Goal: Transaction & Acquisition: Obtain resource

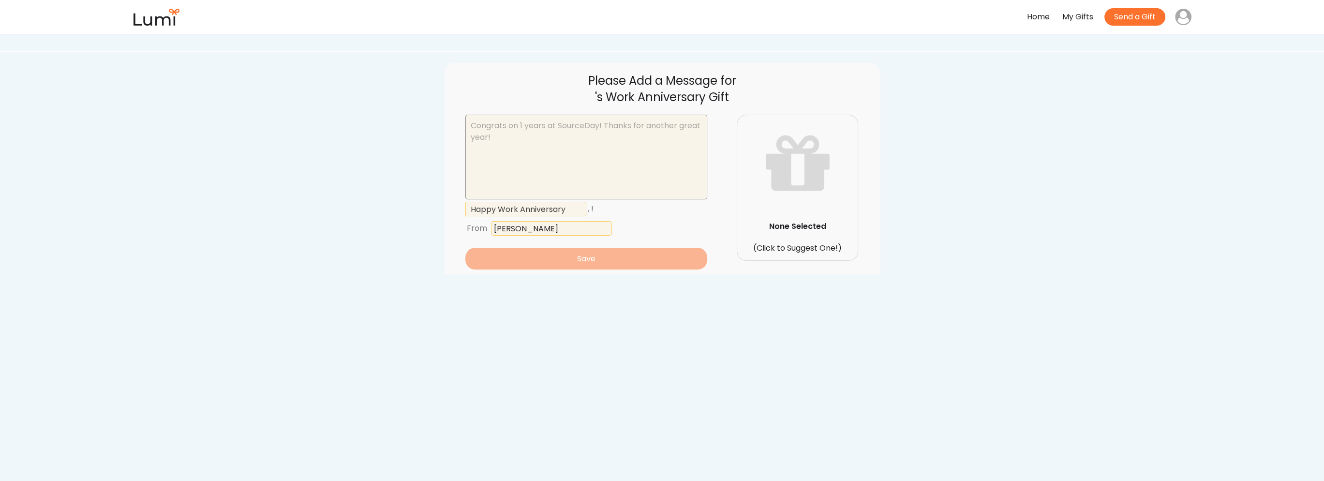
drag, startPoint x: 539, startPoint y: 147, endPoint x: 513, endPoint y: 130, distance: 30.5
click at [513, 130] on textarea at bounding box center [586, 157] width 242 height 85
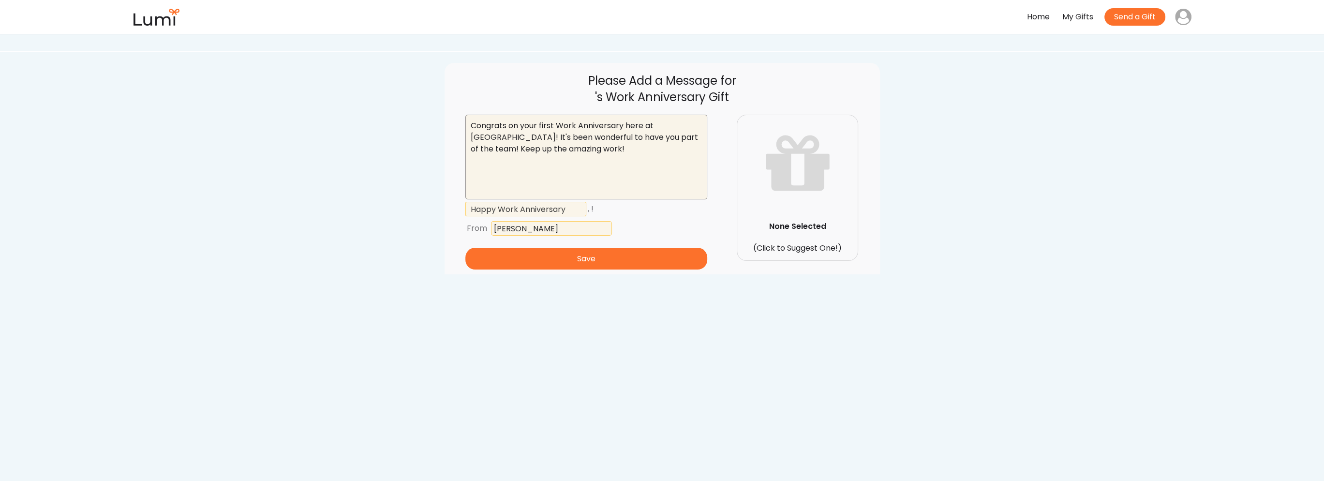
type textarea "Congrats on your first Work Anniversary here at SourceDay! It's been wonderful …"
click at [541, 211] on input "input" at bounding box center [525, 209] width 121 height 15
drag, startPoint x: 574, startPoint y: 262, endPoint x: 566, endPoint y: 212, distance: 49.9
click at [566, 212] on div ", ! From Save" at bounding box center [586, 234] width 242 height 70
drag, startPoint x: 574, startPoint y: 207, endPoint x: 468, endPoint y: 218, distance: 106.9
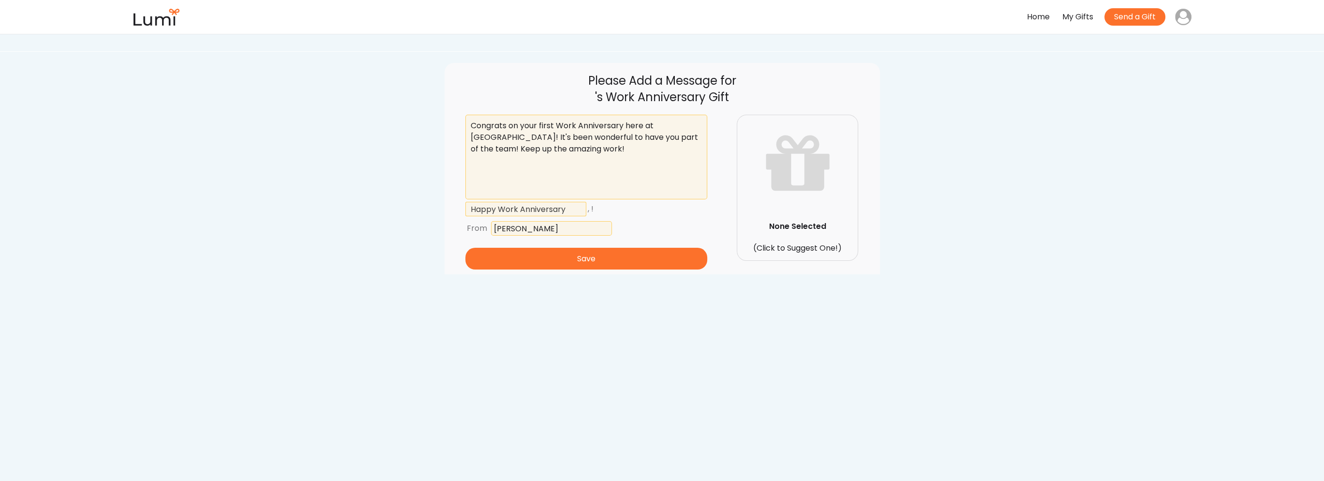
click at [468, 218] on div ", !" at bounding box center [586, 208] width 242 height 19
click at [664, 221] on div "From" at bounding box center [586, 228] width 242 height 19
drag, startPoint x: 512, startPoint y: 229, endPoint x: 532, endPoint y: 229, distance: 20.8
click at [532, 229] on input "input" at bounding box center [551, 228] width 121 height 15
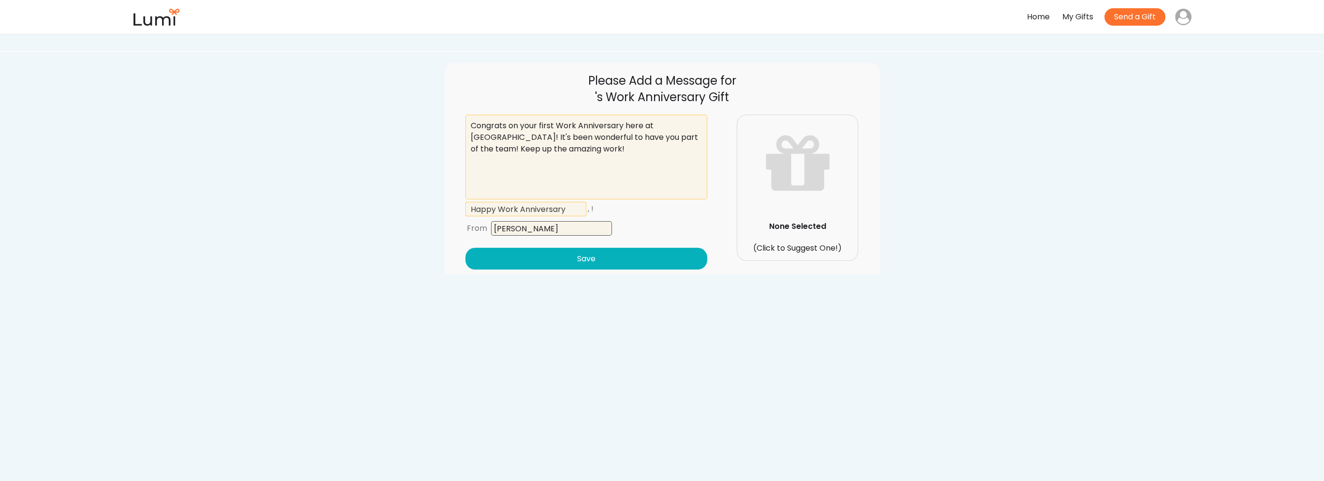
type input "Jhon Zorzi"
click at [532, 253] on button "Save" at bounding box center [586, 259] width 242 height 22
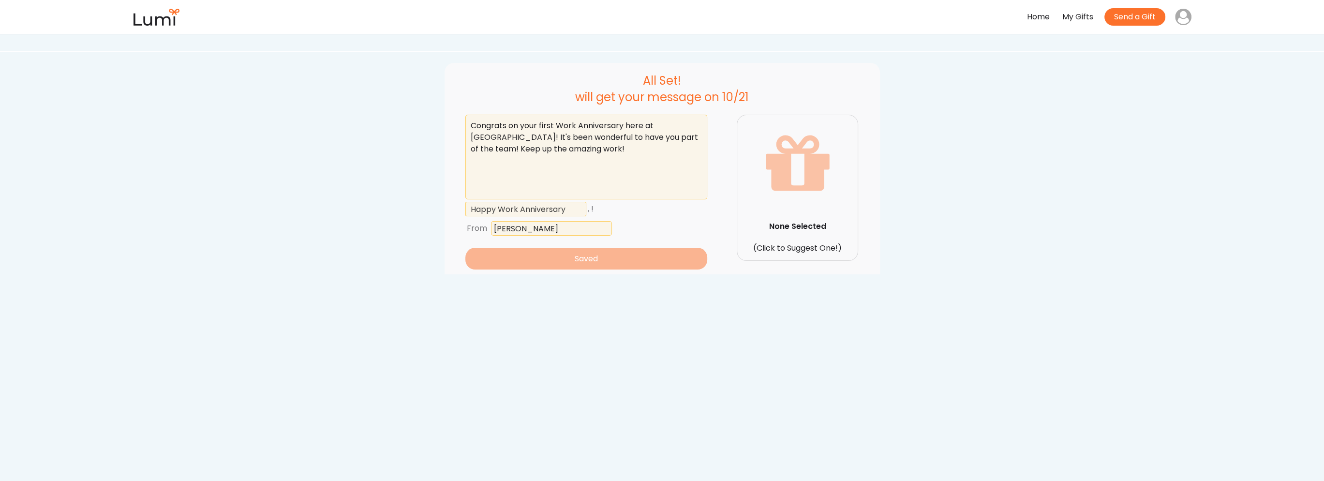
click at [793, 177] on icon at bounding box center [797, 163] width 73 height 97
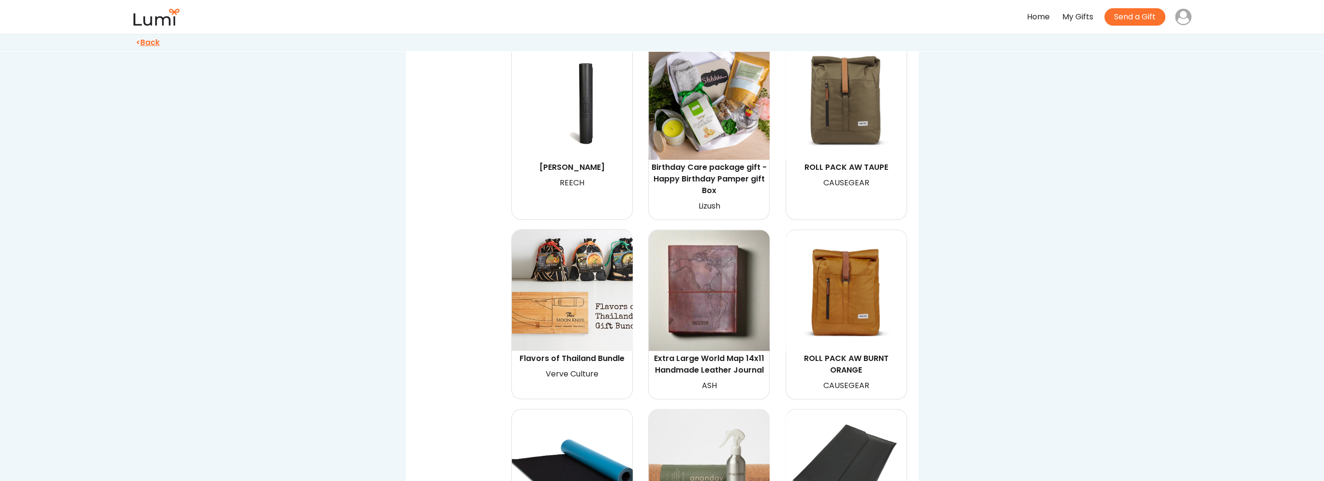
scroll to position [3143, 0]
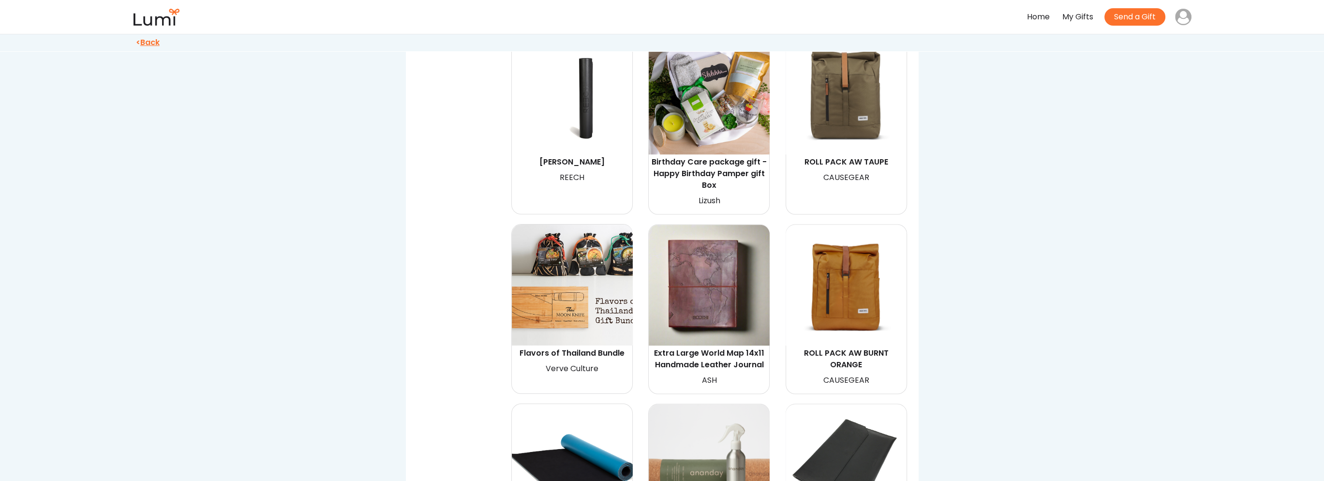
click at [586, 154] on div "namaSTAY BLACK" at bounding box center [572, 161] width 121 height 15
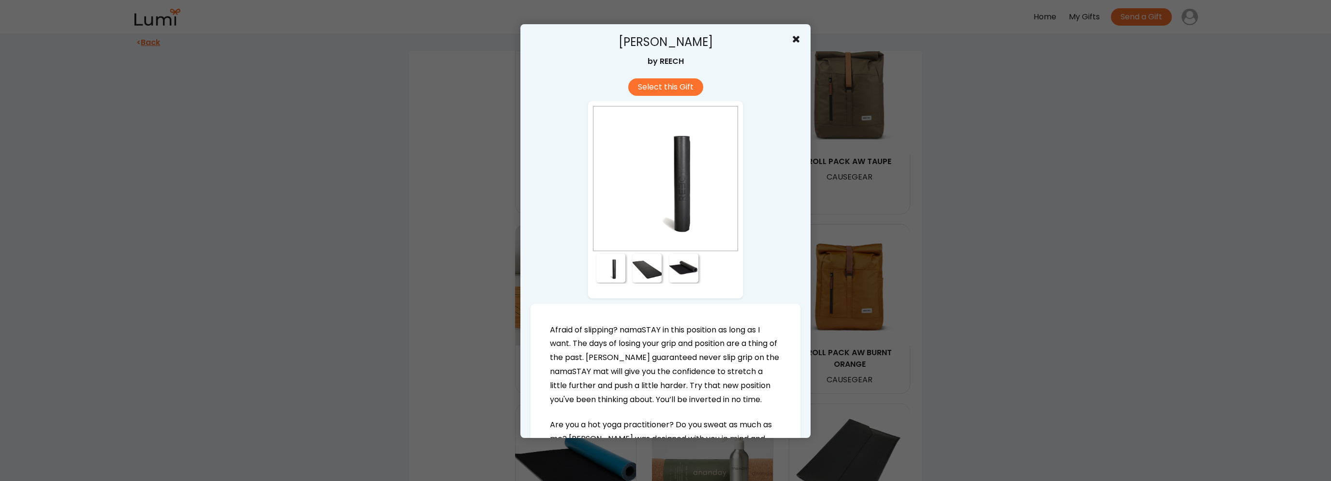
click at [983, 278] on div at bounding box center [665, 240] width 1331 height 481
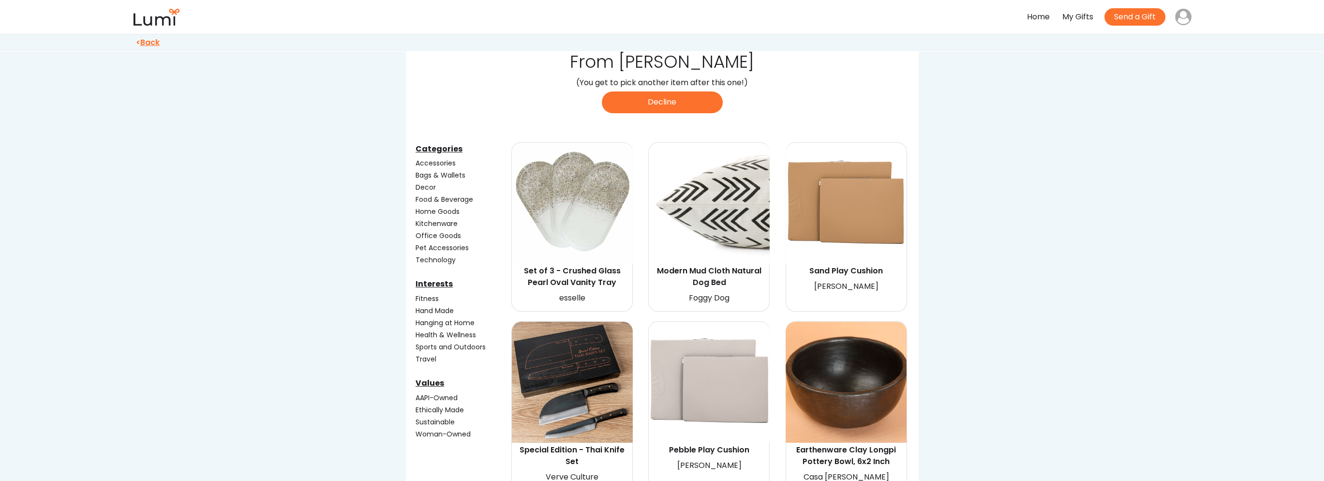
scroll to position [97, 0]
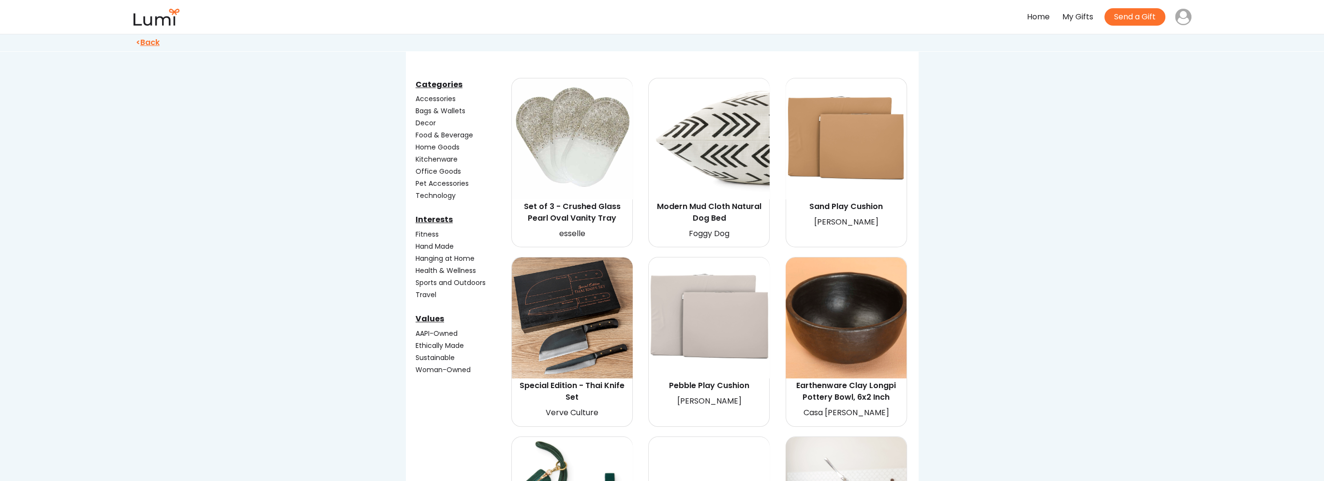
click at [432, 96] on div "Accessories" at bounding box center [462, 99] width 94 height 10
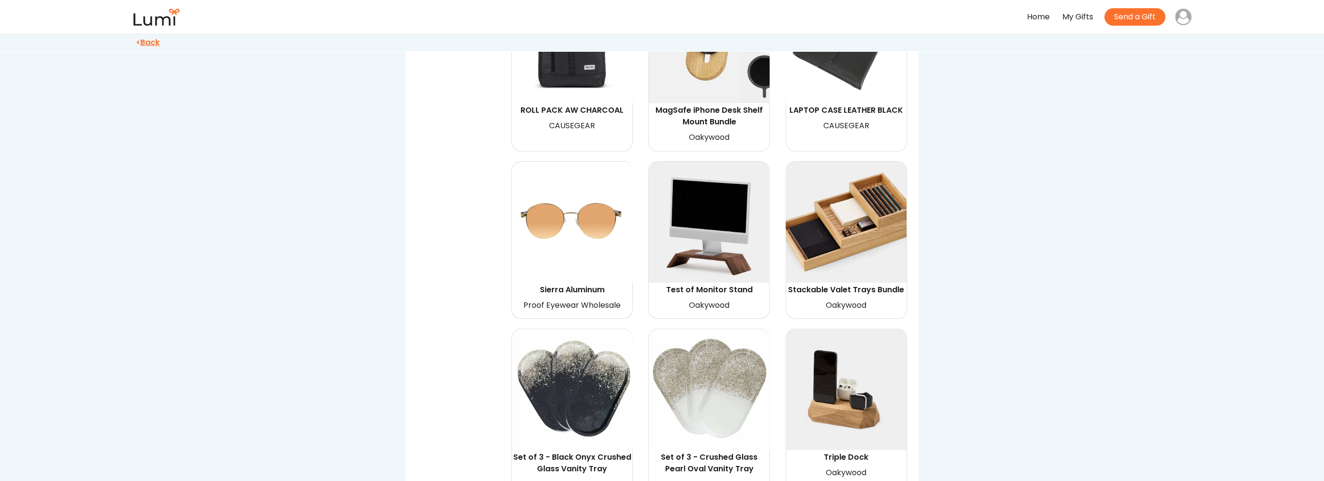
scroll to position [919, 0]
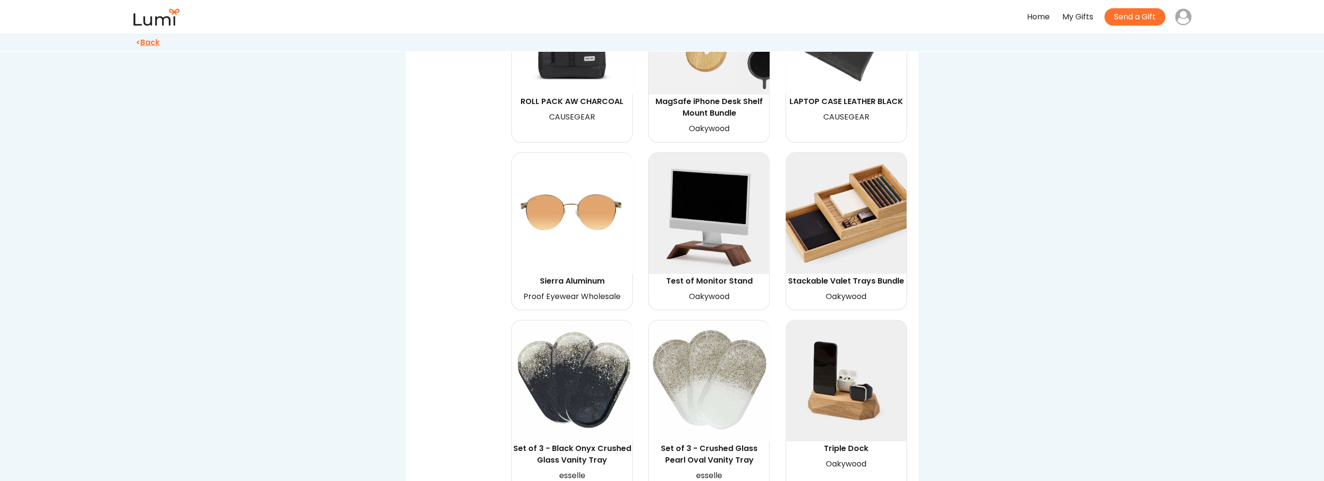
click at [869, 214] on img at bounding box center [845, 213] width 121 height 121
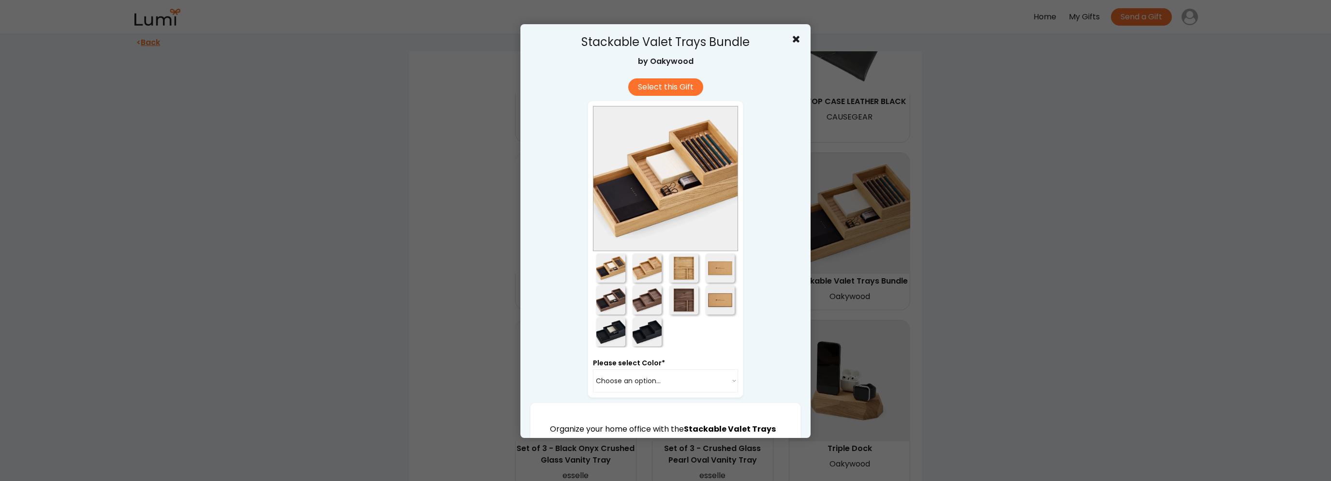
click at [647, 270] on div at bounding box center [647, 267] width 29 height 29
click at [693, 267] on div at bounding box center [683, 267] width 29 height 29
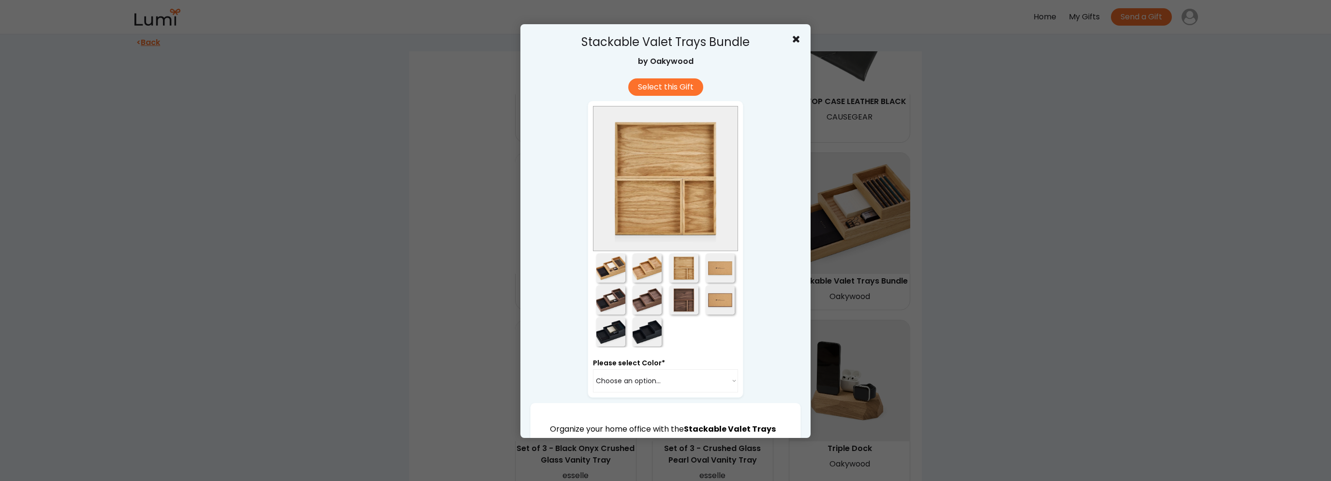
click at [723, 270] on div at bounding box center [720, 267] width 29 height 29
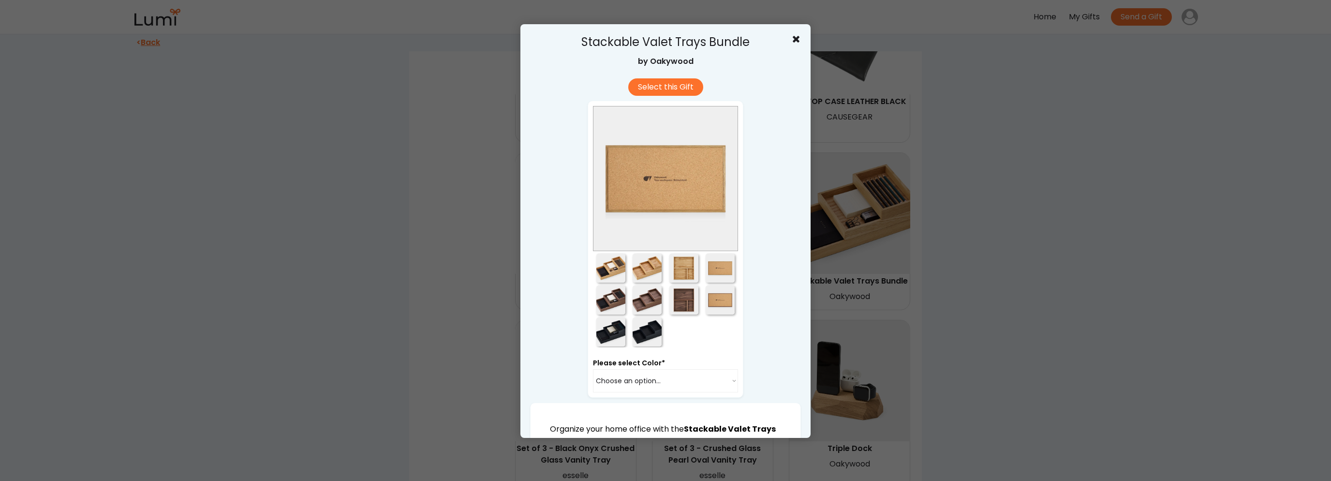
click at [717, 299] on div at bounding box center [720, 299] width 29 height 29
drag, startPoint x: 690, startPoint y: 299, endPoint x: 684, endPoint y: 299, distance: 5.8
click at [688, 299] on div at bounding box center [683, 299] width 29 height 29
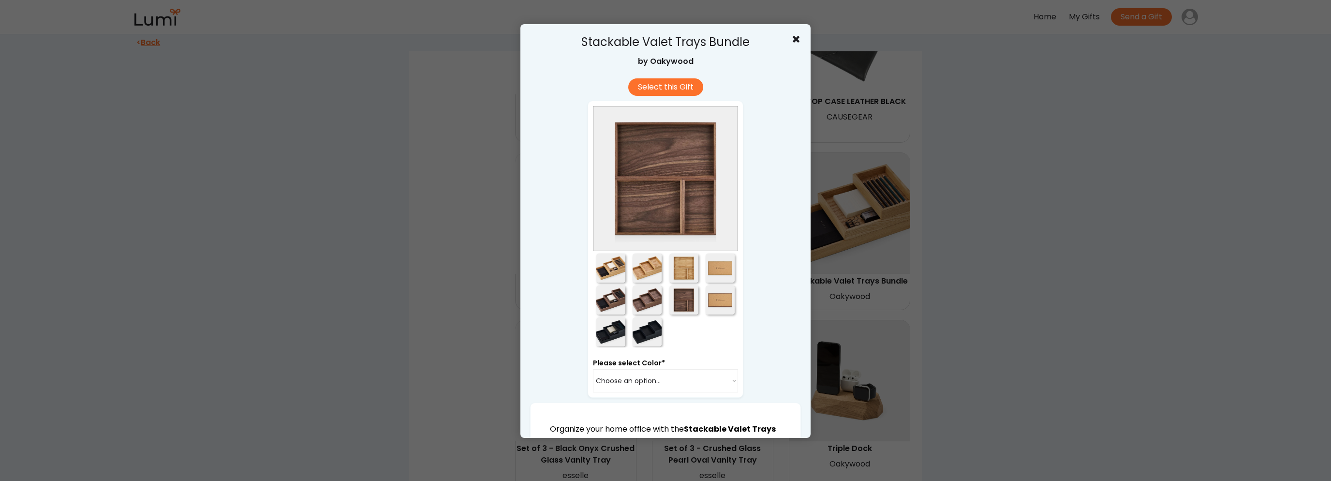
click at [658, 302] on div at bounding box center [647, 299] width 37 height 32
click at [616, 305] on div at bounding box center [610, 299] width 29 height 29
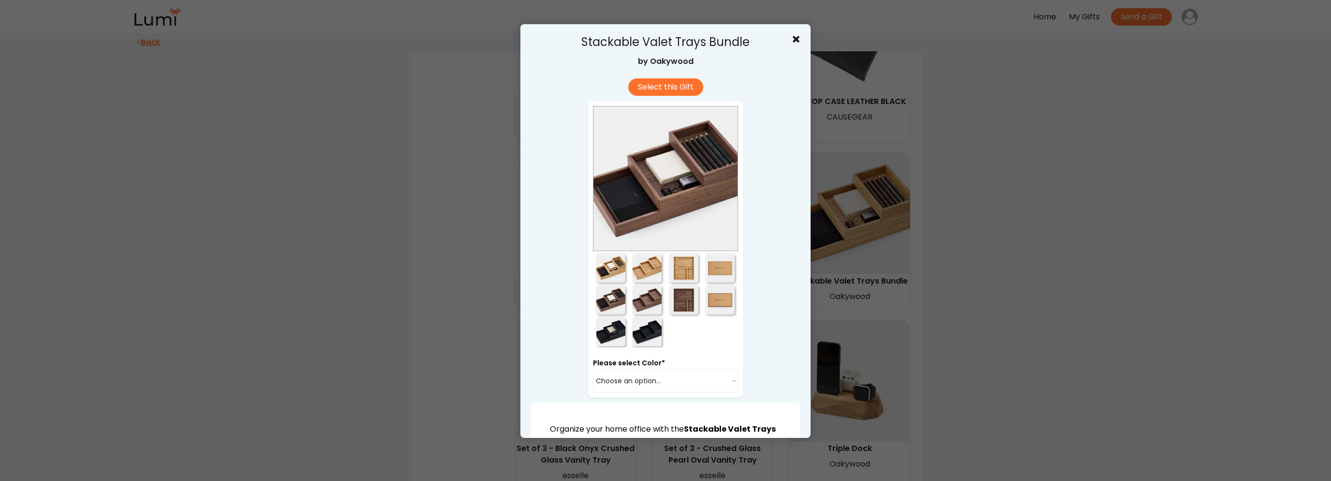
click at [610, 326] on div at bounding box center [610, 331] width 29 height 29
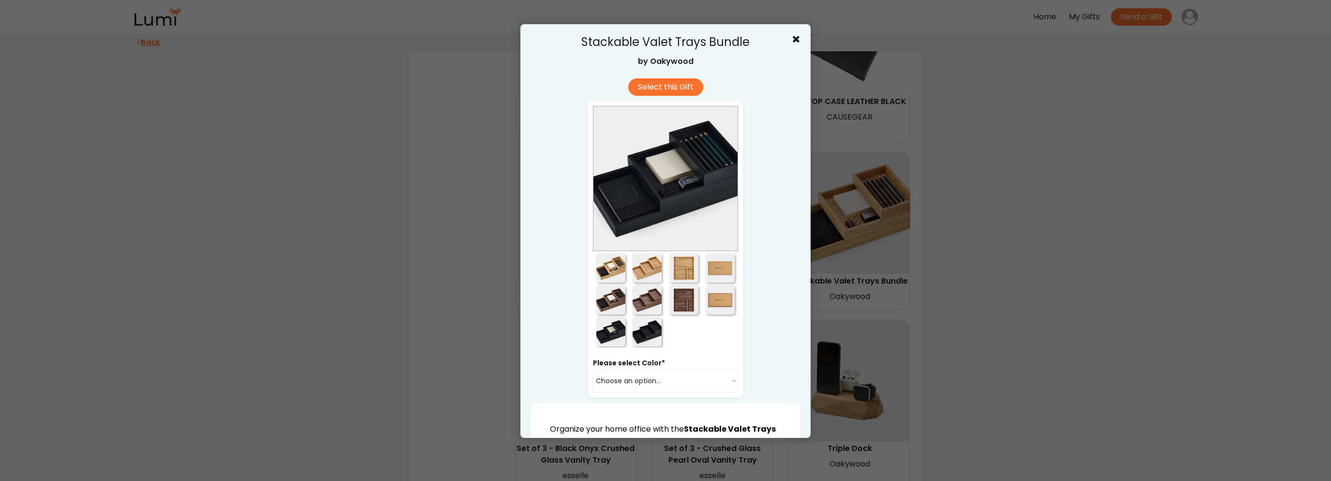
click at [635, 337] on div at bounding box center [647, 331] width 29 height 29
click at [793, 41] on icon at bounding box center [796, 39] width 10 height 10
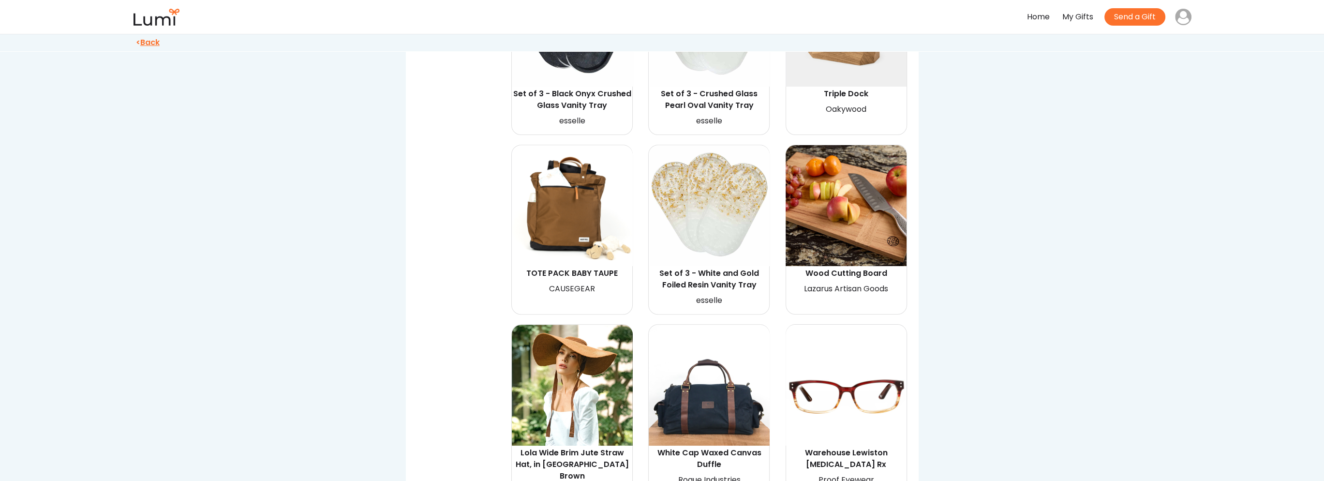
scroll to position [1306, 0]
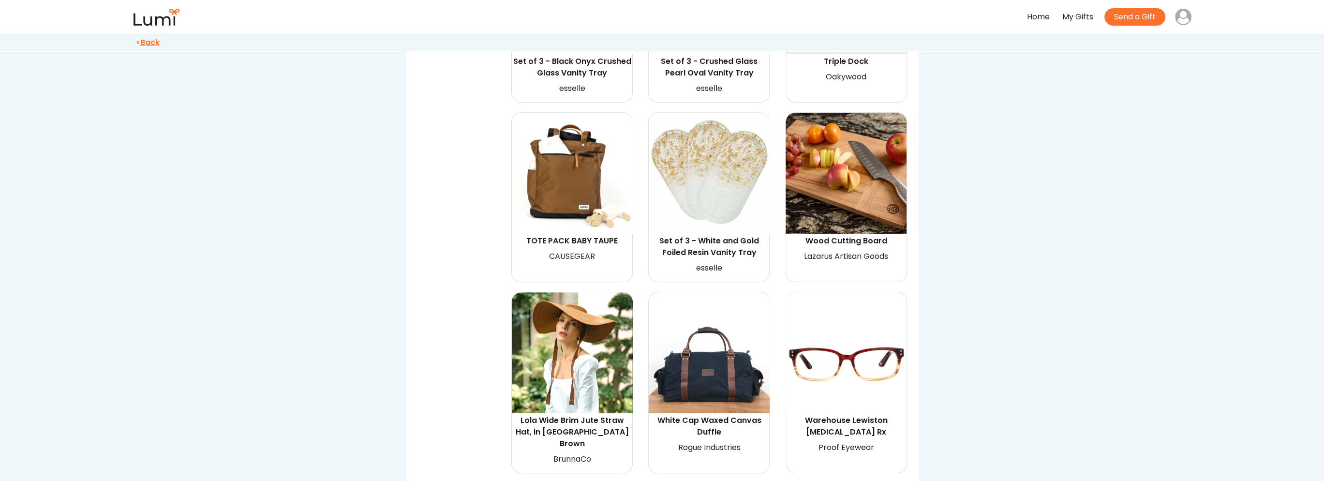
click at [853, 162] on img at bounding box center [845, 173] width 121 height 121
select select "{"_class":"StaticObject","data":{"_api_c2_node.id":"gid://shopify/ProductVarian…"
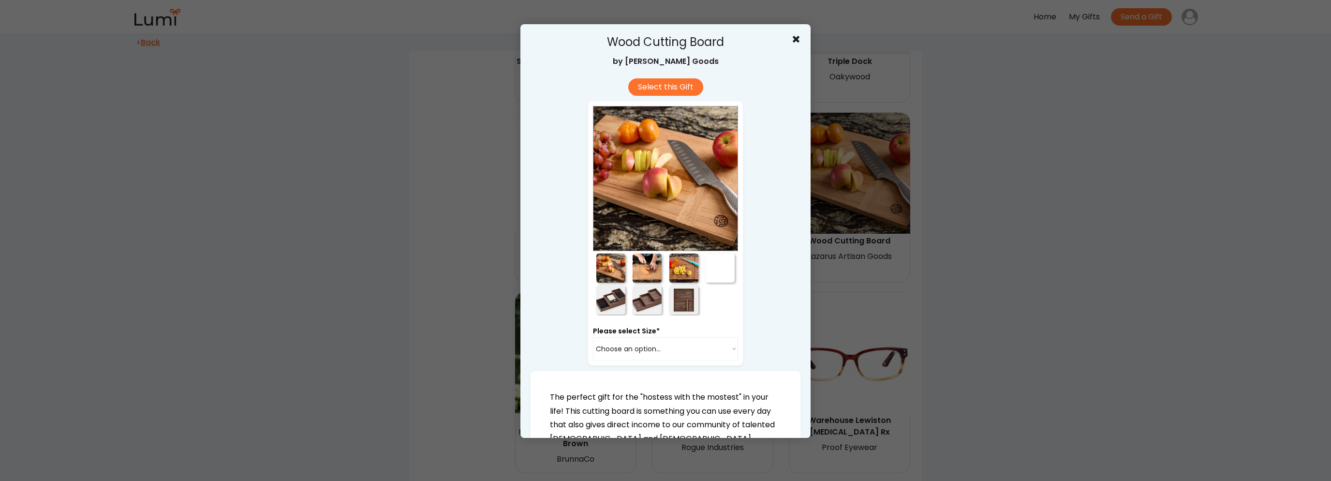
click at [647, 264] on div at bounding box center [647, 267] width 29 height 29
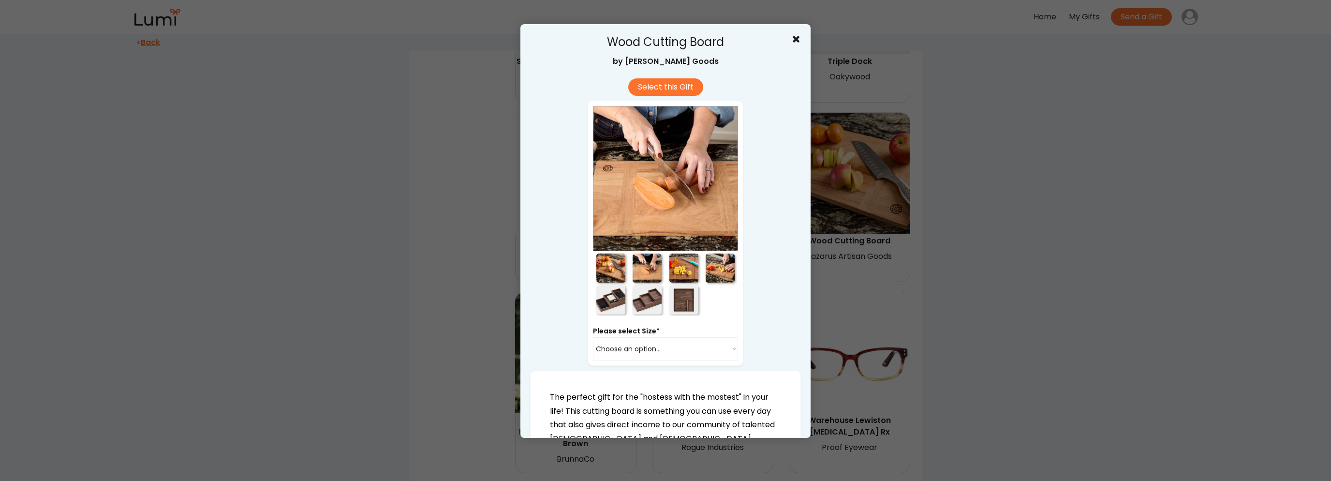
click at [612, 270] on div at bounding box center [610, 267] width 29 height 29
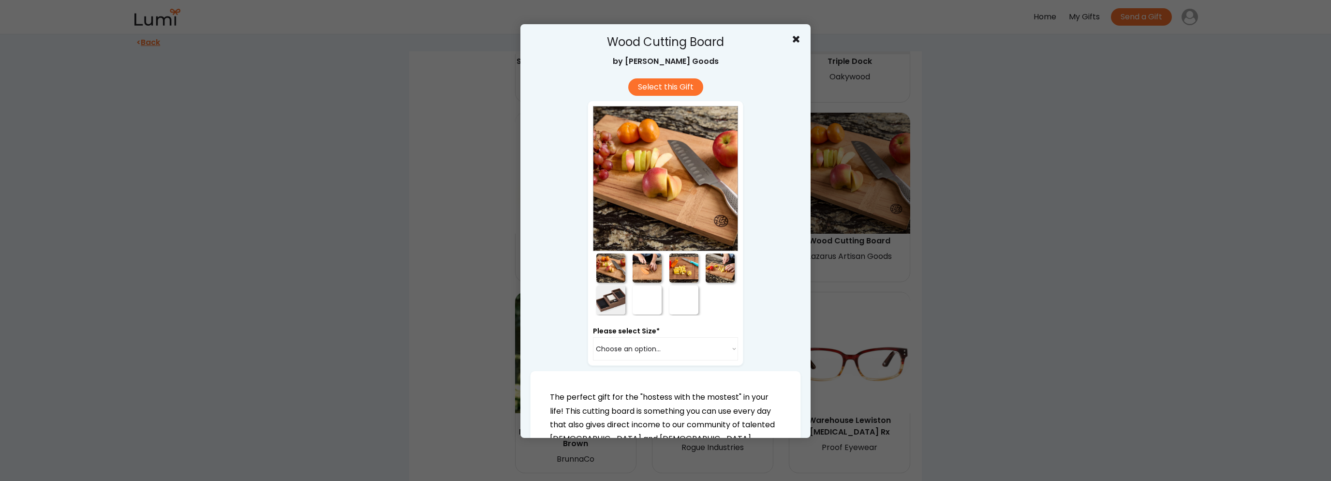
click at [677, 279] on div at bounding box center [683, 267] width 29 height 29
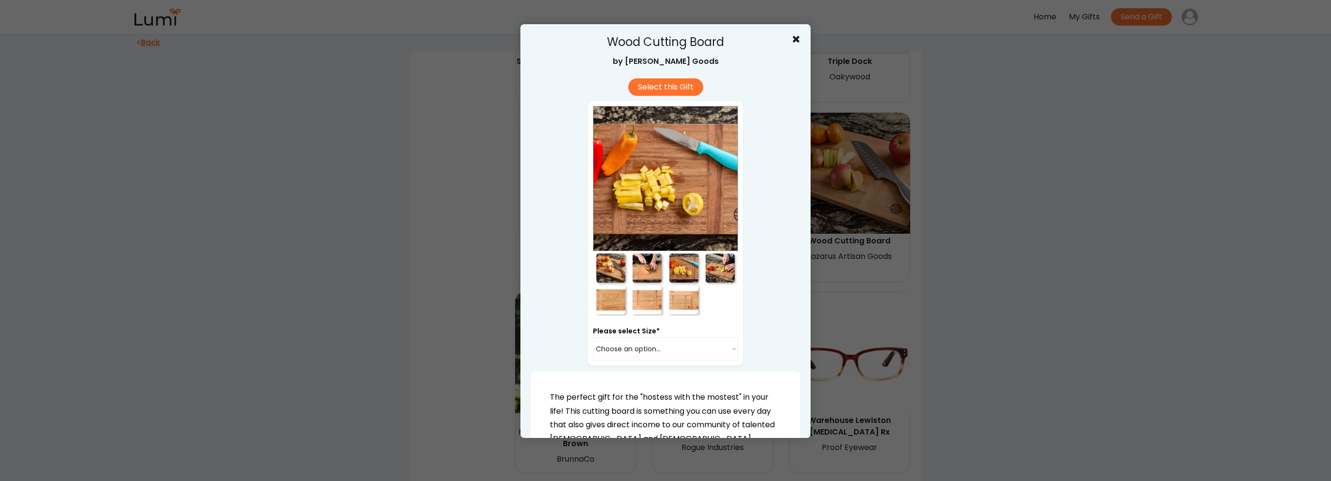
click at [721, 275] on div at bounding box center [720, 267] width 29 height 29
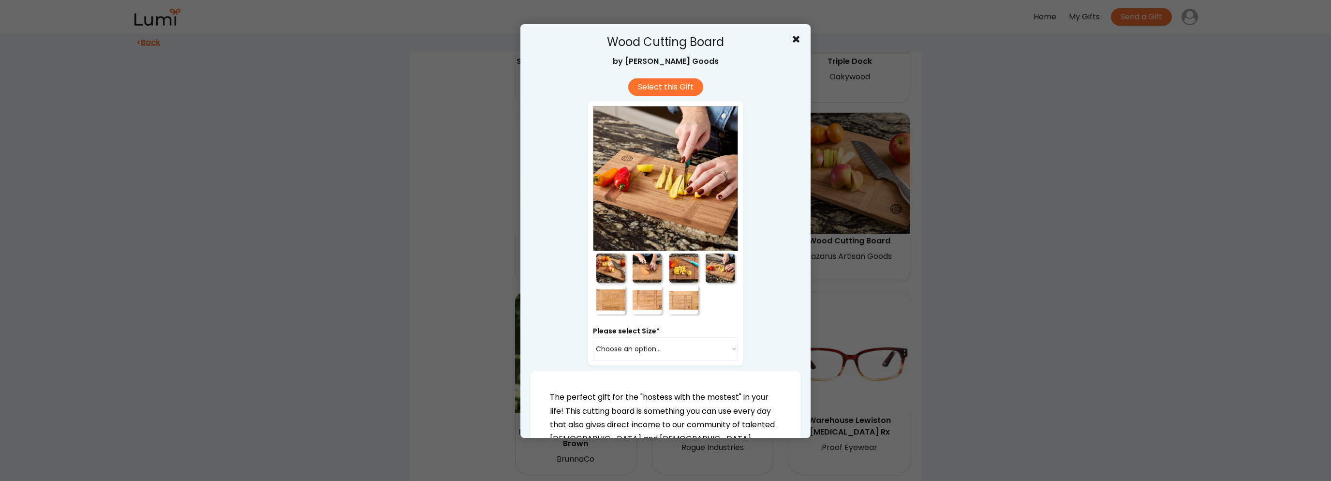
click at [983, 306] on div at bounding box center [665, 240] width 1331 height 481
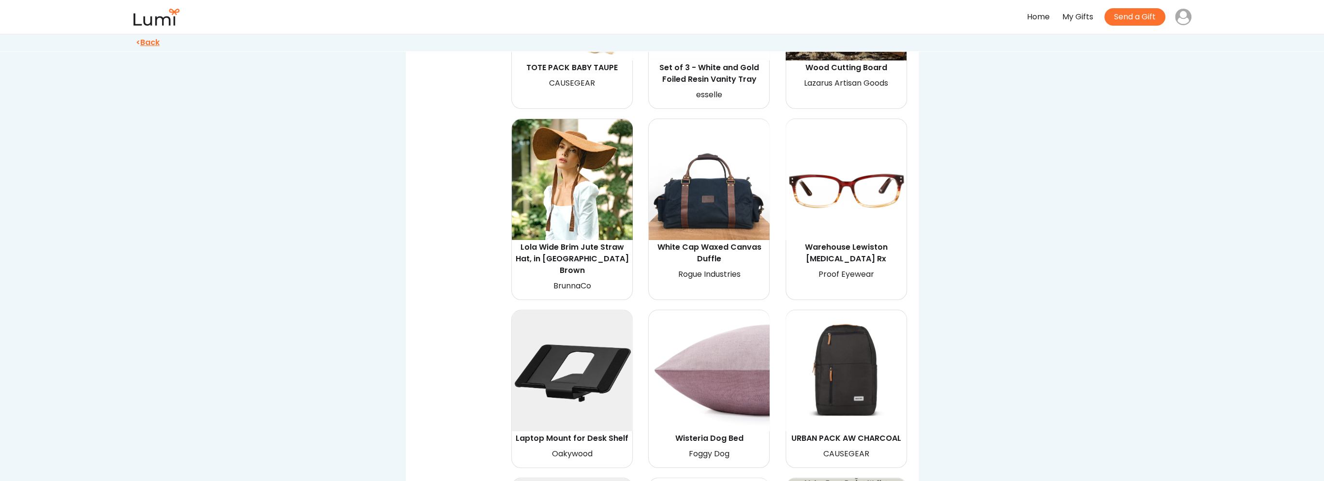
scroll to position [1499, 0]
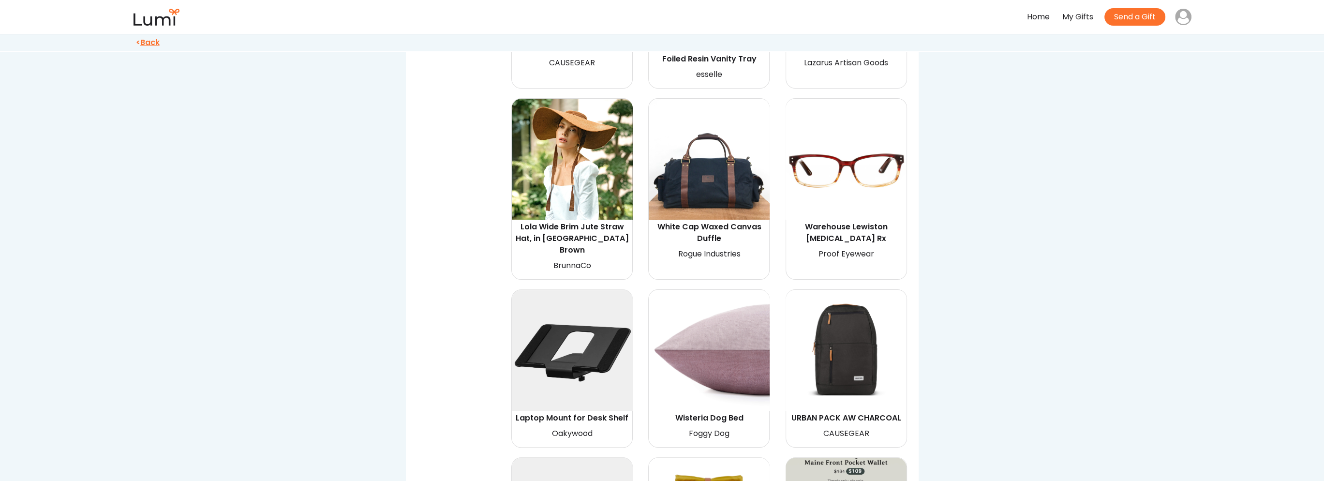
click at [839, 176] on img at bounding box center [845, 159] width 121 height 121
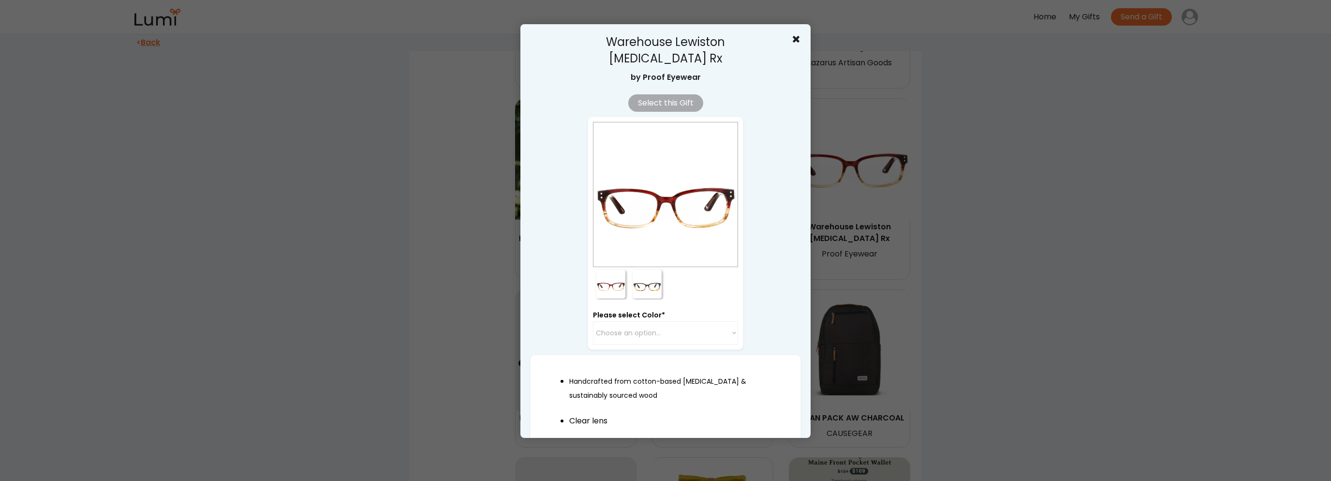
click at [649, 269] on div at bounding box center [647, 283] width 29 height 29
click at [607, 272] on div at bounding box center [610, 283] width 29 height 29
click at [932, 274] on div at bounding box center [665, 240] width 1331 height 481
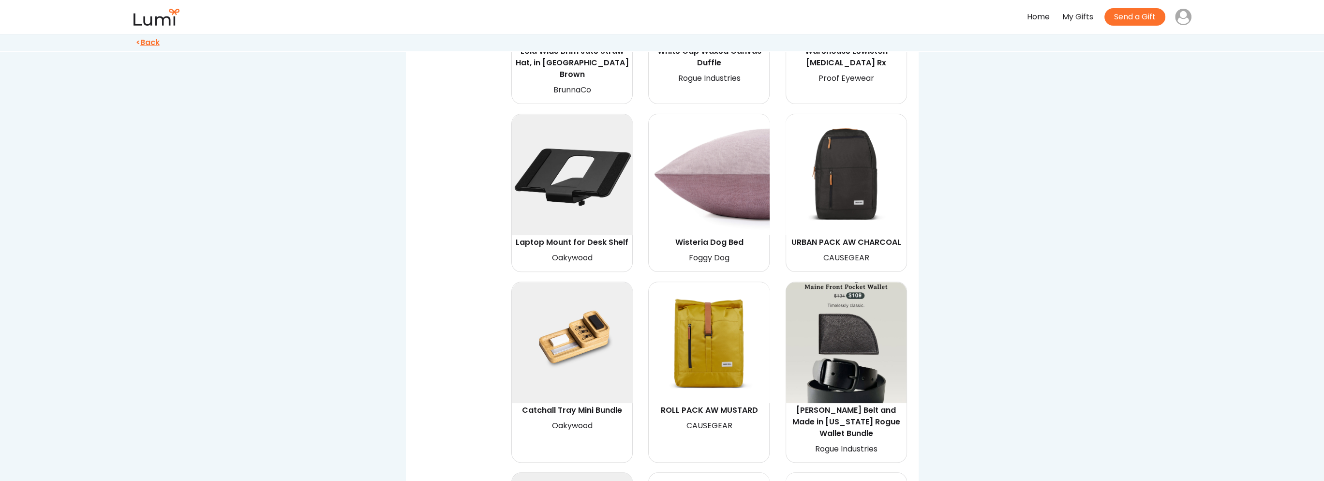
scroll to position [1693, 0]
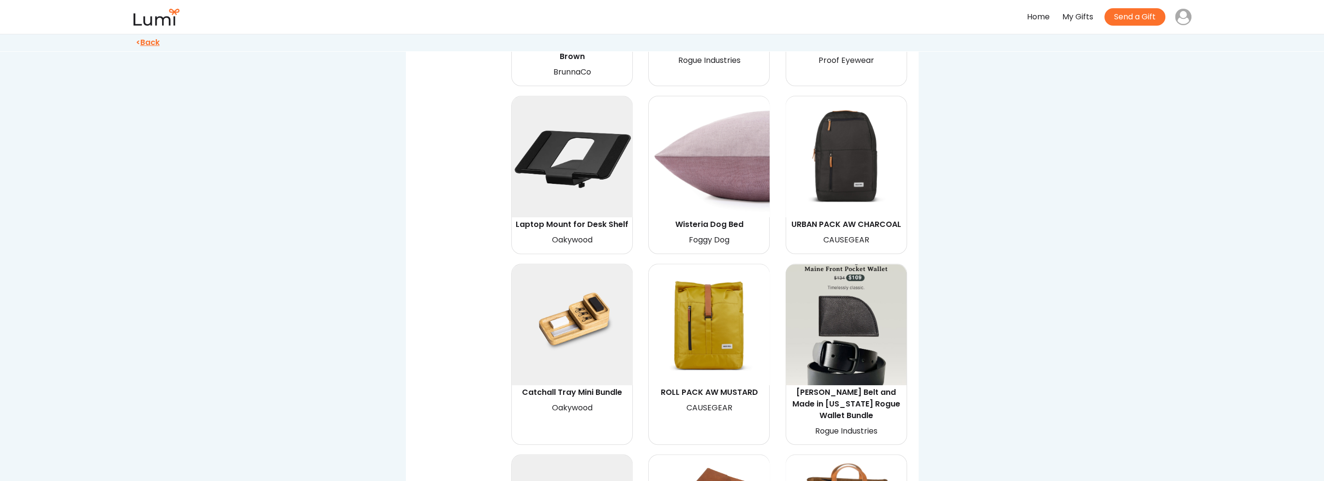
click at [578, 150] on img at bounding box center [572, 156] width 121 height 121
select select "{"_class":"StaticObject","data":{"_api_c2_node.id":"gid://shopify/ProductVarian…"
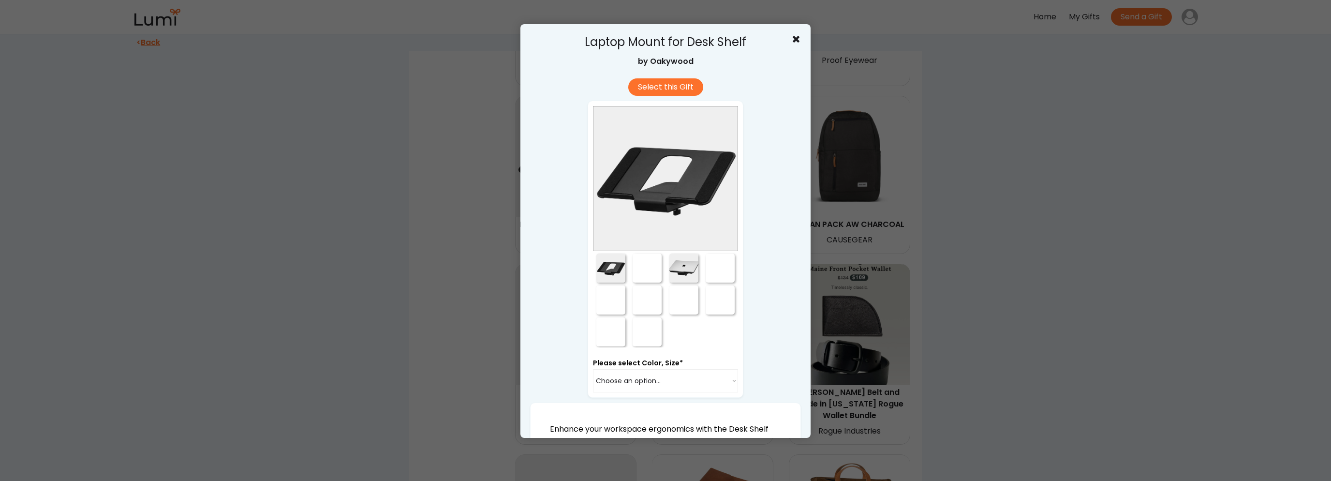
click at [643, 265] on div at bounding box center [647, 267] width 29 height 29
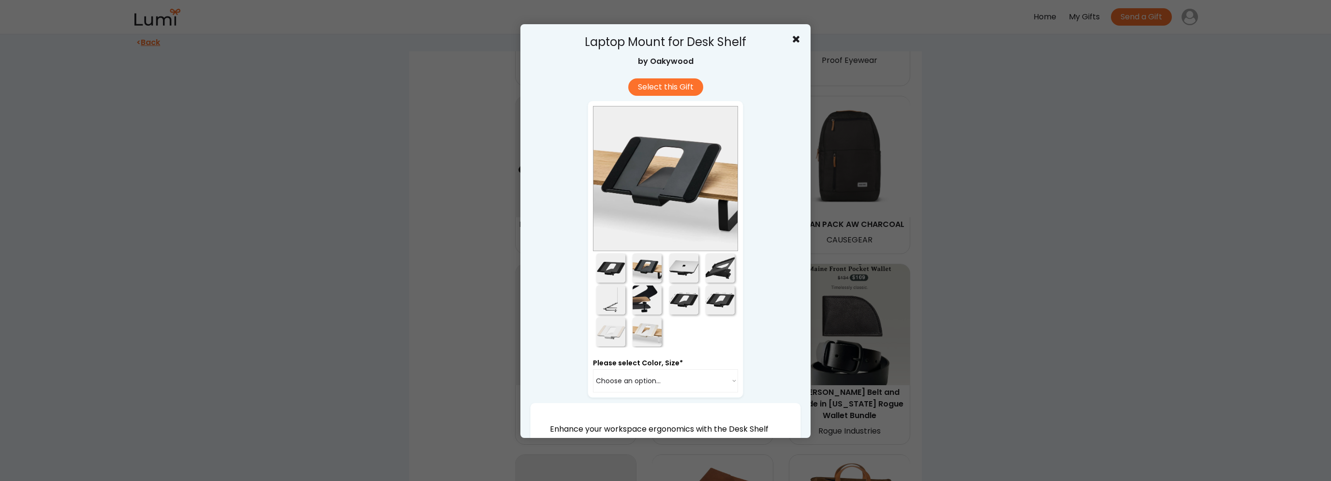
click at [683, 268] on div at bounding box center [683, 267] width 29 height 29
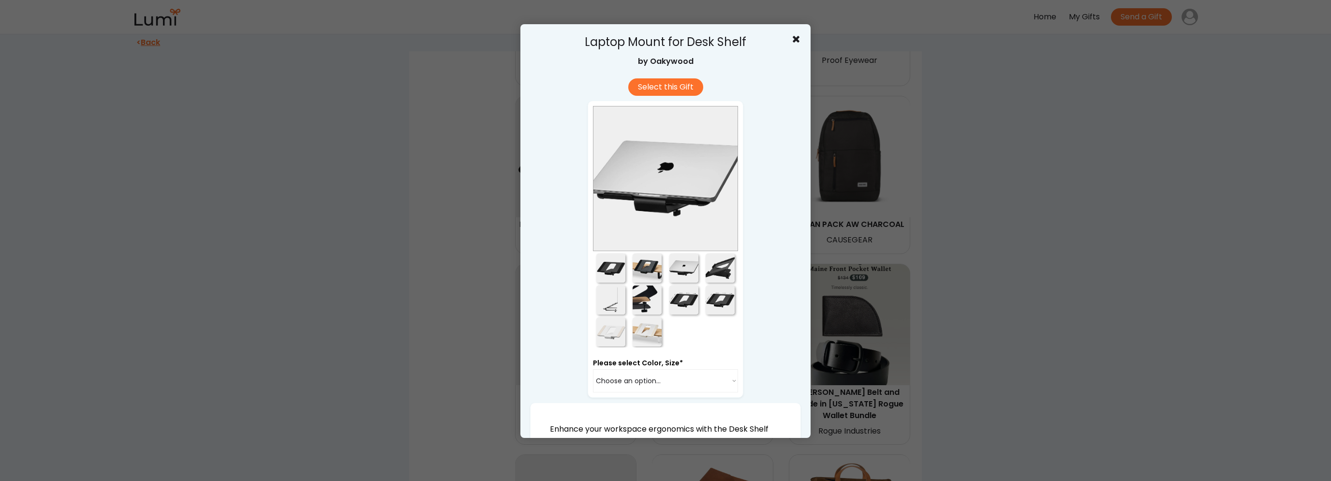
click at [726, 277] on div at bounding box center [720, 267] width 29 height 29
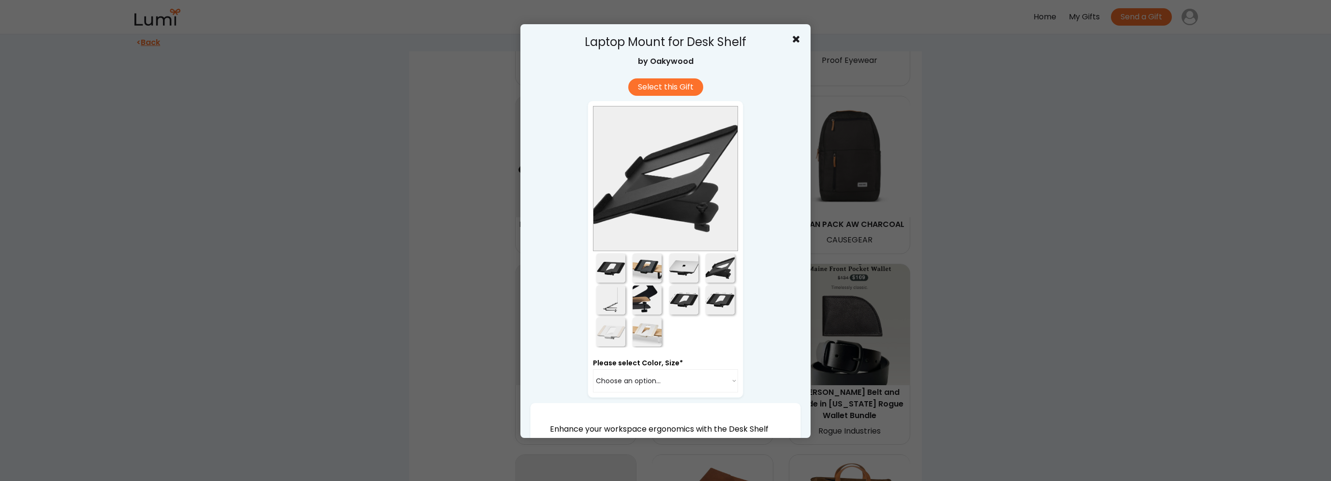
click at [718, 309] on div at bounding box center [720, 299] width 29 height 29
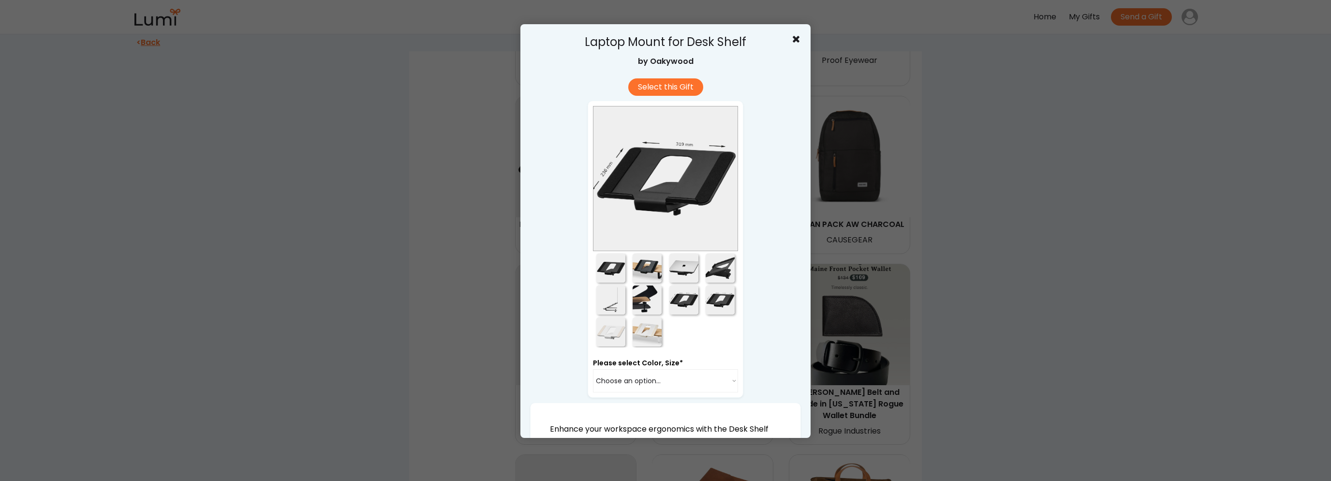
click at [687, 309] on div at bounding box center [683, 299] width 29 height 29
click at [645, 313] on div at bounding box center [647, 299] width 29 height 29
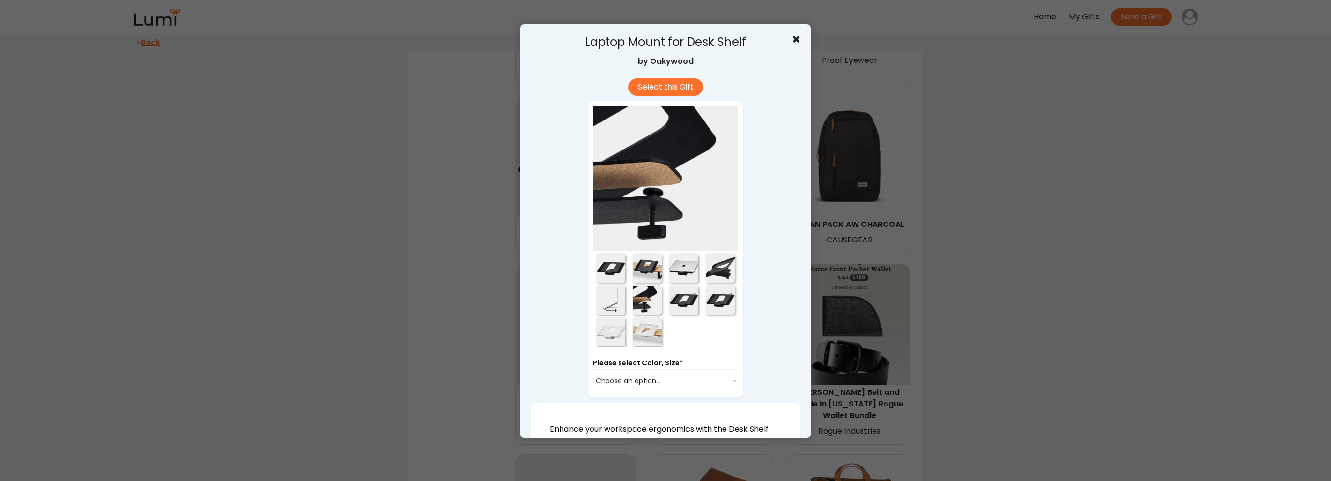
click at [609, 303] on div at bounding box center [610, 299] width 29 height 29
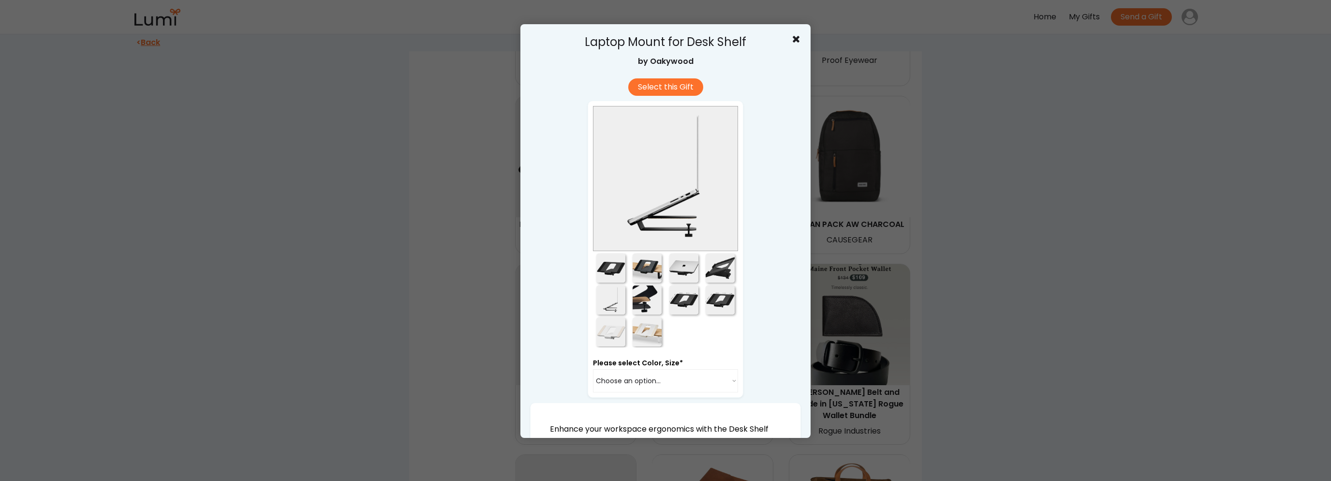
click at [598, 341] on div at bounding box center [610, 331] width 29 height 29
click at [983, 304] on div at bounding box center [665, 240] width 1331 height 481
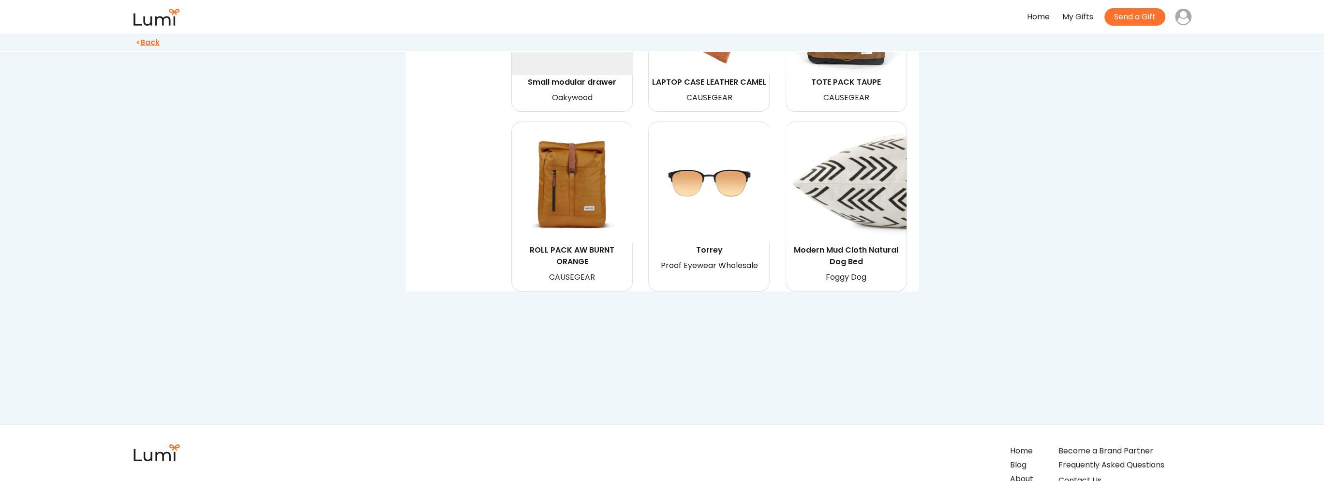
scroll to position [2176, 0]
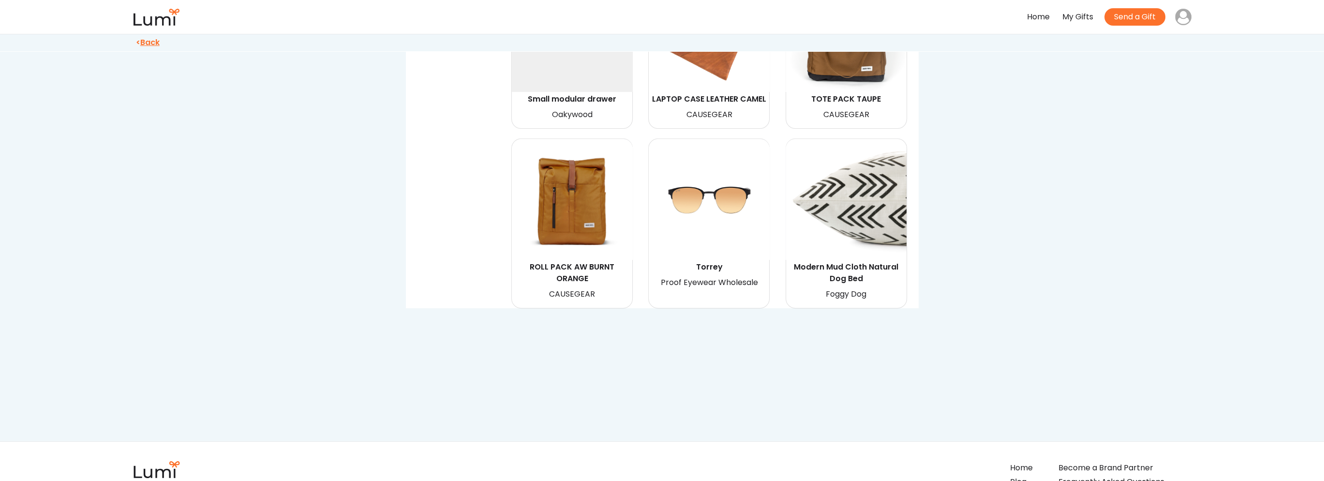
click at [720, 179] on img at bounding box center [708, 199] width 121 height 121
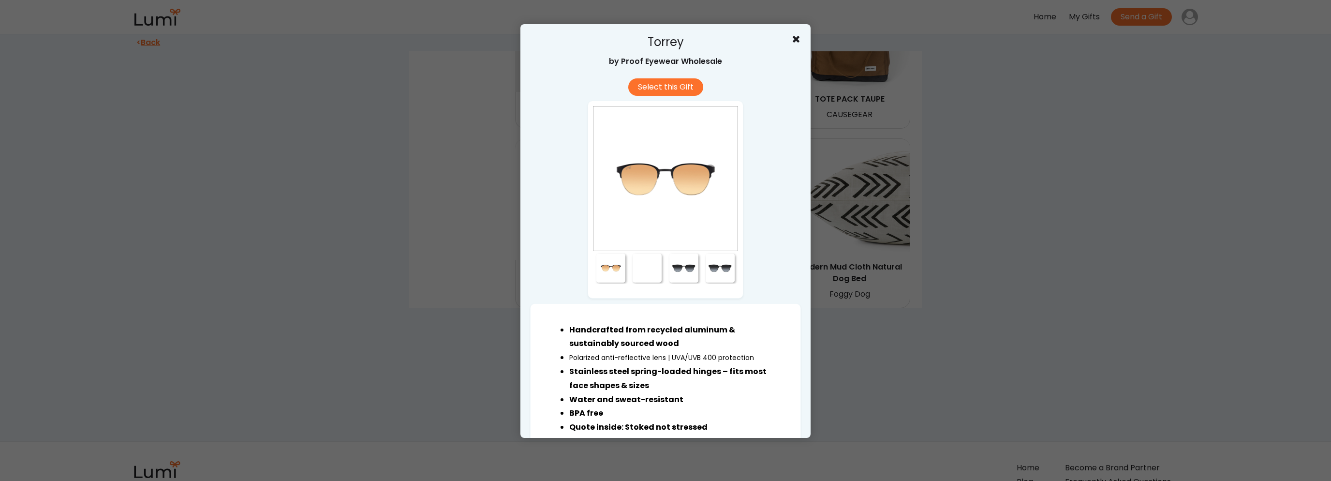
click at [652, 265] on div at bounding box center [647, 267] width 29 height 29
click at [682, 270] on div at bounding box center [683, 267] width 29 height 29
click at [712, 276] on div at bounding box center [720, 267] width 29 height 29
click at [714, 267] on div at bounding box center [720, 267] width 29 height 29
click at [604, 270] on div at bounding box center [610, 267] width 29 height 29
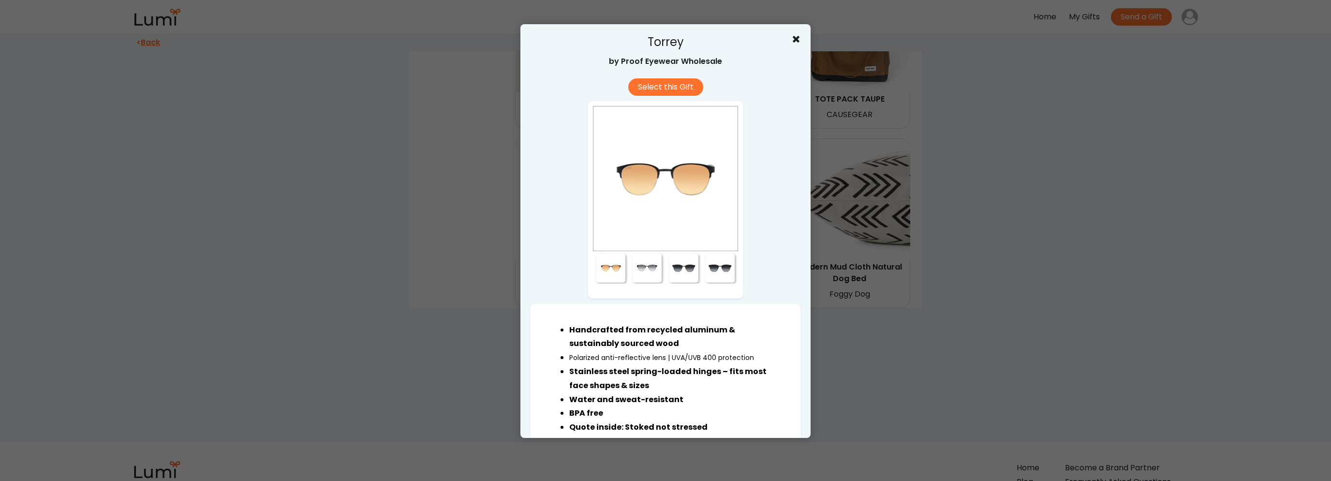
click at [983, 283] on div at bounding box center [665, 240] width 1331 height 481
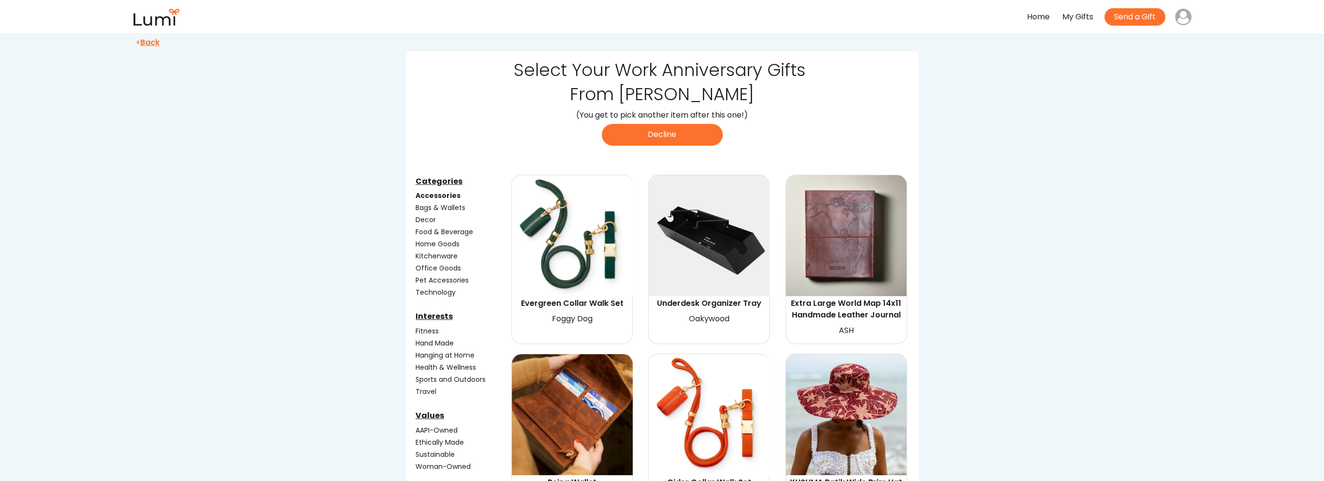
scroll to position [48, 0]
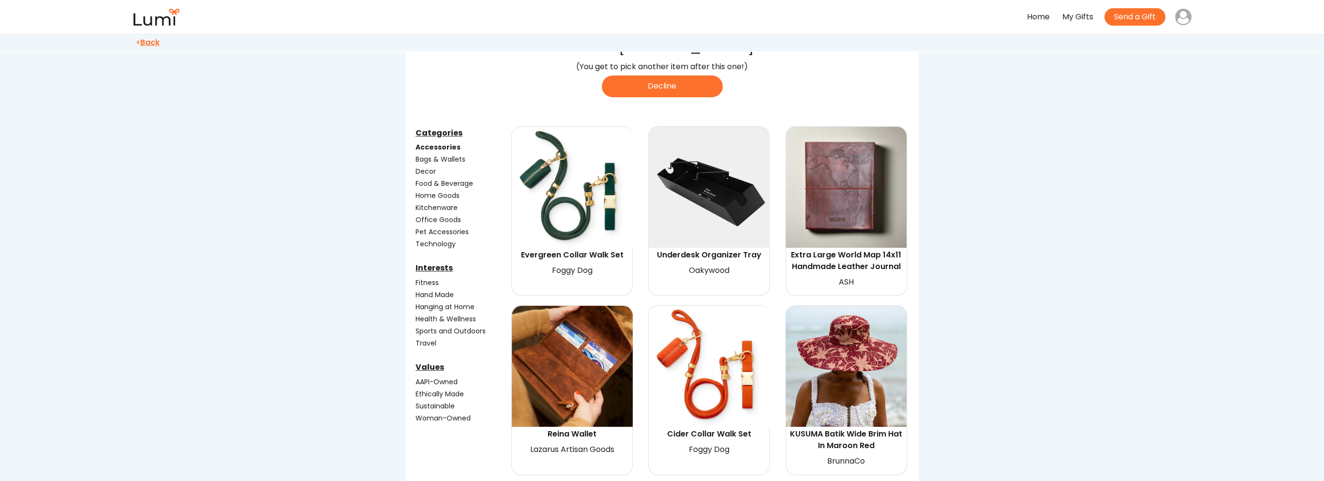
click at [424, 171] on div "Decor" at bounding box center [462, 171] width 94 height 10
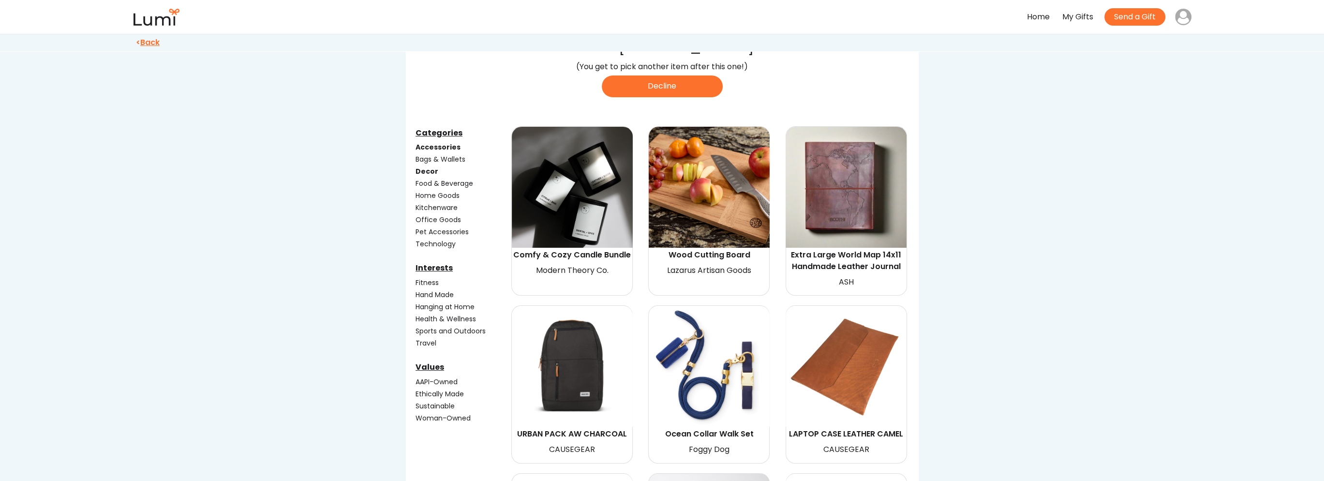
click at [437, 148] on div "Accessories" at bounding box center [462, 147] width 94 height 10
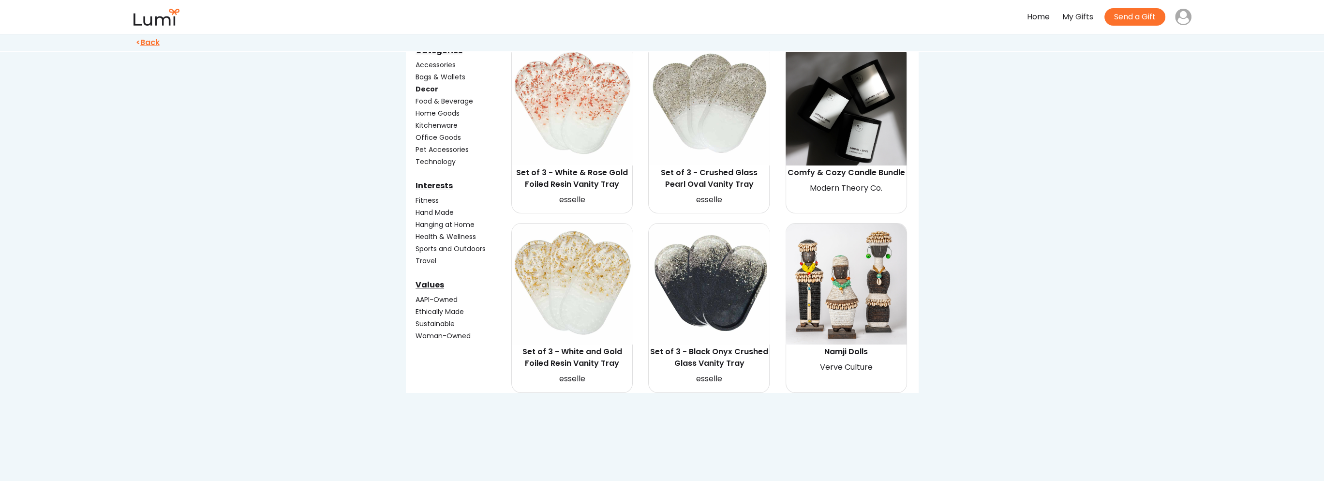
scroll to position [0, 0]
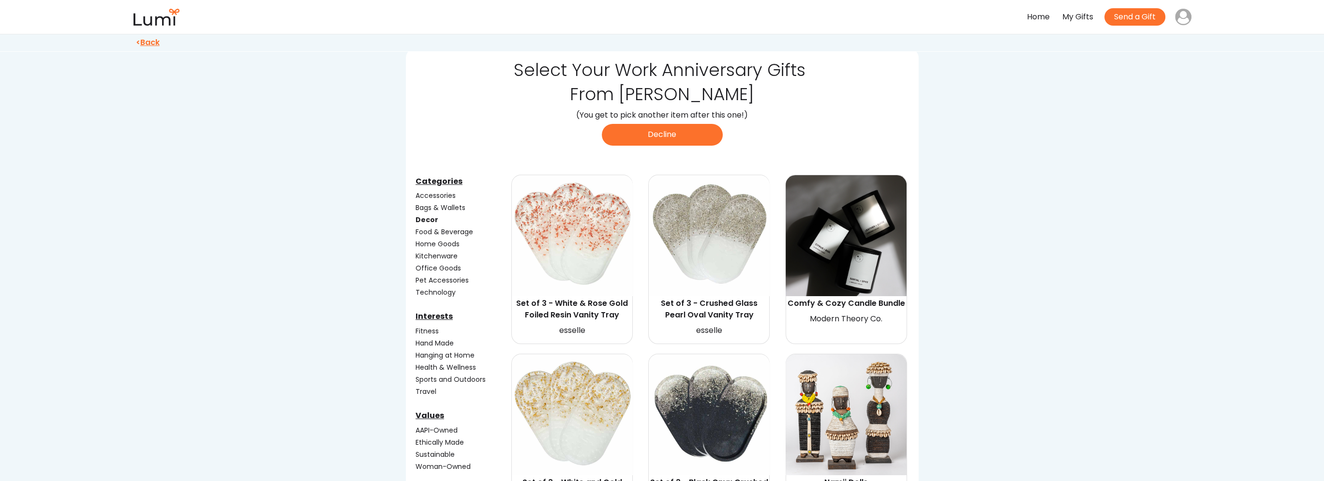
click at [438, 232] on div "Food & Beverage" at bounding box center [462, 232] width 94 height 10
click at [426, 217] on div "Decor" at bounding box center [462, 220] width 94 height 10
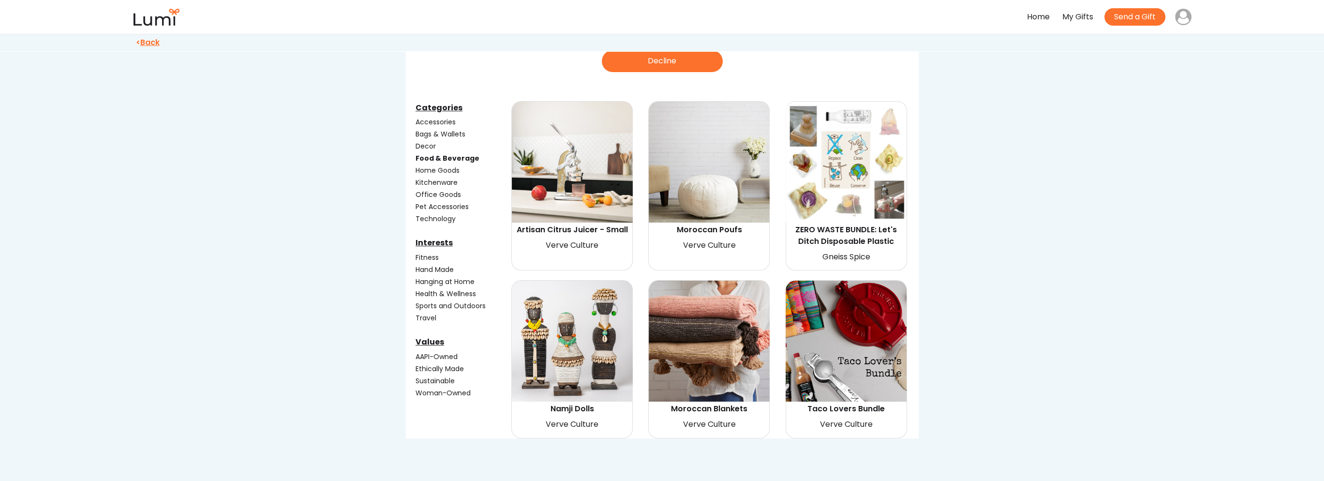
scroll to position [145, 0]
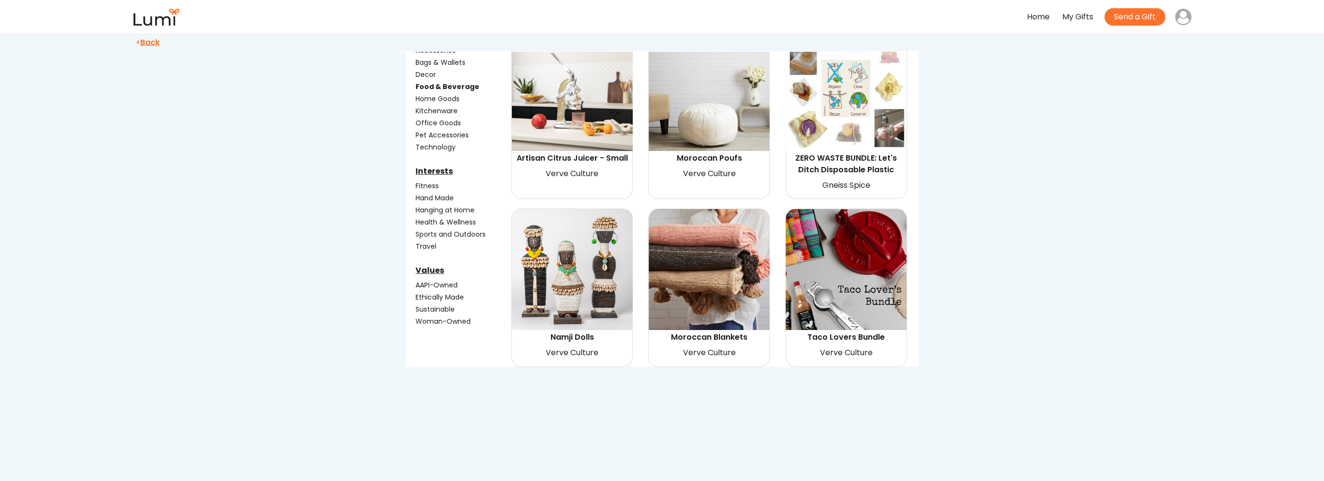
click at [588, 123] on img at bounding box center [572, 90] width 121 height 121
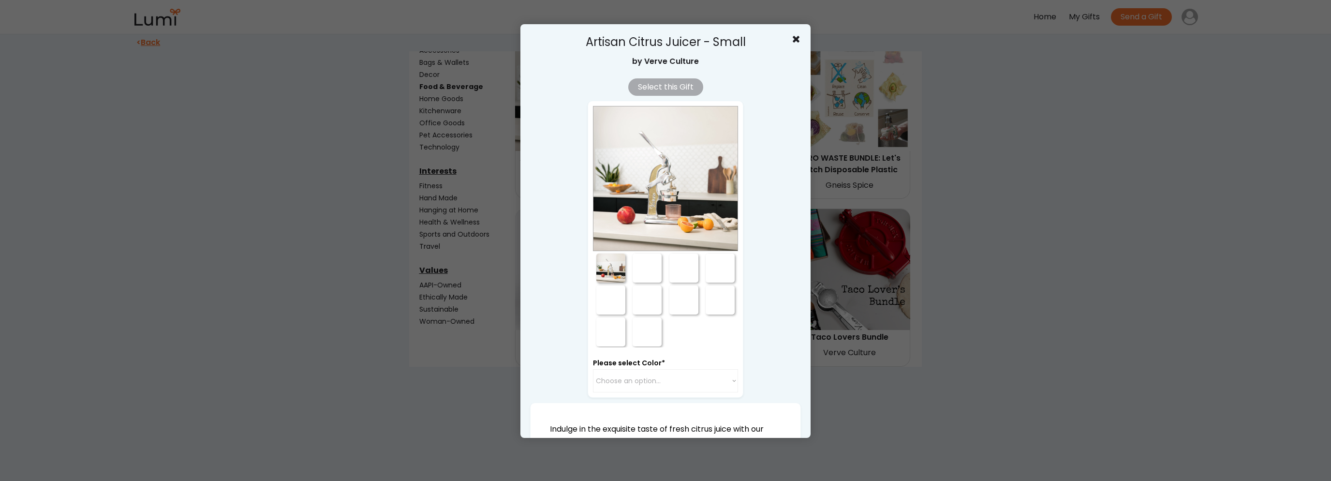
click at [646, 267] on div at bounding box center [647, 267] width 29 height 29
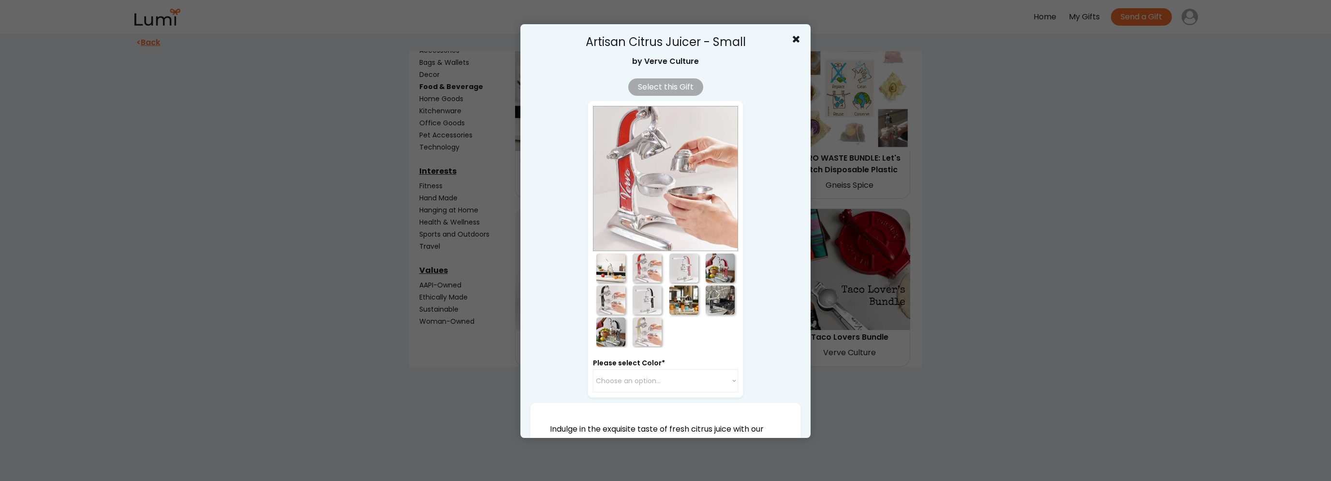
click at [678, 265] on div at bounding box center [683, 267] width 29 height 29
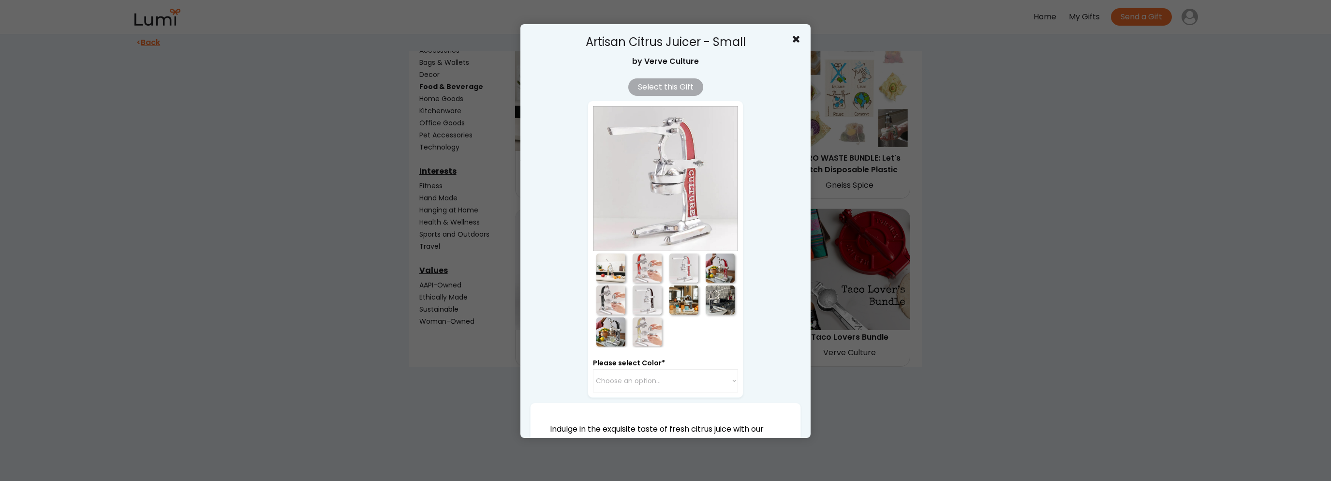
click at [713, 266] on div at bounding box center [720, 267] width 29 height 29
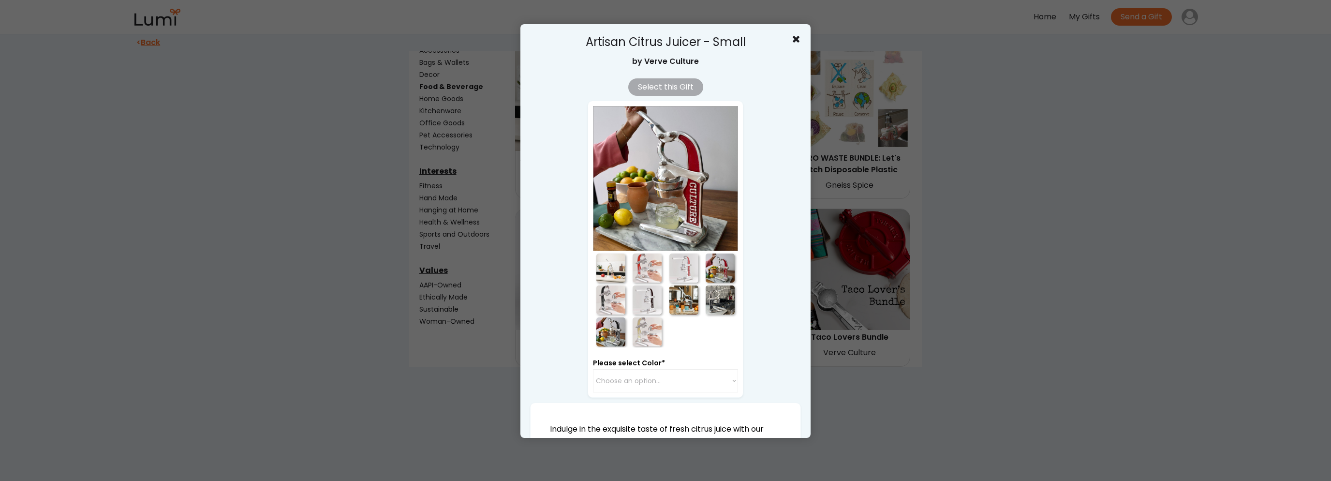
click at [613, 292] on div at bounding box center [610, 299] width 29 height 29
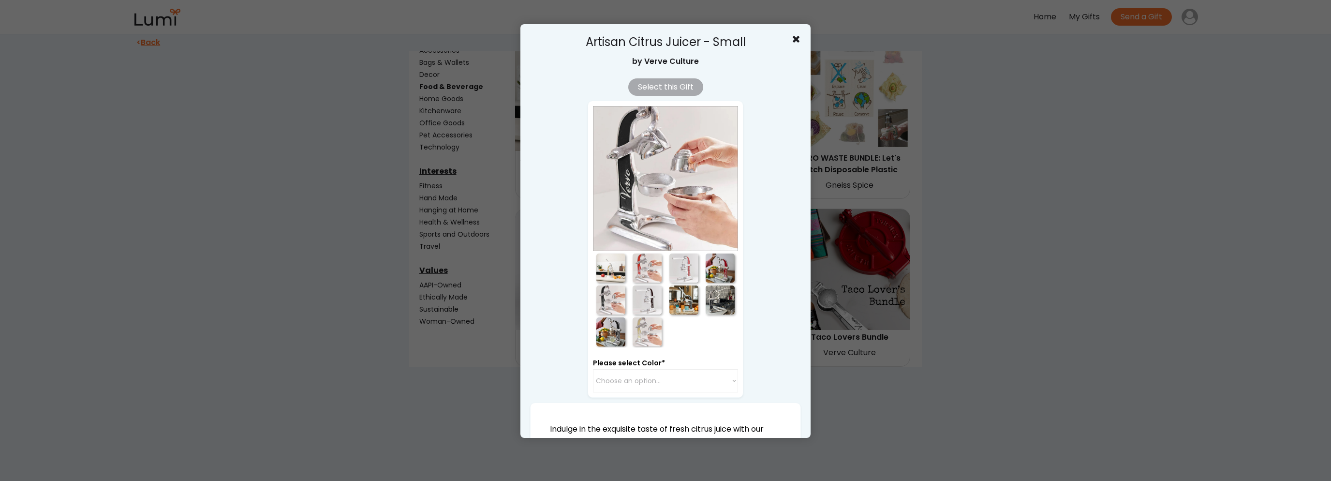
click at [640, 297] on div at bounding box center [647, 299] width 29 height 29
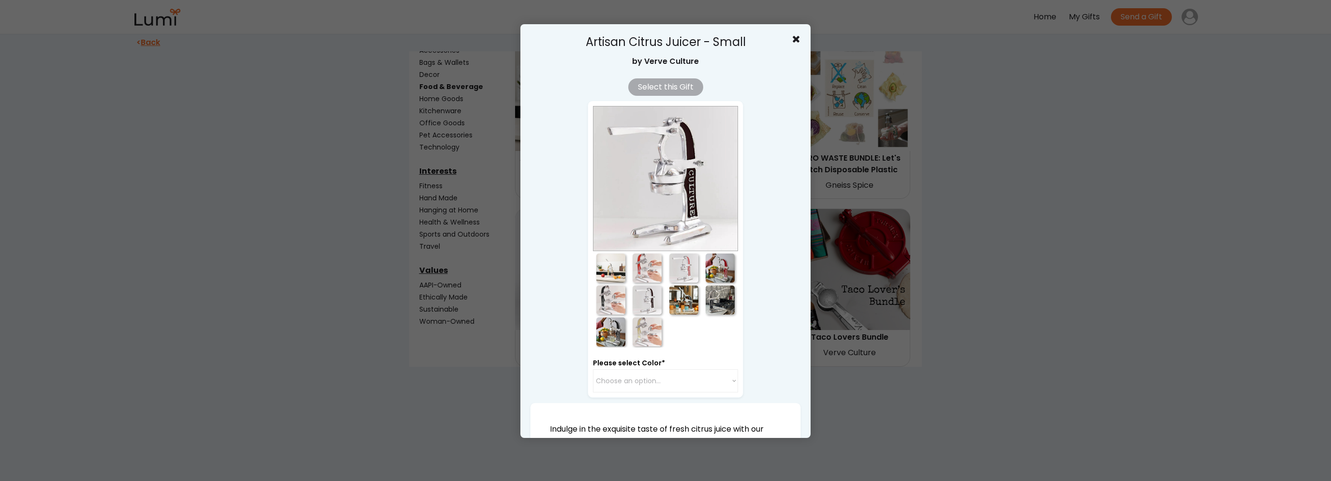
click at [689, 301] on div at bounding box center [683, 299] width 29 height 29
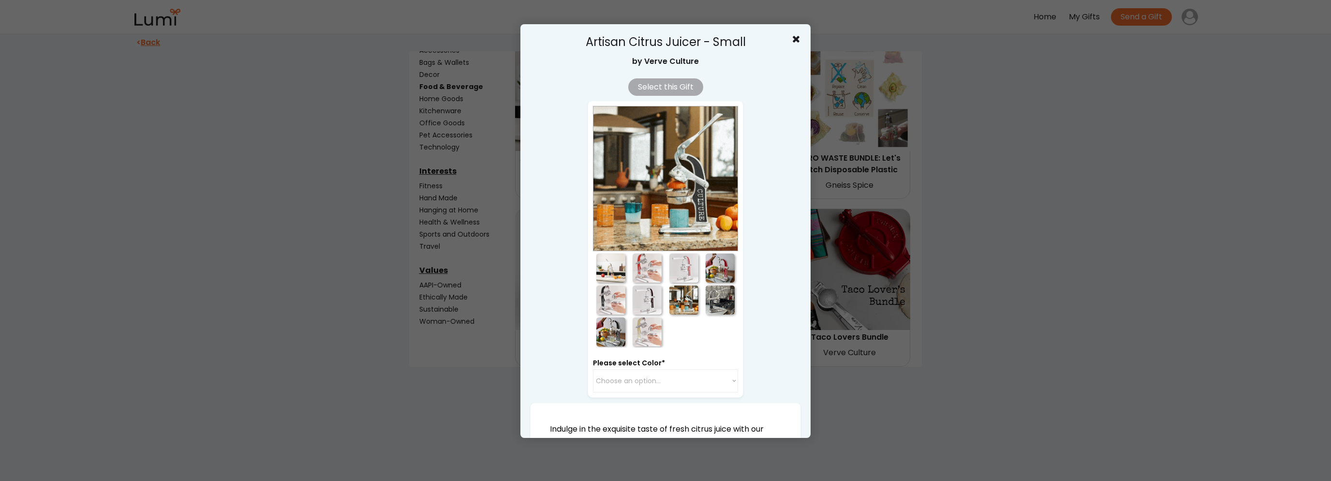
click at [719, 299] on div at bounding box center [720, 299] width 29 height 29
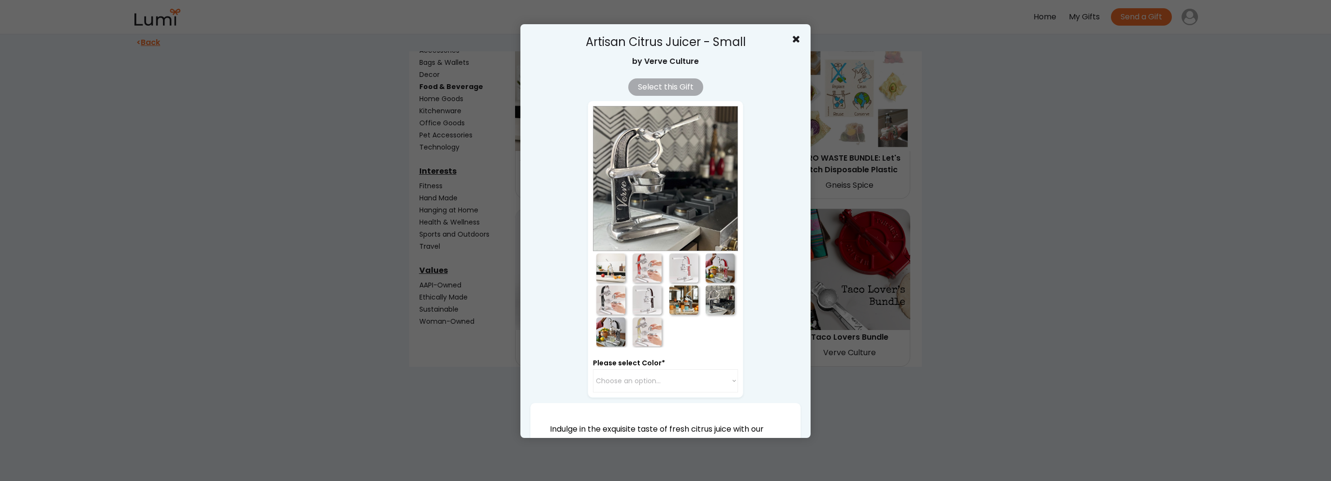
click at [648, 341] on div at bounding box center [647, 331] width 29 height 29
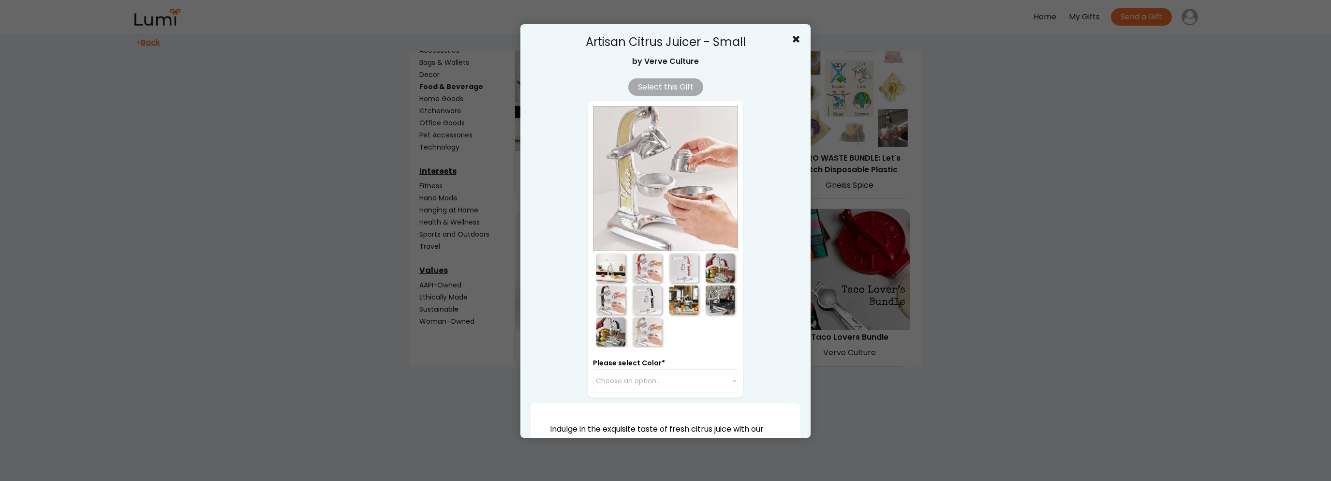
click at [609, 338] on div at bounding box center [610, 331] width 29 height 29
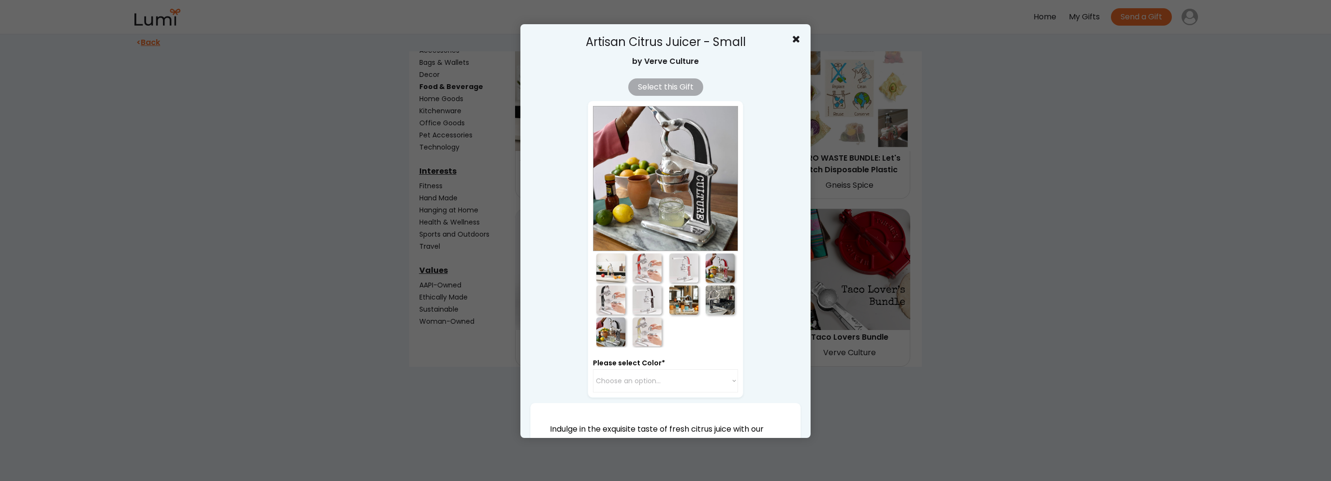
click at [983, 317] on div at bounding box center [665, 240] width 1331 height 481
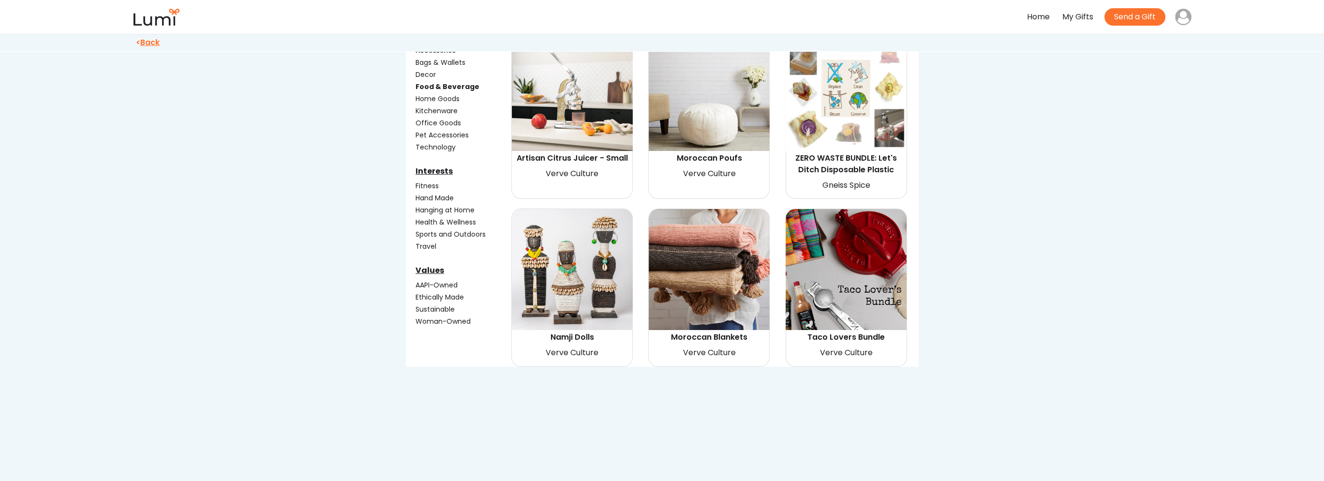
scroll to position [97, 0]
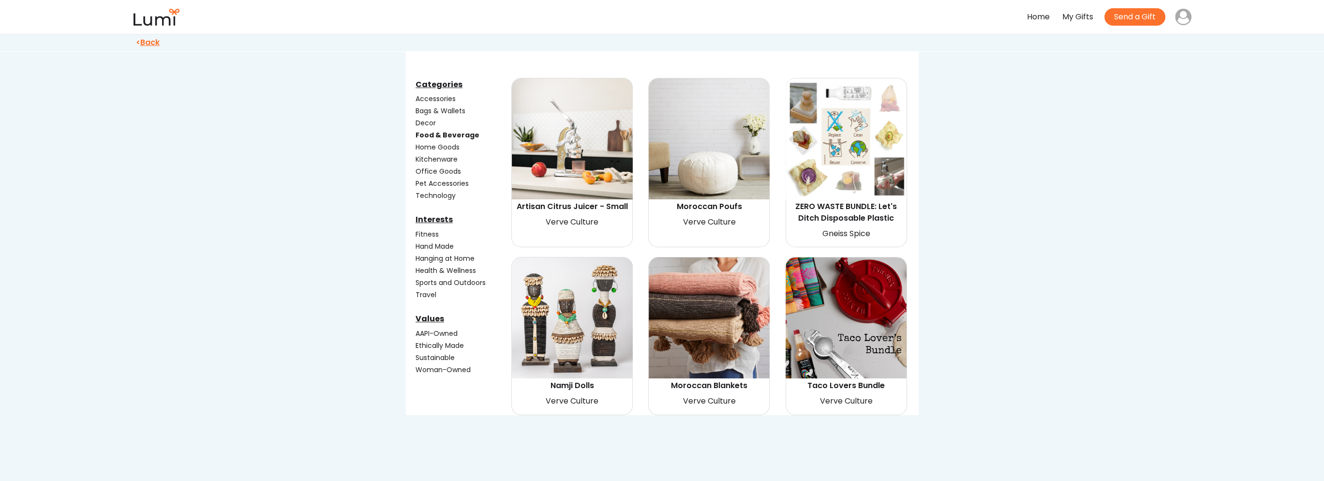
click at [443, 144] on div "Home Goods" at bounding box center [462, 147] width 94 height 10
click at [449, 135] on div "Food & Beverage" at bounding box center [462, 135] width 94 height 10
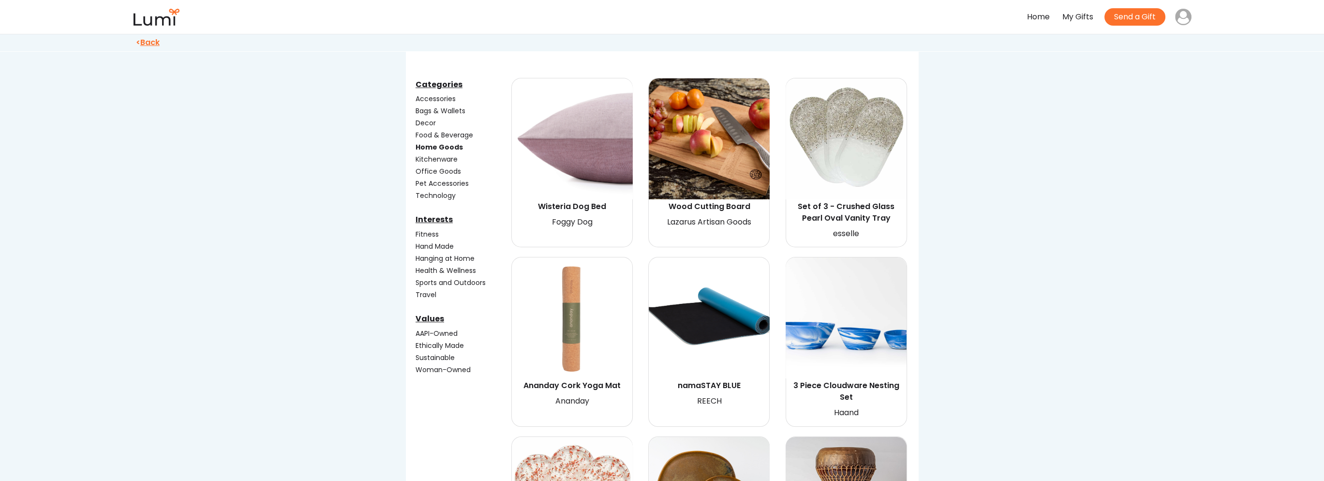
click at [457, 135] on div "Food & Beverage" at bounding box center [462, 135] width 94 height 10
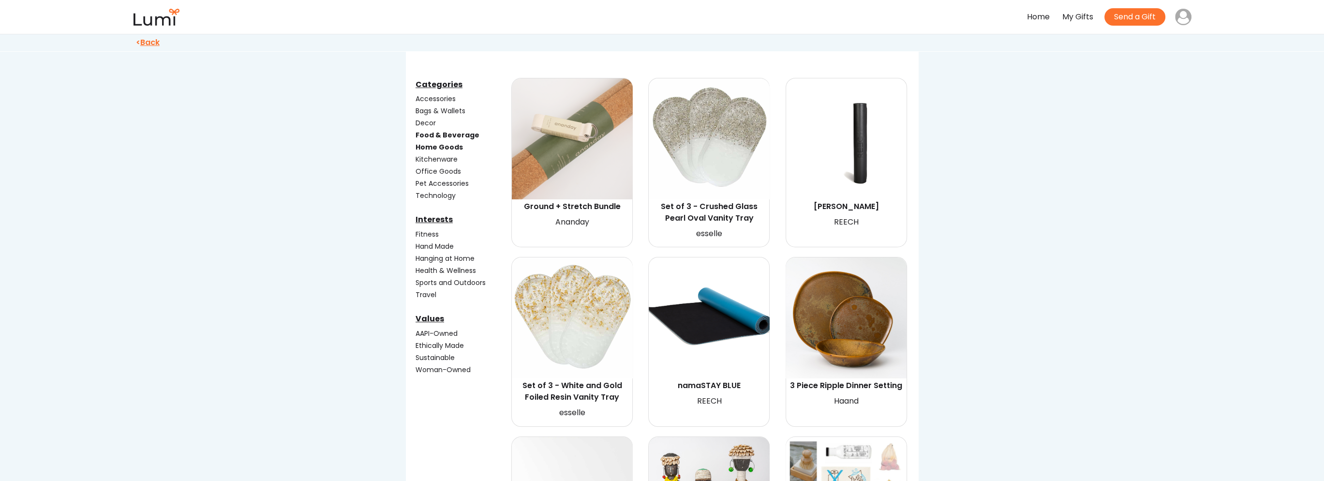
click at [452, 149] on div "Home Goods" at bounding box center [462, 147] width 94 height 10
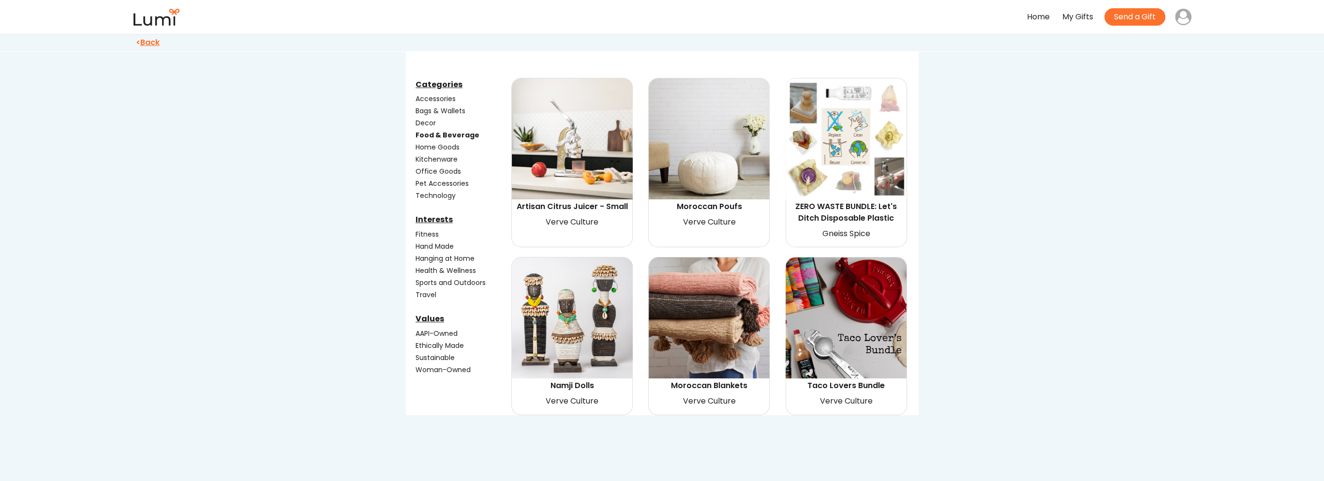
click at [712, 180] on img at bounding box center [708, 138] width 121 height 121
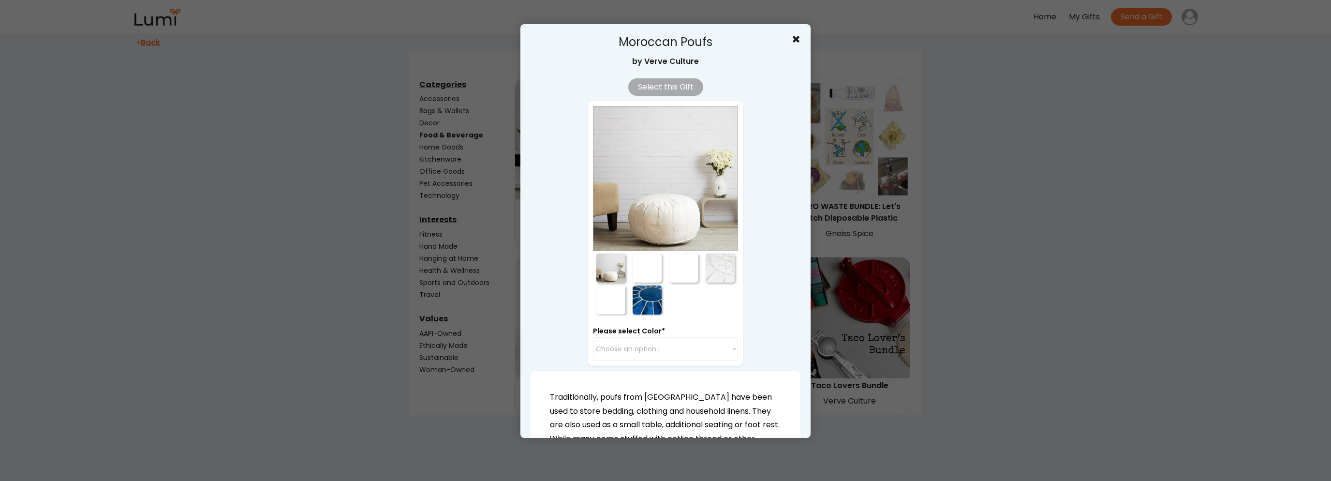
click at [641, 260] on div at bounding box center [647, 267] width 29 height 29
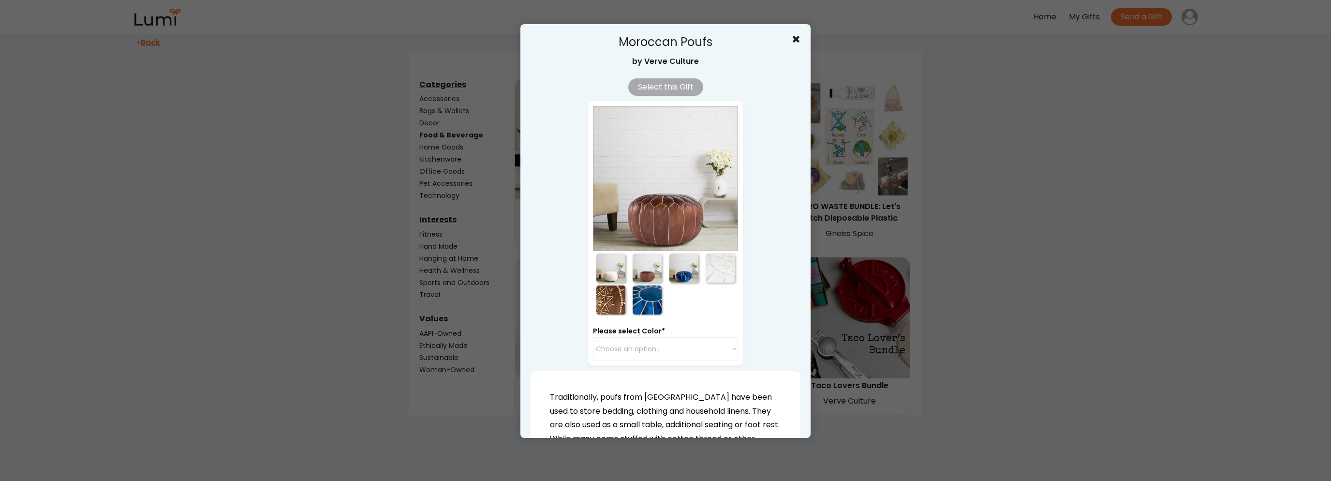
click at [683, 274] on div at bounding box center [683, 267] width 29 height 29
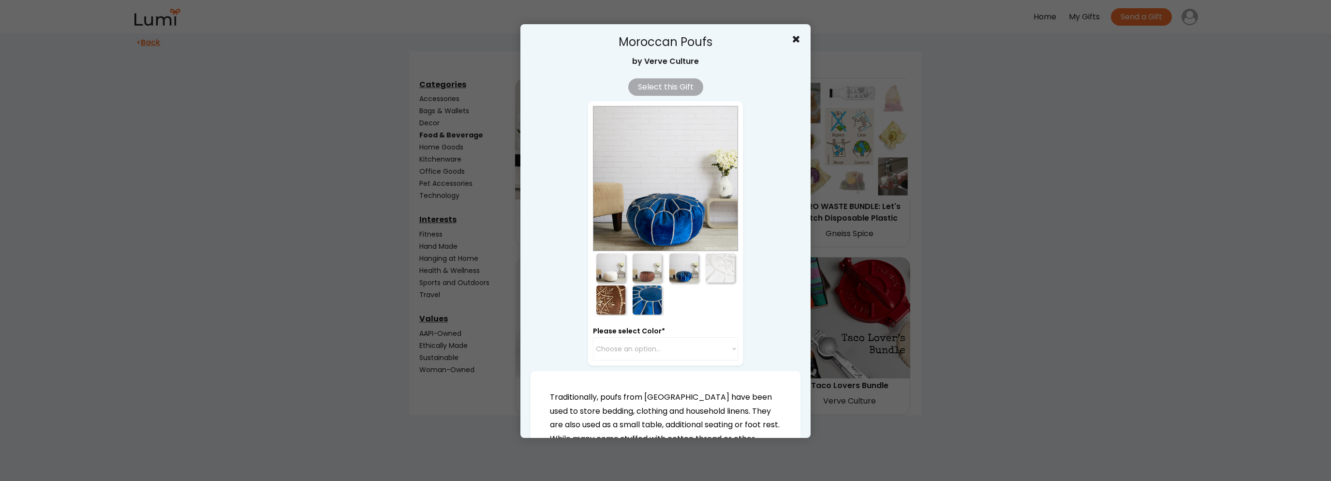
click at [721, 267] on div at bounding box center [720, 267] width 29 height 29
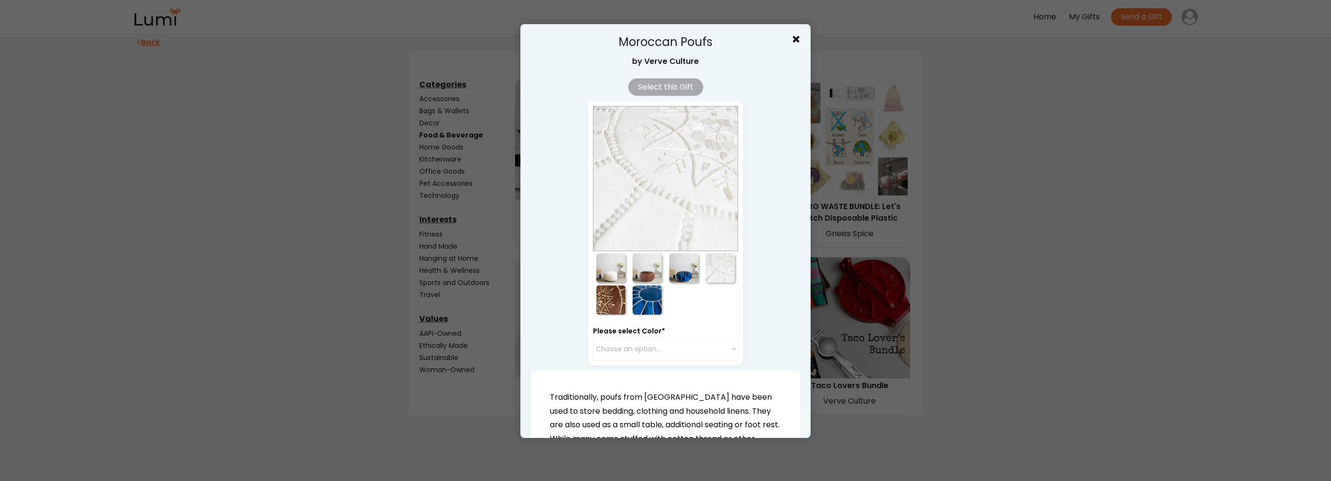
click at [638, 307] on div at bounding box center [647, 299] width 29 height 29
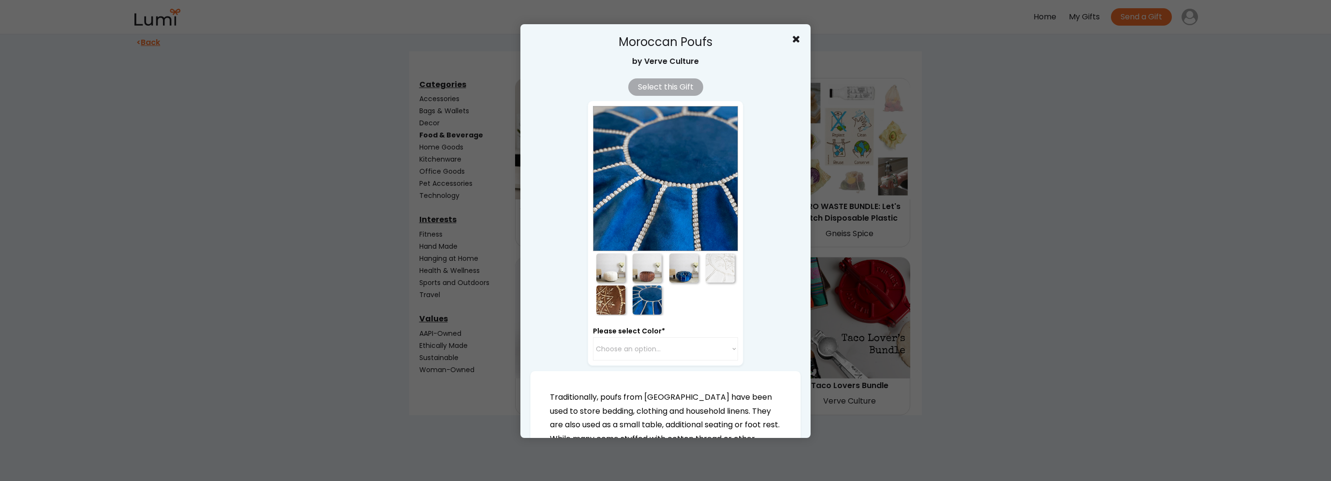
click at [613, 311] on div at bounding box center [610, 299] width 29 height 29
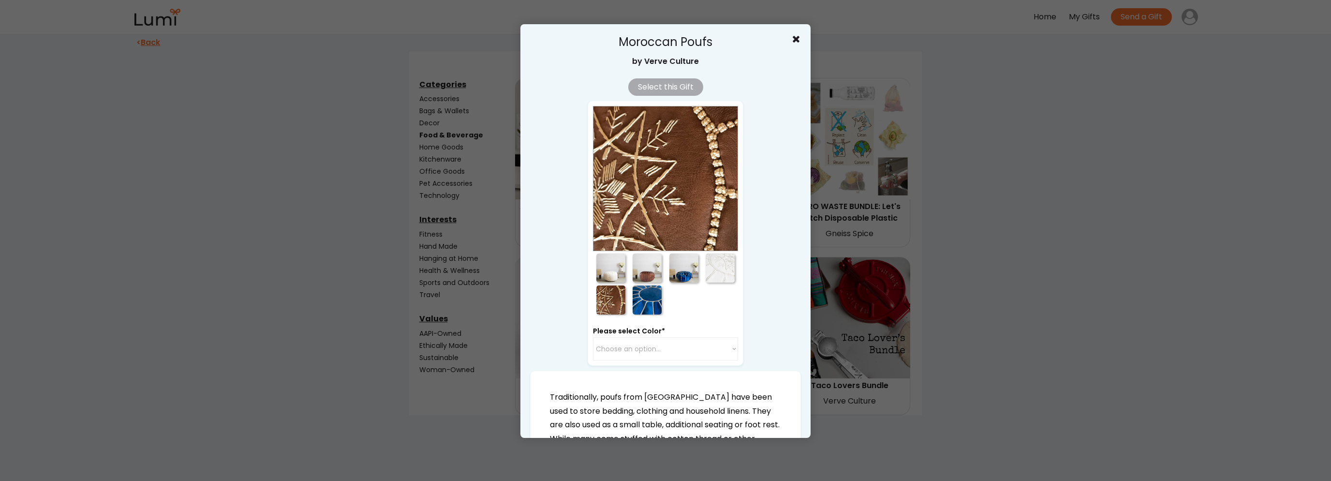
click at [600, 284] on div at bounding box center [611, 299] width 36 height 32
click at [983, 275] on div at bounding box center [665, 240] width 1331 height 481
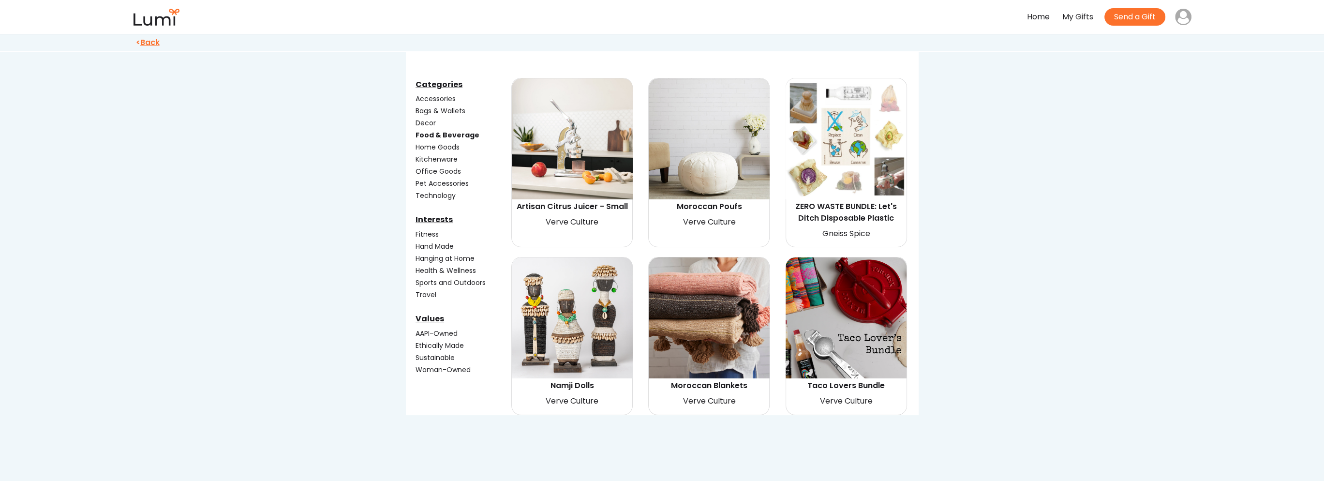
click at [436, 135] on div "Food & Beverage" at bounding box center [462, 135] width 94 height 10
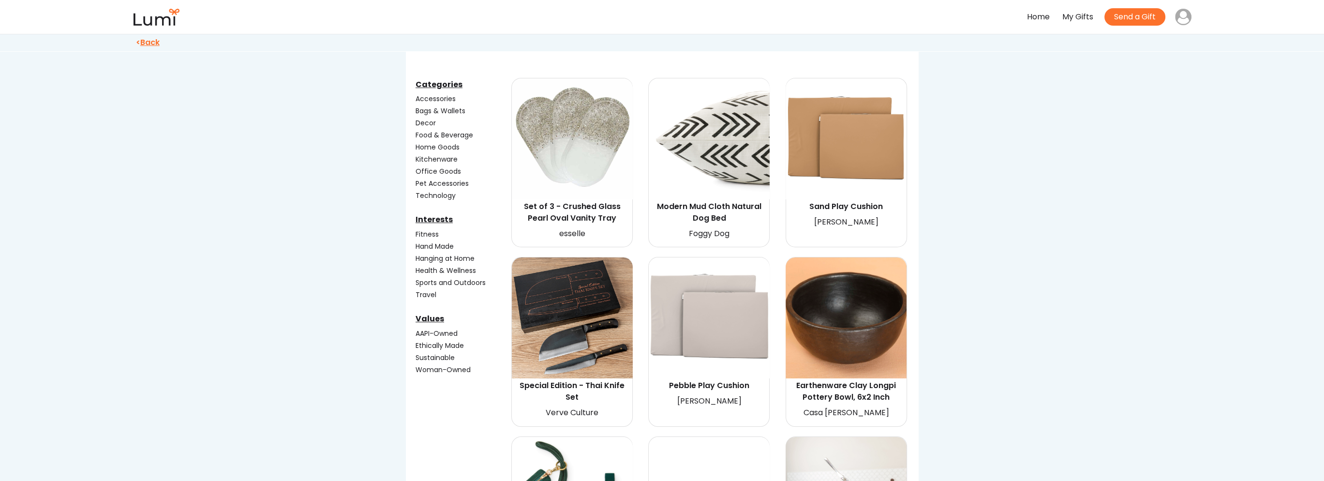
click at [436, 145] on div "Home Goods" at bounding box center [462, 147] width 94 height 10
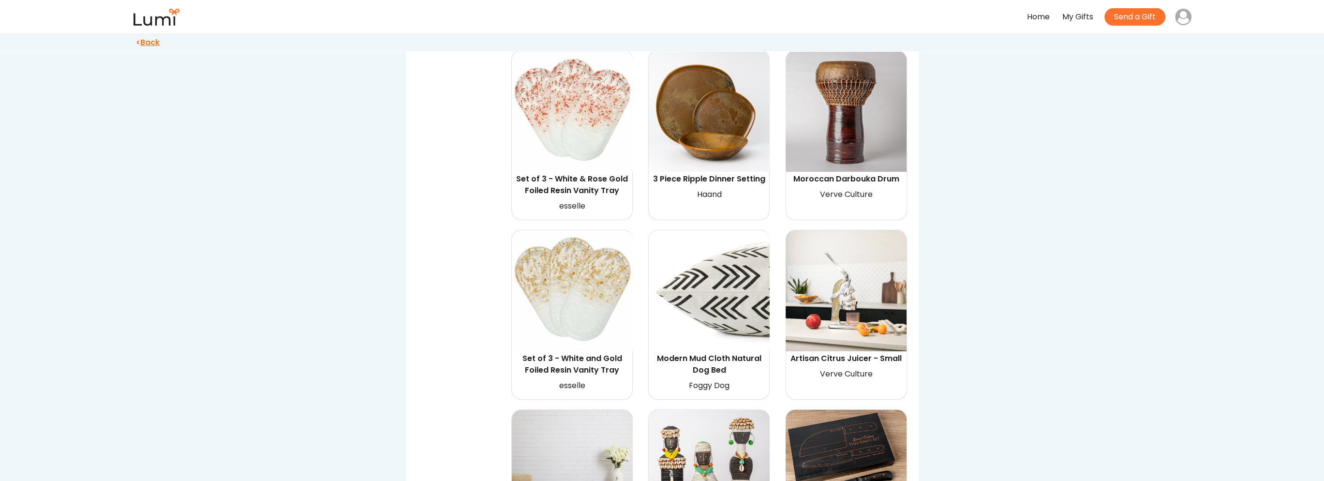
scroll to position [484, 0]
click at [861, 118] on img at bounding box center [845, 110] width 121 height 121
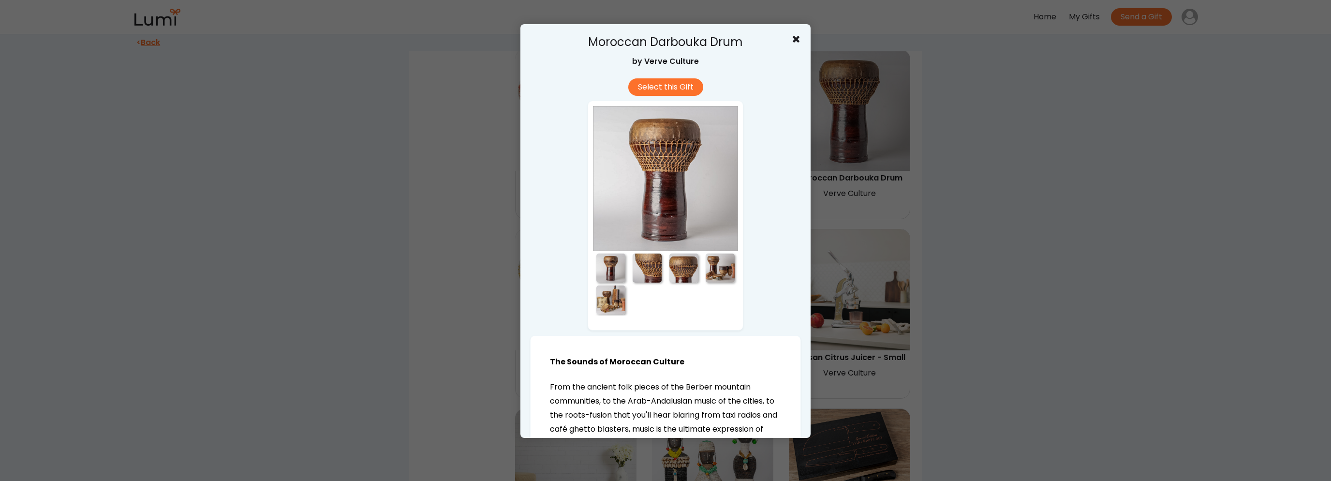
click at [634, 266] on div at bounding box center [647, 267] width 29 height 29
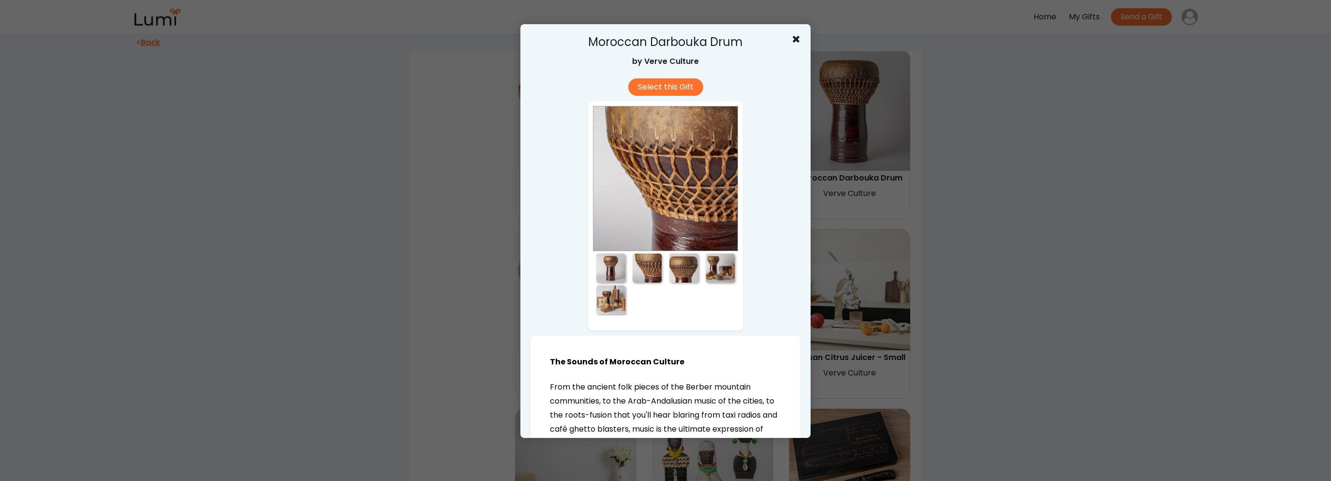
click at [681, 265] on div at bounding box center [683, 267] width 29 height 29
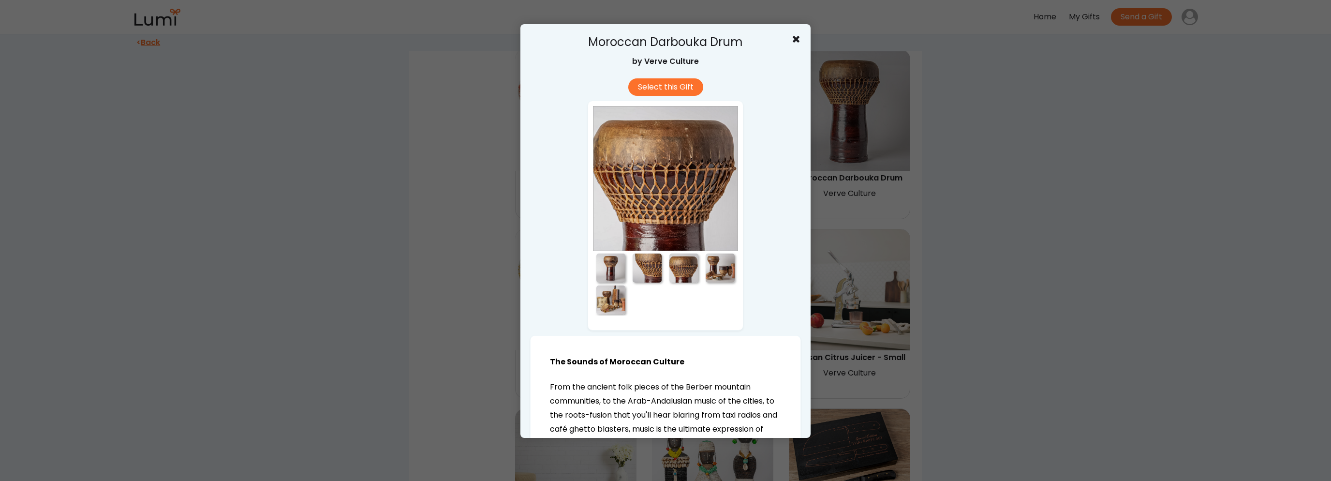
click at [725, 269] on div at bounding box center [720, 267] width 29 height 29
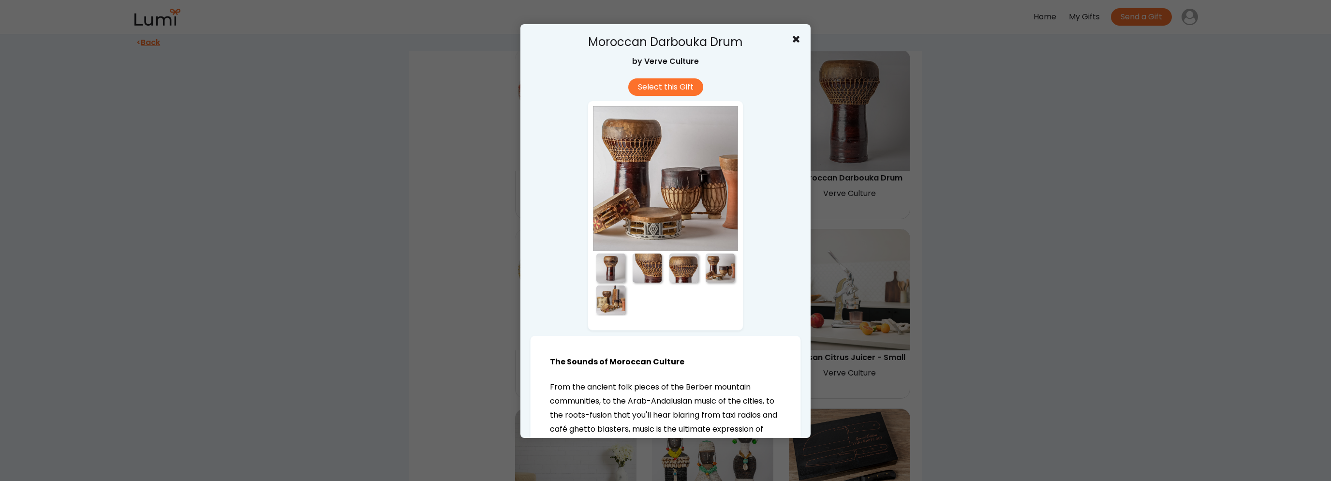
click at [596, 270] on div at bounding box center [610, 267] width 29 height 29
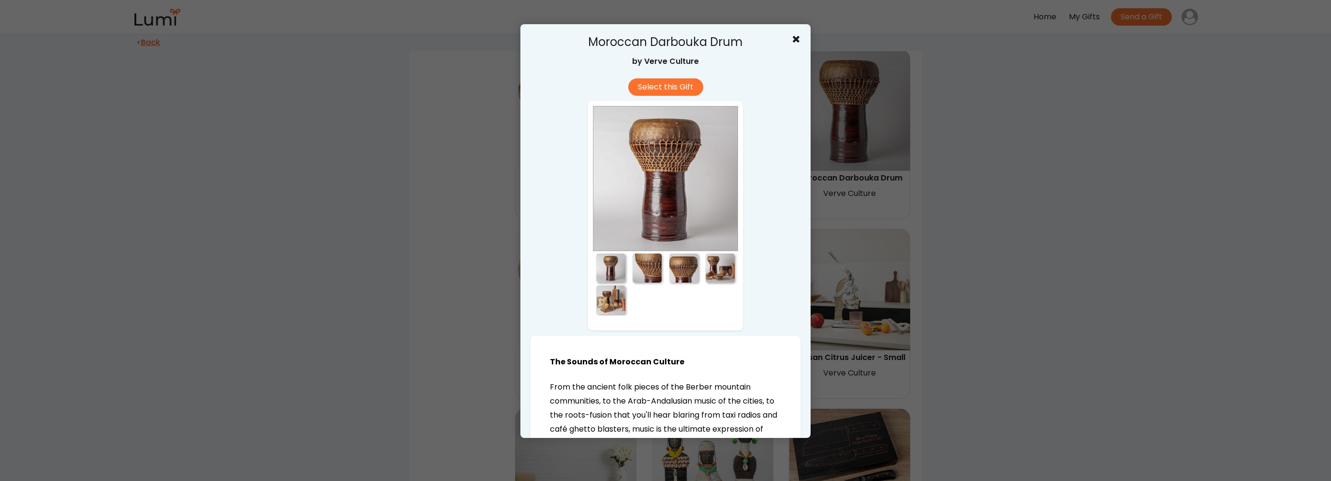
click at [609, 304] on div at bounding box center [610, 299] width 29 height 29
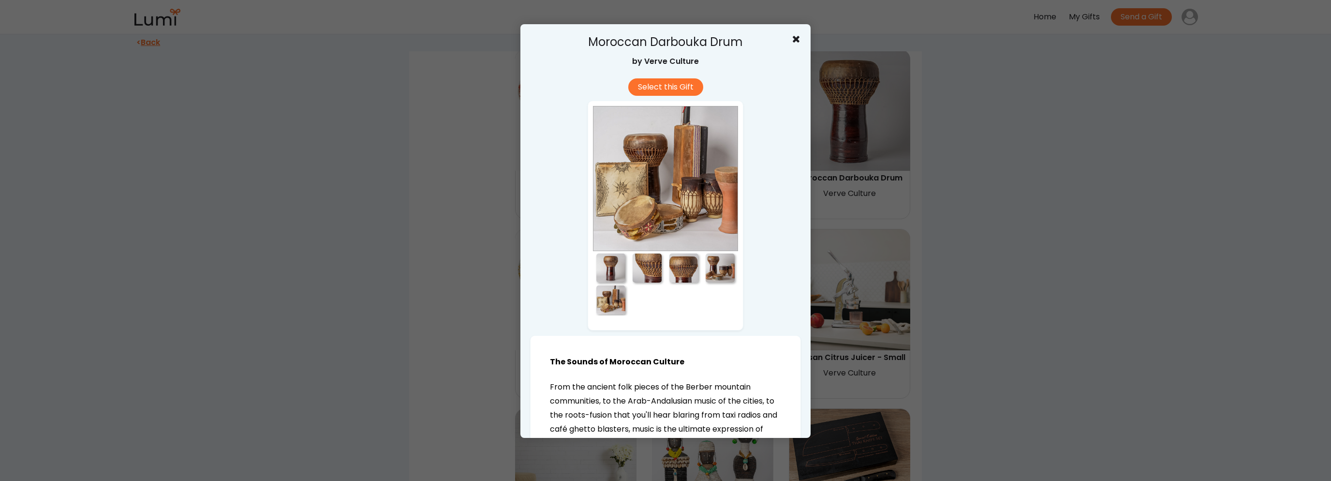
click at [983, 274] on div at bounding box center [665, 240] width 1331 height 481
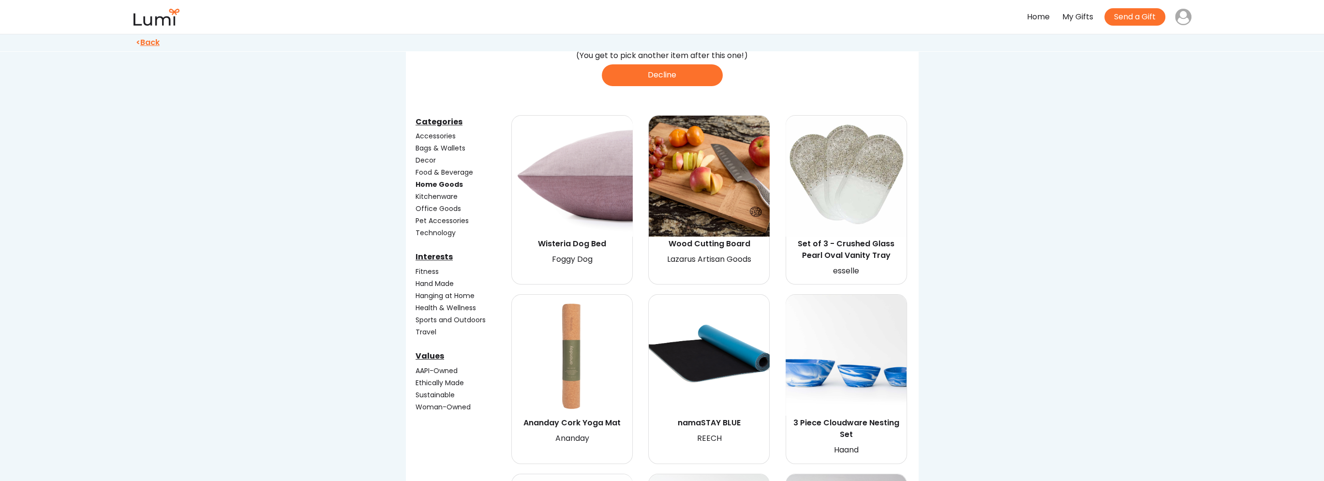
scroll to position [0, 0]
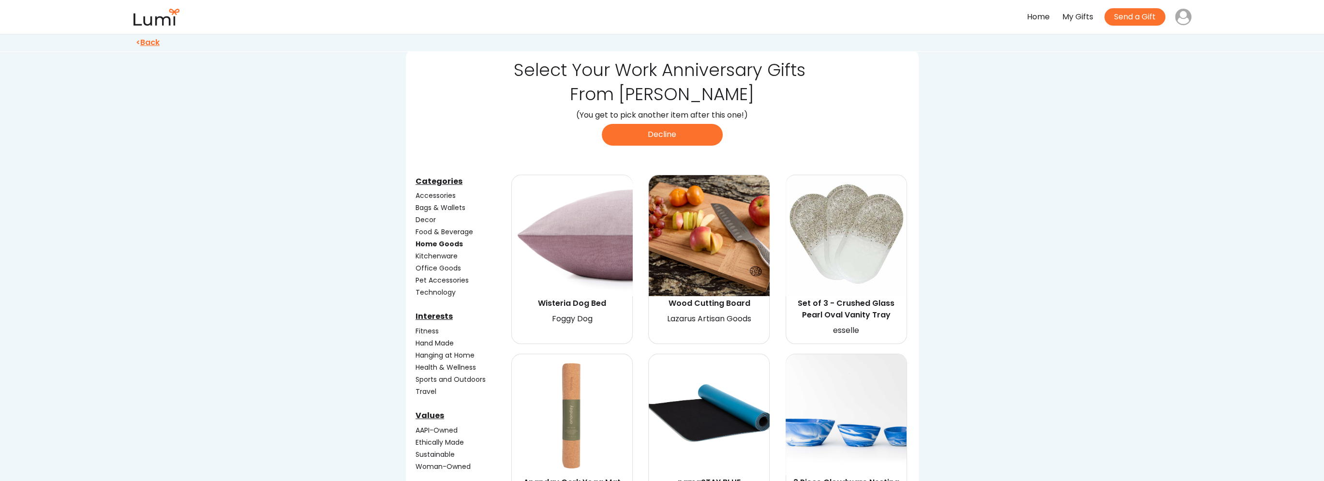
click at [441, 253] on div "Kitchenware" at bounding box center [462, 256] width 94 height 10
click at [446, 245] on div "Home Goods" at bounding box center [462, 244] width 94 height 10
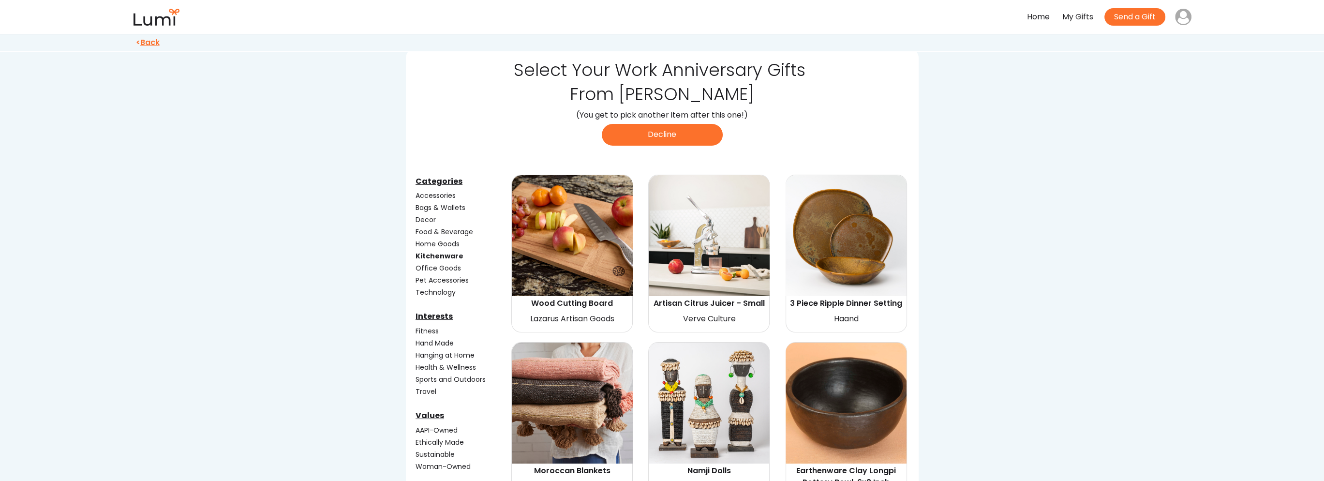
click at [448, 267] on div "Office Goods" at bounding box center [462, 268] width 94 height 10
click at [447, 256] on div "Kitchenware" at bounding box center [462, 256] width 94 height 10
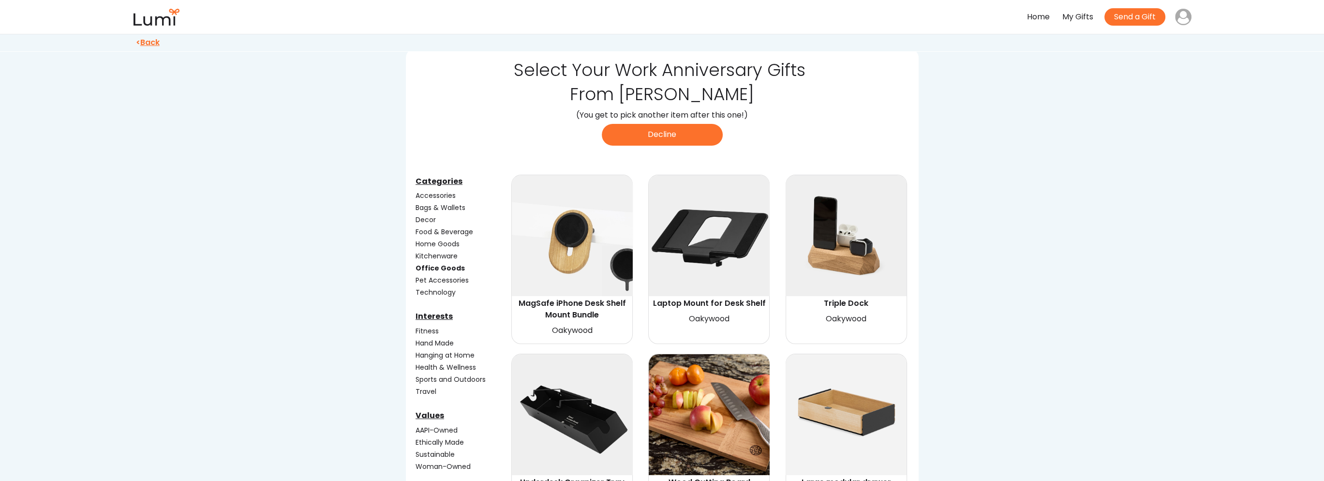
click at [430, 290] on div "Technology" at bounding box center [462, 292] width 94 height 10
click at [430, 269] on div "Office Goods" at bounding box center [462, 268] width 94 height 10
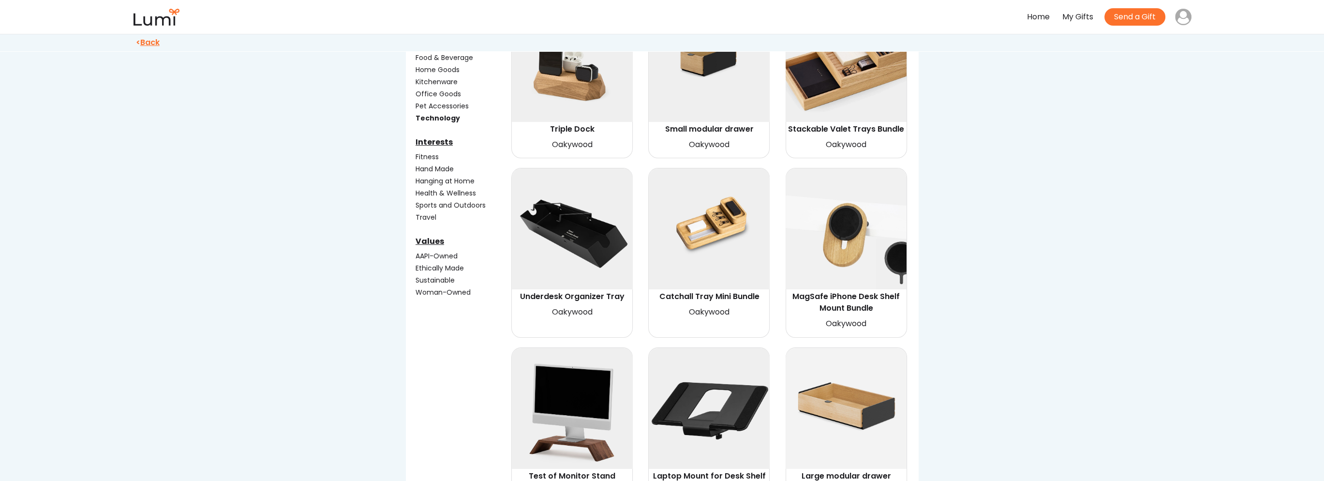
scroll to position [77, 0]
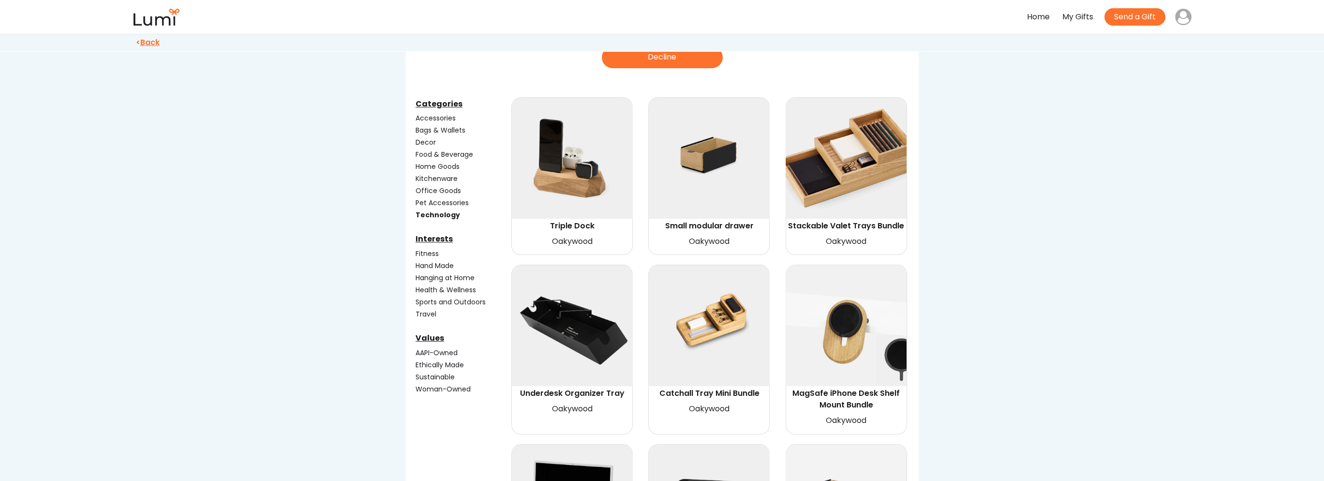
click at [443, 213] on div "Technology" at bounding box center [462, 215] width 94 height 10
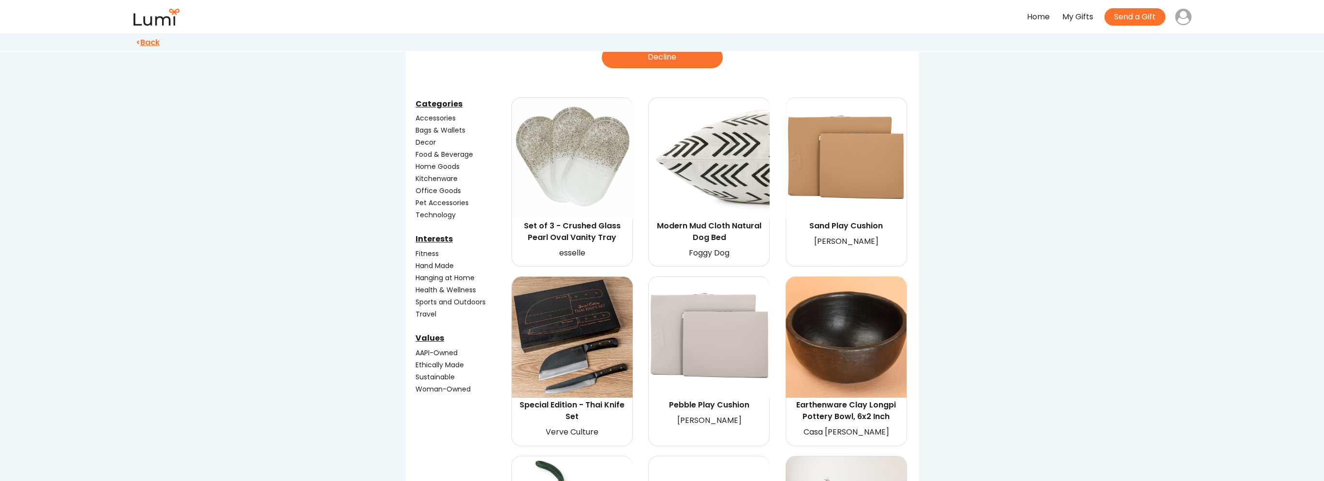
click at [441, 276] on div "Hanging at Home" at bounding box center [462, 278] width 94 height 10
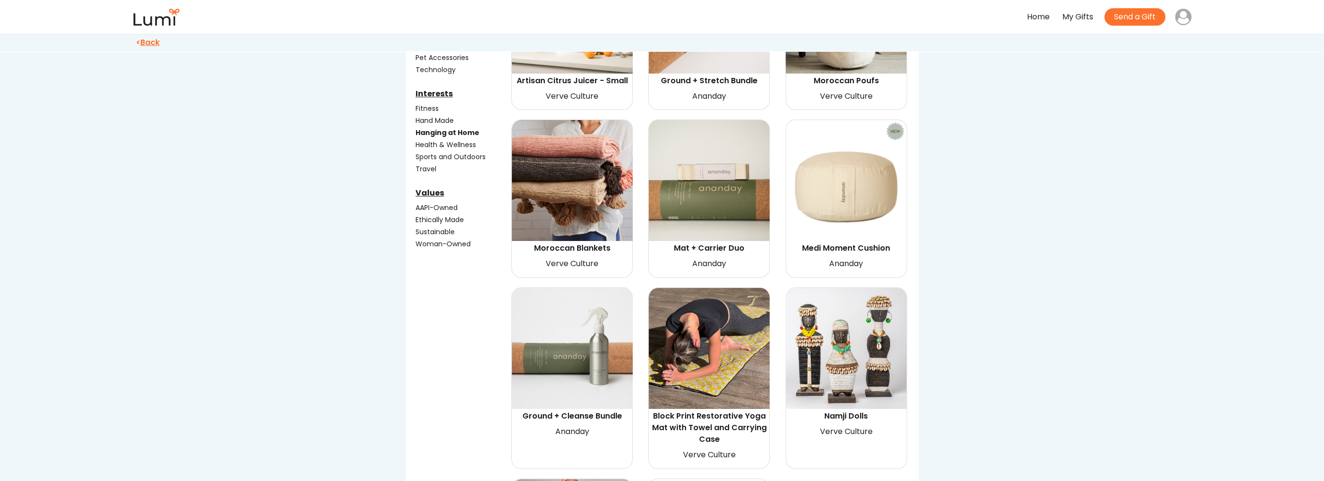
scroll to position [174, 0]
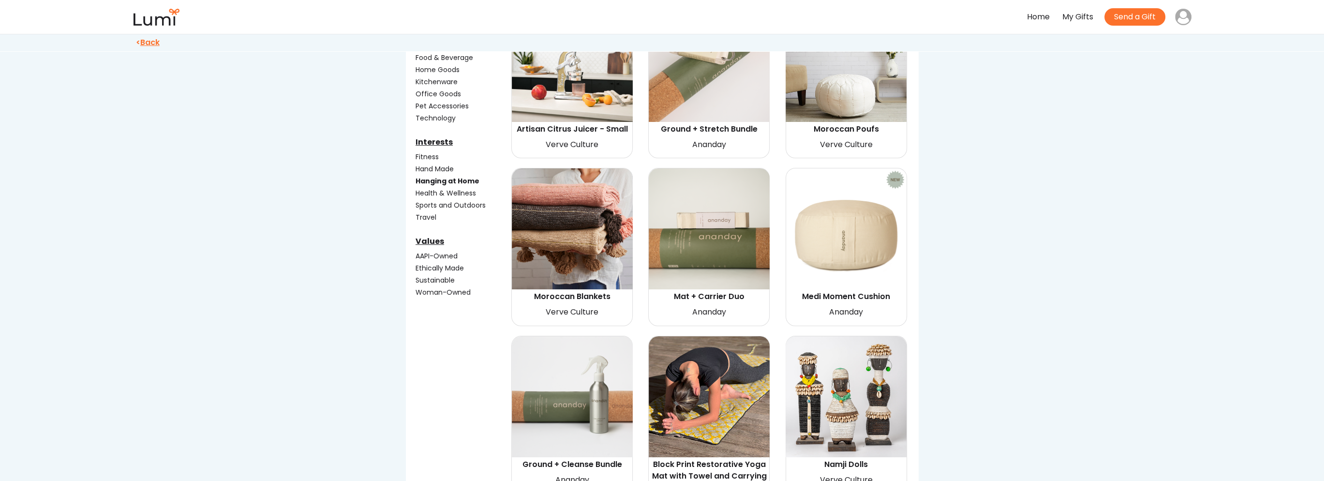
click at [458, 190] on div "Health & Wellness" at bounding box center [462, 193] width 94 height 10
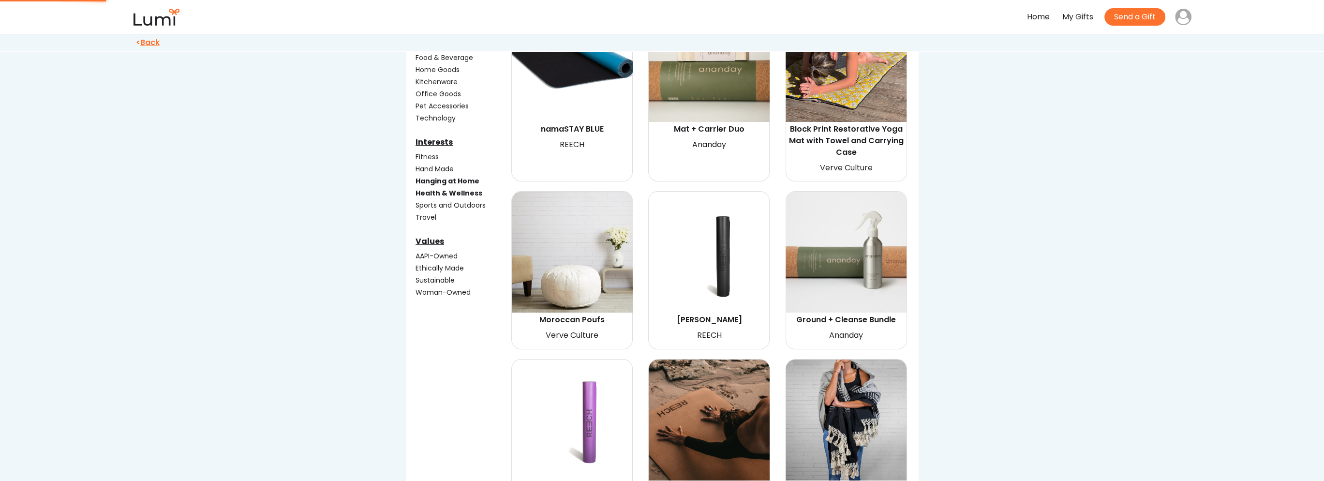
click at [456, 186] on div "Health & Wellness" at bounding box center [462, 192] width 97 height 13
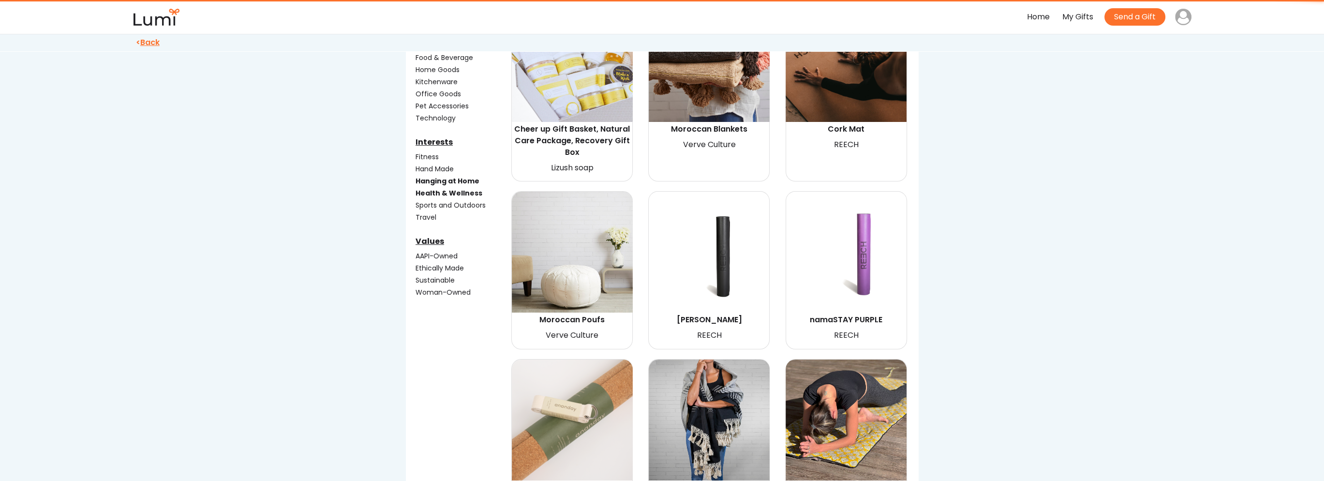
click at [456, 181] on div "Hanging at Home" at bounding box center [462, 181] width 94 height 10
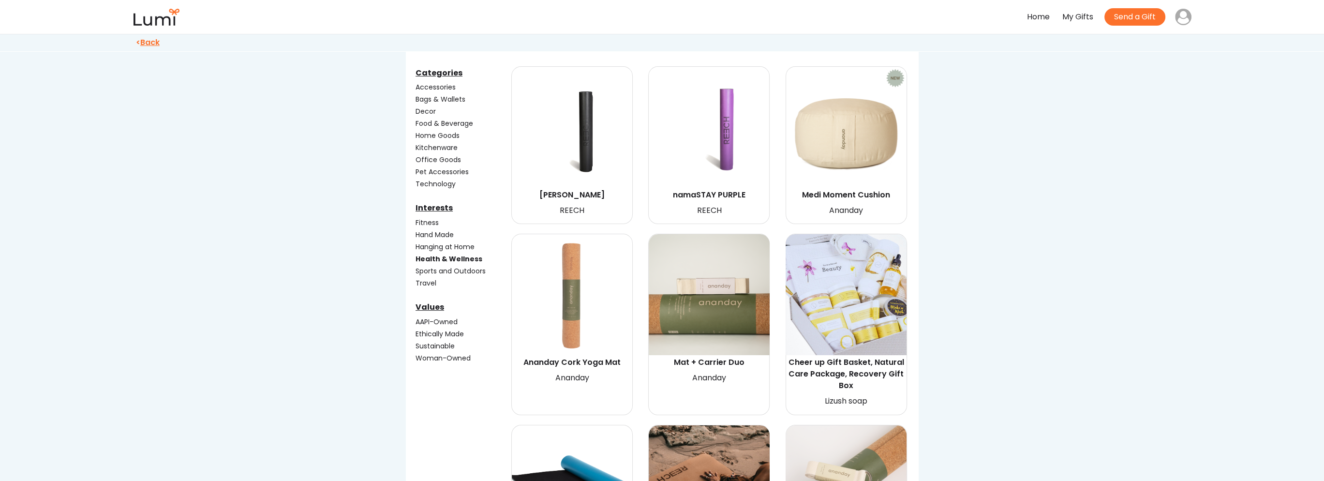
scroll to position [29, 0]
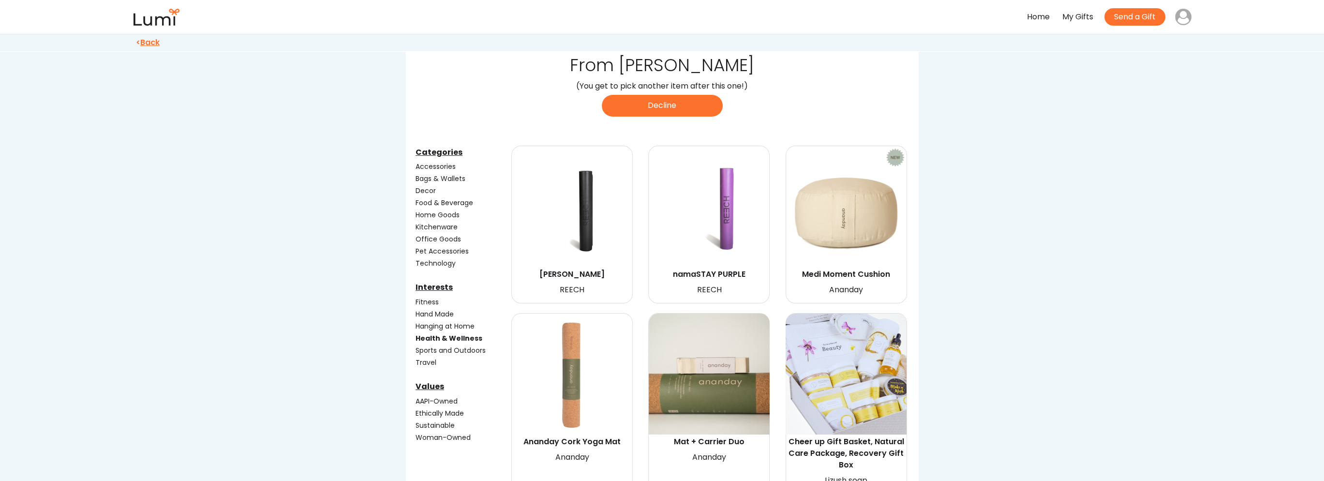
click at [462, 346] on div "Sports and Outdoors" at bounding box center [462, 350] width 94 height 10
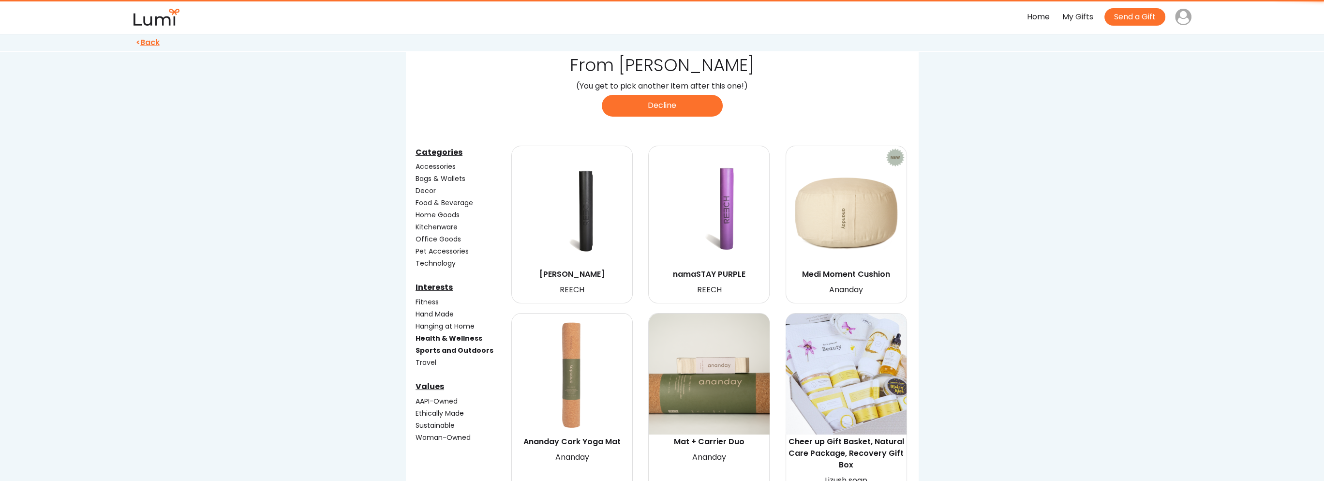
click at [466, 333] on div "Health & Wellness" at bounding box center [462, 338] width 94 height 10
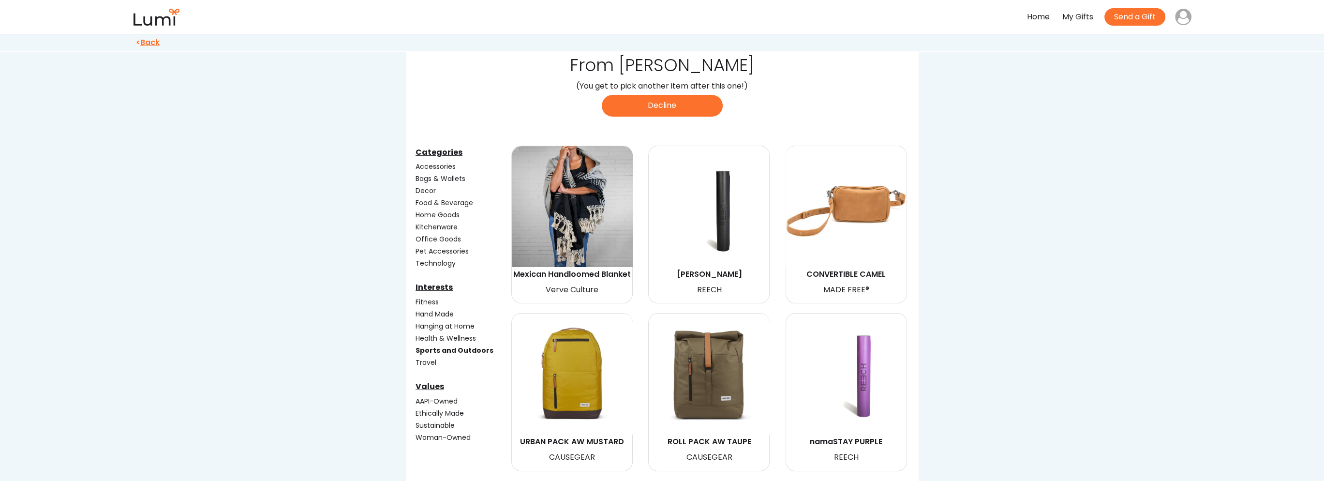
click at [418, 358] on div "Travel" at bounding box center [462, 362] width 94 height 10
click at [436, 347] on div "Sports and Outdoors" at bounding box center [462, 350] width 94 height 10
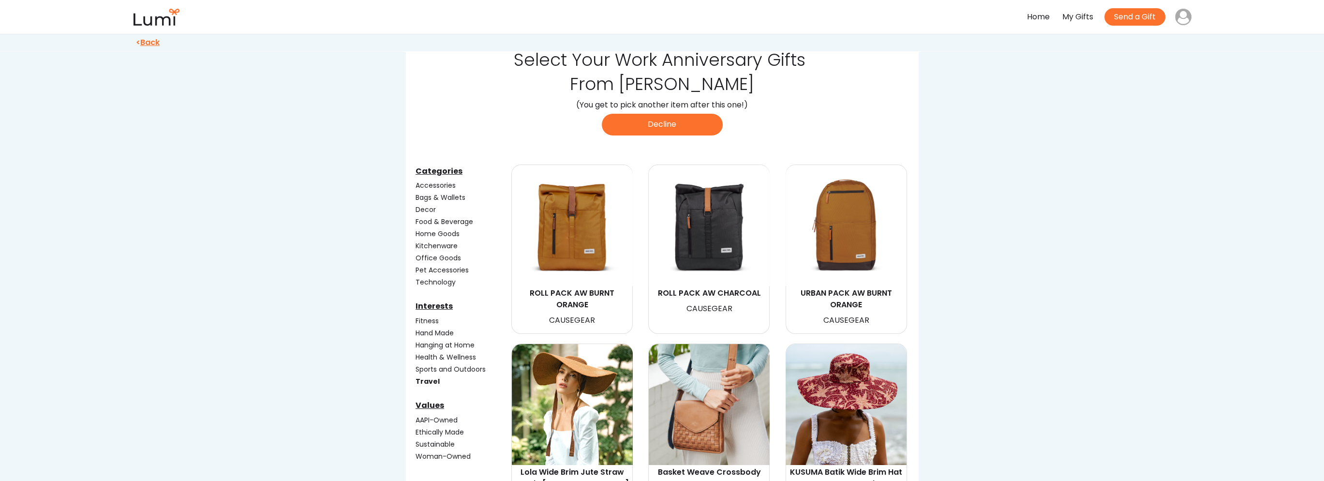
scroll to position [0, 0]
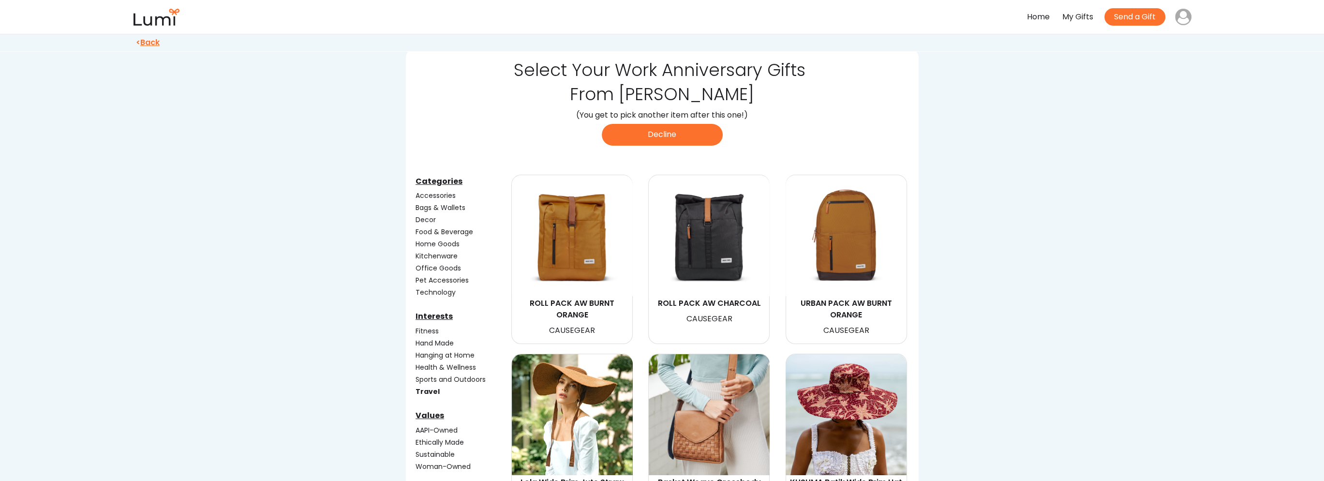
click at [434, 327] on div "Fitness" at bounding box center [462, 331] width 94 height 10
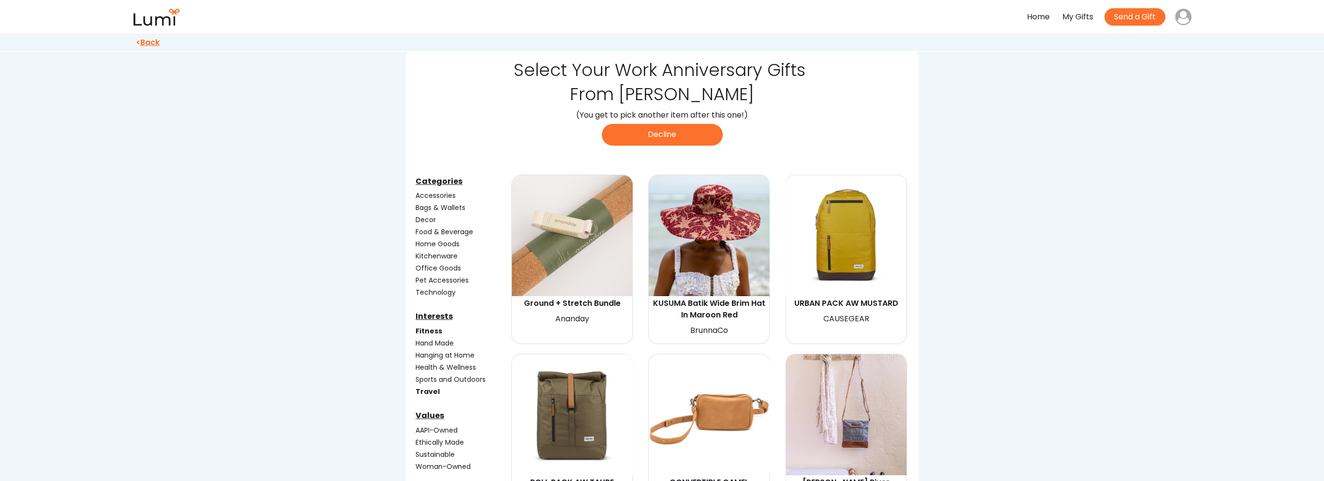
click at [421, 386] on div "Travel" at bounding box center [462, 391] width 94 height 10
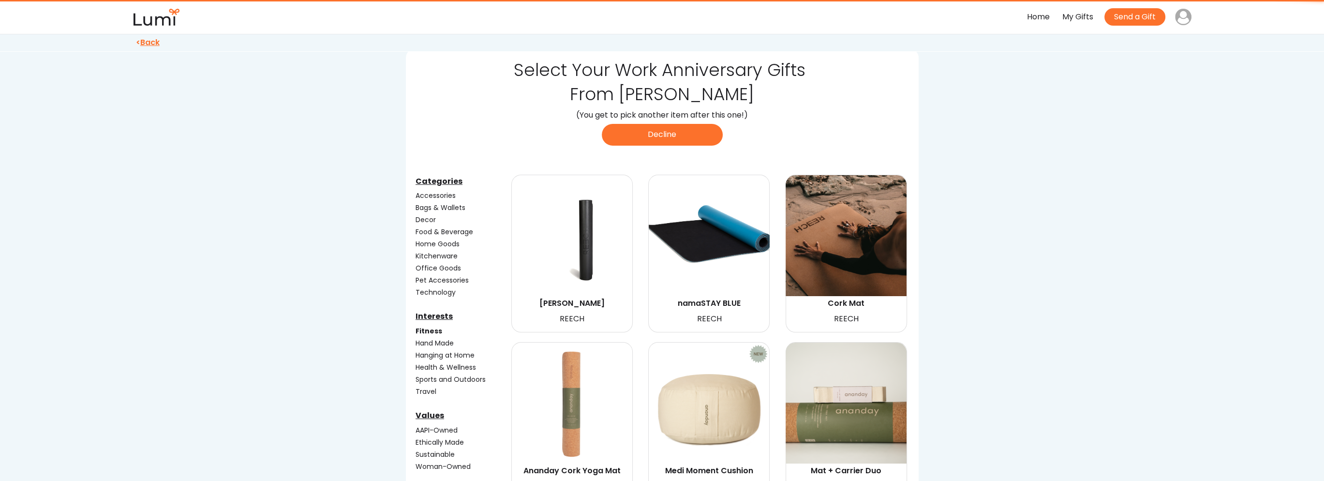
click at [426, 330] on div "Fitness" at bounding box center [462, 331] width 94 height 10
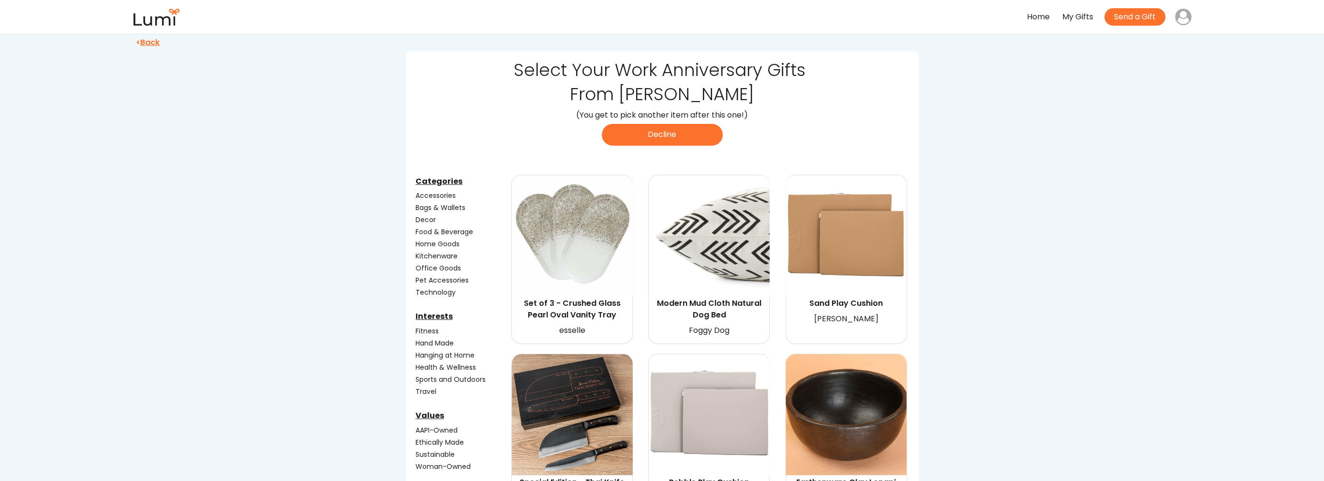
click at [426, 428] on div "AAPI-Owned" at bounding box center [462, 430] width 94 height 10
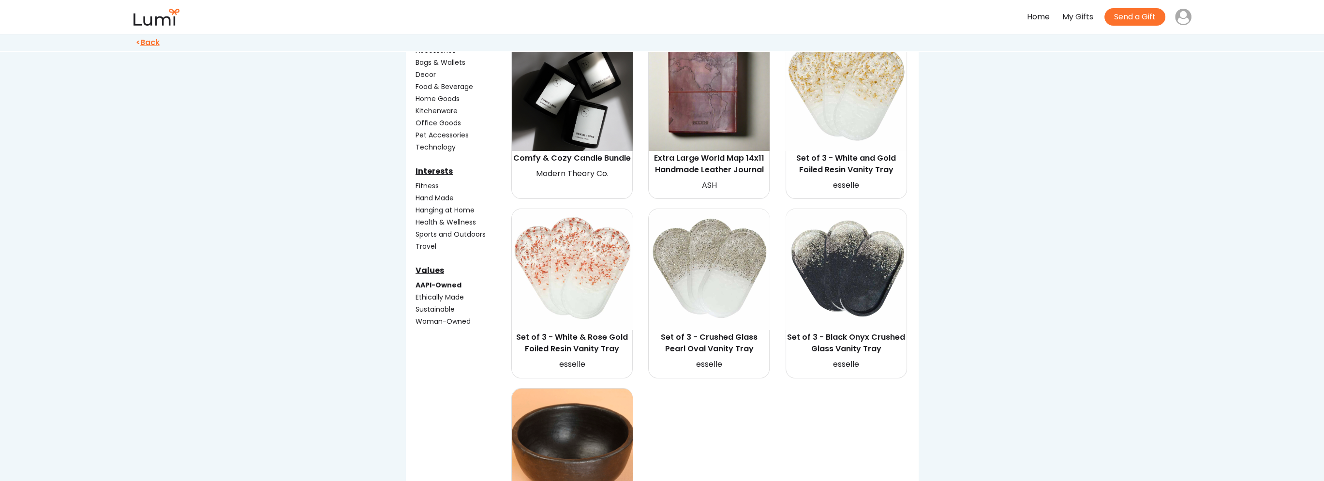
scroll to position [145, 0]
click at [453, 292] on div "Ethically Made" at bounding box center [462, 297] width 94 height 10
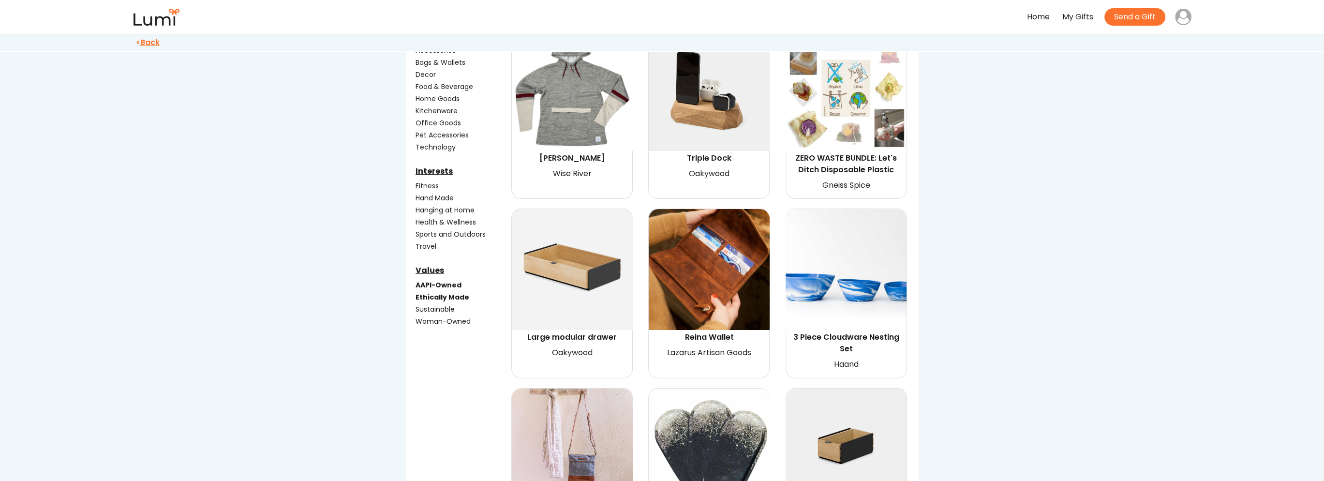
click at [447, 280] on div "AAPI-Owned" at bounding box center [462, 285] width 94 height 10
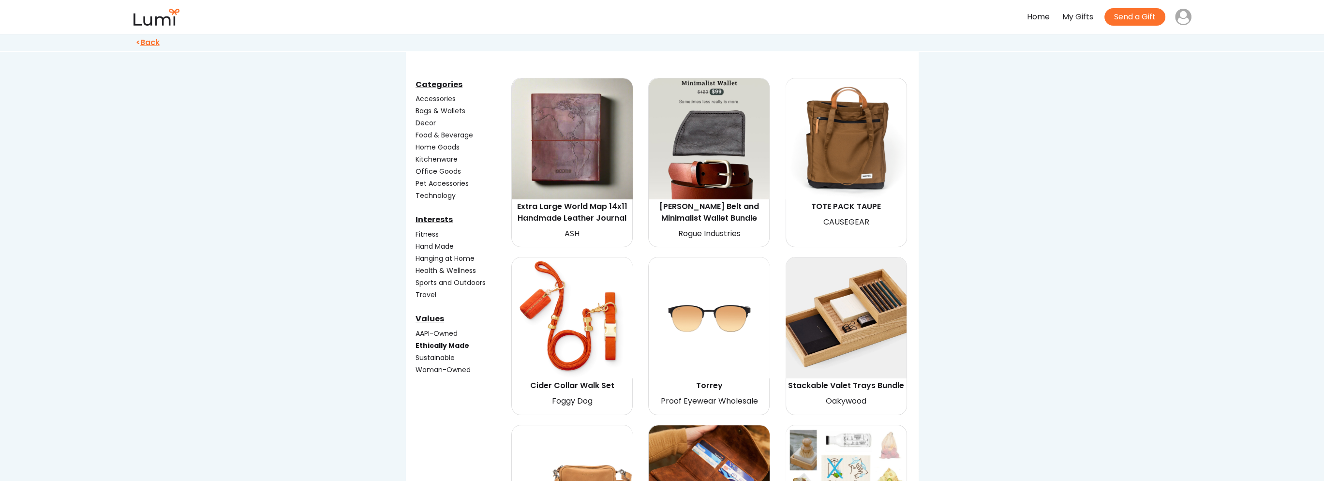
scroll to position [0, 0]
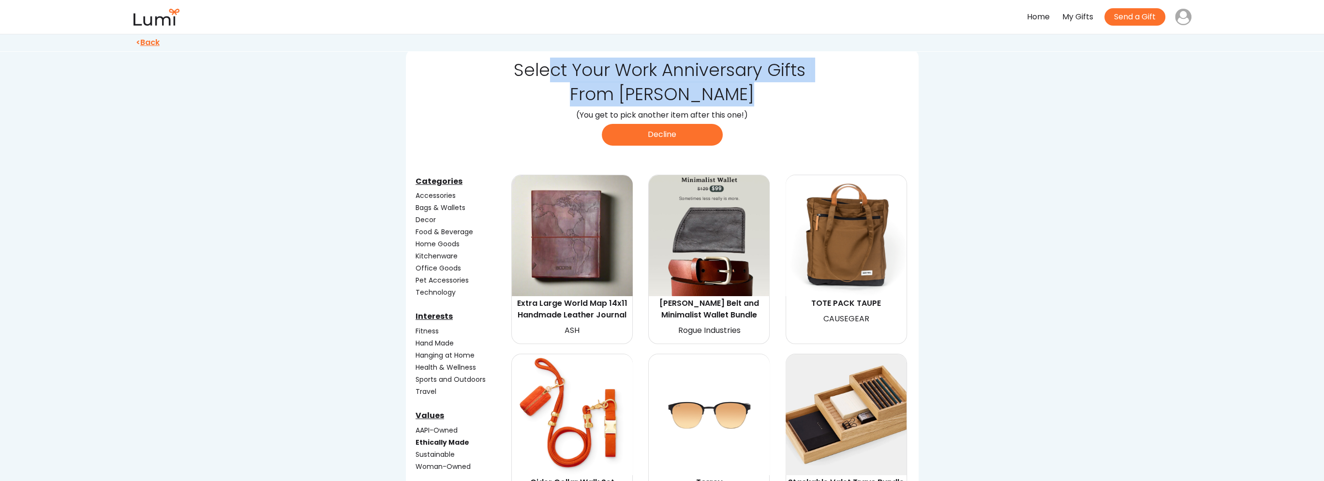
drag, startPoint x: 551, startPoint y: 70, endPoint x: 810, endPoint y: 134, distance: 266.9
click at [810, 134] on div "Select Your Work Anniversary Gifts From Peter Feldman (You get to pick another …" at bounding box center [662, 101] width 513 height 107
click at [900, 134] on div "Select Your Work Anniversary Gifts From Peter Feldman (You get to pick another …" at bounding box center [662, 101] width 513 height 107
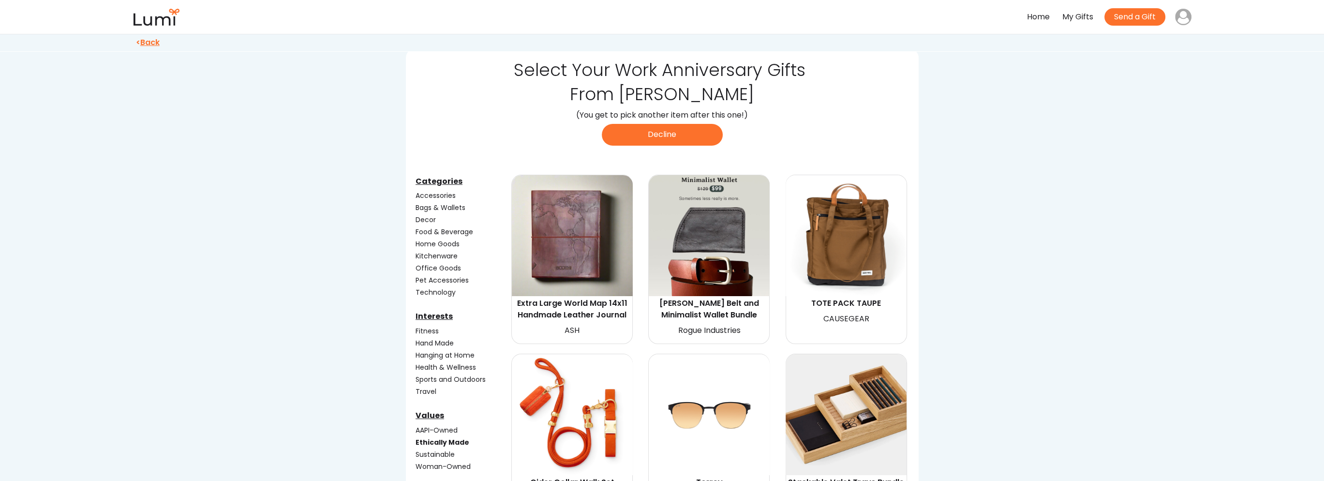
click at [155, 42] on u "Back" at bounding box center [149, 42] width 19 height 11
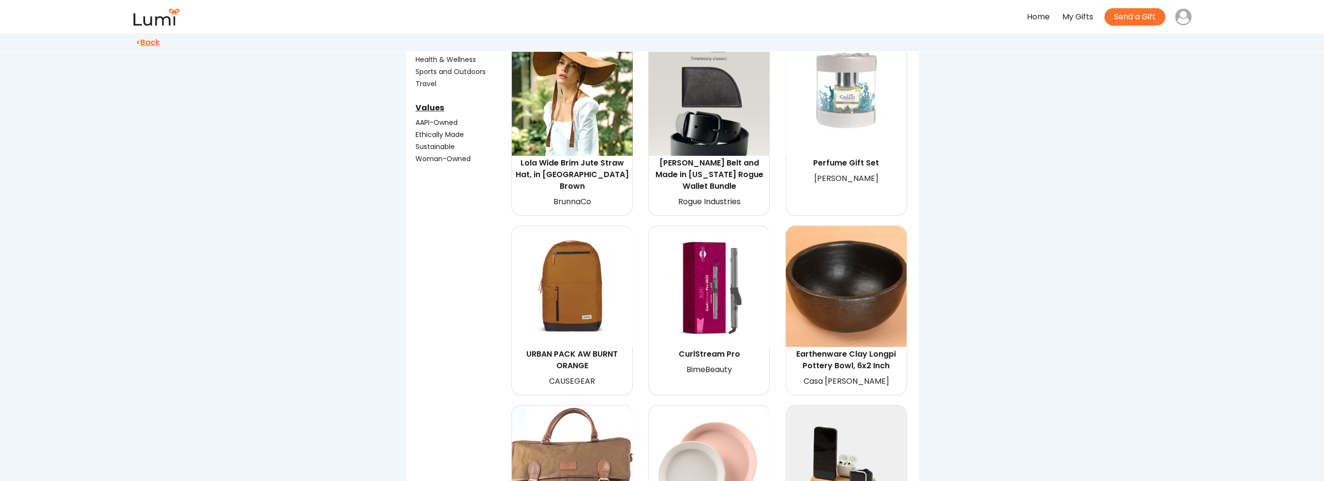
scroll to position [242, 0]
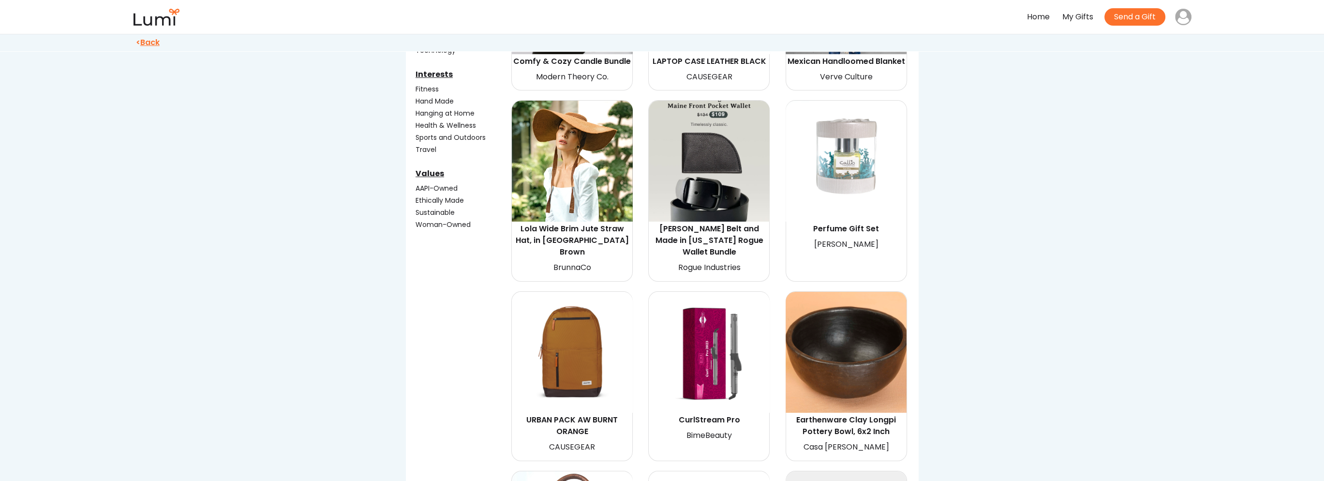
click at [731, 204] on img at bounding box center [708, 161] width 121 height 121
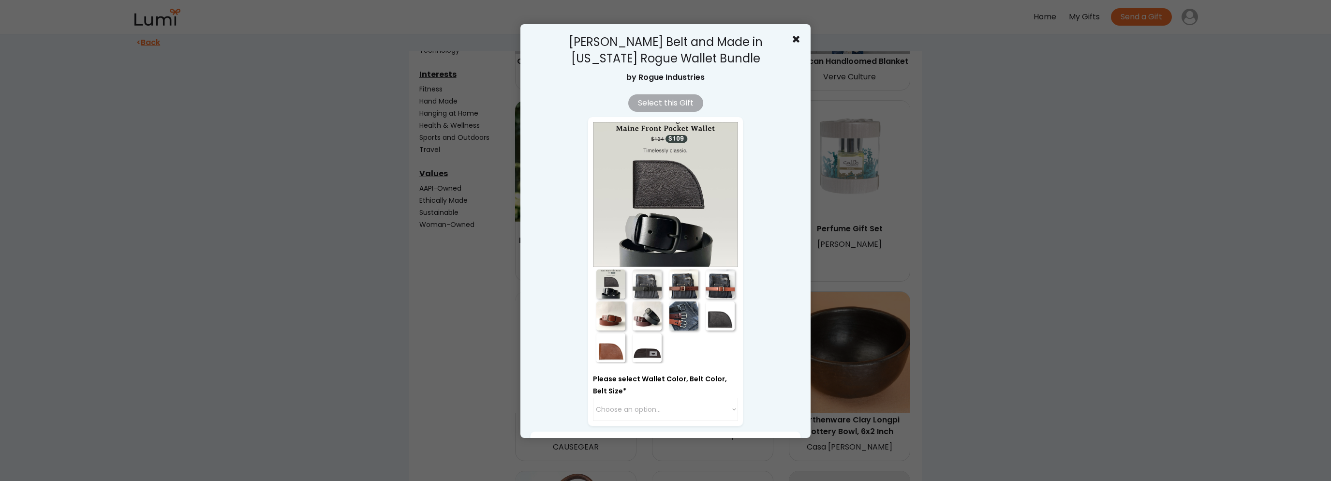
click at [641, 319] on div at bounding box center [647, 315] width 29 height 29
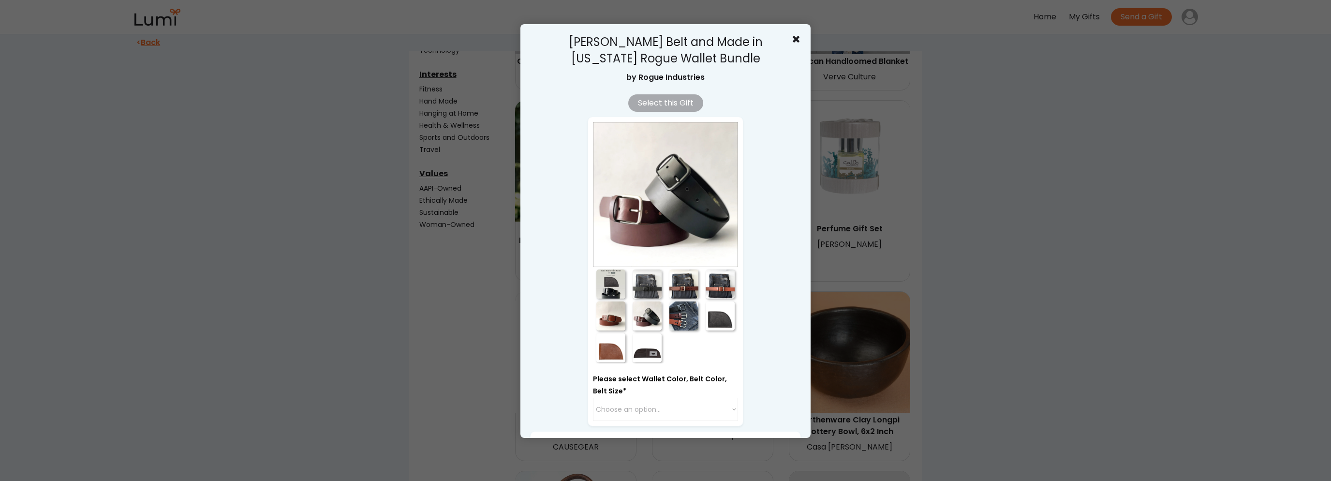
click at [677, 322] on div at bounding box center [683, 315] width 29 height 29
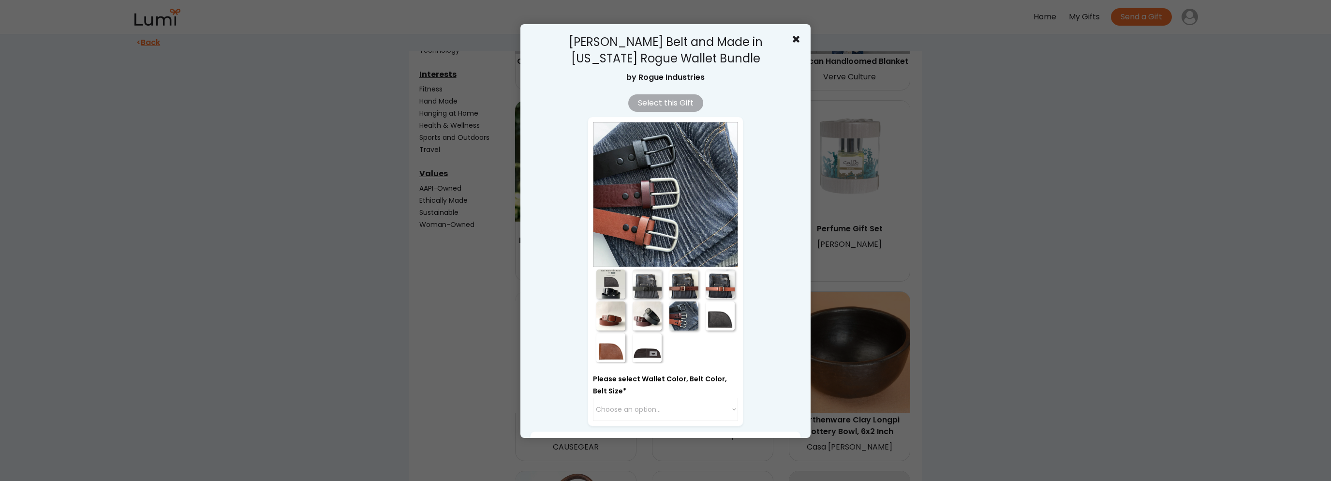
click at [685, 286] on div at bounding box center [683, 283] width 29 height 29
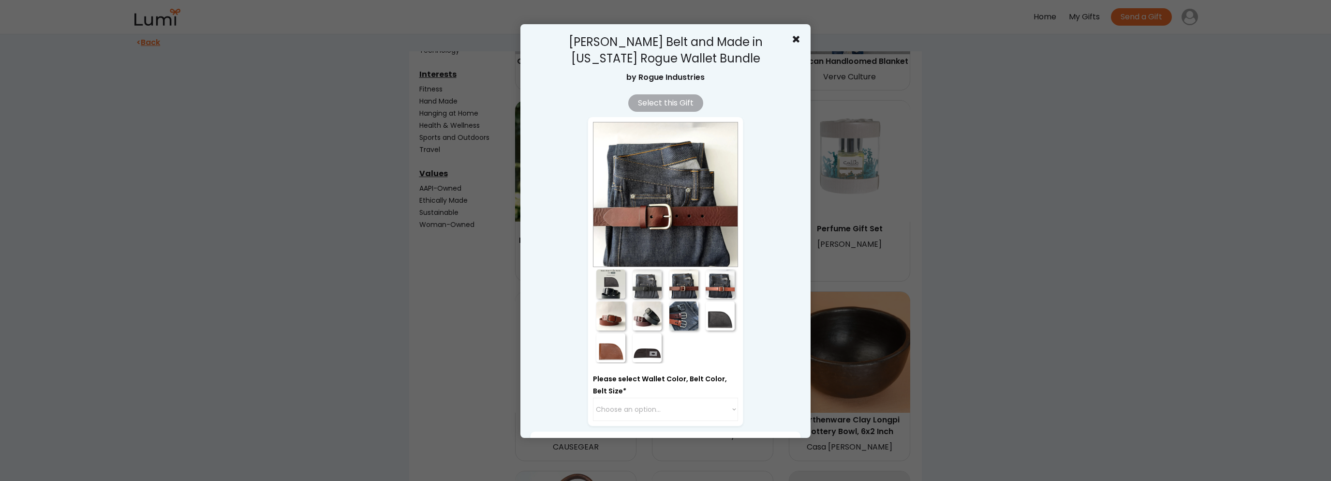
click at [718, 289] on div at bounding box center [720, 283] width 29 height 29
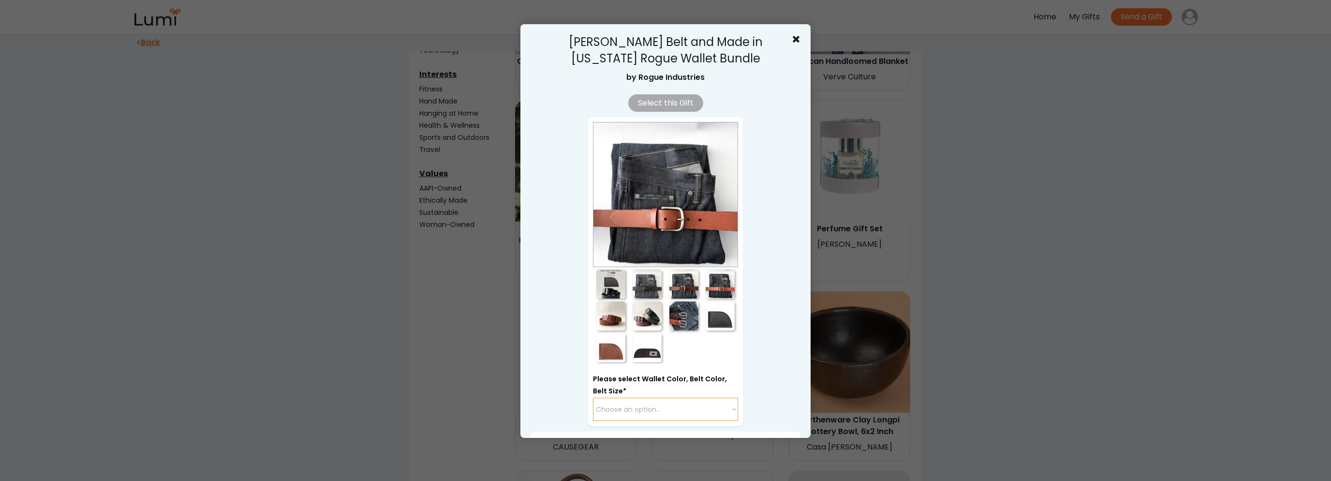
click at [672, 400] on select "Choose an option... Black / Black / 44 Black / Tan / 32 Black / Tan / 34 Black …" at bounding box center [665, 409] width 145 height 23
select select "{"_class":"StaticObject","data":{"_api_c2_node.id":"gid://shopify/ProductVarian…"
click at [593, 398] on select "Choose an option... Black / Black / 44 Black / Tan / 32 Black / Tan / 34 Black …" at bounding box center [665, 409] width 145 height 23
click at [655, 288] on div at bounding box center [647, 283] width 29 height 29
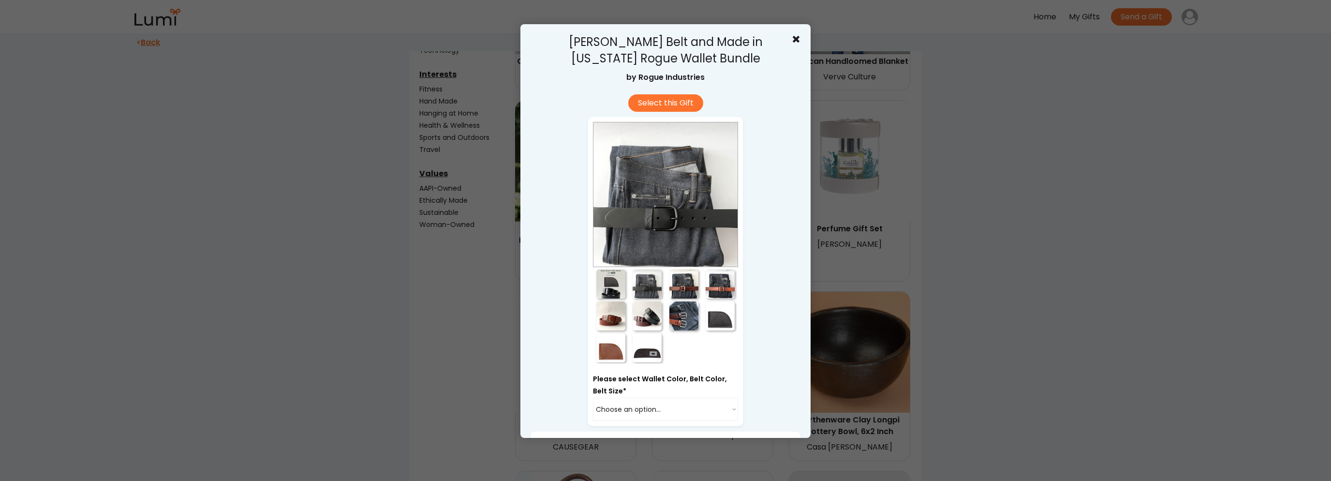
click at [685, 284] on div at bounding box center [683, 283] width 29 height 29
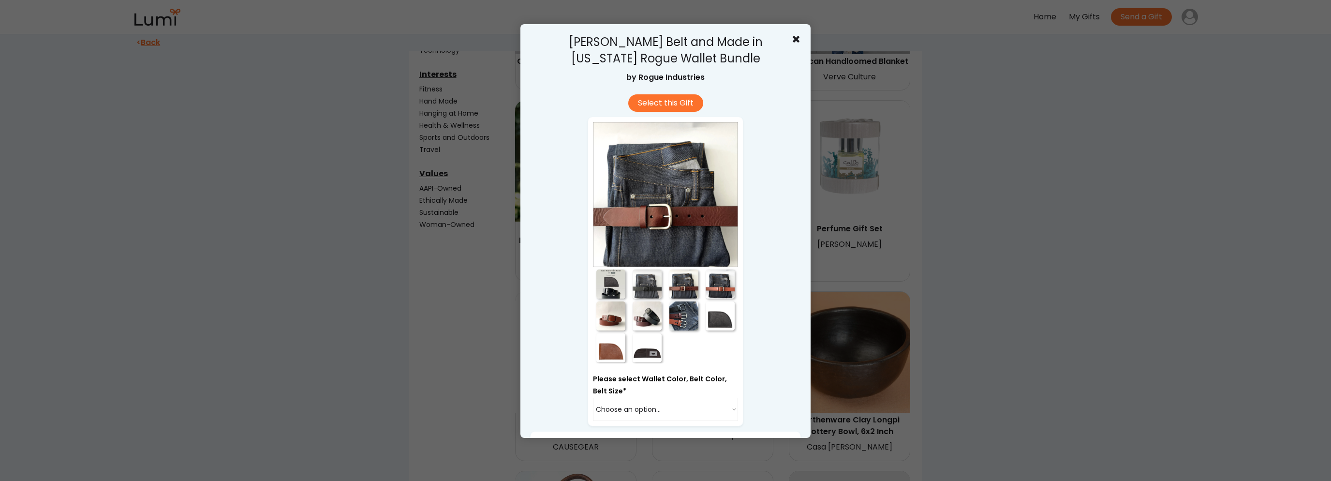
click at [718, 289] on div at bounding box center [720, 283] width 29 height 29
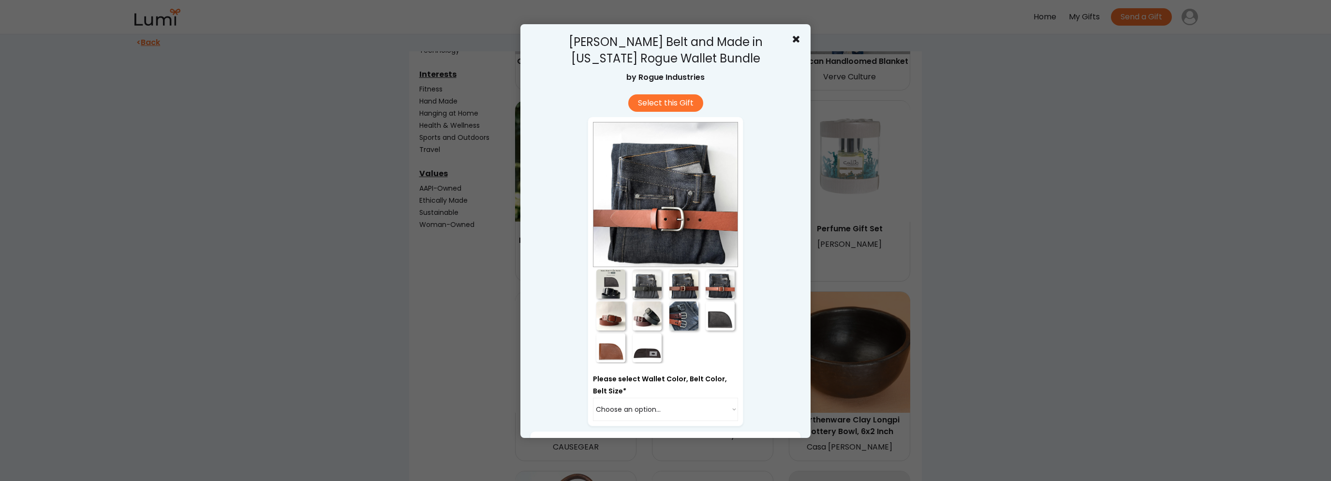
click at [1099, 328] on div at bounding box center [665, 240] width 1331 height 481
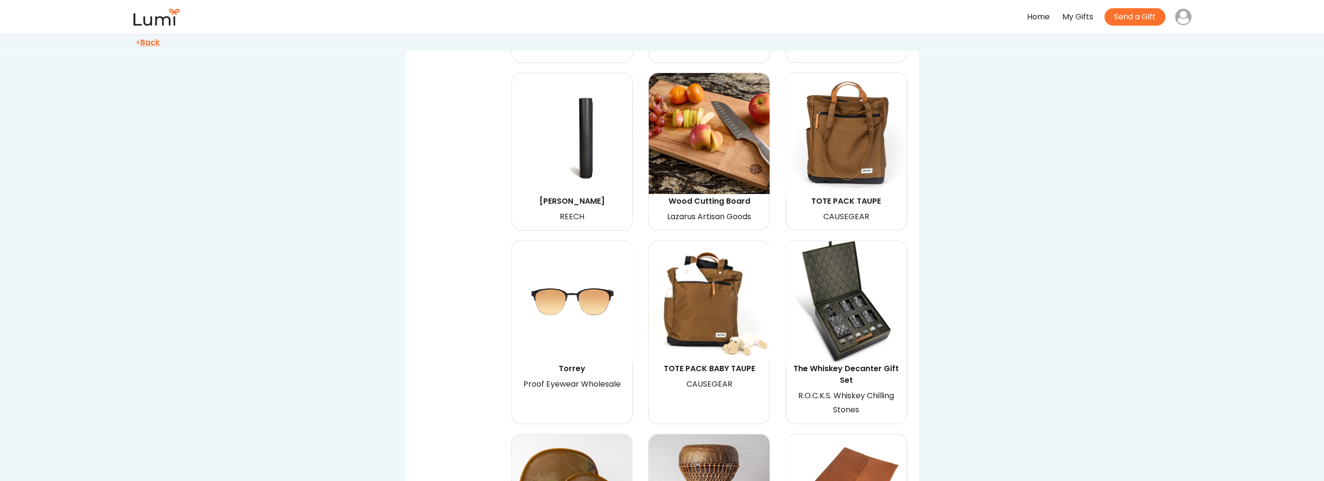
scroll to position [2853, 0]
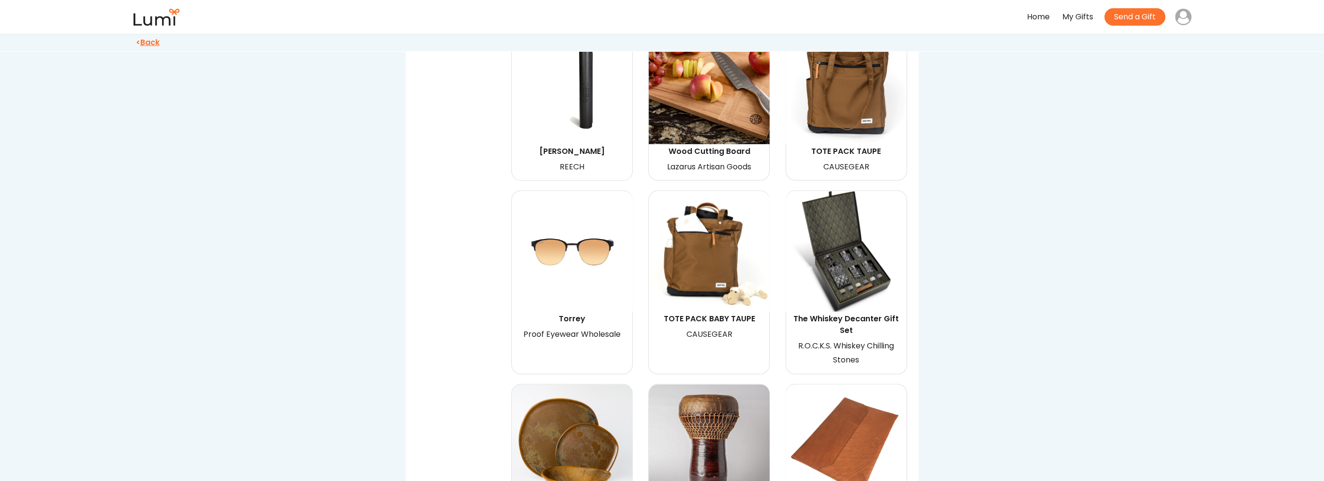
click at [869, 256] on img at bounding box center [845, 251] width 121 height 121
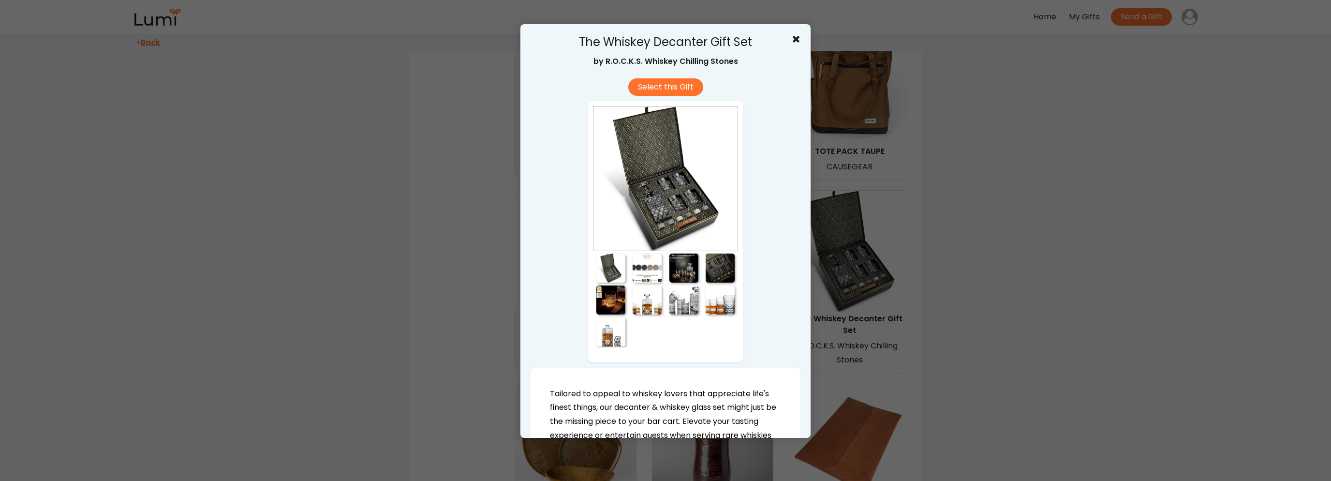
click at [649, 257] on div at bounding box center [647, 267] width 29 height 29
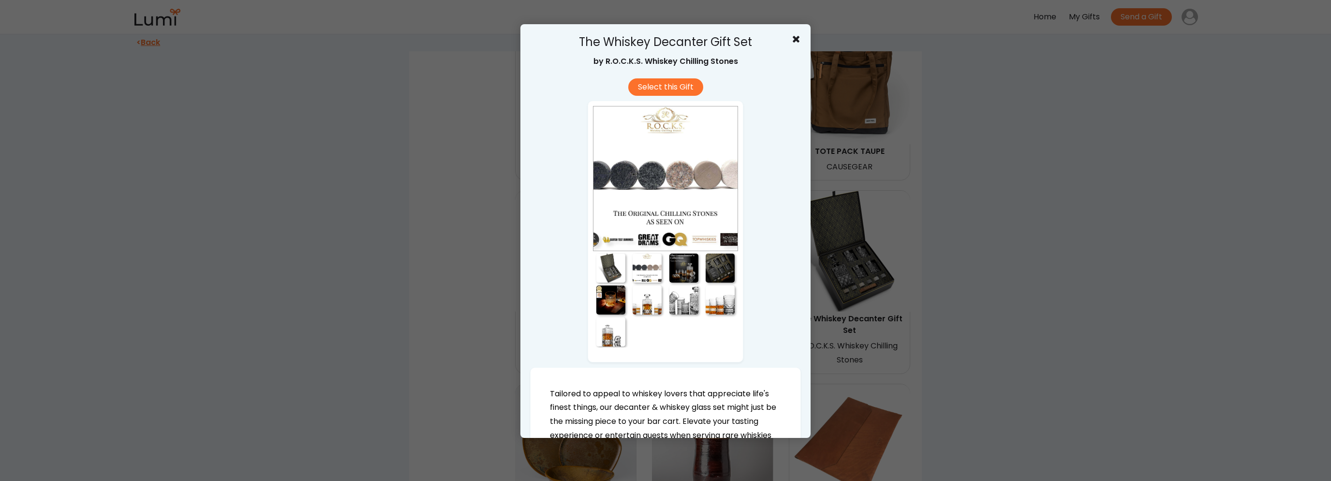
click at [691, 265] on div at bounding box center [683, 267] width 29 height 29
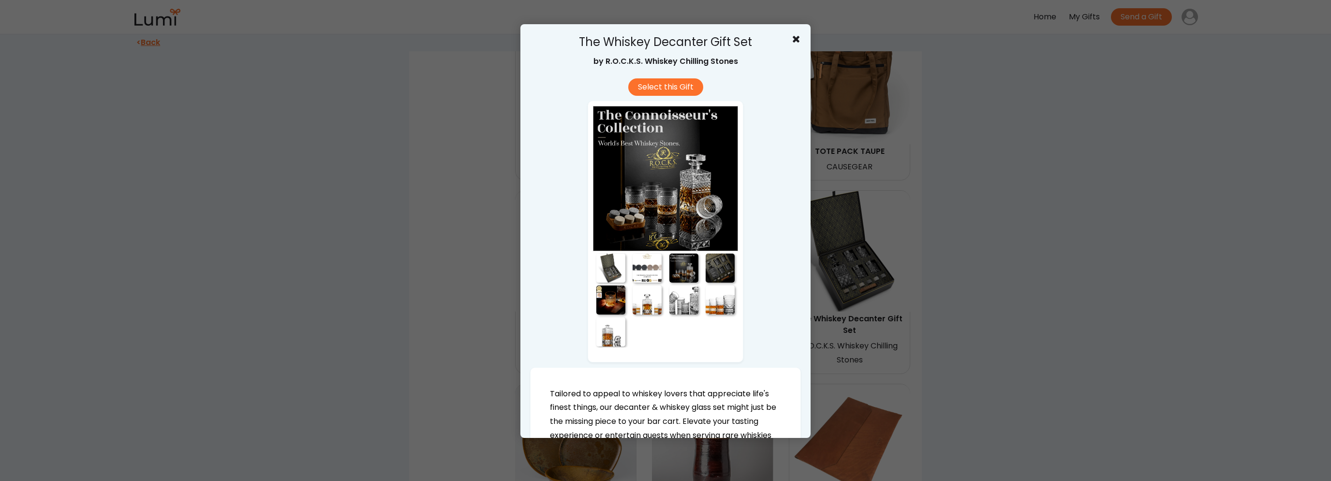
click at [717, 273] on div at bounding box center [720, 267] width 29 height 29
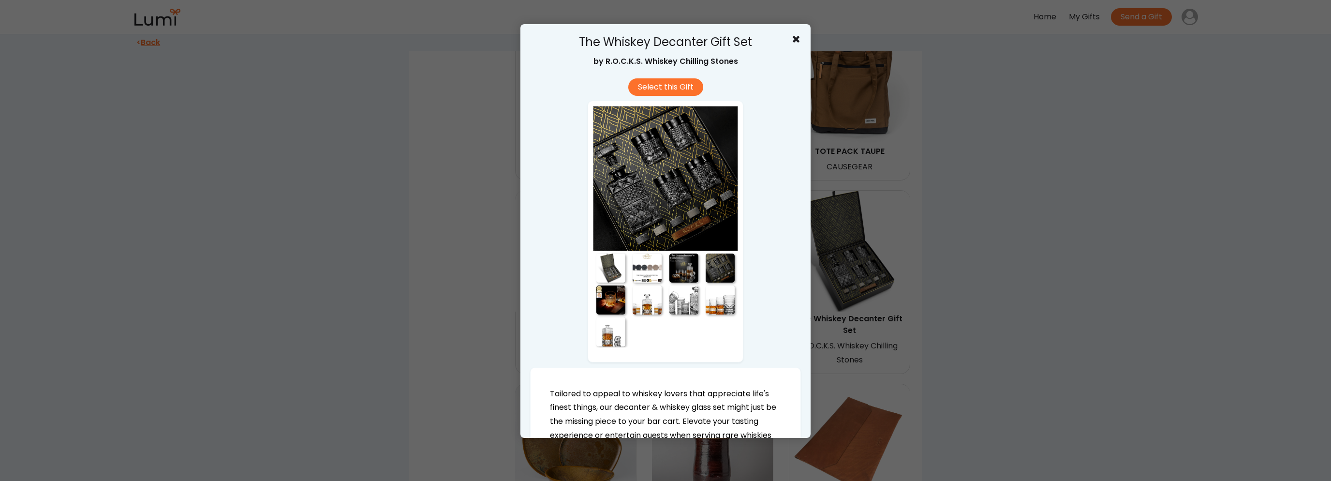
click at [706, 313] on div at bounding box center [720, 299] width 29 height 29
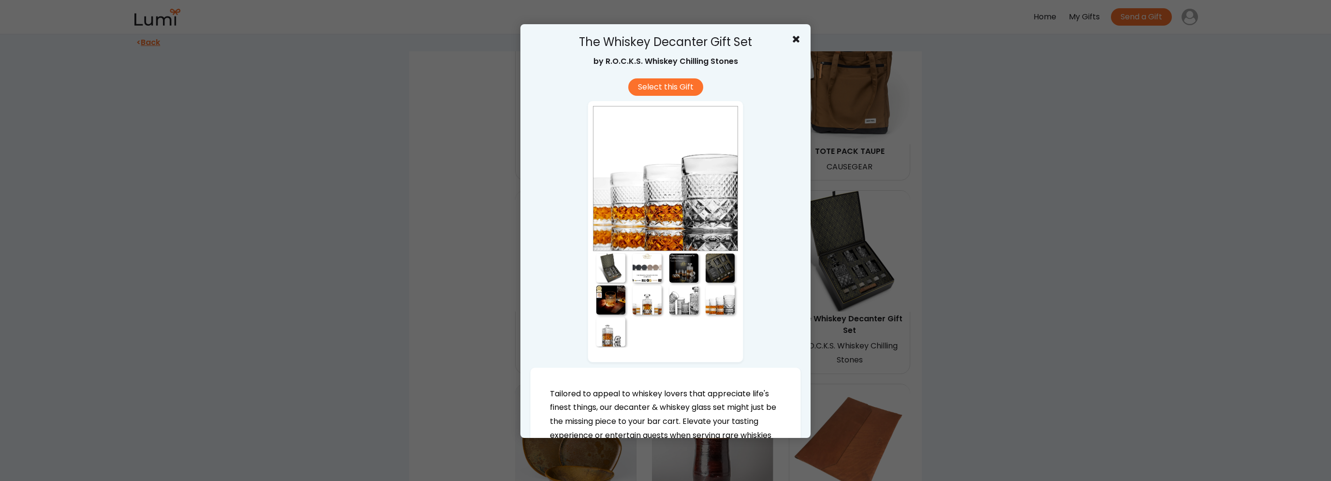
click at [658, 306] on div at bounding box center [647, 299] width 37 height 32
click at [633, 305] on div at bounding box center [647, 299] width 29 height 29
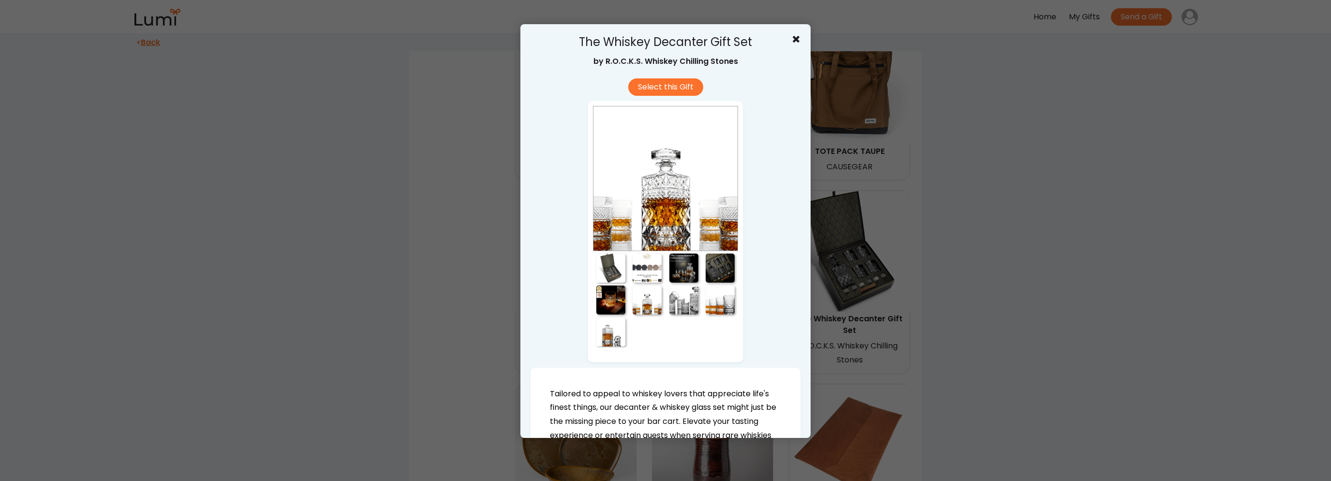
click at [606, 305] on div at bounding box center [610, 299] width 29 height 29
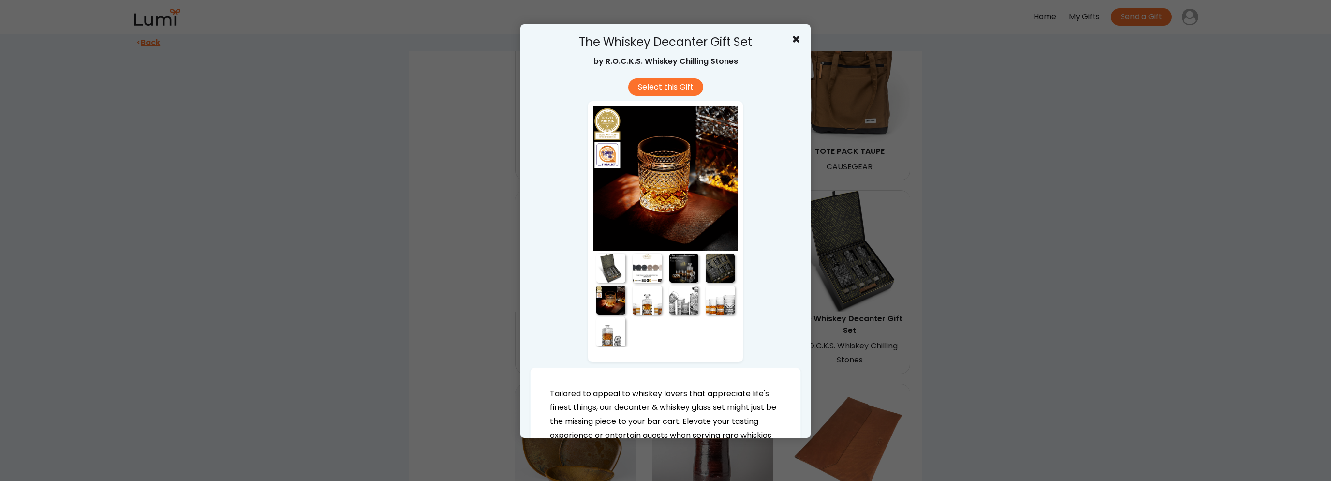
click at [598, 337] on div at bounding box center [610, 331] width 29 height 29
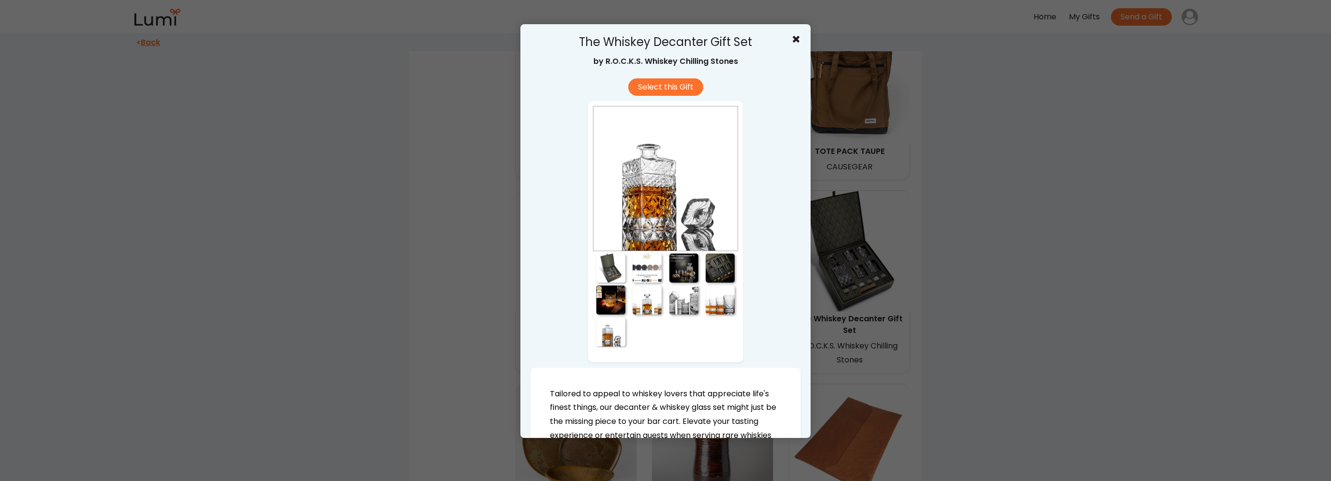
click at [1013, 330] on div at bounding box center [665, 240] width 1331 height 481
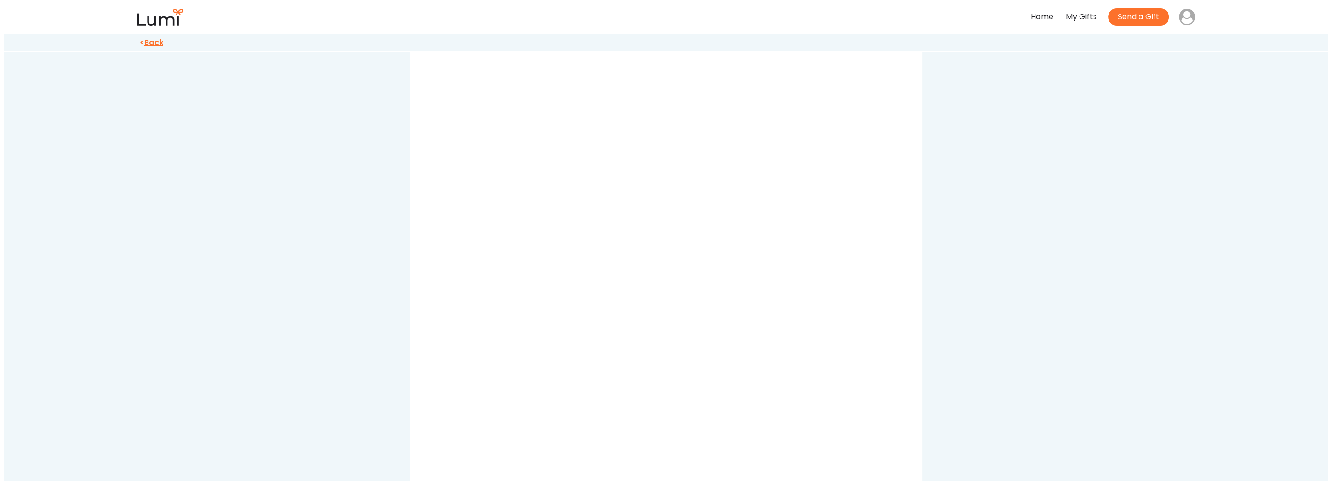
scroll to position [3047, 0]
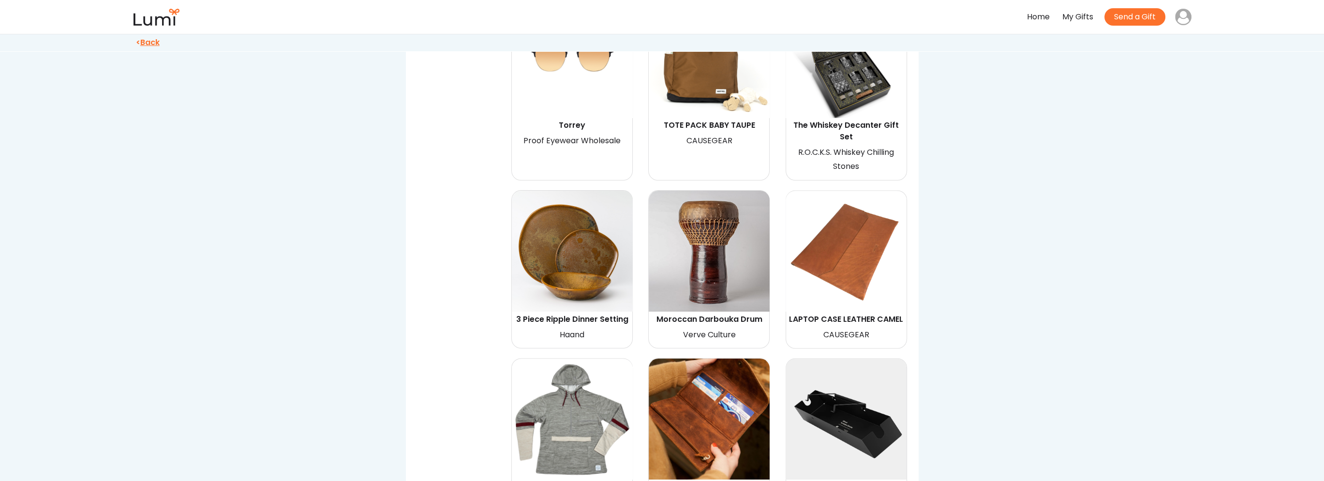
click at [668, 224] on img at bounding box center [708, 251] width 121 height 121
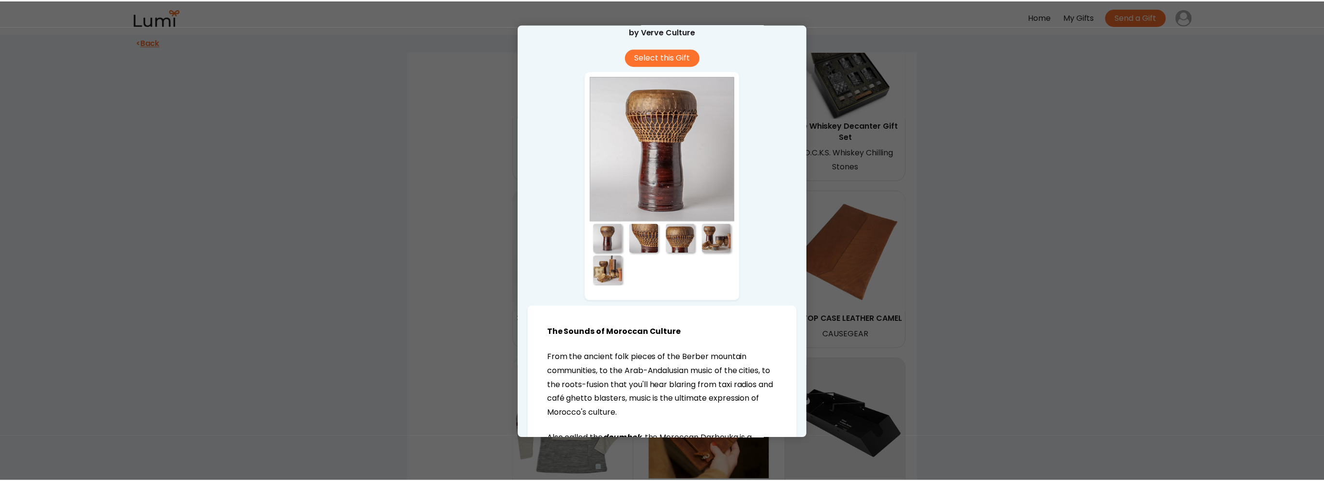
scroll to position [0, 0]
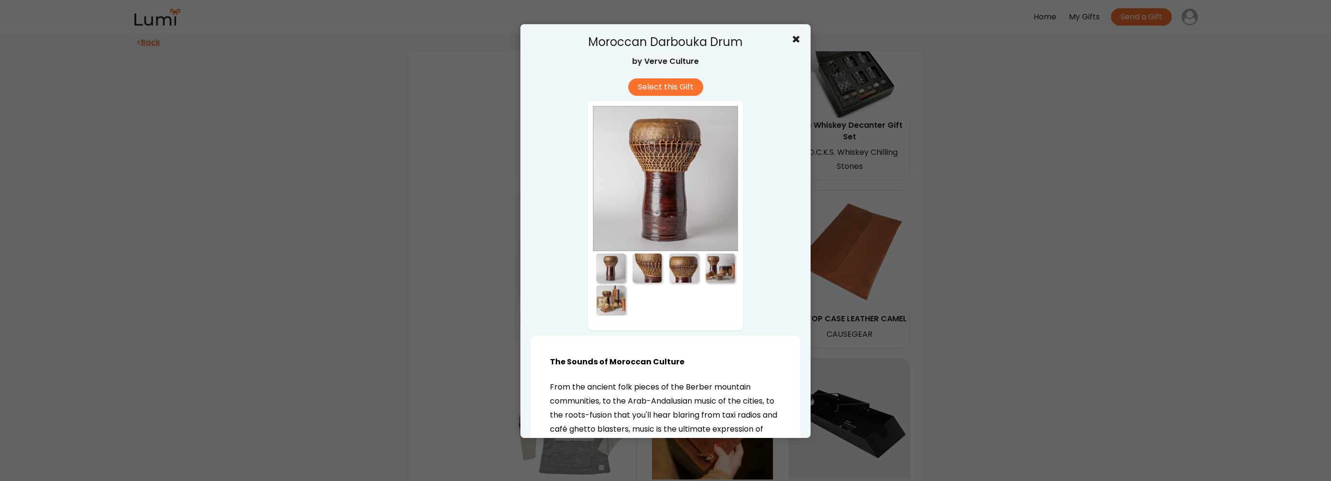
click at [644, 280] on div at bounding box center [647, 267] width 29 height 29
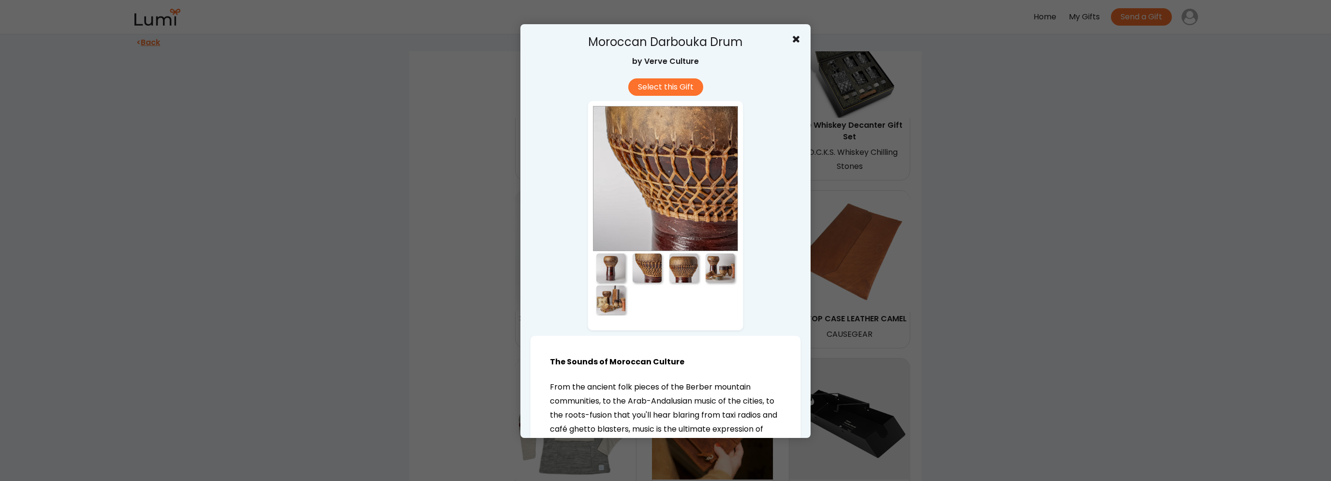
click at [685, 272] on div at bounding box center [683, 267] width 29 height 29
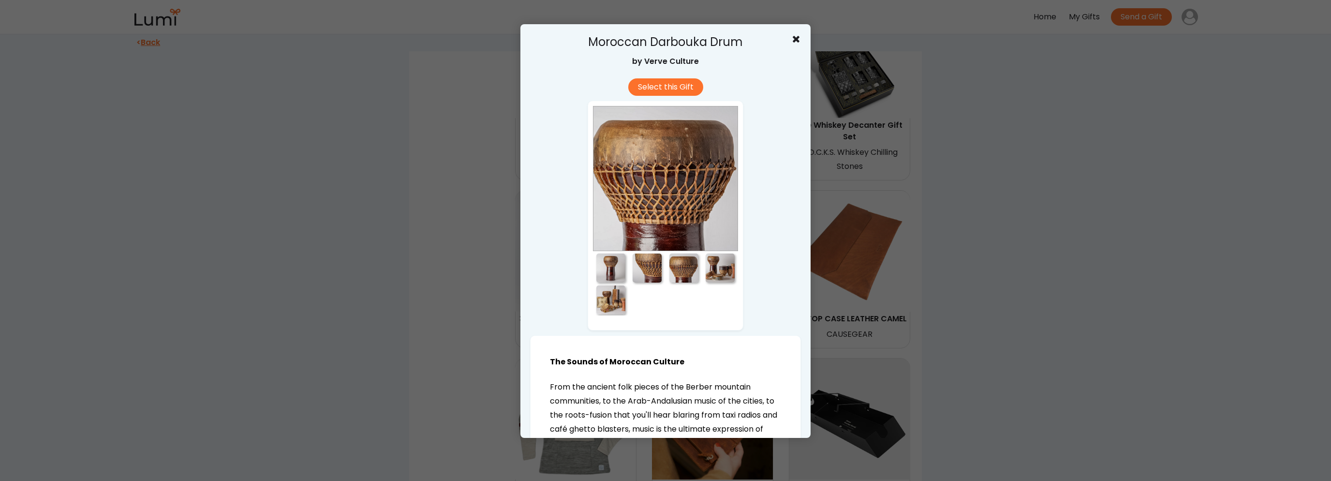
click at [712, 271] on div at bounding box center [720, 267] width 29 height 29
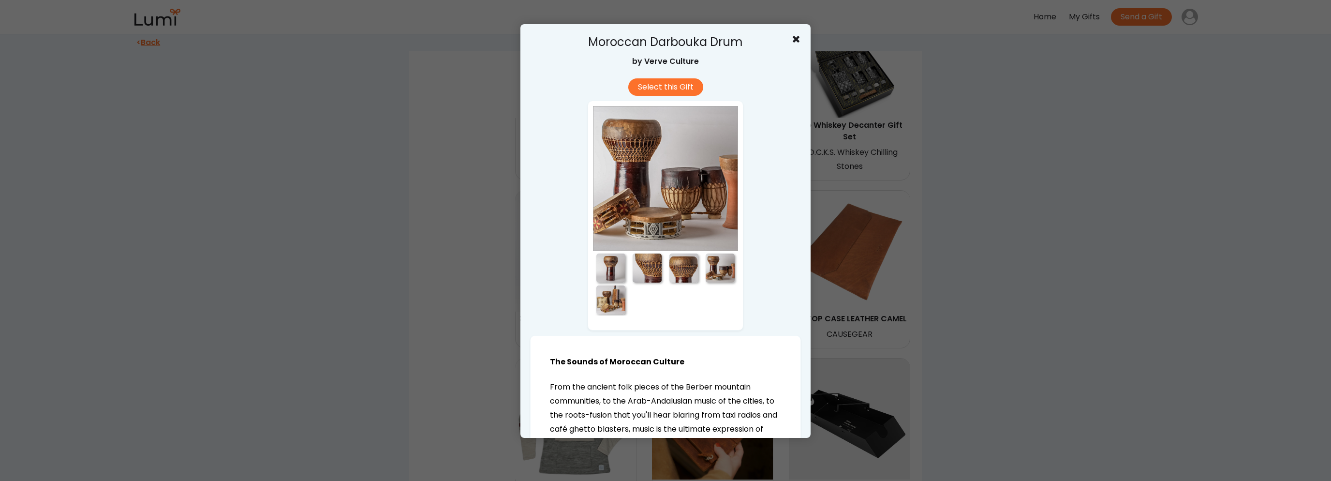
click at [605, 297] on div at bounding box center [610, 299] width 29 height 29
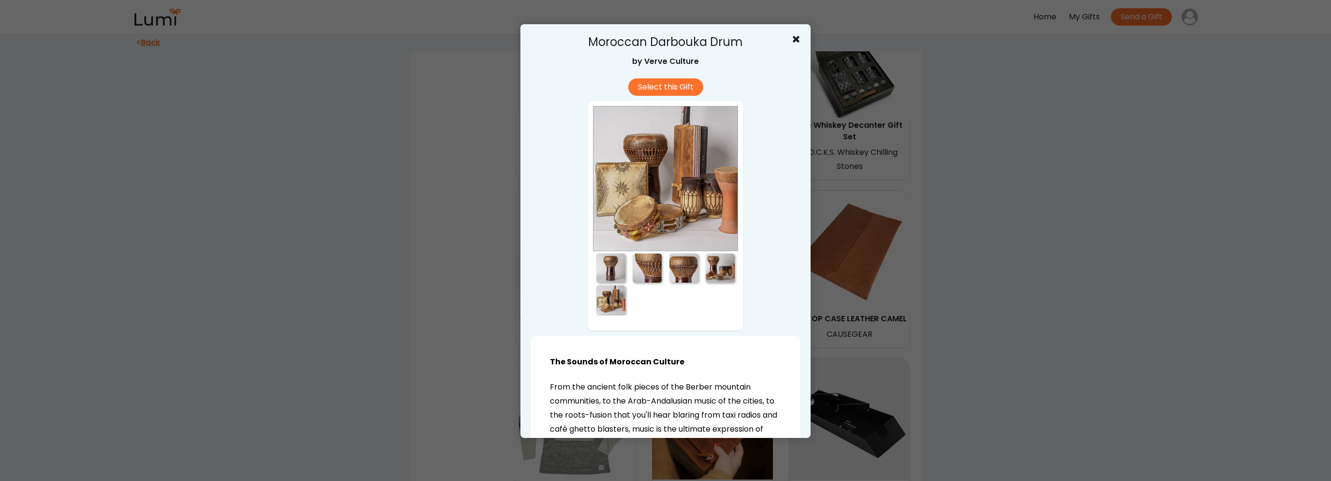
click at [610, 268] on div at bounding box center [610, 267] width 29 height 29
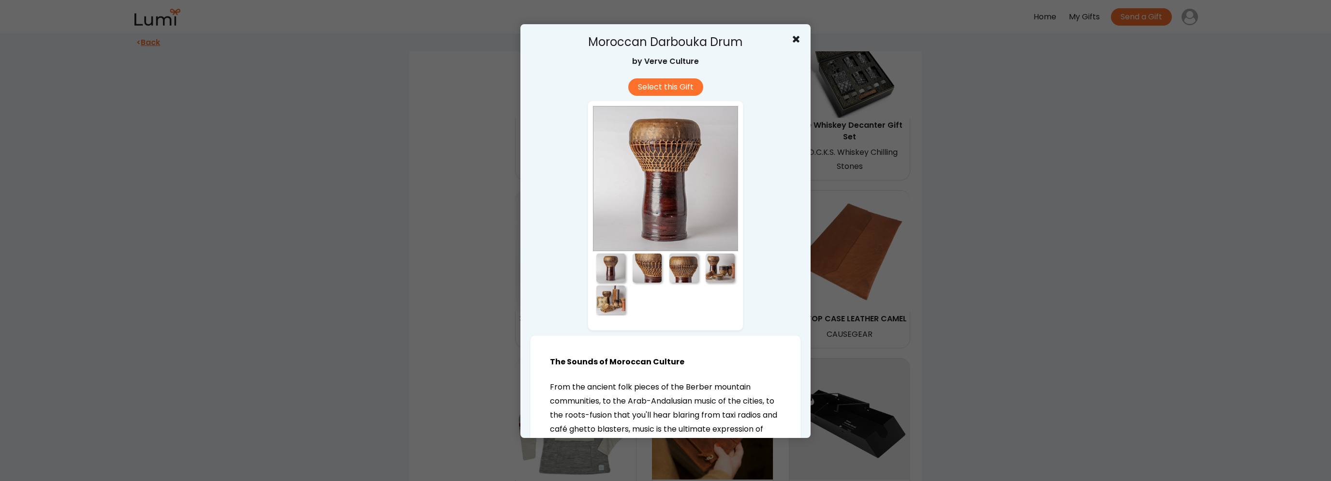
click at [1016, 339] on div at bounding box center [665, 240] width 1331 height 481
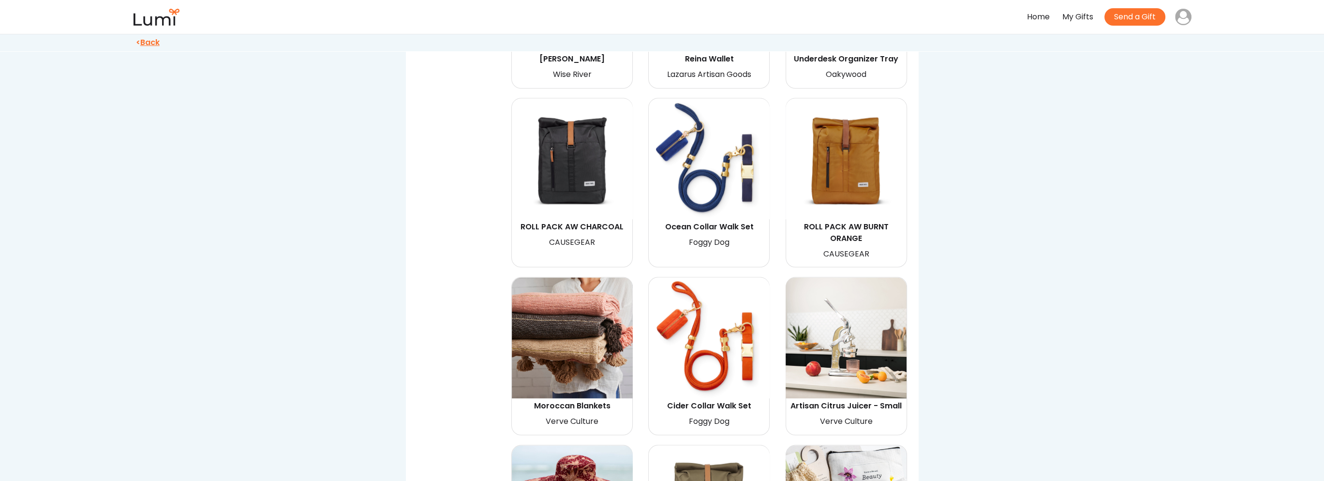
scroll to position [3482, 0]
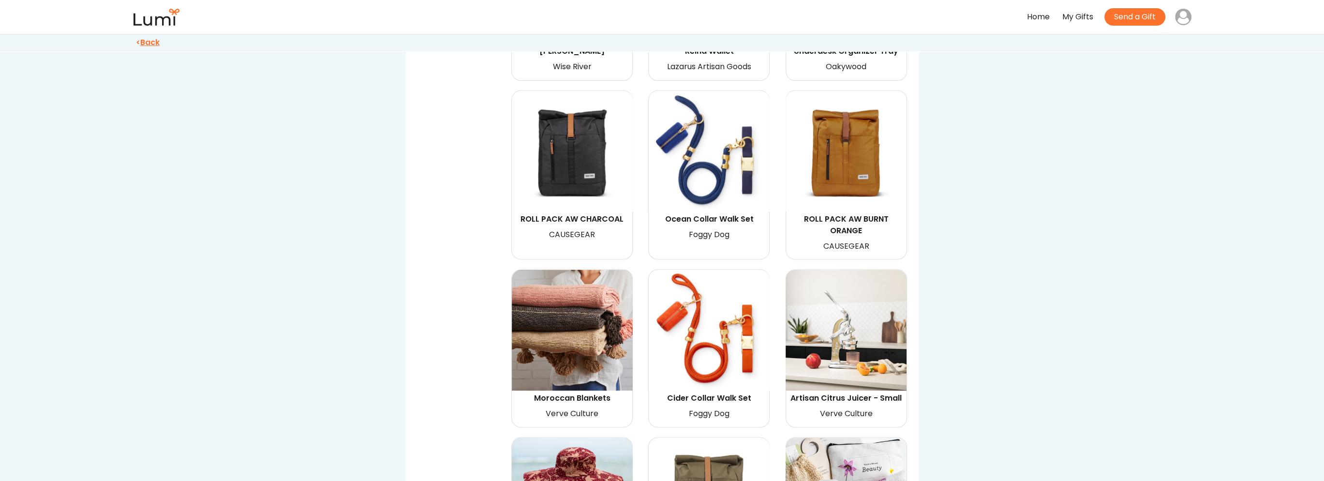
click at [859, 310] on img at bounding box center [845, 330] width 121 height 121
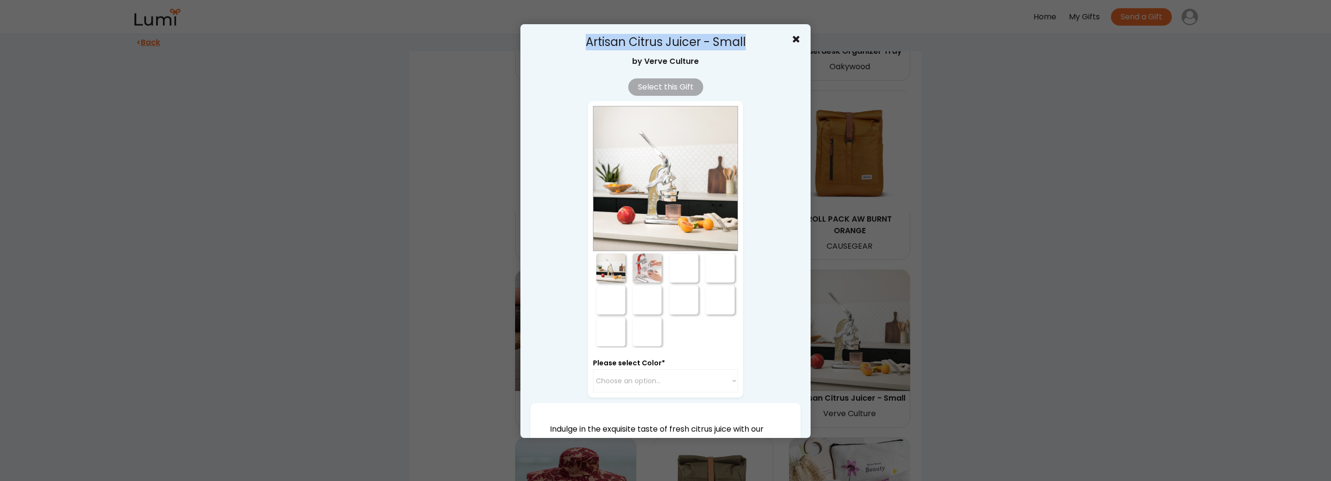
drag, startPoint x: 596, startPoint y: 46, endPoint x: 761, endPoint y: 75, distance: 167.8
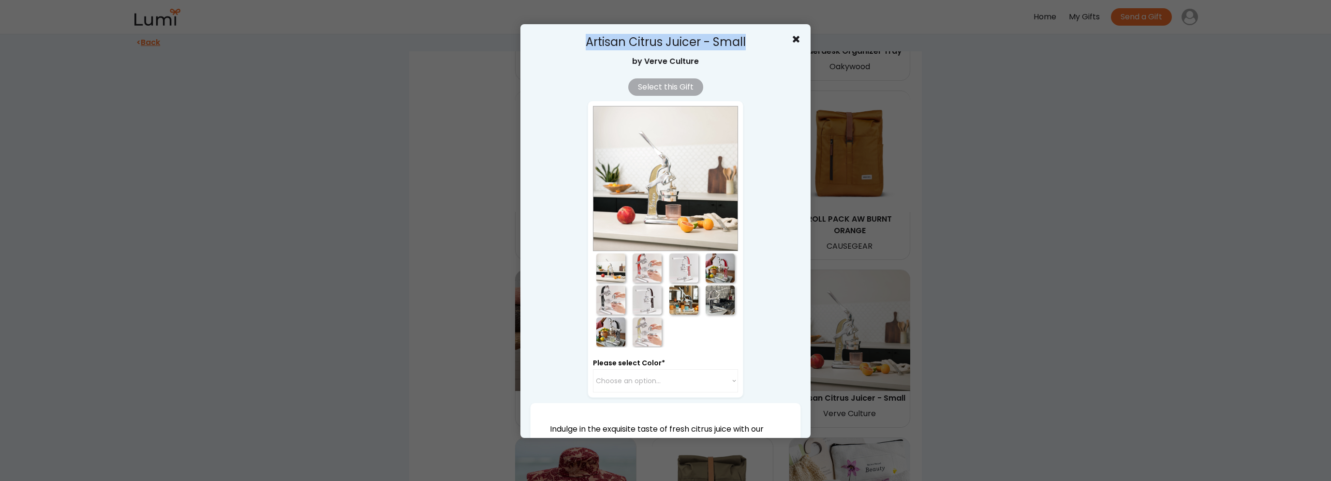
copy div "Artisan Citrus Juicer - Small"
click at [634, 61] on div "by Verve Culture" at bounding box center [665, 62] width 67 height 12
click at [691, 63] on div "by Verve Culture" at bounding box center [665, 62] width 67 height 12
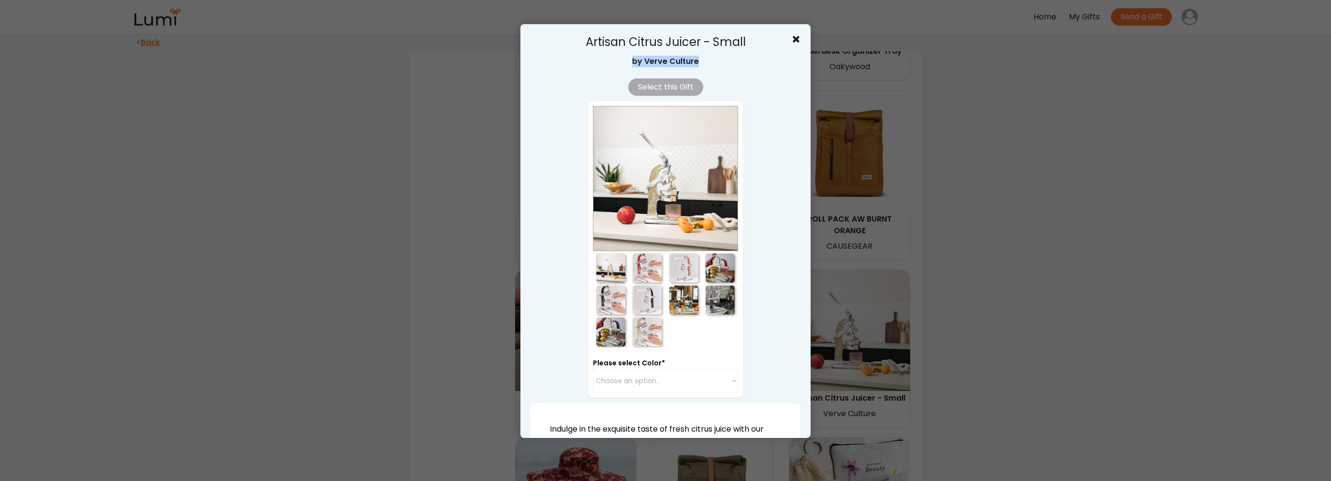
copy div "by Verve Culture"
click at [1062, 276] on div at bounding box center [665, 240] width 1331 height 481
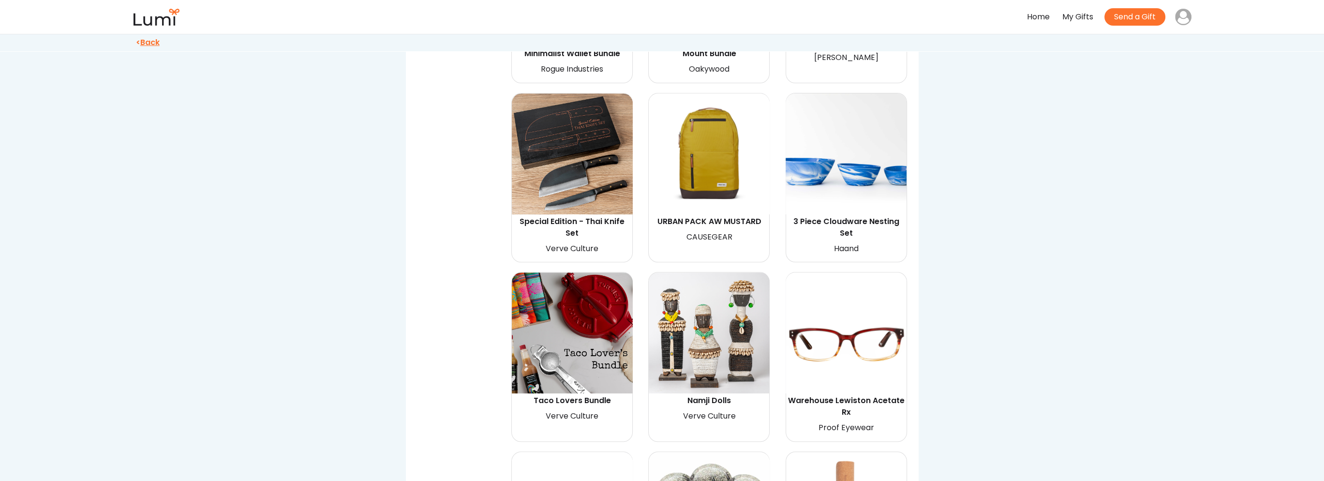
scroll to position [1889, 0]
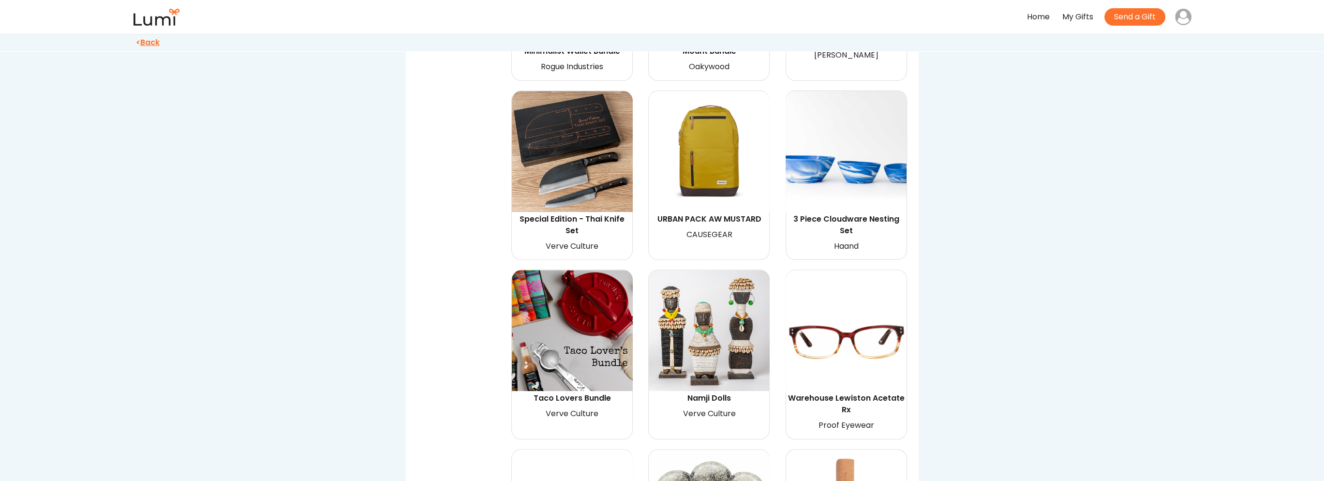
click at [584, 318] on img at bounding box center [572, 330] width 121 height 121
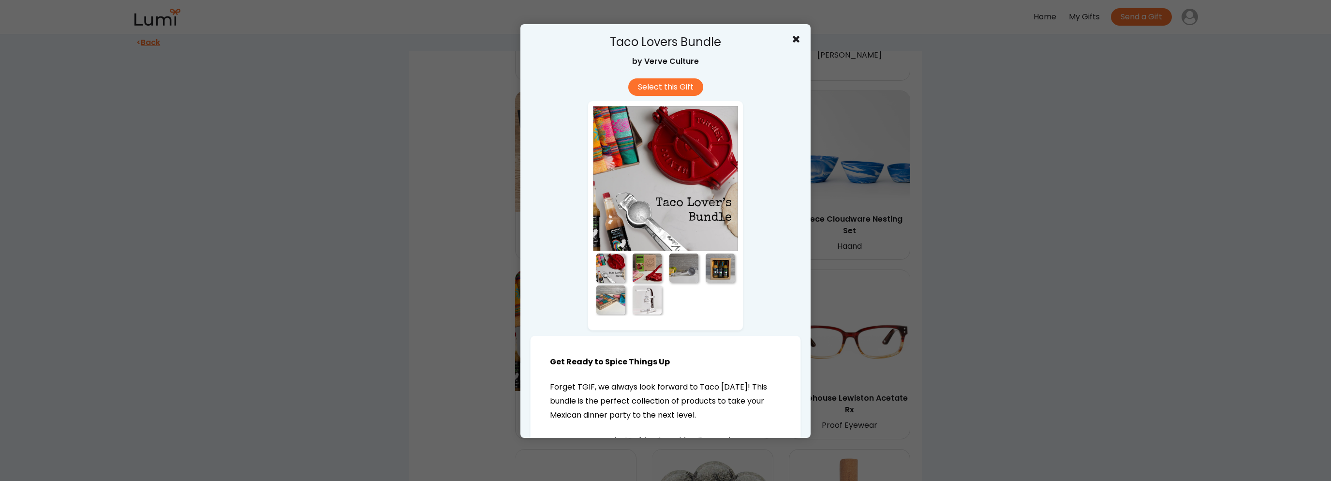
click at [622, 271] on div at bounding box center [611, 267] width 36 height 32
click at [596, 269] on div at bounding box center [610, 267] width 29 height 29
click at [665, 265] on div at bounding box center [683, 267] width 37 height 32
click at [647, 272] on div at bounding box center [647, 267] width 29 height 29
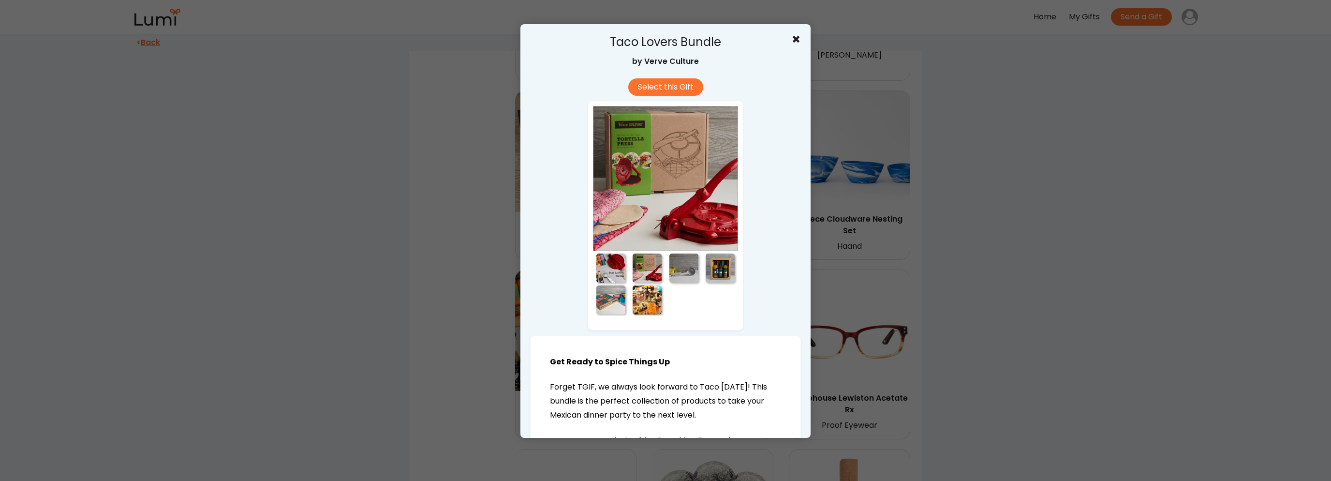
click at [688, 271] on div at bounding box center [683, 267] width 29 height 29
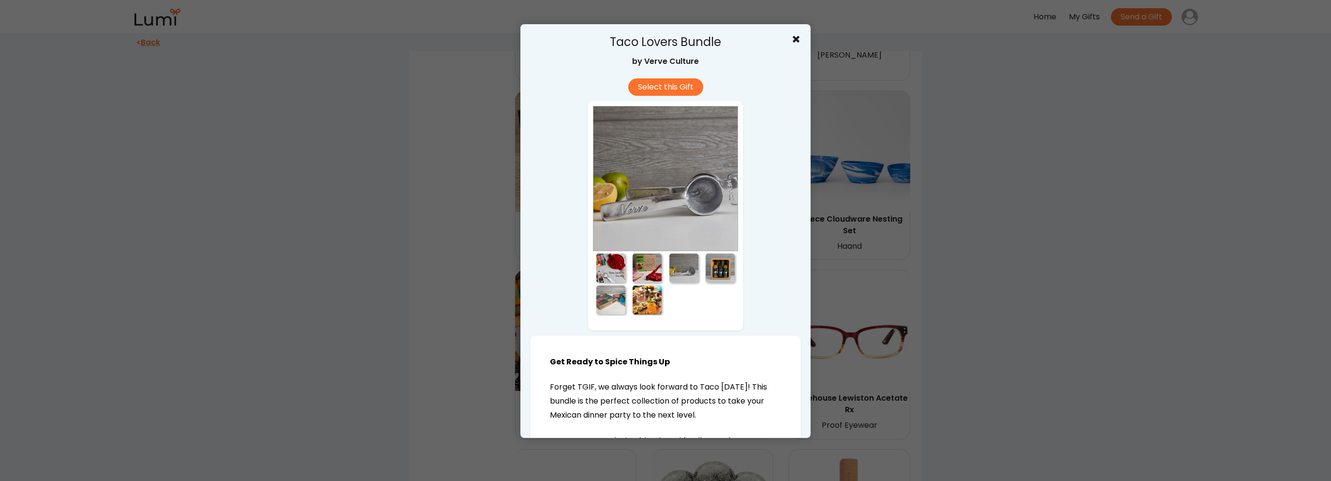
click at [722, 278] on div at bounding box center [720, 267] width 29 height 29
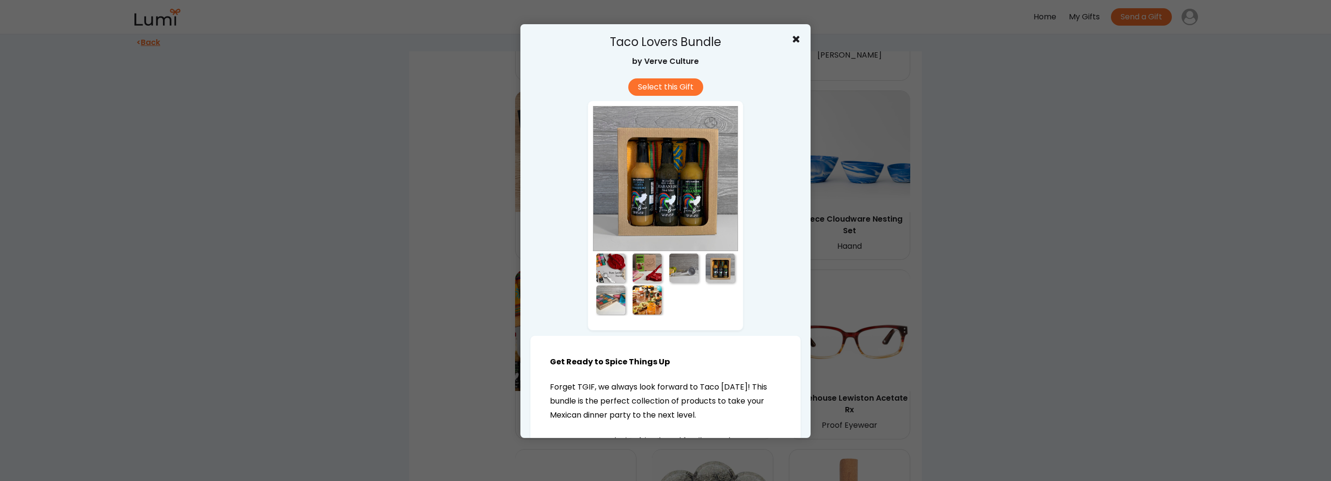
click at [615, 303] on div at bounding box center [610, 299] width 29 height 29
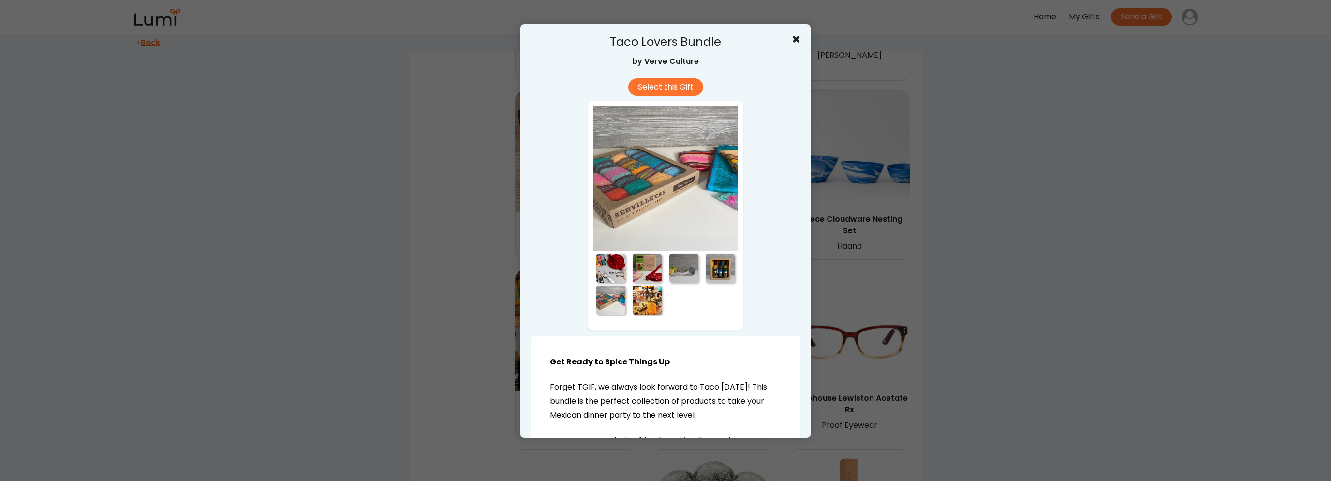
click at [651, 299] on div at bounding box center [647, 299] width 29 height 29
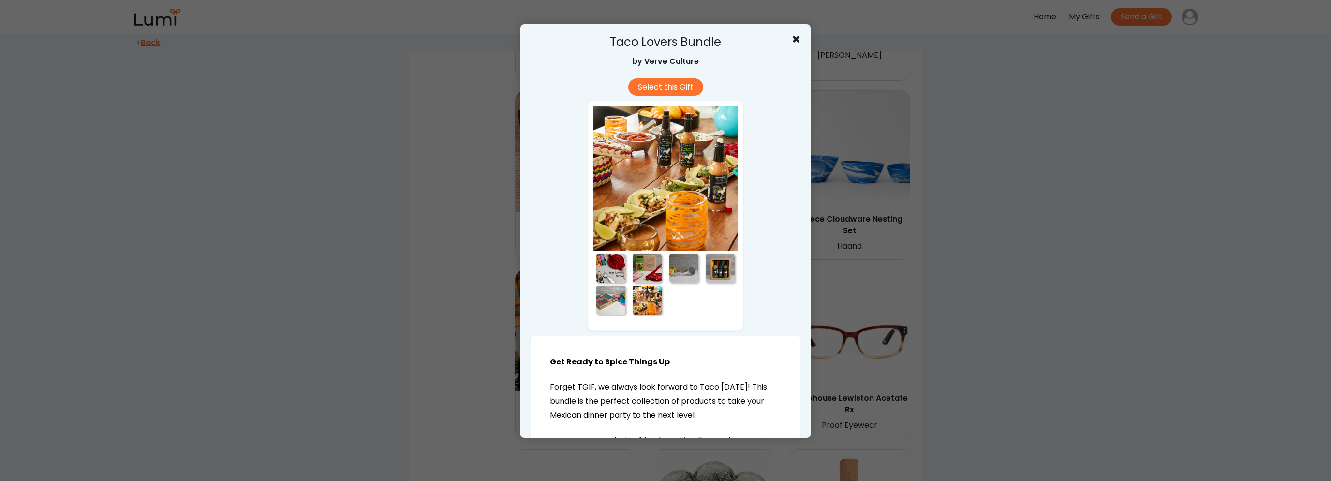
click at [1030, 318] on div at bounding box center [665, 240] width 1331 height 481
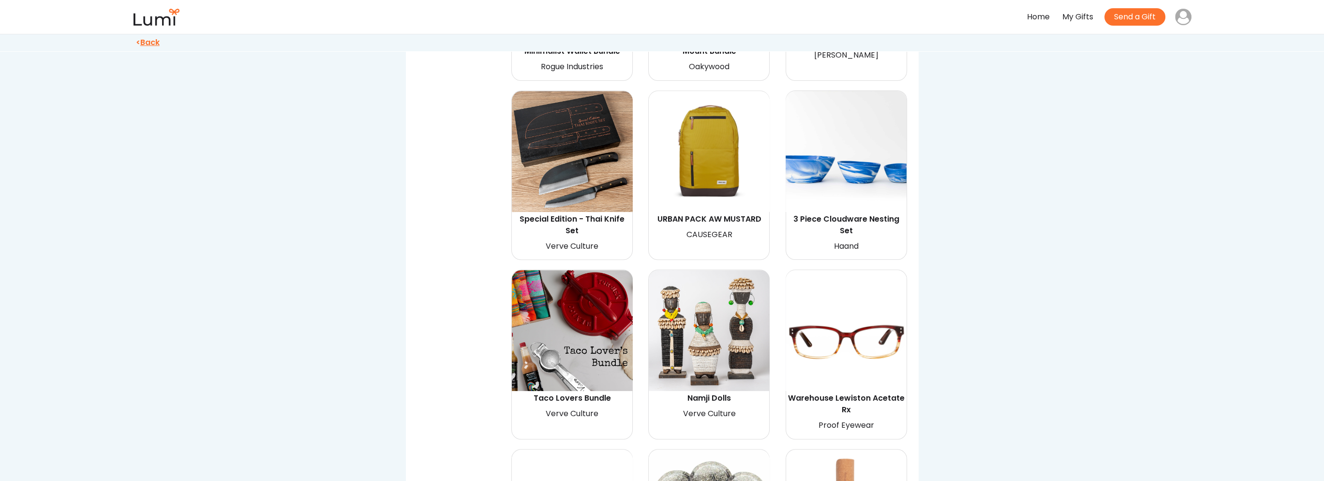
click at [701, 160] on img at bounding box center [708, 151] width 121 height 121
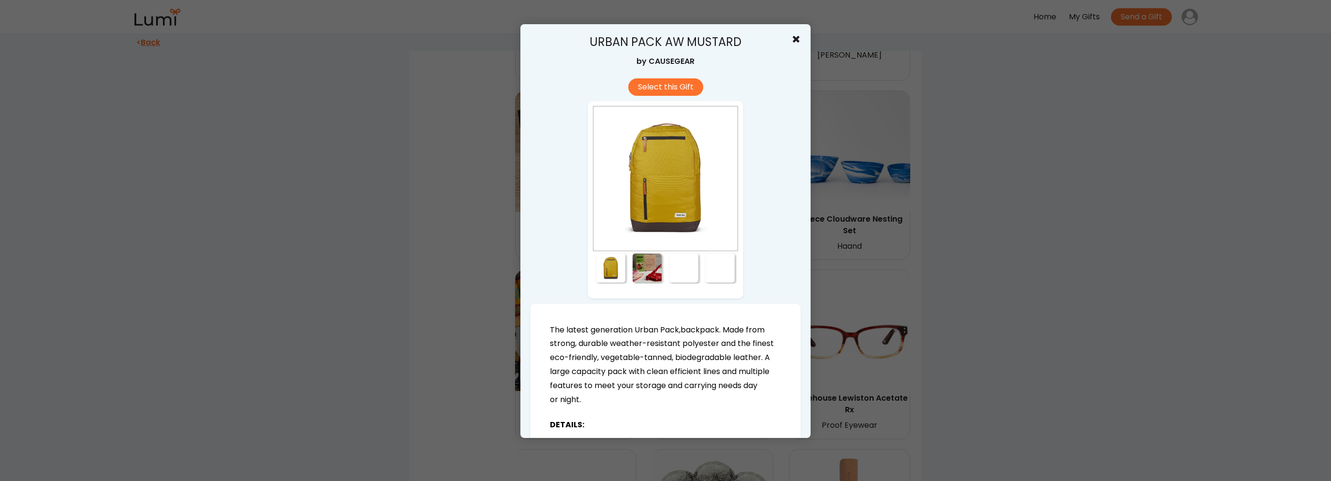
click at [648, 264] on div at bounding box center [647, 267] width 29 height 29
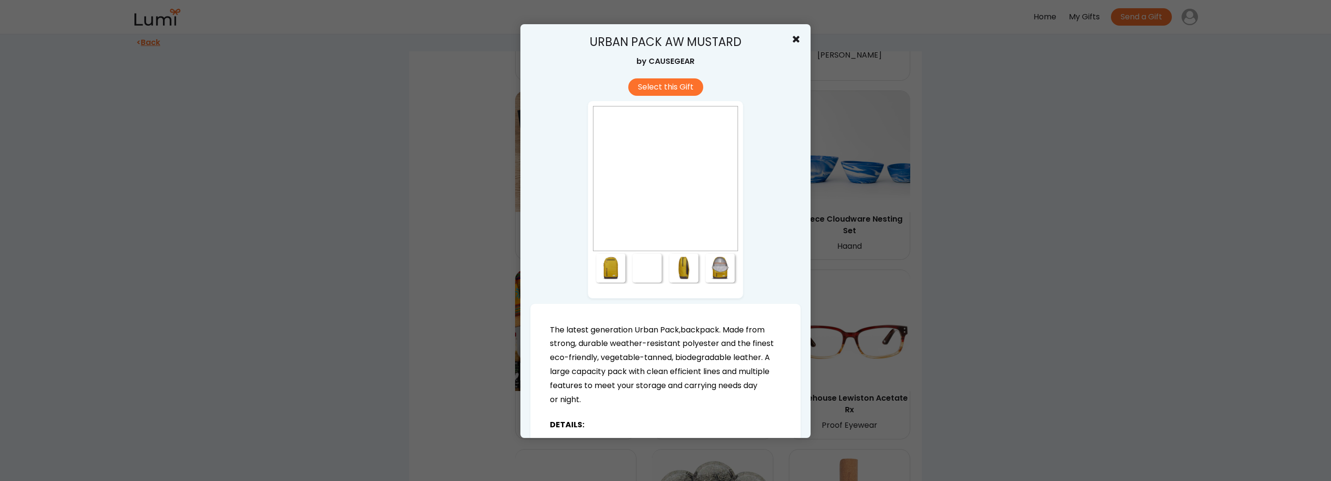
drag, startPoint x: 685, startPoint y: 266, endPoint x: 691, endPoint y: 266, distance: 5.8
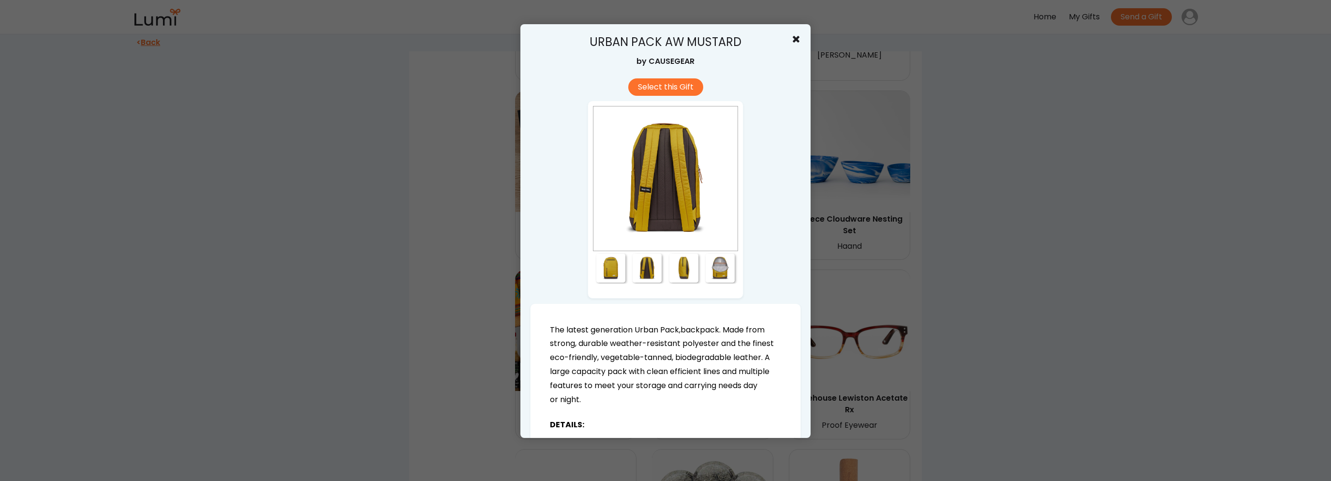
click at [685, 266] on div at bounding box center [683, 267] width 29 height 29
click at [721, 271] on div at bounding box center [720, 267] width 29 height 29
click at [1155, 318] on div at bounding box center [665, 240] width 1331 height 481
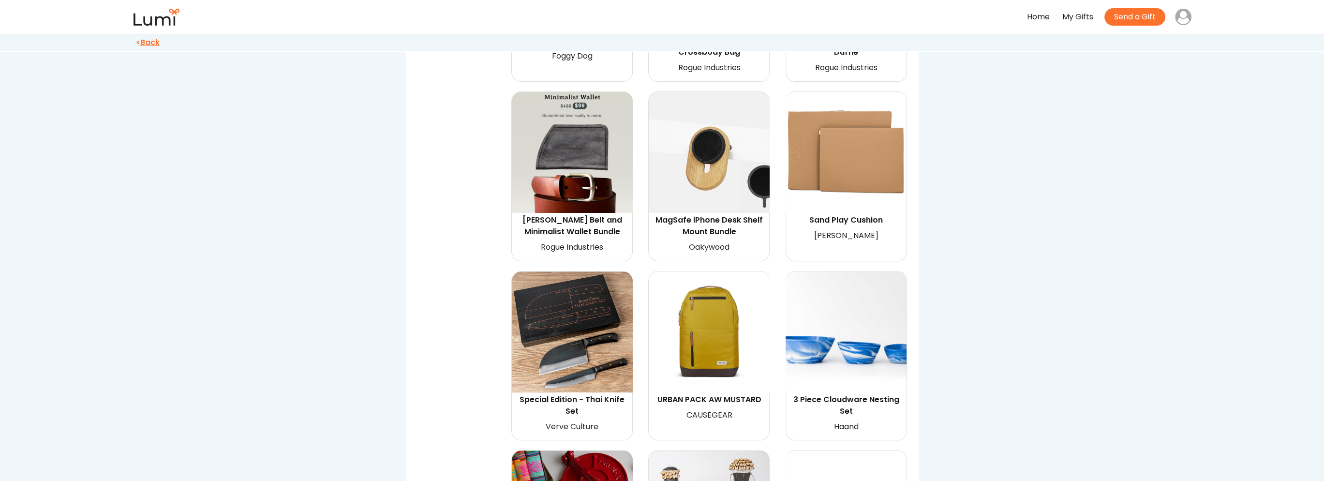
scroll to position [1695, 0]
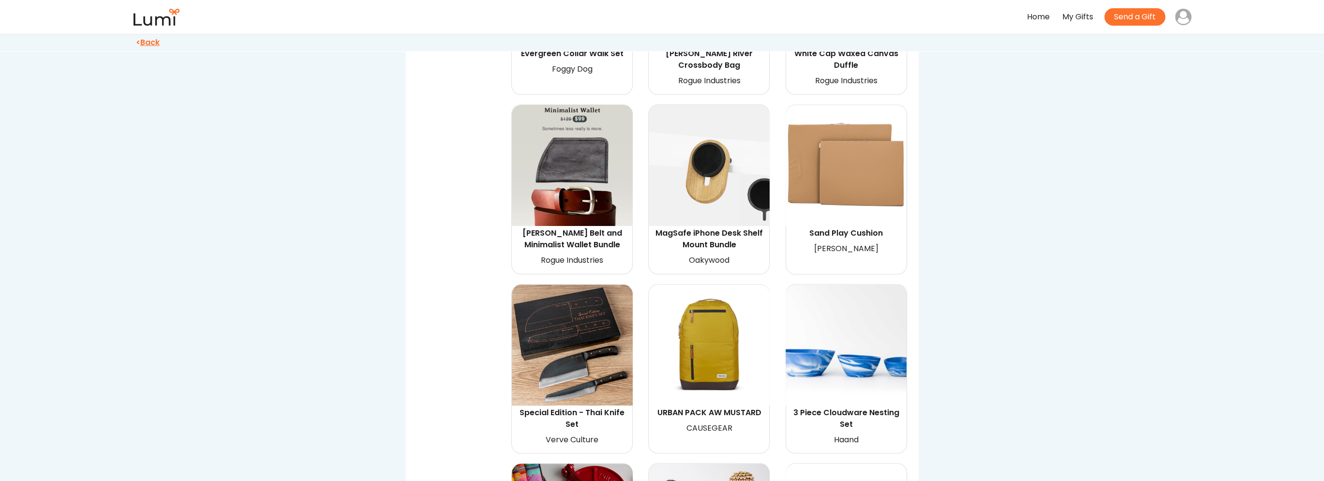
click at [590, 295] on img at bounding box center [572, 344] width 121 height 121
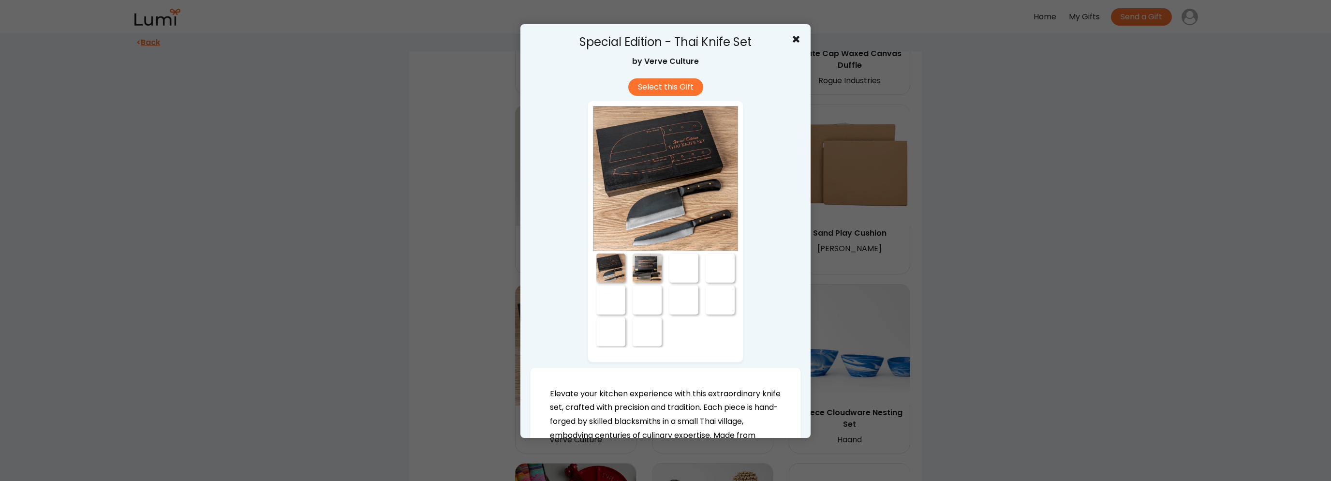
click at [646, 270] on div at bounding box center [647, 267] width 29 height 29
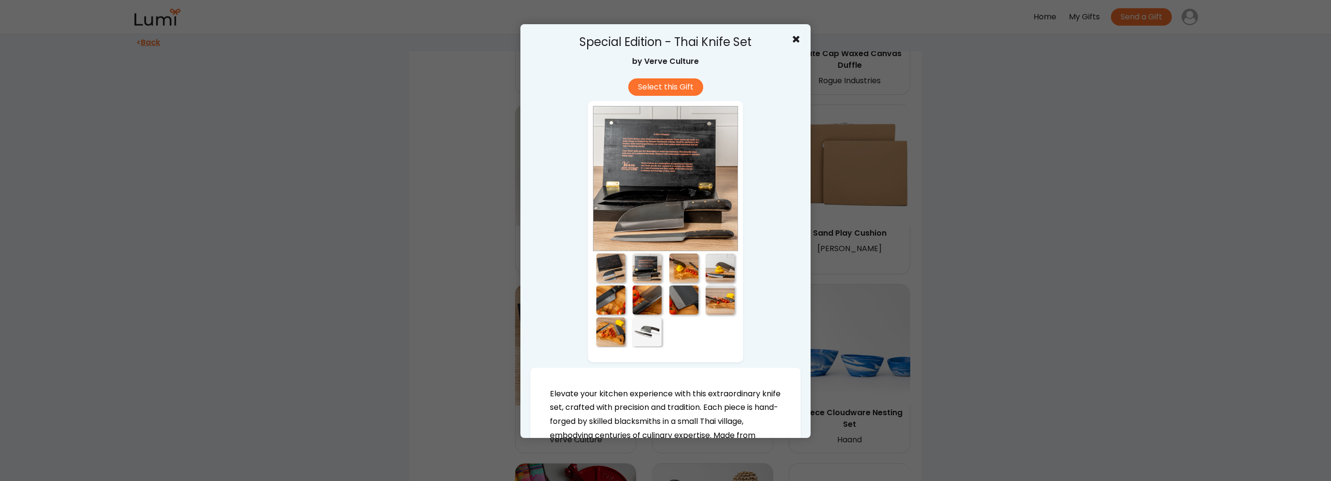
click at [687, 271] on div at bounding box center [683, 267] width 29 height 29
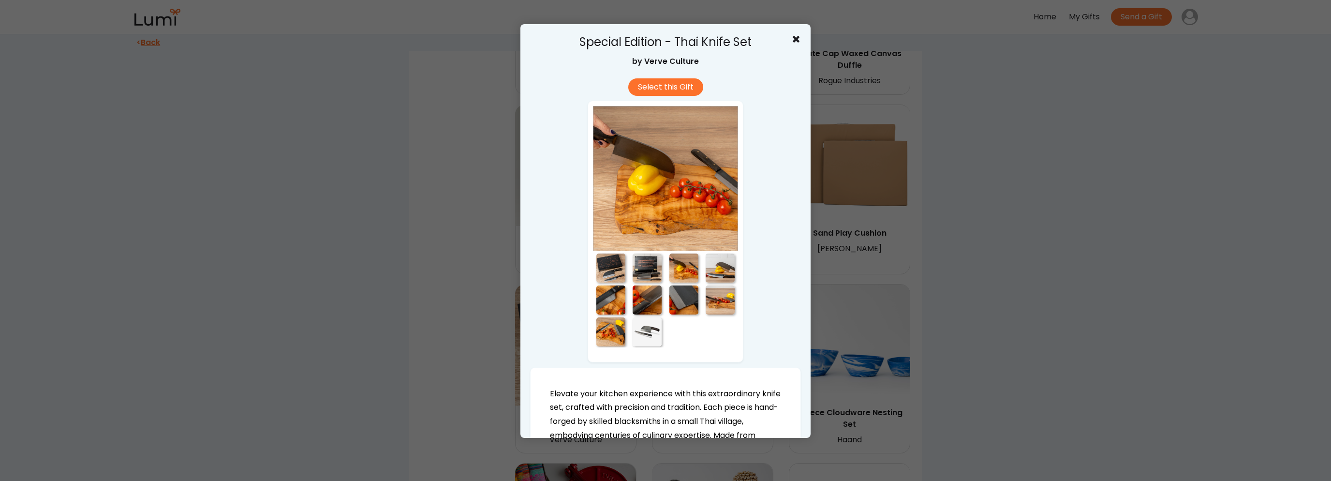
click at [724, 273] on div at bounding box center [720, 267] width 29 height 29
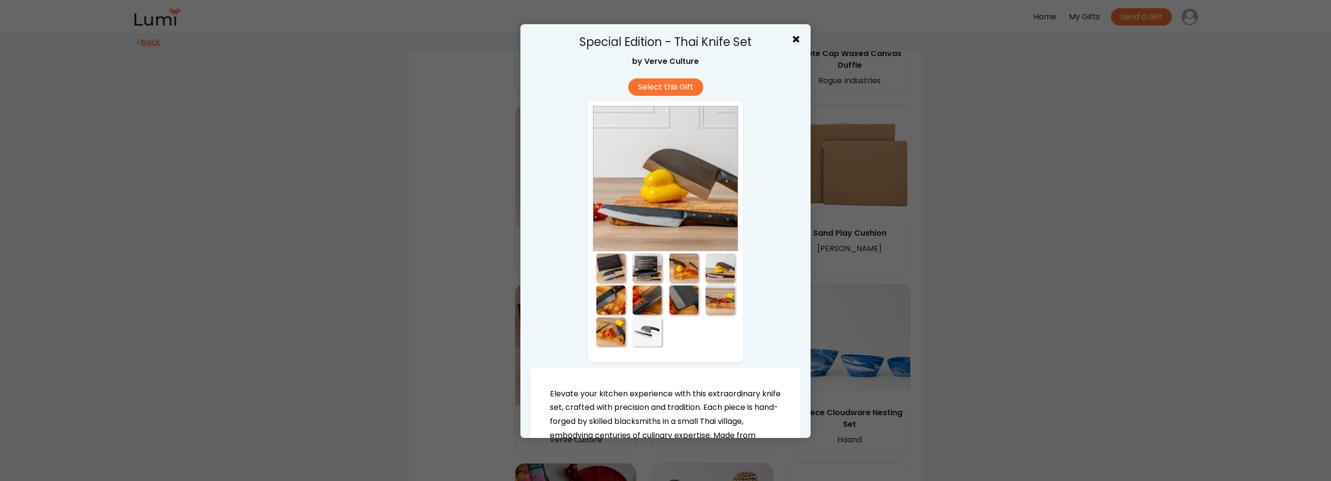
click at [616, 303] on div at bounding box center [610, 299] width 29 height 29
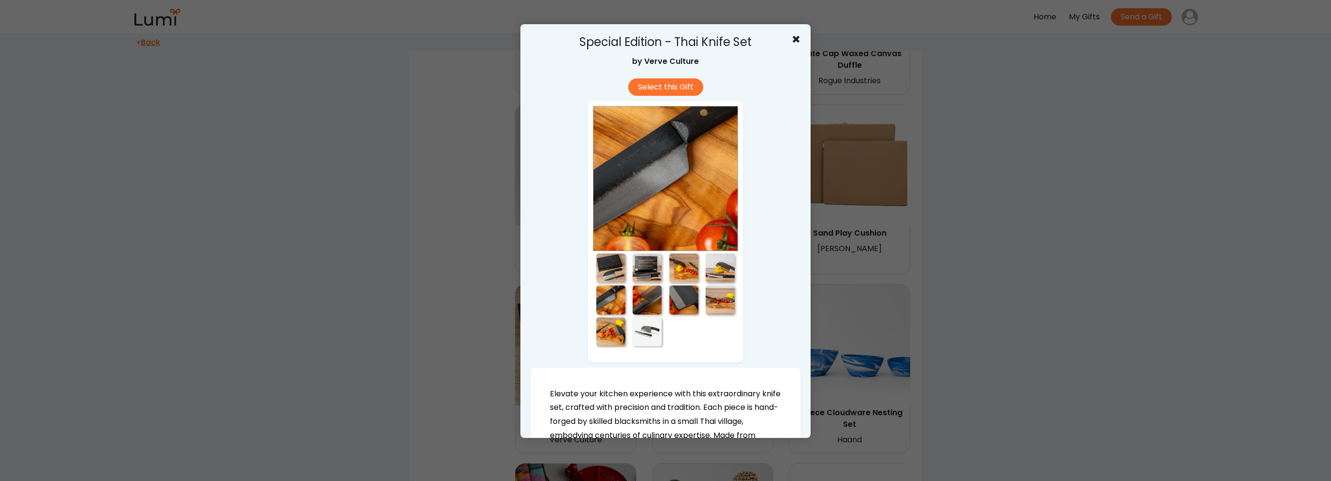
click at [642, 298] on div at bounding box center [647, 299] width 29 height 29
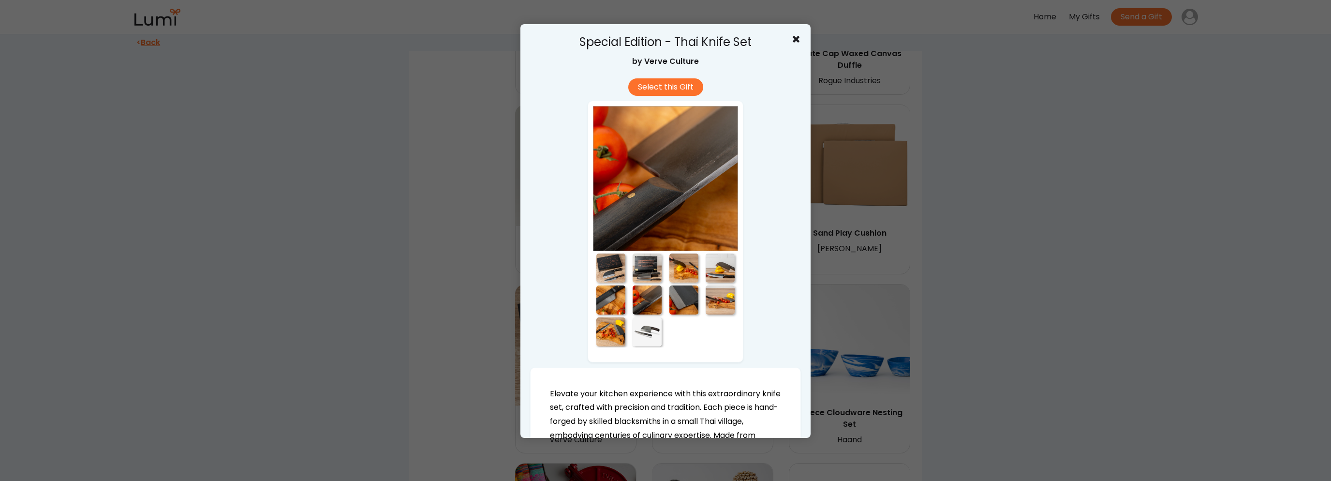
click at [677, 302] on div at bounding box center [683, 299] width 29 height 29
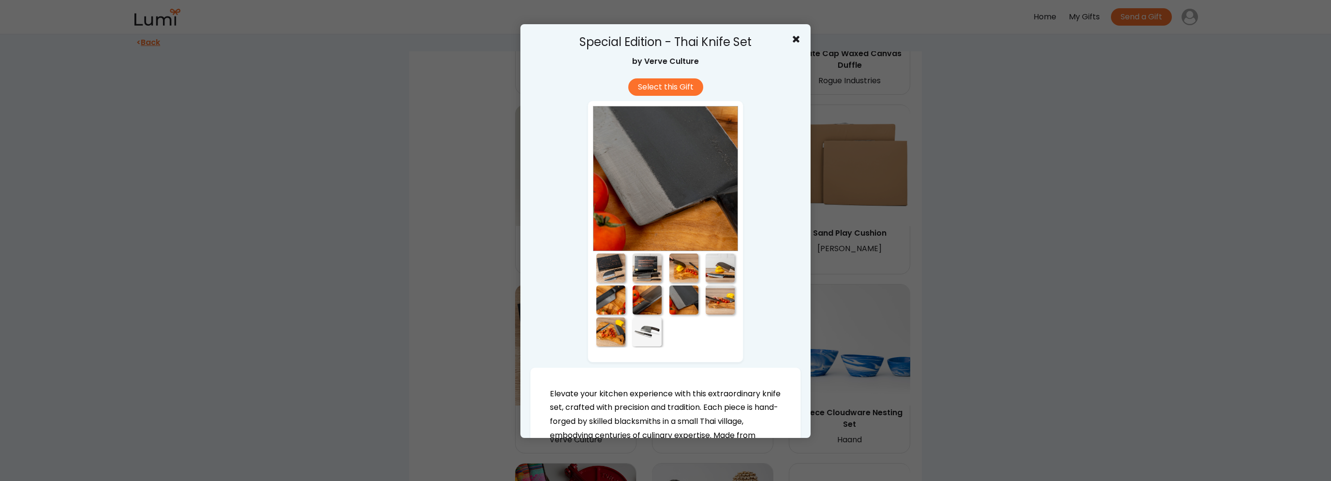
click at [723, 305] on div at bounding box center [720, 299] width 29 height 29
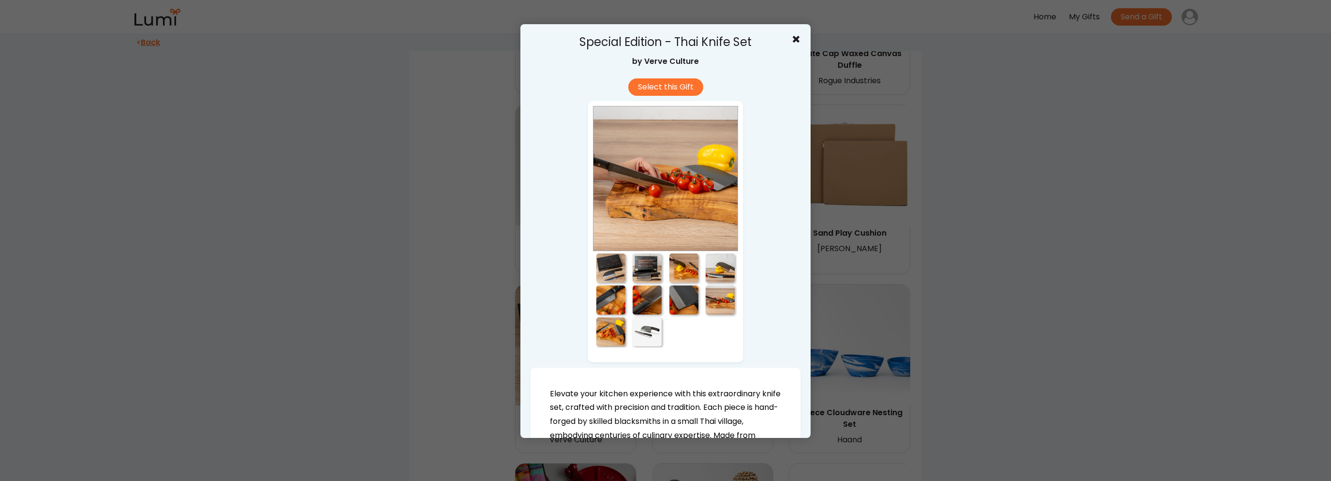
click at [609, 330] on div at bounding box center [610, 331] width 29 height 29
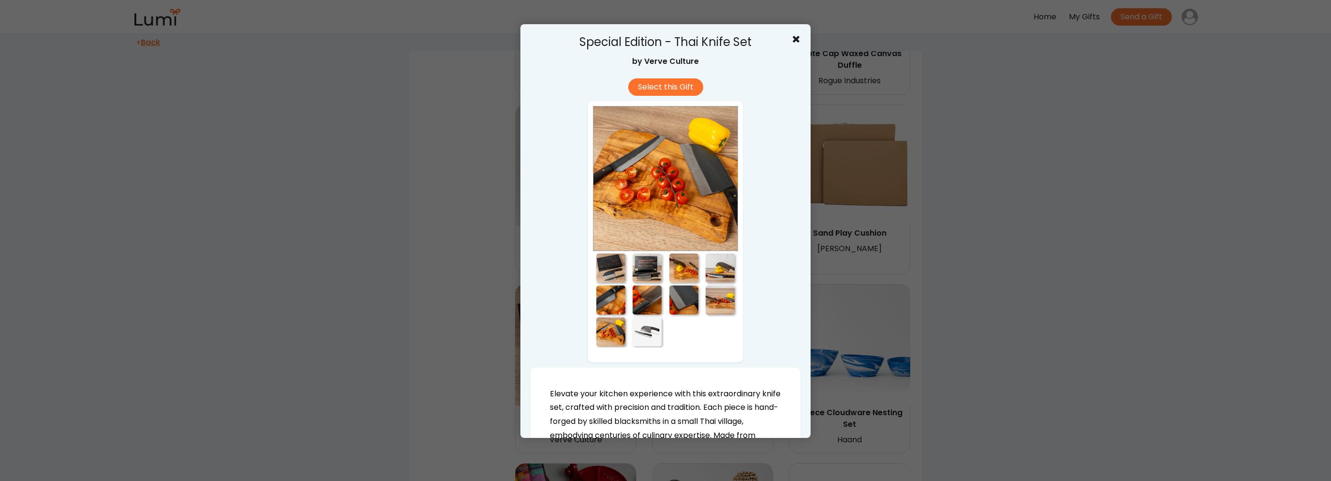
drag, startPoint x: 642, startPoint y: 331, endPoint x: 657, endPoint y: 330, distance: 15.0
click at [643, 331] on div at bounding box center [647, 331] width 29 height 29
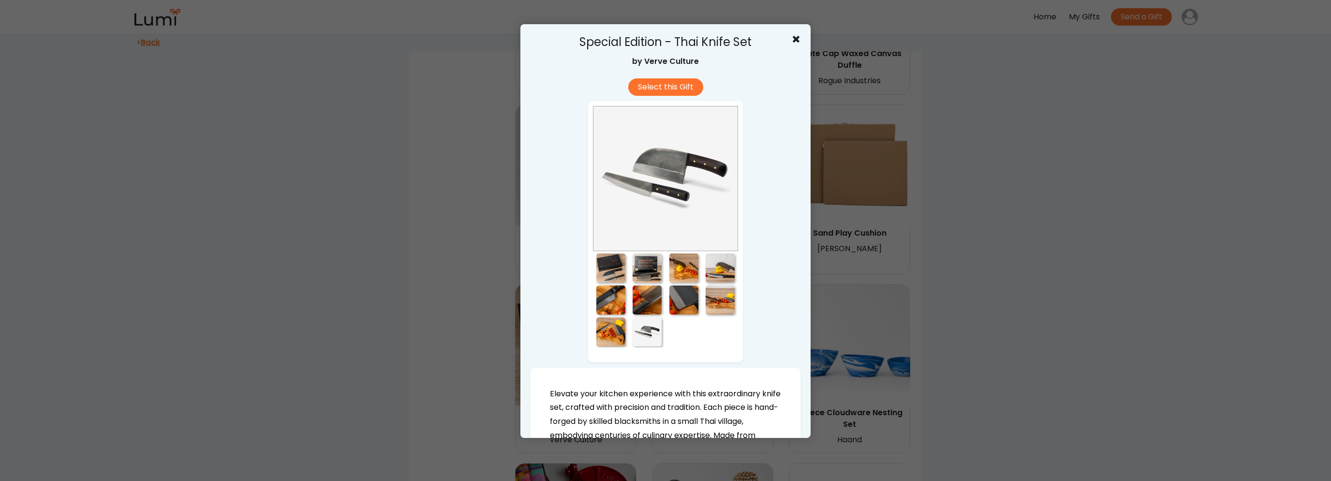
click at [984, 307] on div at bounding box center [665, 240] width 1331 height 481
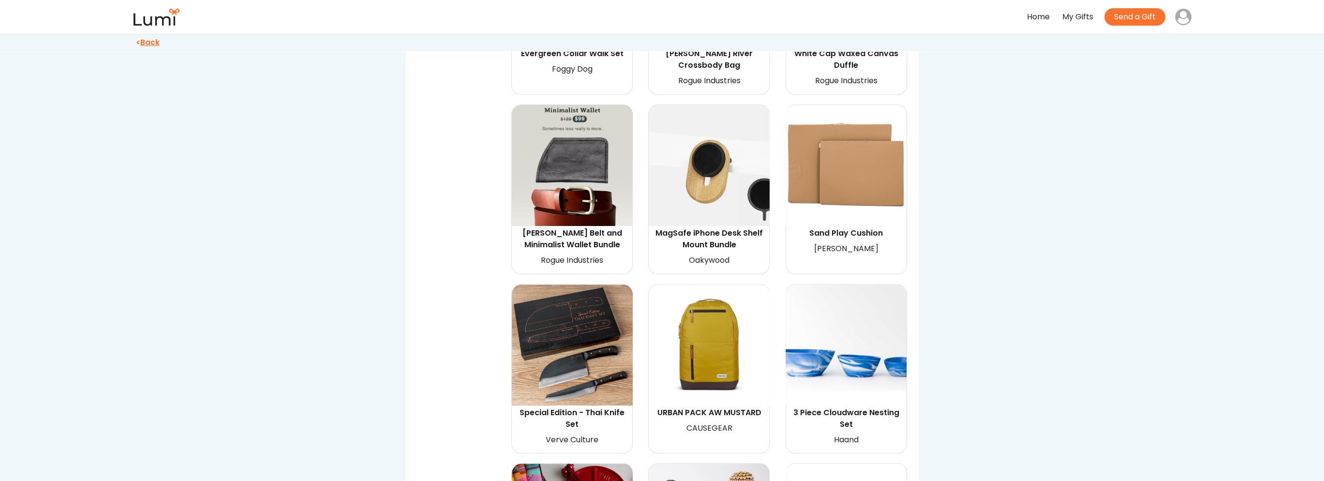
click at [849, 162] on img at bounding box center [845, 165] width 121 height 121
select select "{"_class":"StaticObject","data":{"_api_c2_node.id":"gid://shopify/ProductVarian…"
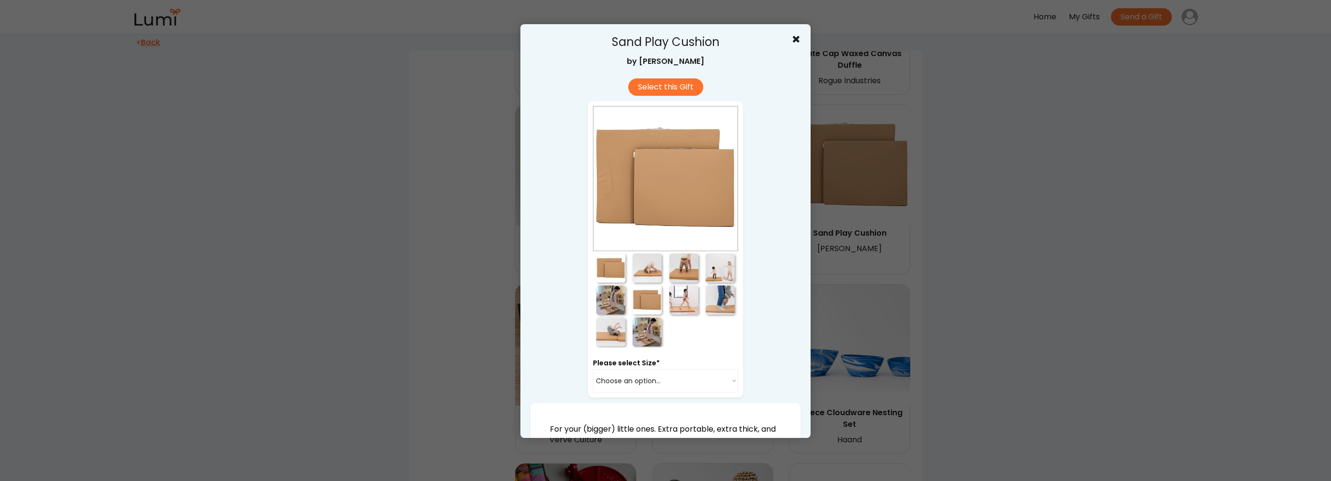
click at [651, 268] on div at bounding box center [647, 267] width 29 height 29
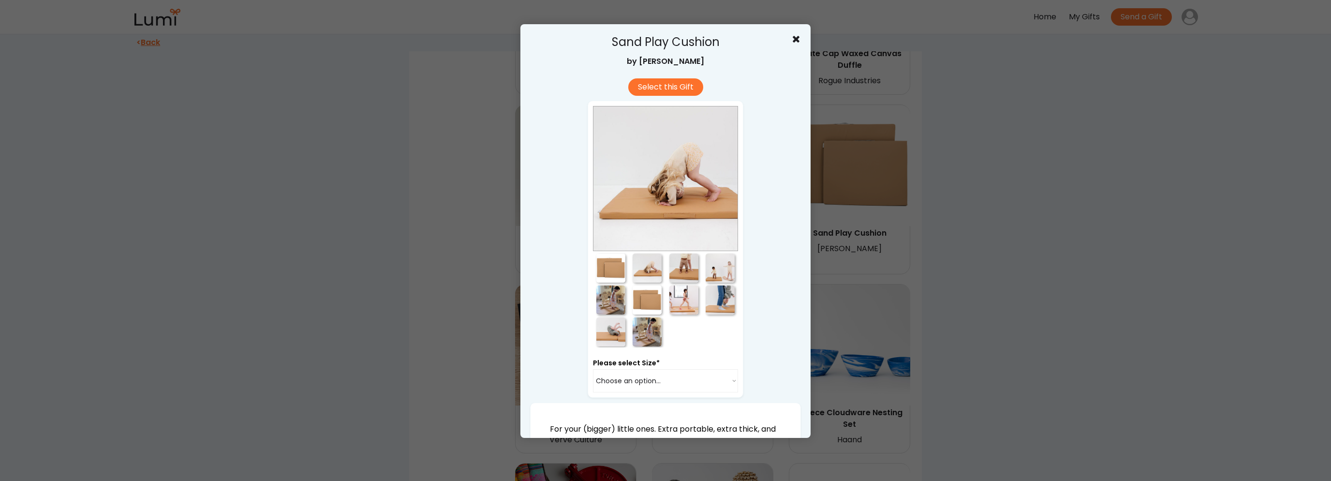
click at [684, 267] on div at bounding box center [683, 267] width 29 height 29
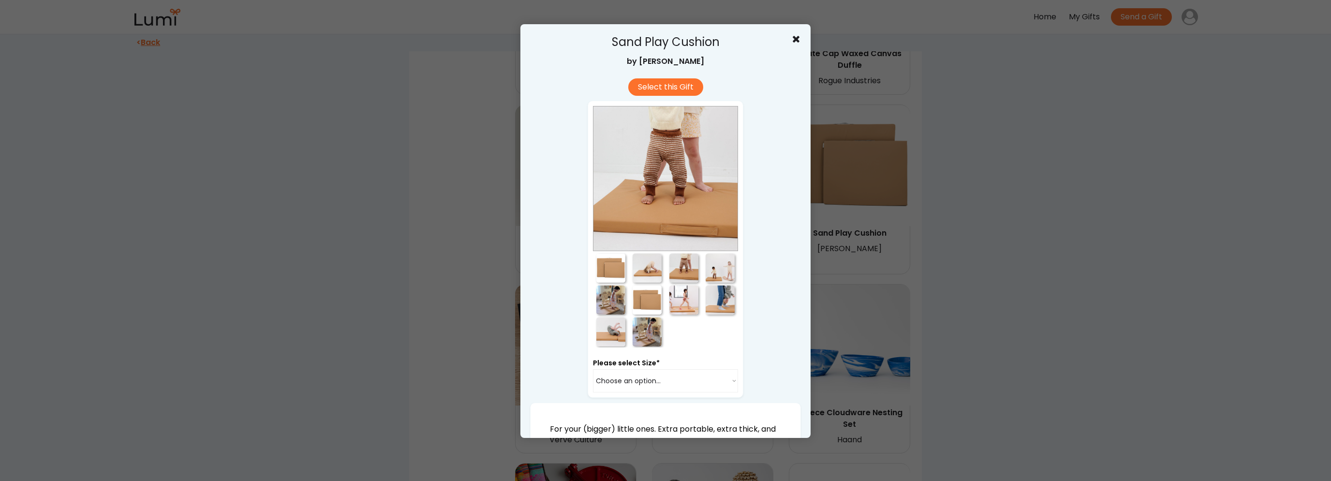
click at [728, 268] on div at bounding box center [720, 267] width 29 height 29
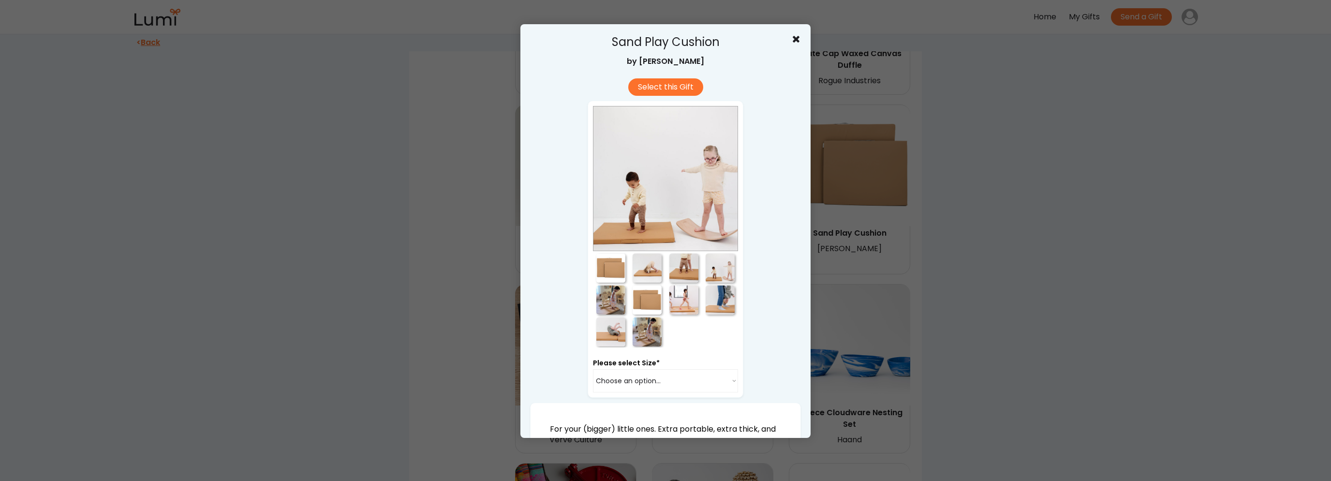
click at [610, 302] on div at bounding box center [610, 299] width 29 height 29
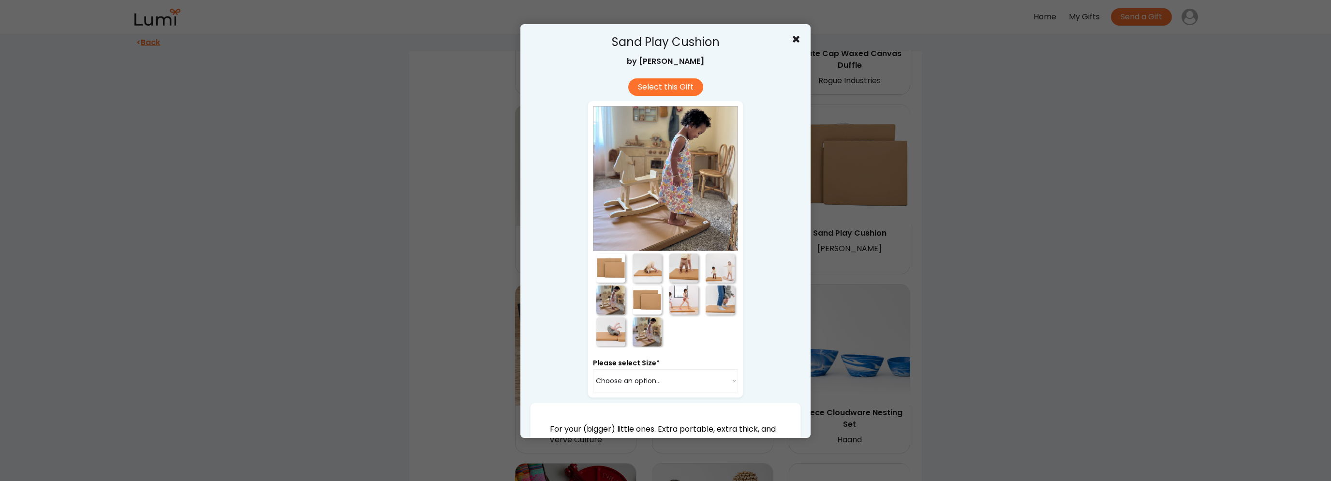
click at [645, 300] on div at bounding box center [647, 299] width 29 height 29
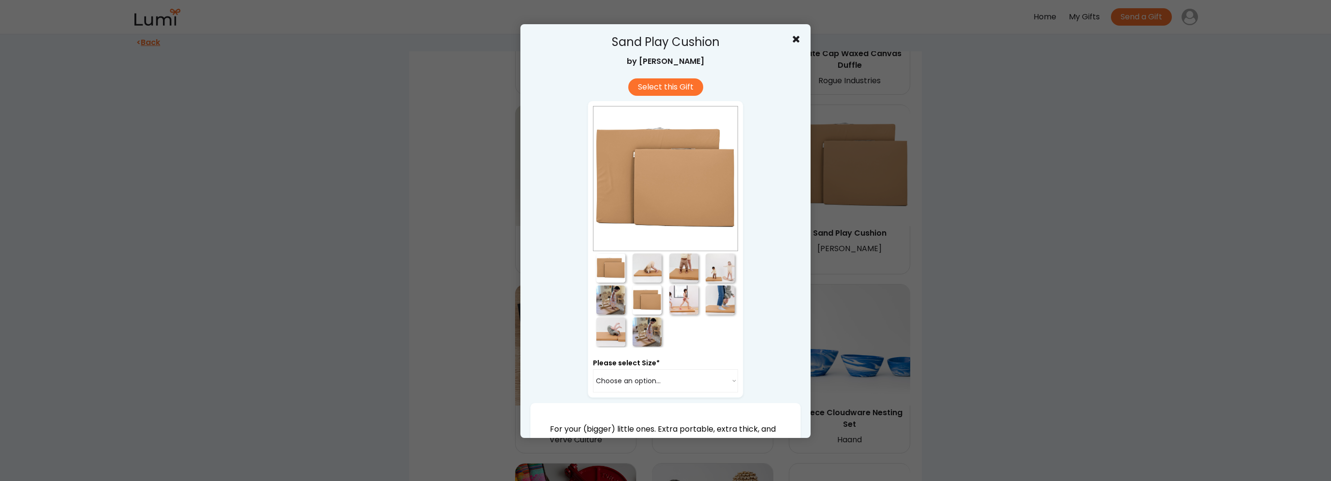
click at [1062, 313] on div at bounding box center [665, 240] width 1331 height 481
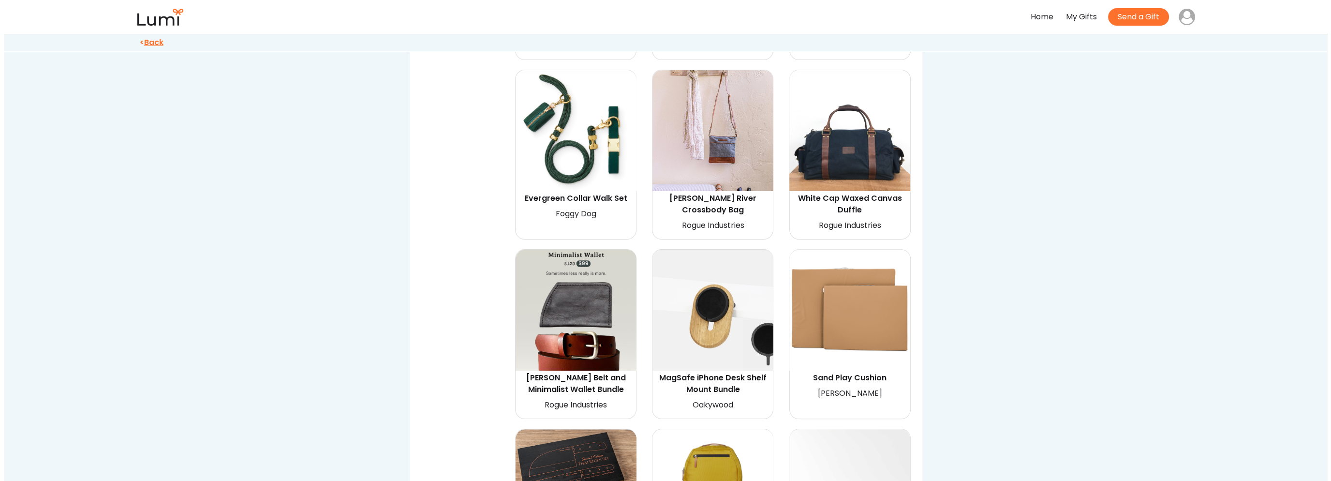
scroll to position [1550, 0]
click at [573, 284] on img at bounding box center [572, 310] width 121 height 121
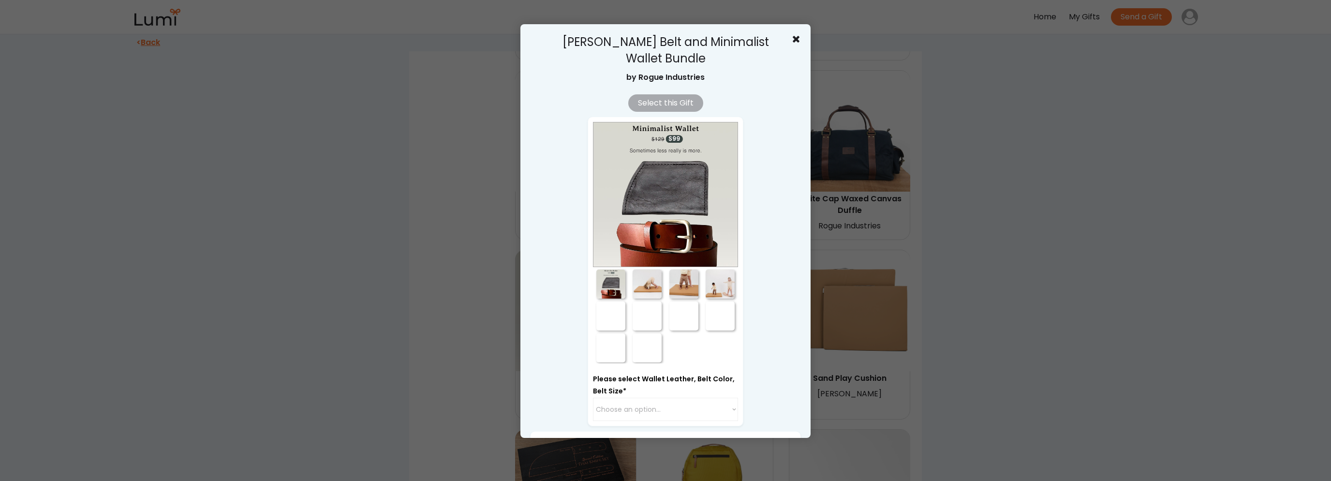
click at [637, 279] on div at bounding box center [647, 283] width 29 height 29
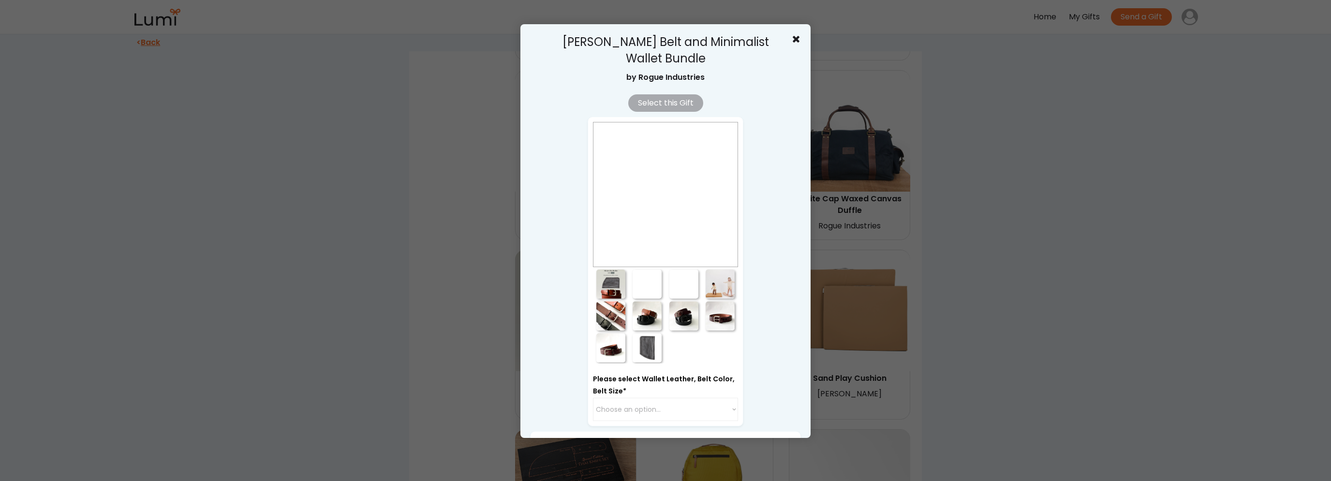
click at [676, 282] on div at bounding box center [683, 283] width 29 height 29
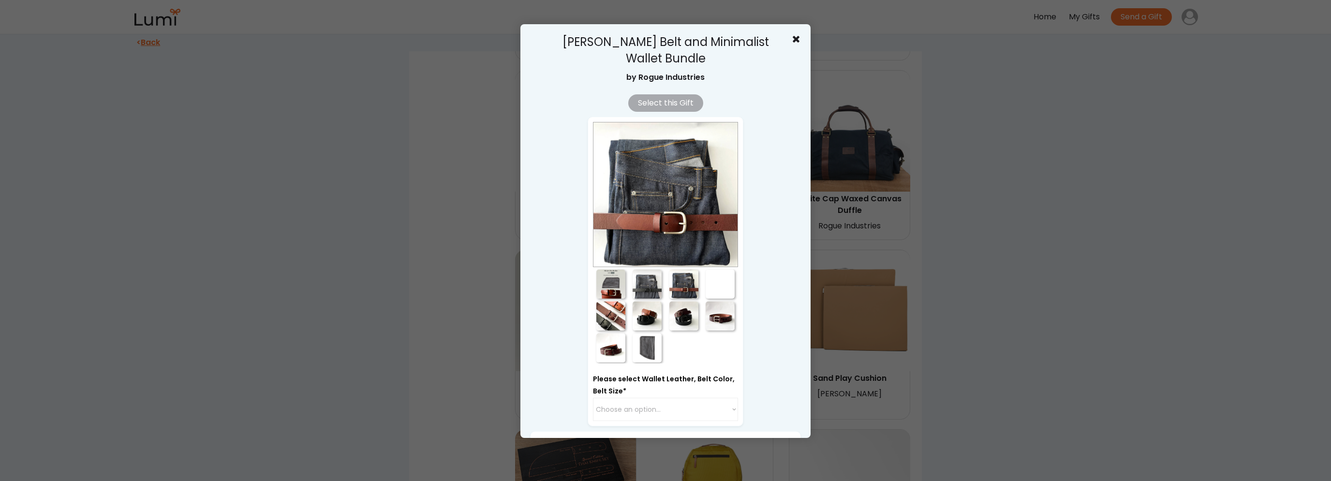
click at [711, 284] on div at bounding box center [720, 283] width 29 height 29
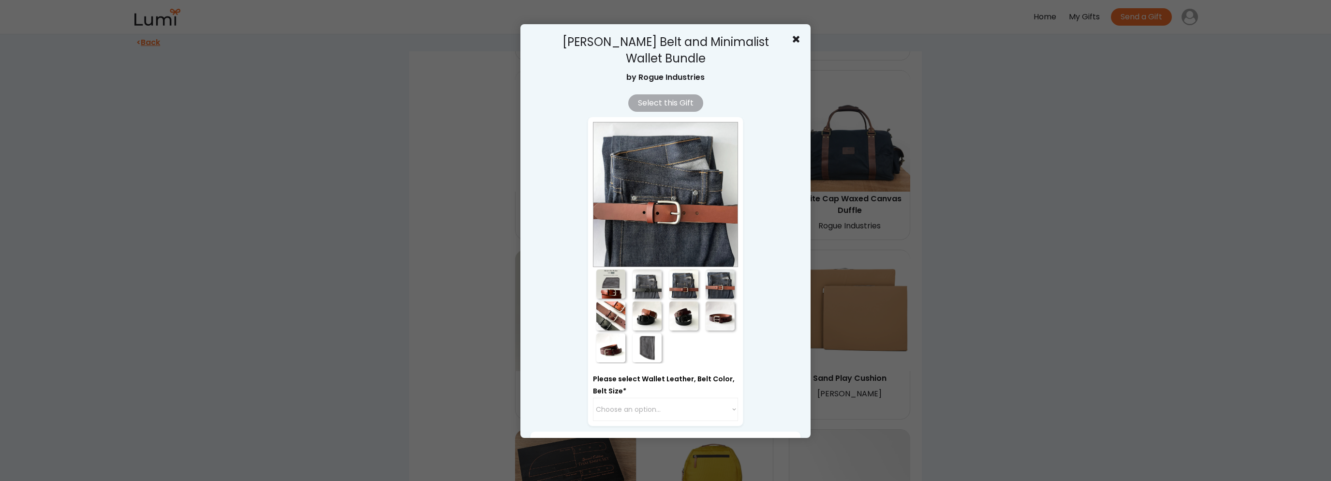
click at [726, 307] on div at bounding box center [720, 315] width 29 height 29
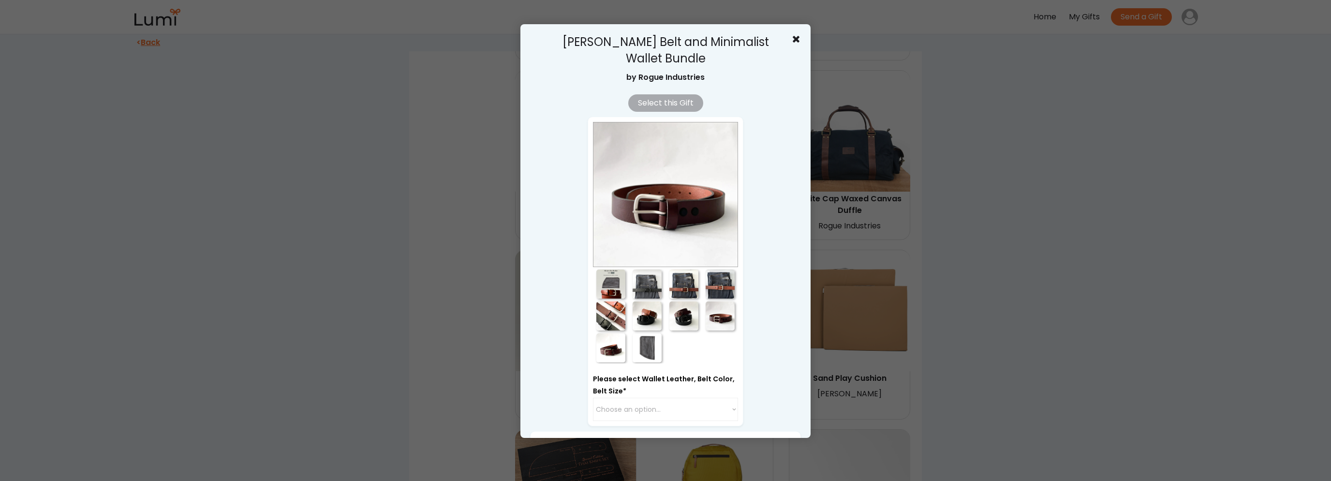
drag, startPoint x: 687, startPoint y: 315, endPoint x: 681, endPoint y: 315, distance: 5.8
click at [686, 315] on div at bounding box center [683, 315] width 29 height 29
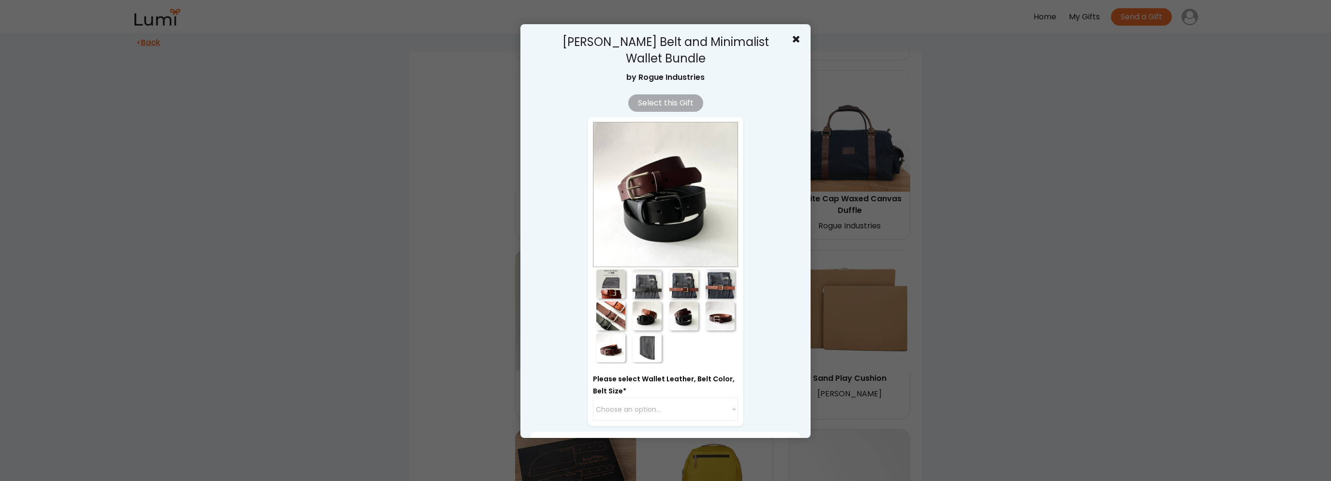
click at [658, 316] on div at bounding box center [647, 315] width 37 height 32
drag, startPoint x: 639, startPoint y: 319, endPoint x: 629, endPoint y: 320, distance: 10.3
click at [638, 319] on div at bounding box center [647, 315] width 29 height 29
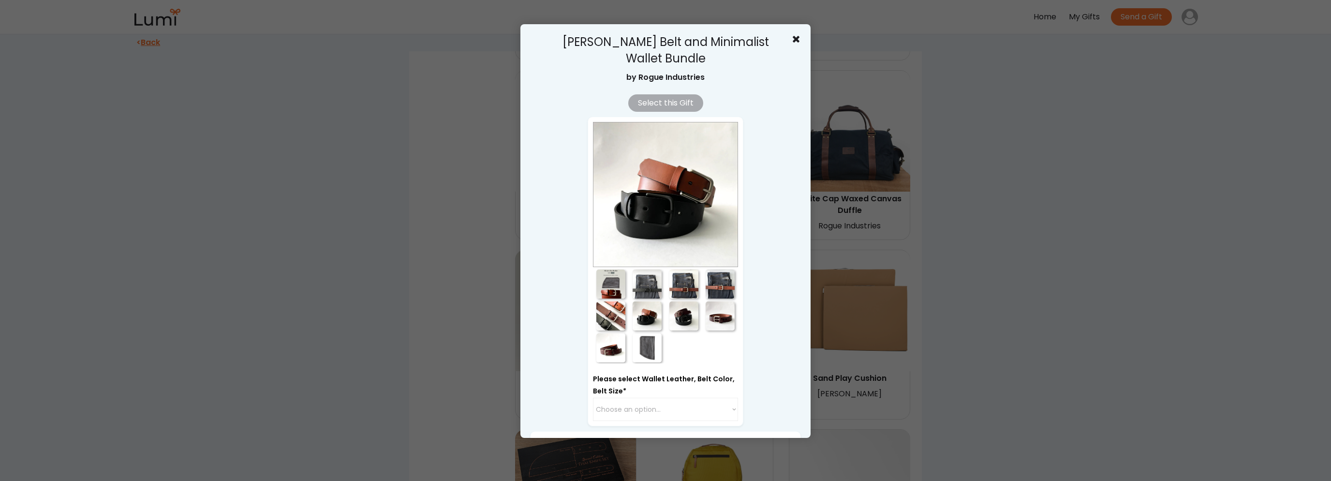
click at [613, 322] on div at bounding box center [610, 315] width 29 height 29
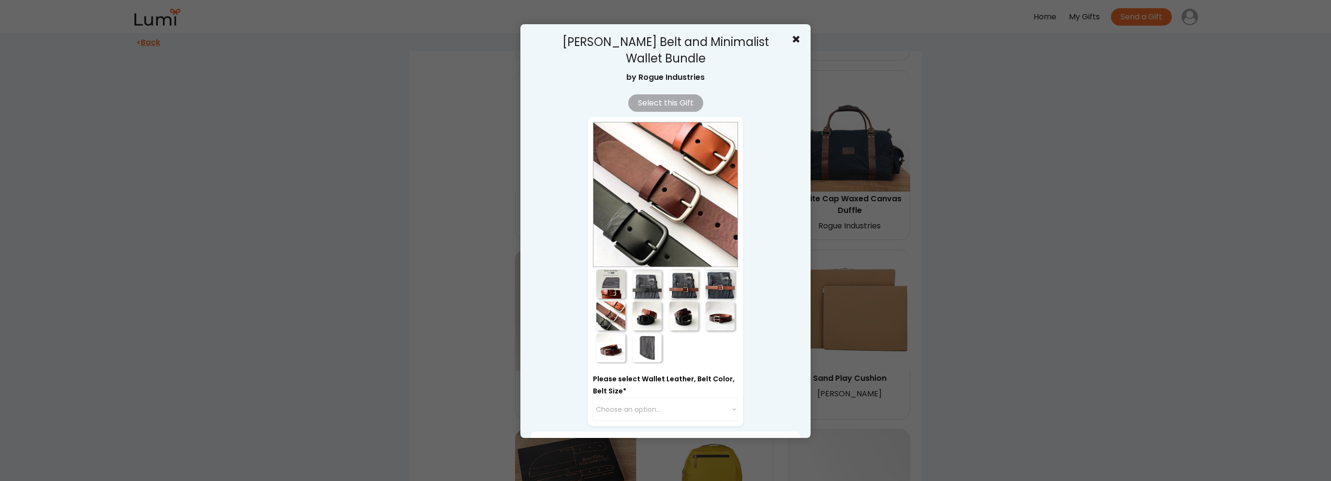
click at [604, 361] on div at bounding box center [611, 347] width 36 height 32
click at [644, 348] on div at bounding box center [647, 347] width 29 height 29
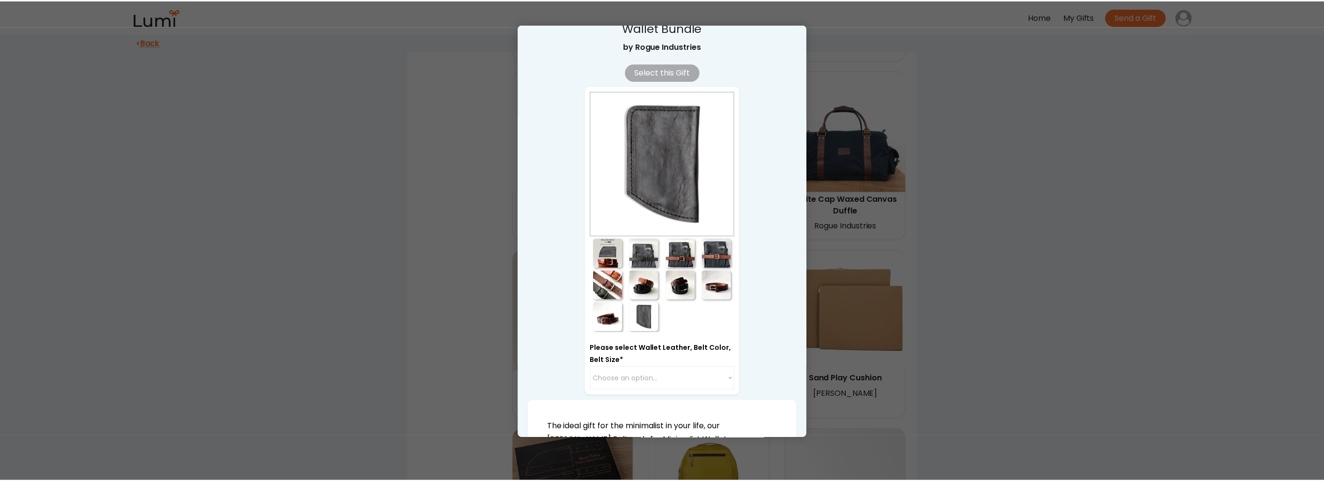
scroll to position [48, 0]
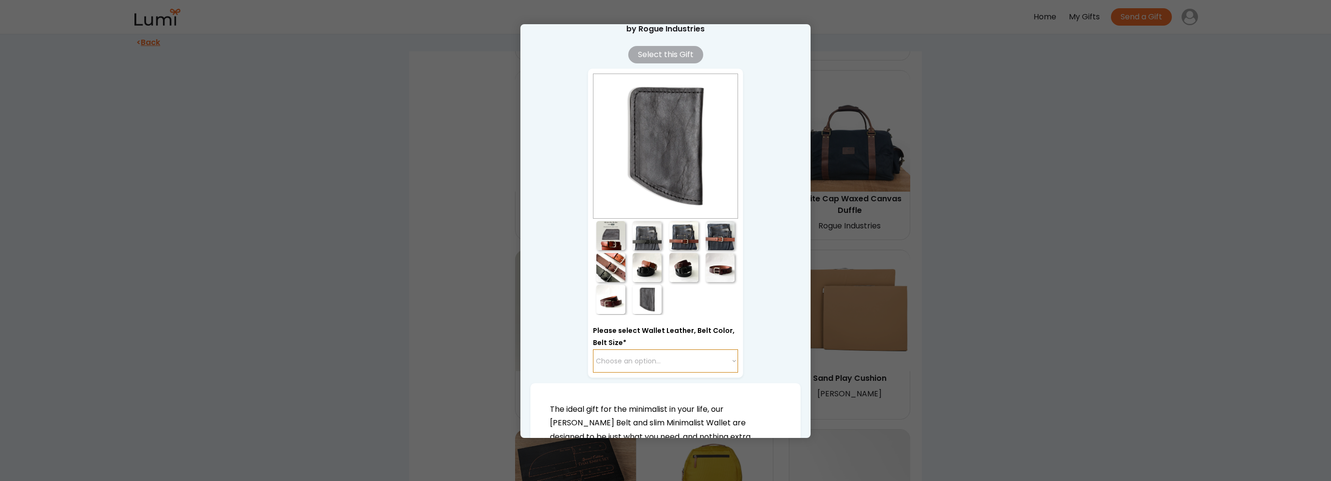
click at [704, 357] on select "Choose an option... Black Bison / Black / 38 Black Bison / Black / 40 Black Bis…" at bounding box center [665, 360] width 145 height 23
click at [1070, 336] on div at bounding box center [665, 240] width 1331 height 481
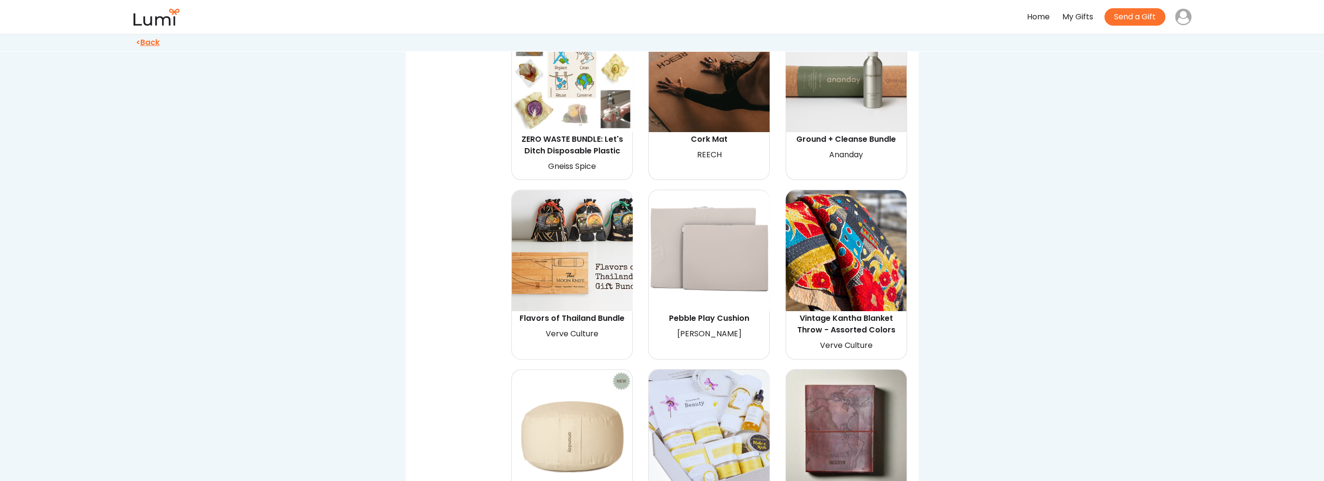
scroll to position [1067, 0]
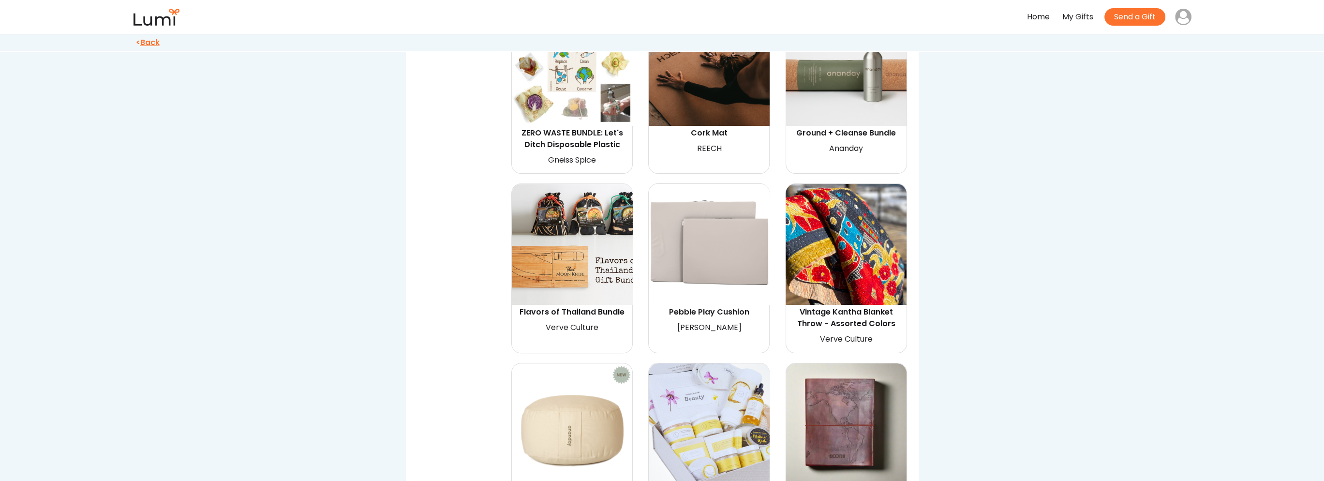
click at [861, 390] on img at bounding box center [845, 423] width 121 height 121
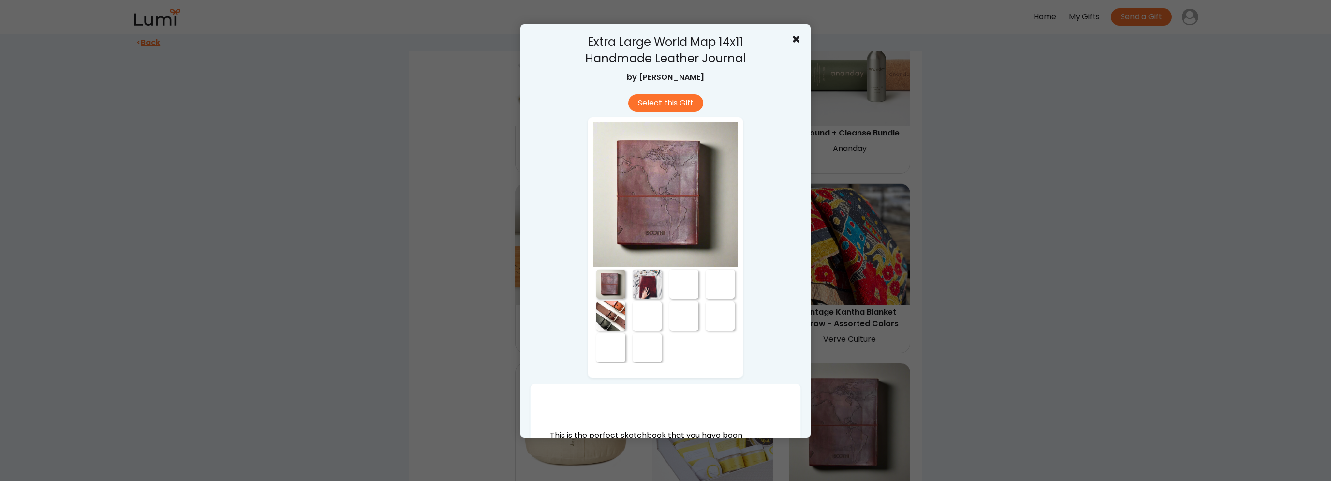
click at [644, 287] on div at bounding box center [647, 283] width 29 height 29
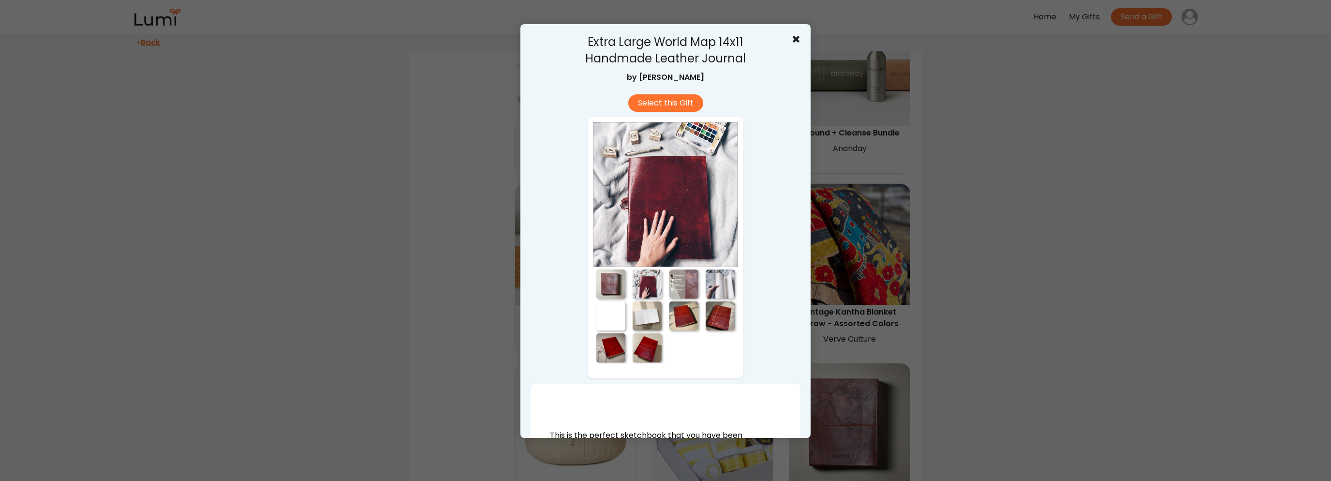
click at [683, 290] on div at bounding box center [683, 283] width 29 height 29
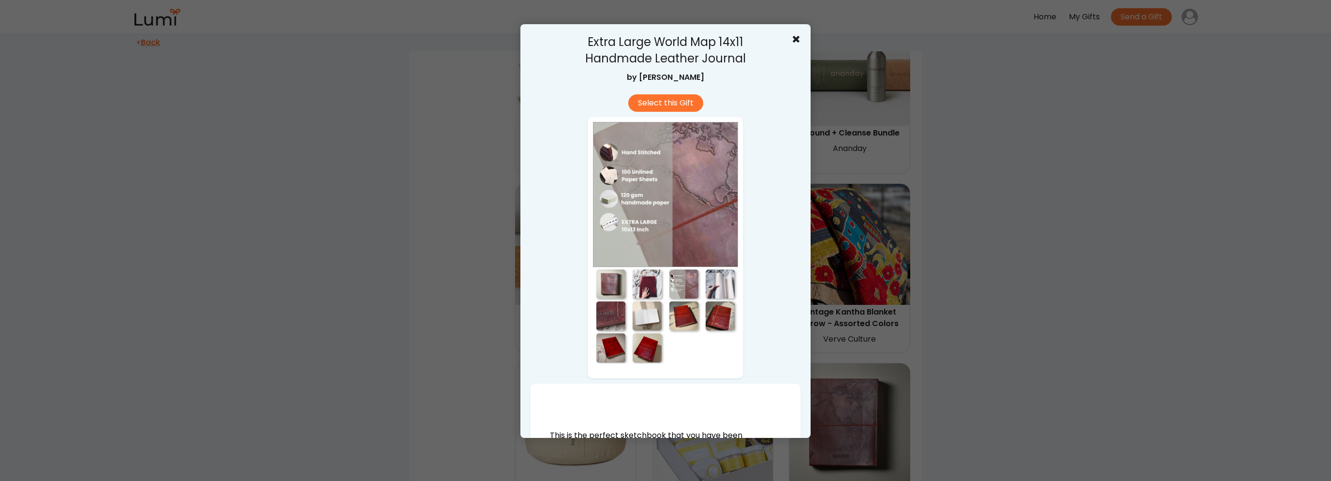
click at [716, 290] on div at bounding box center [720, 283] width 29 height 29
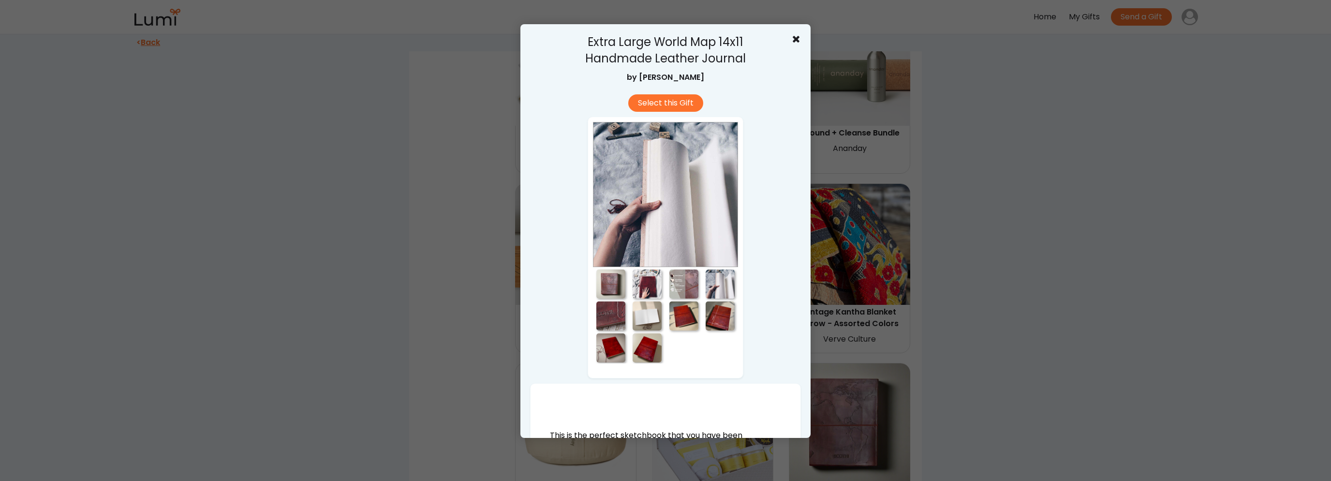
click at [707, 327] on div at bounding box center [720, 315] width 29 height 29
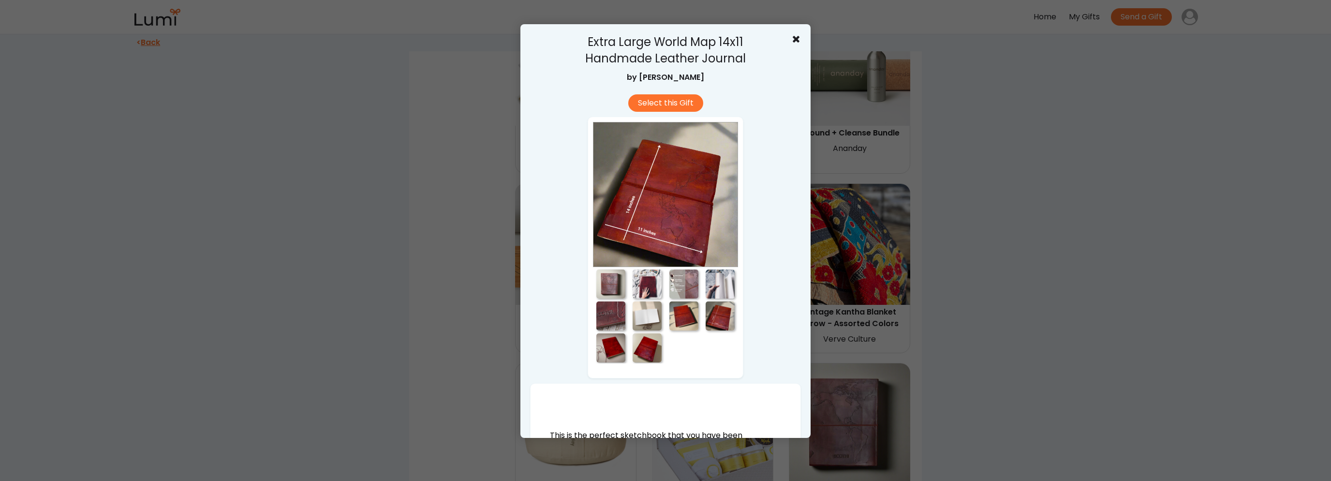
click at [669, 323] on div at bounding box center [683, 315] width 29 height 29
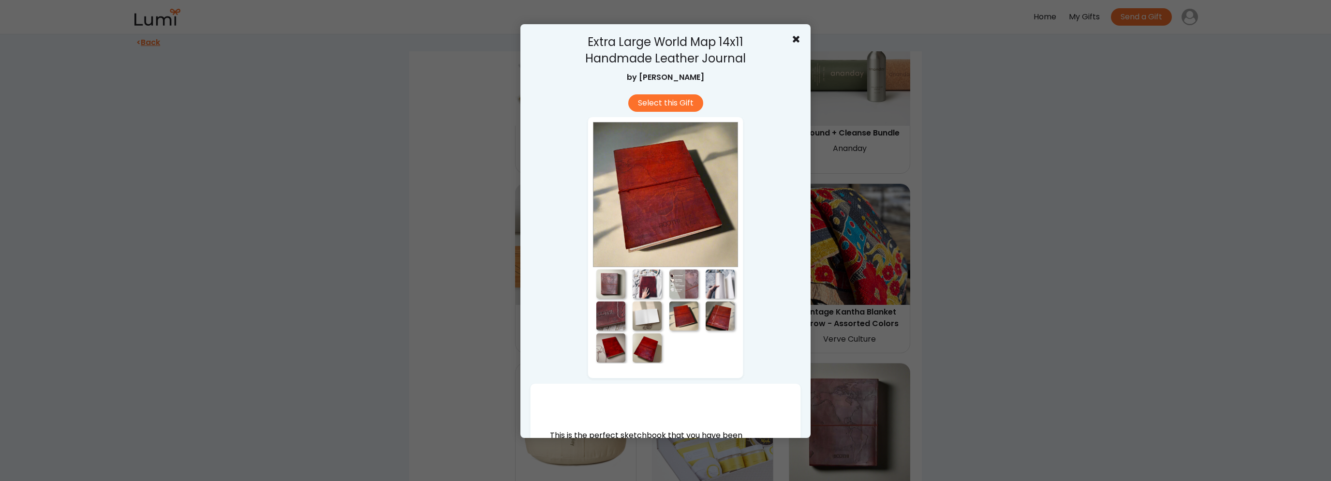
click at [944, 338] on div at bounding box center [665, 240] width 1331 height 481
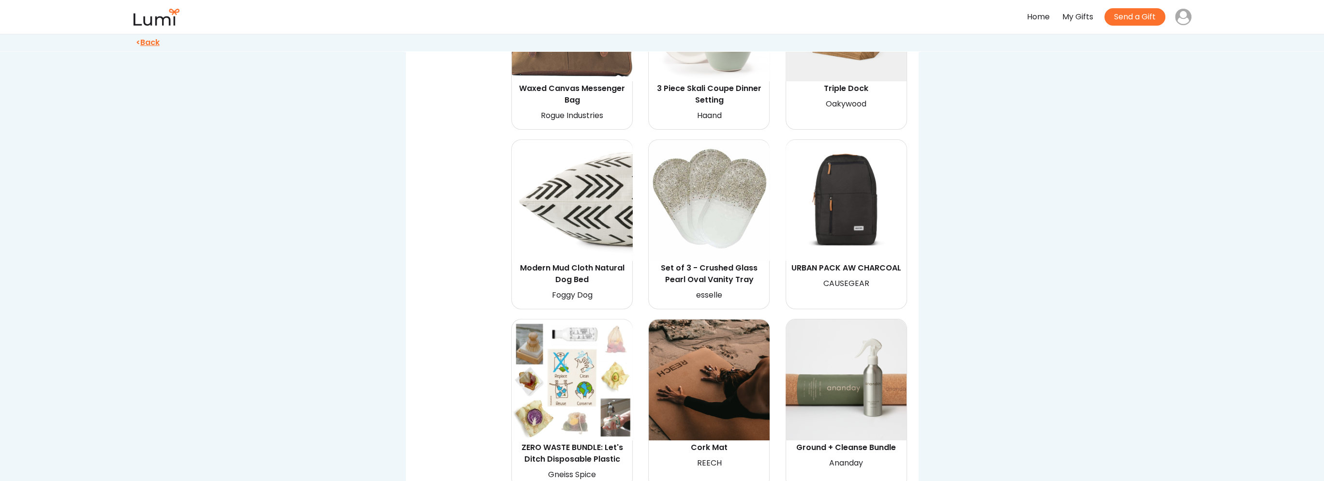
scroll to position [777, 0]
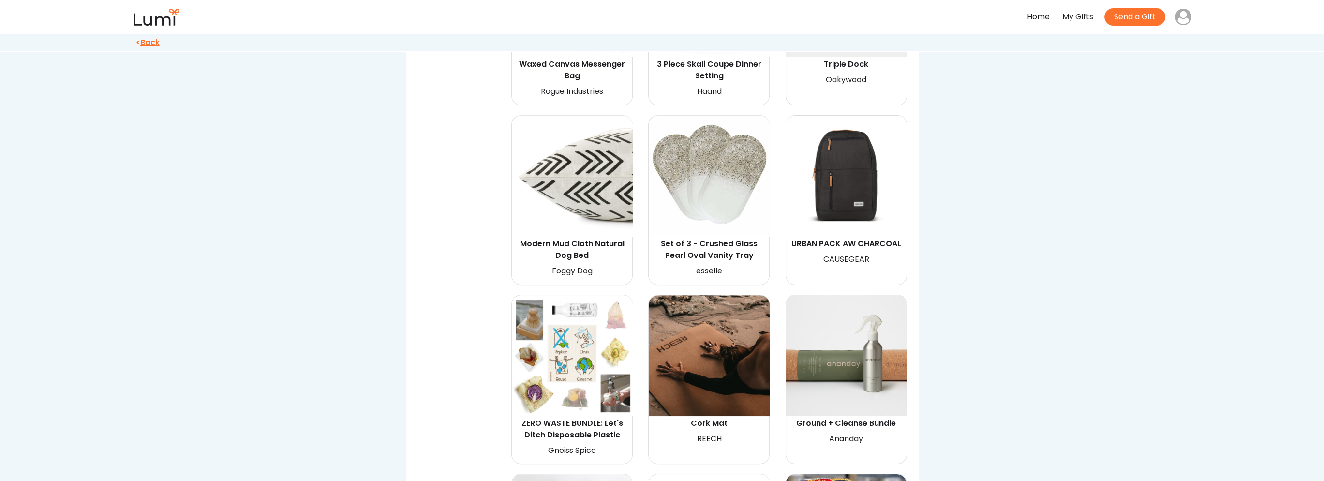
click at [903, 371] on img at bounding box center [845, 355] width 121 height 121
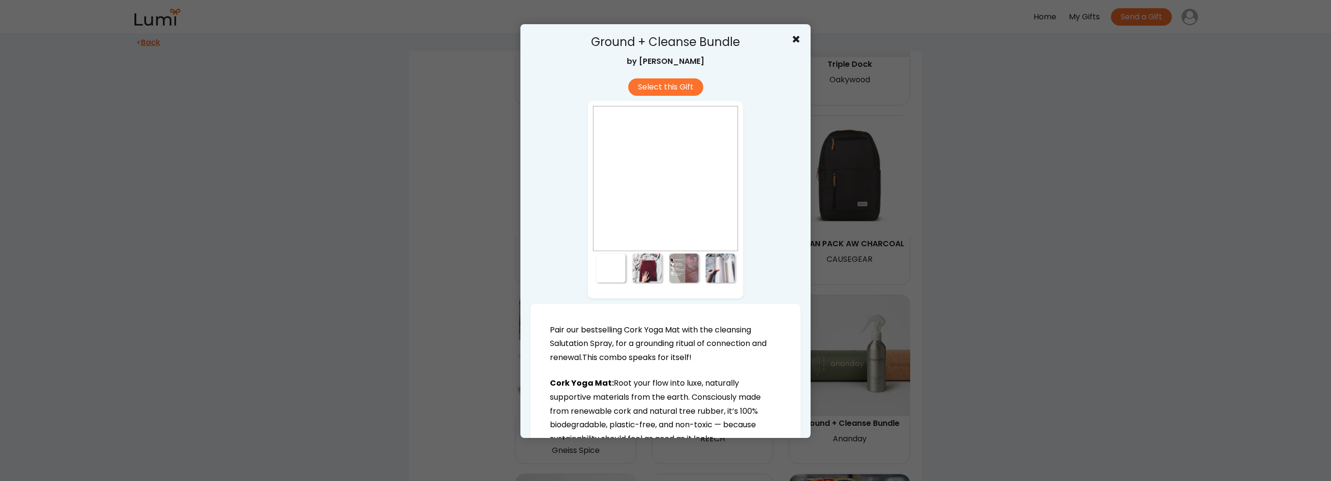
click at [644, 268] on div at bounding box center [647, 267] width 29 height 29
click at [680, 272] on div at bounding box center [683, 267] width 29 height 29
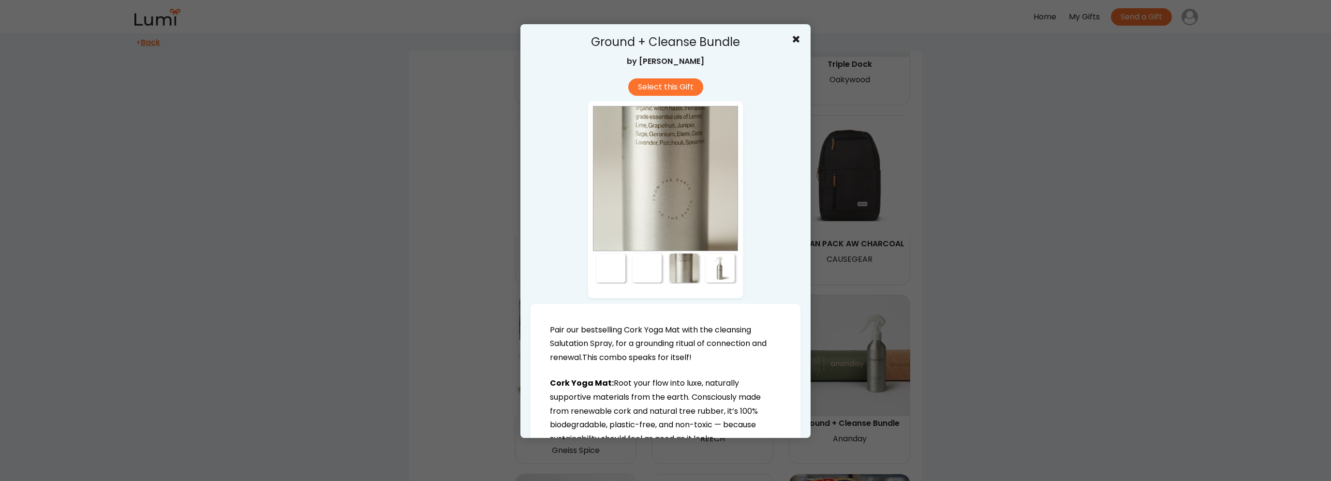
click at [712, 272] on div at bounding box center [720, 267] width 29 height 29
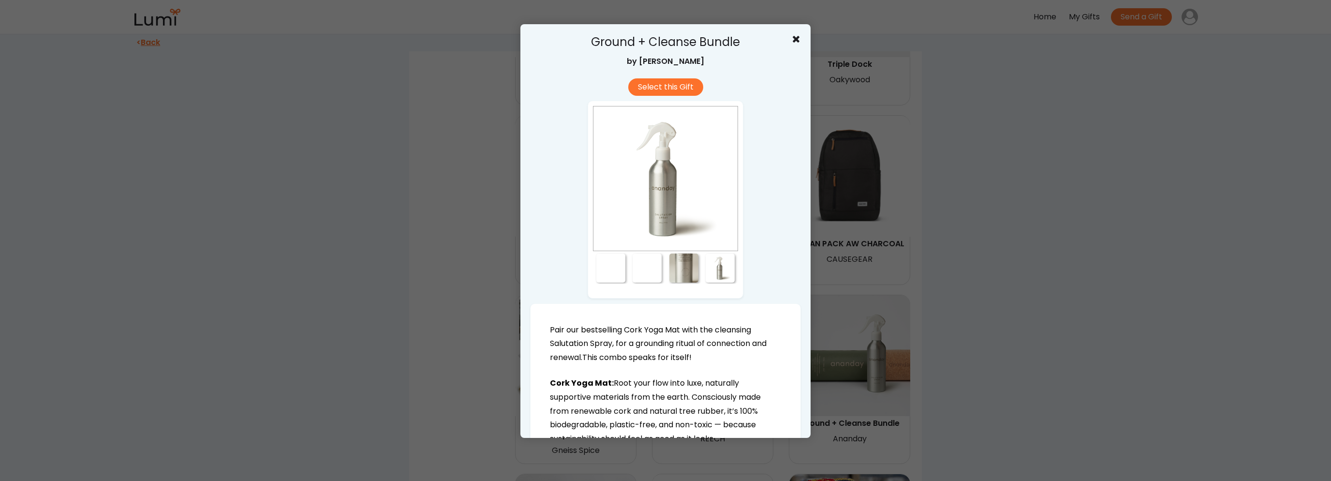
click at [1084, 335] on div at bounding box center [665, 240] width 1331 height 481
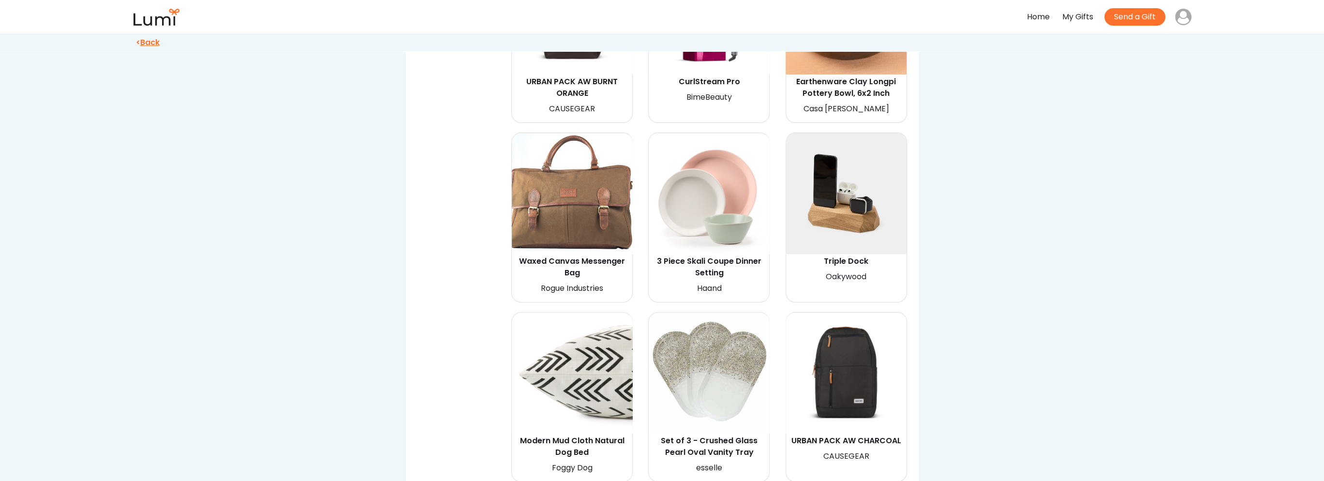
scroll to position [486, 0]
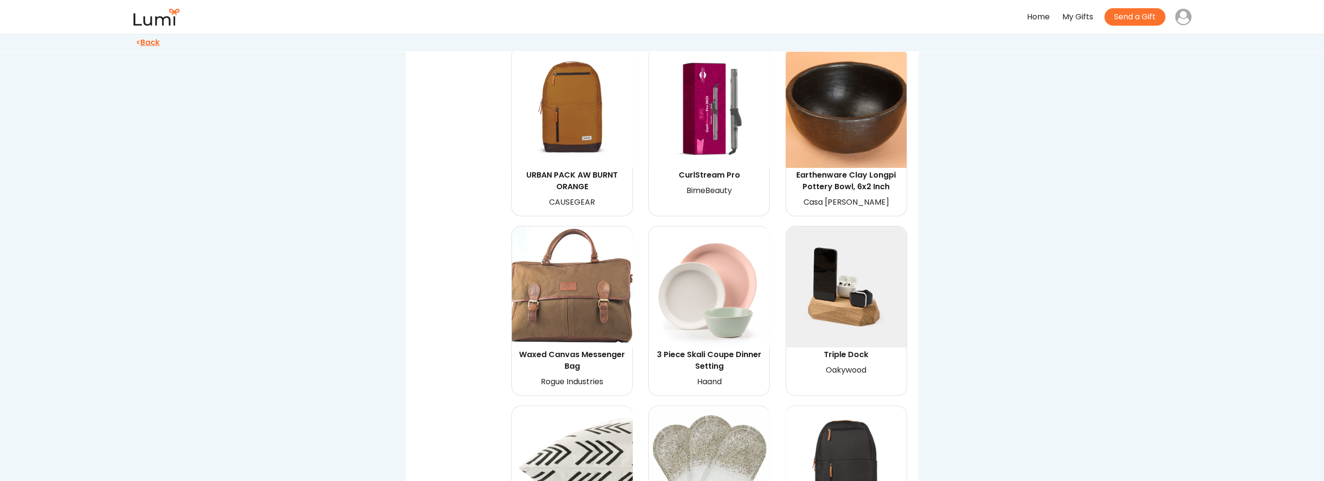
click at [593, 309] on img at bounding box center [572, 286] width 121 height 121
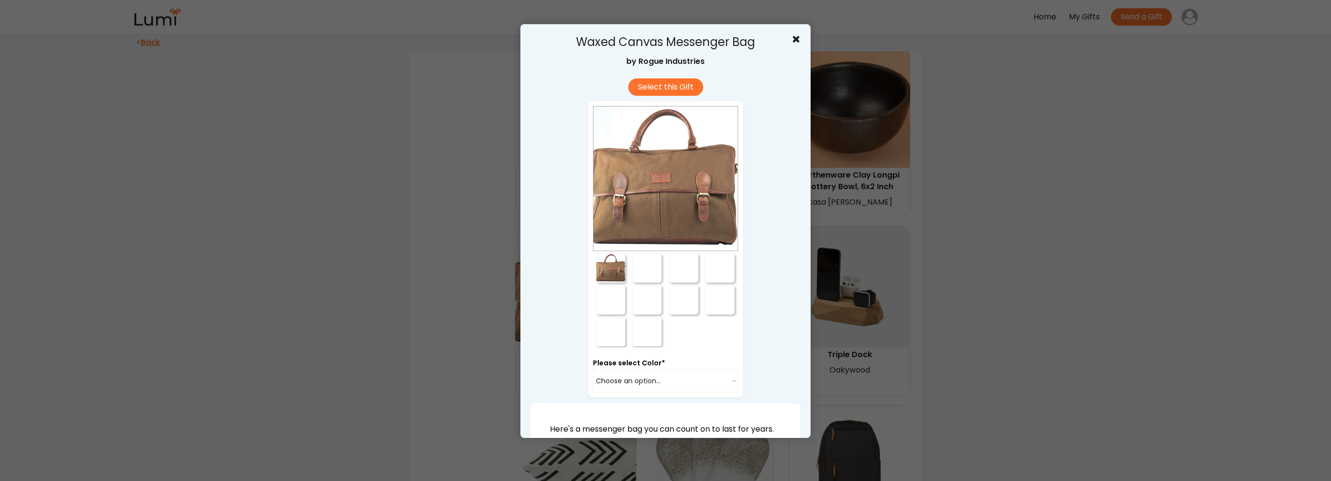
click at [648, 266] on div at bounding box center [647, 267] width 29 height 29
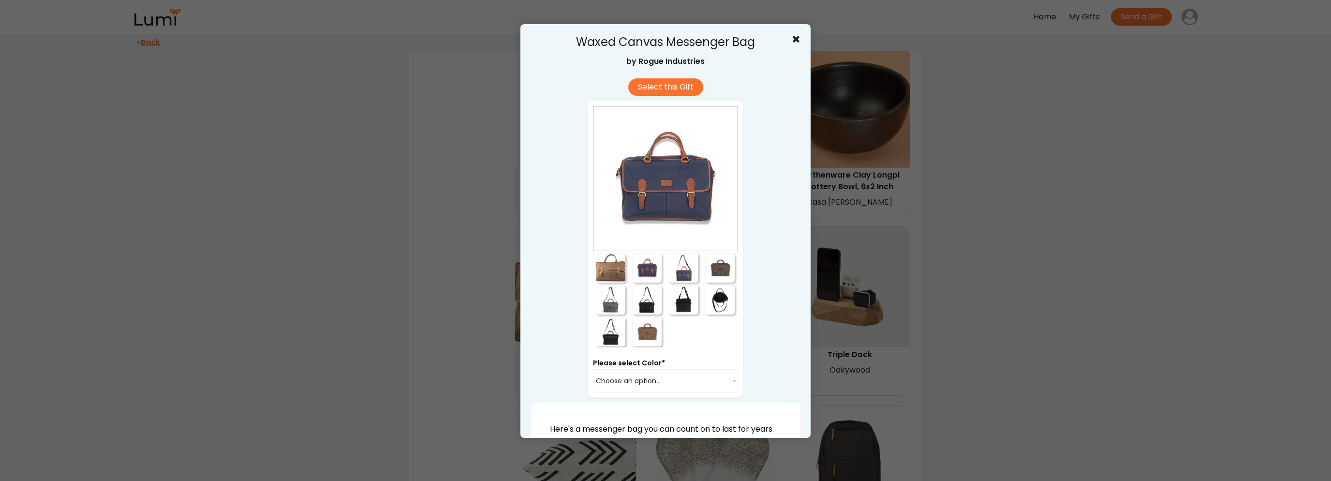
click at [680, 266] on div at bounding box center [683, 267] width 29 height 29
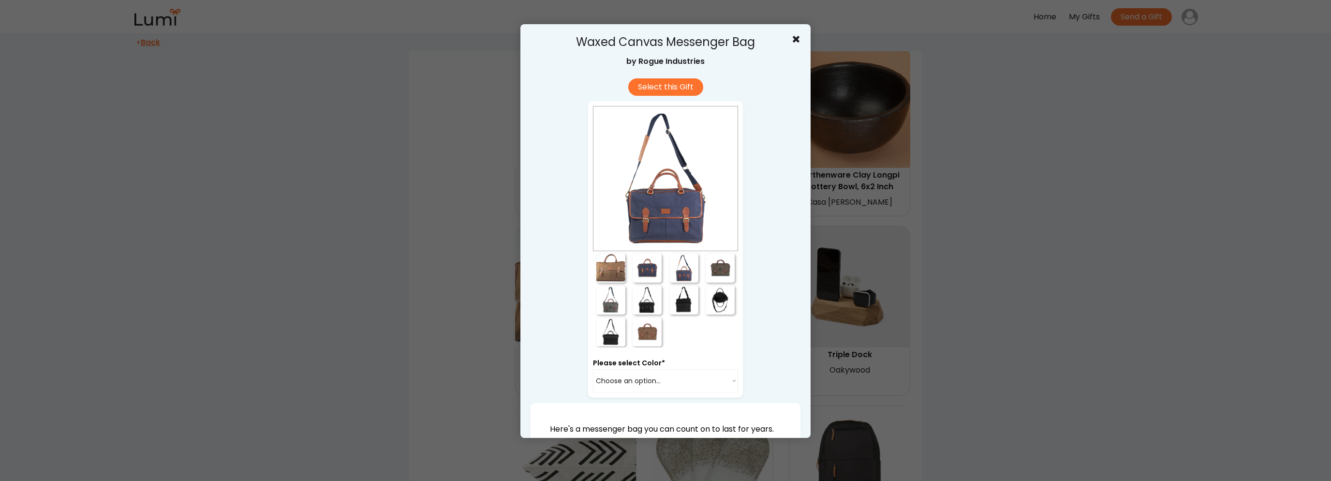
click at [720, 269] on div at bounding box center [720, 267] width 29 height 29
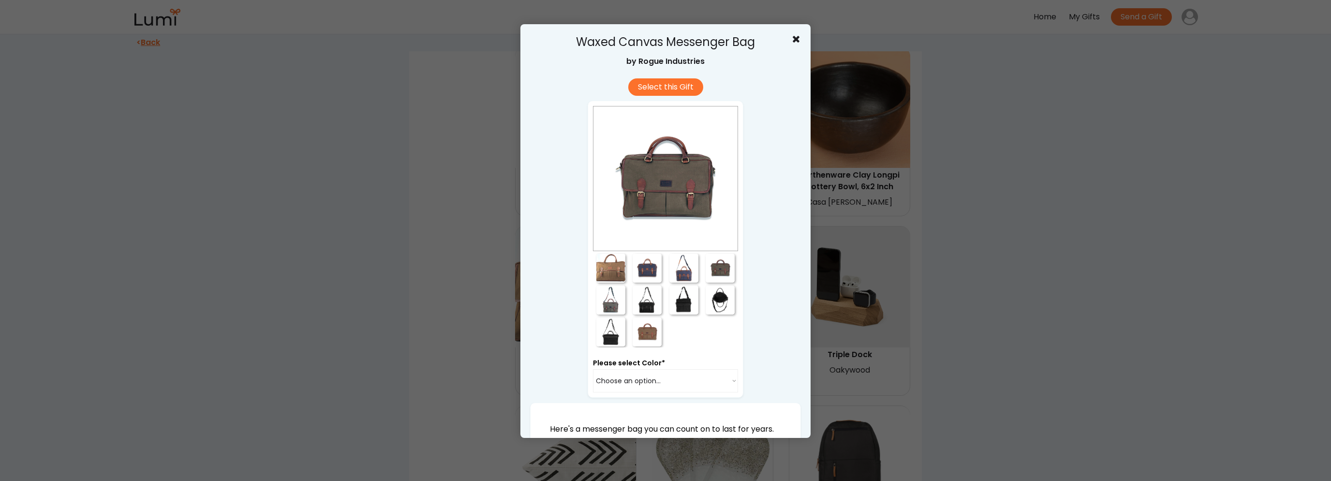
click at [711, 307] on div at bounding box center [720, 299] width 29 height 29
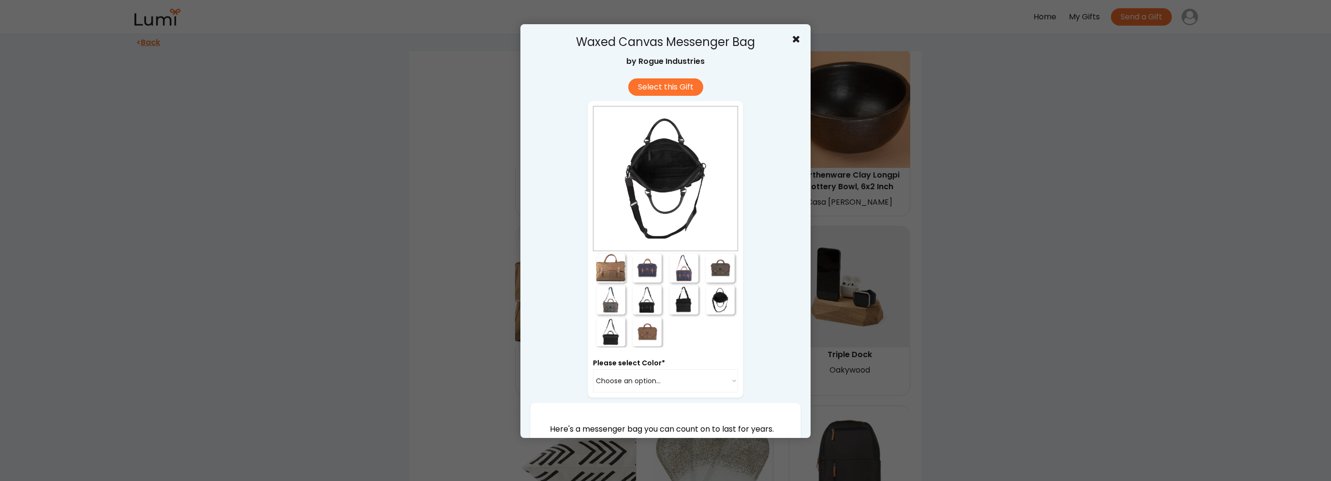
click at [681, 308] on div at bounding box center [683, 299] width 29 height 29
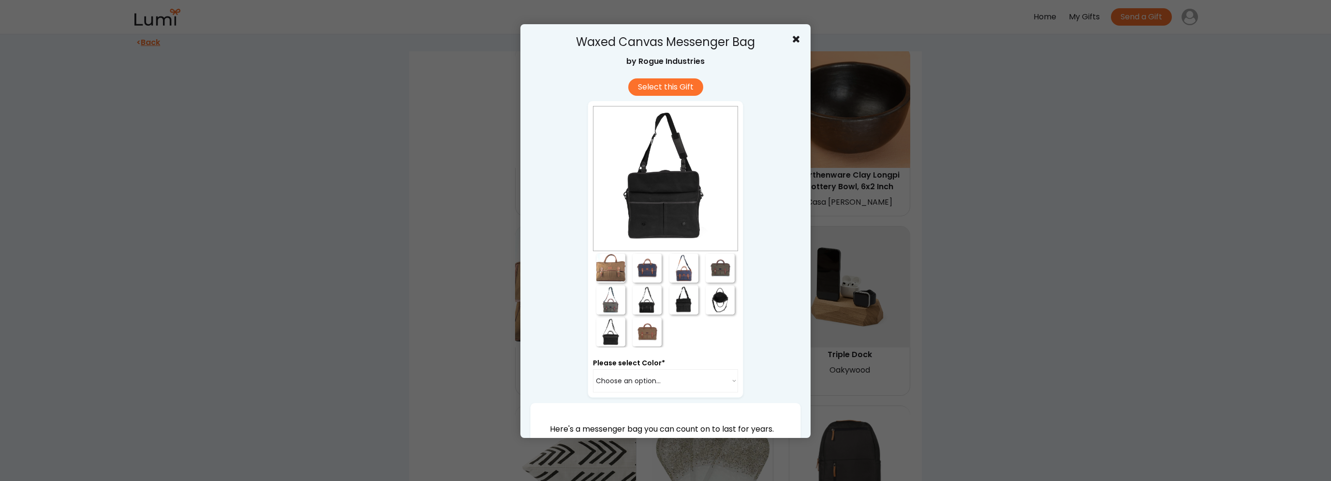
click at [646, 307] on div at bounding box center [647, 299] width 29 height 29
click at [615, 310] on div at bounding box center [610, 299] width 29 height 29
click at [605, 340] on div at bounding box center [610, 331] width 29 height 29
click at [633, 340] on div at bounding box center [647, 331] width 29 height 29
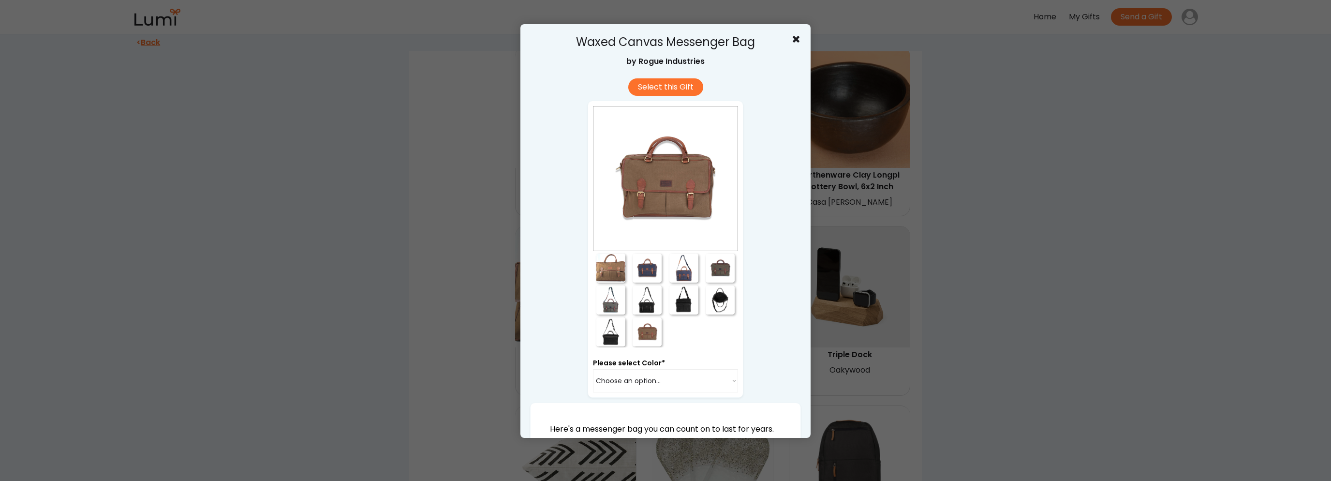
click at [1093, 333] on div at bounding box center [665, 240] width 1331 height 481
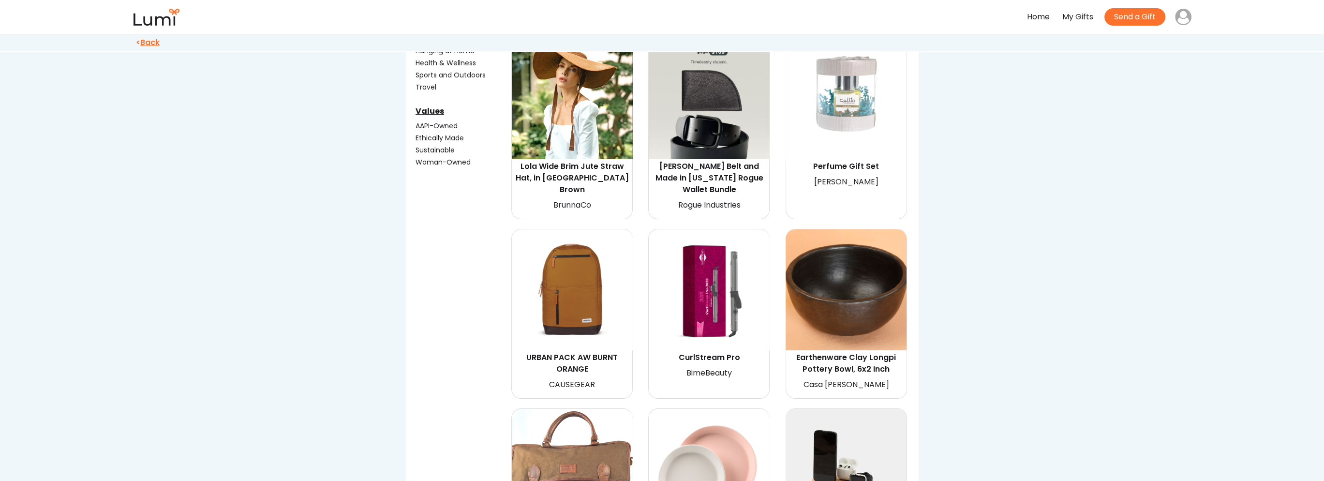
scroll to position [293, 0]
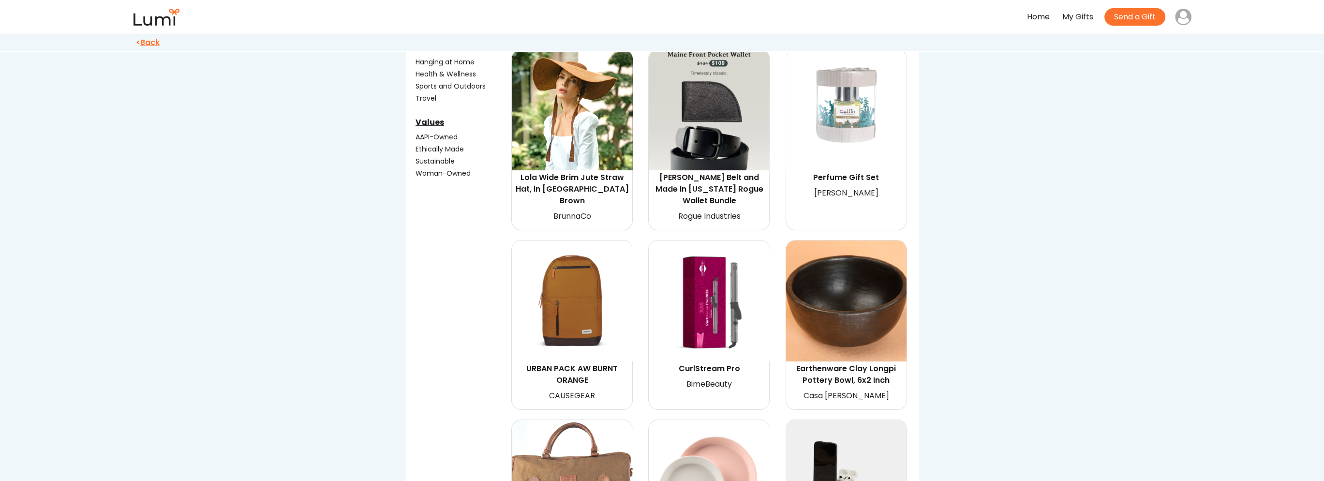
click at [847, 286] on img at bounding box center [845, 300] width 121 height 121
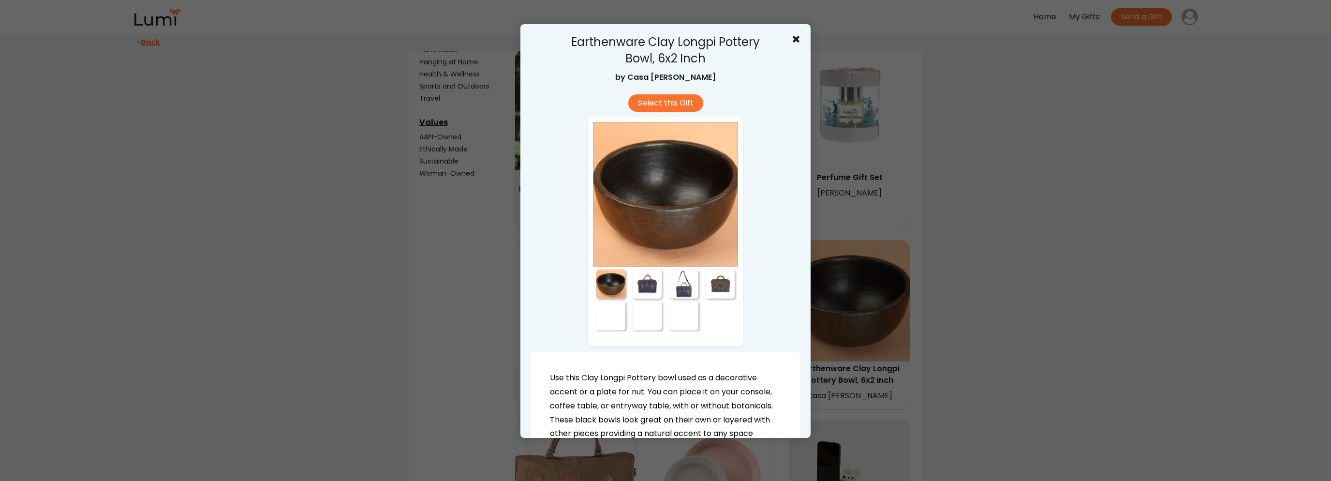
click at [650, 286] on div at bounding box center [647, 283] width 29 height 29
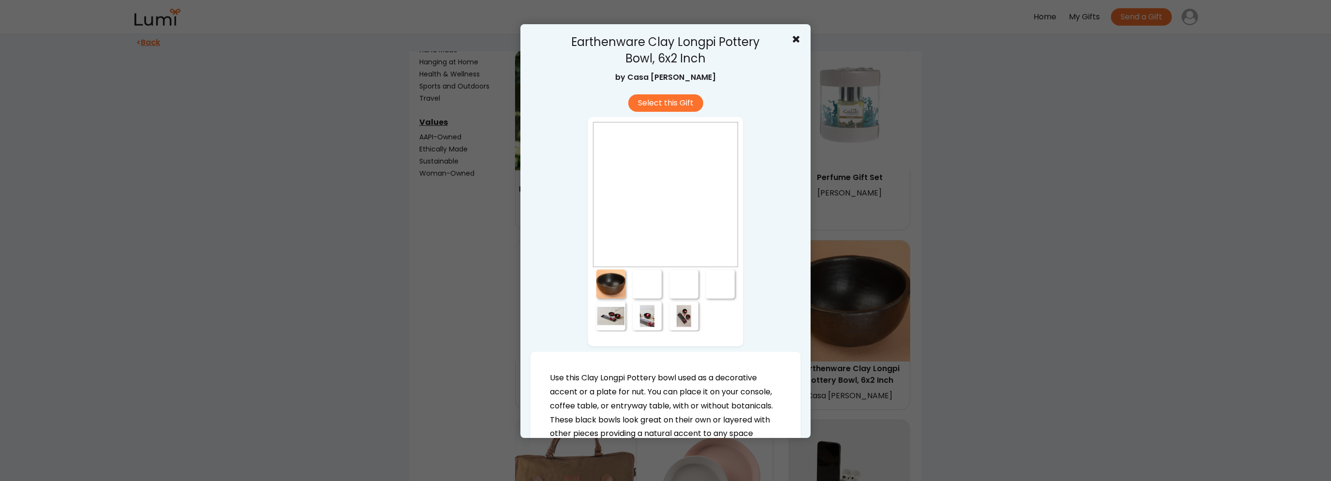
click at [685, 288] on div at bounding box center [683, 283] width 29 height 29
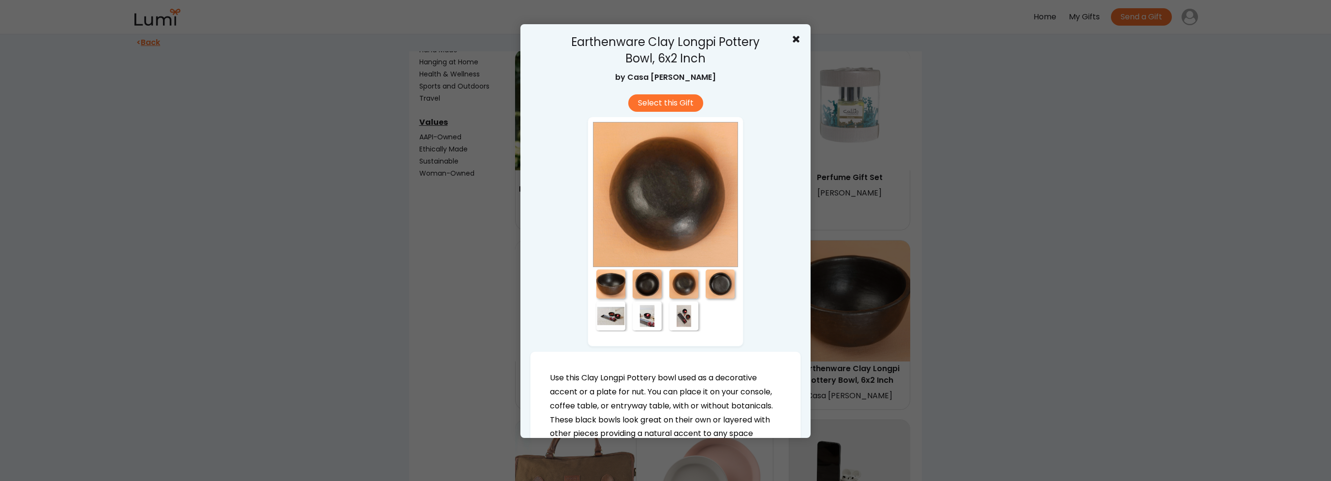
click at [716, 288] on div at bounding box center [720, 283] width 29 height 29
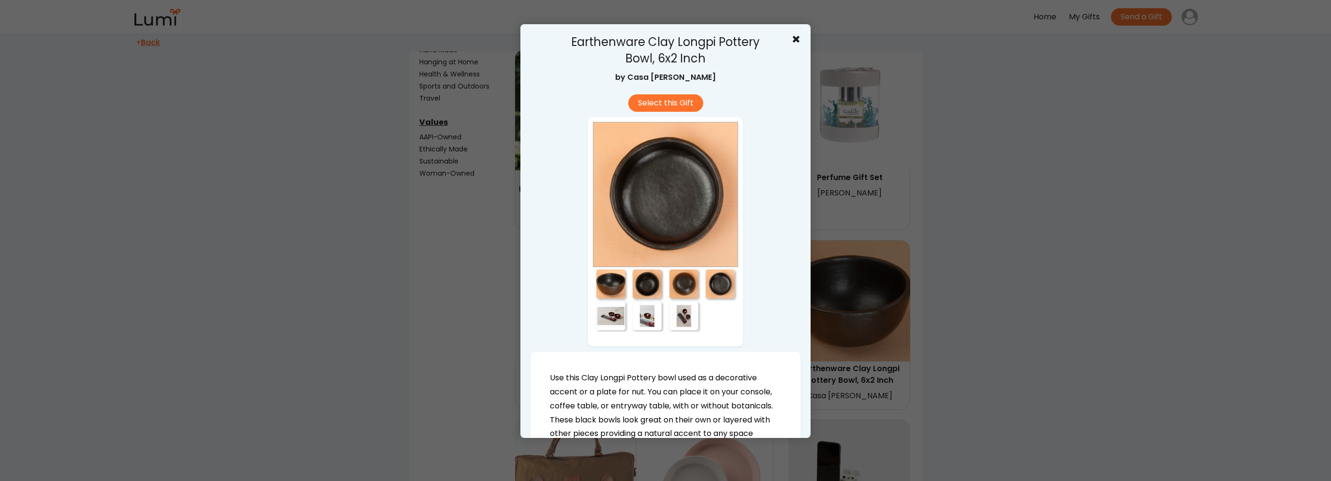
click at [669, 319] on div at bounding box center [683, 315] width 29 height 29
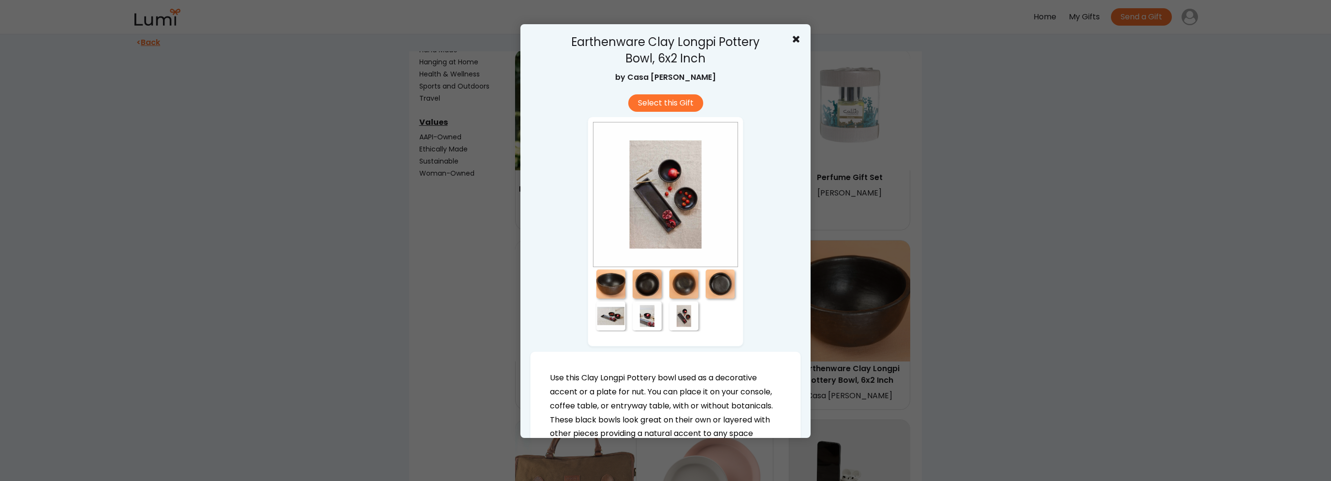
click at [648, 320] on div at bounding box center [647, 315] width 29 height 29
click at [608, 322] on div at bounding box center [610, 315] width 29 height 29
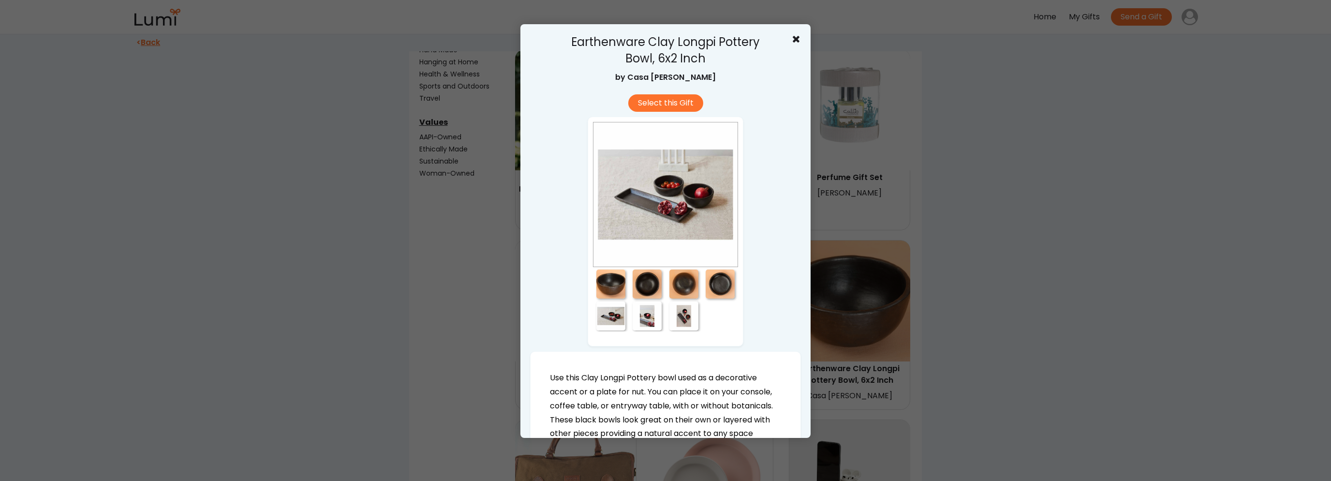
click at [939, 356] on div at bounding box center [665, 240] width 1331 height 481
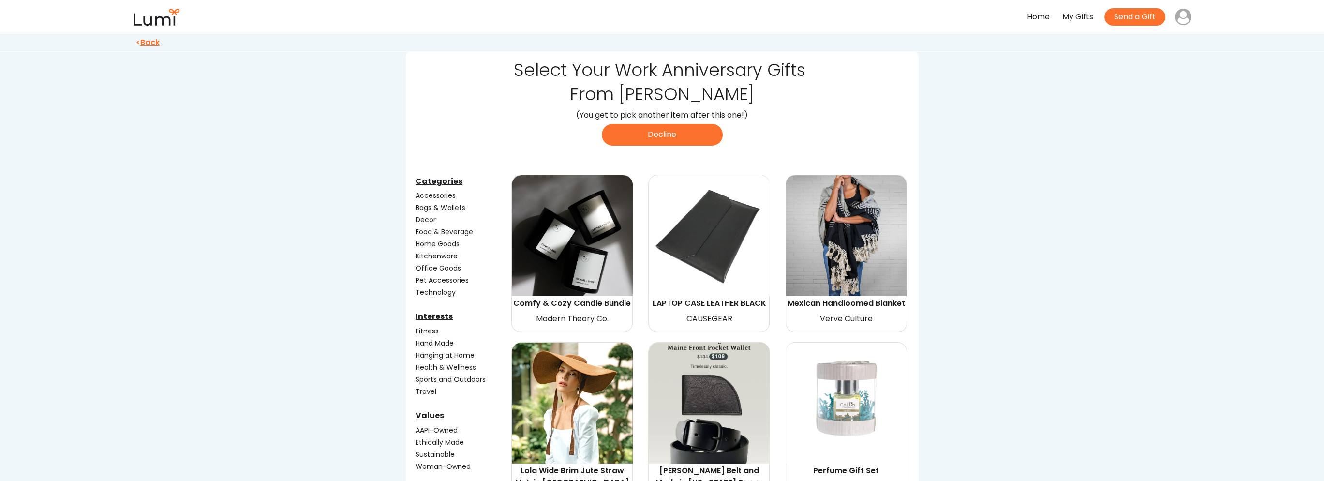
scroll to position [48, 0]
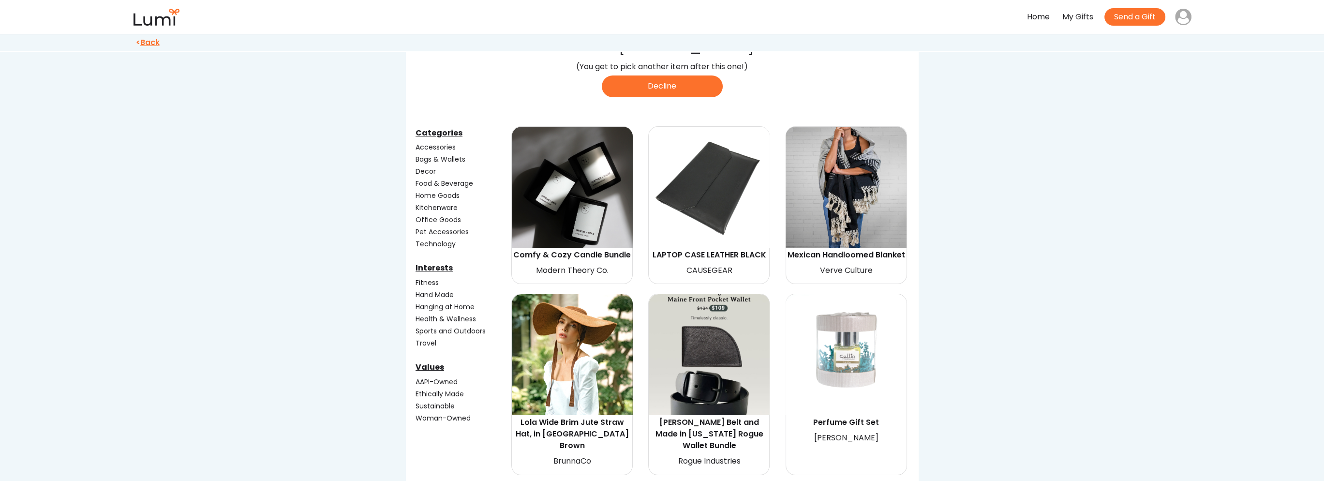
click at [853, 344] on img at bounding box center [845, 354] width 121 height 121
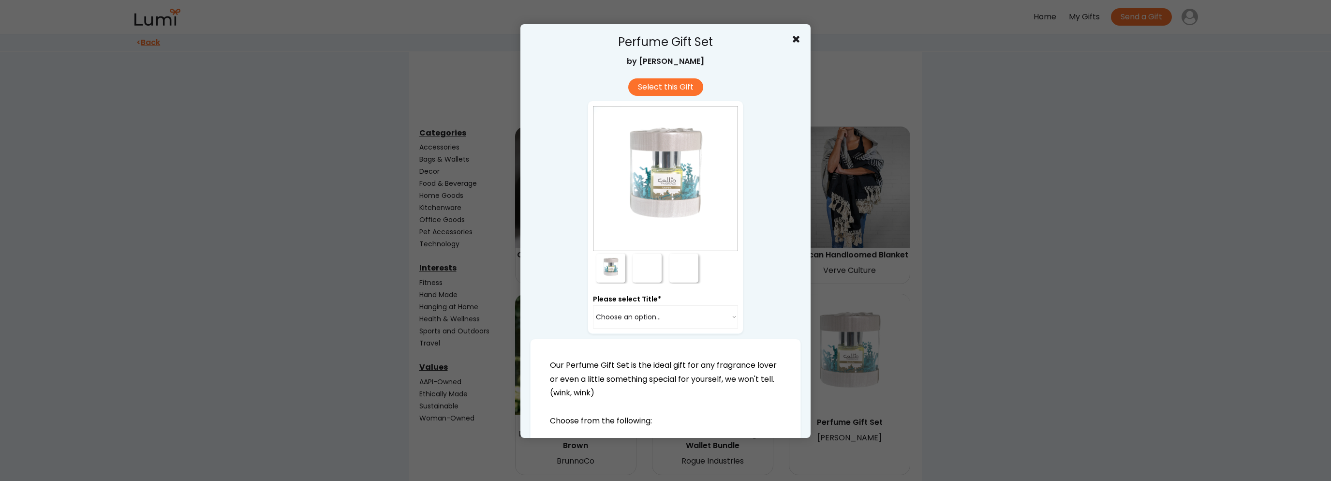
click at [650, 268] on div at bounding box center [647, 267] width 29 height 29
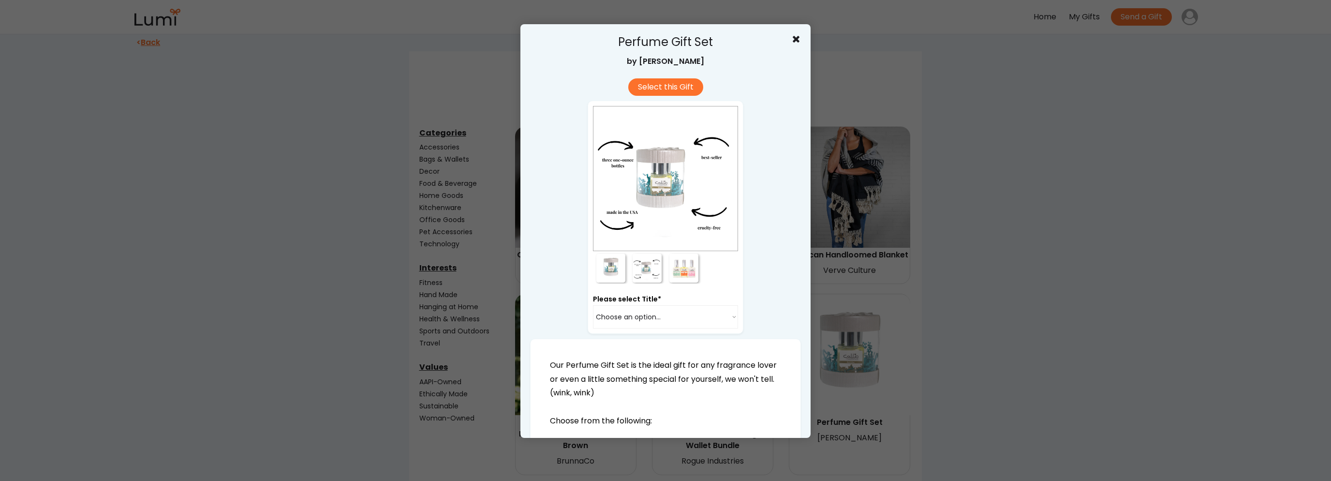
click at [676, 270] on div at bounding box center [683, 267] width 29 height 29
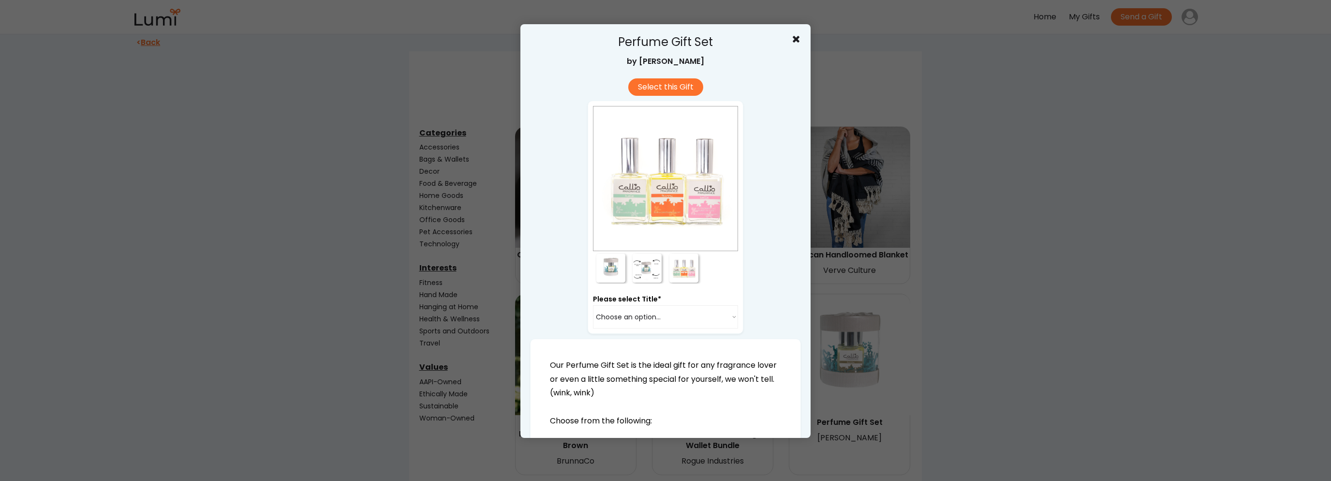
click at [925, 311] on div at bounding box center [665, 240] width 1331 height 481
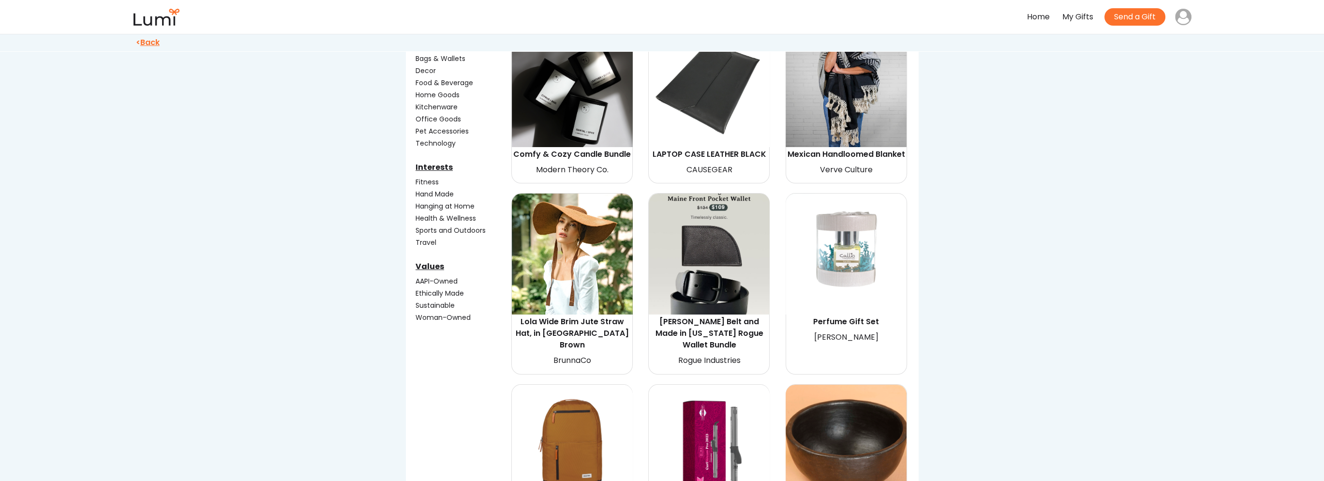
scroll to position [290, 0]
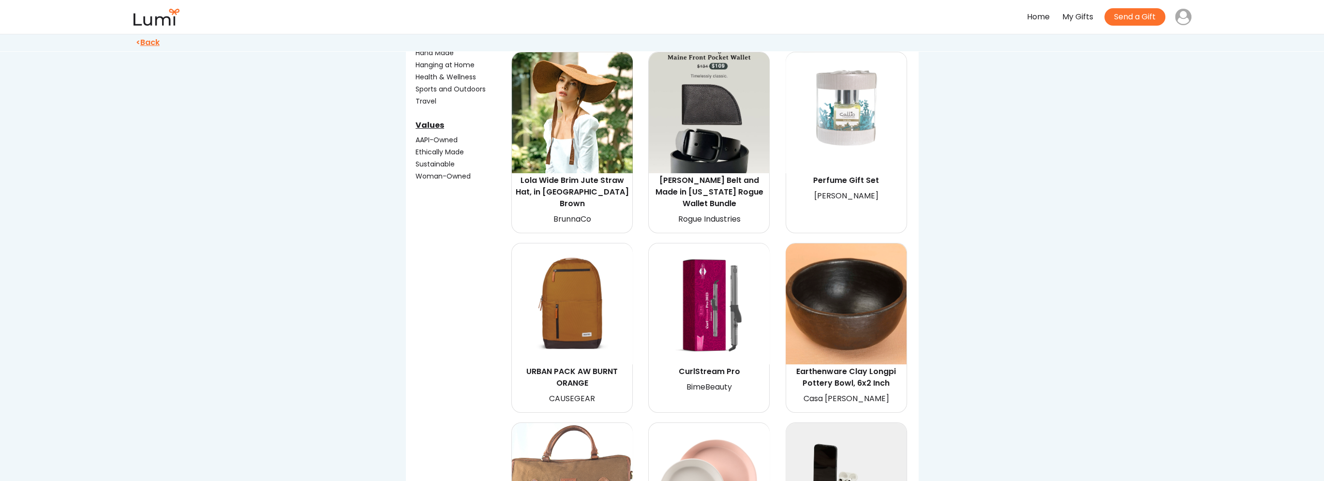
click at [731, 305] on img at bounding box center [708, 303] width 121 height 121
select select "{"_class":"StaticObject","data":{"_api_c2_node.id":"gid://shopify/ProductVarian…"
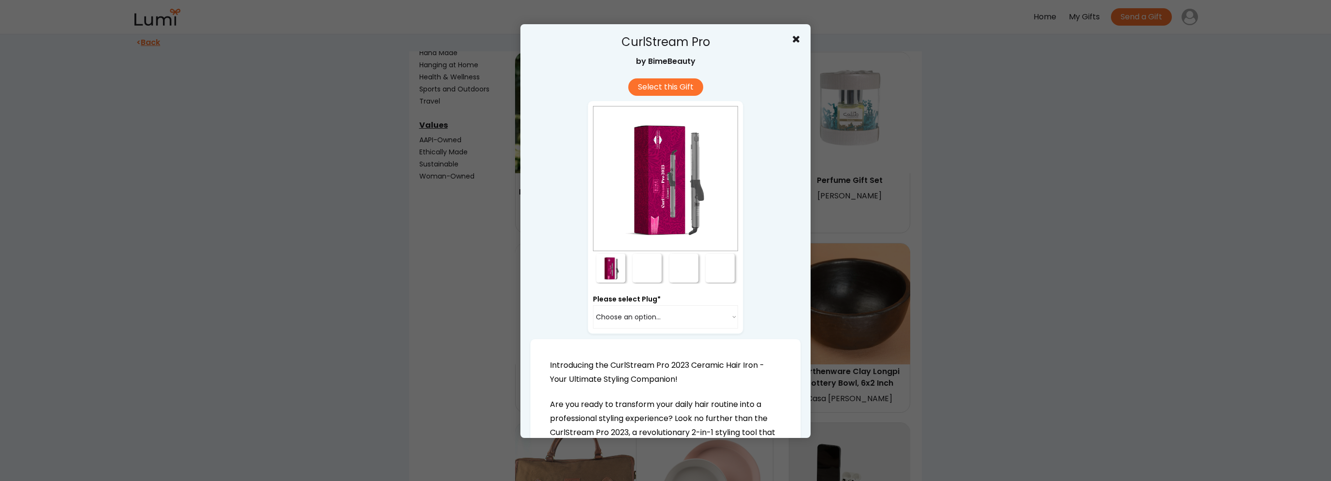
click at [642, 272] on div at bounding box center [647, 267] width 29 height 29
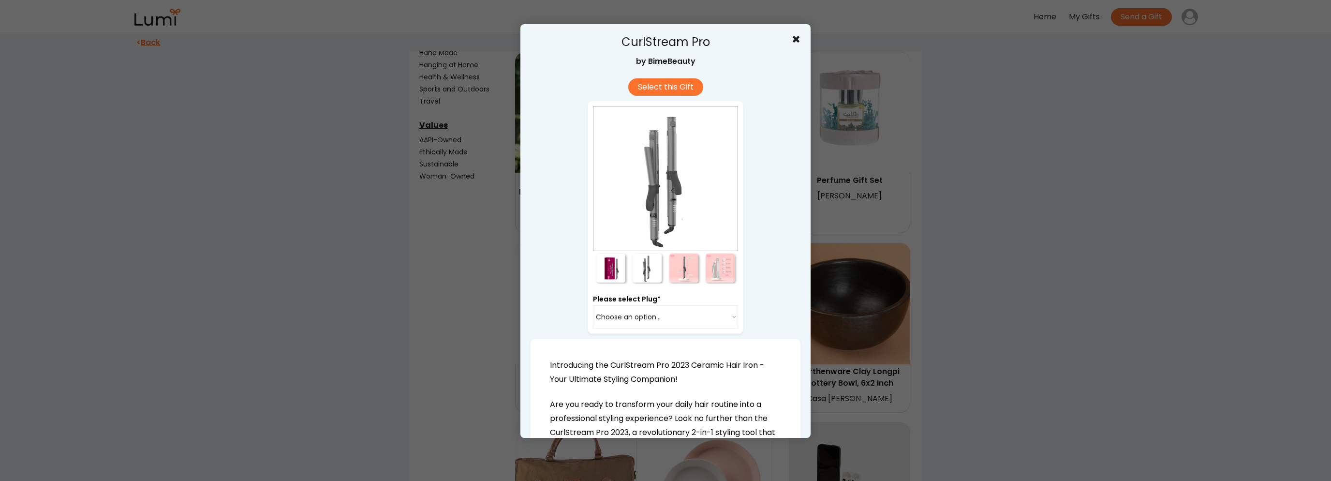
click at [679, 268] on div at bounding box center [683, 267] width 29 height 29
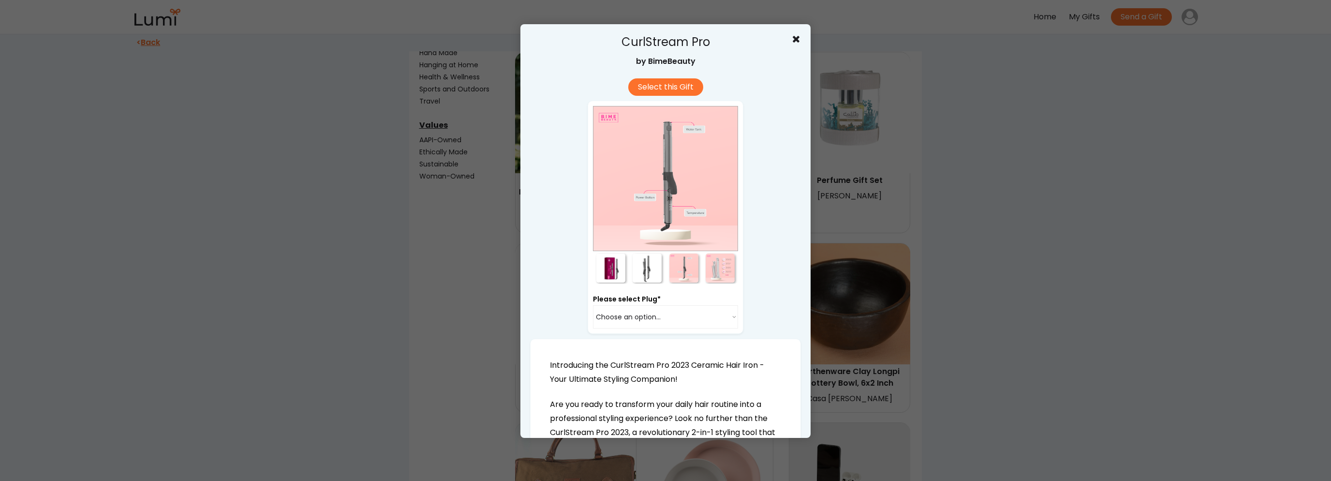
click at [721, 265] on div at bounding box center [720, 267] width 29 height 29
click at [1065, 320] on div at bounding box center [665, 240] width 1331 height 481
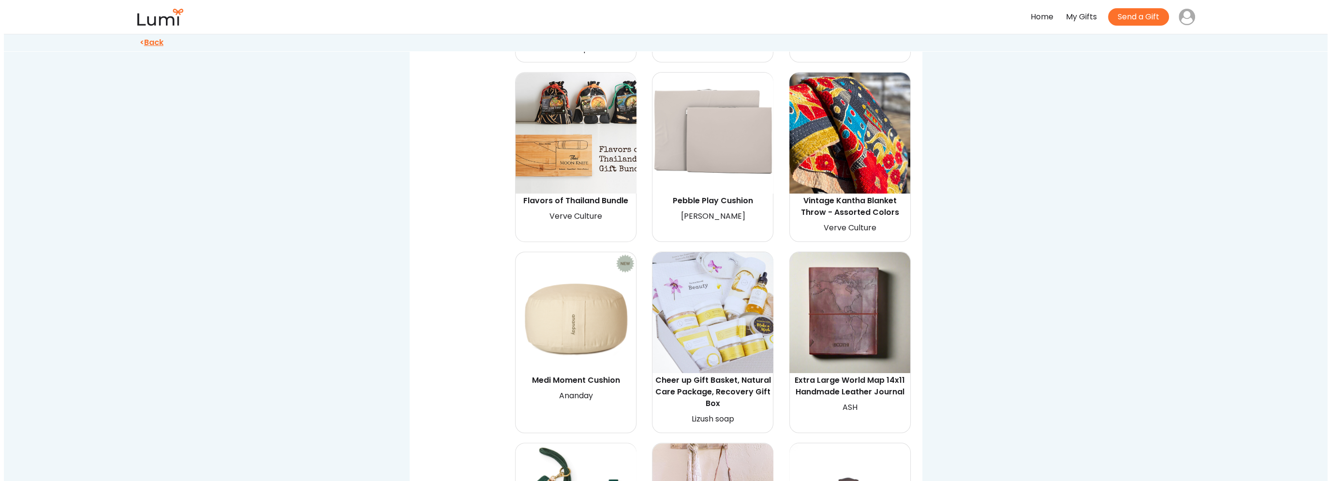
scroll to position [1115, 0]
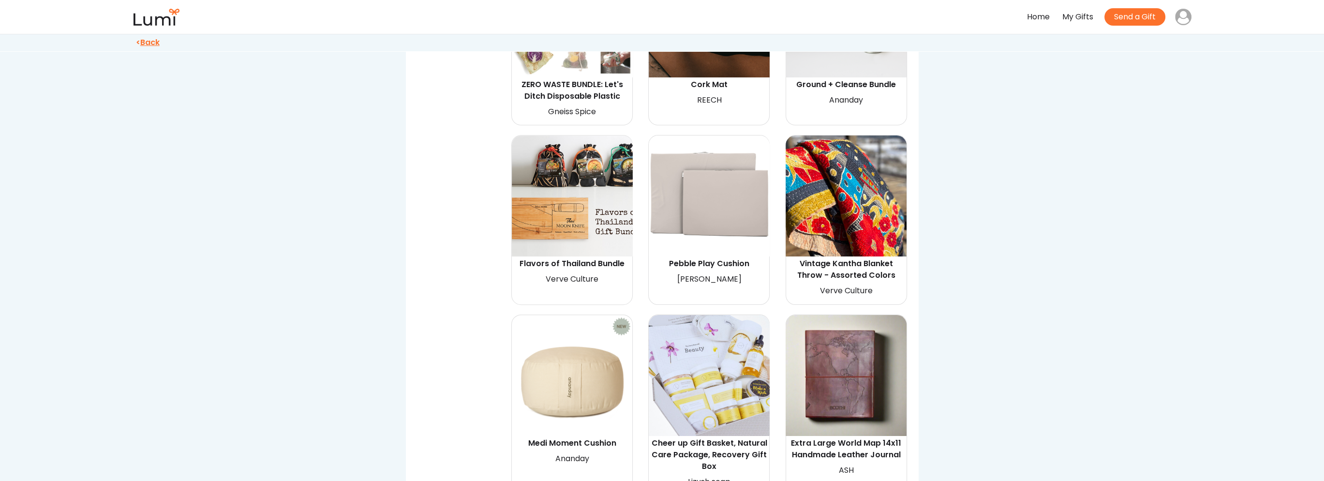
click at [586, 364] on img at bounding box center [572, 375] width 121 height 121
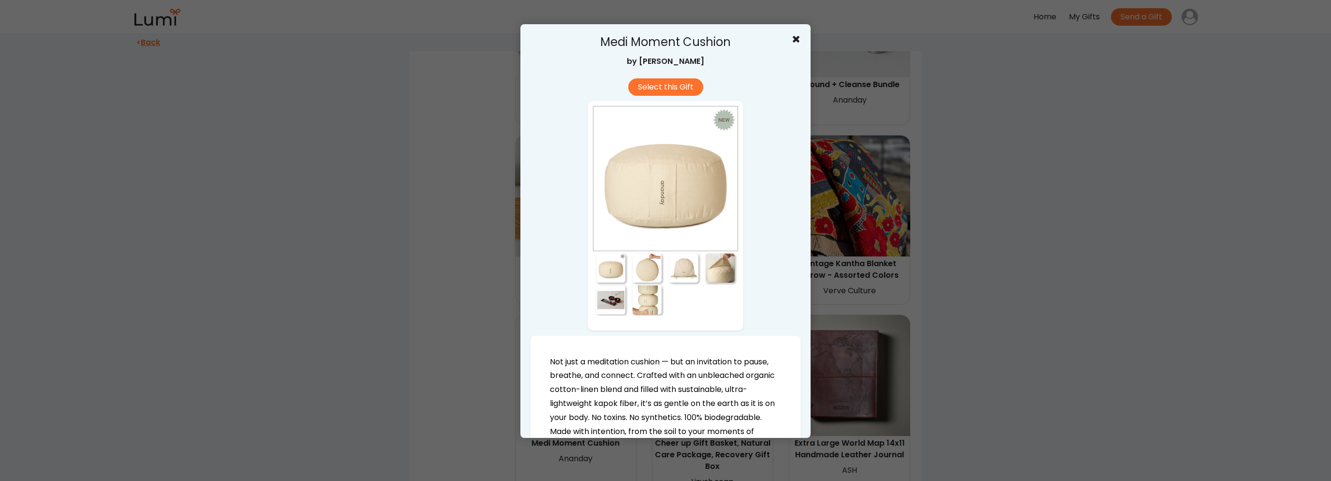
click at [646, 266] on div at bounding box center [647, 267] width 29 height 29
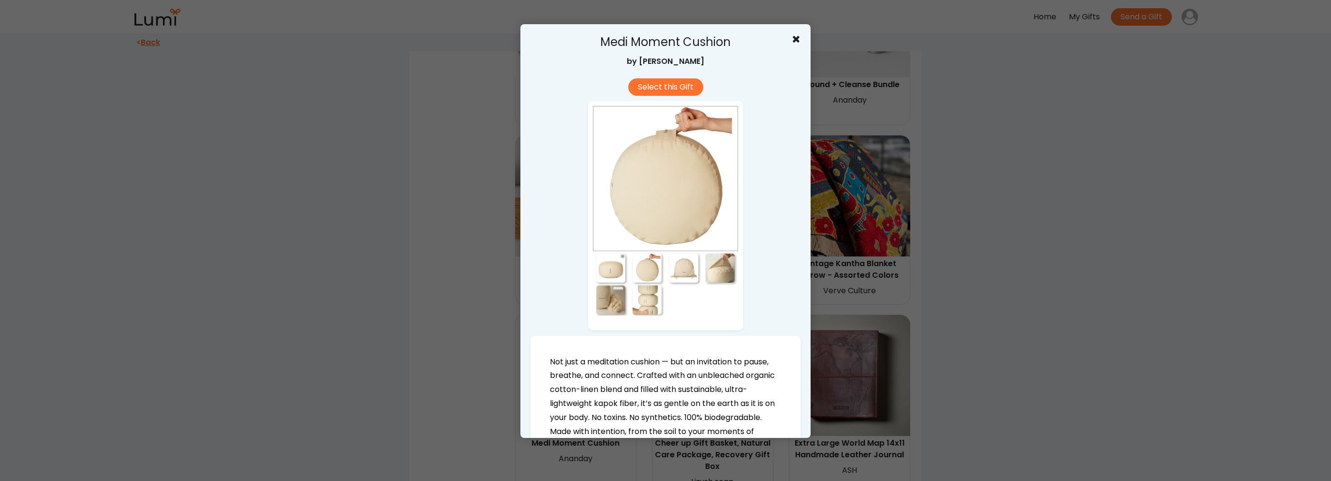
click at [685, 269] on div at bounding box center [683, 267] width 29 height 29
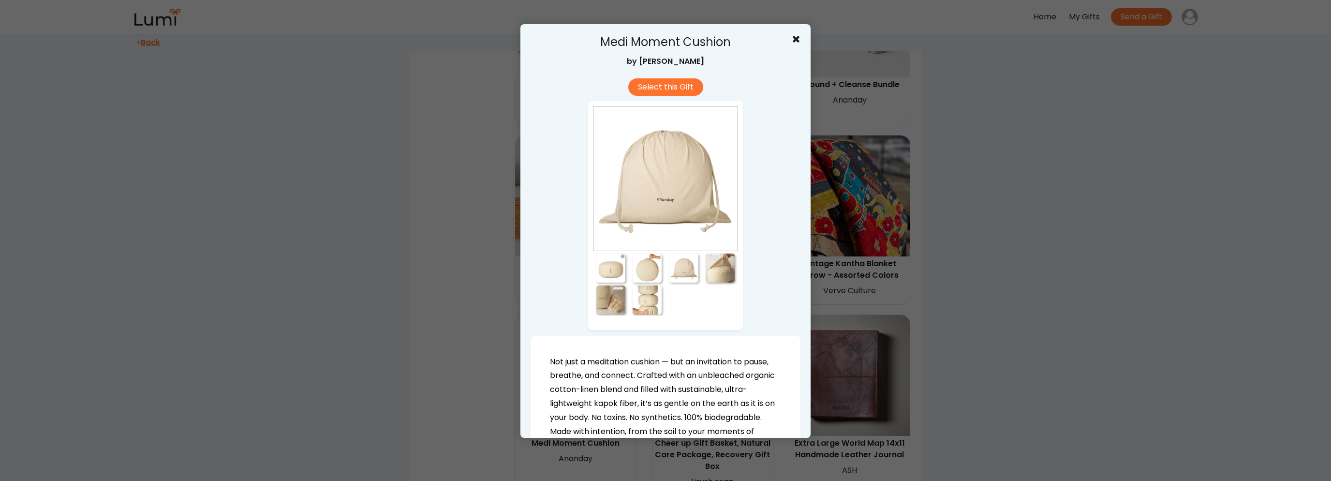
click at [714, 272] on div at bounding box center [720, 267] width 29 height 29
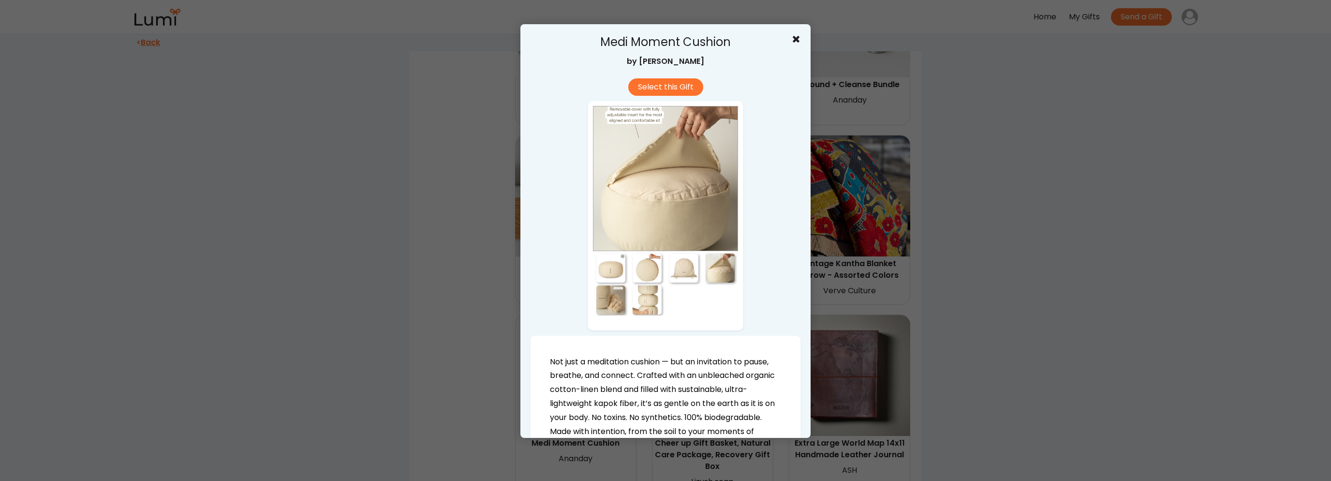
click at [608, 311] on div at bounding box center [610, 299] width 29 height 29
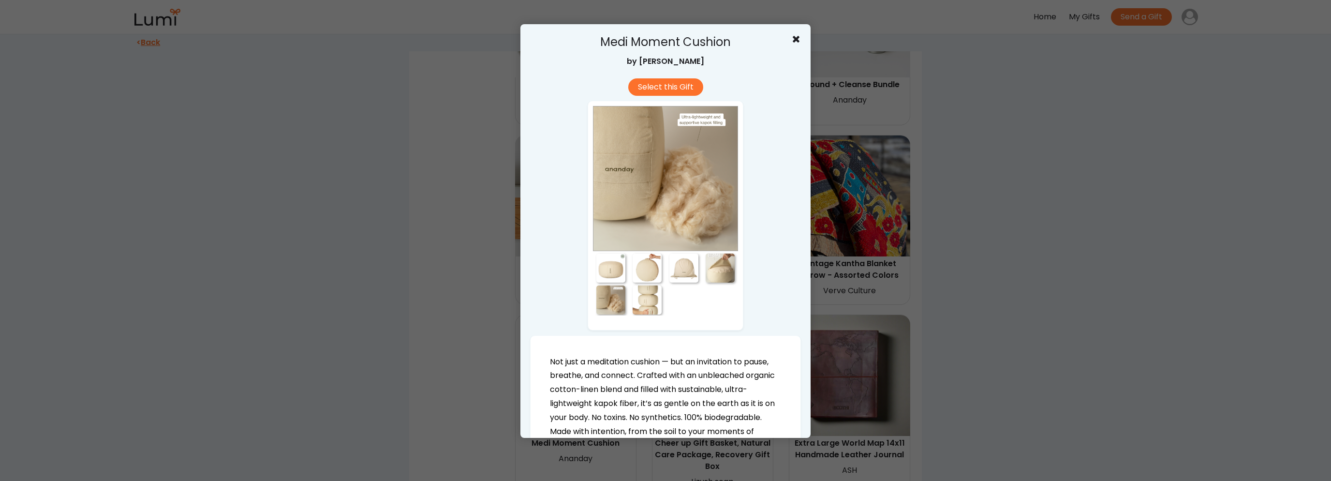
click at [641, 304] on div at bounding box center [647, 299] width 29 height 29
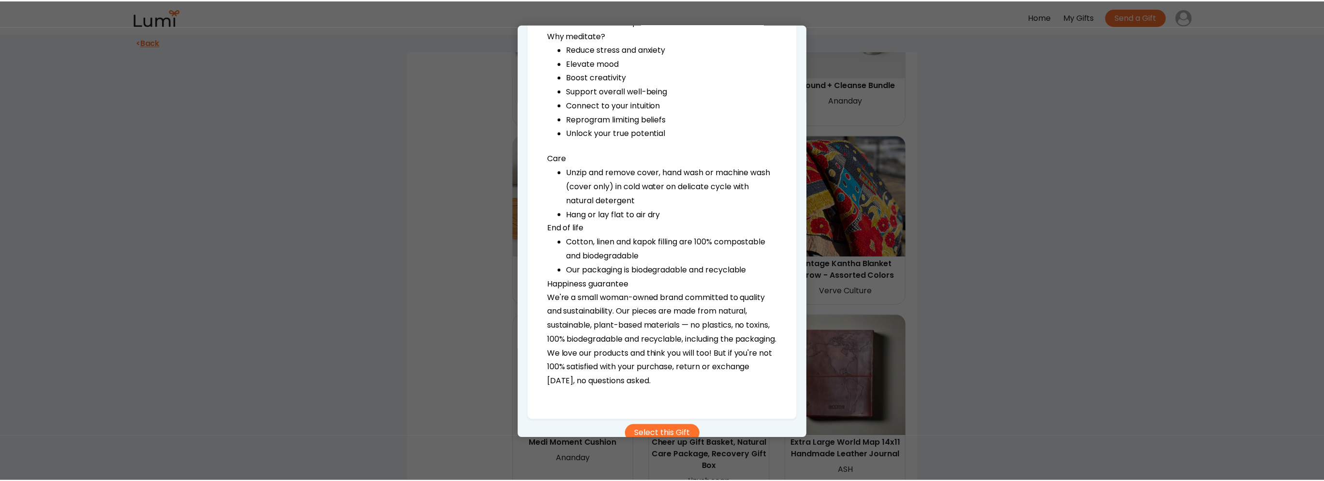
scroll to position [943, 0]
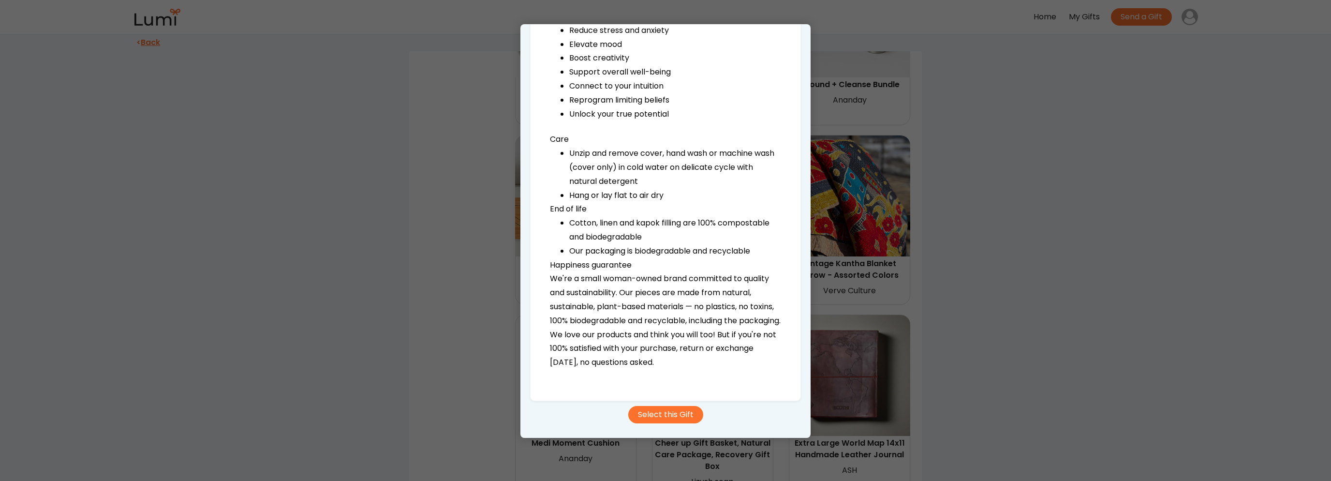
click at [1097, 294] on div at bounding box center [665, 240] width 1331 height 481
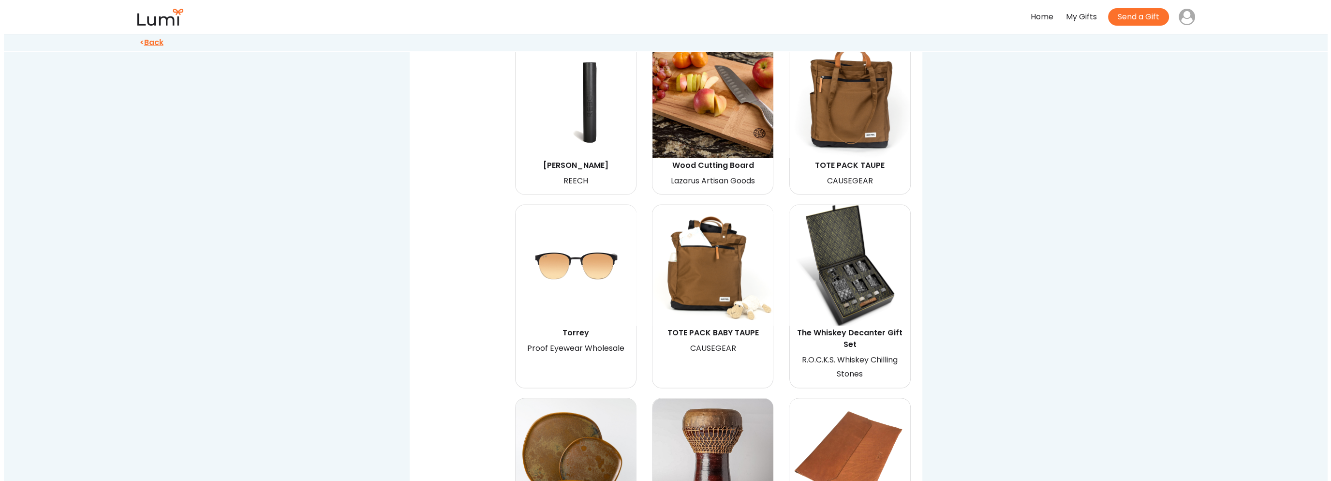
scroll to position [2998, 0]
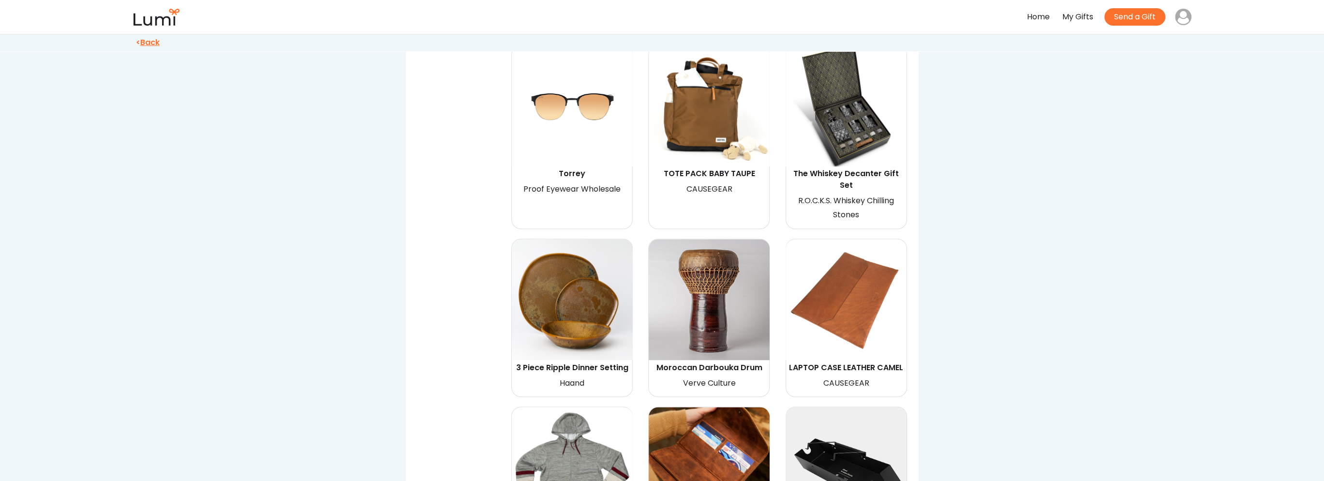
click at [697, 295] on img at bounding box center [708, 299] width 121 height 121
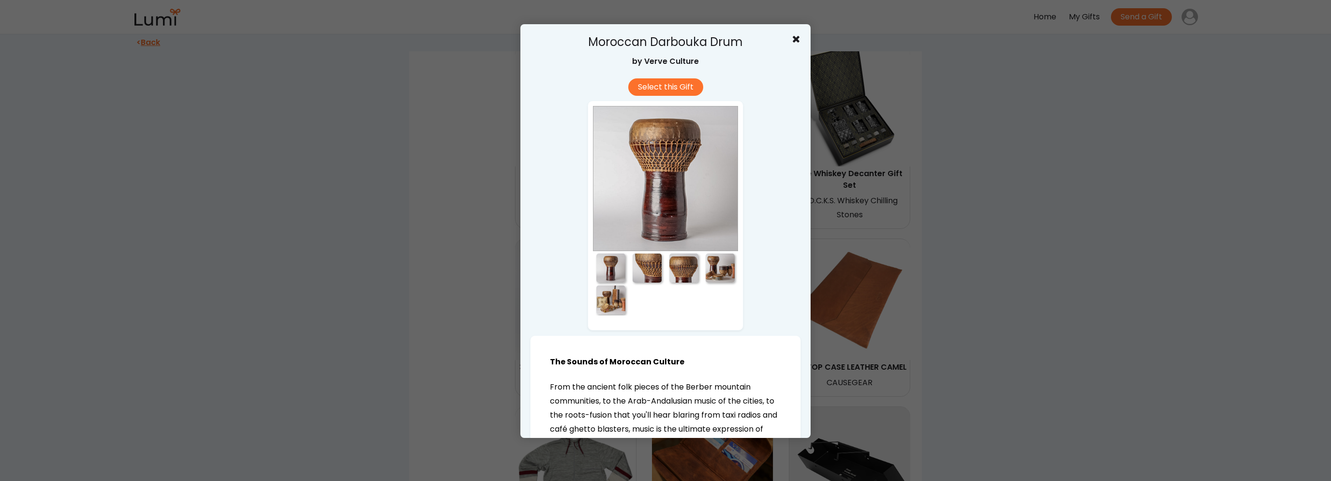
click at [649, 268] on div at bounding box center [647, 267] width 29 height 29
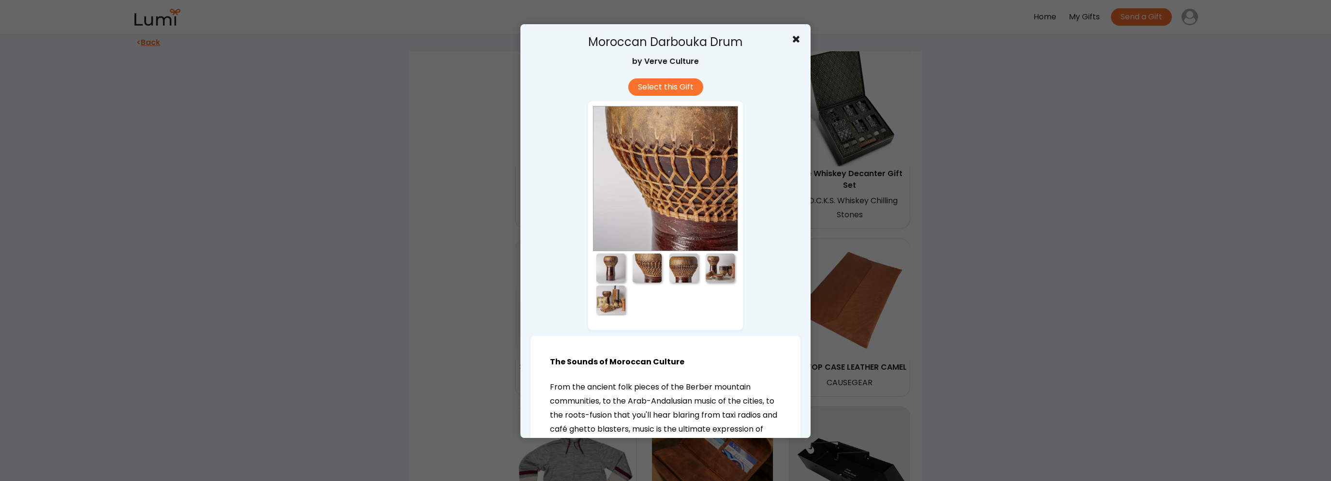
click at [687, 272] on div at bounding box center [683, 267] width 29 height 29
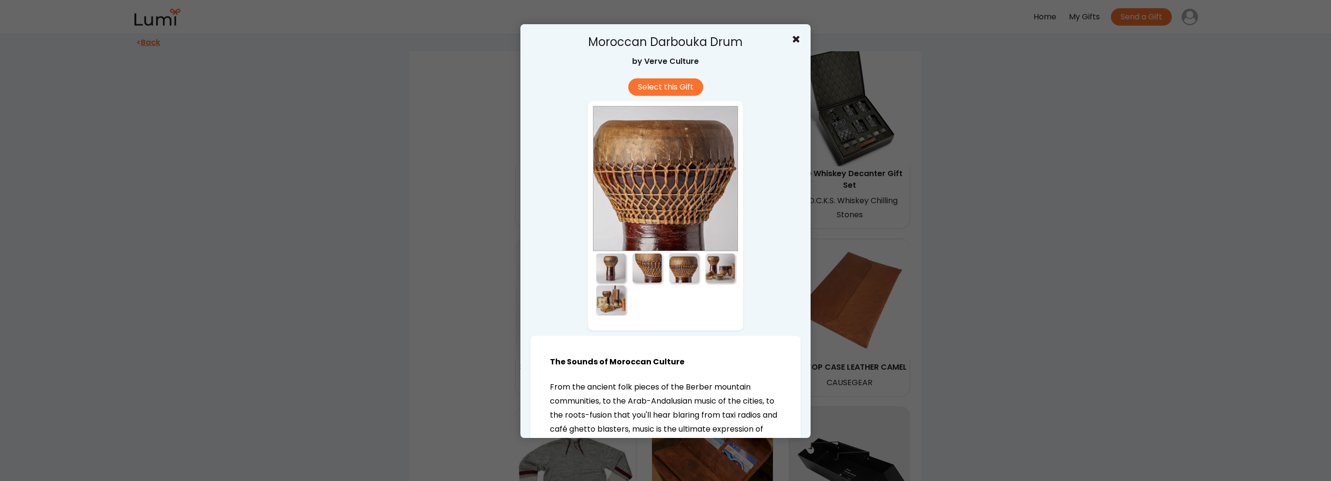
click at [718, 272] on div at bounding box center [720, 267] width 29 height 29
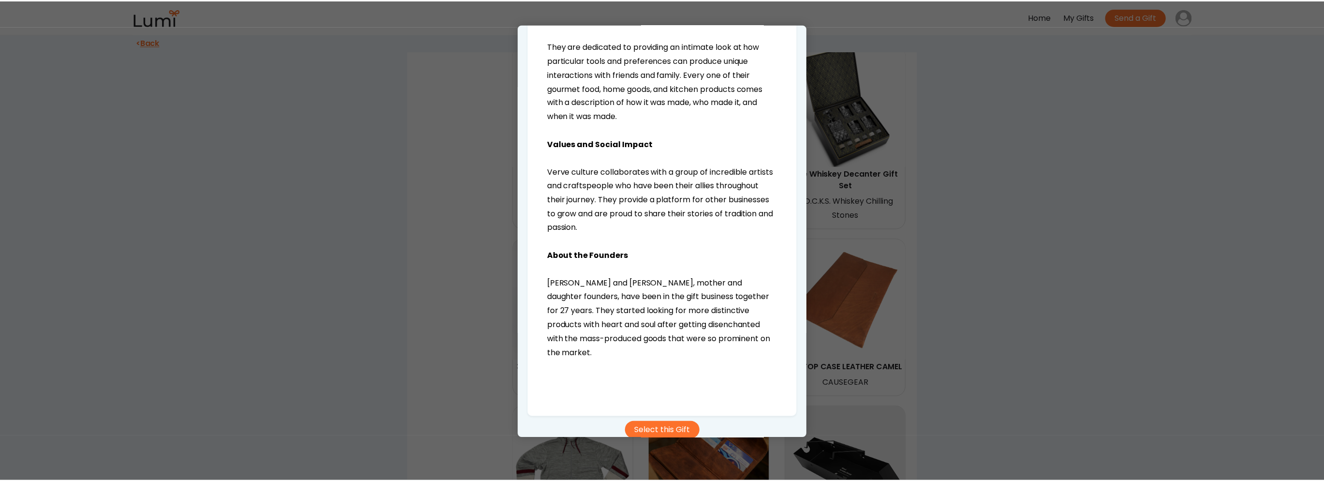
scroll to position [681, 0]
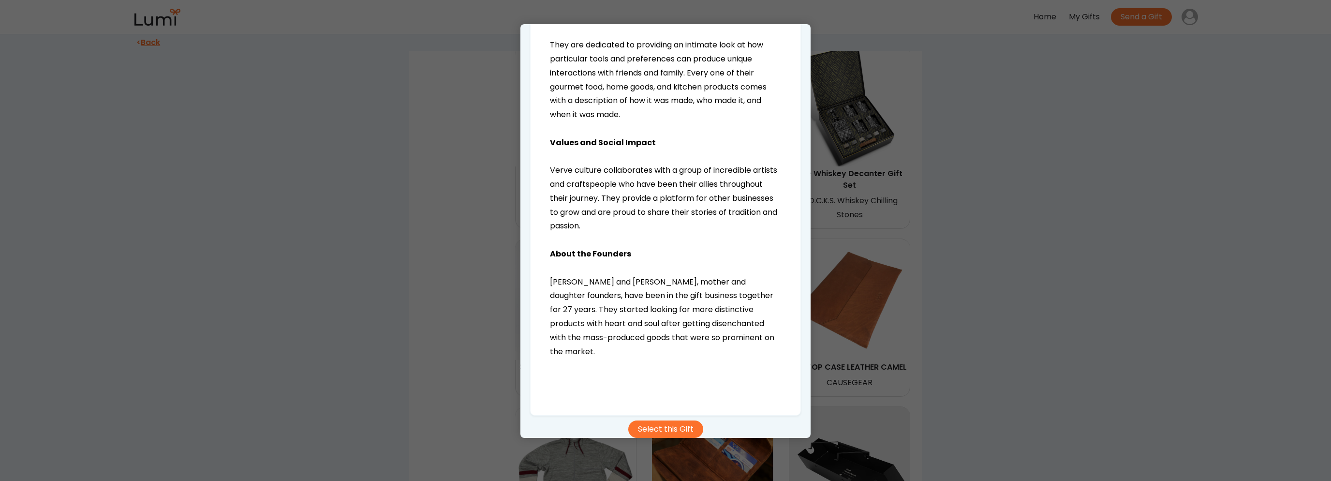
click at [954, 348] on div at bounding box center [665, 240] width 1331 height 481
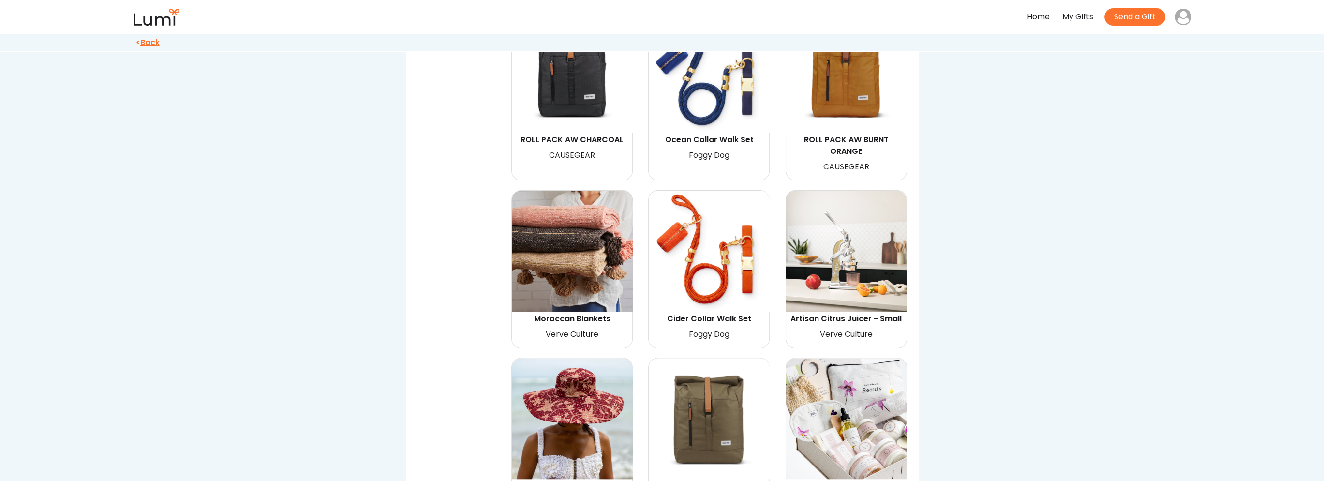
scroll to position [3578, 0]
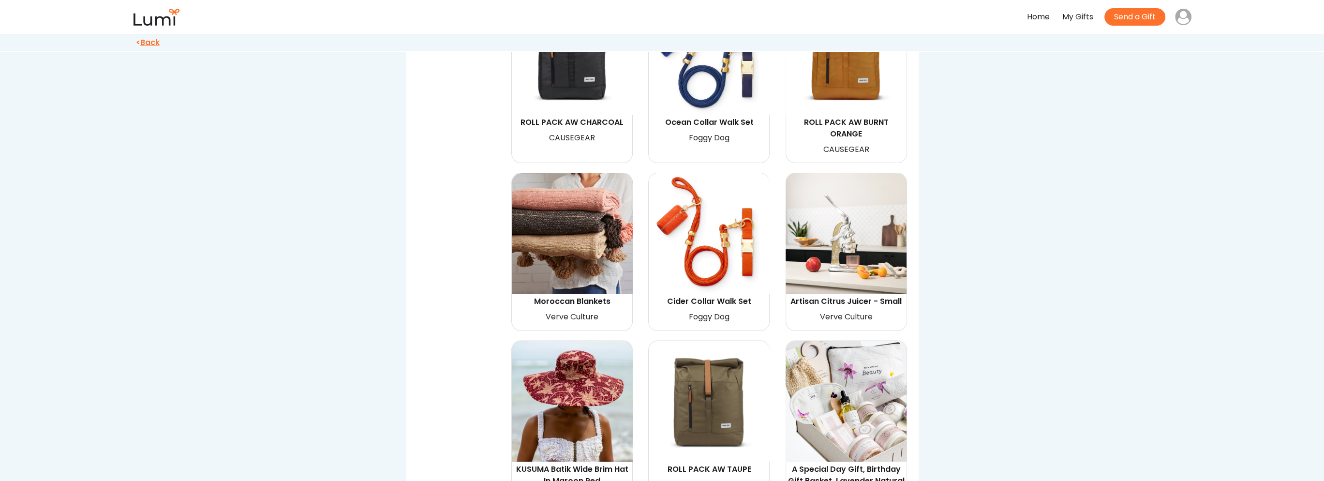
click at [1038, 17] on div "Home" at bounding box center [1038, 17] width 23 height 14
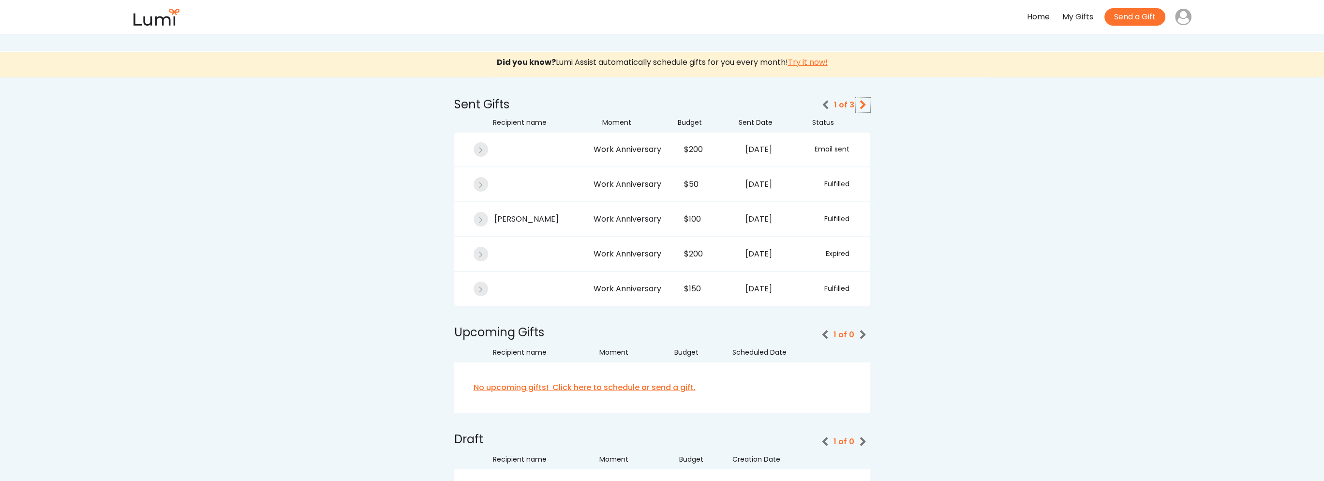
click at [862, 108] on icon at bounding box center [863, 105] width 10 height 10
click at [866, 104] on icon at bounding box center [863, 105] width 10 height 10
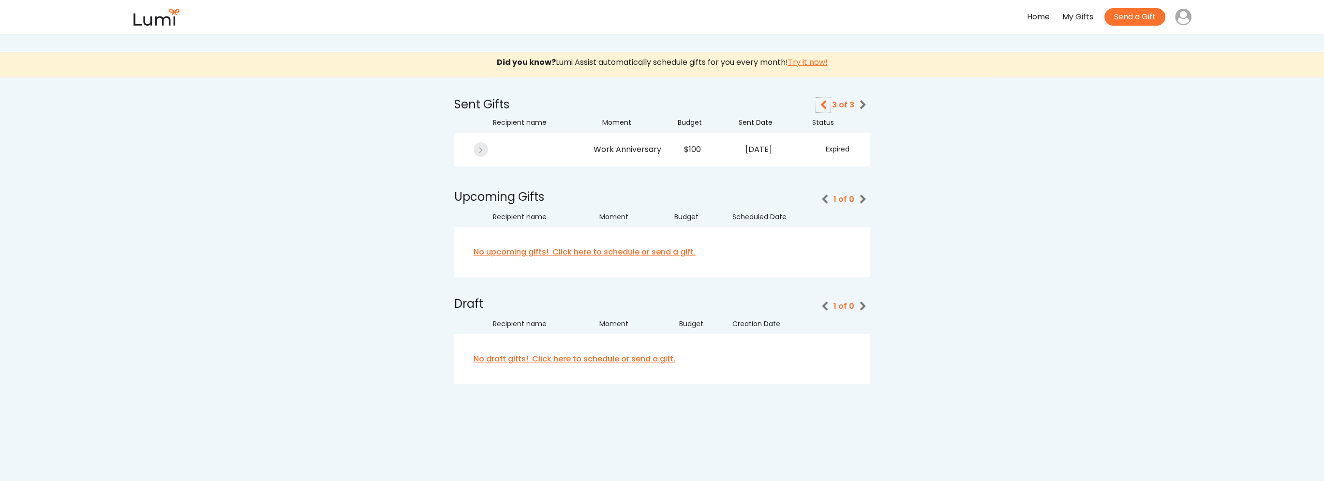
click at [826, 106] on icon at bounding box center [823, 105] width 10 height 10
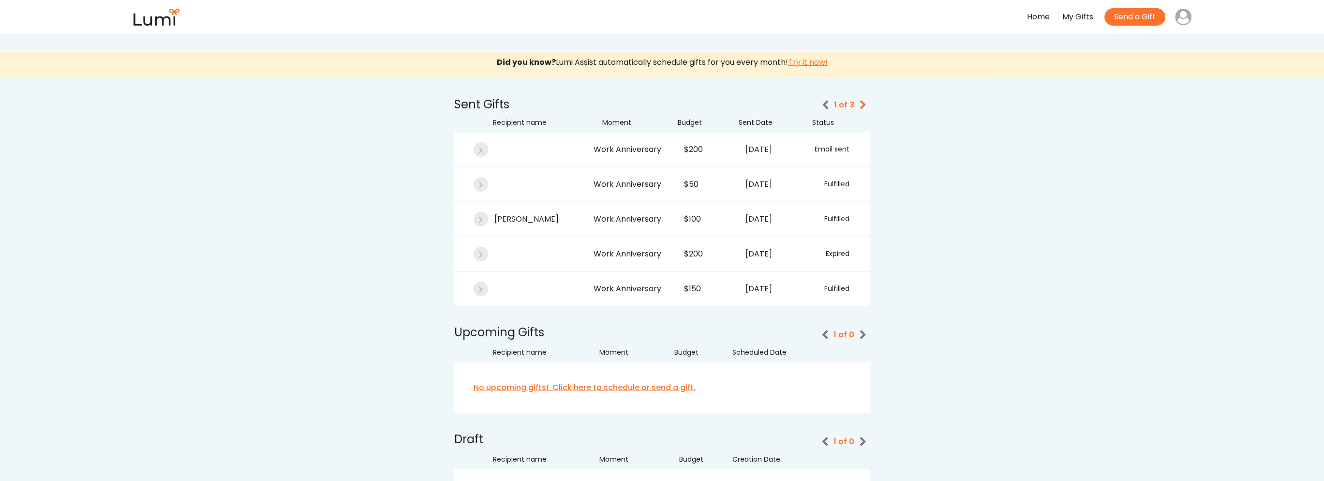
click at [826, 106] on use at bounding box center [825, 105] width 6 height 9
click at [1083, 17] on div "My Gifts" at bounding box center [1077, 17] width 31 height 14
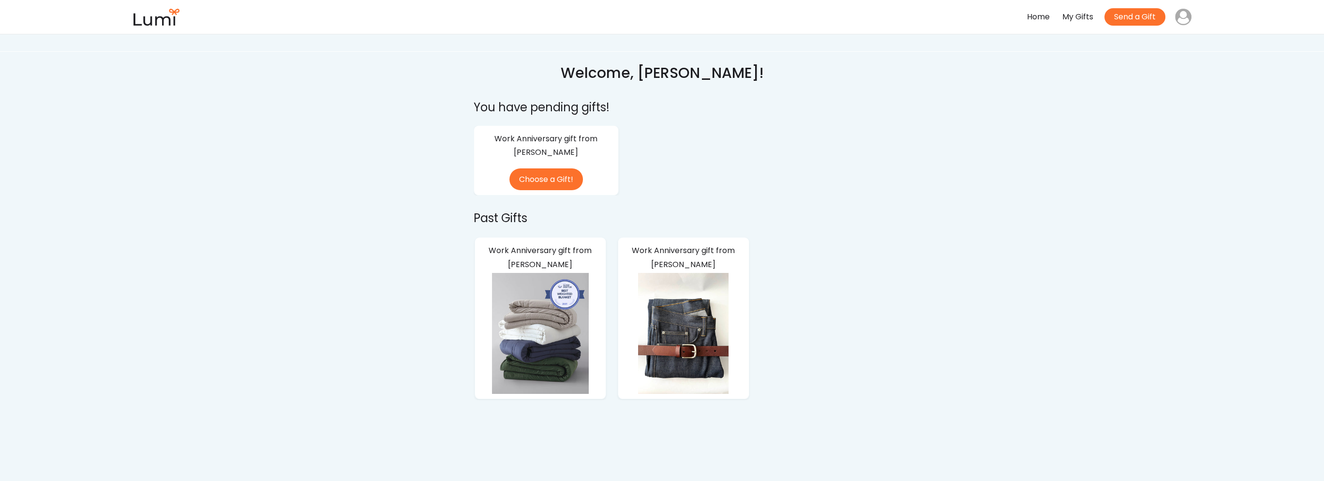
click at [547, 317] on img at bounding box center [540, 333] width 121 height 121
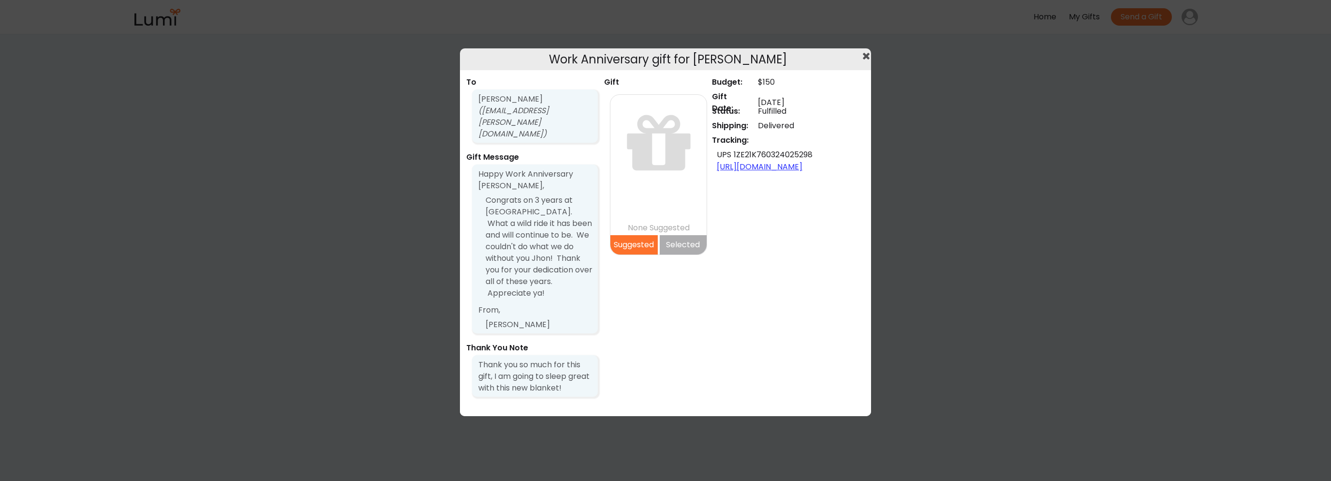
click at [993, 295] on div at bounding box center [665, 240] width 1331 height 481
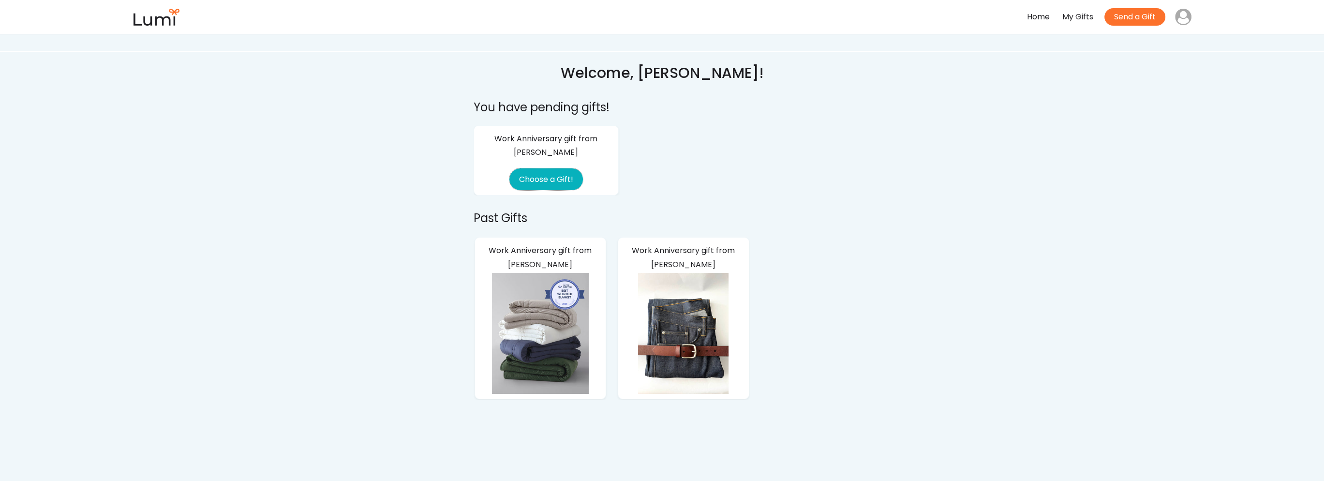
click at [568, 179] on button "Choose a Gift!" at bounding box center [546, 179] width 74 height 22
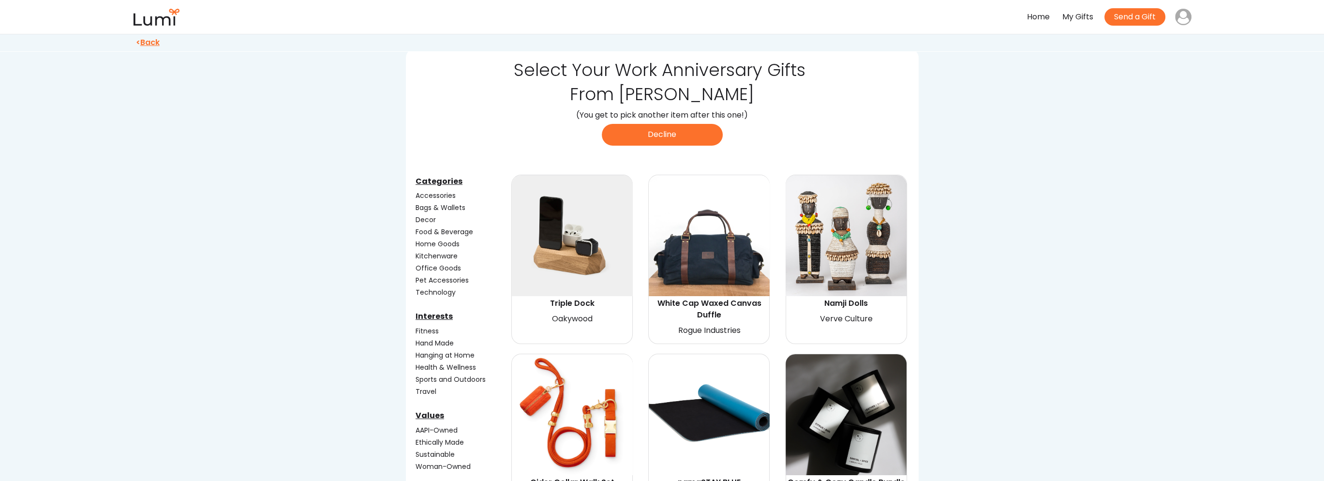
click at [574, 250] on img at bounding box center [572, 235] width 121 height 121
select select "{"_class":"StaticObject","data":{"_[URL][DOMAIN_NAME]":"gid://shopify/ProductVa…"
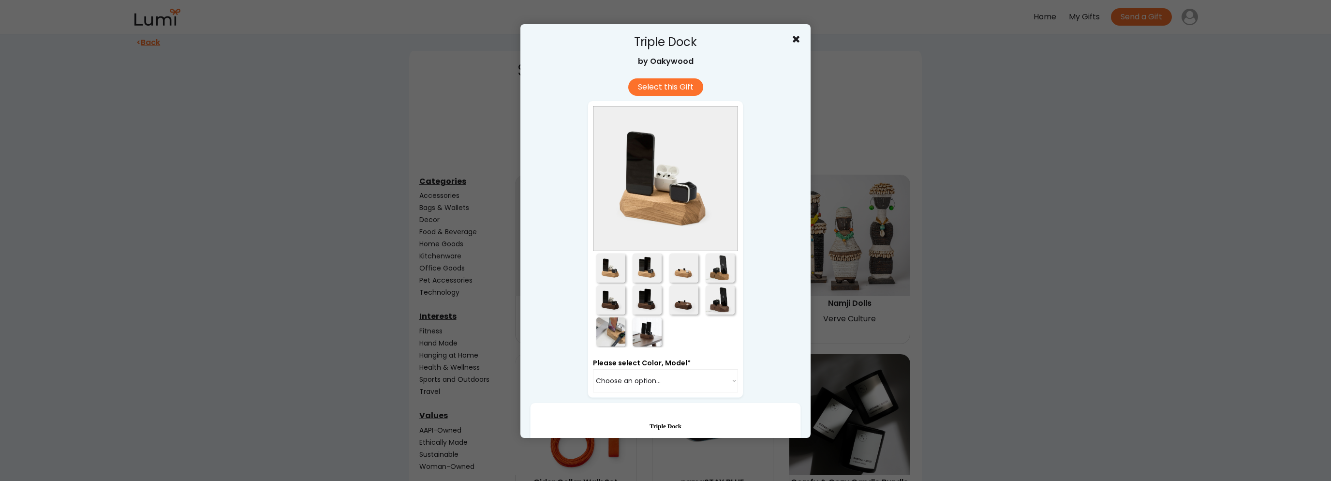
click at [644, 263] on div at bounding box center [647, 267] width 29 height 29
click at [678, 267] on div at bounding box center [683, 267] width 29 height 29
click at [606, 295] on div at bounding box center [610, 299] width 29 height 29
click at [635, 297] on div at bounding box center [647, 299] width 29 height 29
click at [689, 297] on div at bounding box center [683, 299] width 29 height 29
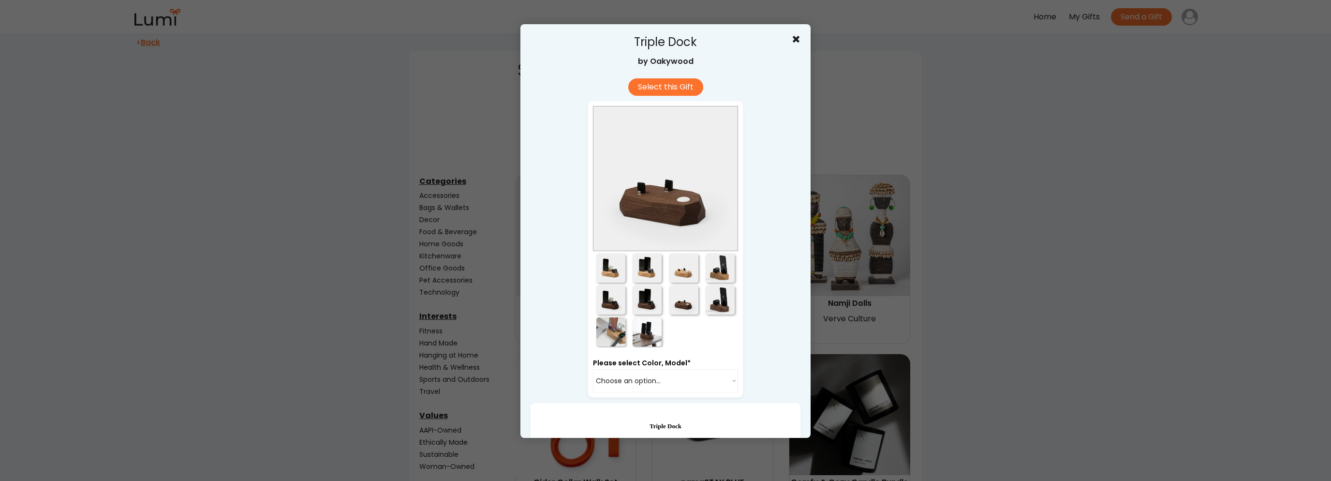
click at [727, 303] on div at bounding box center [720, 299] width 29 height 29
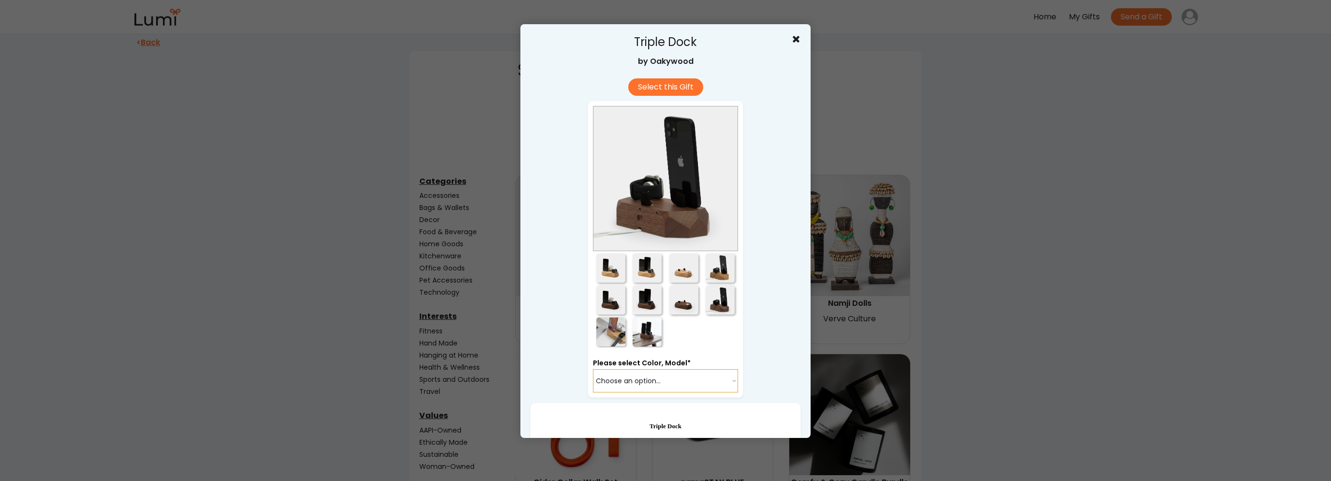
click at [689, 375] on select "Choose an option... Oak / 2x Lightning Walnut / 2x Lightning Oak / 2x USB-C Oak…" at bounding box center [665, 380] width 145 height 23
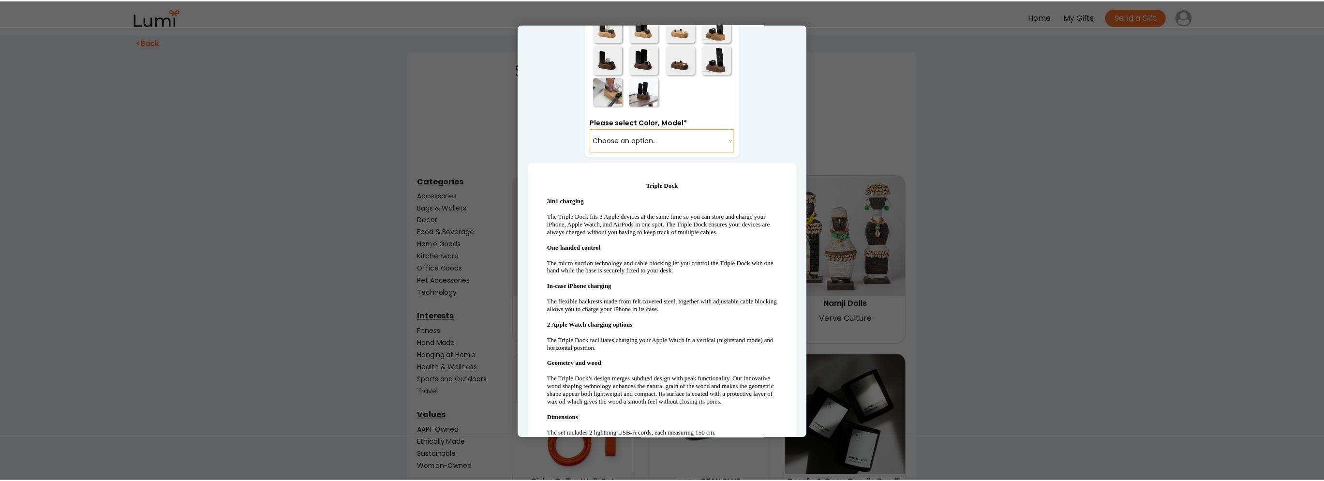
scroll to position [242, 0]
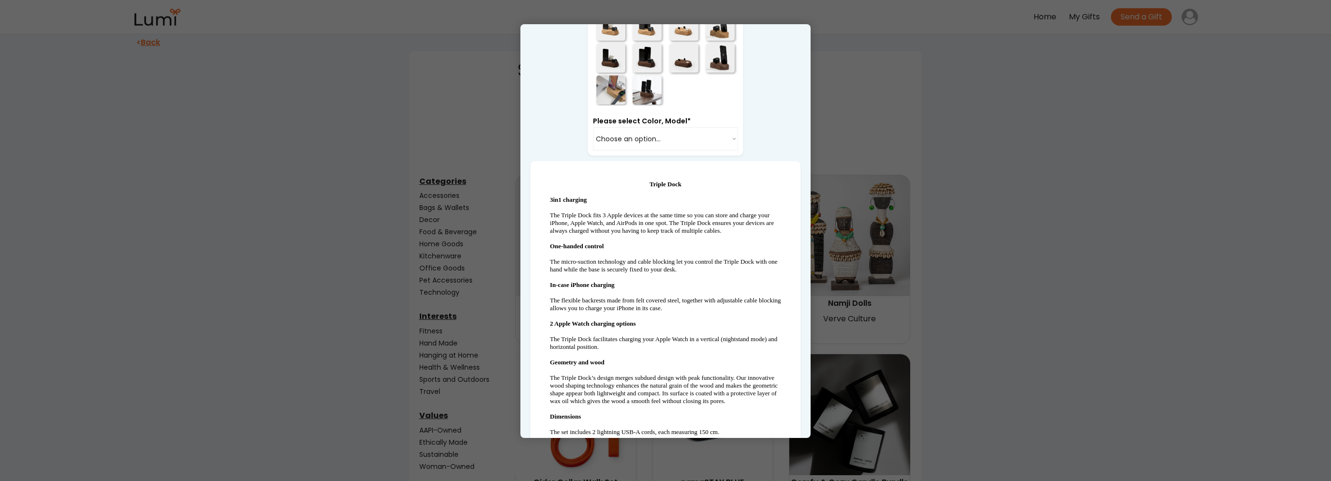
click at [1048, 338] on div at bounding box center [665, 240] width 1331 height 481
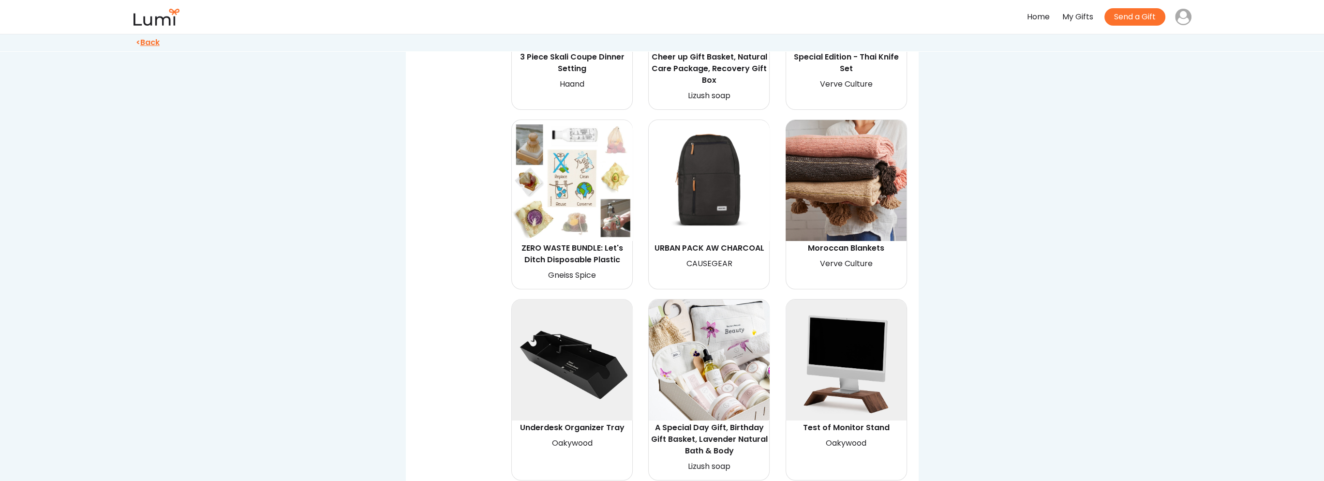
scroll to position [580, 0]
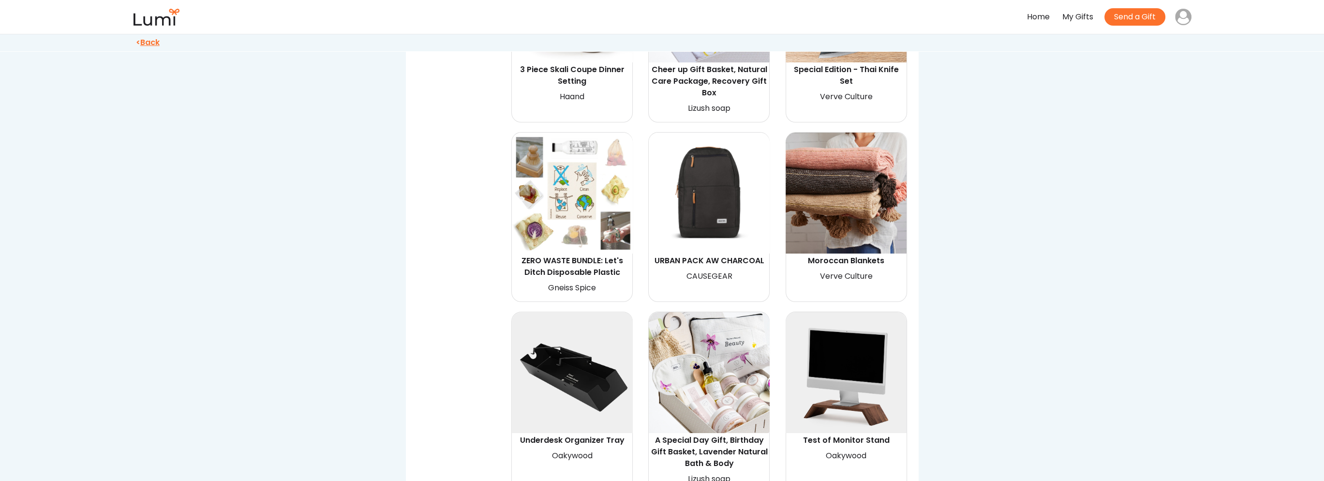
click at [730, 205] on img at bounding box center [708, 193] width 121 height 121
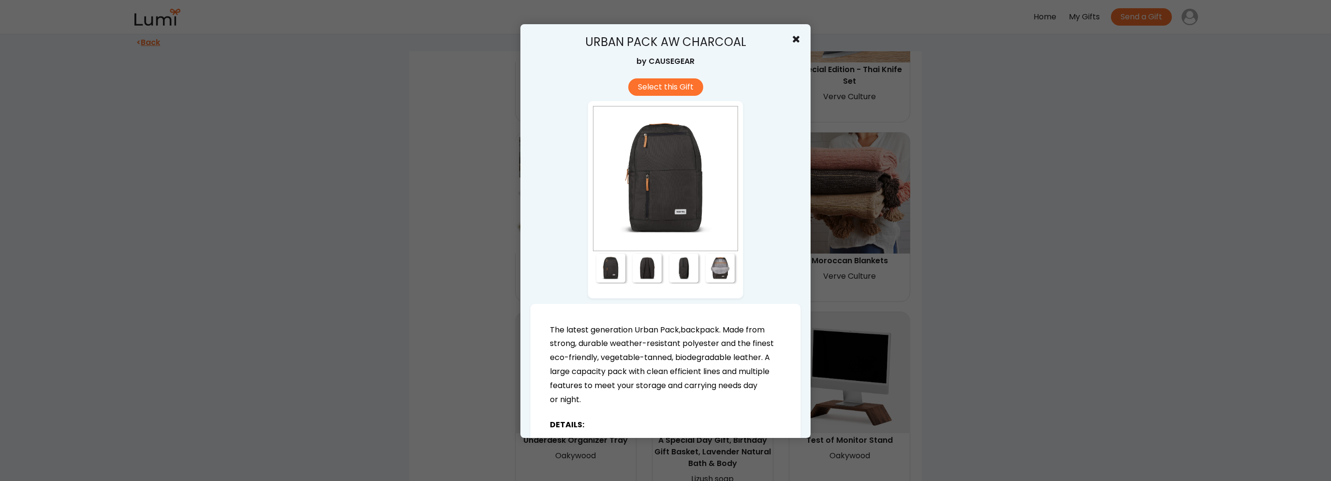
click at [647, 264] on div at bounding box center [647, 267] width 29 height 29
click at [678, 264] on div at bounding box center [683, 267] width 29 height 29
click at [710, 271] on div at bounding box center [720, 267] width 29 height 29
click at [1093, 252] on div at bounding box center [665, 240] width 1331 height 481
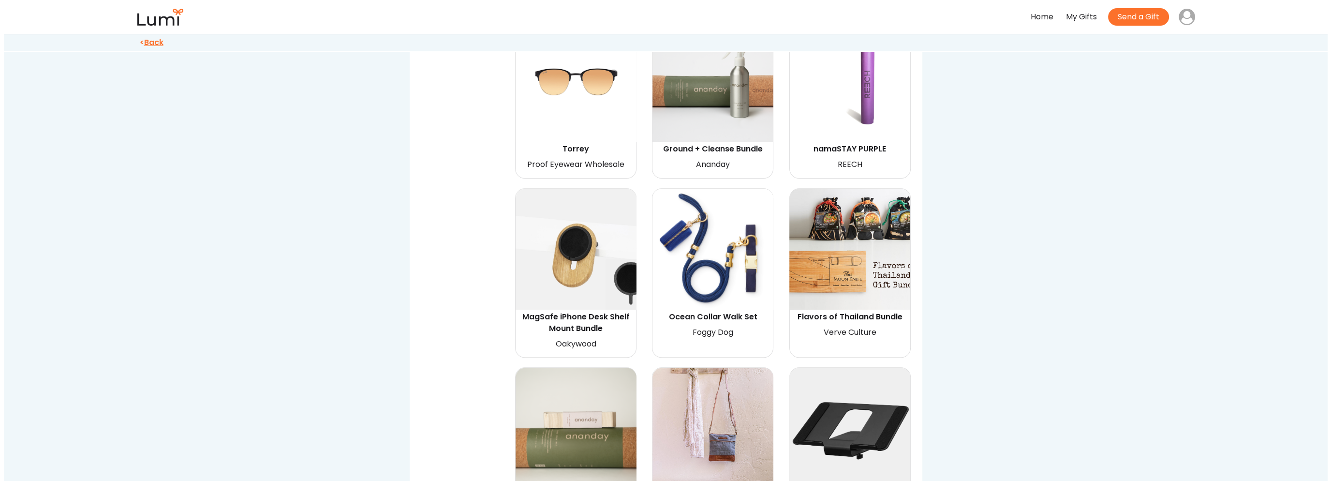
scroll to position [1789, 0]
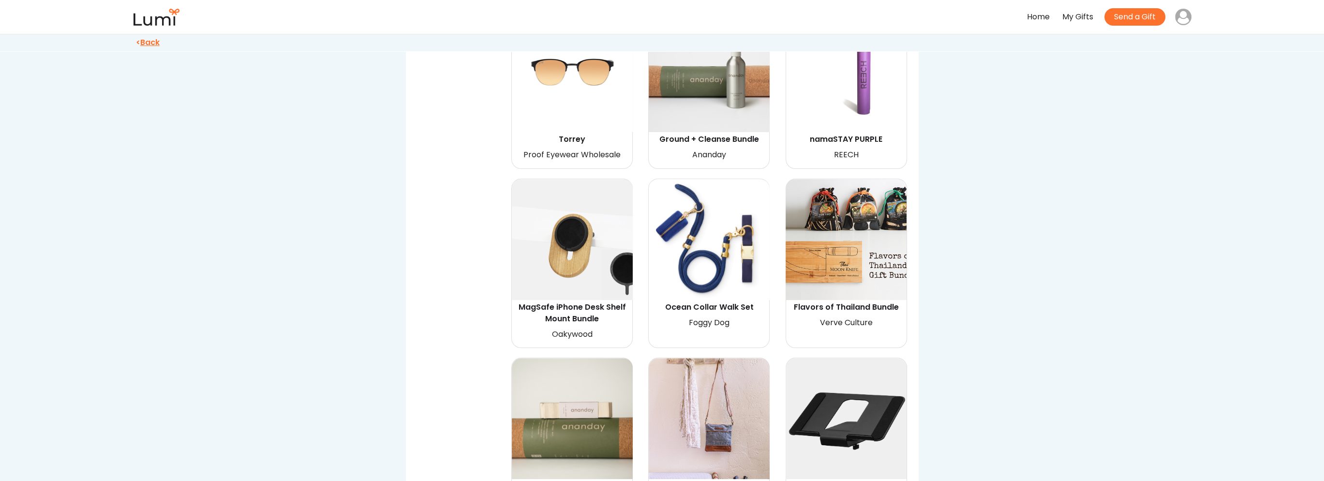
click at [581, 93] on img at bounding box center [572, 71] width 121 height 121
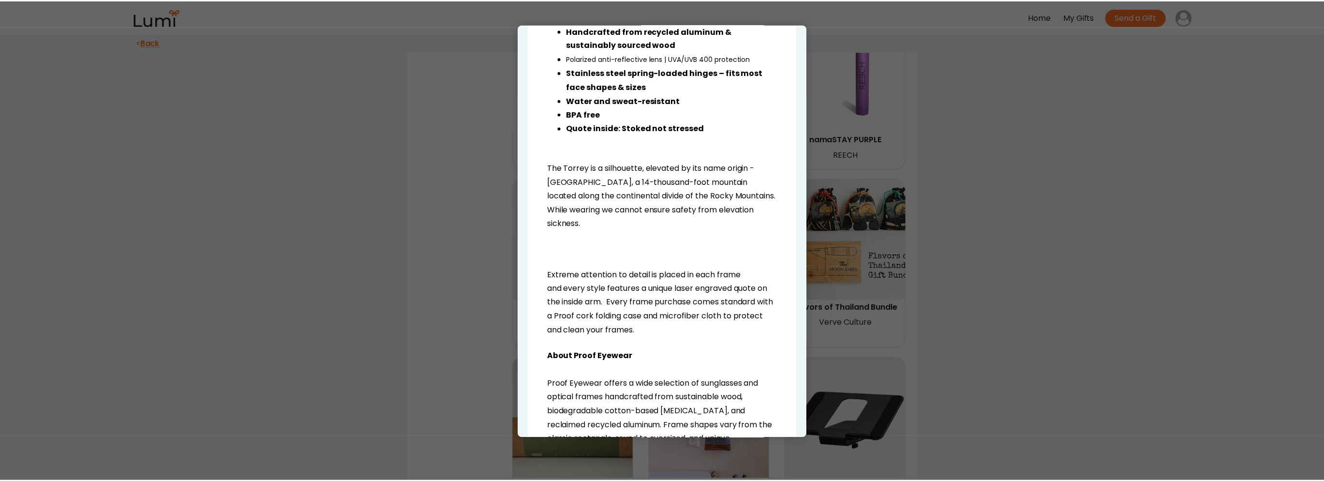
scroll to position [375, 0]
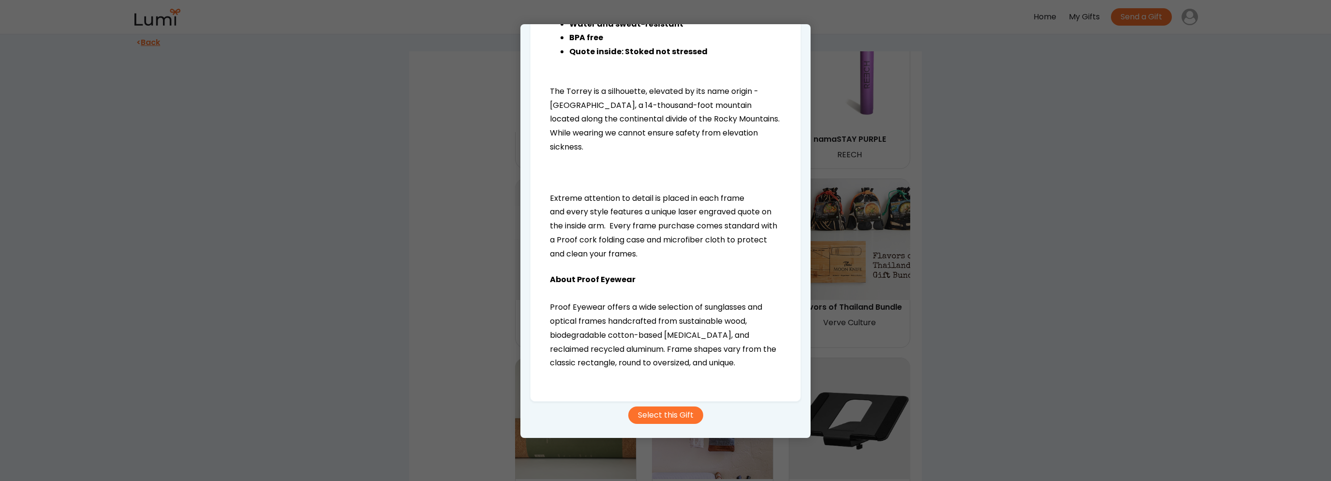
click at [1066, 294] on div at bounding box center [665, 240] width 1331 height 481
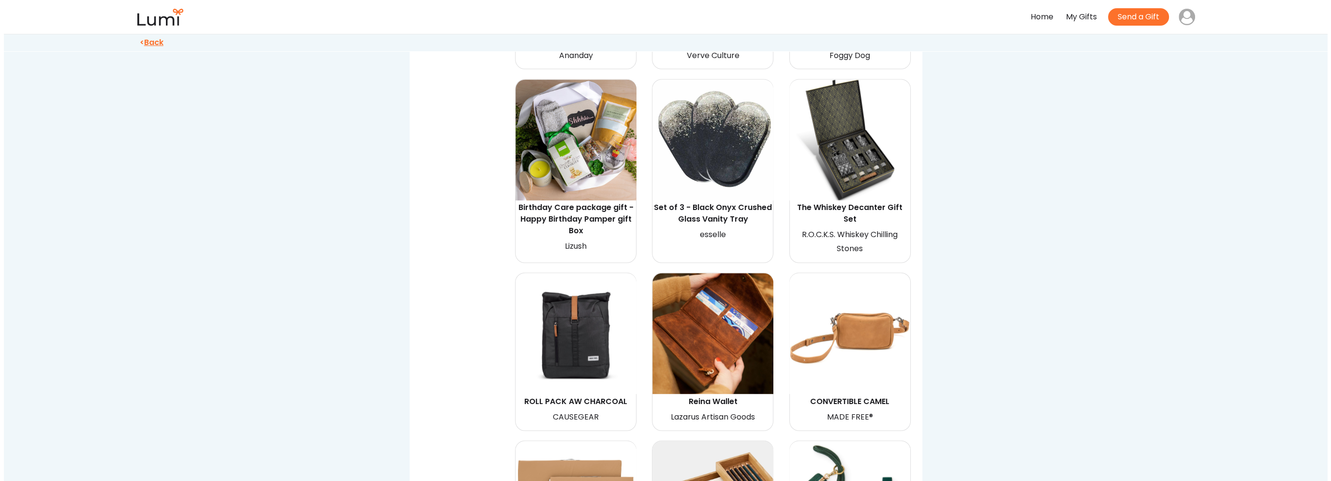
scroll to position [2901, 0]
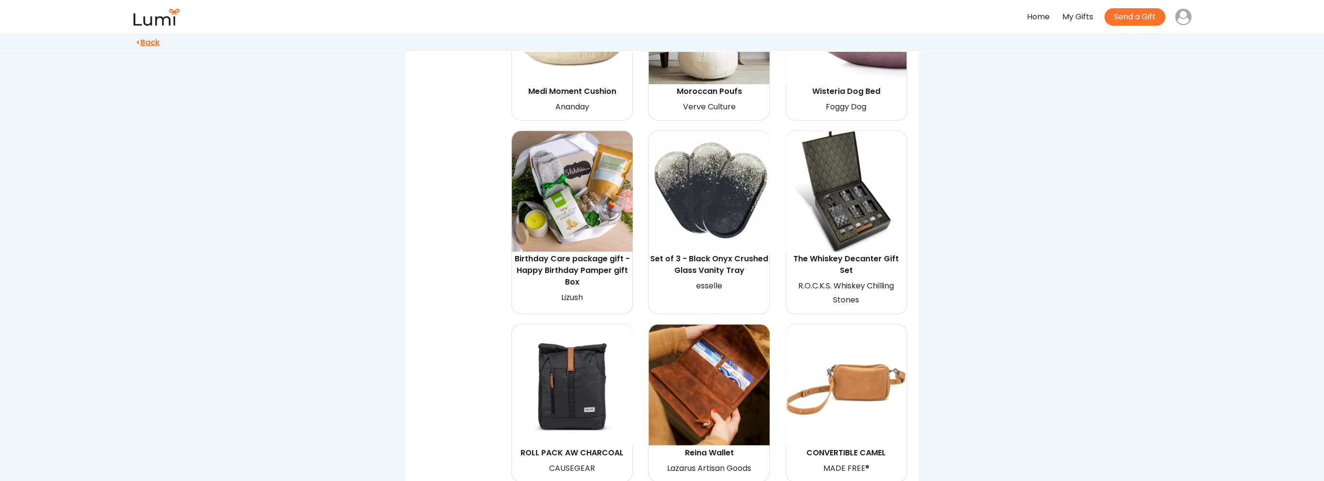
click at [867, 175] on img at bounding box center [845, 191] width 121 height 121
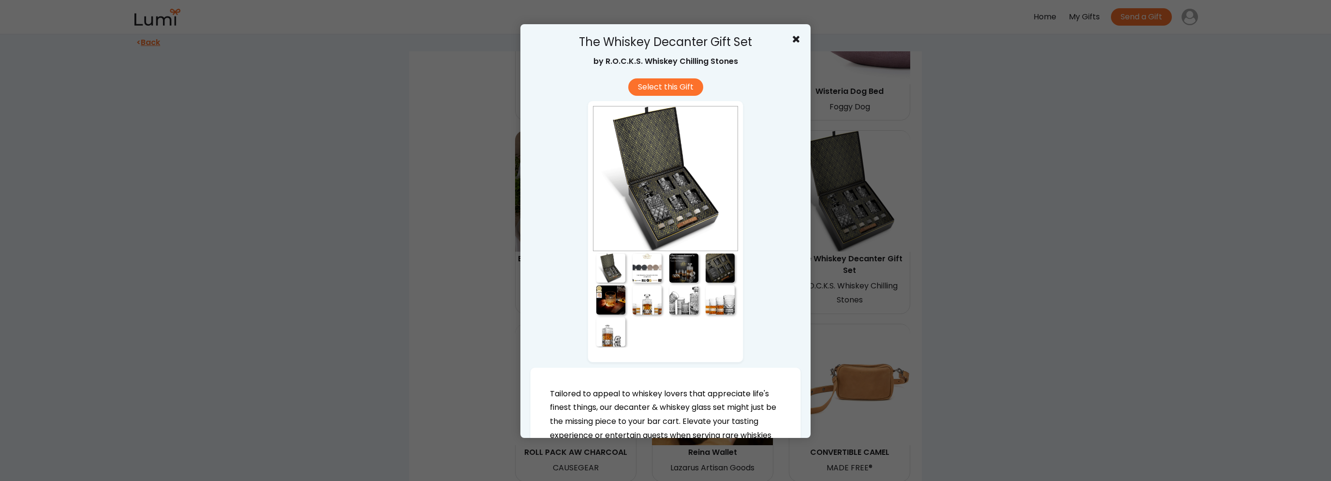
click at [644, 272] on div at bounding box center [647, 267] width 29 height 29
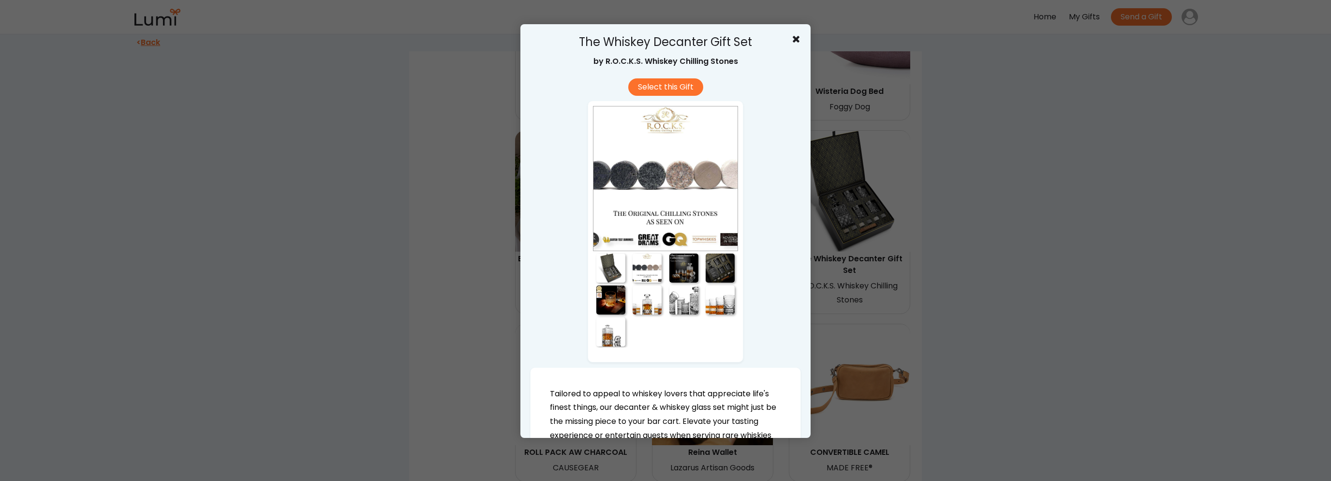
click at [684, 275] on div at bounding box center [683, 267] width 29 height 29
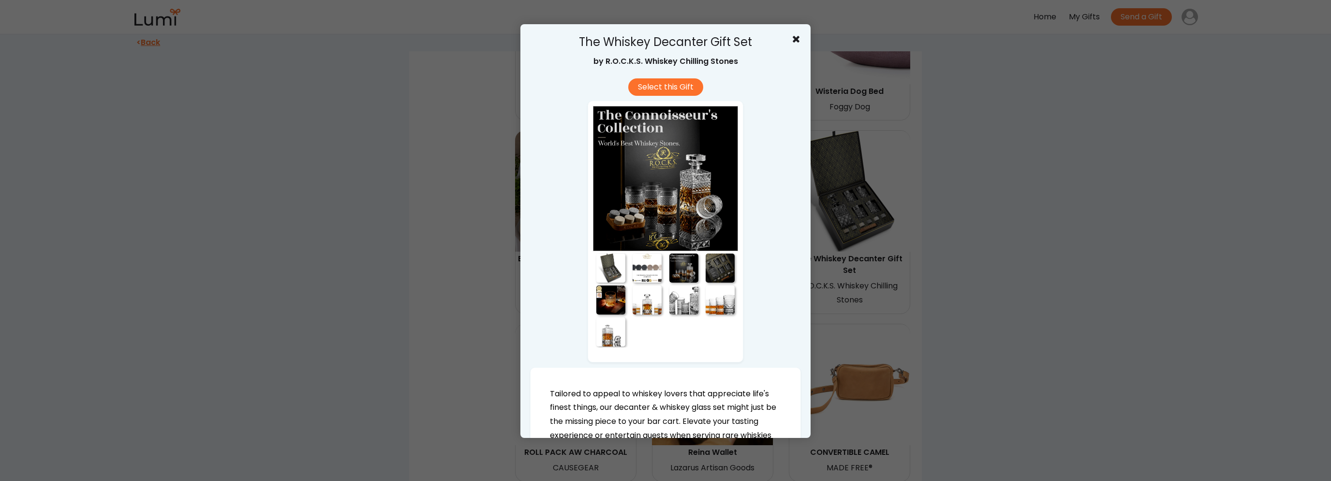
click at [717, 267] on div at bounding box center [720, 267] width 29 height 29
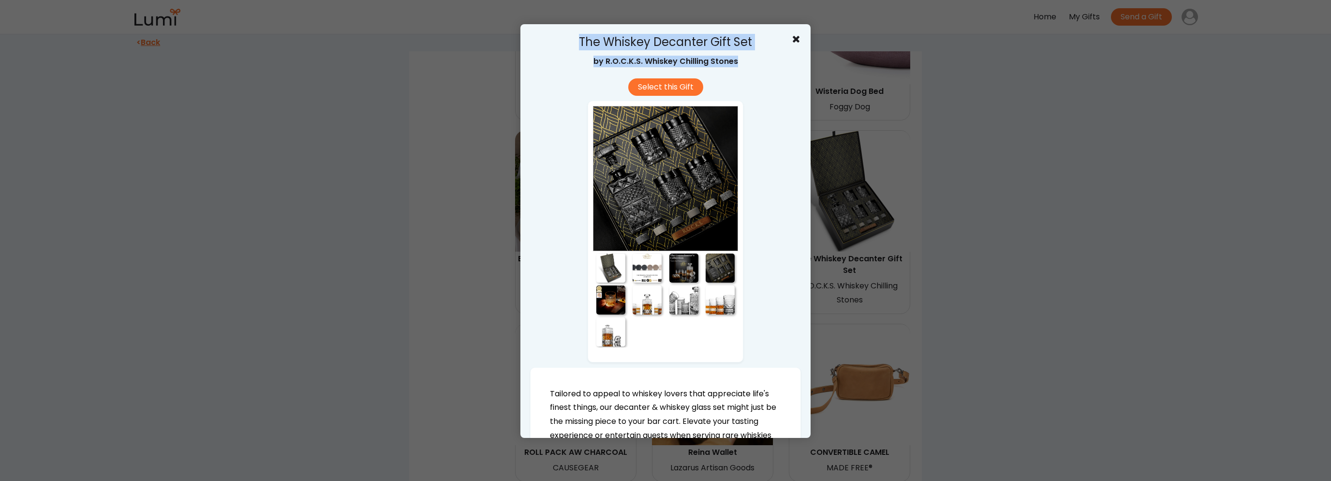
copy div "The Whiskey Decanter Gift Set by R.O.C.K.S. Whiskey Chilling Stones"
drag, startPoint x: 573, startPoint y: 35, endPoint x: 756, endPoint y: 82, distance: 189.7
click at [756, 82] on div "The Whiskey Decanter Gift Set by R.O.C.K.S. Whiskey Chilling Stones Select this…" at bounding box center [665, 430] width 271 height 792
click at [762, 215] on div "The Whiskey Decanter Gift Set by R.O.C.K.S. Whiskey Chilling Stones Select this…" at bounding box center [665, 430] width 271 height 792
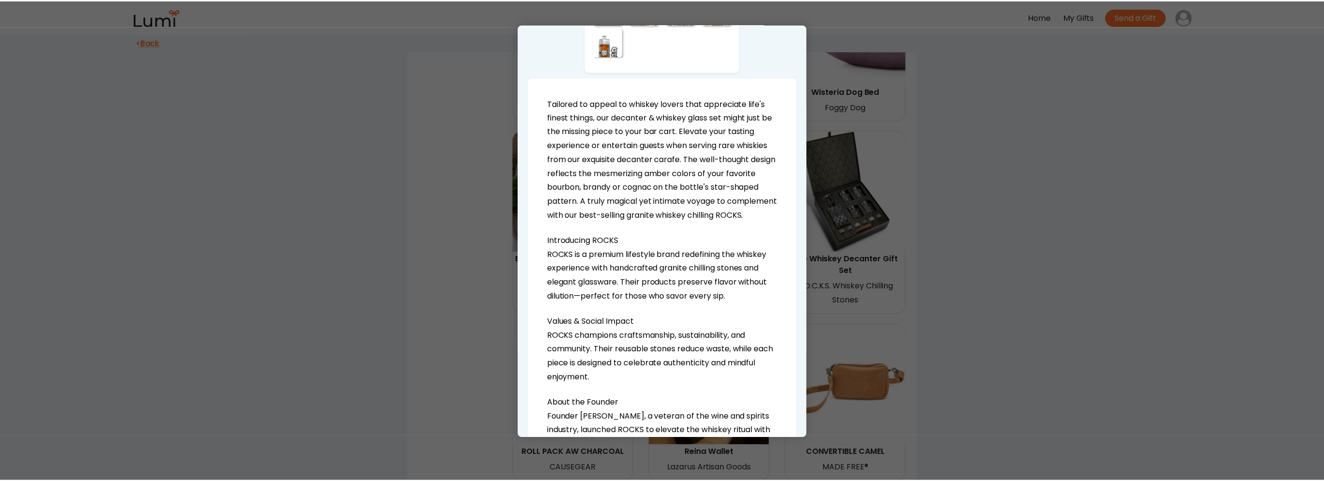
scroll to position [425, 0]
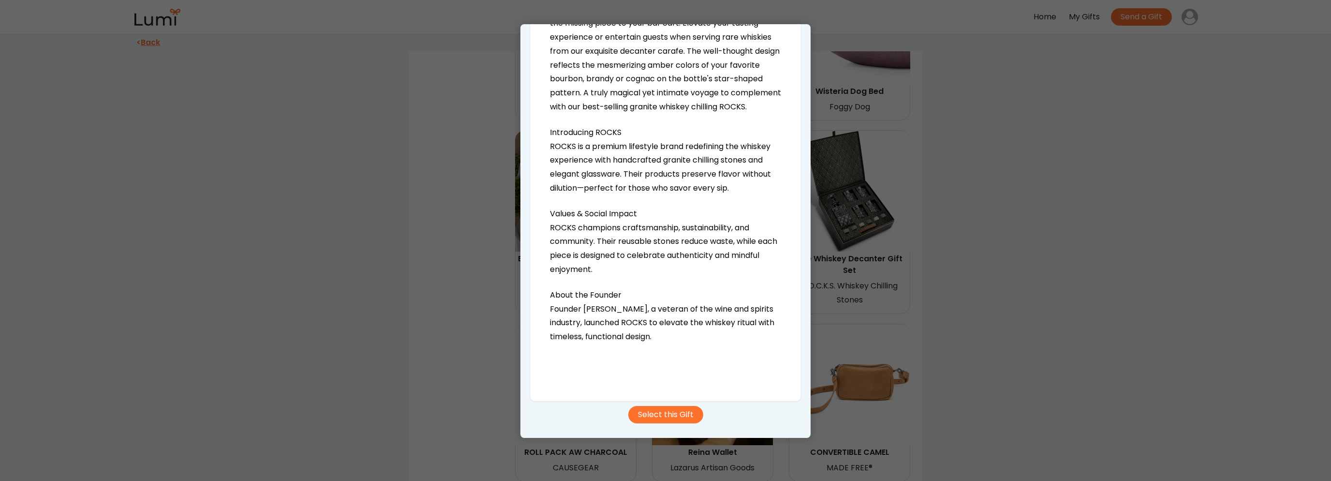
click at [1016, 303] on div at bounding box center [665, 240] width 1331 height 481
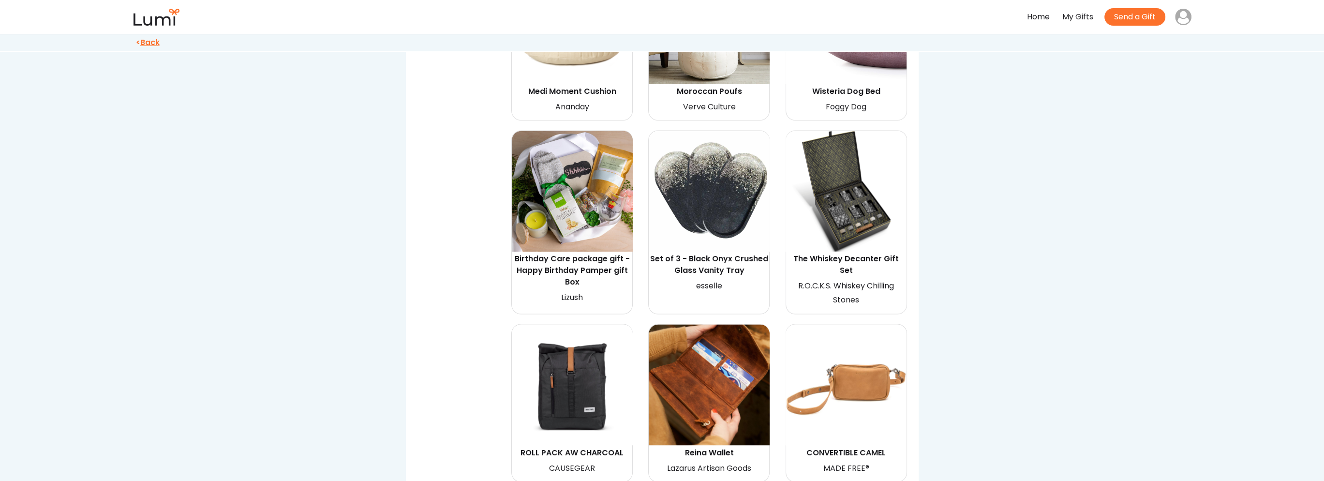
scroll to position [2998, 0]
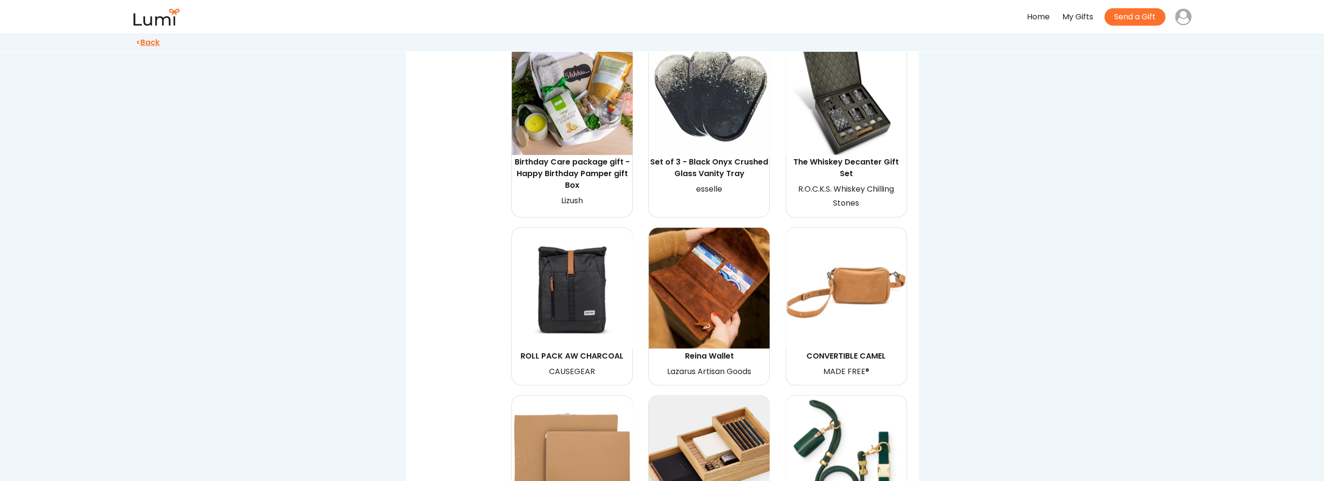
click at [725, 269] on img at bounding box center [708, 287] width 121 height 121
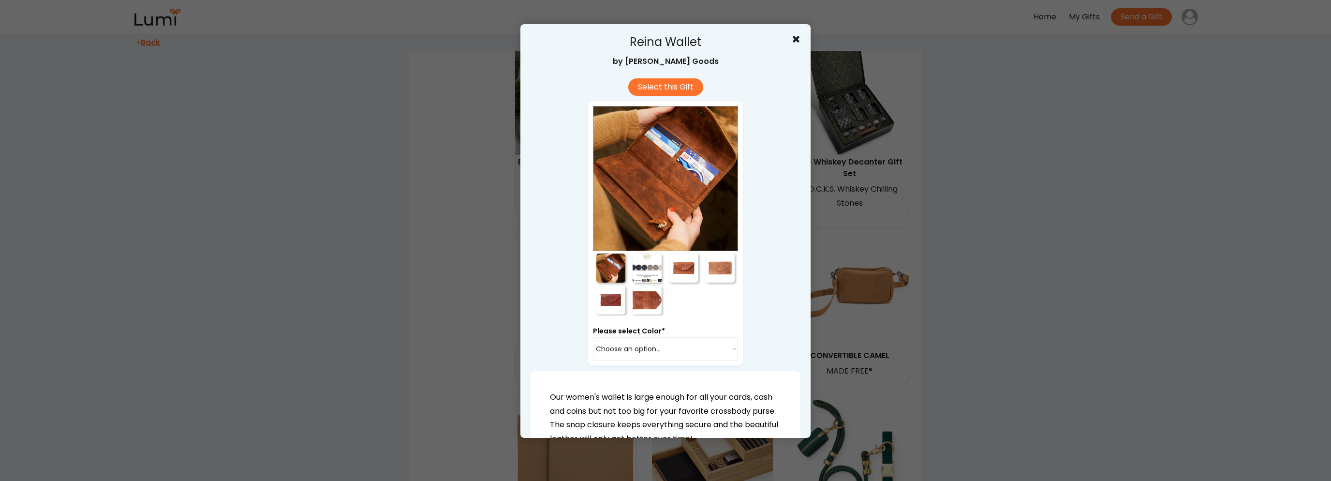
click at [603, 266] on div at bounding box center [610, 267] width 29 height 29
drag, startPoint x: 642, startPoint y: 267, endPoint x: 648, endPoint y: 267, distance: 5.3
click at [644, 267] on div at bounding box center [647, 267] width 29 height 29
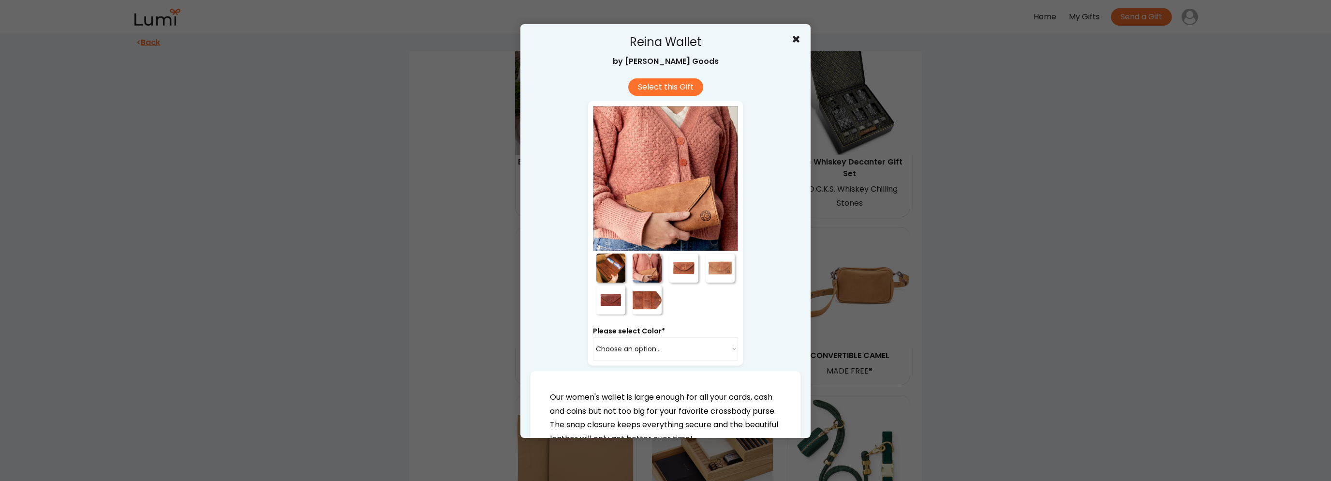
click at [683, 268] on div at bounding box center [683, 267] width 29 height 29
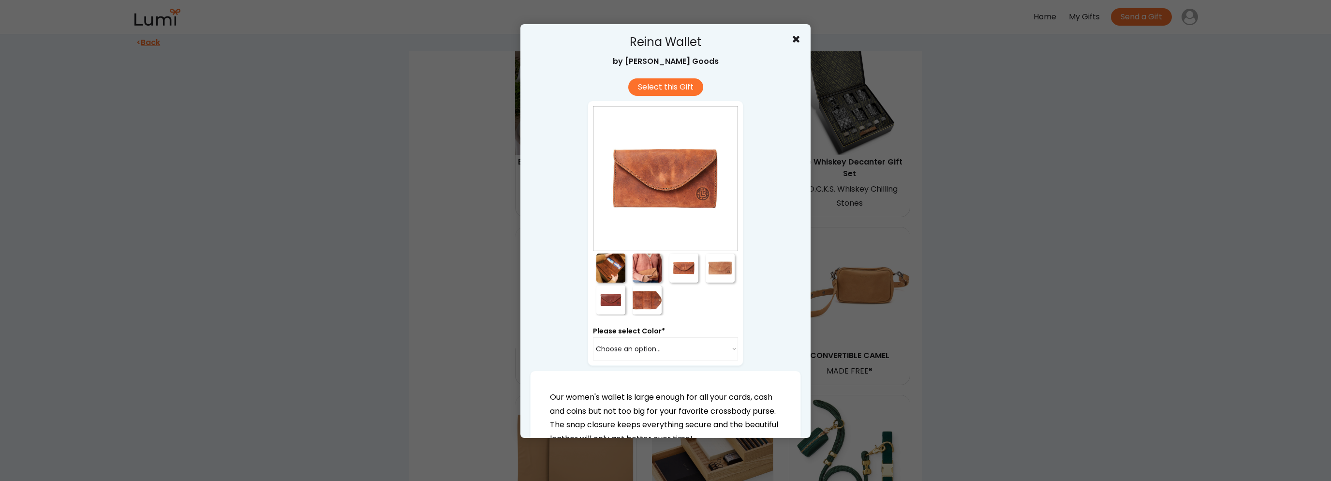
click at [716, 266] on div at bounding box center [720, 267] width 29 height 29
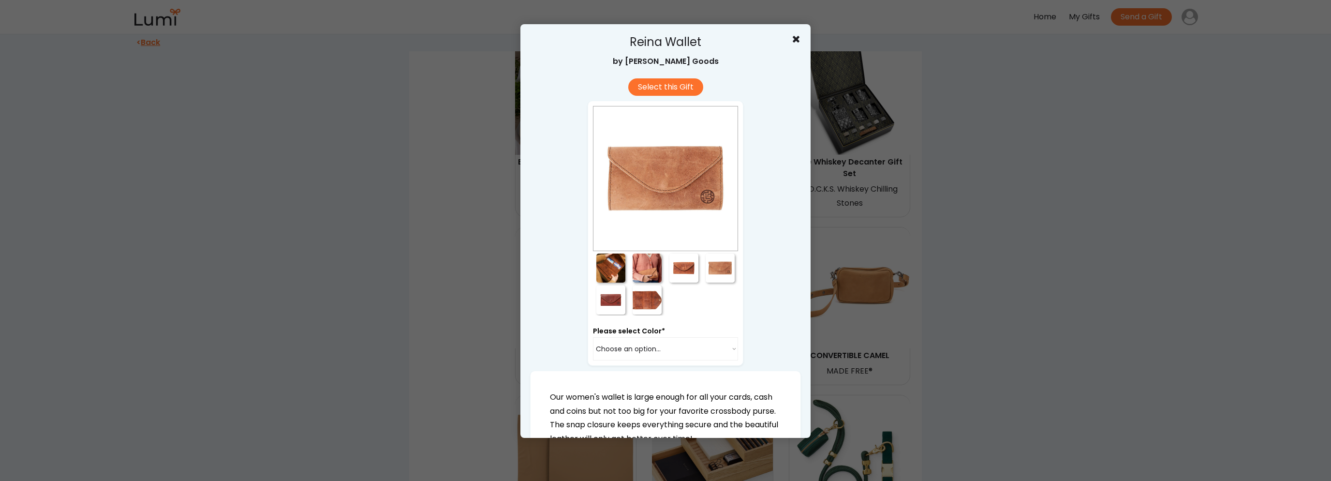
click at [653, 299] on div at bounding box center [647, 299] width 29 height 29
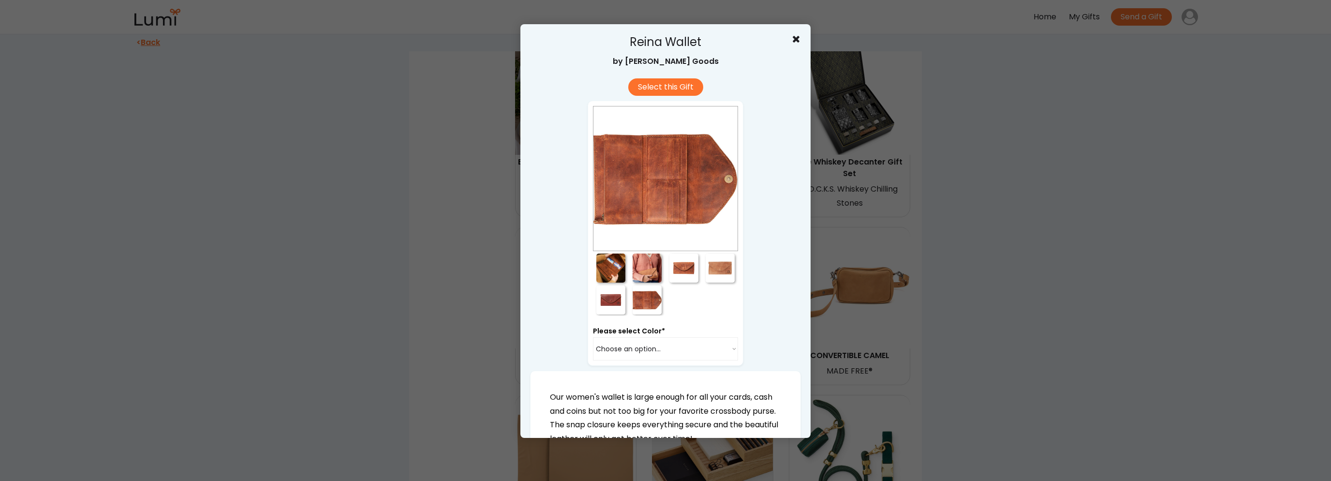
click at [611, 303] on div at bounding box center [610, 299] width 29 height 29
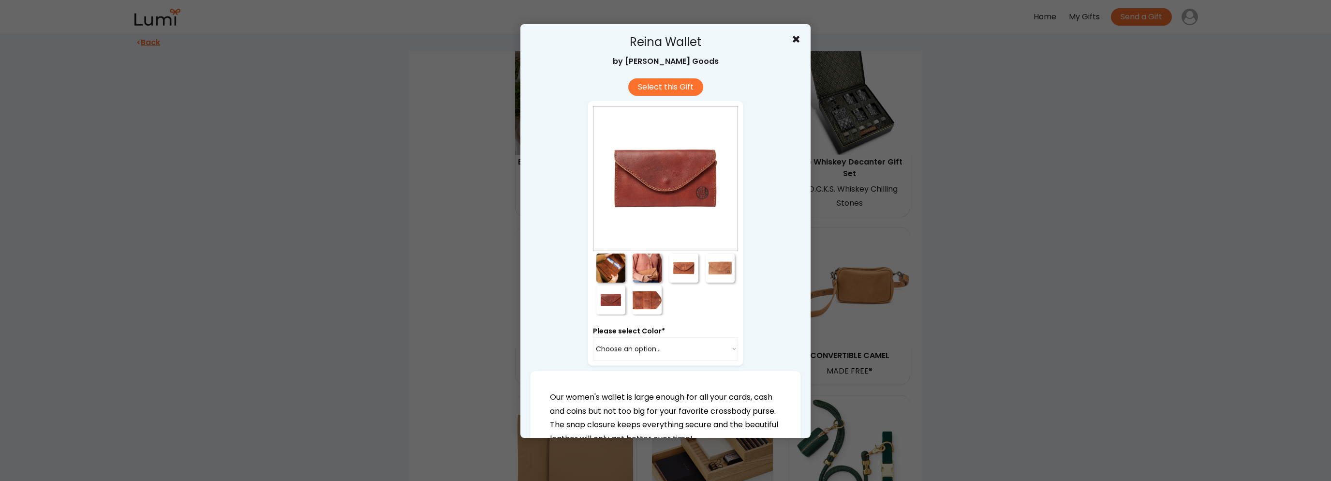
click at [633, 285] on div at bounding box center [647, 299] width 29 height 29
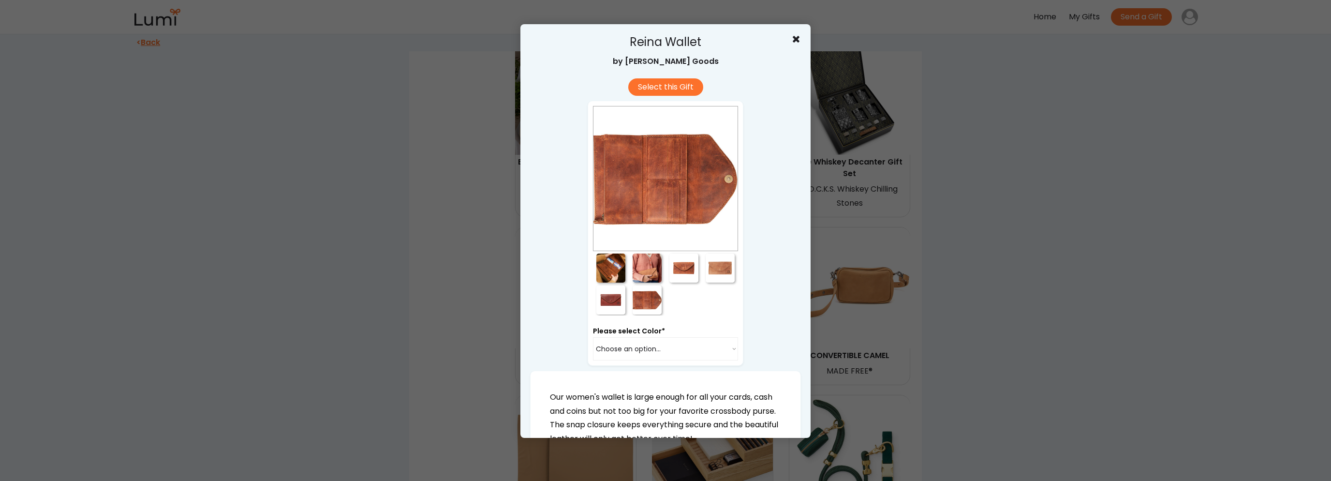
click at [916, 300] on div at bounding box center [665, 240] width 1331 height 481
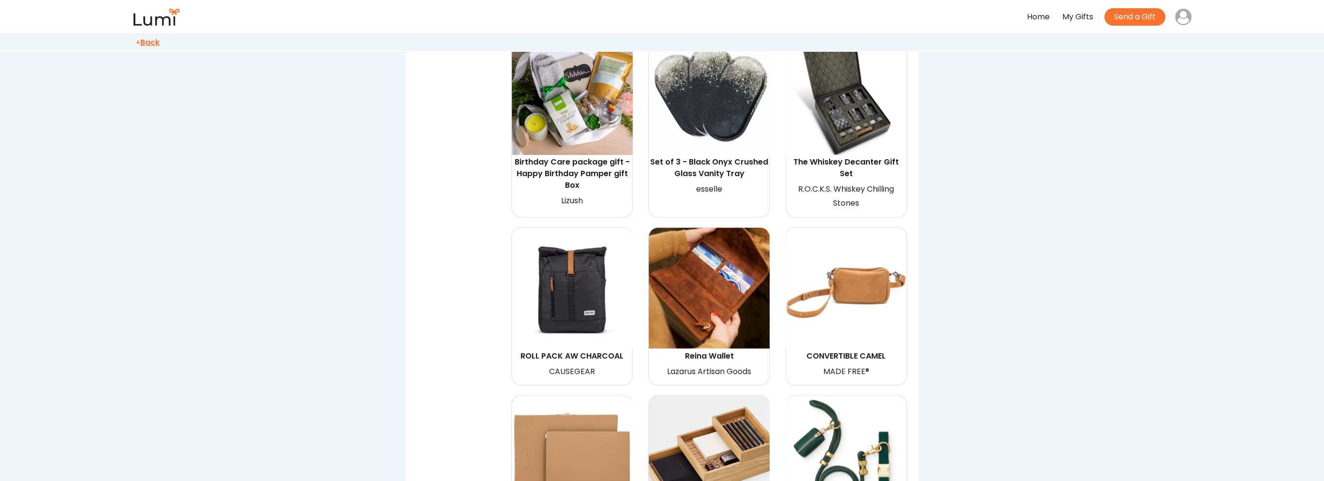
click at [575, 270] on img at bounding box center [572, 287] width 121 height 121
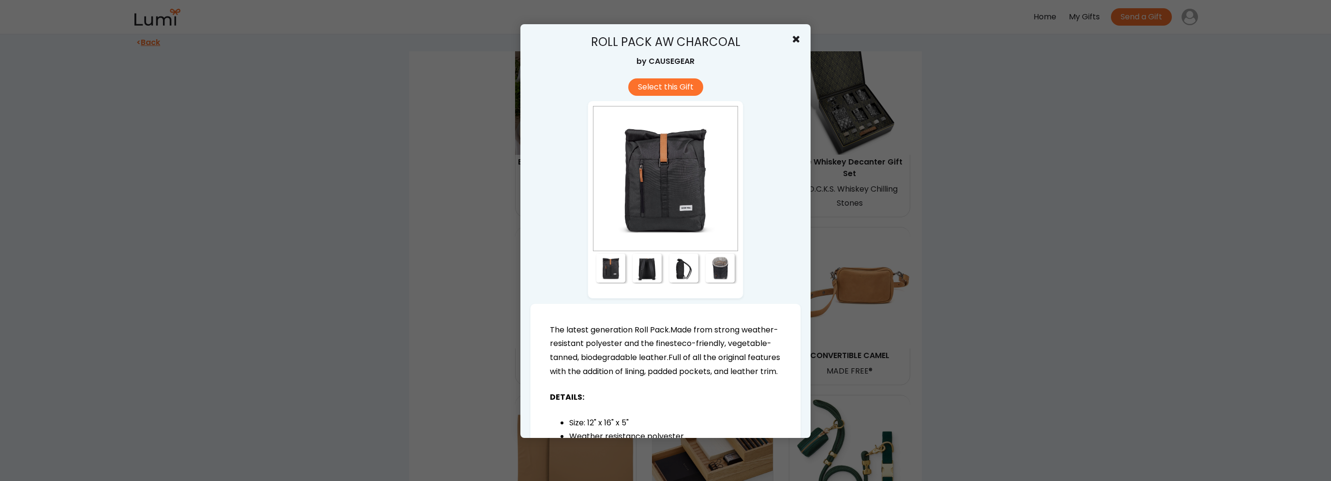
click at [642, 262] on div at bounding box center [647, 267] width 29 height 29
click at [678, 266] on div at bounding box center [683, 267] width 29 height 29
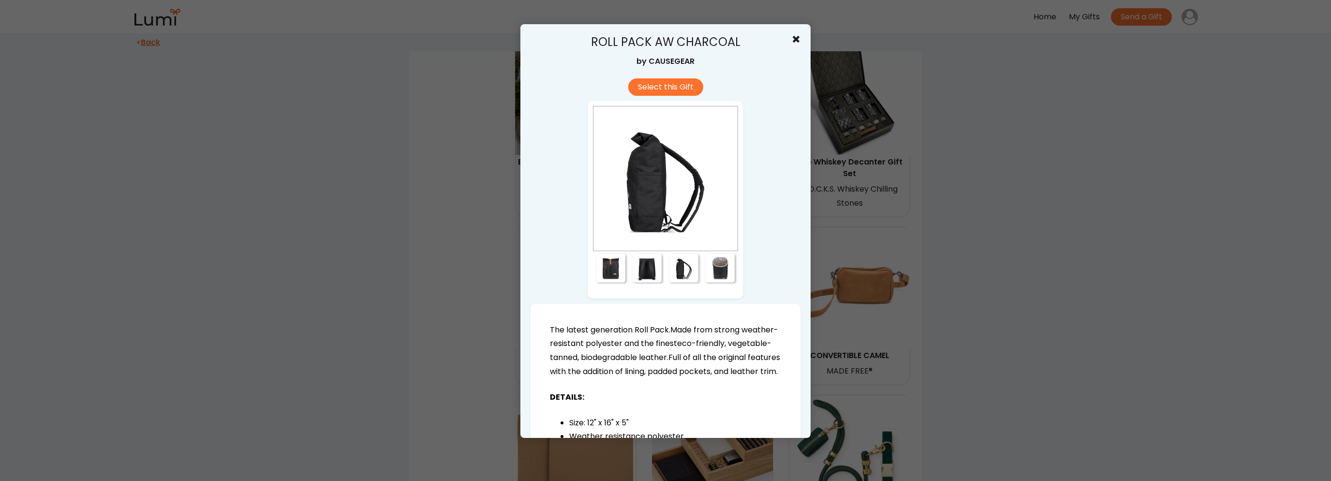
click at [678, 268] on div at bounding box center [683, 267] width 29 height 29
click at [716, 267] on div at bounding box center [720, 267] width 29 height 29
click at [1008, 297] on div at bounding box center [665, 240] width 1331 height 481
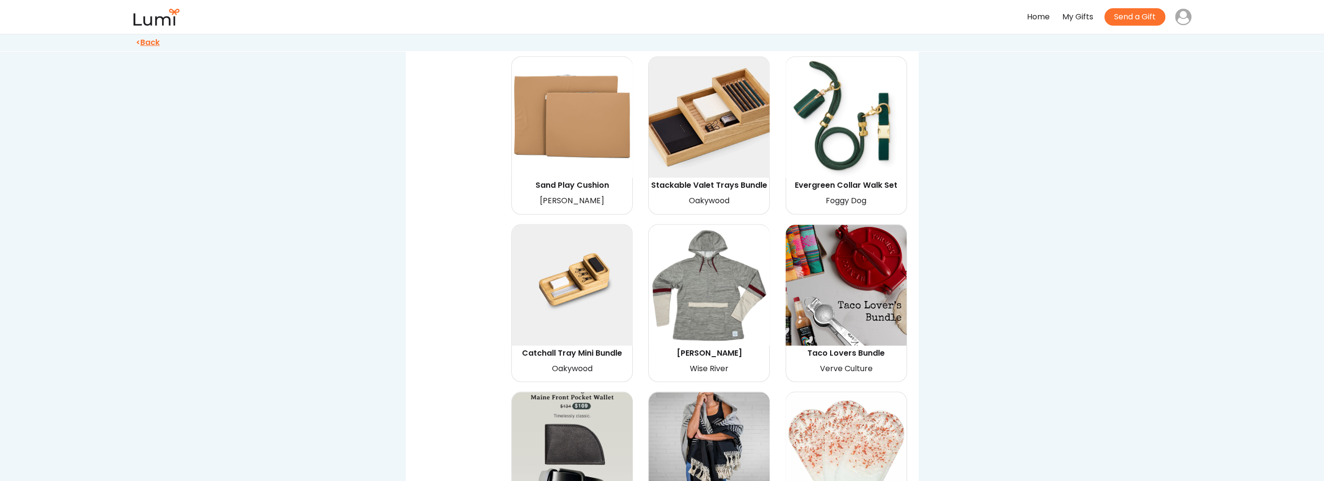
scroll to position [3337, 0]
click at [717, 272] on img at bounding box center [708, 284] width 121 height 121
select select "{"_class":"StaticObject","data":{"_api_c2_node.id":"gid://shopify/ProductVarian…"
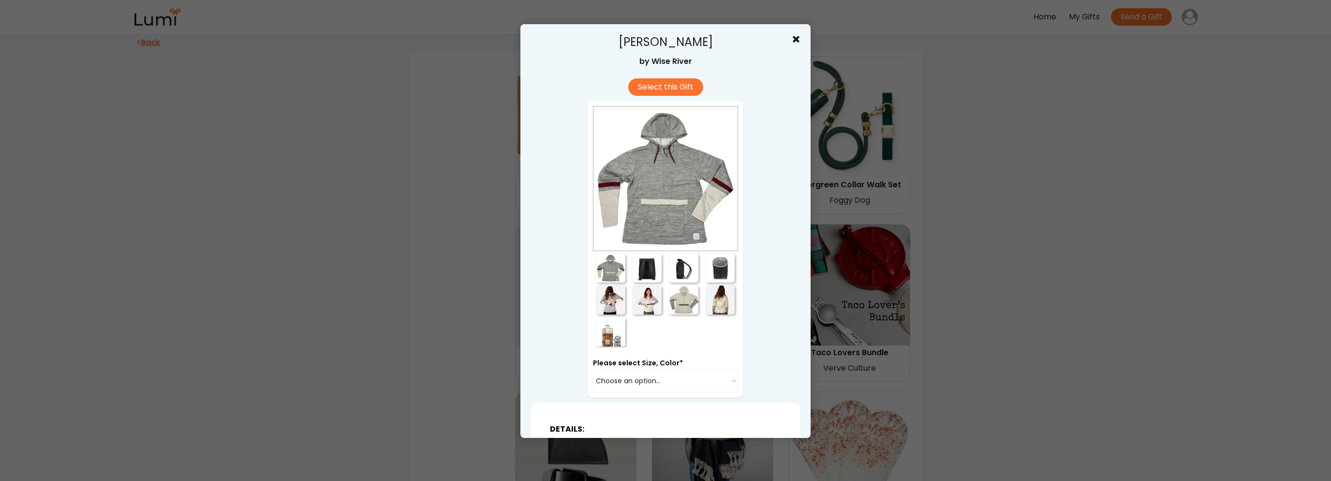
click at [645, 269] on div at bounding box center [647, 267] width 29 height 29
click at [648, 295] on div at bounding box center [647, 299] width 29 height 29
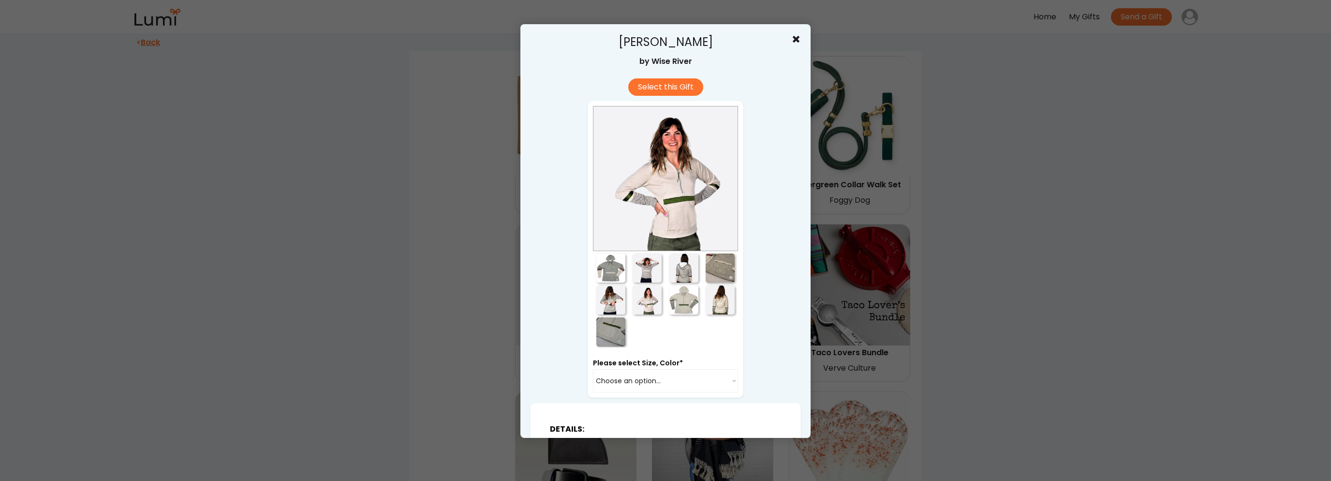
click at [673, 280] on div at bounding box center [683, 267] width 29 height 29
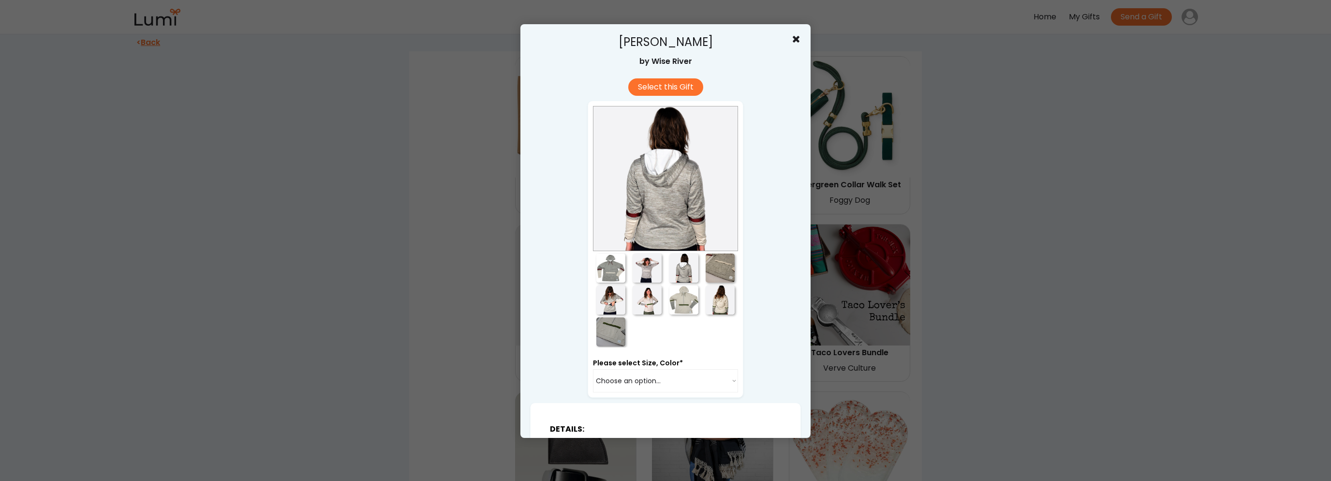
click at [665, 318] on div at bounding box center [665, 299] width 145 height 95
click at [608, 305] on div at bounding box center [610, 299] width 29 height 29
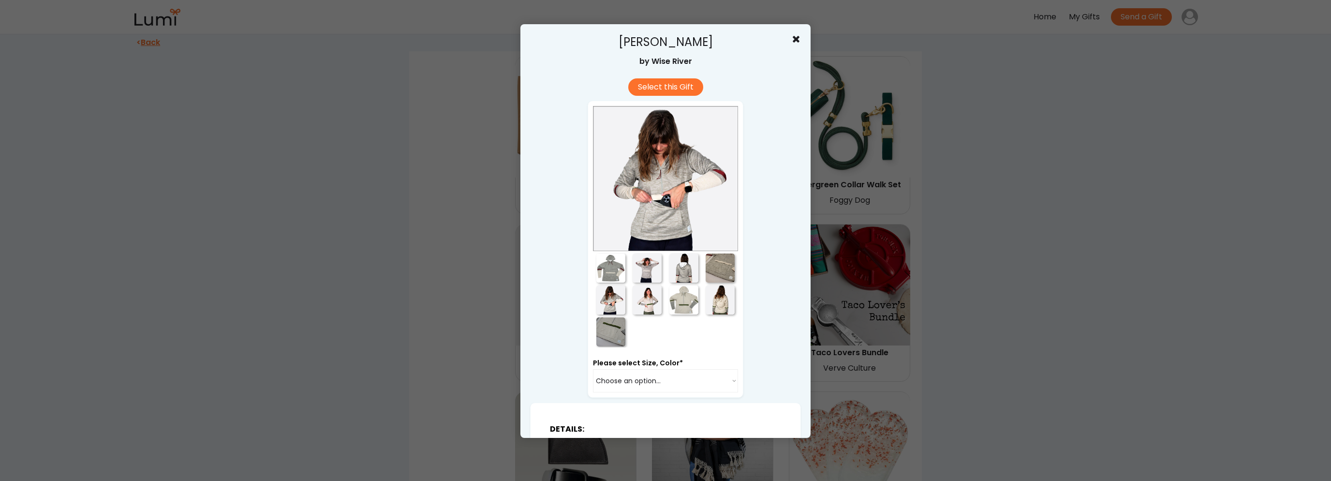
click at [714, 293] on div at bounding box center [720, 299] width 29 height 29
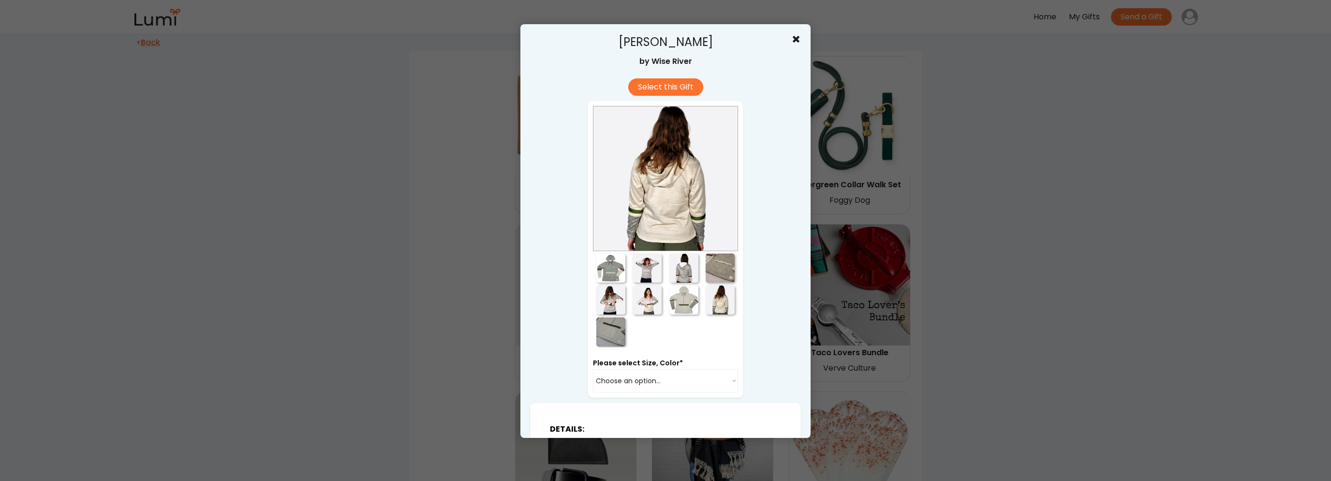
click at [721, 268] on div at bounding box center [720, 267] width 29 height 29
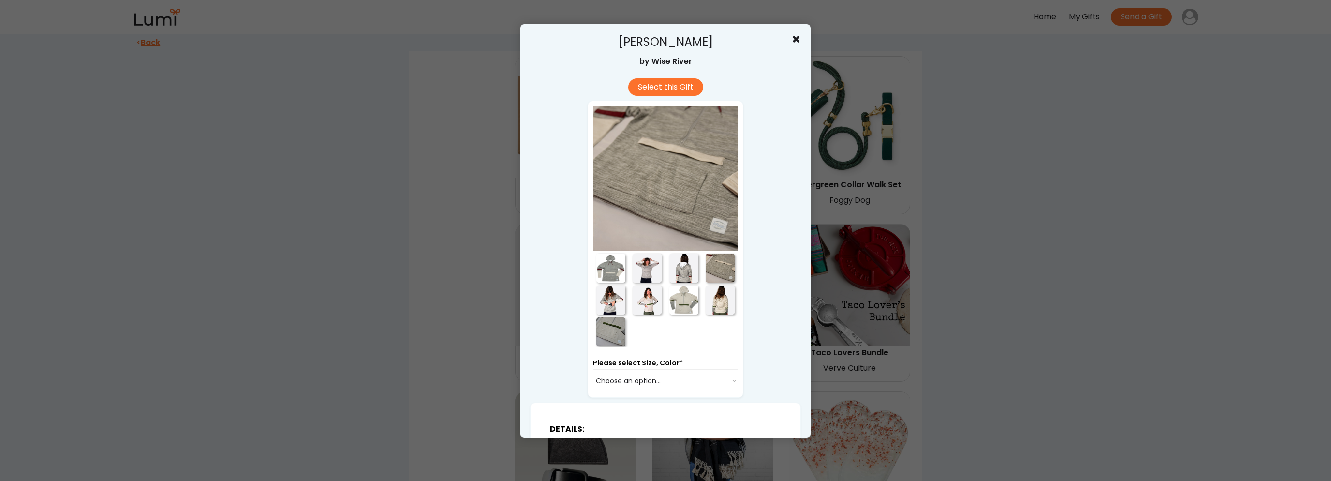
click at [678, 277] on div at bounding box center [683, 267] width 29 height 29
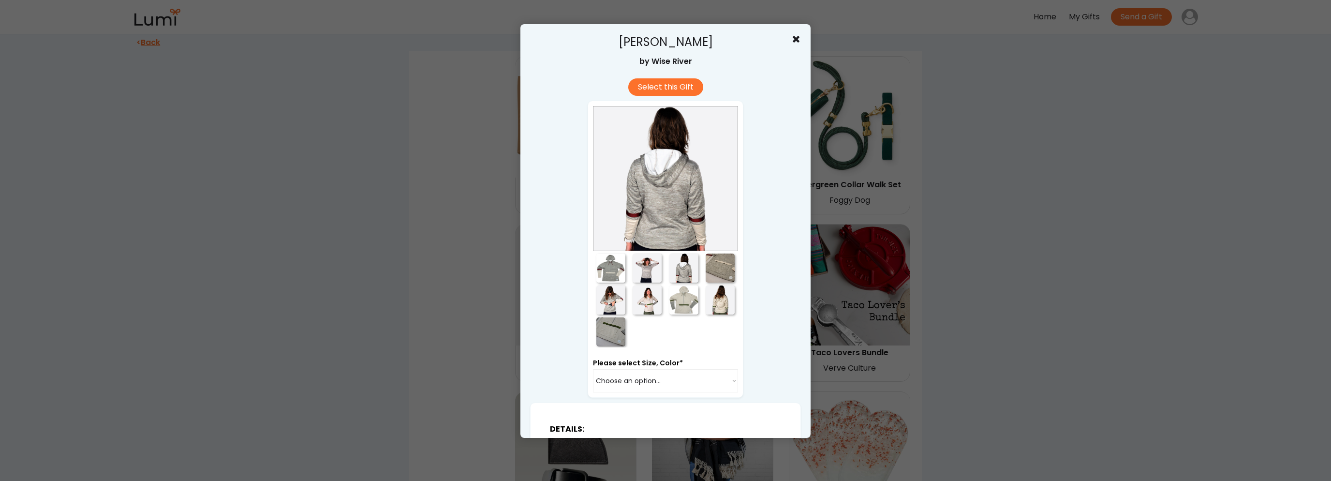
click at [609, 334] on div at bounding box center [610, 331] width 29 height 29
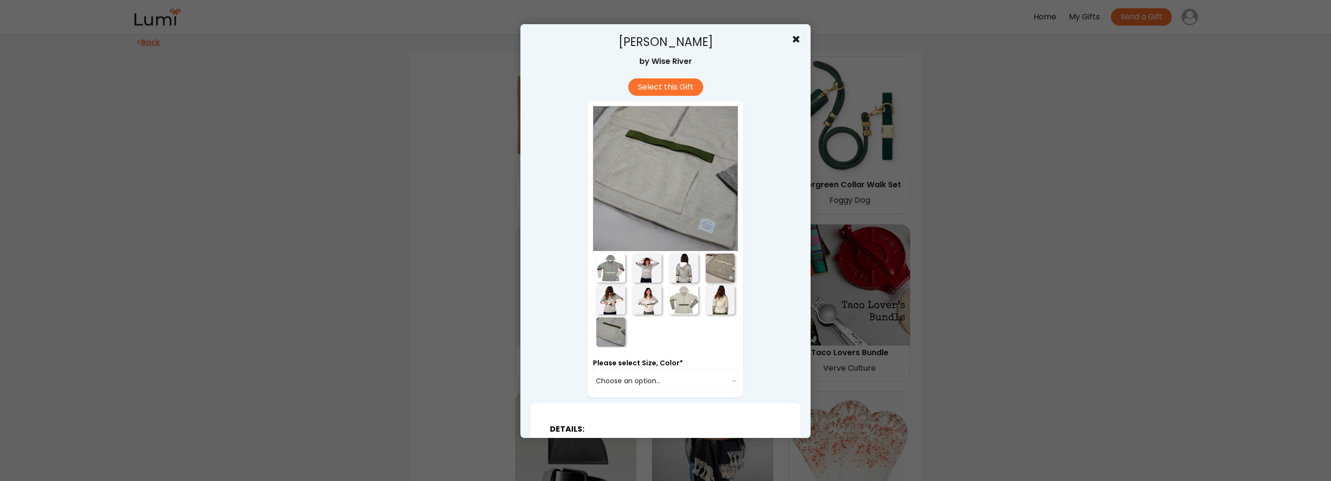
click at [1163, 302] on div at bounding box center [665, 240] width 1331 height 481
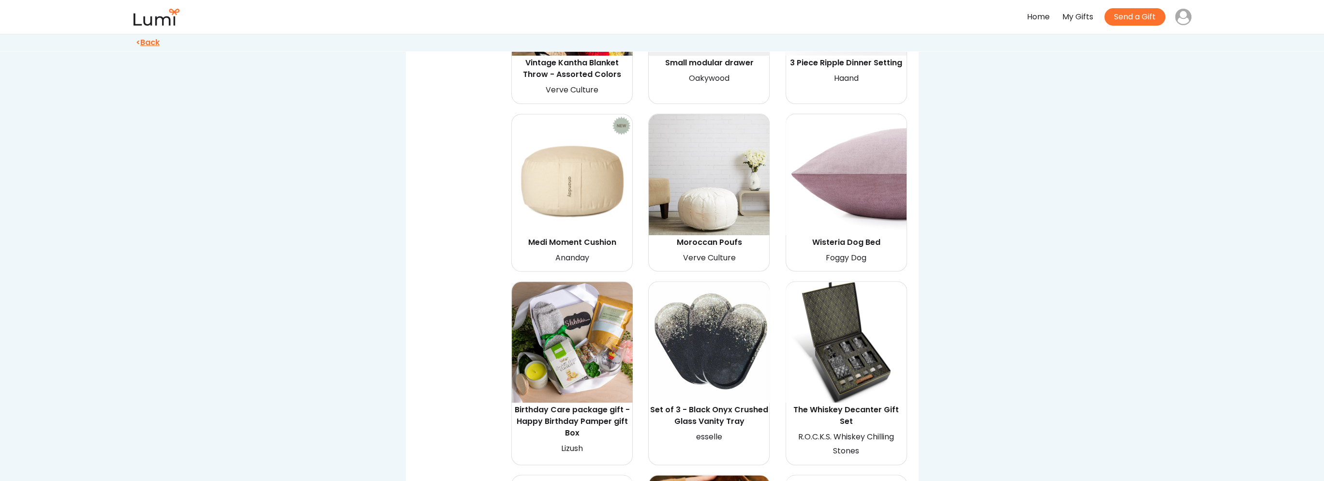
scroll to position [2805, 0]
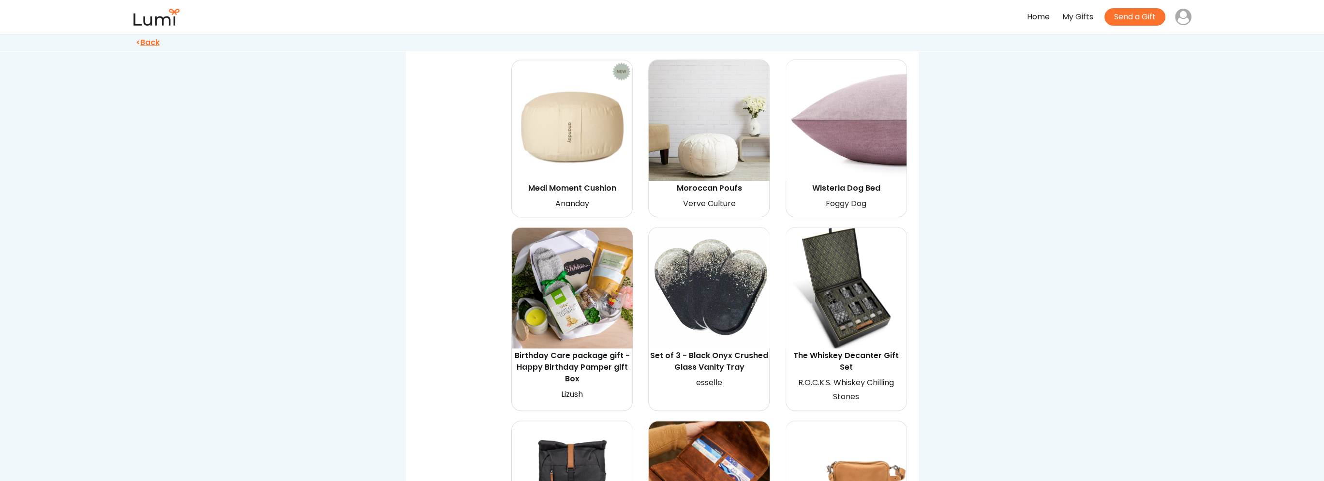
click at [545, 266] on img at bounding box center [572, 287] width 121 height 121
select select "{"_class":"StaticObject","data":{"_api_c2_node.id":"gid://shopify/ProductVarian…"
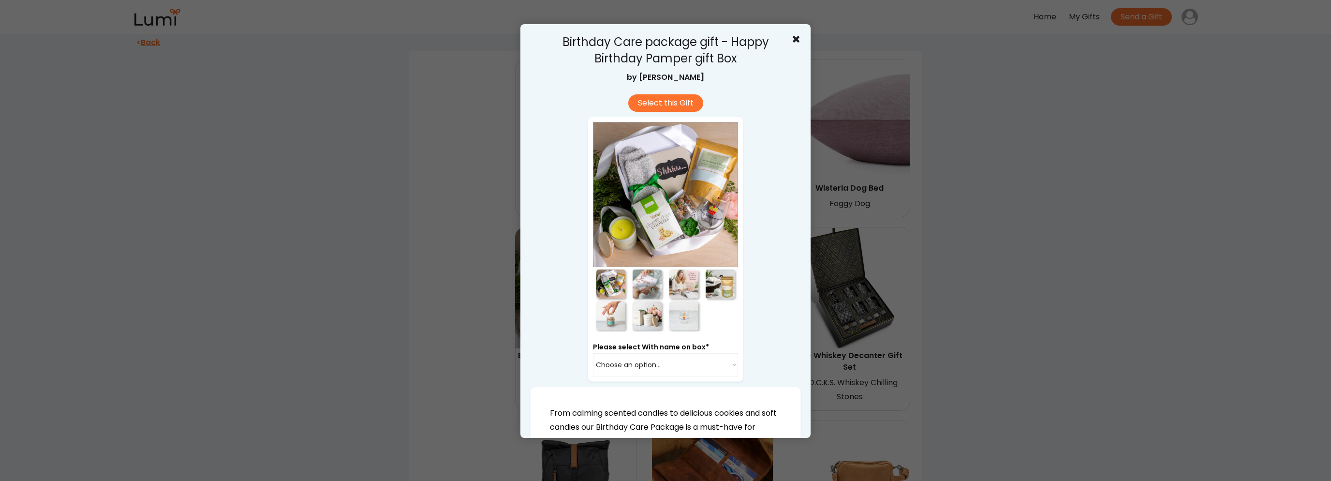
click at [643, 286] on div at bounding box center [647, 283] width 29 height 29
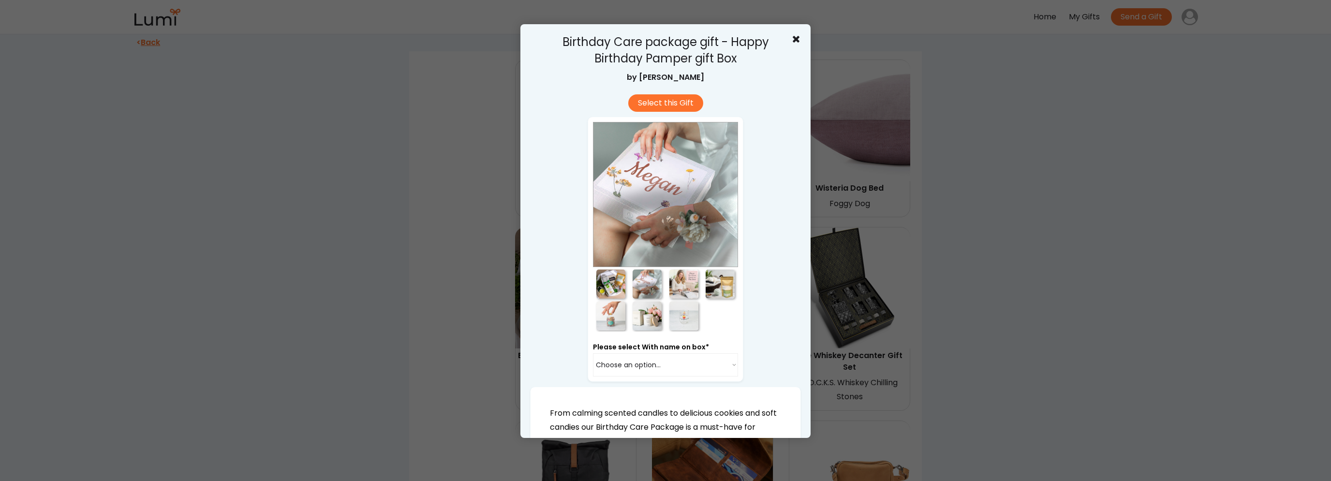
click at [675, 287] on div at bounding box center [683, 283] width 29 height 29
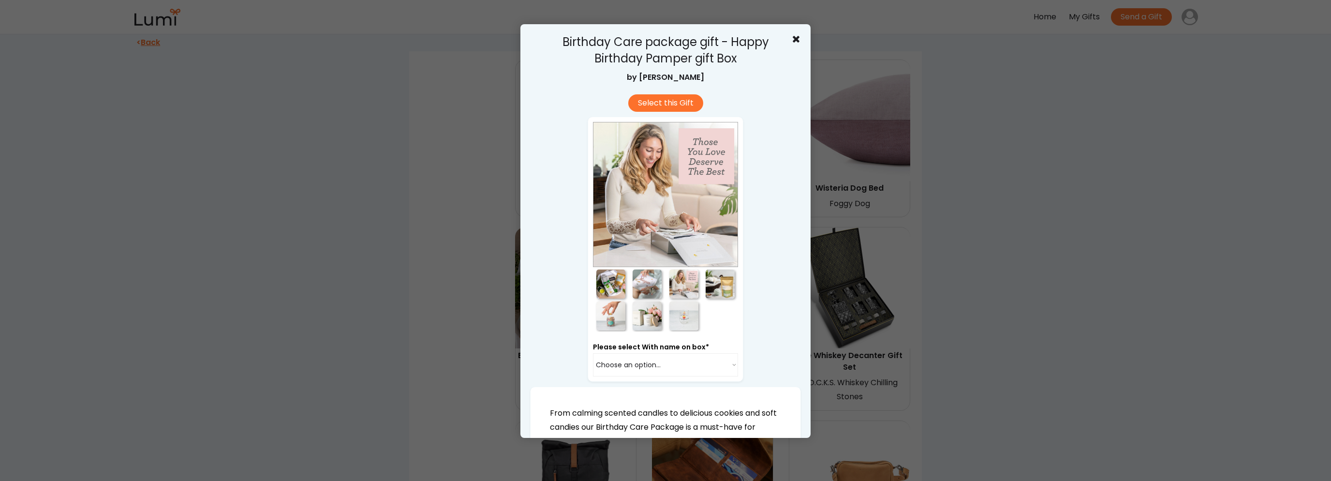
click at [706, 288] on div at bounding box center [720, 283] width 29 height 29
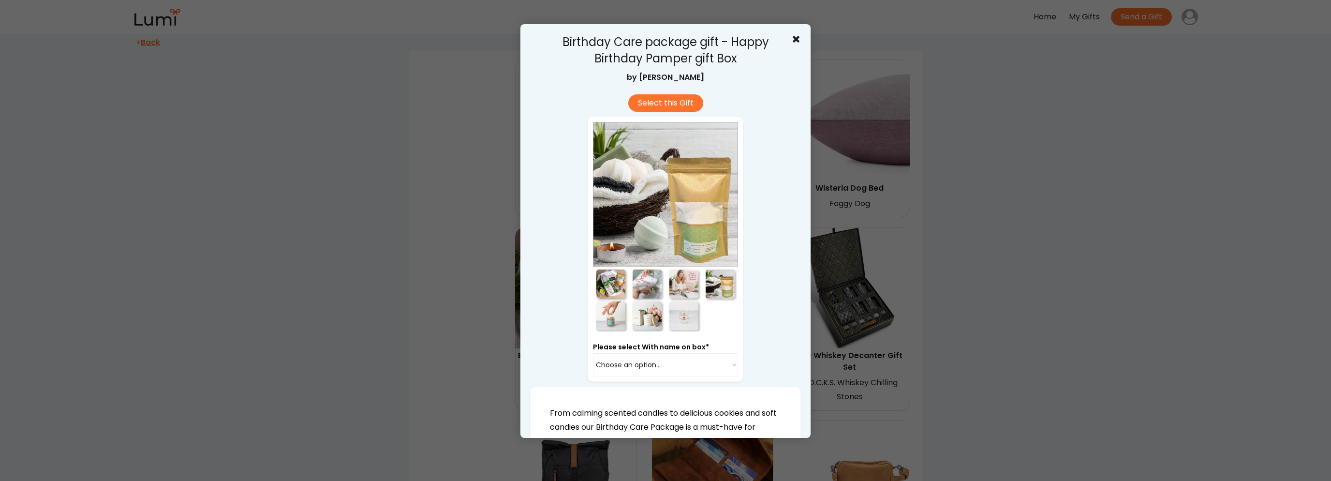
click at [618, 320] on div at bounding box center [610, 315] width 29 height 29
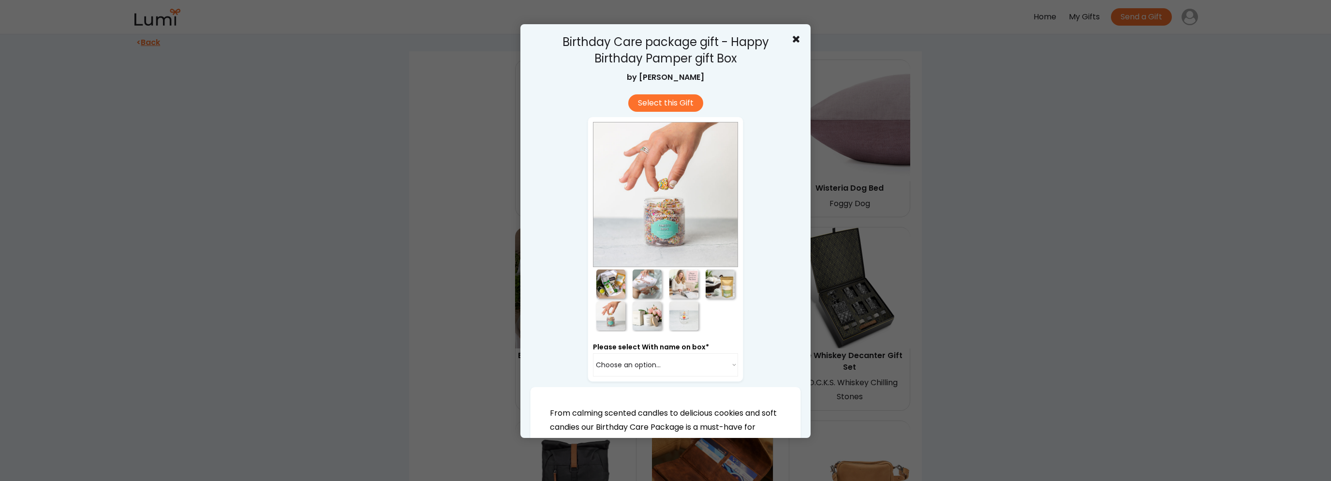
click at [645, 316] on div at bounding box center [647, 315] width 29 height 29
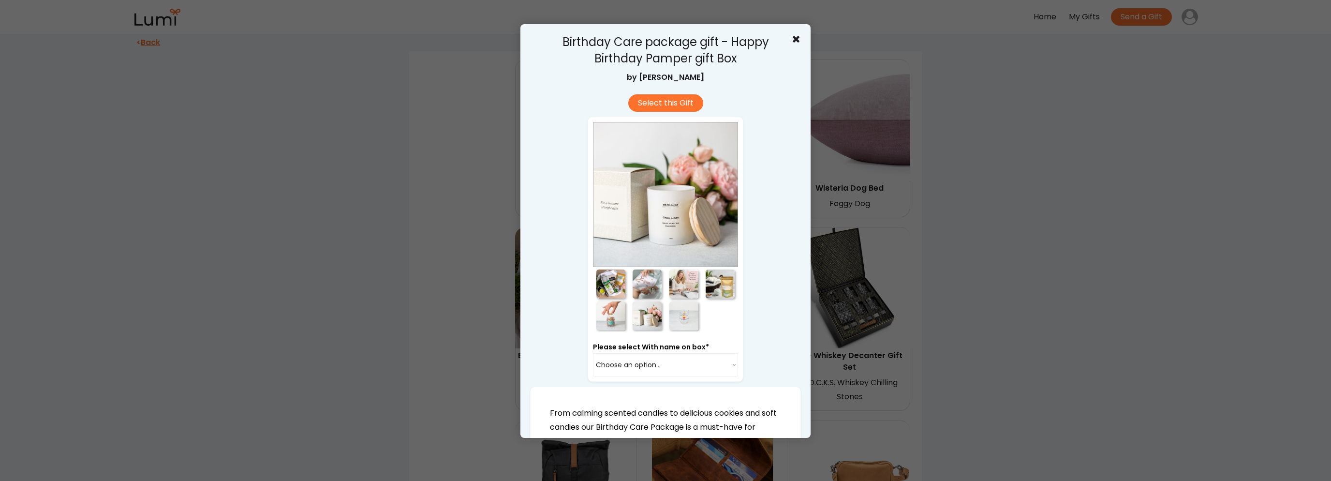
click at [677, 320] on div at bounding box center [683, 315] width 29 height 29
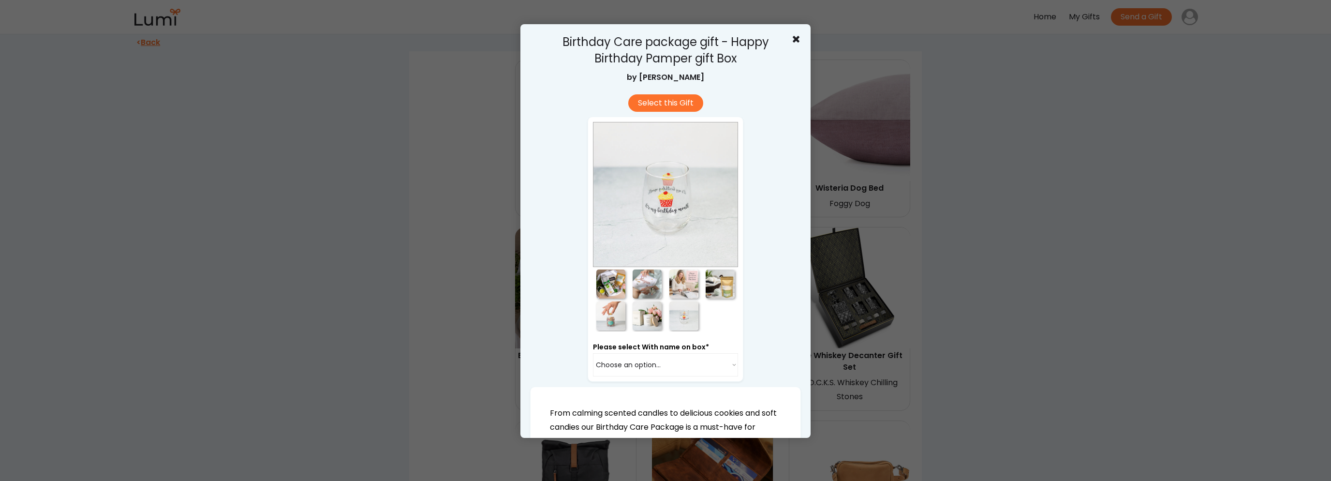
click at [1108, 307] on div at bounding box center [665, 240] width 1331 height 481
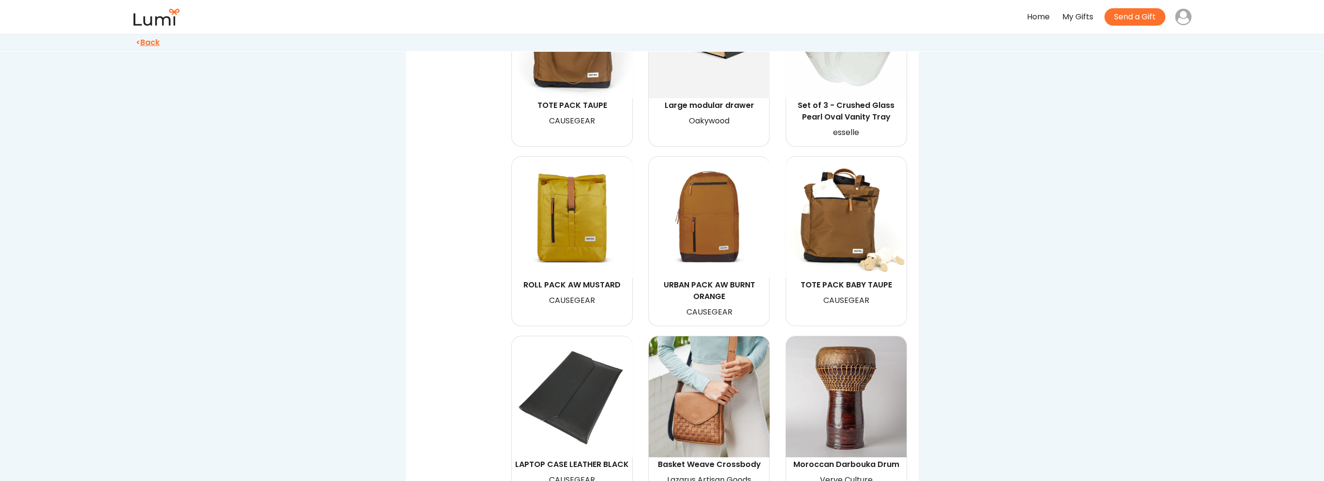
scroll to position [3965, 0]
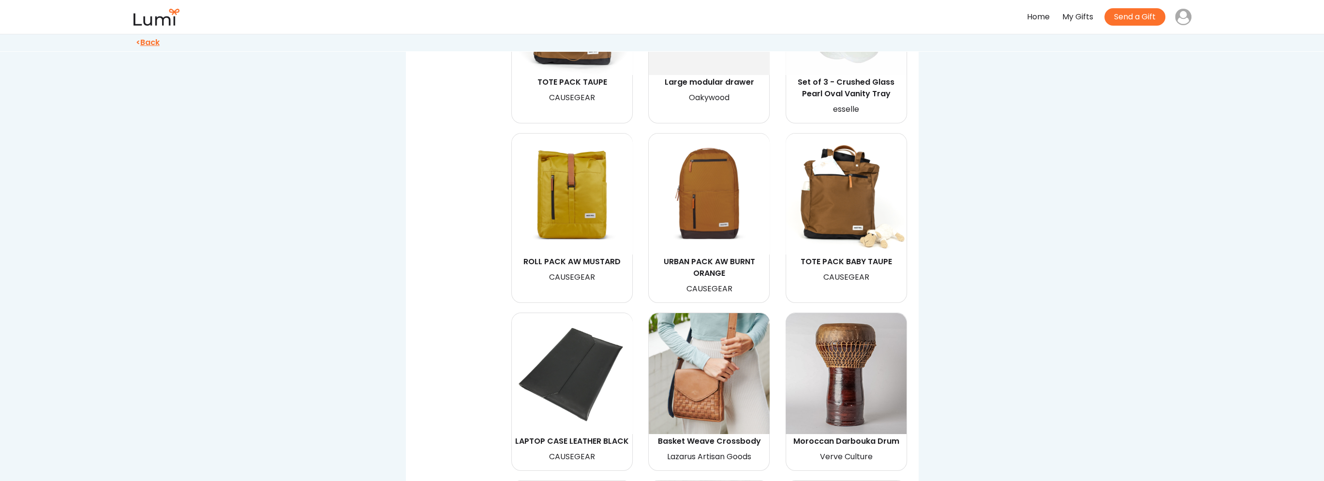
click at [828, 170] on img at bounding box center [845, 193] width 121 height 121
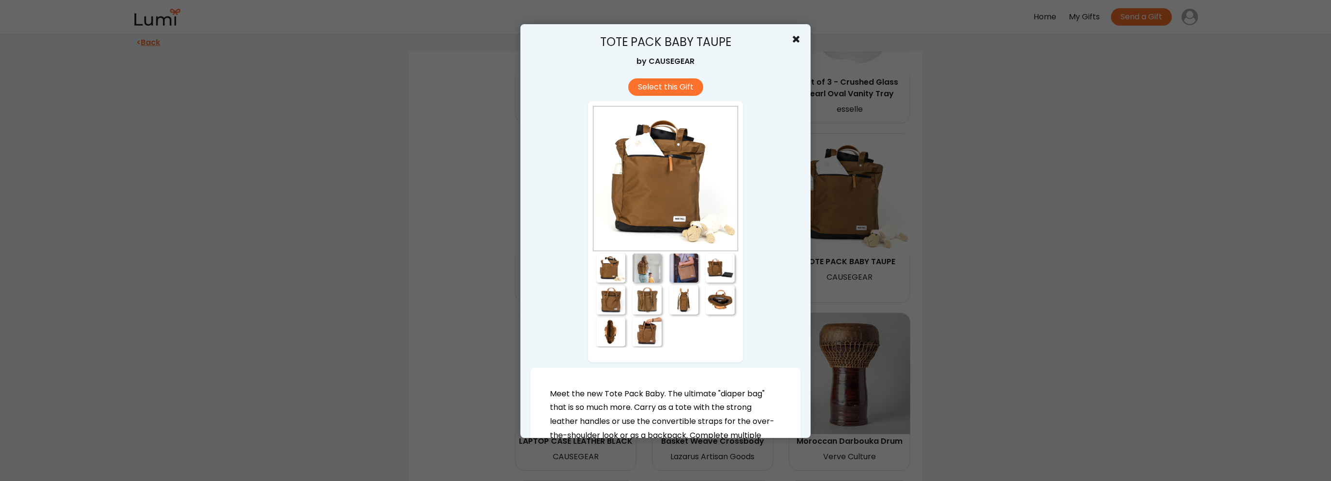
click at [643, 275] on div at bounding box center [647, 267] width 29 height 29
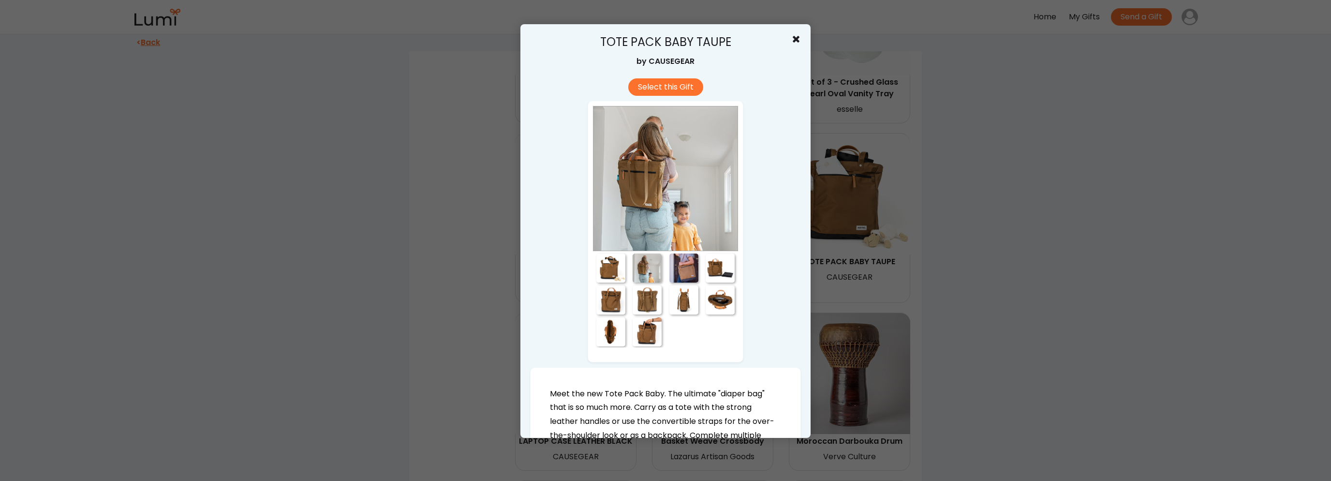
click at [685, 272] on div at bounding box center [683, 267] width 29 height 29
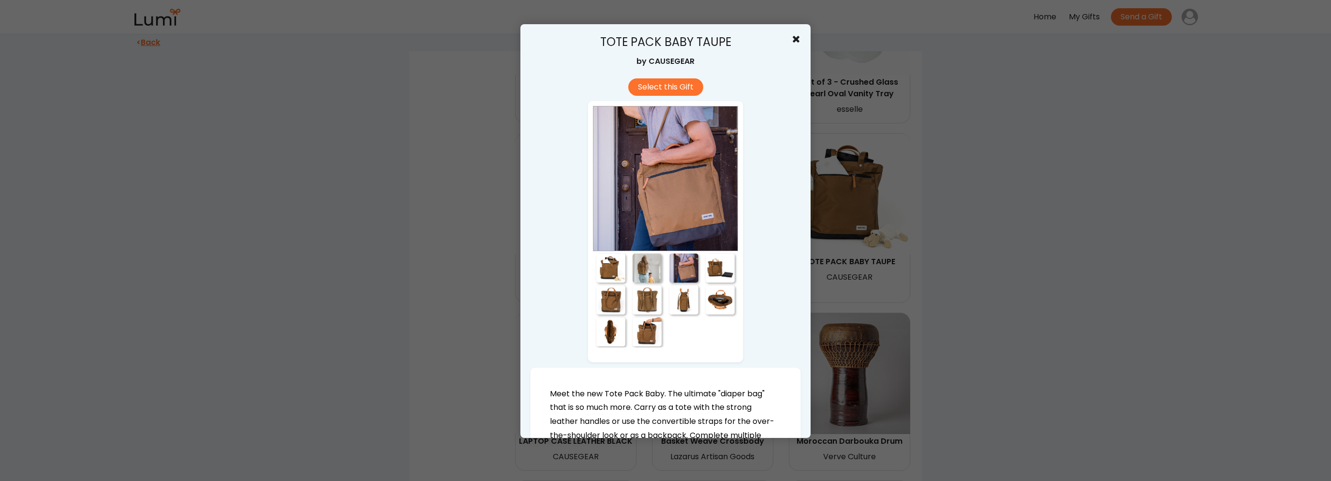
click at [707, 277] on div at bounding box center [720, 267] width 29 height 29
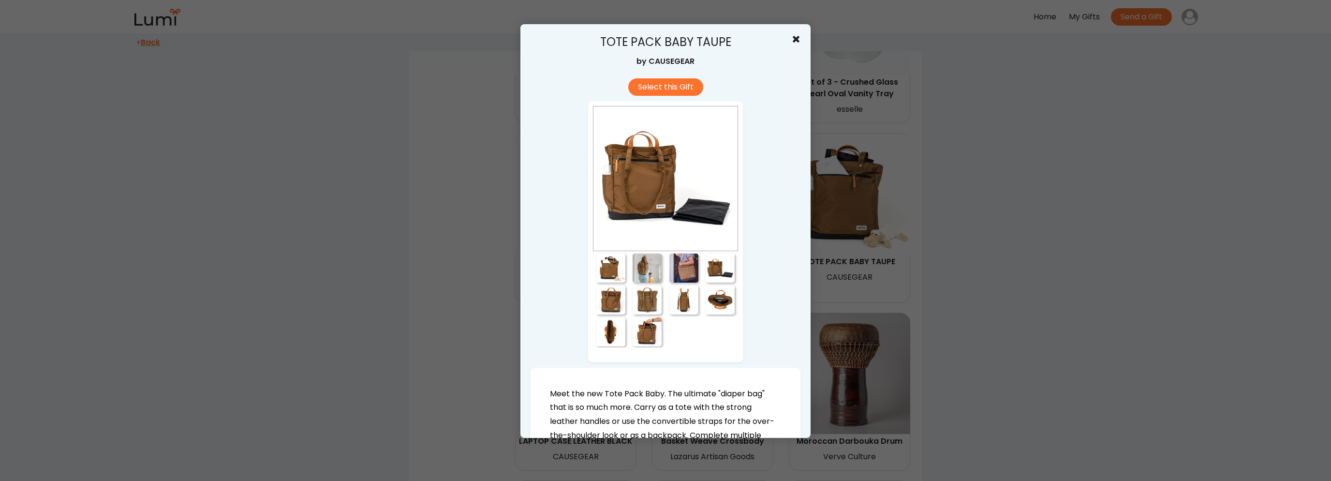
click at [603, 303] on div at bounding box center [610, 299] width 29 height 29
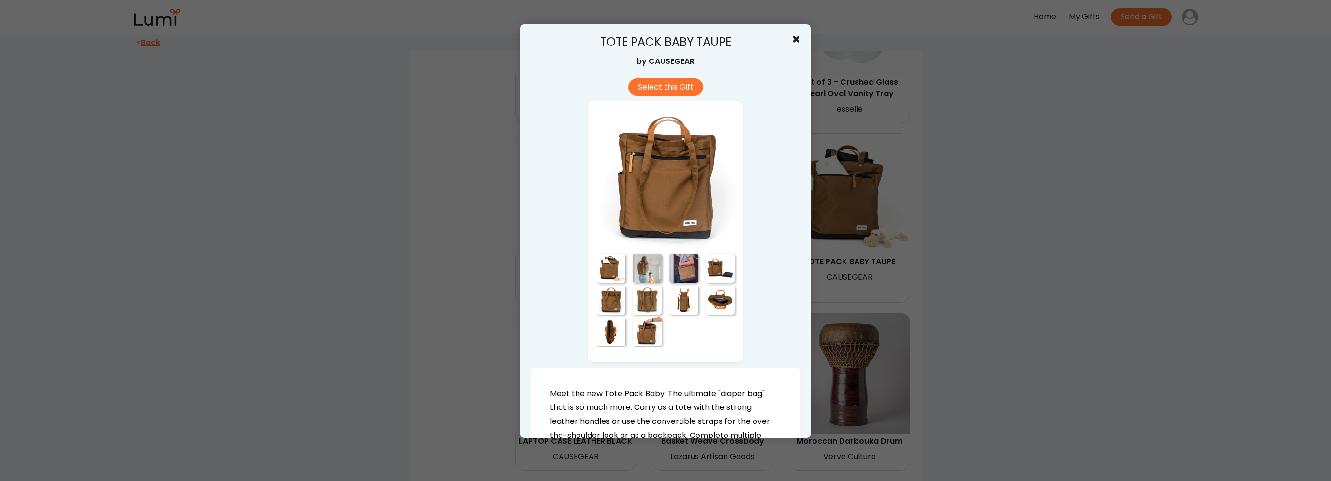
click at [642, 303] on div at bounding box center [647, 299] width 29 height 29
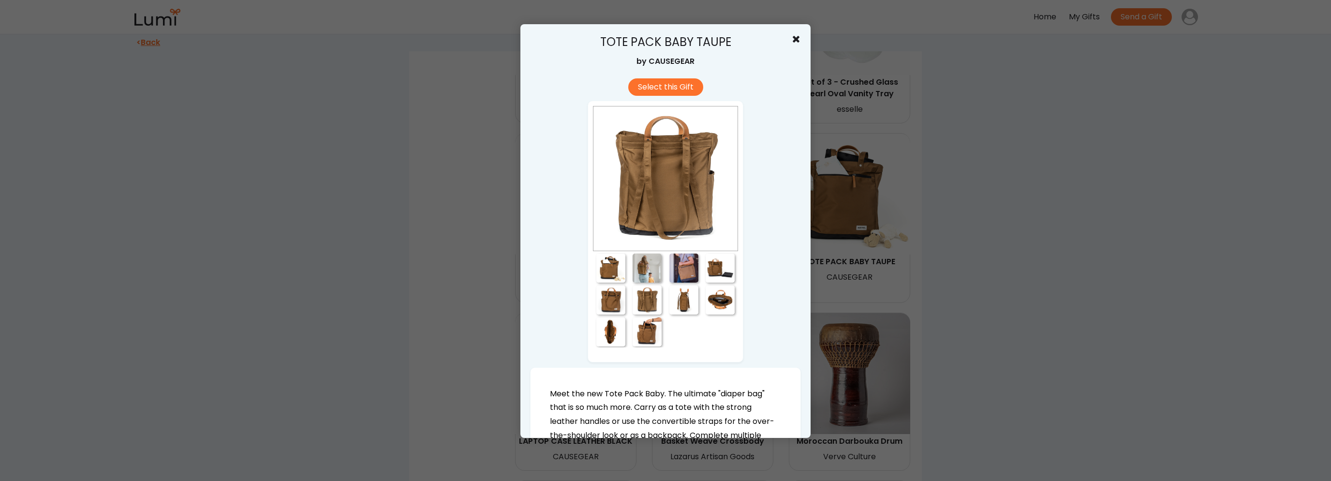
click at [669, 307] on div at bounding box center [683, 299] width 29 height 29
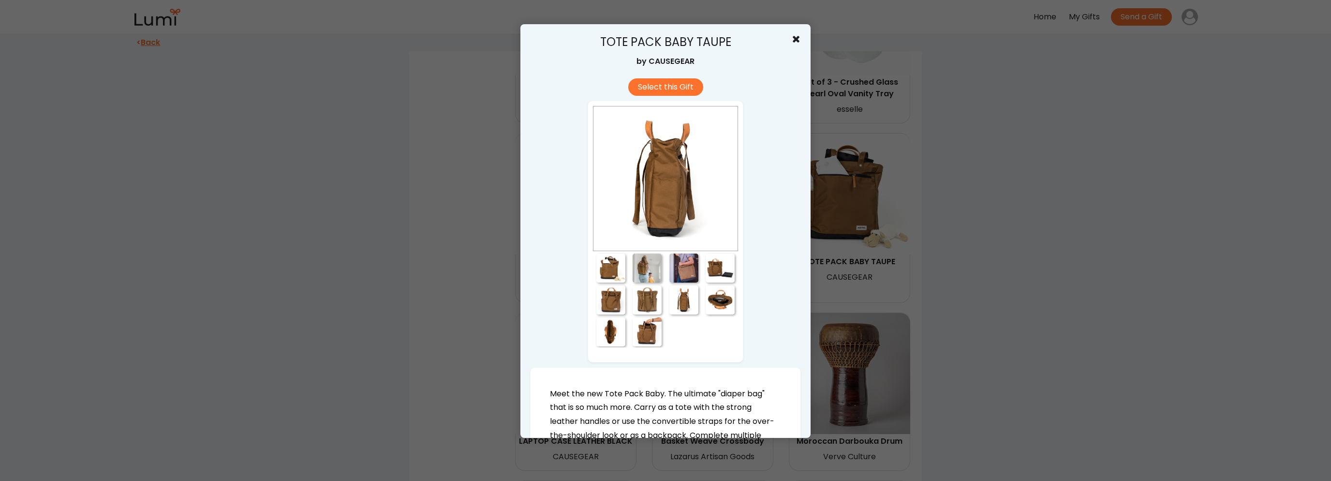
click at [722, 303] on div at bounding box center [720, 299] width 29 height 29
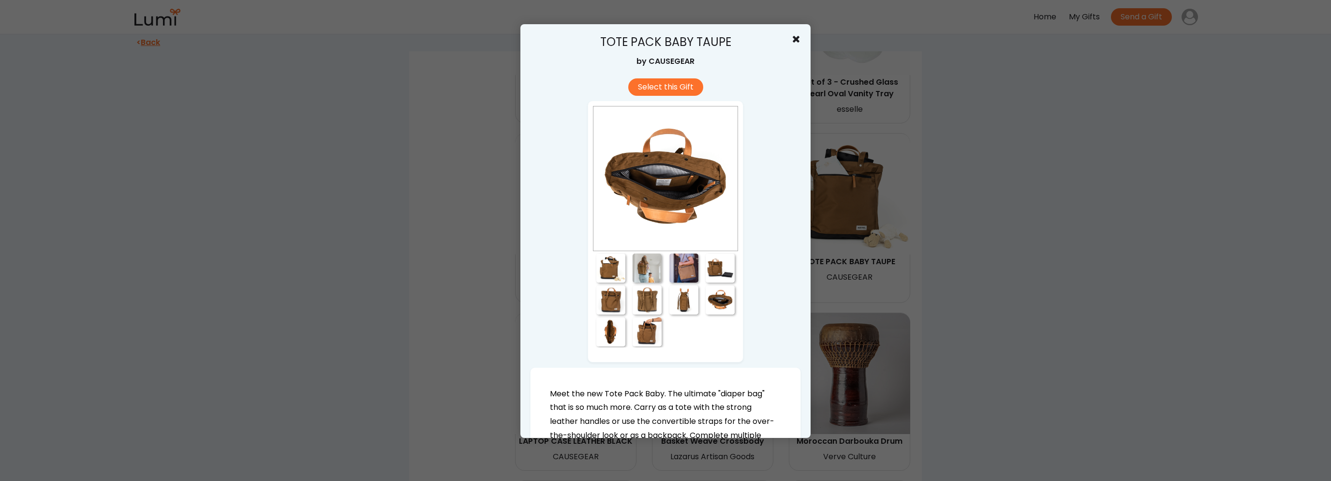
click at [605, 335] on div at bounding box center [610, 331] width 29 height 29
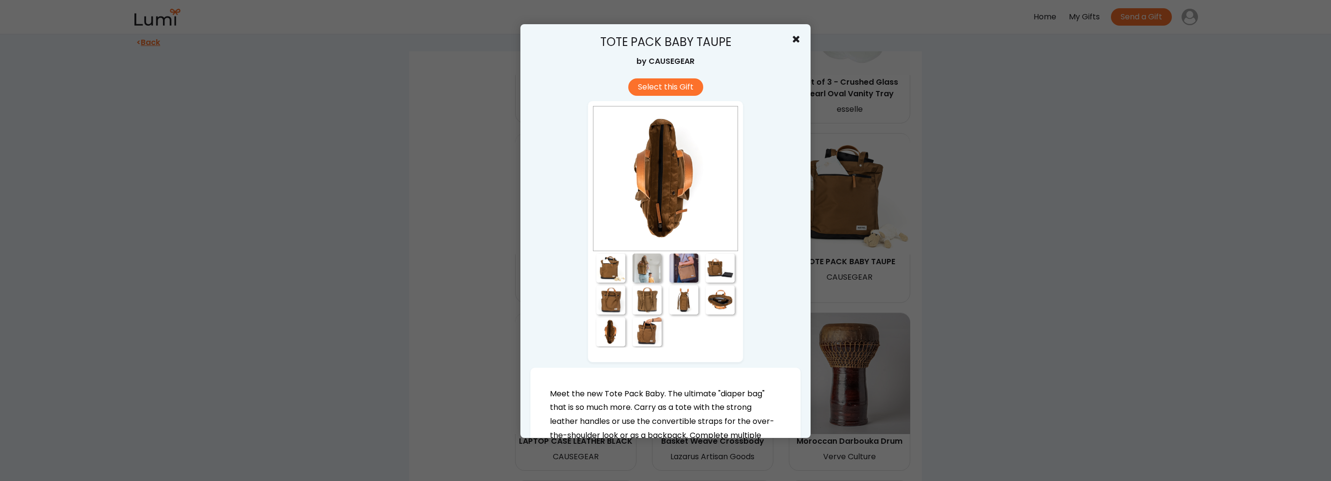
click at [638, 336] on div at bounding box center [647, 331] width 29 height 29
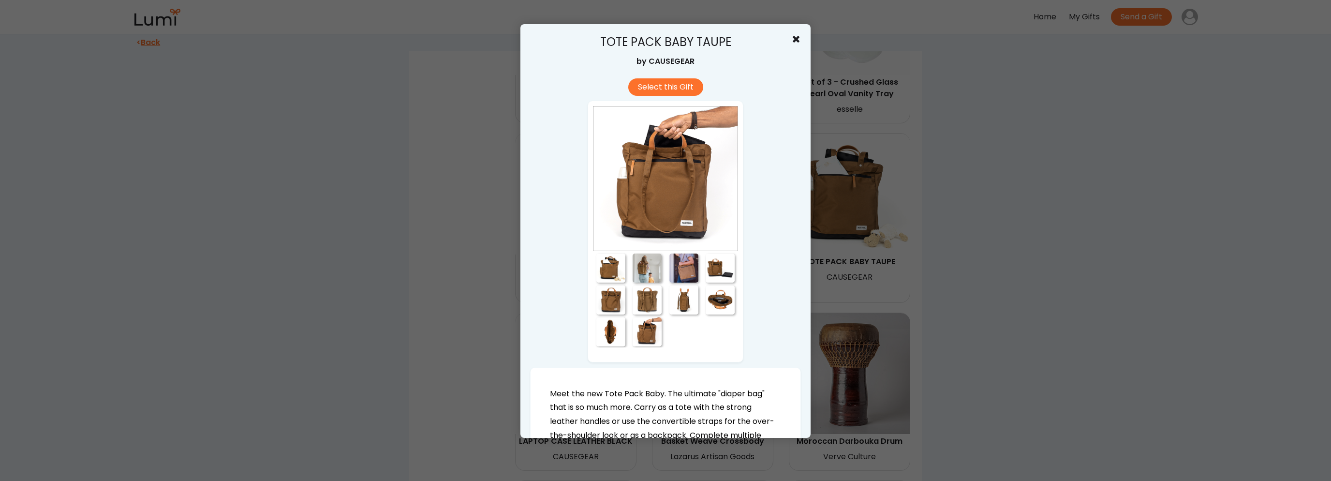
click at [949, 326] on div at bounding box center [665, 240] width 1331 height 481
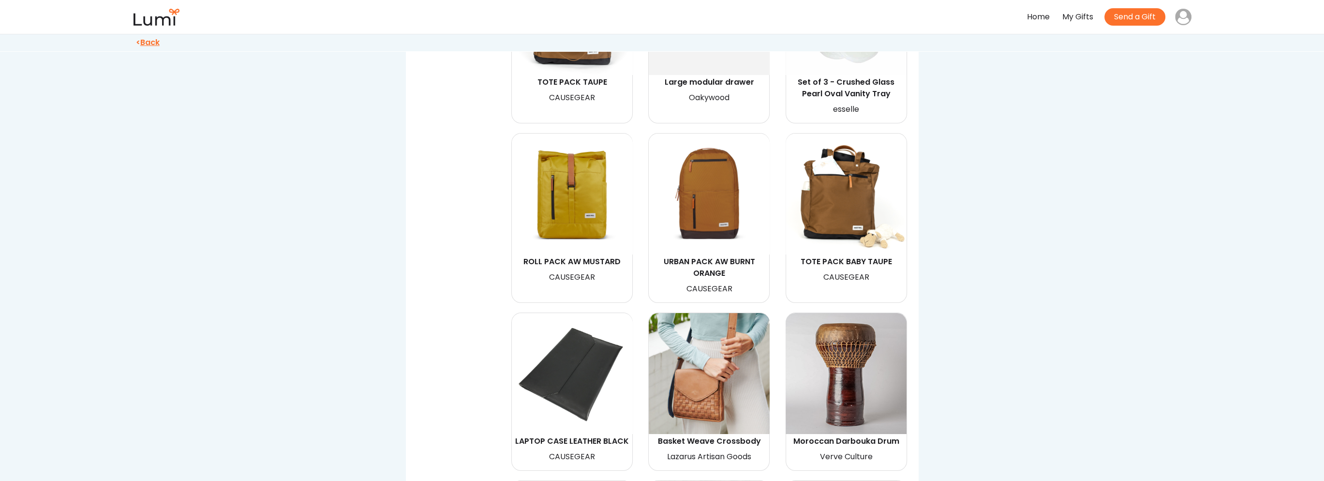
click at [716, 338] on img at bounding box center [708, 373] width 121 height 121
select select "{"_class":"StaticObject","data":{"_api_c2_node.id":"gid://shopify/ProductVarian…"
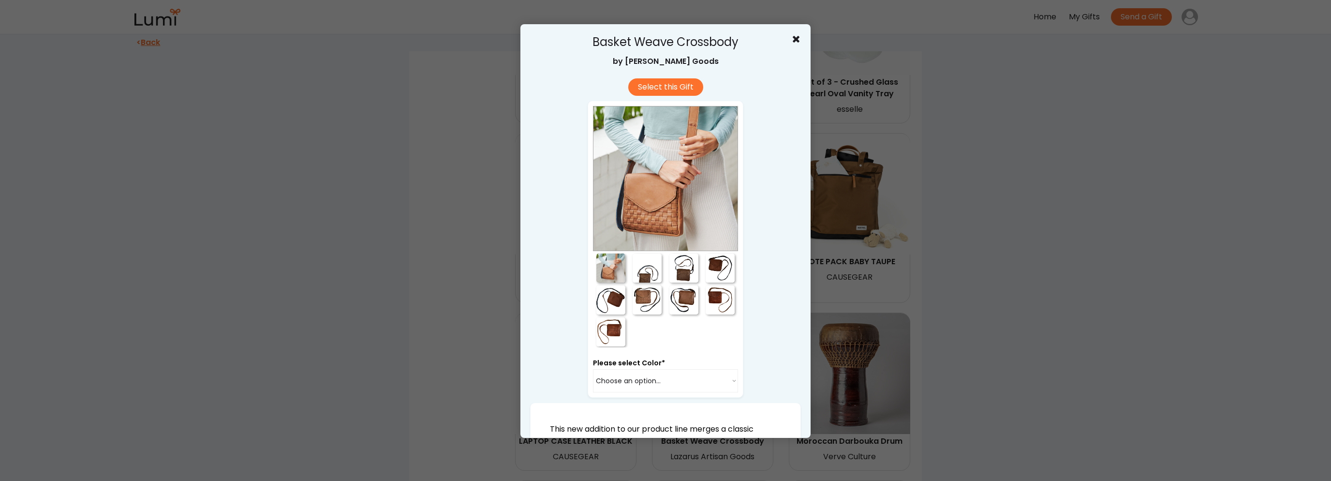
click at [636, 274] on div at bounding box center [647, 267] width 29 height 29
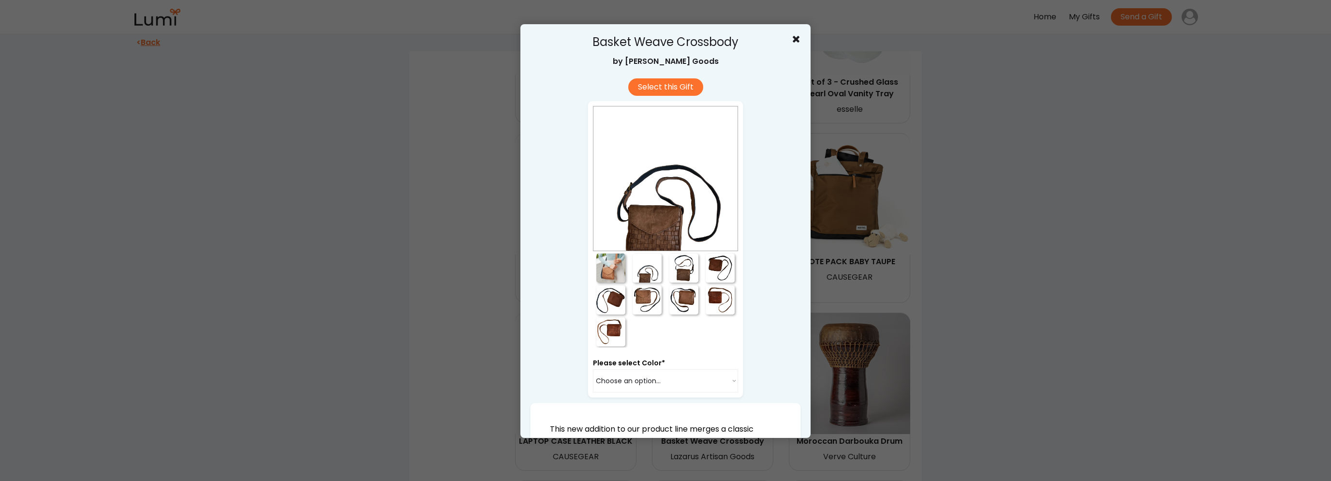
click at [677, 276] on div at bounding box center [683, 267] width 29 height 29
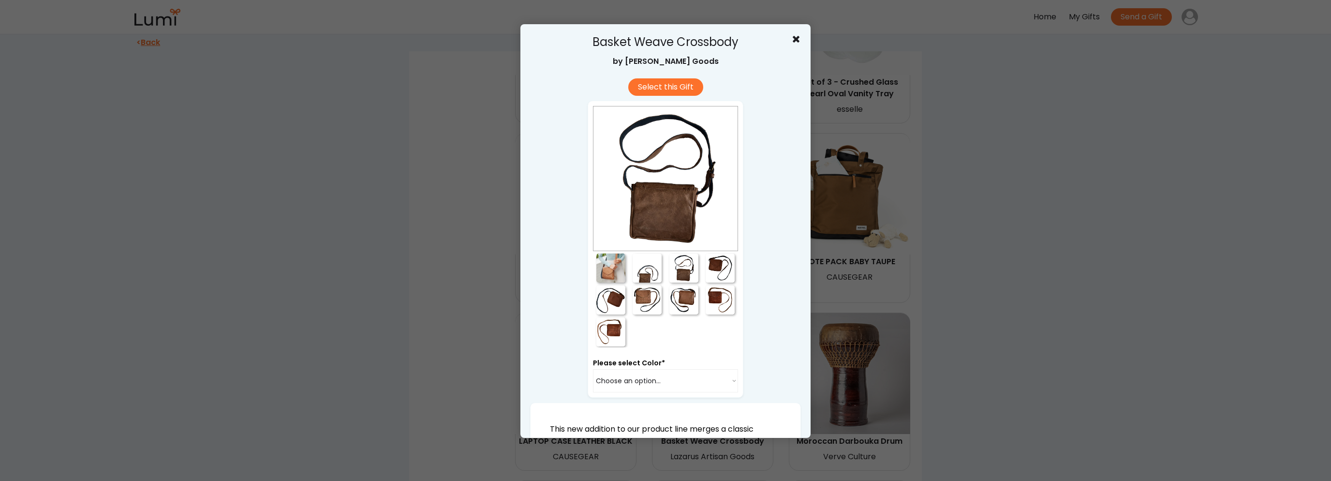
click at [712, 276] on div at bounding box center [720, 267] width 29 height 29
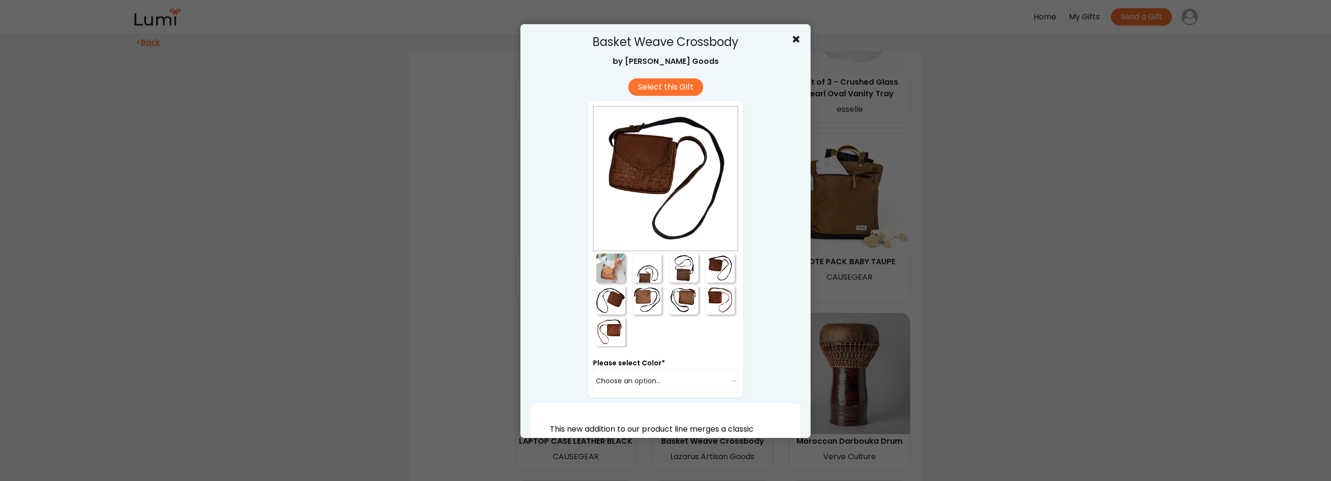
click at [710, 311] on div at bounding box center [720, 299] width 29 height 29
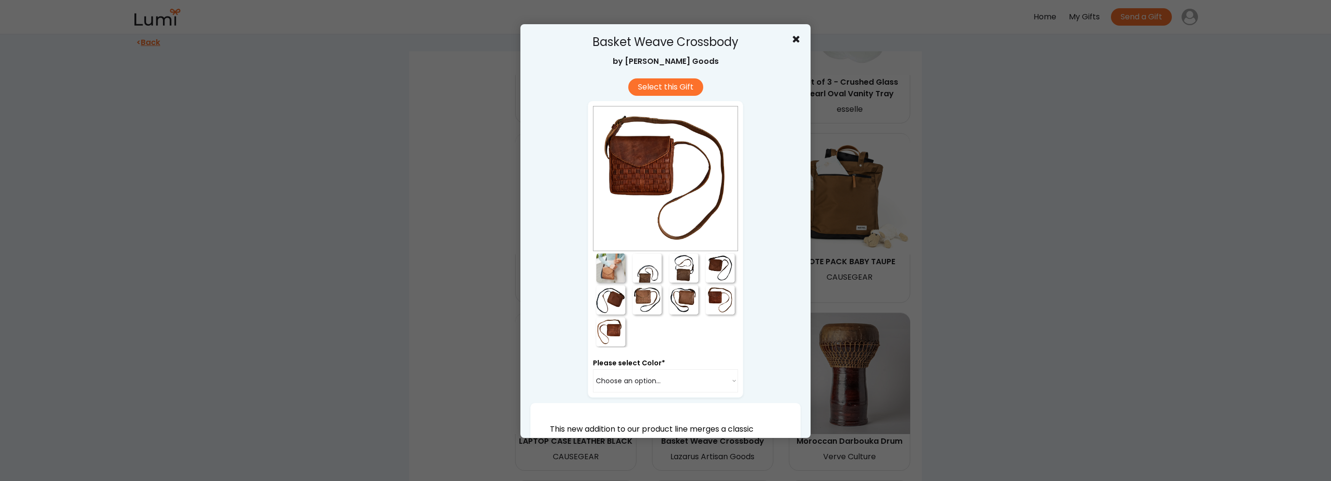
click at [673, 311] on div at bounding box center [683, 299] width 29 height 29
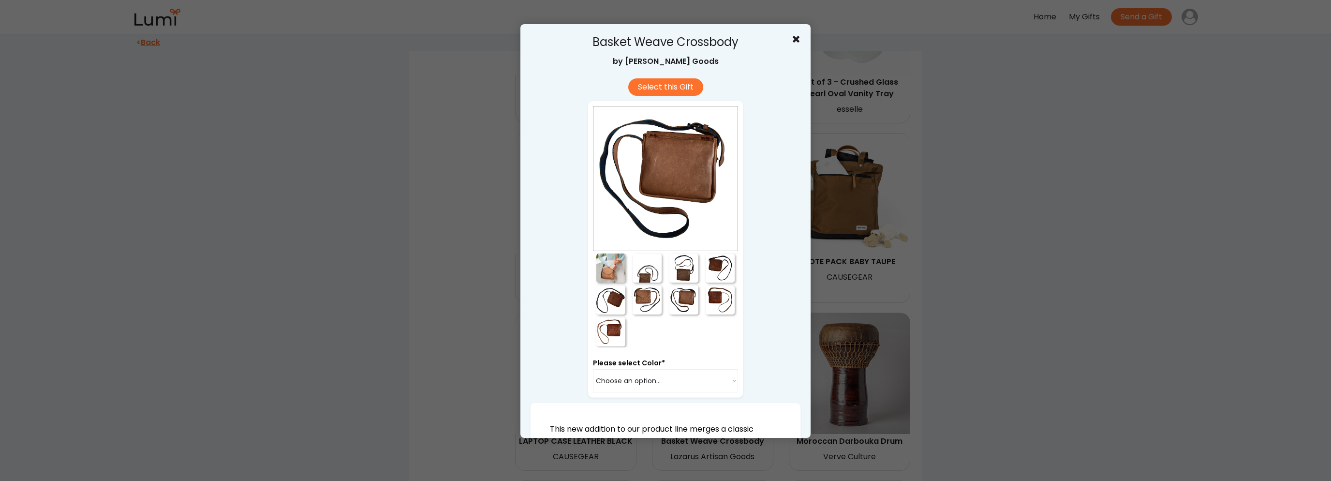
click at [638, 311] on div at bounding box center [647, 299] width 29 height 29
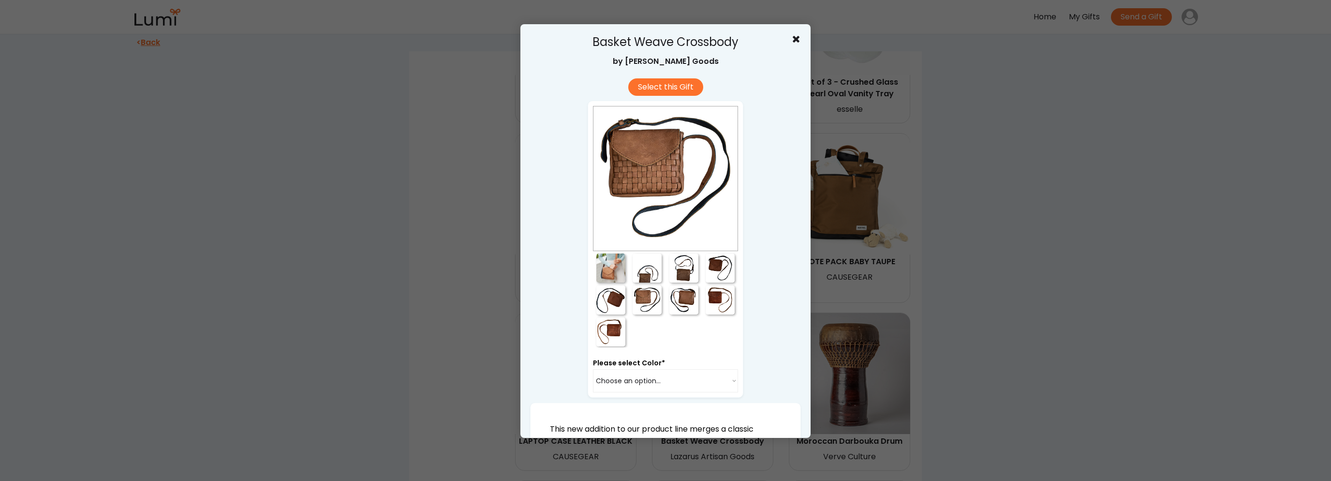
click at [605, 310] on div at bounding box center [610, 299] width 29 height 29
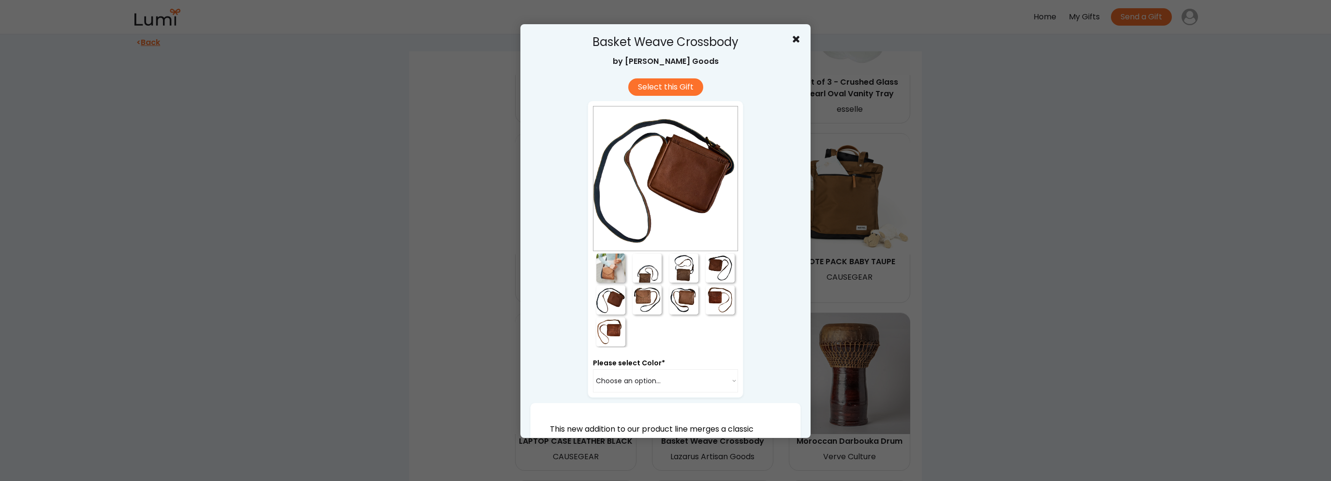
click at [604, 352] on div "Please select Color* Choose an option... Cacao Mocha Stone Signature Chocolate" at bounding box center [666, 249] width 156 height 297
click at [903, 266] on div at bounding box center [665, 240] width 1331 height 481
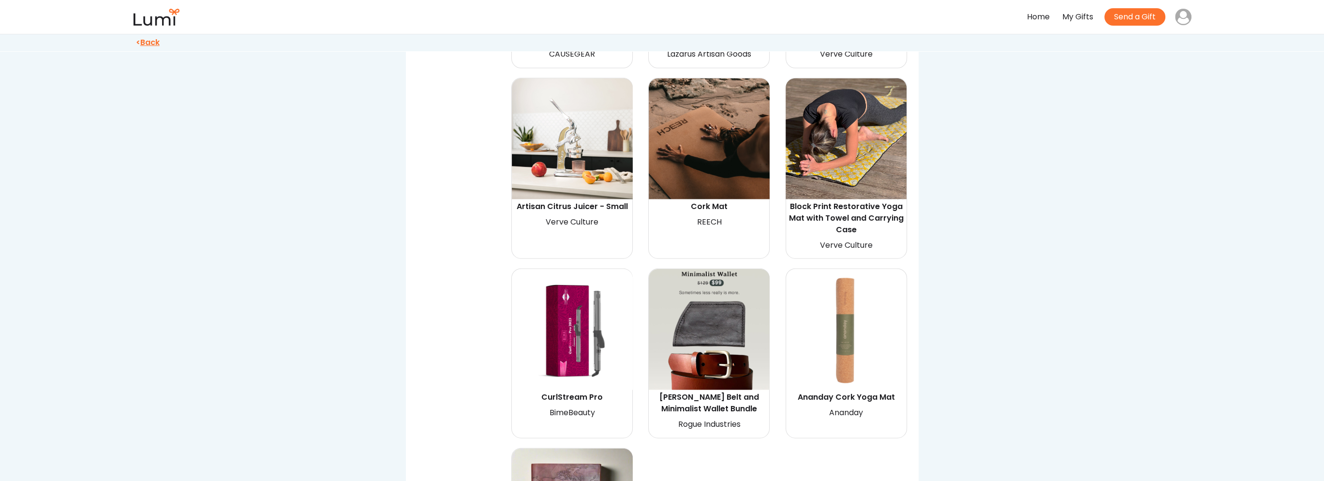
scroll to position [4352, 0]
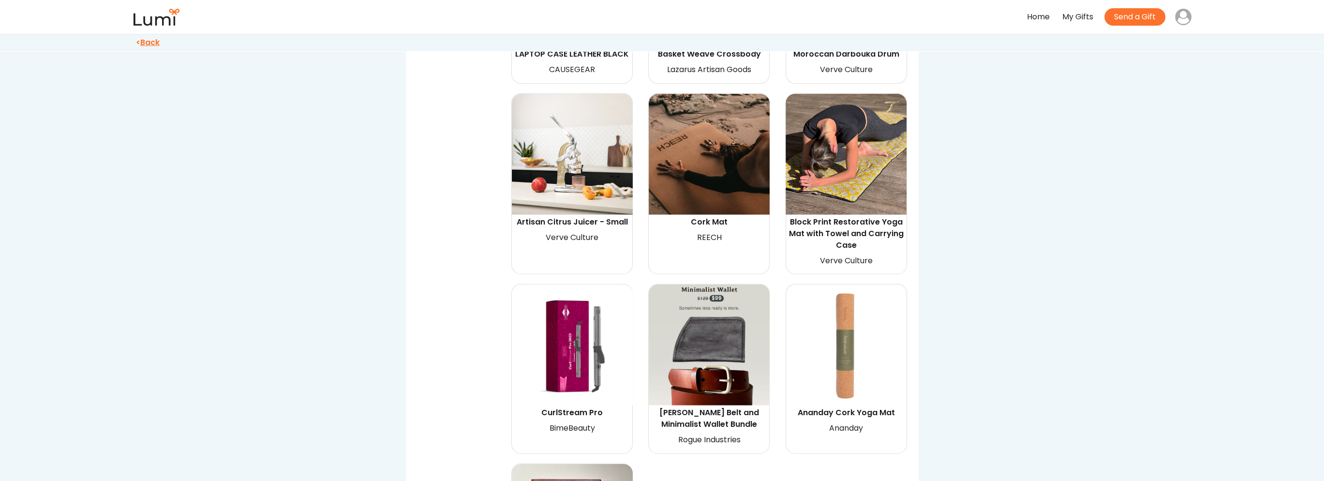
click at [584, 131] on img at bounding box center [572, 154] width 121 height 121
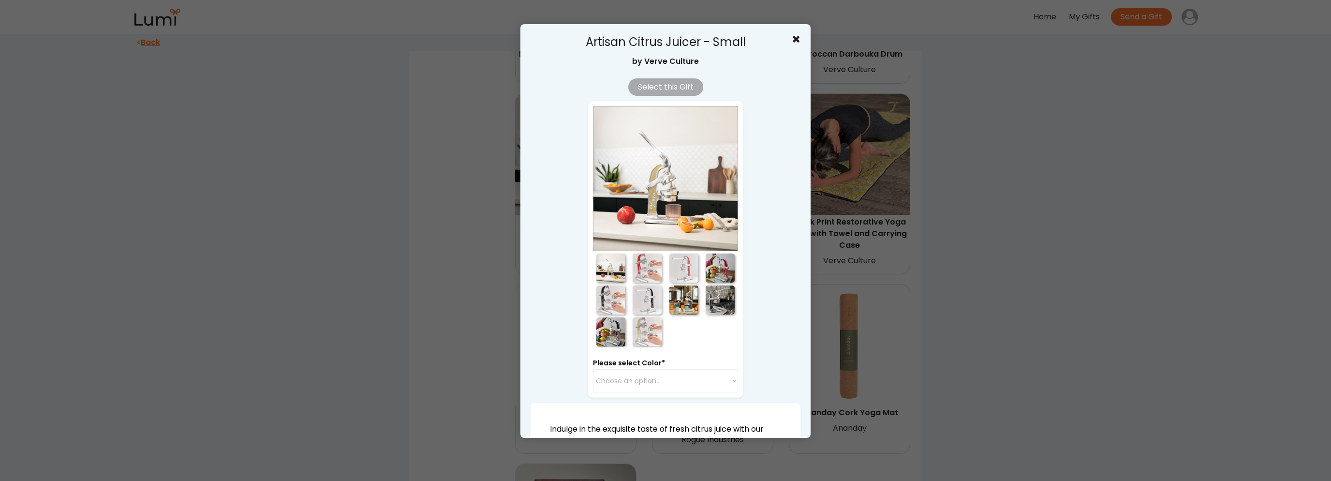
click at [655, 265] on div at bounding box center [647, 267] width 29 height 29
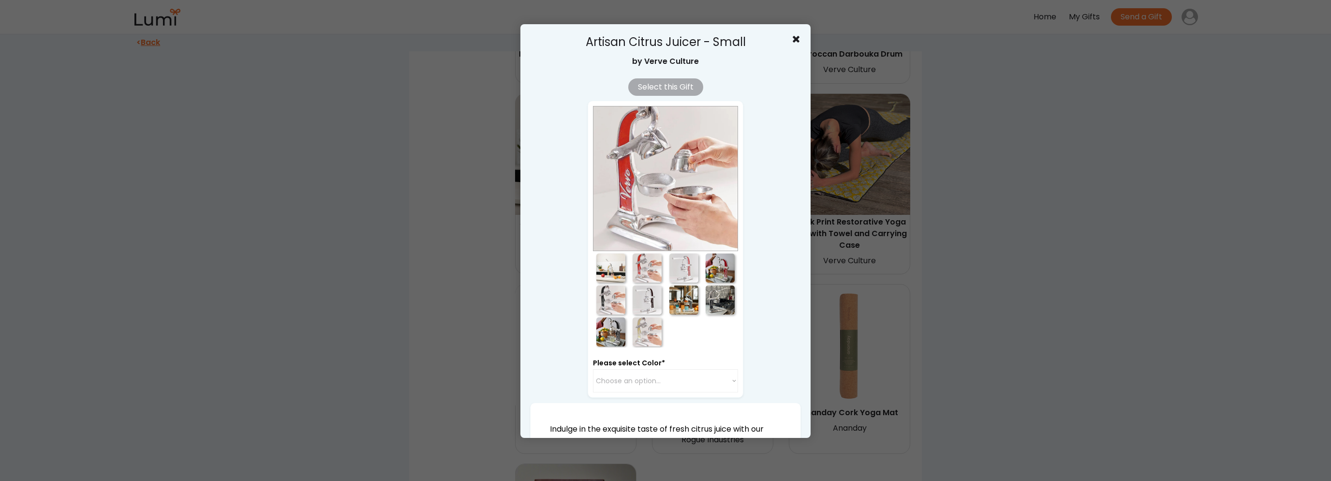
click at [685, 271] on div at bounding box center [683, 267] width 29 height 29
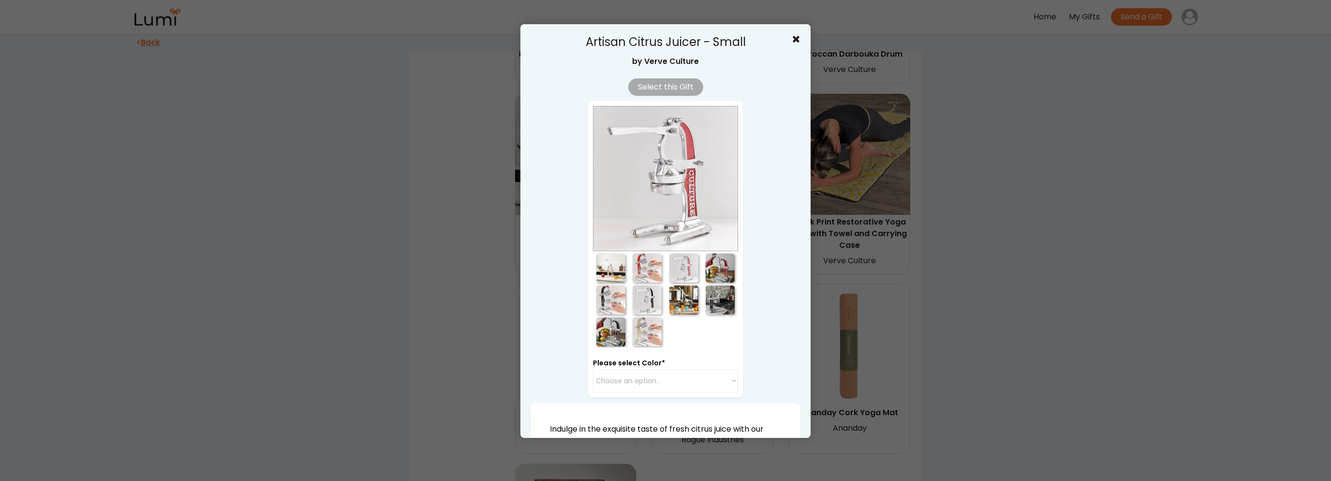
click at [719, 272] on div at bounding box center [720, 267] width 29 height 29
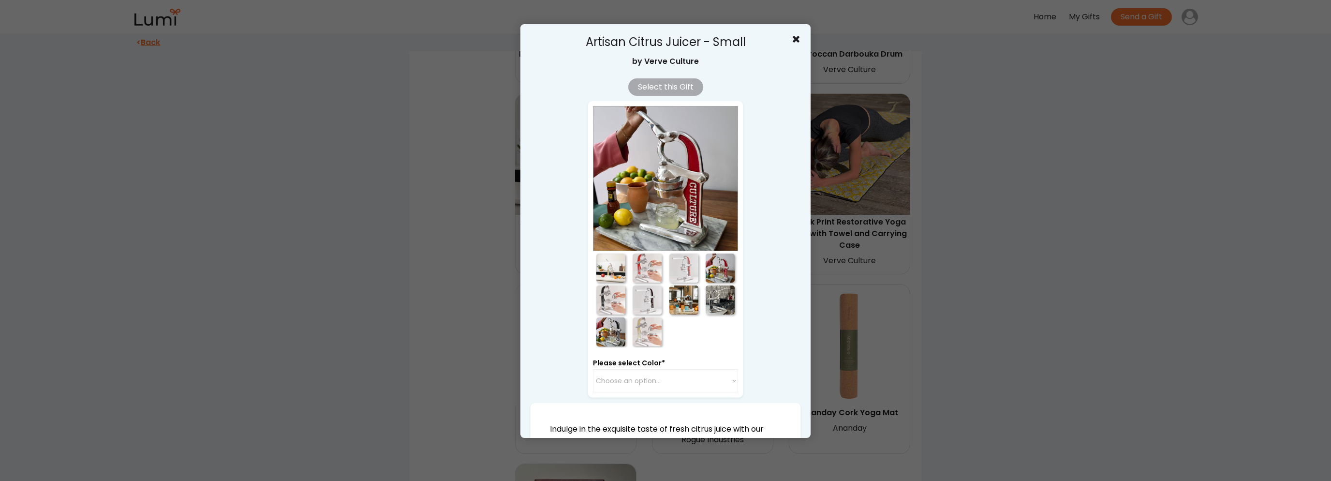
click at [605, 293] on div at bounding box center [610, 299] width 29 height 29
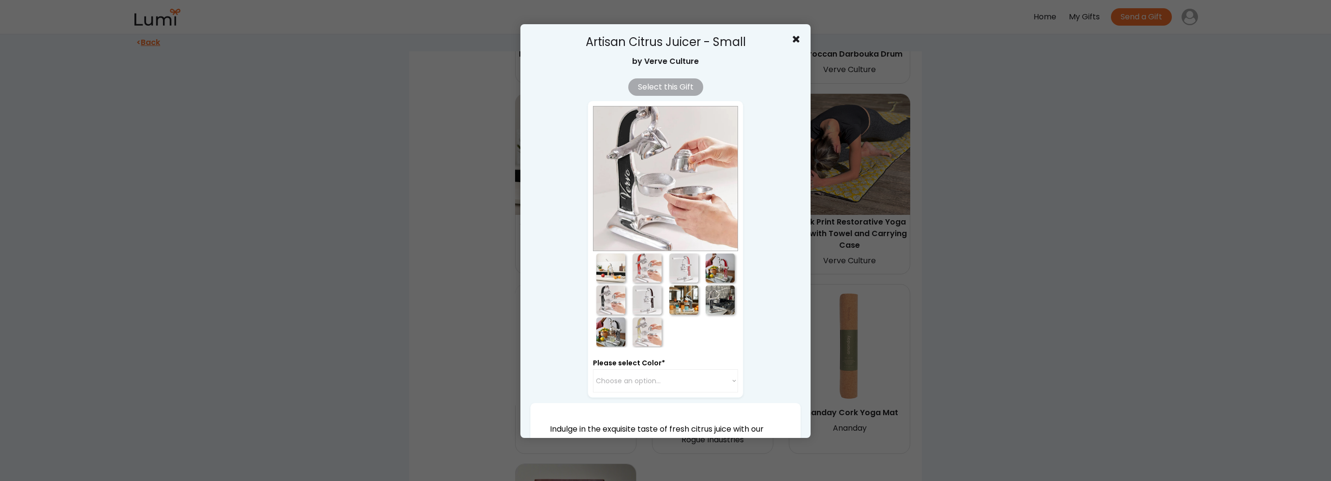
click at [639, 301] on div at bounding box center [647, 299] width 29 height 29
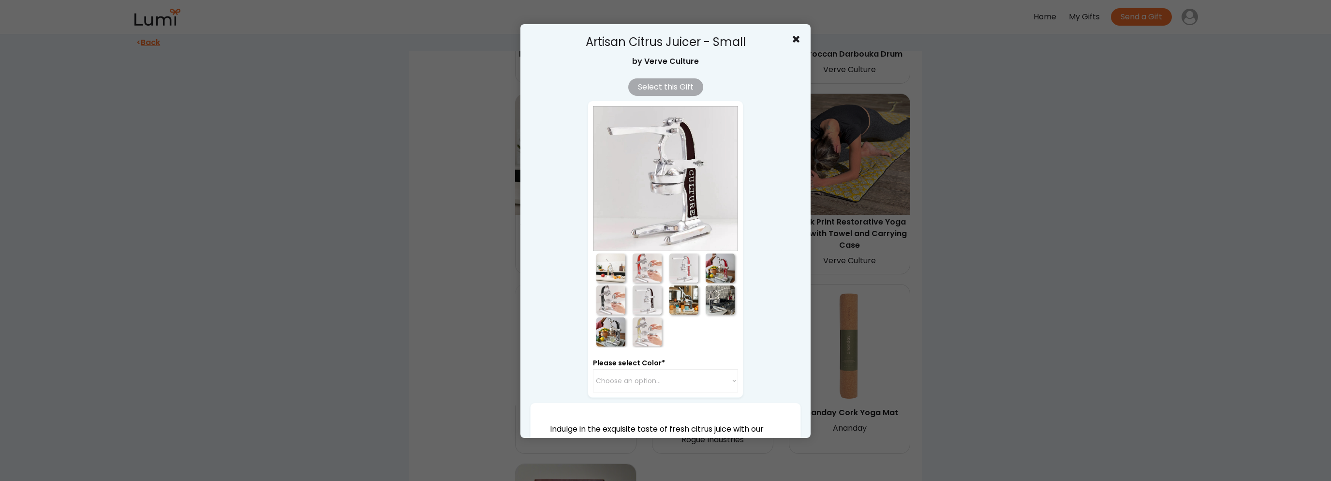
click at [692, 297] on div at bounding box center [683, 299] width 29 height 29
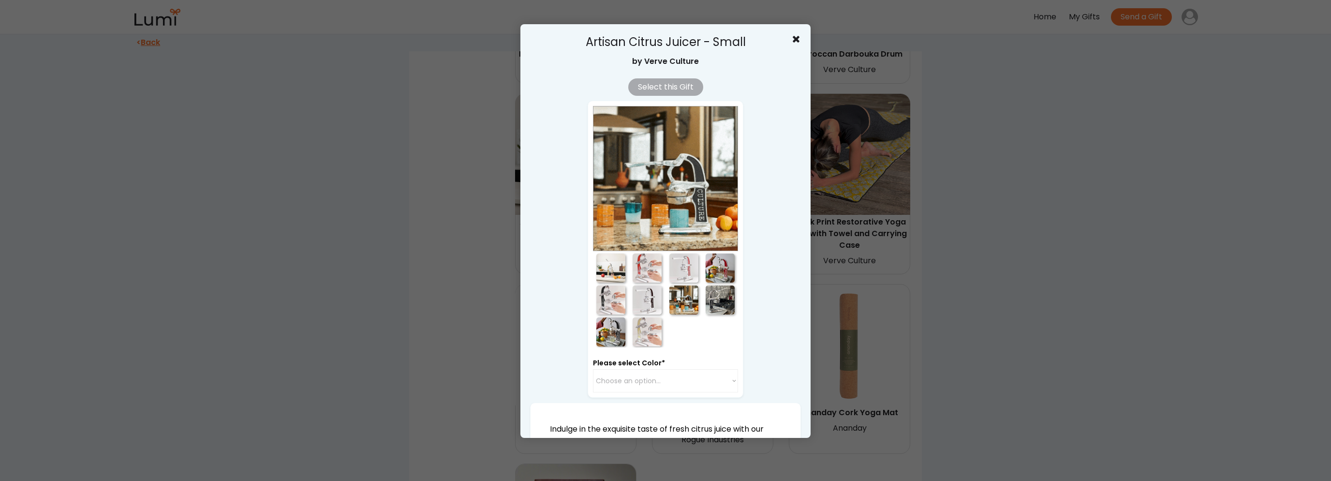
click at [724, 295] on div at bounding box center [720, 299] width 29 height 29
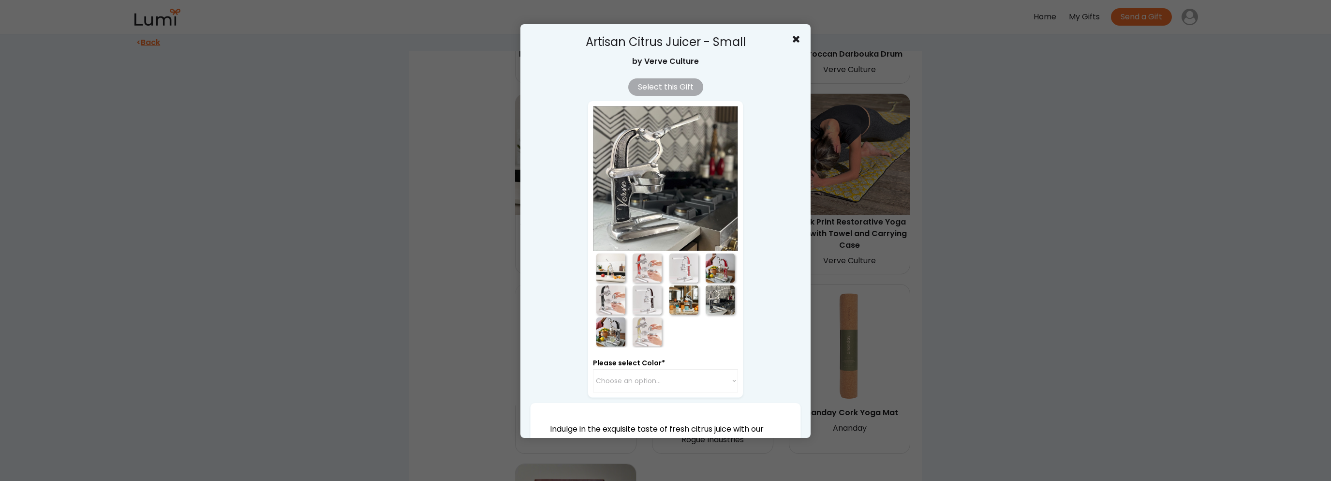
click at [692, 297] on div at bounding box center [683, 299] width 29 height 29
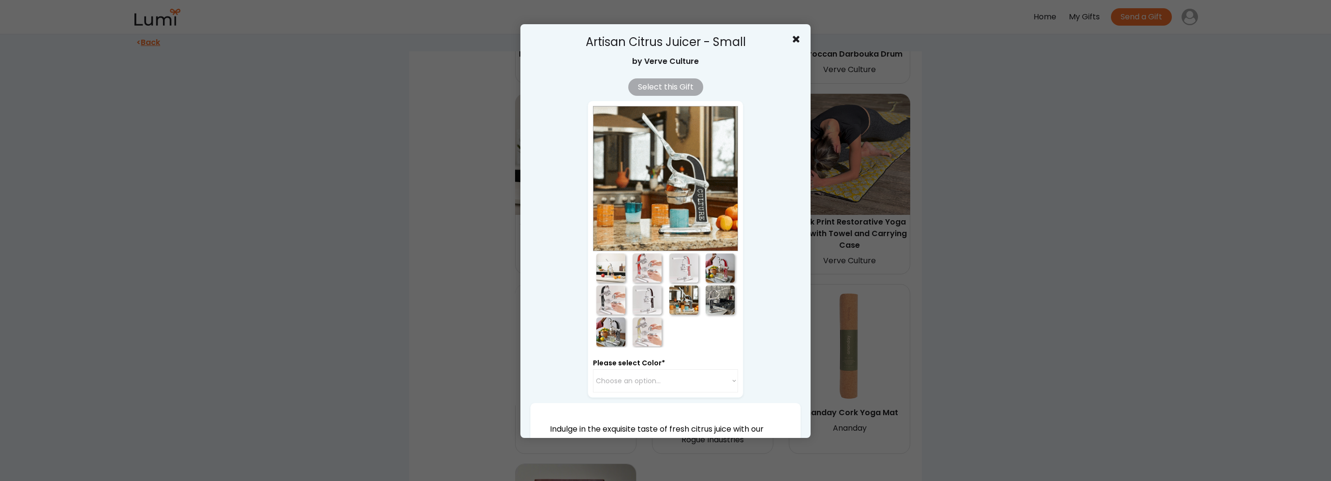
click at [911, 339] on div at bounding box center [665, 240] width 1331 height 481
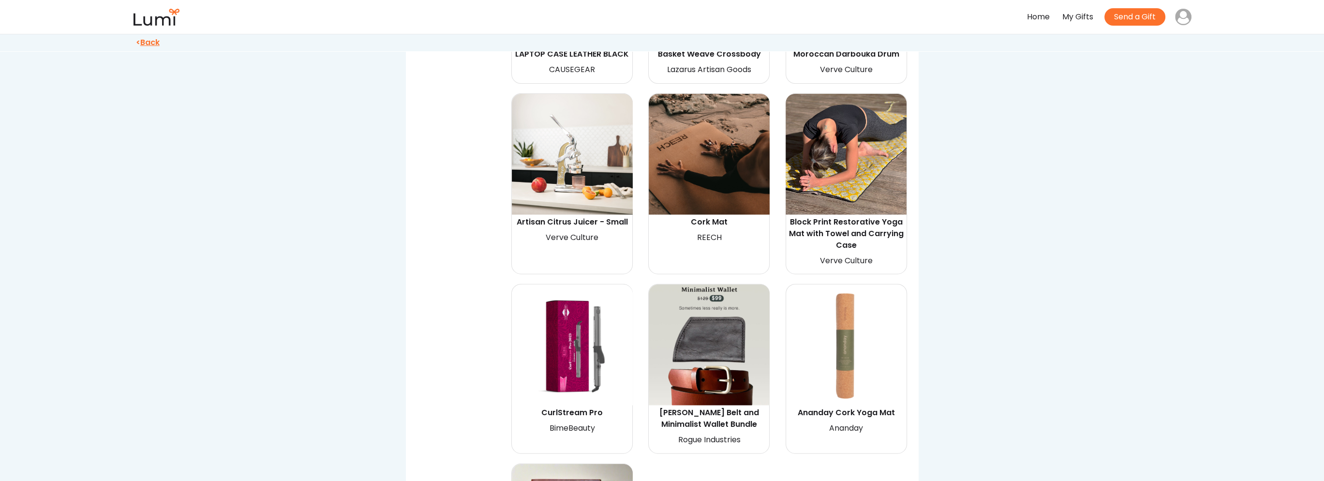
click at [733, 325] on img at bounding box center [708, 344] width 121 height 121
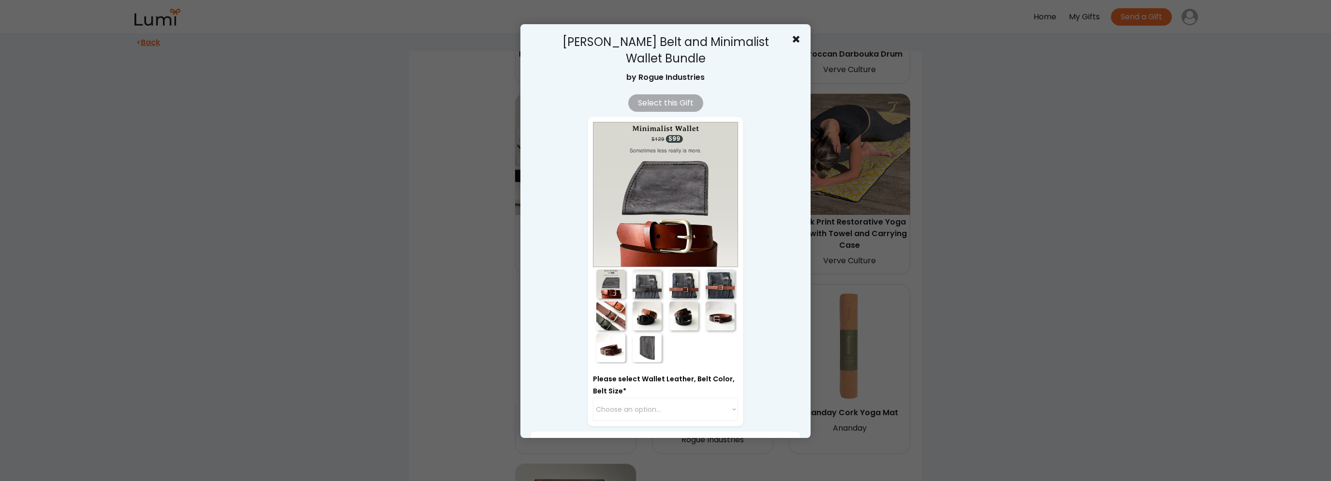
click at [933, 359] on div at bounding box center [665, 240] width 1331 height 481
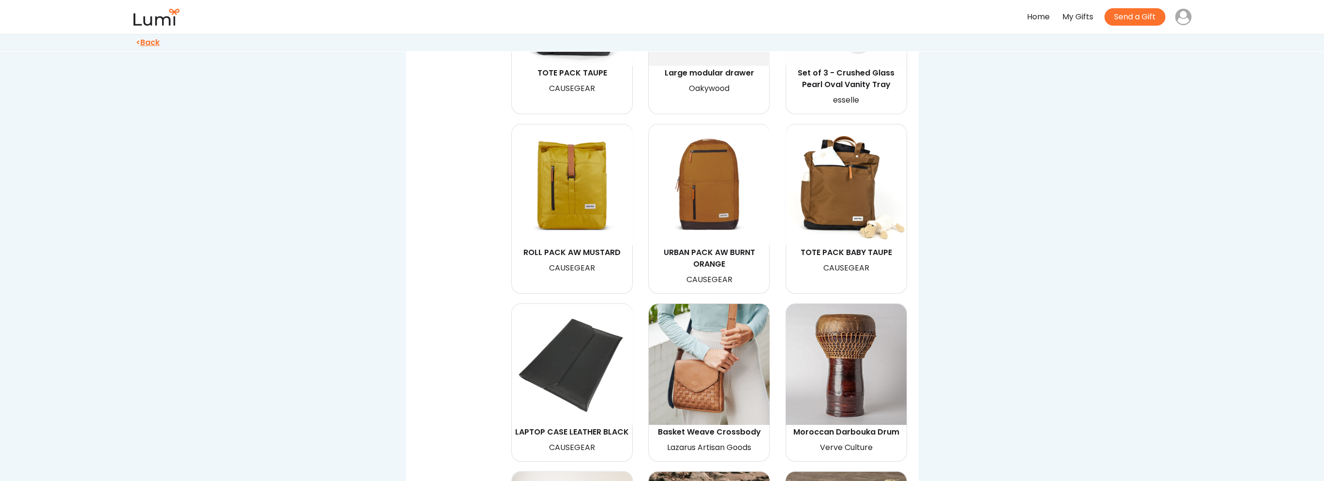
scroll to position [3965, 0]
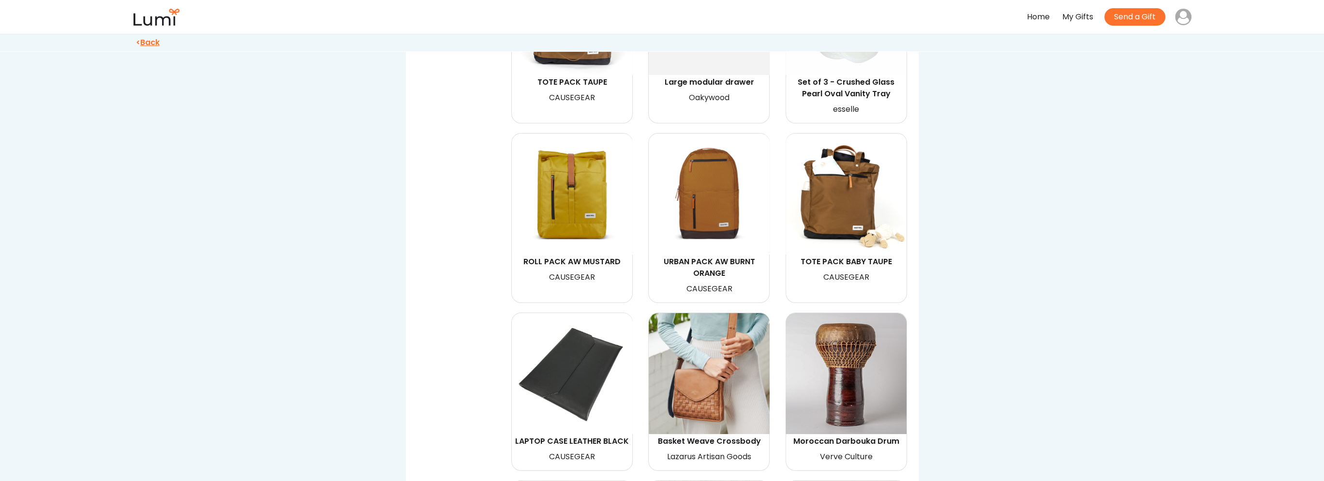
click at [878, 351] on img at bounding box center [845, 373] width 121 height 121
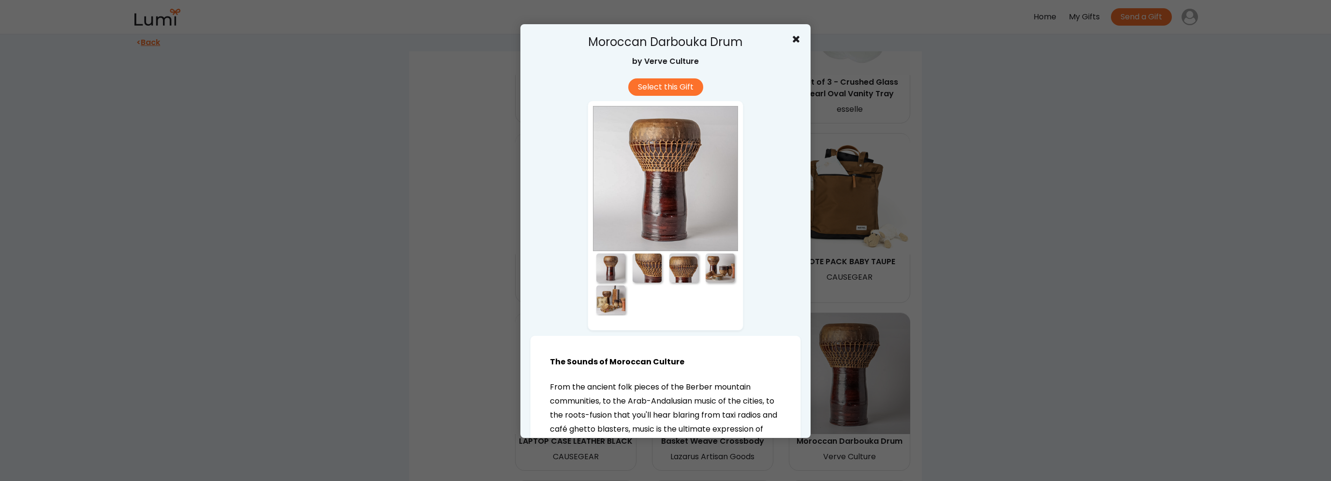
click at [669, 265] on div at bounding box center [683, 267] width 29 height 29
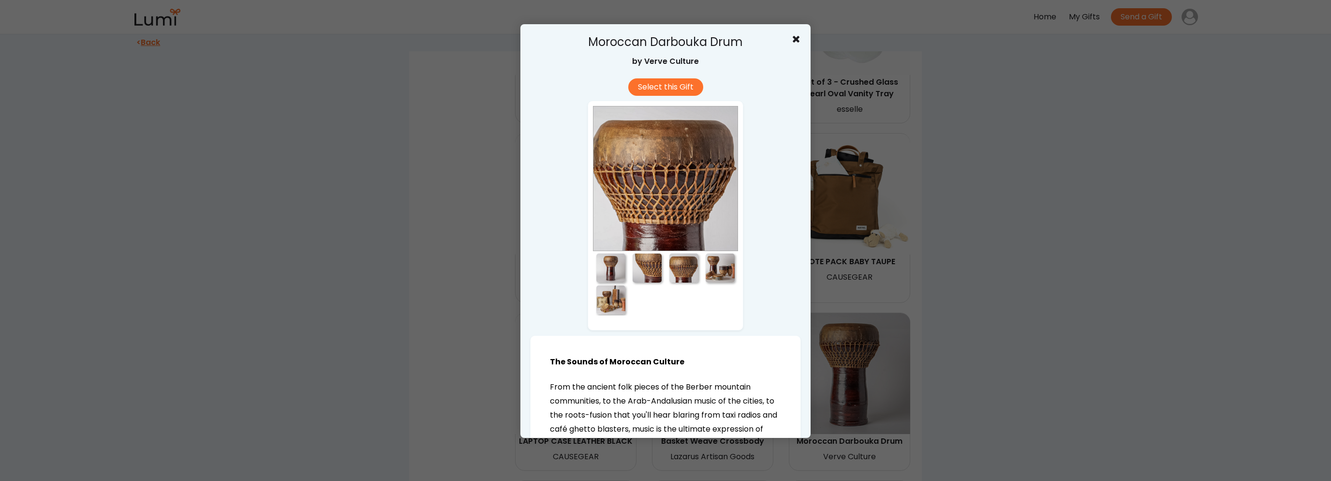
click at [719, 272] on div at bounding box center [720, 267] width 29 height 29
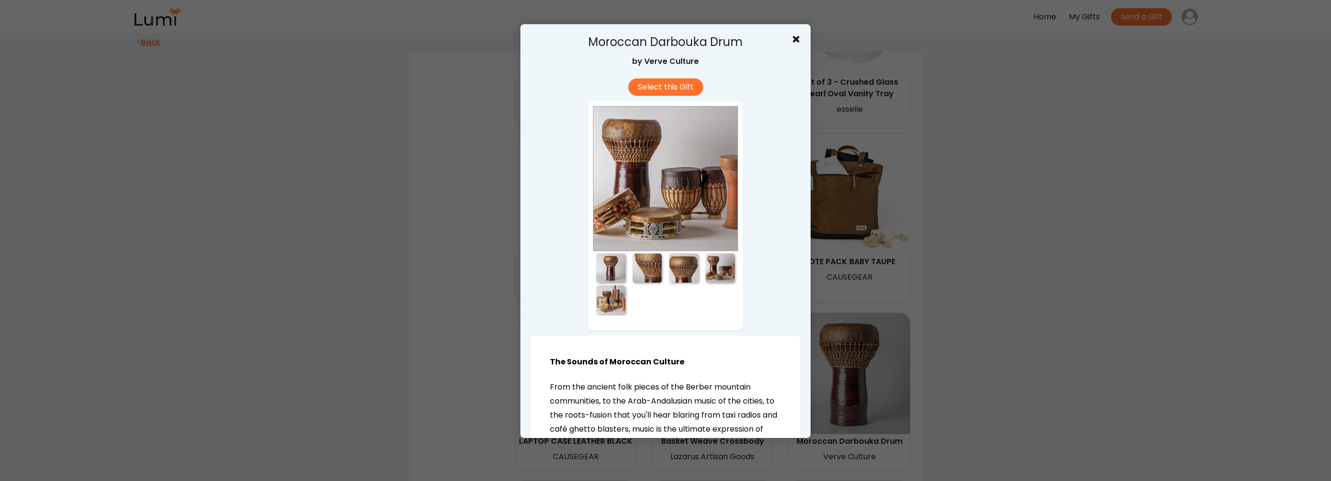
drag, startPoint x: 608, startPoint y: 305, endPoint x: 646, endPoint y: 304, distance: 38.2
click at [607, 305] on div at bounding box center [610, 299] width 29 height 29
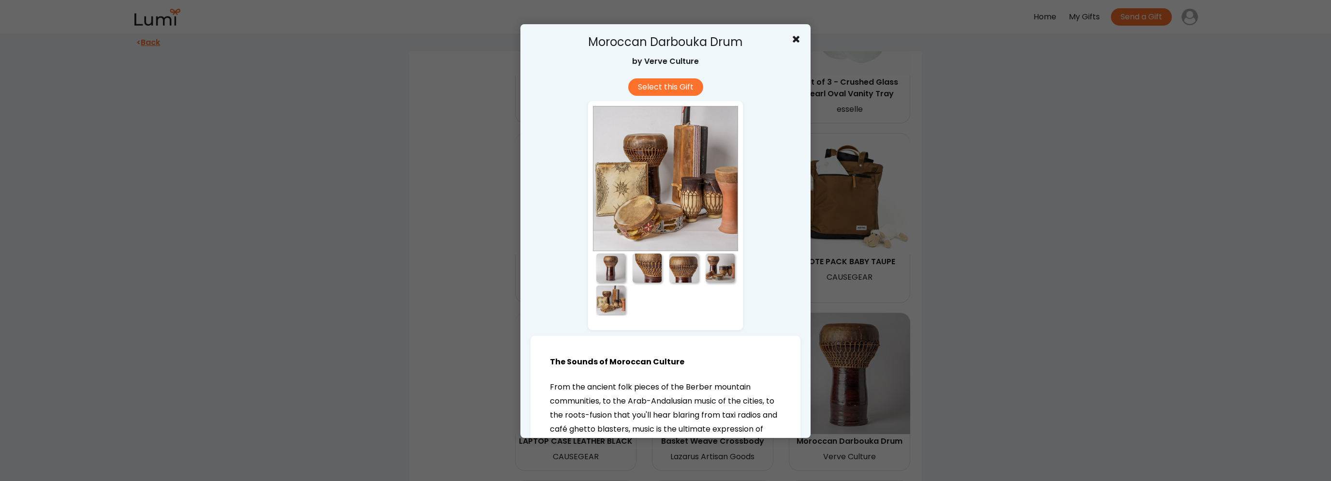
click at [1041, 313] on div at bounding box center [665, 240] width 1331 height 481
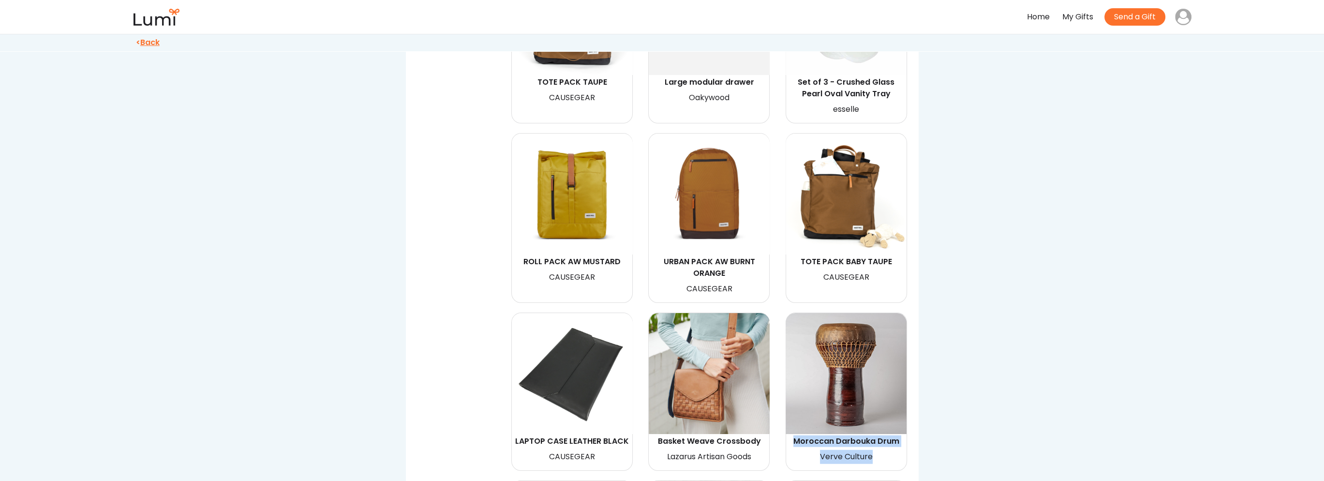
drag, startPoint x: 886, startPoint y: 413, endPoint x: 780, endPoint y: 400, distance: 107.7
click at [780, 400] on div "Moroccan Darbouka Drum Verve Culture" at bounding box center [841, 387] width 137 height 168
copy div "Moroccan Darbouka Drum Verve Culture"
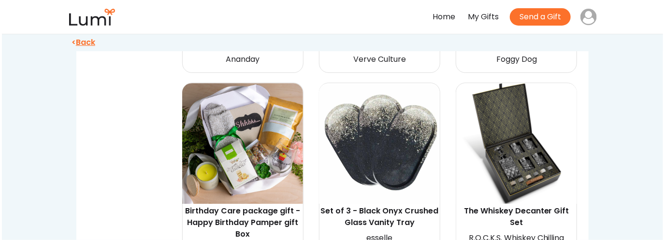
scroll to position [2950, 0]
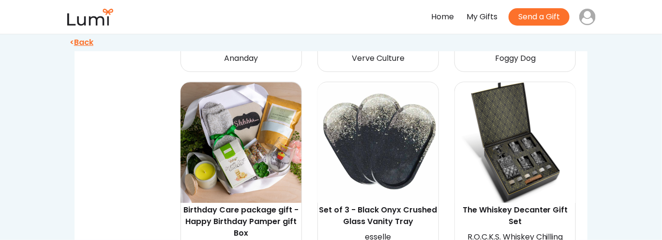
click at [527, 144] on img at bounding box center [515, 142] width 121 height 121
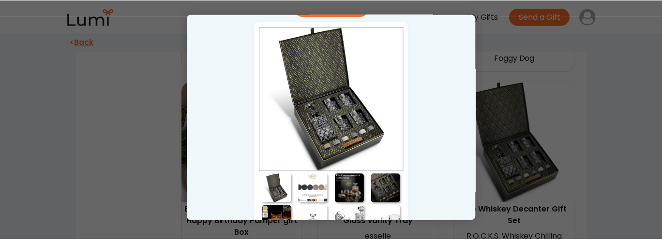
scroll to position [73, 0]
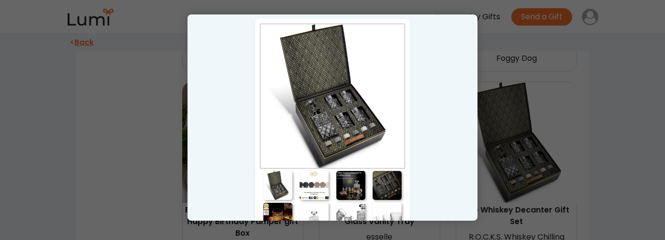
drag, startPoint x: 315, startPoint y: 115, endPoint x: 450, endPoint y: 140, distance: 136.8
click at [612, 167] on div at bounding box center [332, 120] width 665 height 240
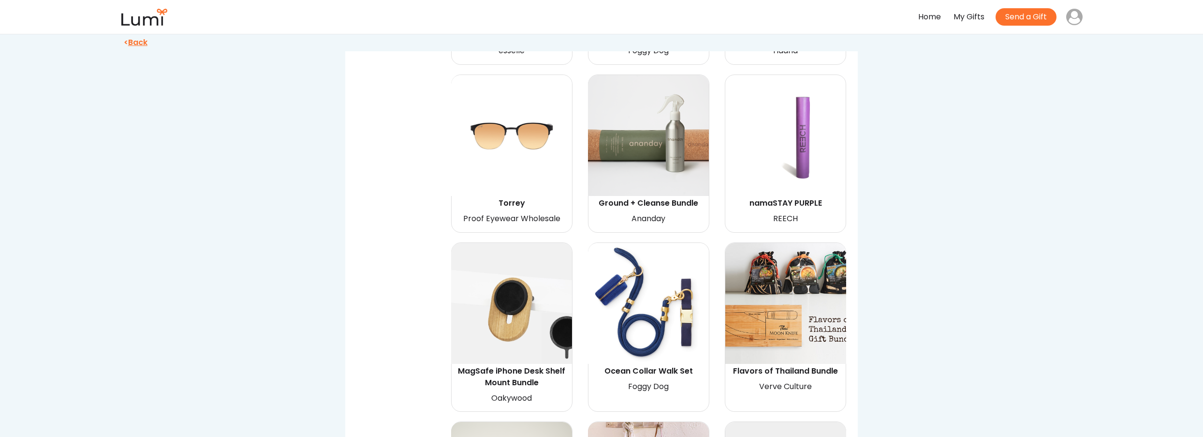
scroll to position [1734, 0]
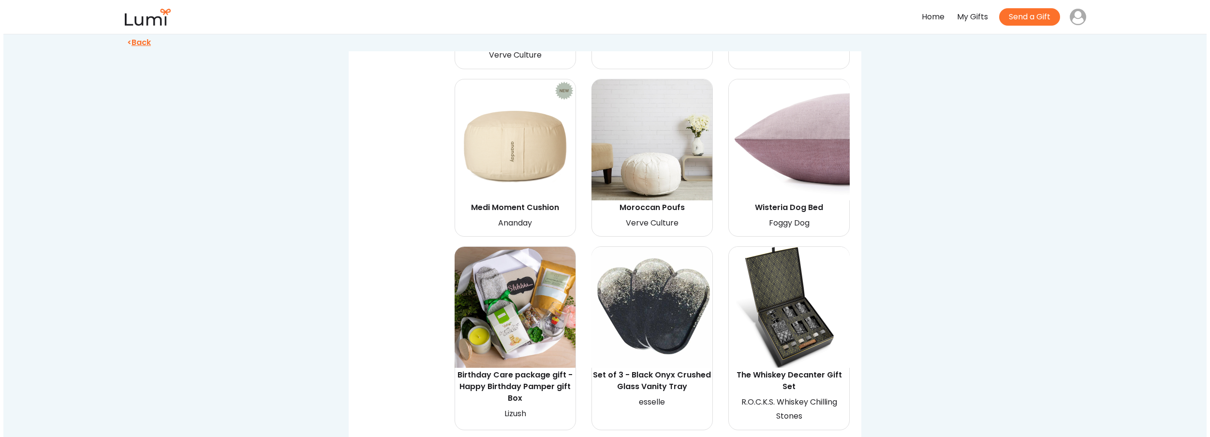
scroll to position [2789, 0]
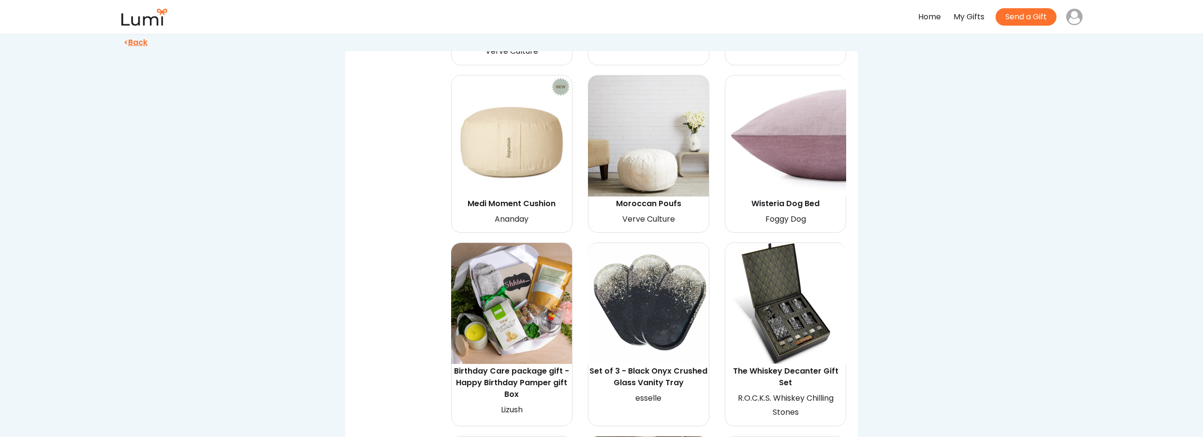
click at [789, 279] on img at bounding box center [785, 303] width 121 height 121
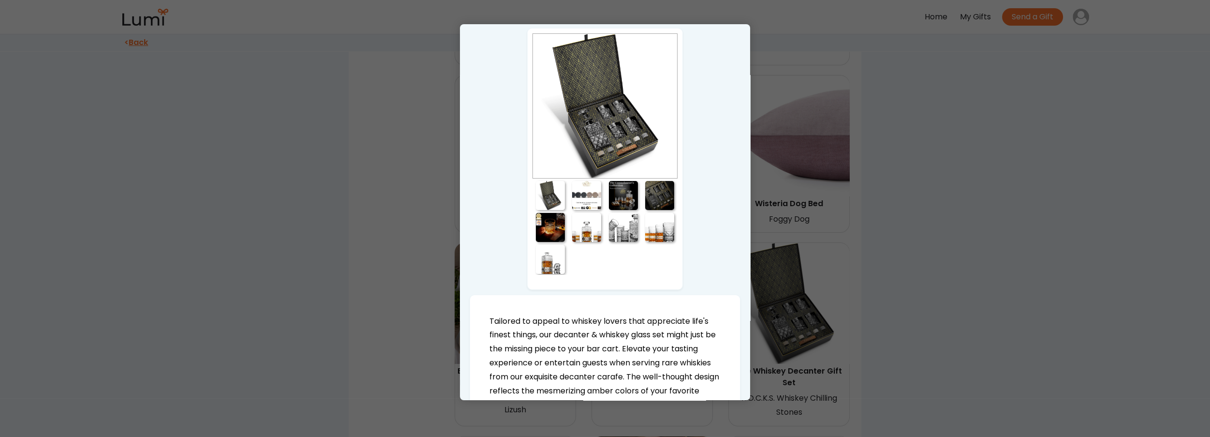
scroll to position [88, 0]
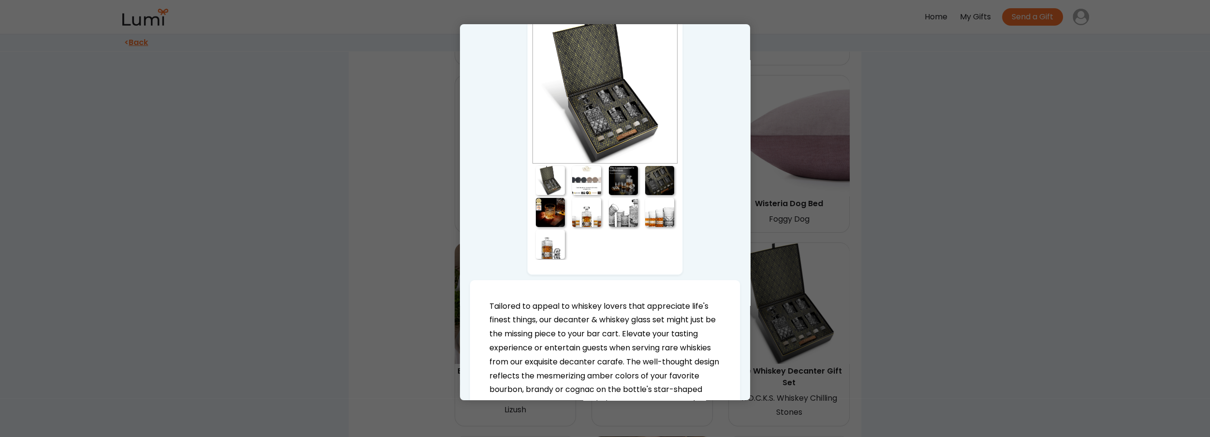
click at [581, 209] on div at bounding box center [586, 212] width 29 height 29
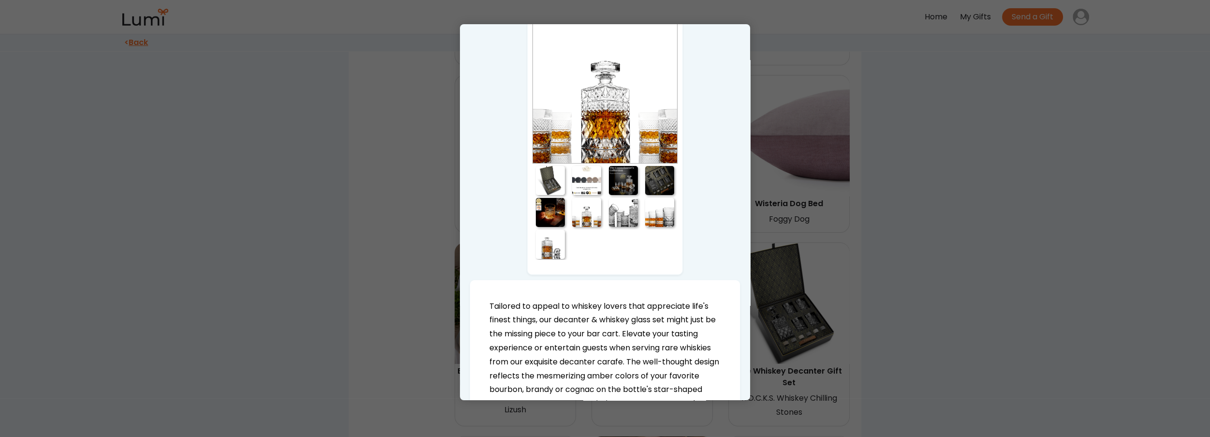
click at [623, 207] on div at bounding box center [623, 212] width 29 height 29
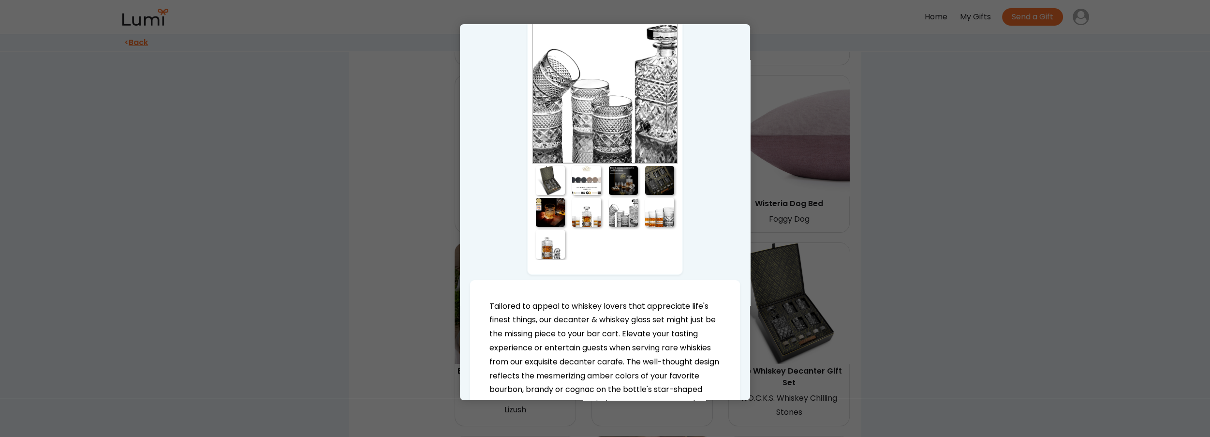
click at [658, 214] on div at bounding box center [659, 212] width 29 height 29
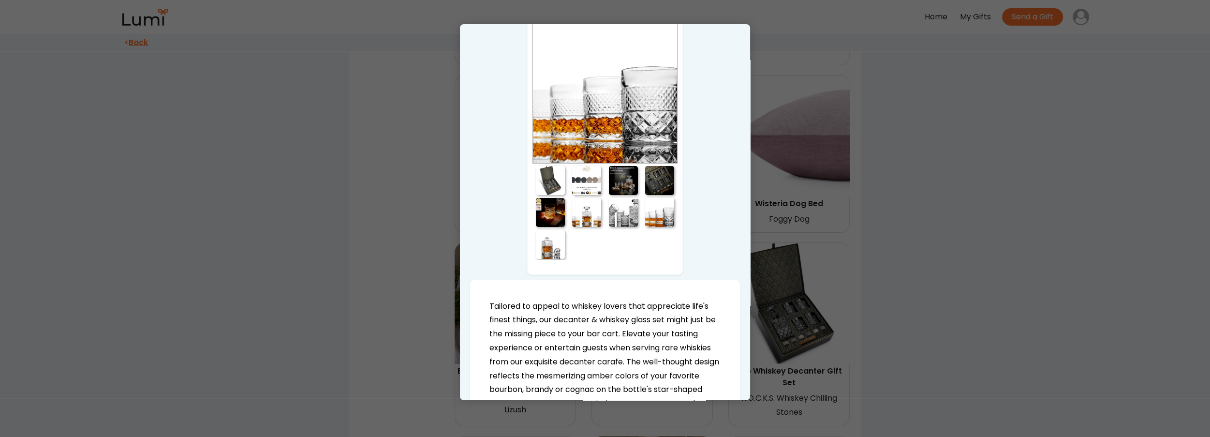
click at [606, 215] on div at bounding box center [622, 212] width 37 height 32
click at [589, 215] on div at bounding box center [586, 212] width 29 height 29
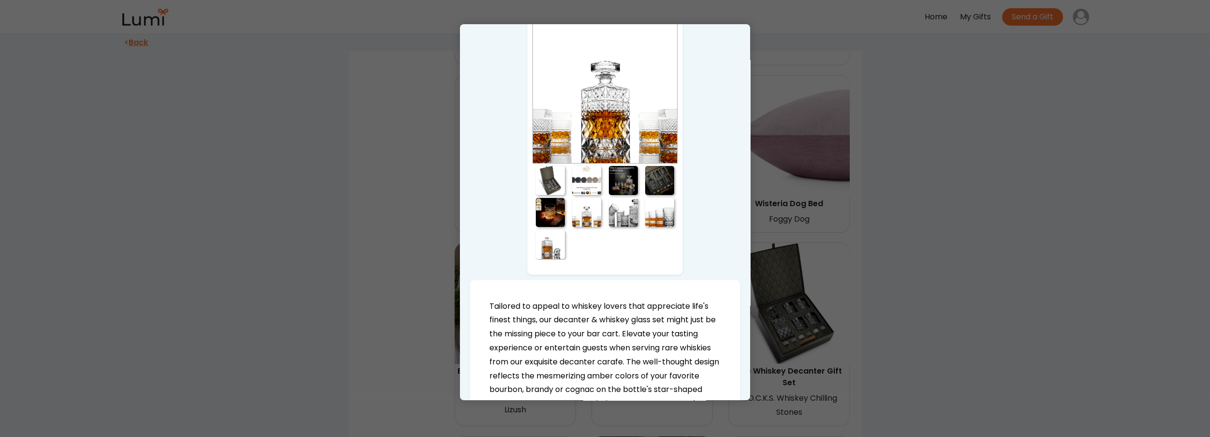
click at [536, 238] on div at bounding box center [550, 244] width 29 height 29
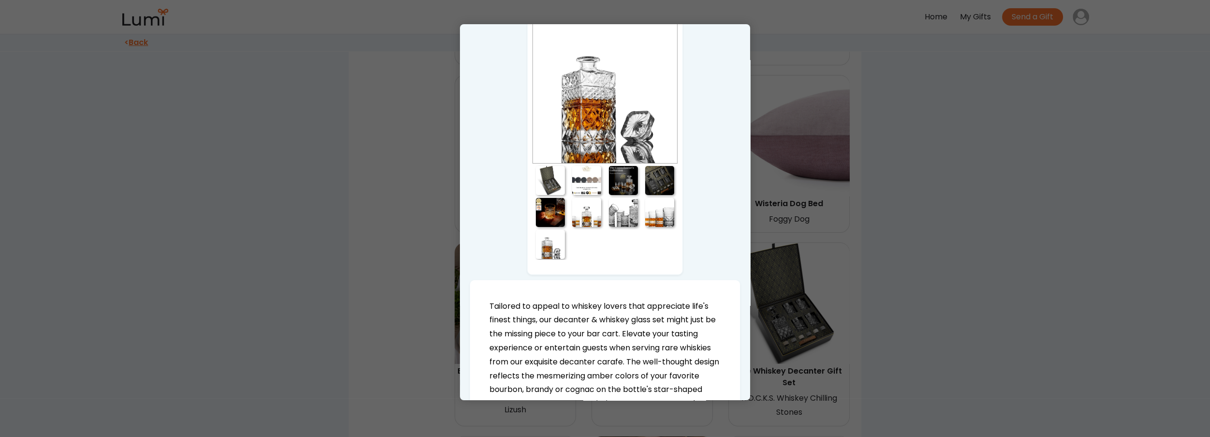
click at [550, 201] on div at bounding box center [550, 212] width 29 height 29
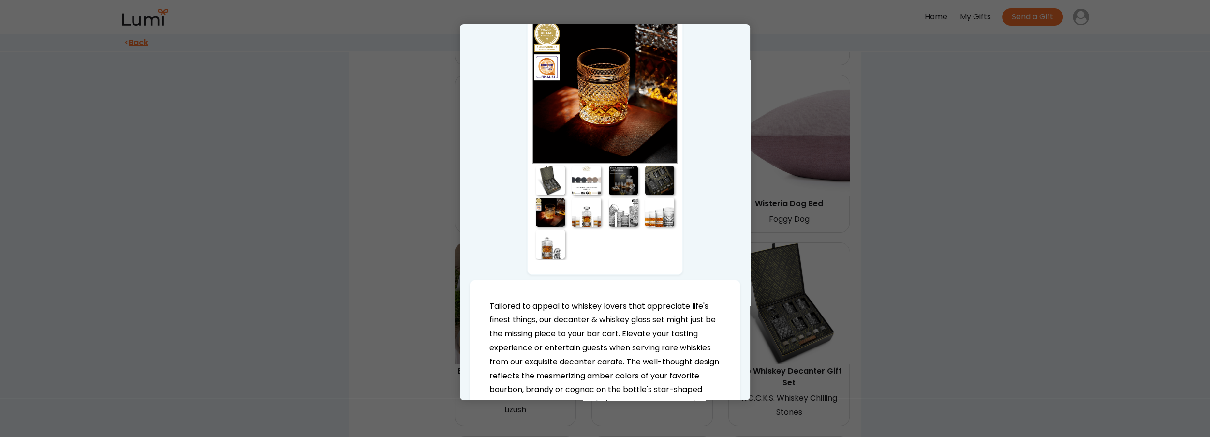
click at [545, 176] on div at bounding box center [550, 180] width 29 height 29
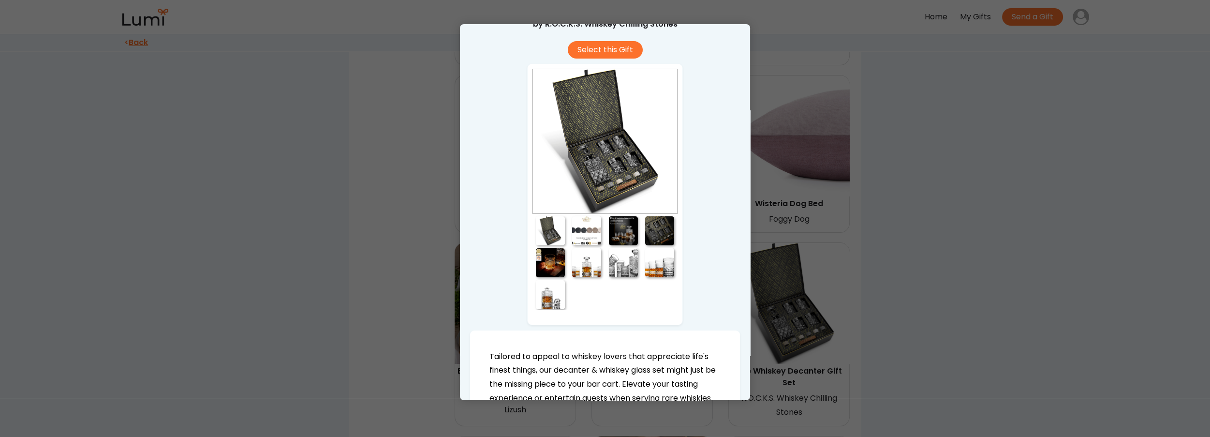
scroll to position [0, 0]
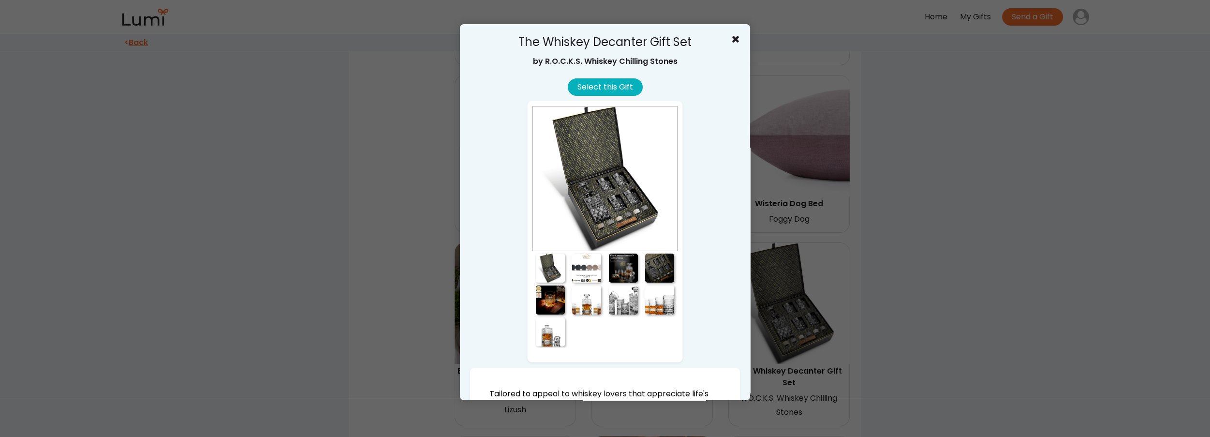
click at [611, 92] on button "Select this Gift" at bounding box center [605, 86] width 75 height 17
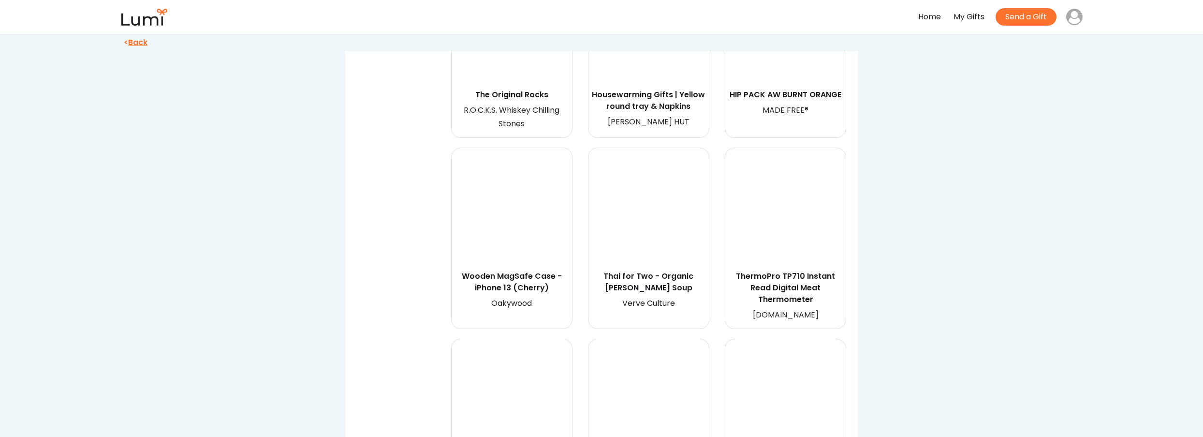
scroll to position [11606, 0]
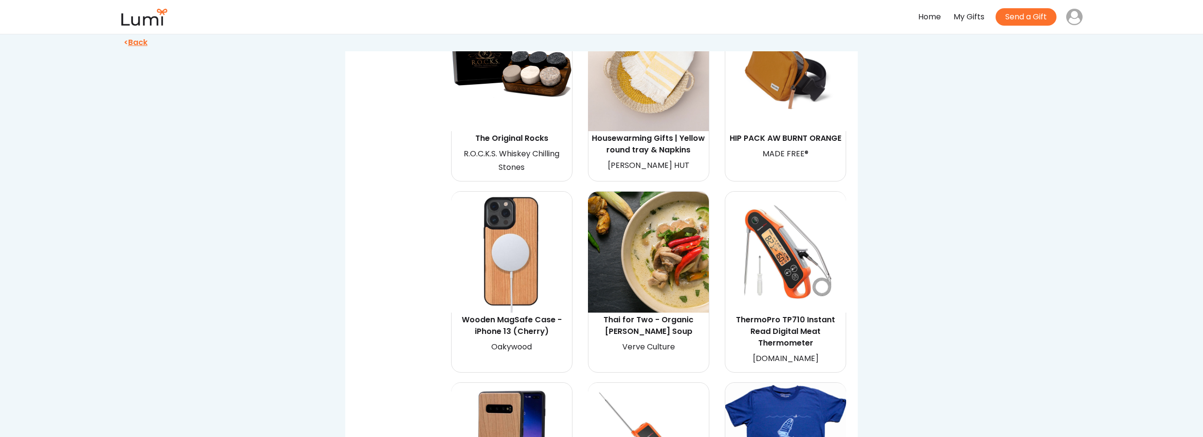
click at [796, 206] on img at bounding box center [785, 251] width 121 height 121
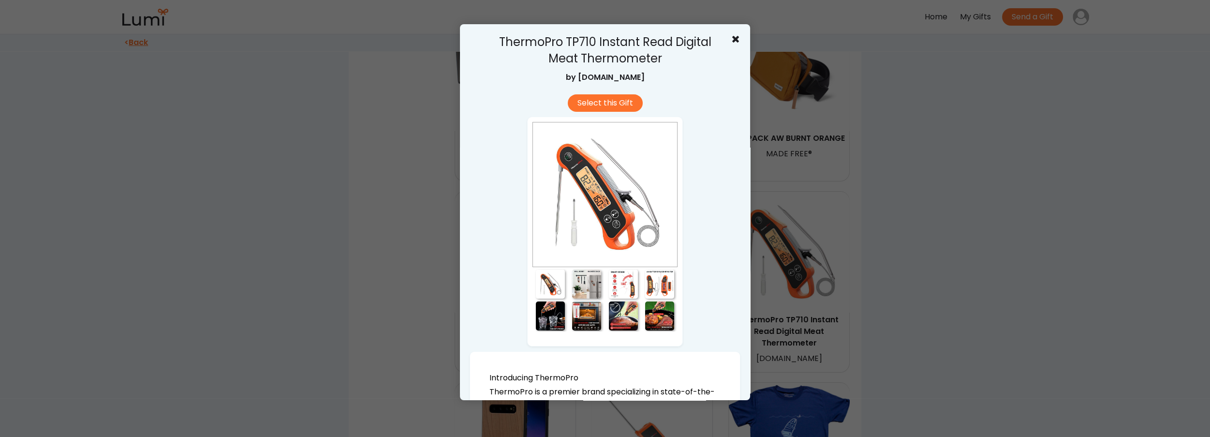
click at [588, 276] on div at bounding box center [586, 283] width 29 height 29
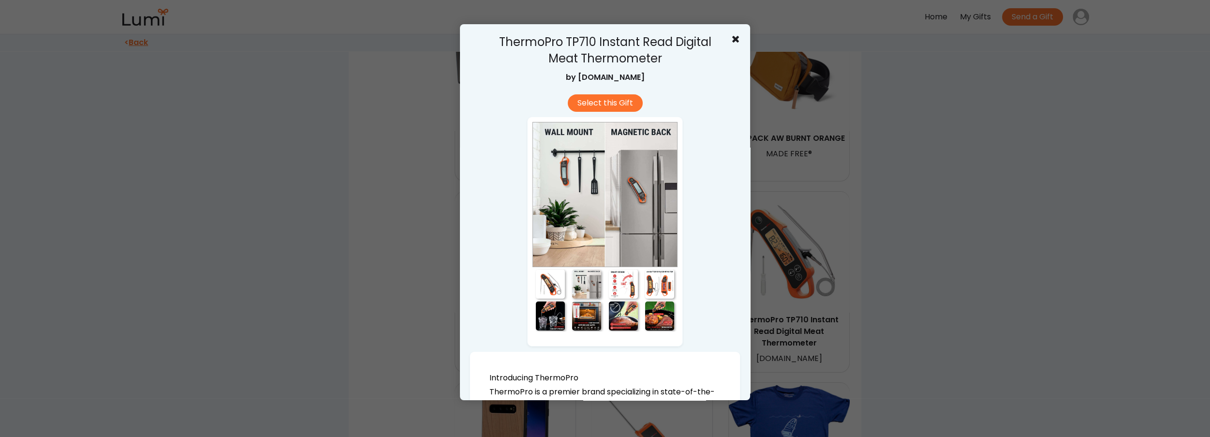
click at [615, 280] on div at bounding box center [623, 283] width 29 height 29
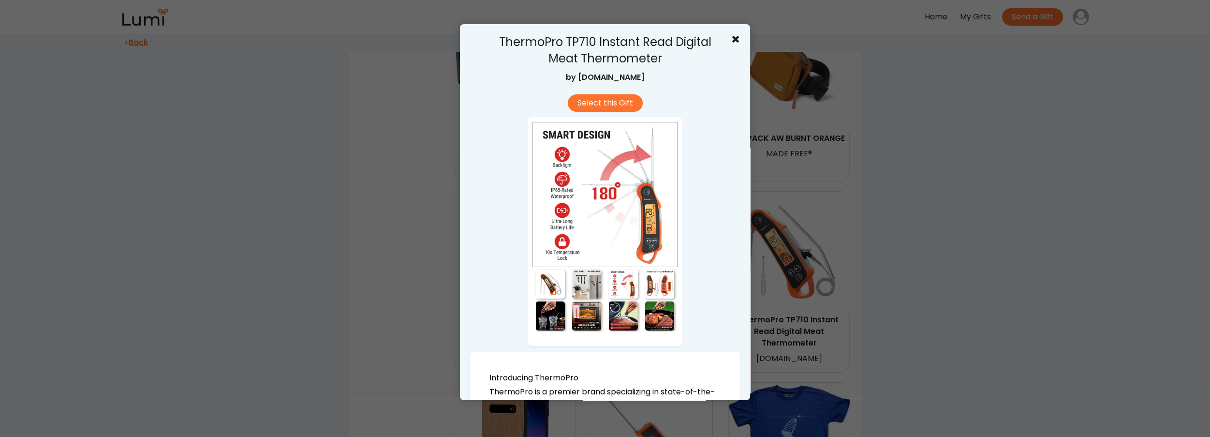
click at [655, 282] on div at bounding box center [659, 283] width 29 height 29
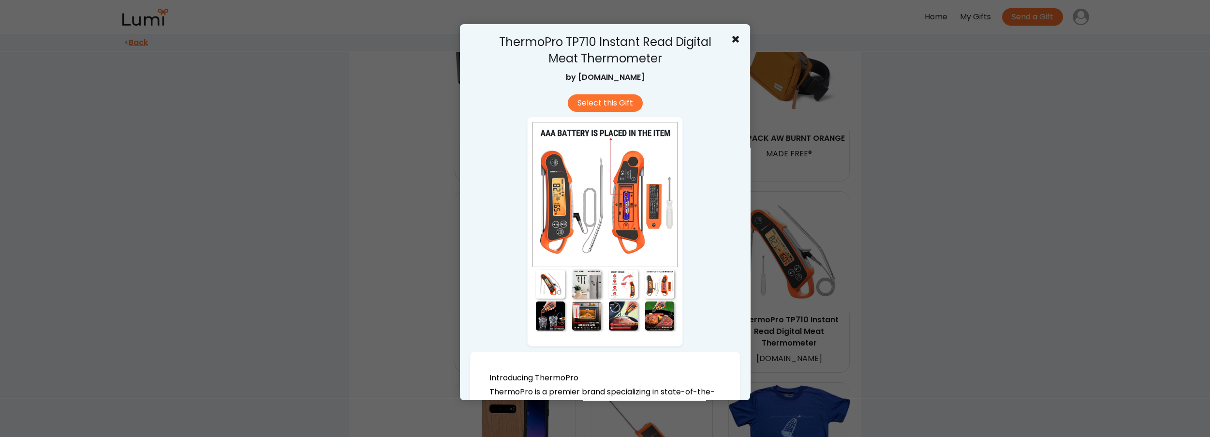
click at [657, 313] on div at bounding box center [659, 315] width 29 height 29
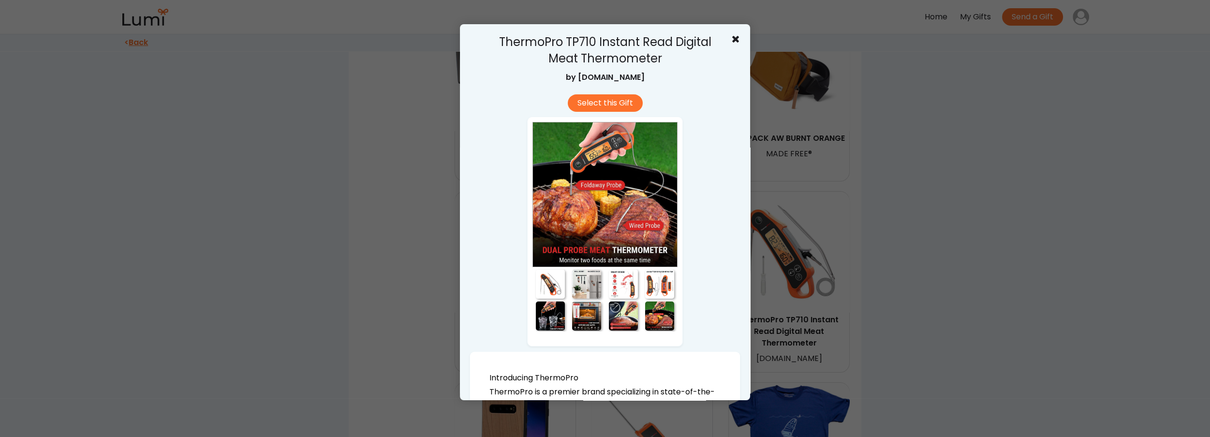
click at [899, 250] on div at bounding box center [605, 218] width 1210 height 437
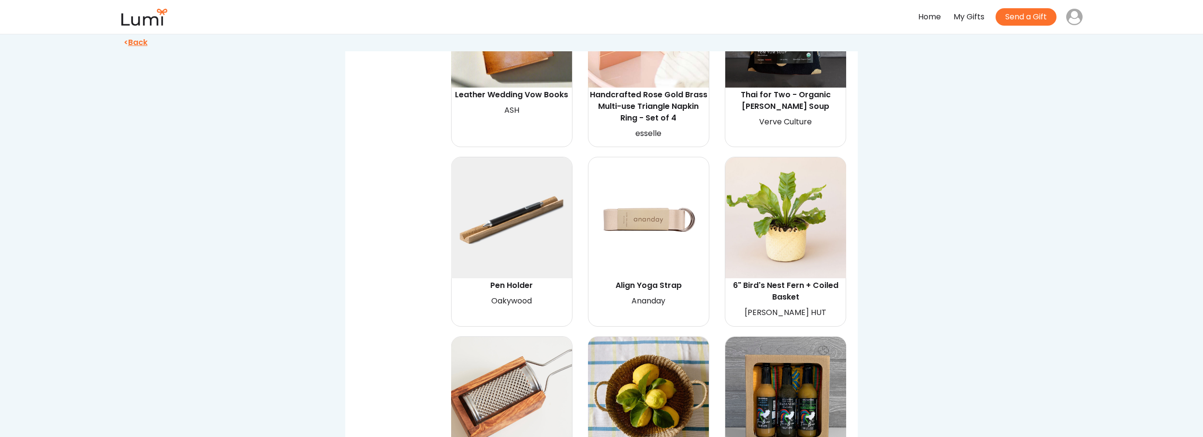
scroll to position [12397, 0]
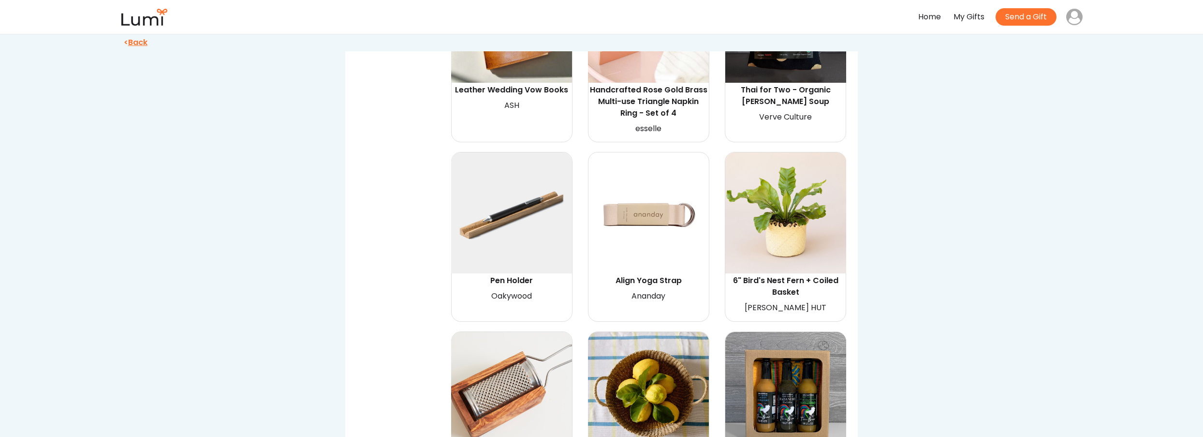
click at [530, 152] on img at bounding box center [511, 212] width 121 height 121
select select "{"_class":"StaticObject","data":{"_api_c2_node.id":"gid://shopify/ProductVarian…"
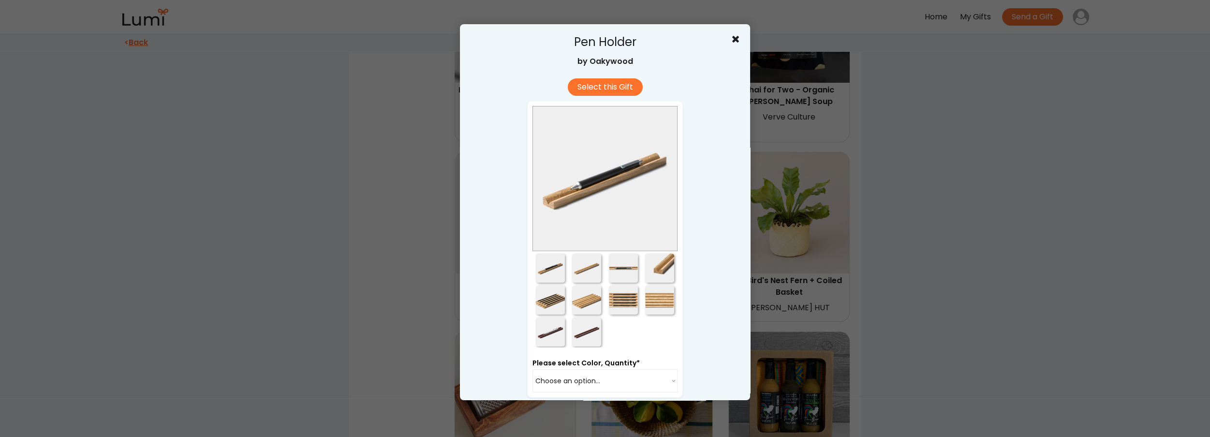
click at [587, 269] on div at bounding box center [586, 267] width 29 height 29
drag, startPoint x: 628, startPoint y: 271, endPoint x: 634, endPoint y: 271, distance: 6.8
click at [628, 271] on div at bounding box center [623, 267] width 29 height 29
click at [670, 268] on div at bounding box center [659, 267] width 29 height 29
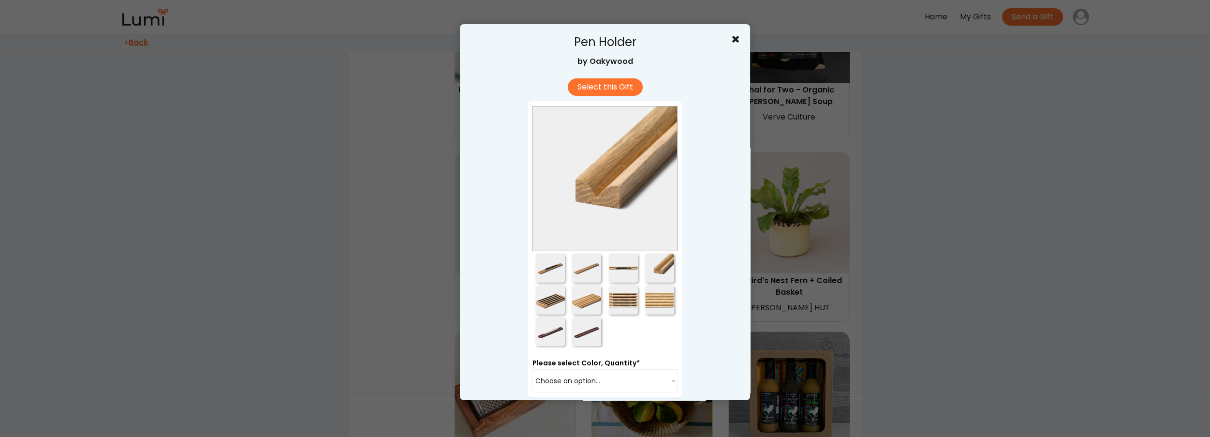
click at [898, 269] on div at bounding box center [605, 218] width 1210 height 437
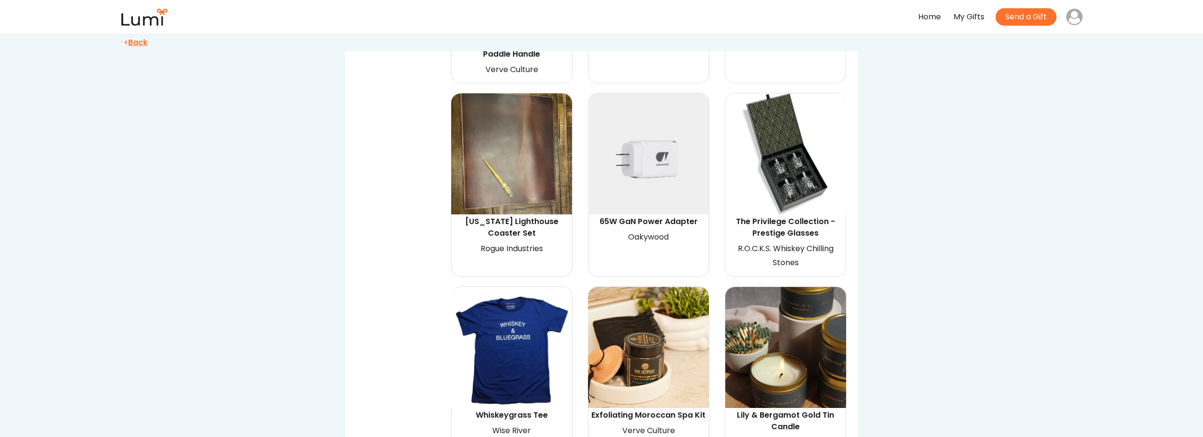
scroll to position [13276, 0]
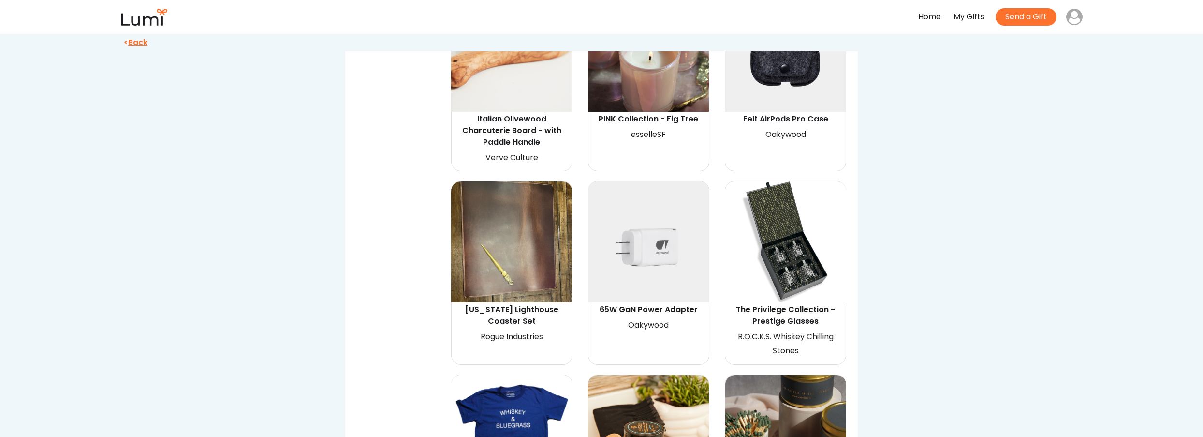
click at [805, 181] on img at bounding box center [785, 241] width 121 height 121
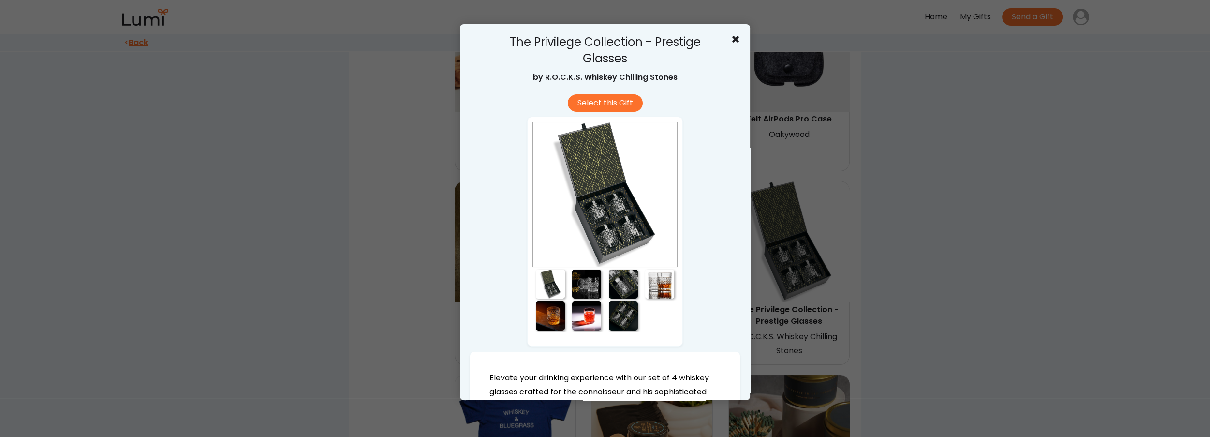
click at [592, 280] on div at bounding box center [586, 283] width 29 height 29
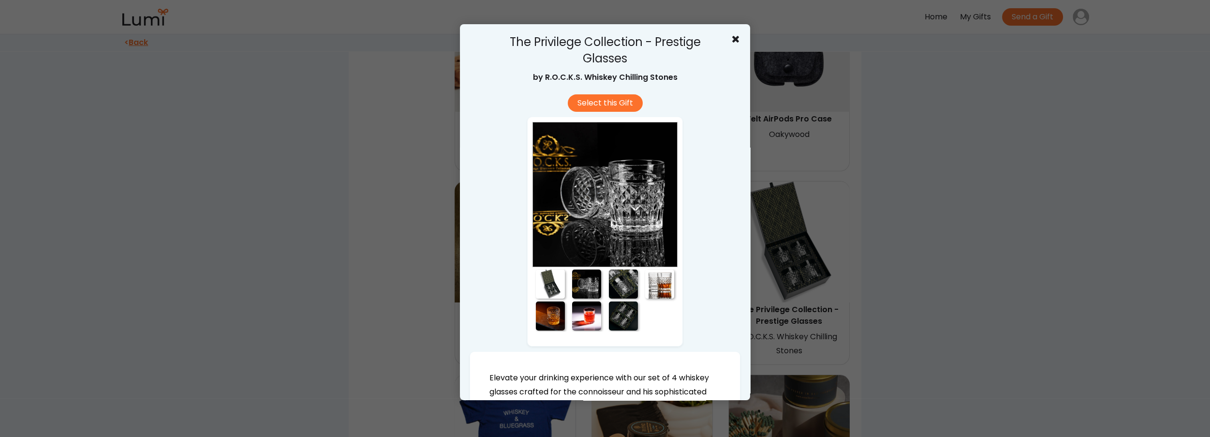
click at [615, 287] on div at bounding box center [623, 283] width 29 height 29
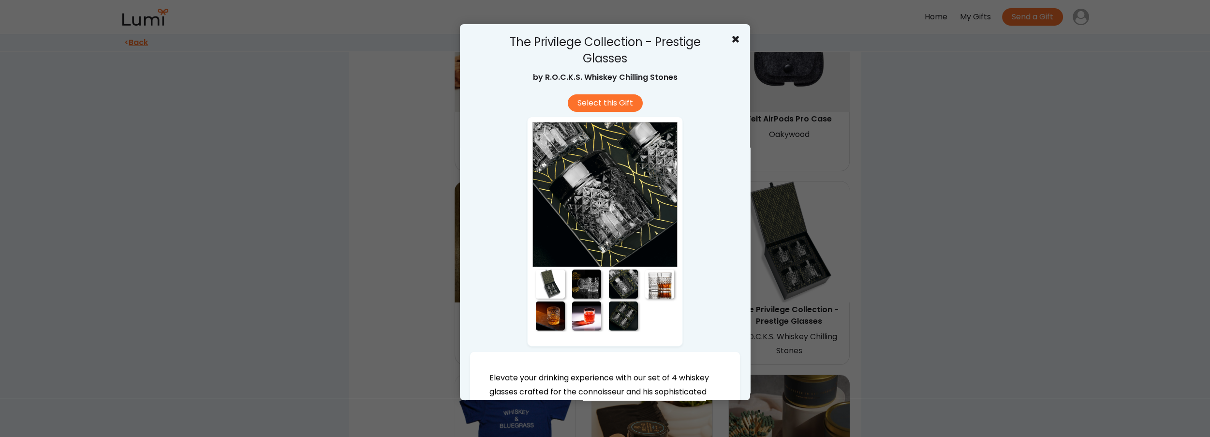
click at [645, 288] on div at bounding box center [659, 283] width 29 height 29
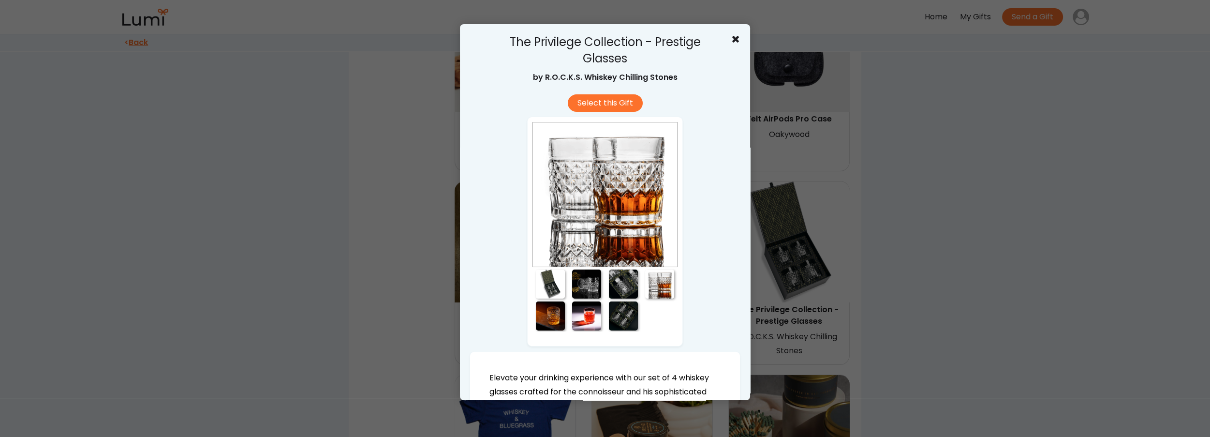
click at [662, 291] on div at bounding box center [659, 283] width 29 height 29
click at [619, 318] on div at bounding box center [623, 315] width 29 height 29
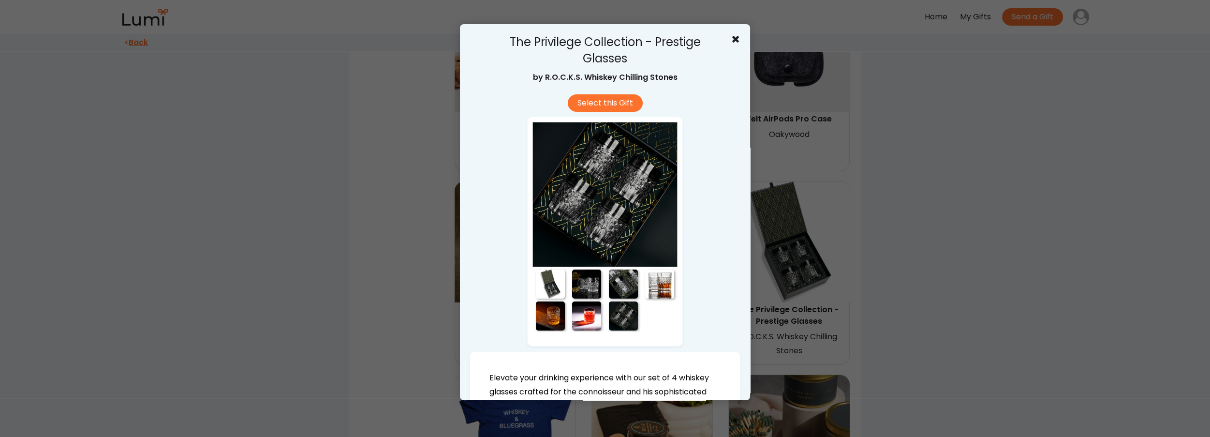
click at [894, 252] on div at bounding box center [605, 218] width 1210 height 437
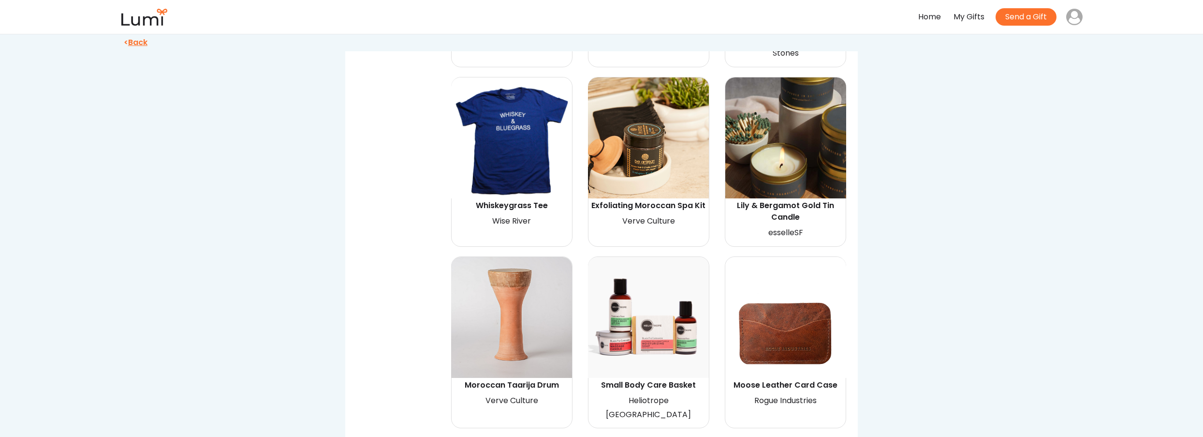
scroll to position [13628, 0]
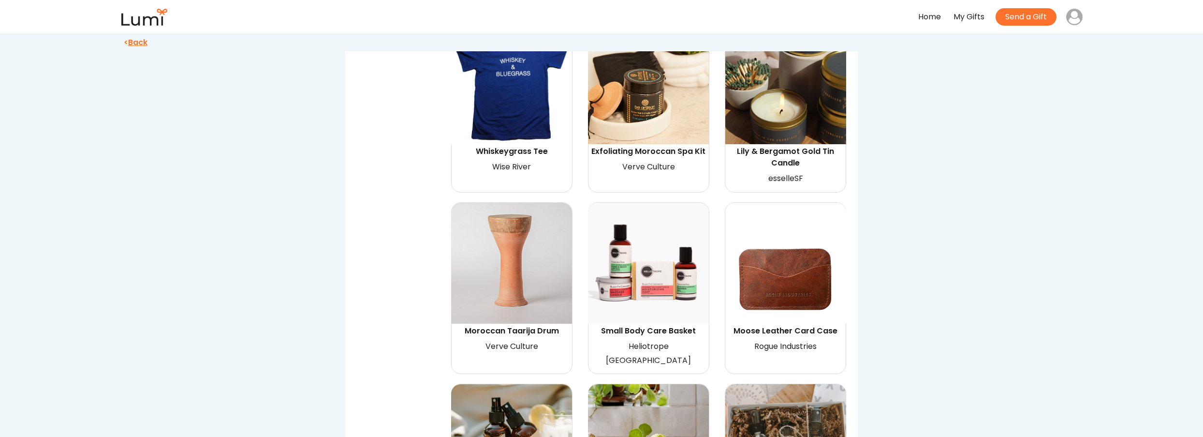
click at [518, 203] on img at bounding box center [511, 263] width 121 height 121
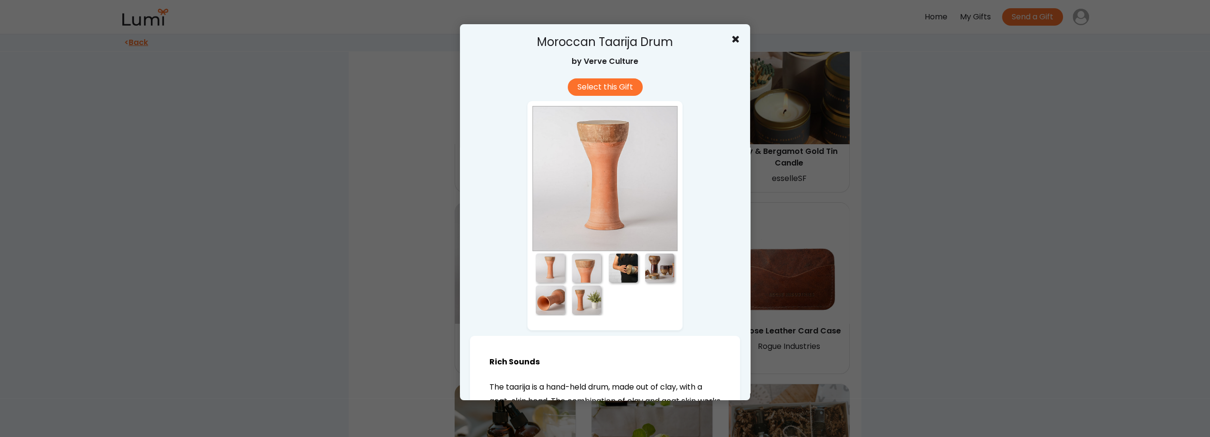
click at [590, 270] on div at bounding box center [586, 267] width 29 height 29
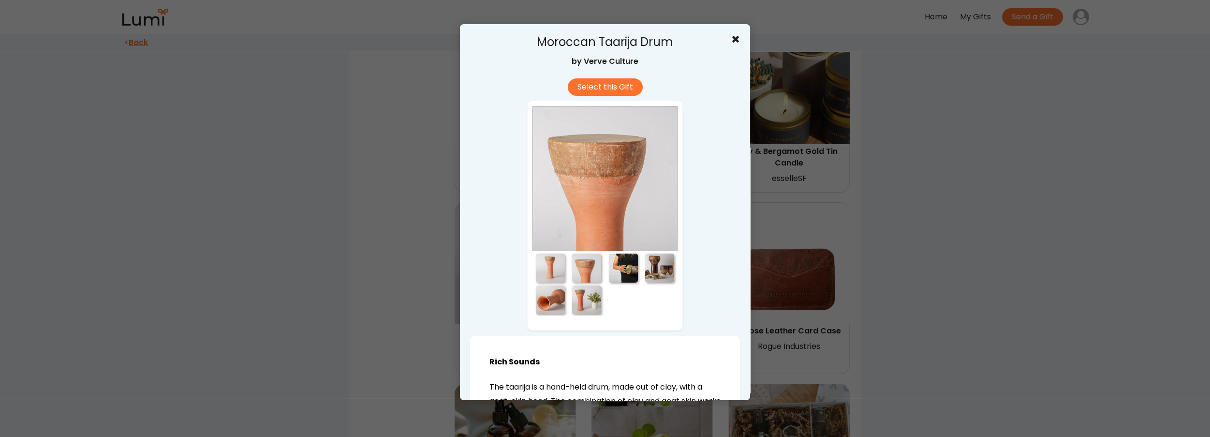
click at [620, 275] on div at bounding box center [623, 267] width 29 height 29
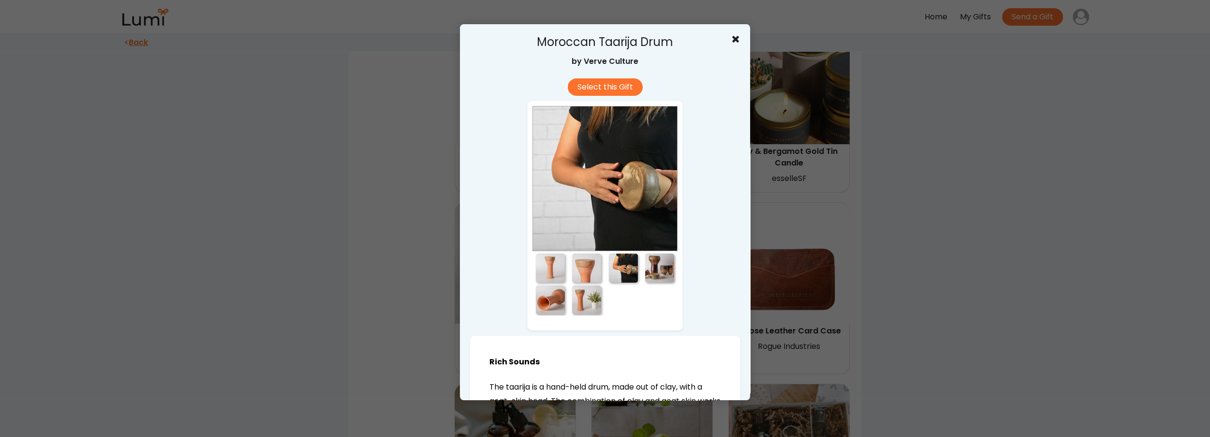
click at [789, 225] on div at bounding box center [605, 218] width 1210 height 437
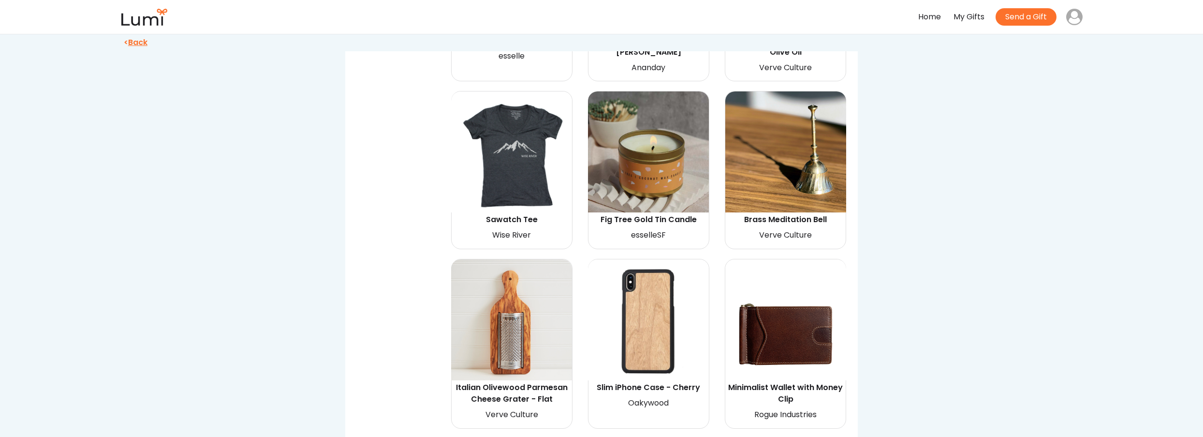
scroll to position [5846, 0]
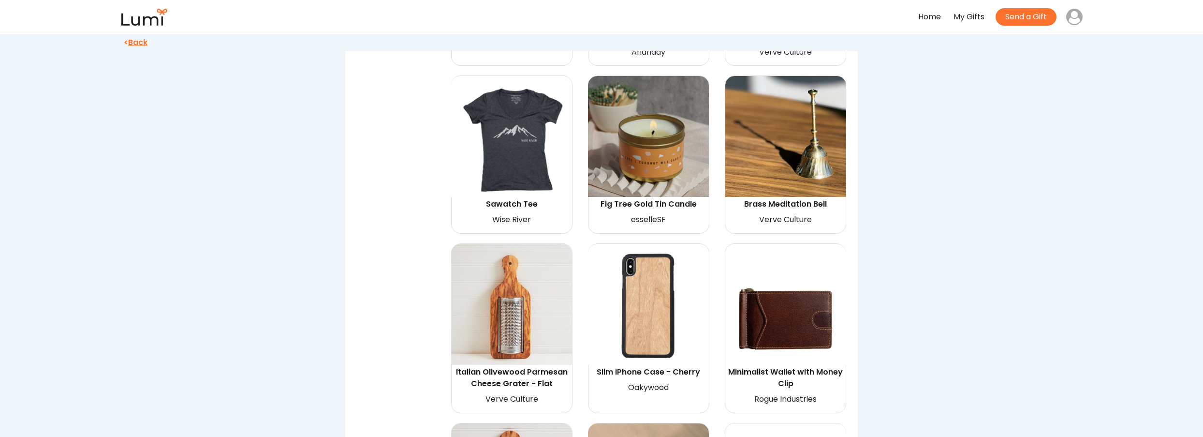
click at [811, 264] on img at bounding box center [785, 304] width 121 height 121
select select "{"_class":"StaticObject","data":{"_api_c2_node.id":"gid://shopify/ProductVarian…"
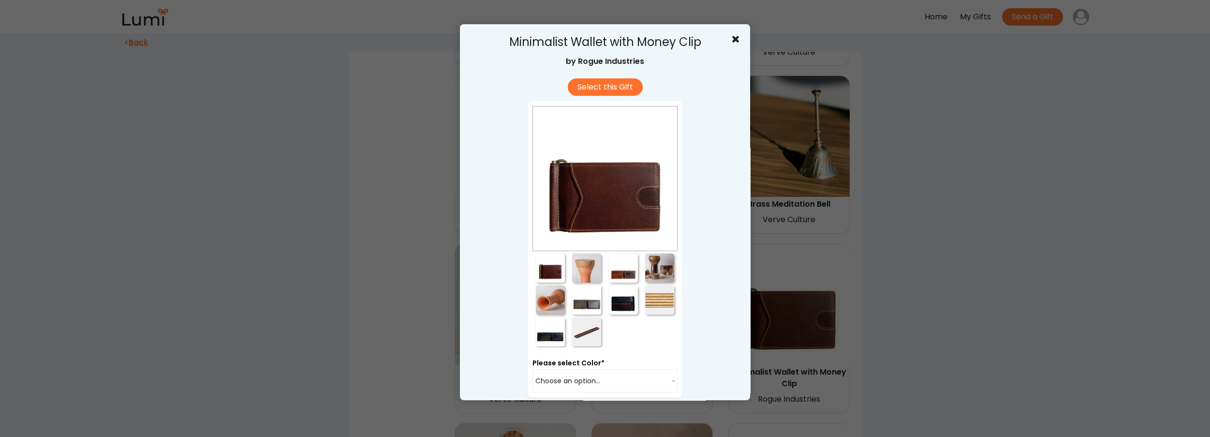
click at [583, 273] on div at bounding box center [586, 267] width 29 height 29
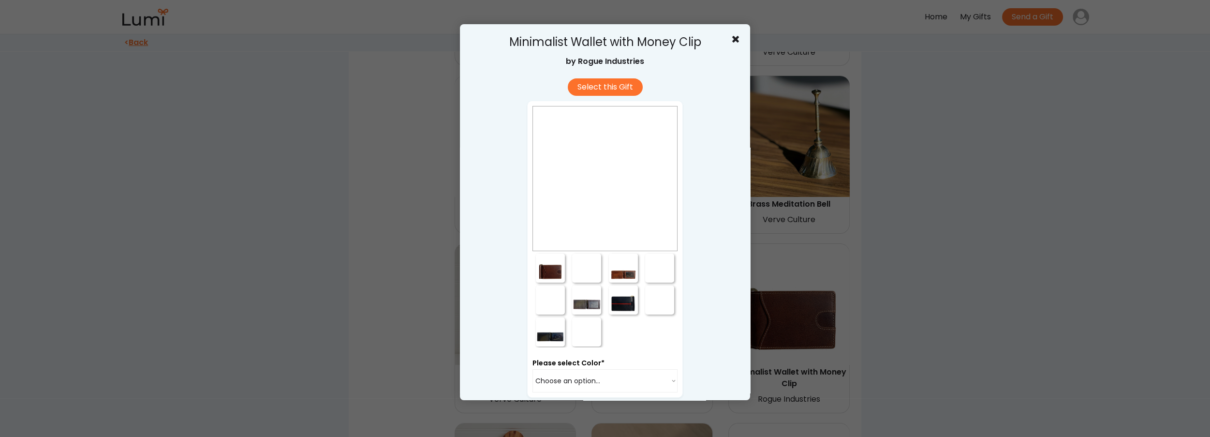
click at [616, 268] on div at bounding box center [623, 267] width 29 height 29
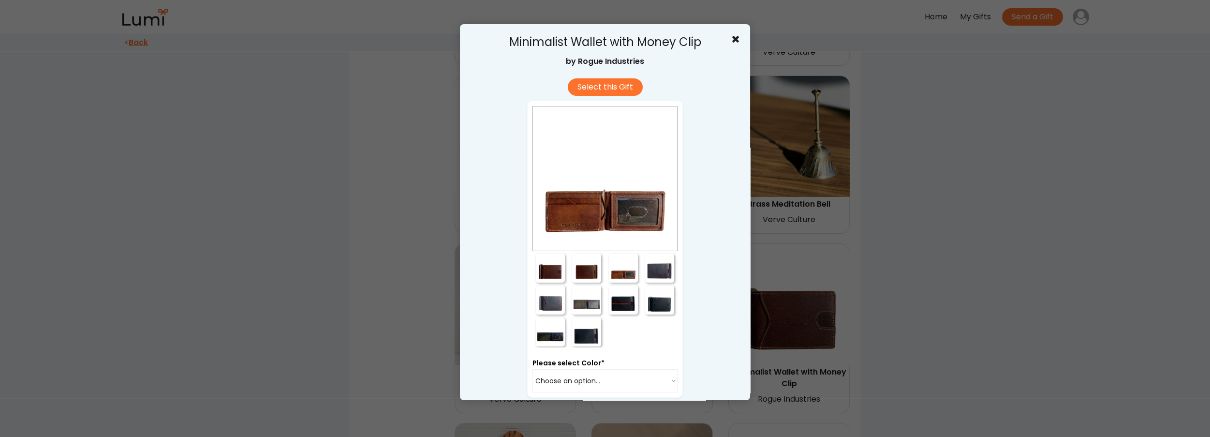
click at [659, 267] on div at bounding box center [659, 267] width 29 height 29
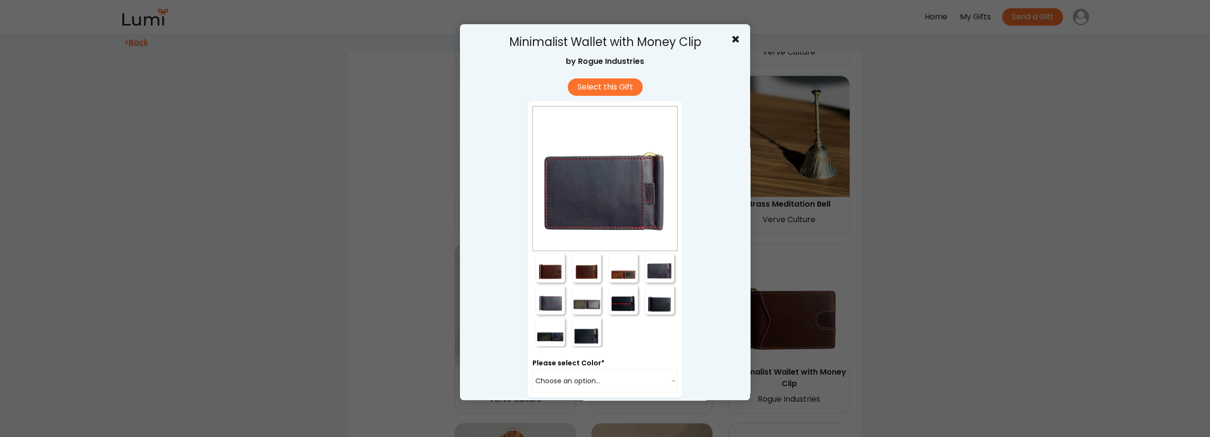
click at [658, 304] on div at bounding box center [659, 299] width 29 height 29
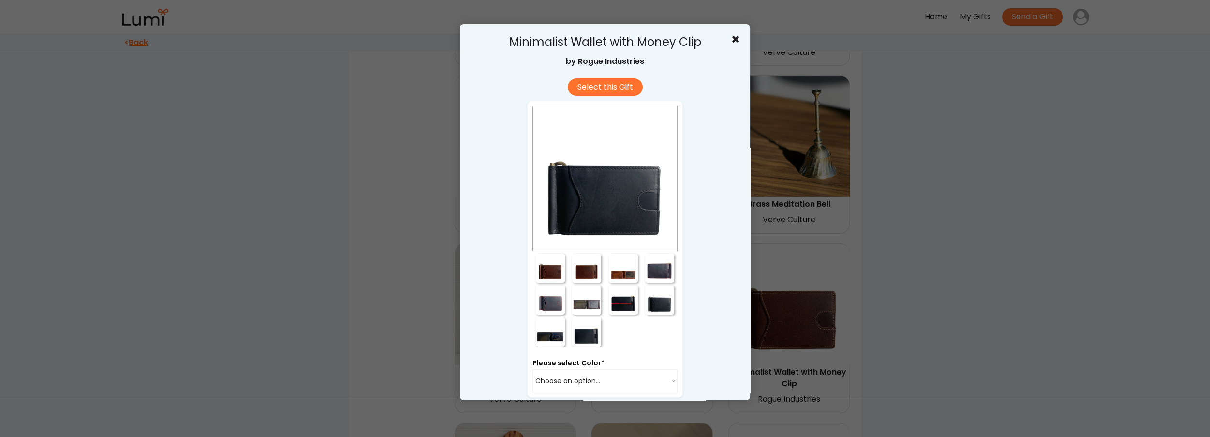
drag, startPoint x: 630, startPoint y: 301, endPoint x: 611, endPoint y: 302, distance: 18.4
click at [629, 301] on div at bounding box center [623, 299] width 29 height 29
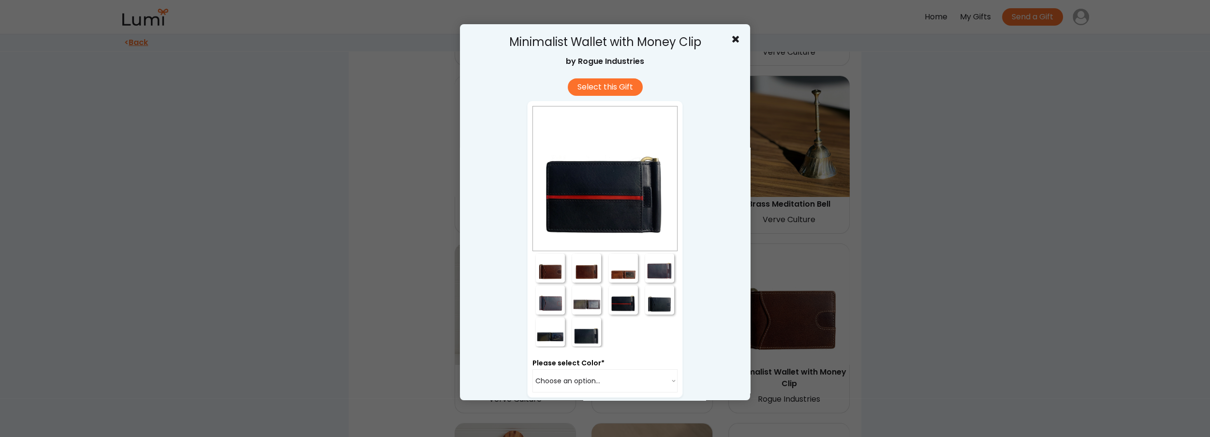
click at [589, 300] on div at bounding box center [586, 299] width 29 height 29
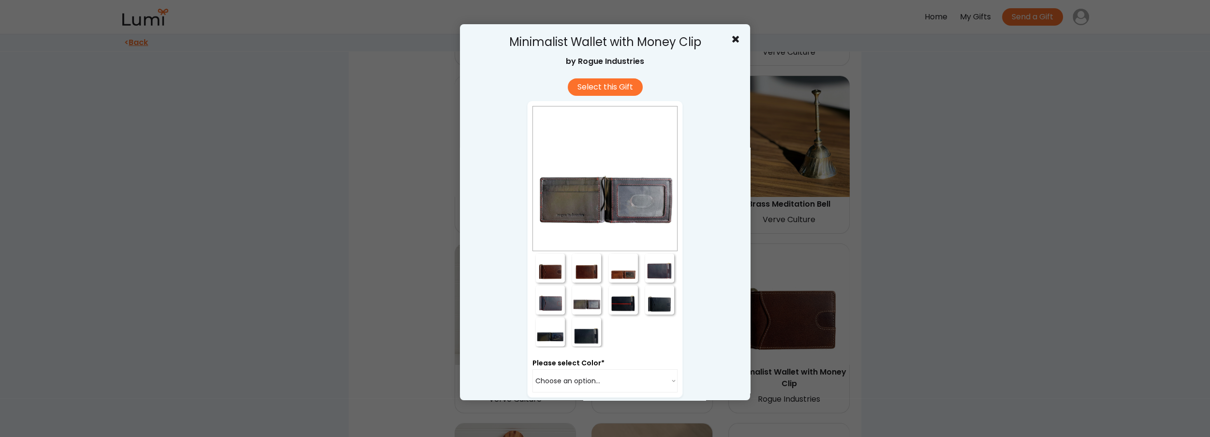
click at [545, 305] on div at bounding box center [550, 299] width 29 height 29
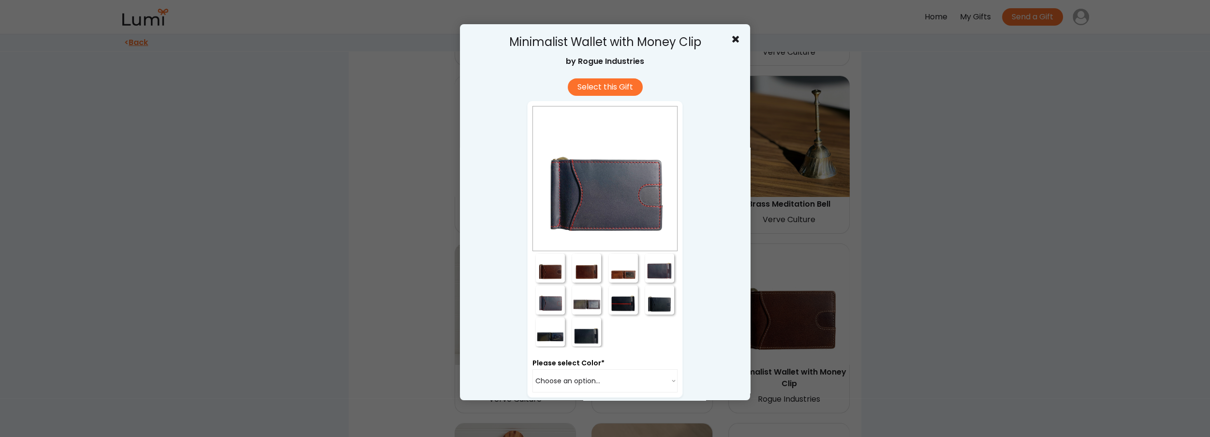
click at [887, 295] on div at bounding box center [605, 218] width 1210 height 437
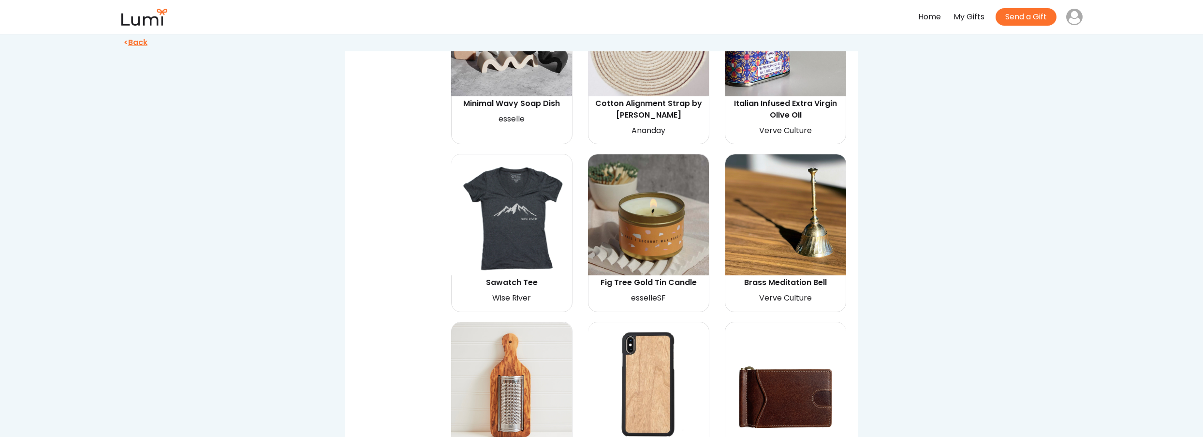
scroll to position [5759, 0]
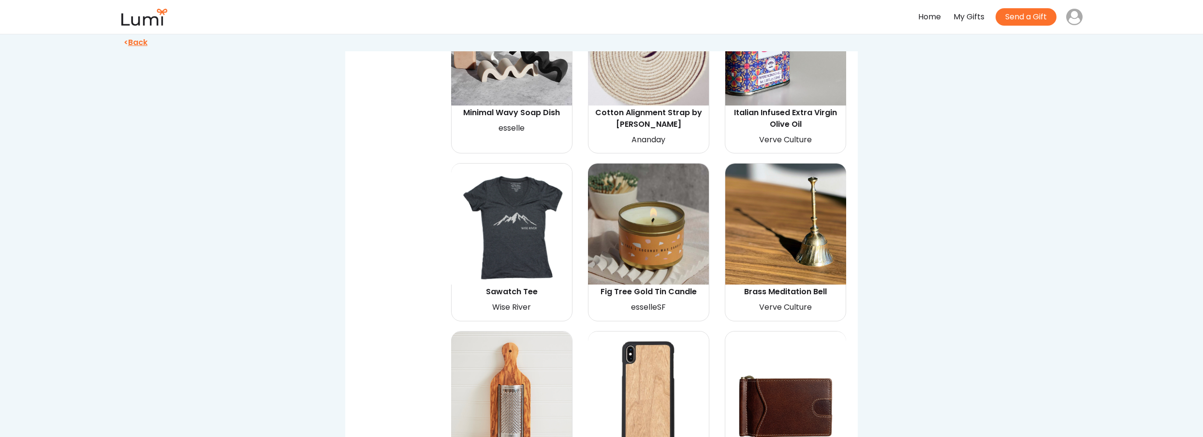
click at [514, 331] on img at bounding box center [511, 391] width 121 height 121
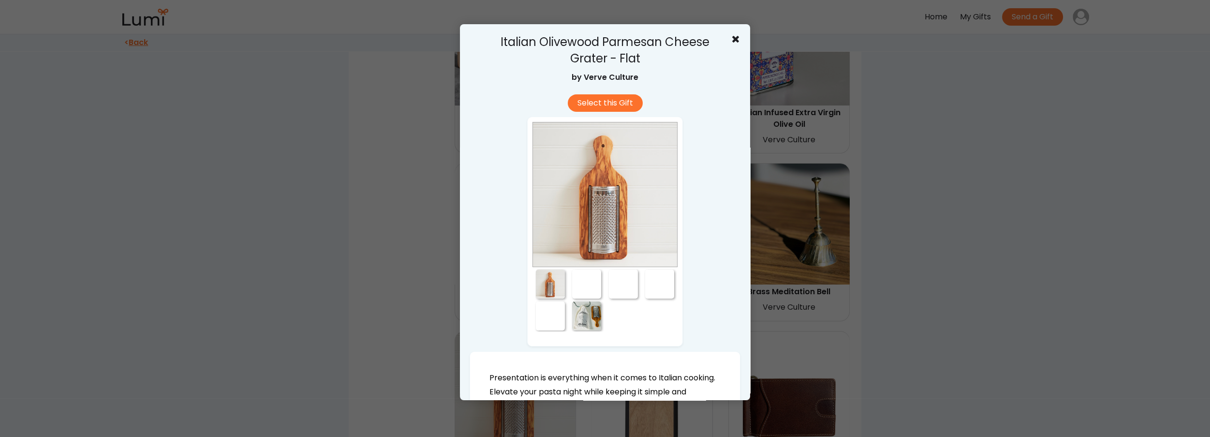
click at [586, 287] on div at bounding box center [586, 283] width 29 height 29
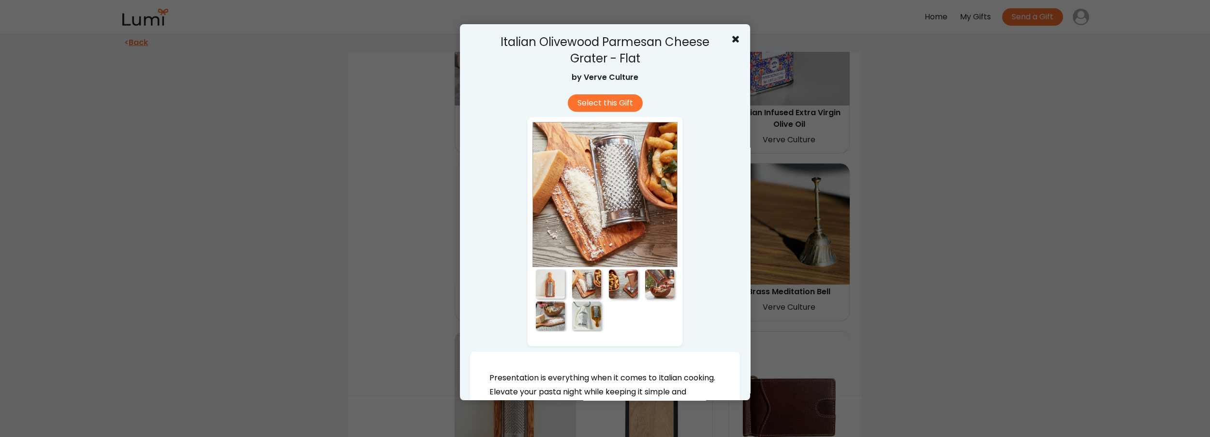
click at [614, 285] on div at bounding box center [623, 283] width 29 height 29
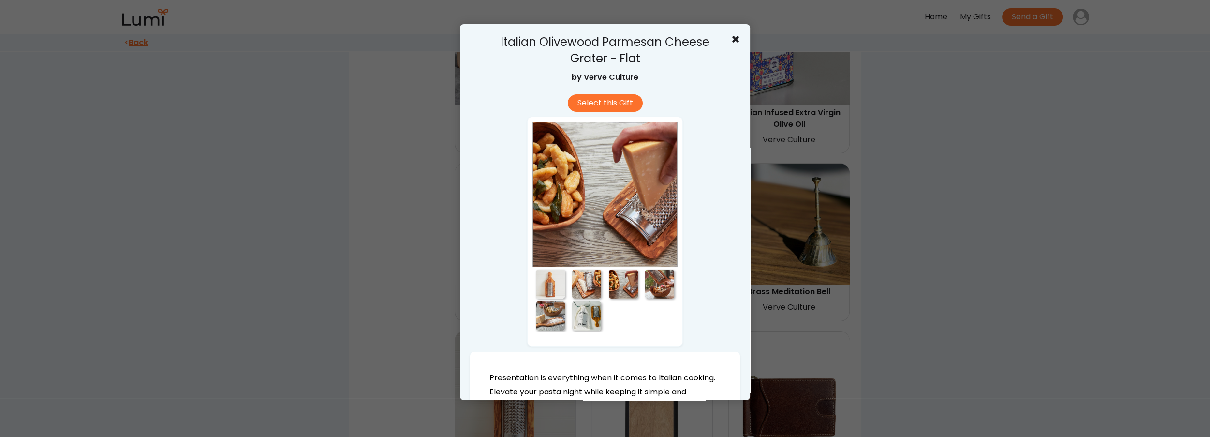
click at [635, 288] on div at bounding box center [622, 283] width 37 height 32
click at [670, 287] on div at bounding box center [659, 283] width 29 height 29
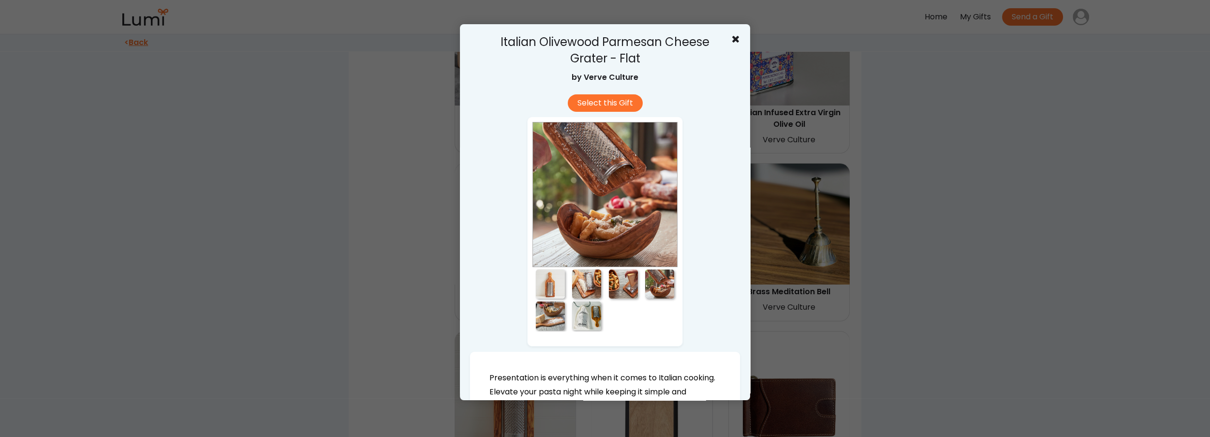
click at [575, 336] on div "Please select Title* Choose an option... Tan Bourbon Black with White Thread Re…" at bounding box center [605, 232] width 156 height 230
click at [826, 262] on div at bounding box center [605, 218] width 1210 height 437
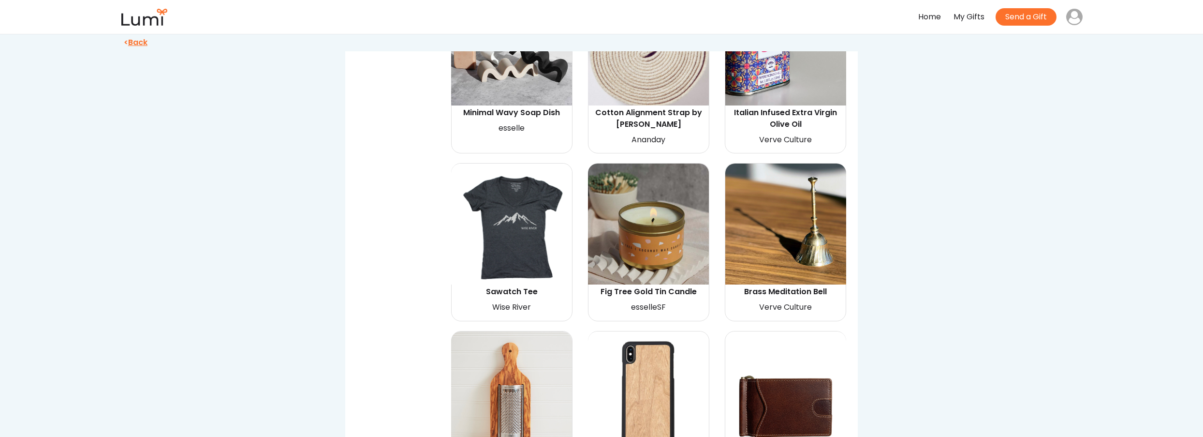
click at [802, 189] on img at bounding box center [785, 223] width 121 height 121
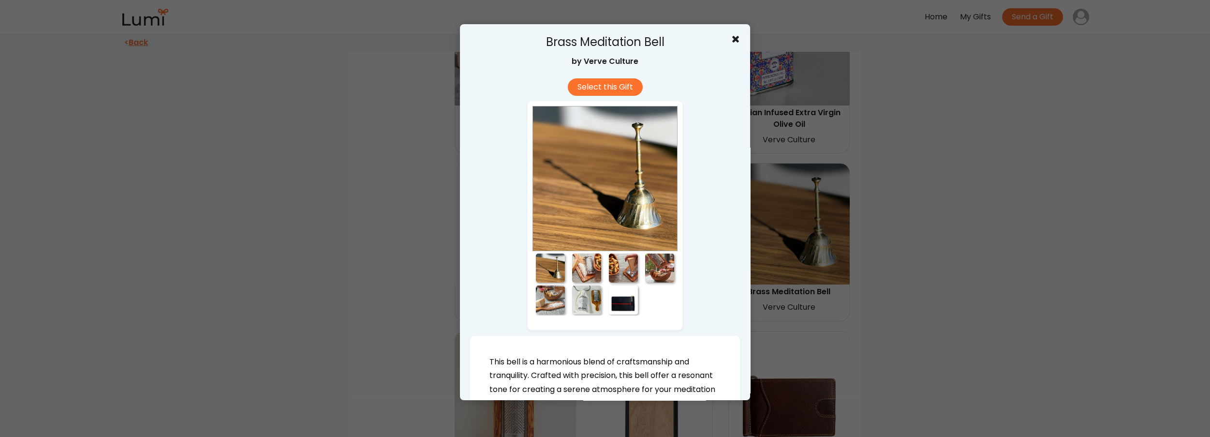
click at [584, 260] on div at bounding box center [586, 267] width 29 height 29
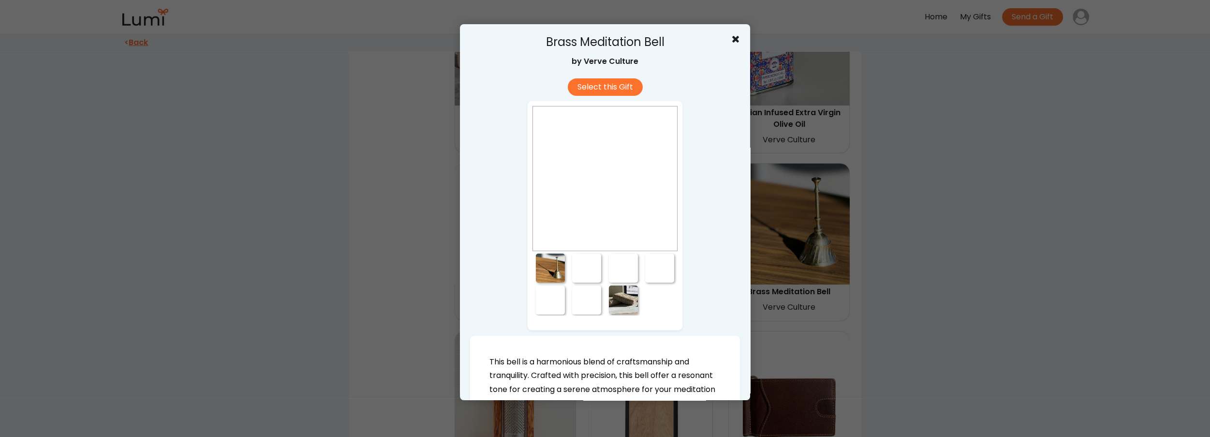
click at [614, 264] on div at bounding box center [623, 267] width 29 height 29
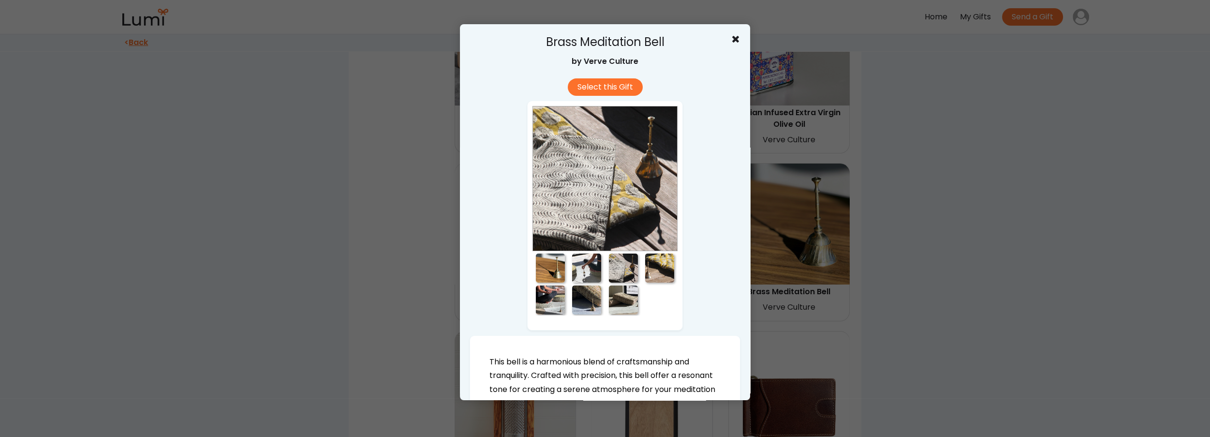
click at [789, 260] on div at bounding box center [605, 218] width 1210 height 437
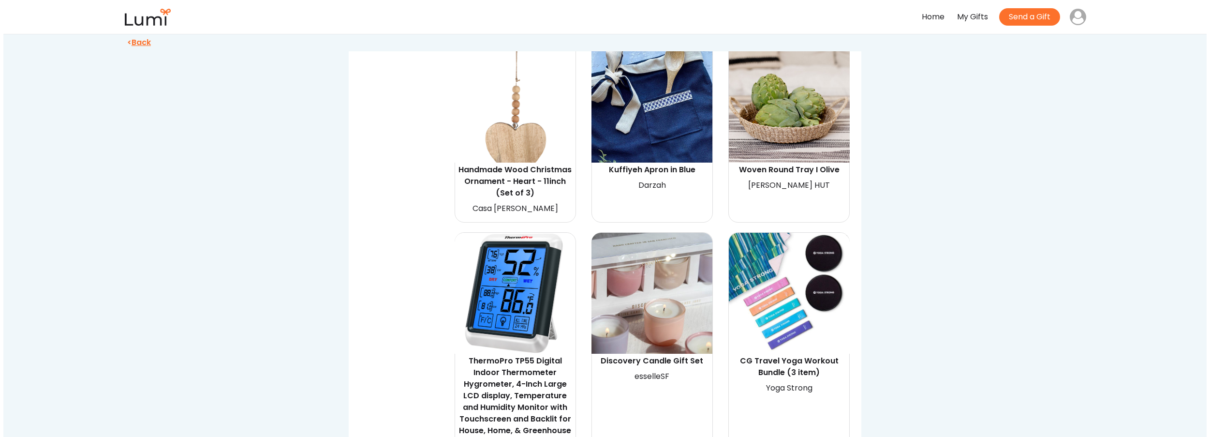
scroll to position [4176, 0]
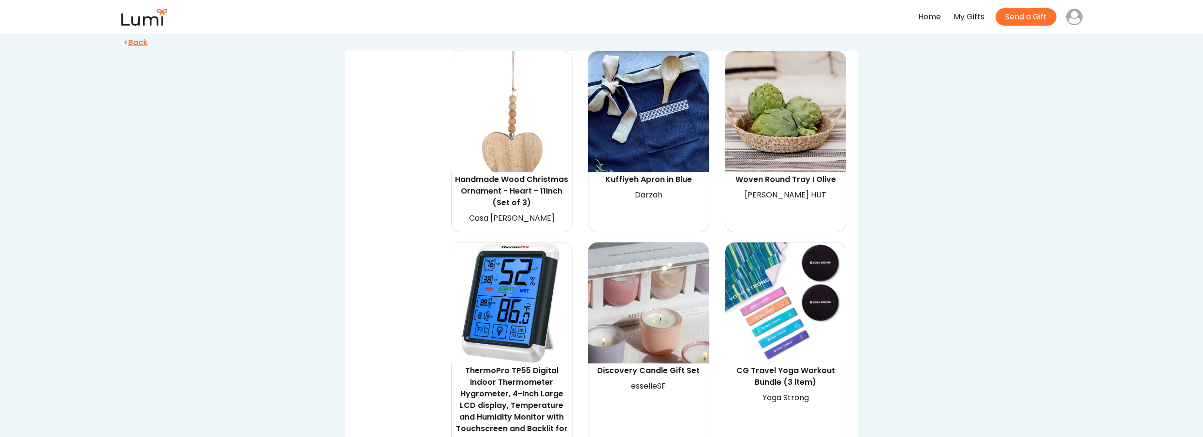
click at [527, 270] on img at bounding box center [511, 302] width 121 height 121
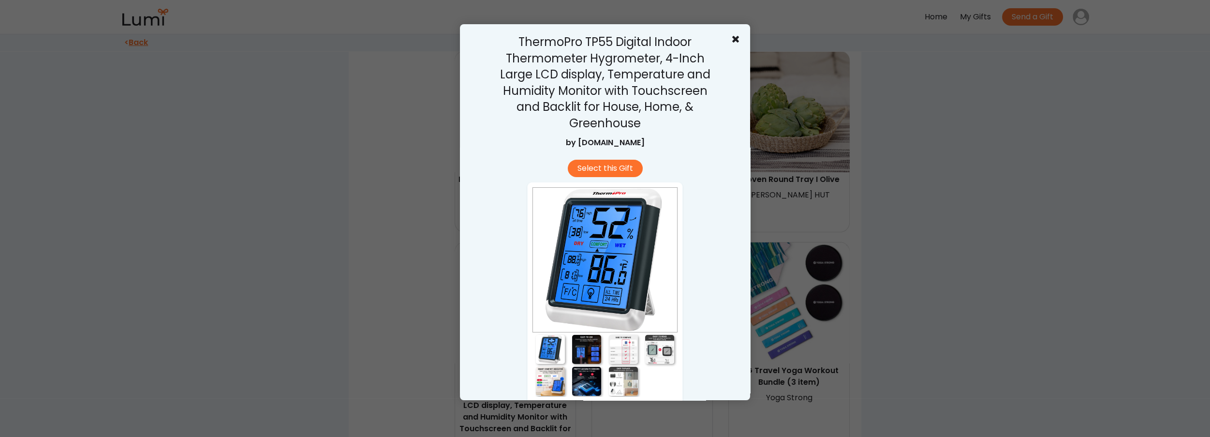
click at [583, 352] on div at bounding box center [586, 349] width 29 height 29
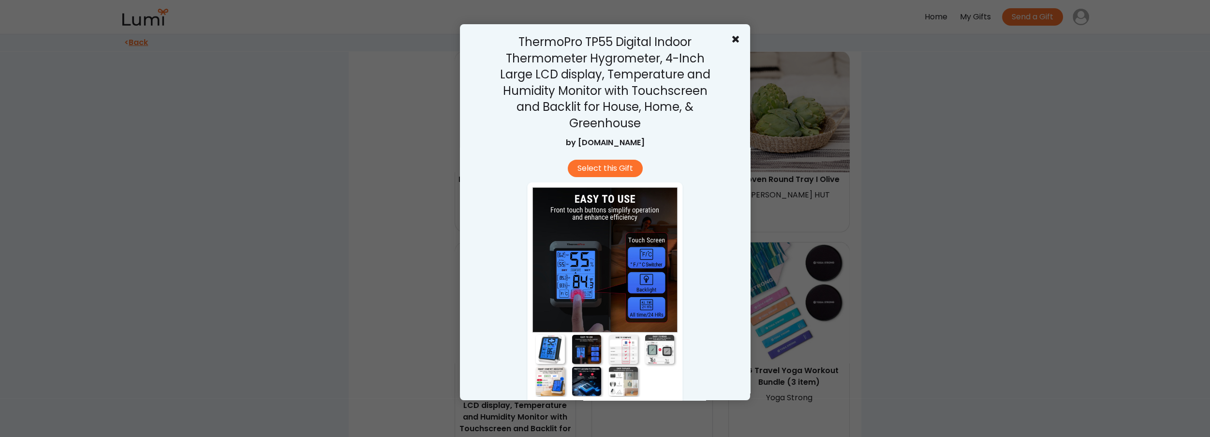
click at [620, 350] on div at bounding box center [623, 349] width 29 height 29
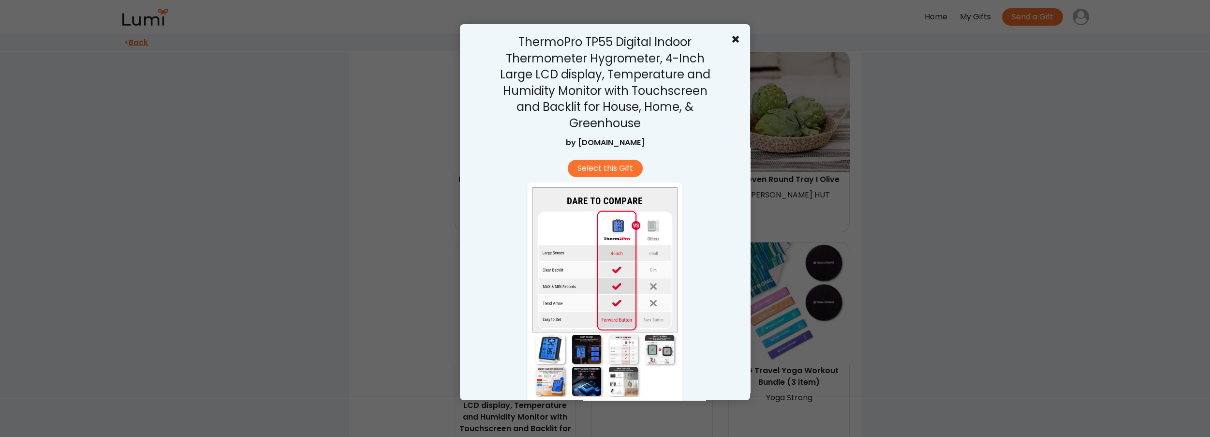
click at [586, 346] on div at bounding box center [586, 349] width 29 height 29
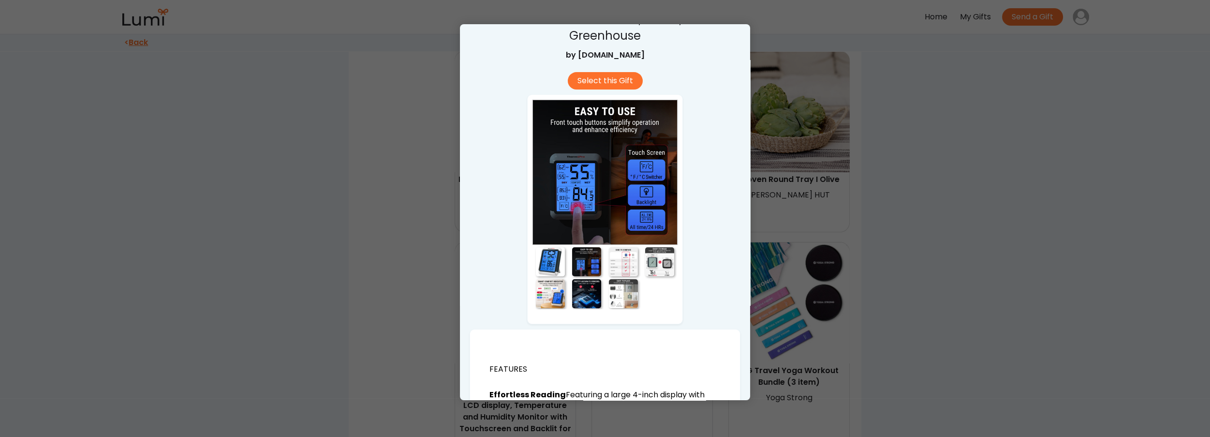
scroll to position [88, 0]
click at [619, 247] on div at bounding box center [623, 261] width 29 height 29
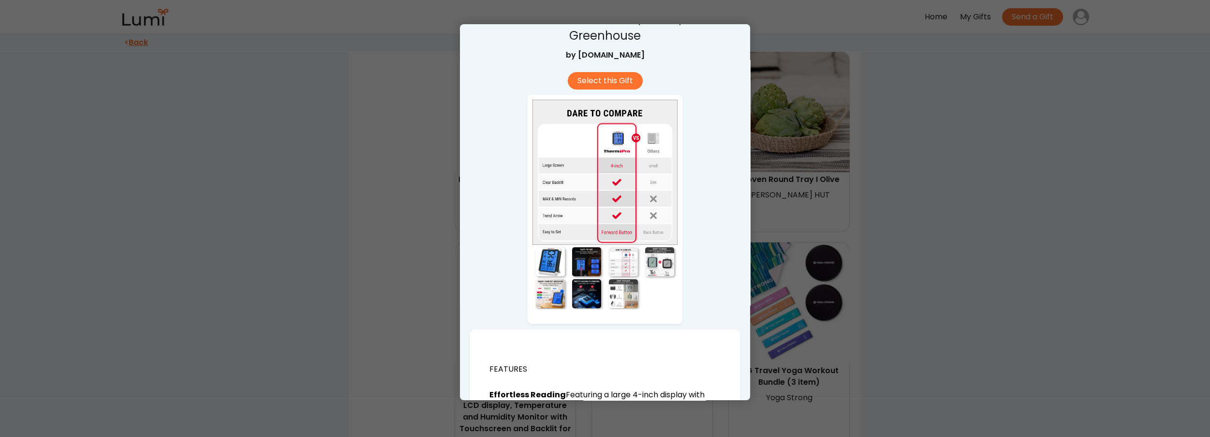
click at [663, 265] on div at bounding box center [659, 261] width 29 height 29
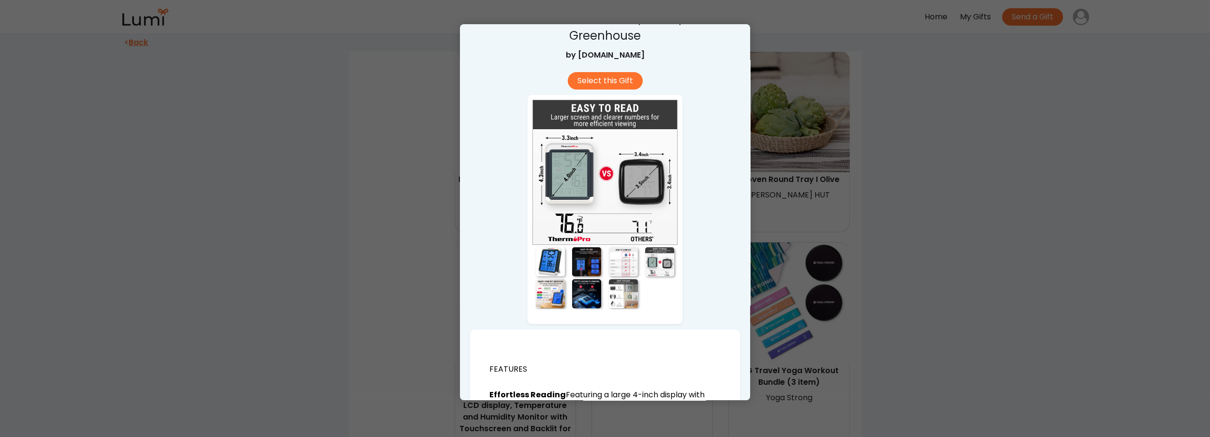
click at [543, 305] on div at bounding box center [550, 293] width 29 height 29
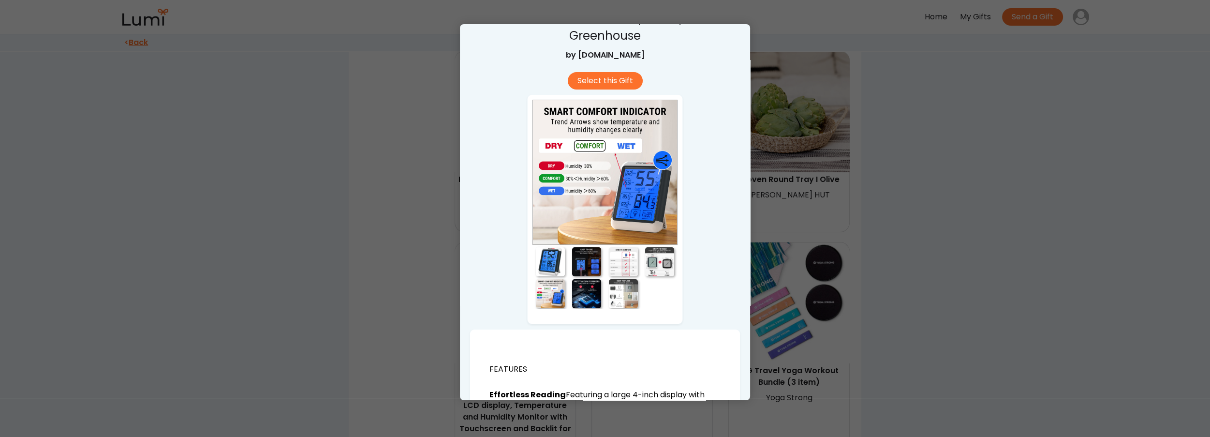
click at [587, 296] on div at bounding box center [586, 293] width 29 height 29
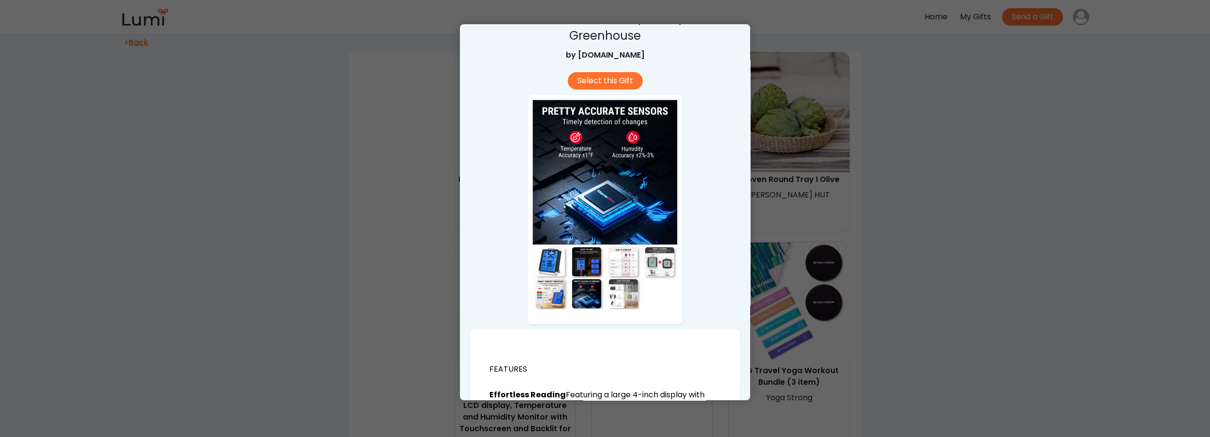
click at [616, 296] on div at bounding box center [623, 293] width 29 height 29
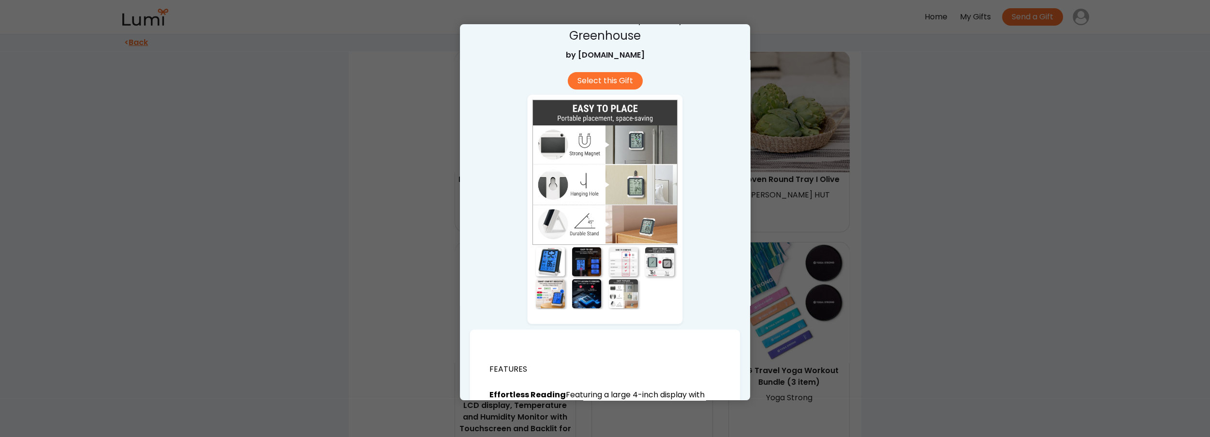
click at [558, 264] on div at bounding box center [550, 261] width 29 height 29
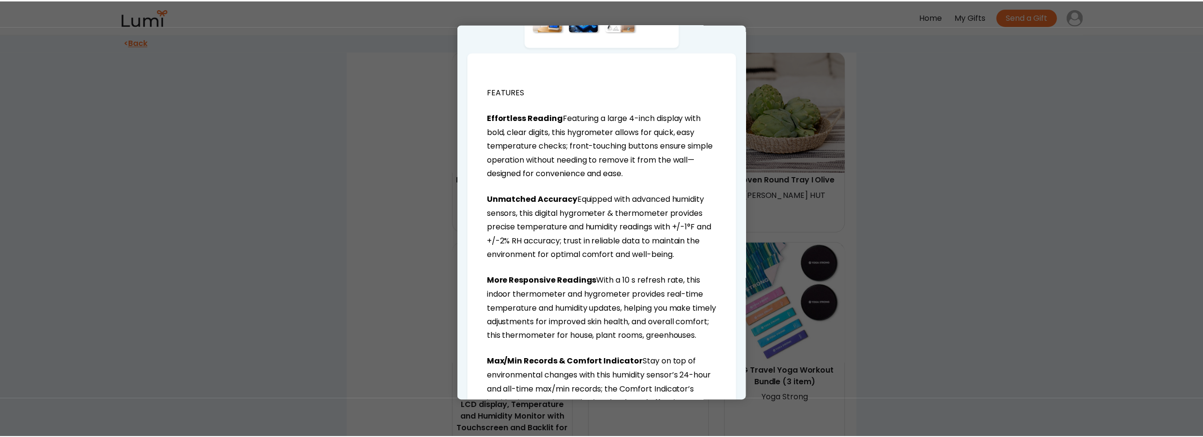
scroll to position [396, 0]
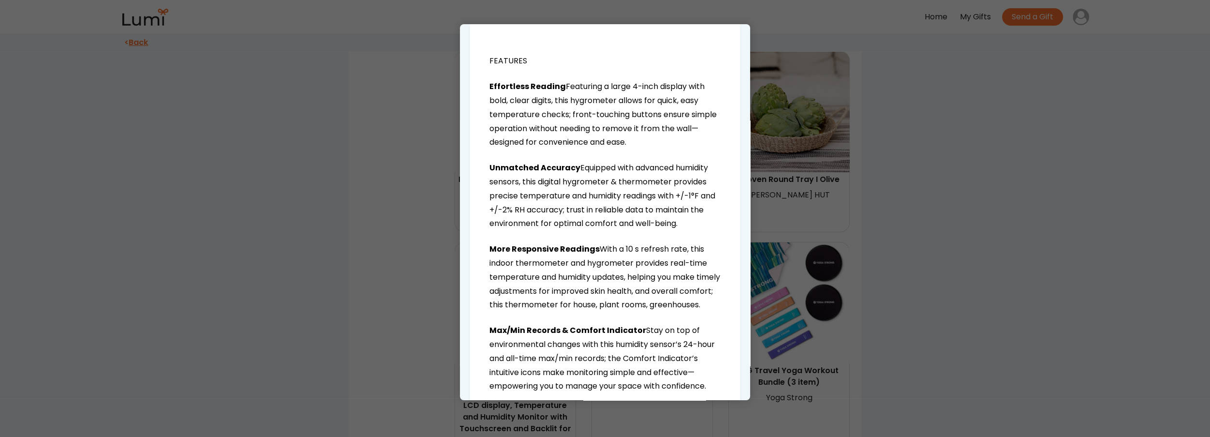
click at [879, 343] on div at bounding box center [605, 218] width 1210 height 437
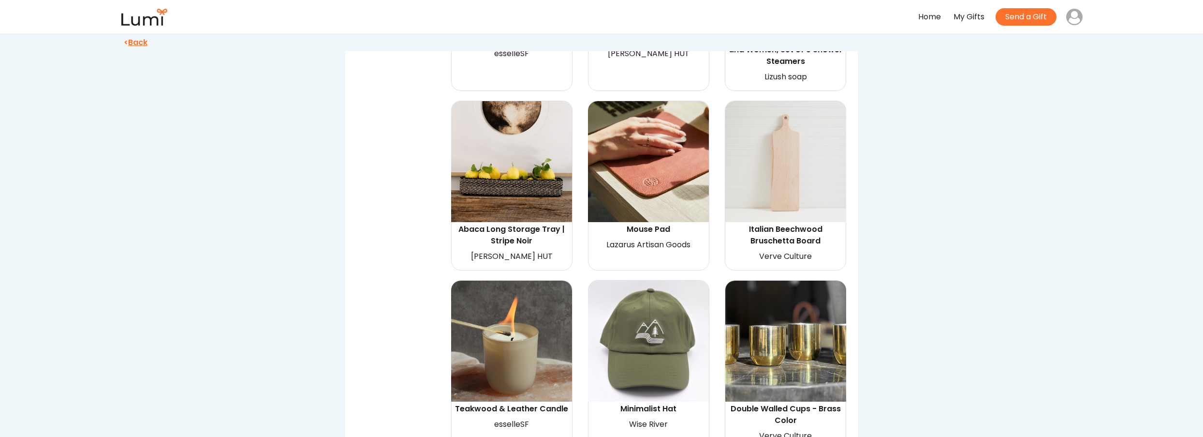
scroll to position [2110, 0]
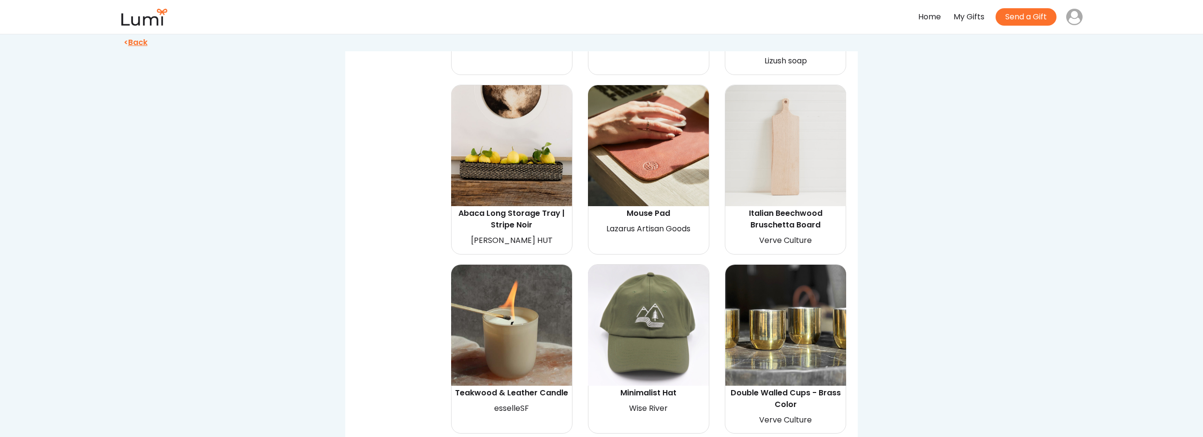
click at [799, 333] on img at bounding box center [785, 325] width 121 height 121
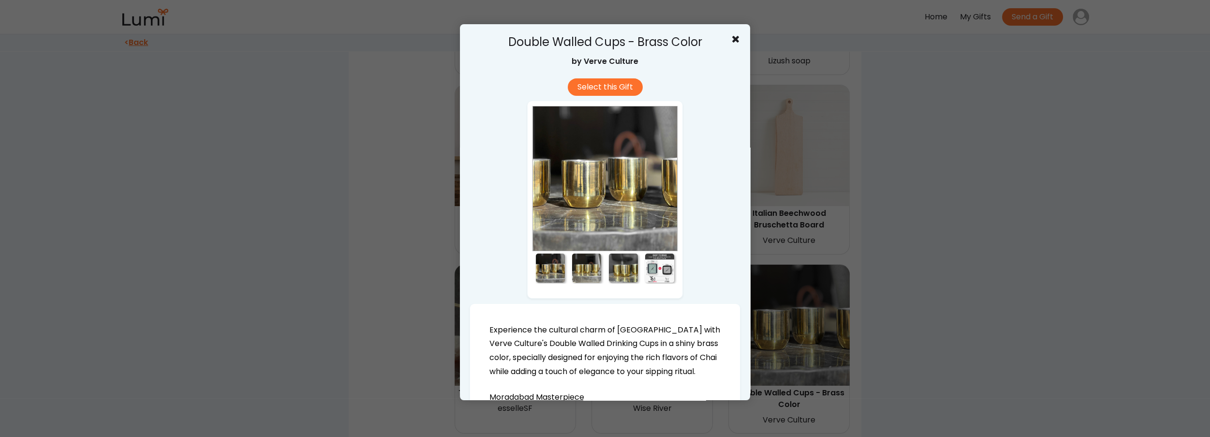
click at [584, 265] on div at bounding box center [586, 267] width 29 height 29
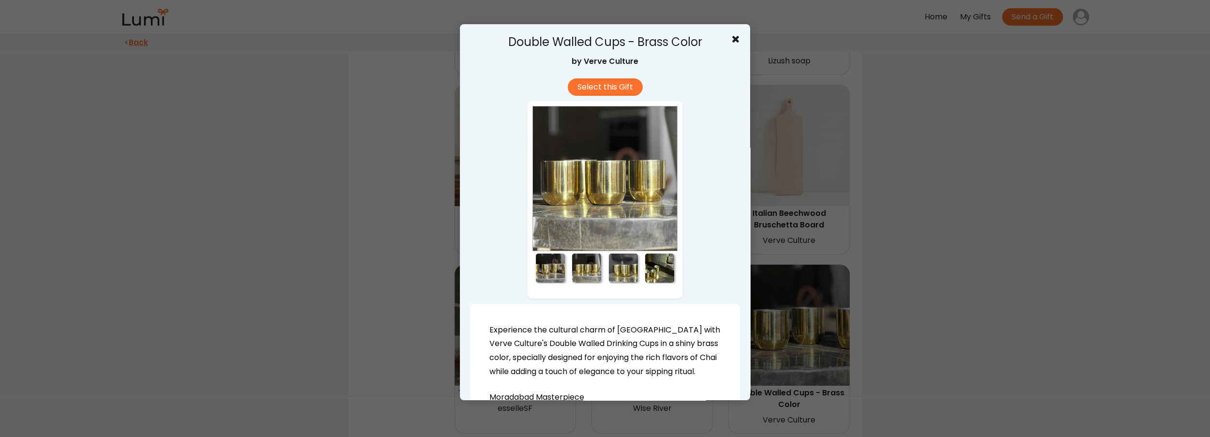
click at [620, 268] on div at bounding box center [623, 267] width 29 height 29
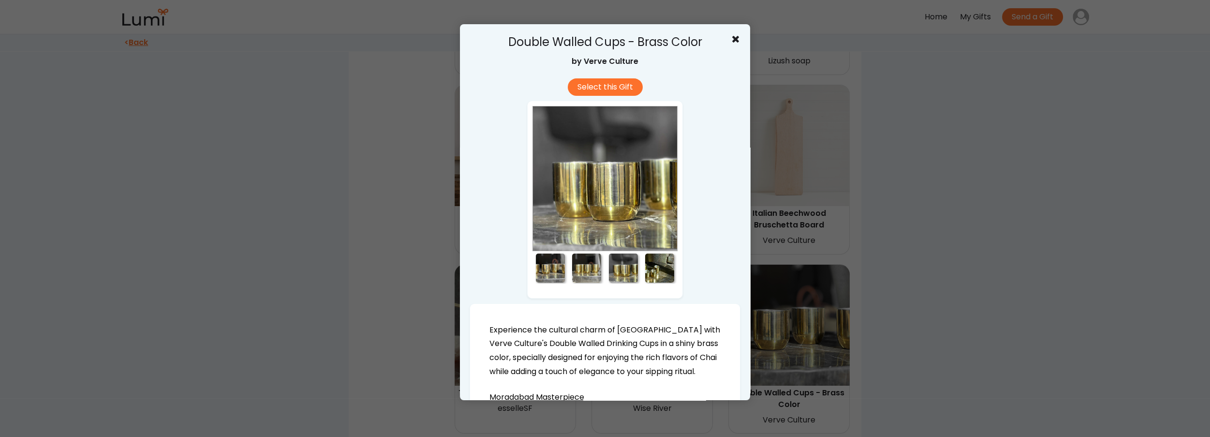
click at [656, 270] on div at bounding box center [659, 267] width 29 height 29
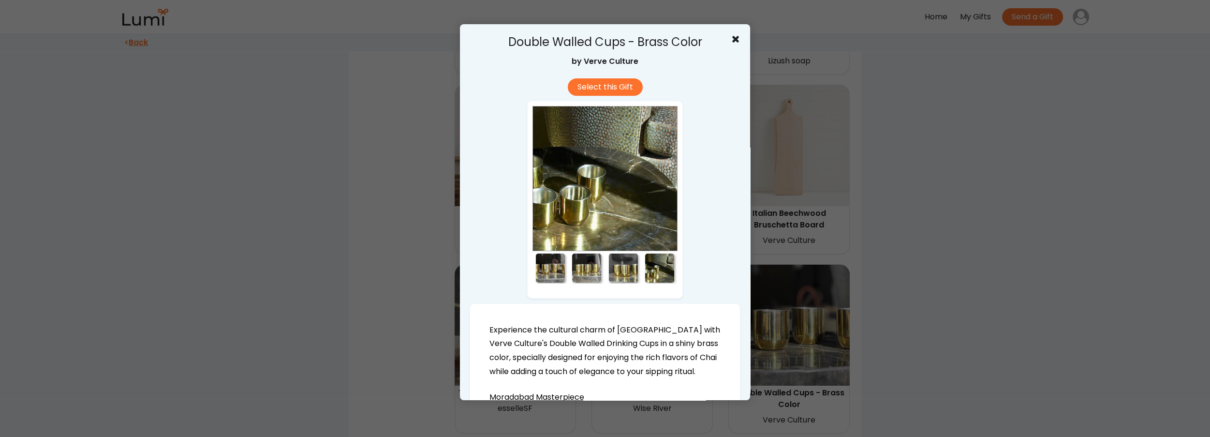
click at [932, 306] on div at bounding box center [605, 218] width 1210 height 437
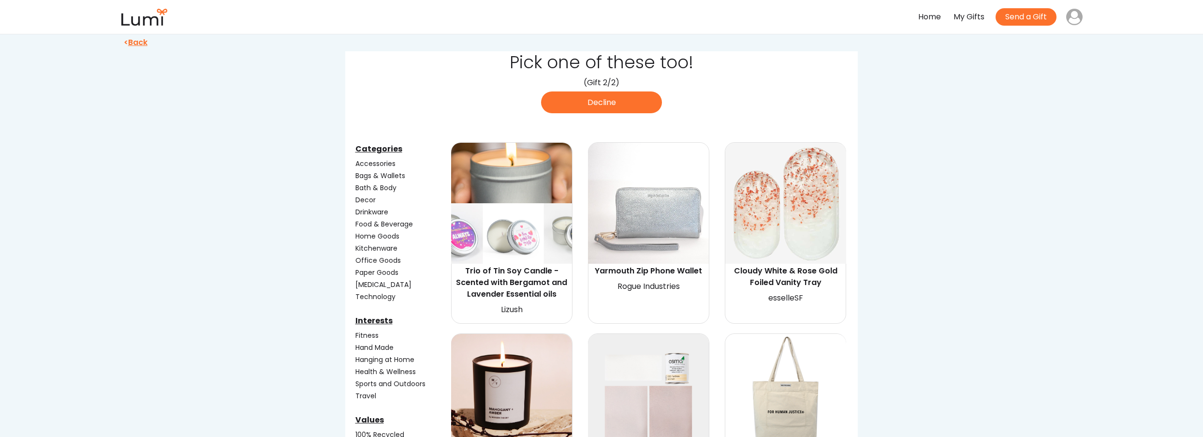
scroll to position [0, 0]
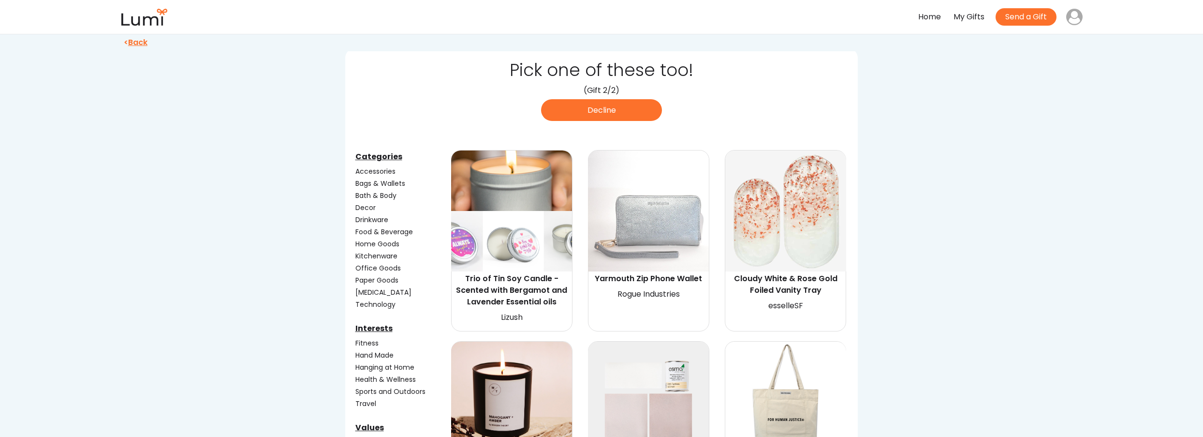
click at [366, 220] on div "Drinkware" at bounding box center [402, 220] width 94 height 10
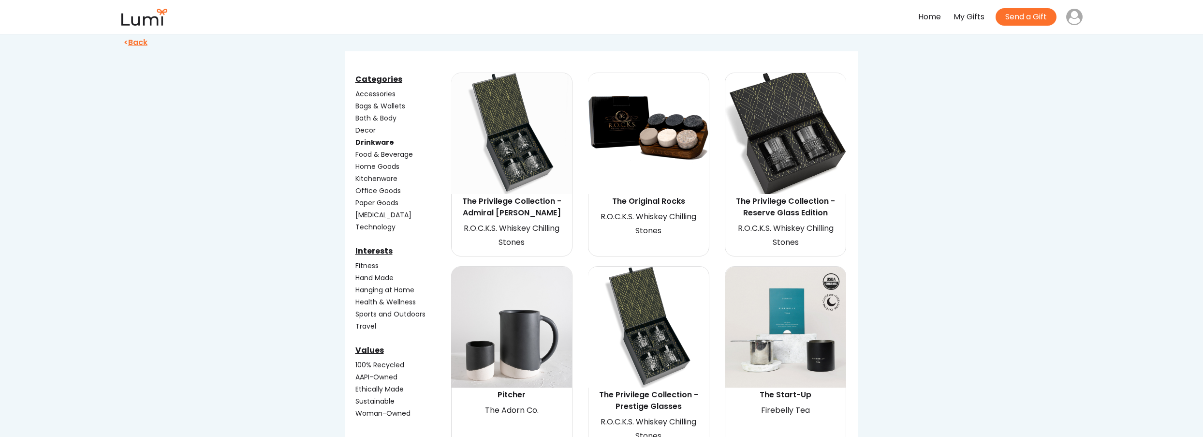
scroll to position [88, 0]
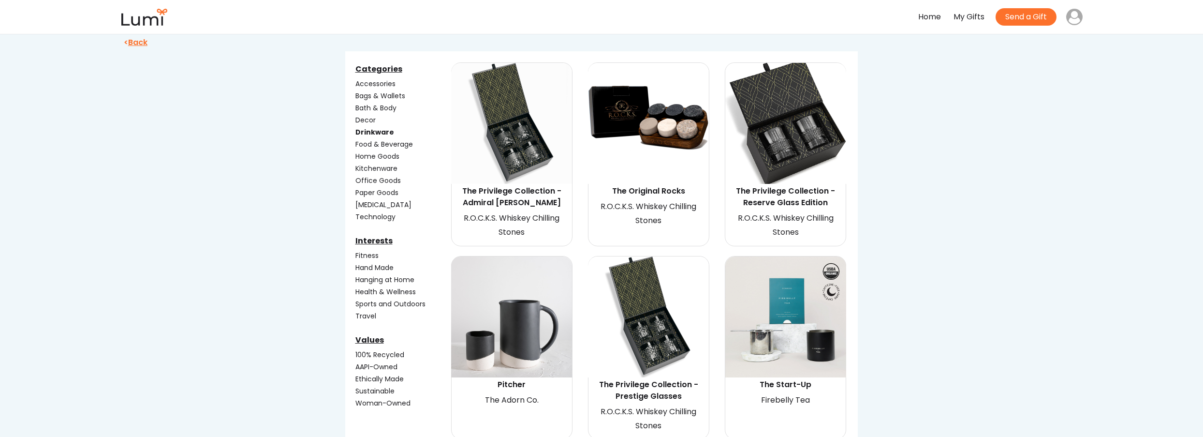
click at [783, 143] on img at bounding box center [785, 123] width 121 height 121
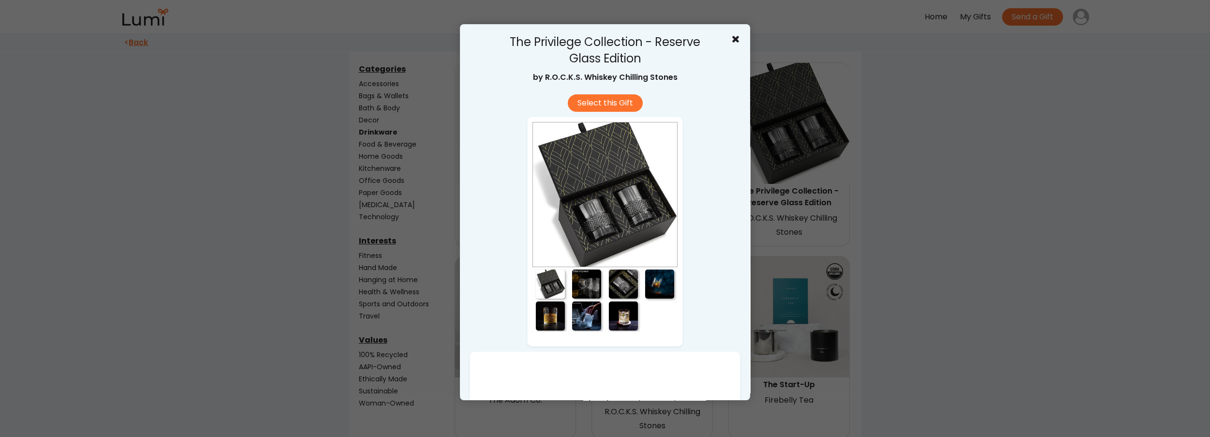
click at [588, 284] on div at bounding box center [586, 283] width 29 height 29
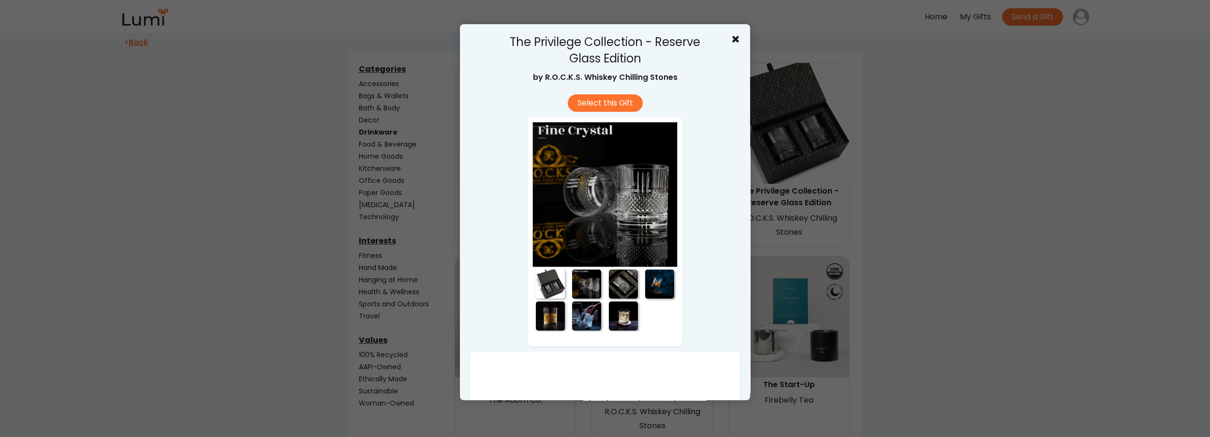
click at [620, 283] on div at bounding box center [623, 283] width 29 height 29
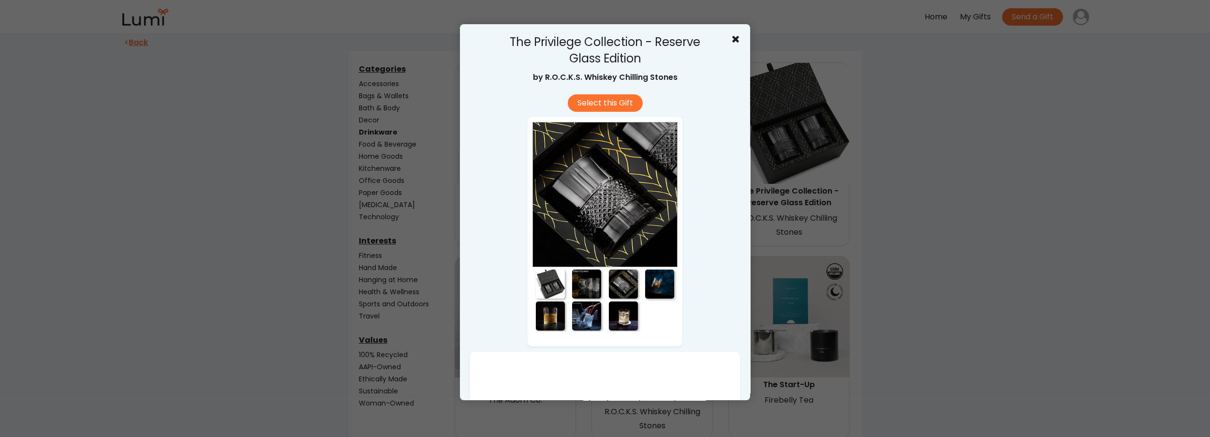
click at [668, 287] on div at bounding box center [659, 283] width 29 height 29
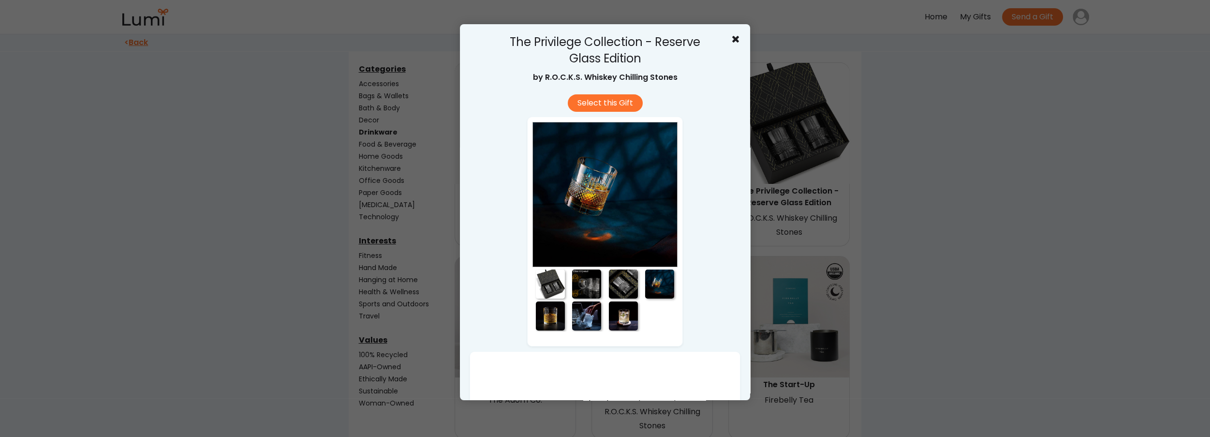
click at [544, 318] on div at bounding box center [550, 315] width 29 height 29
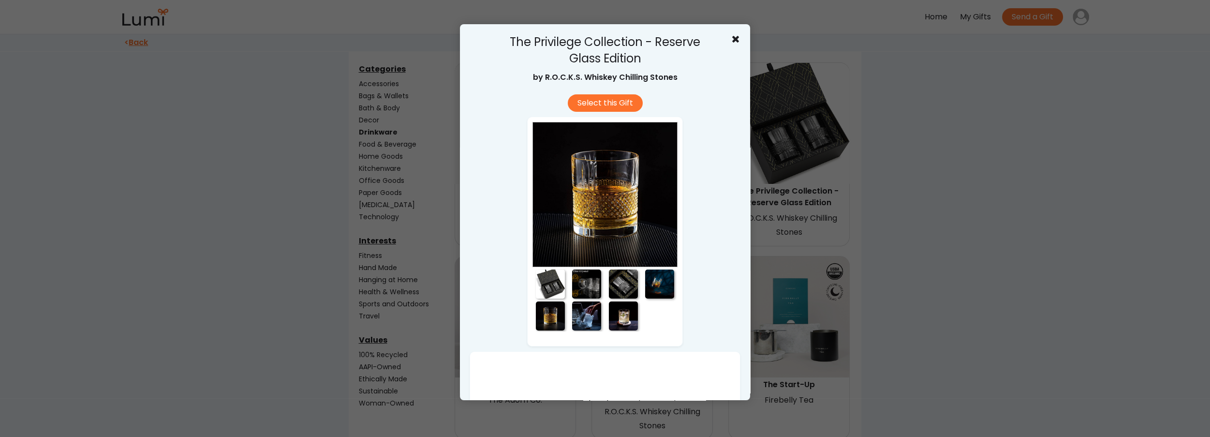
click at [583, 316] on div at bounding box center [586, 315] width 29 height 29
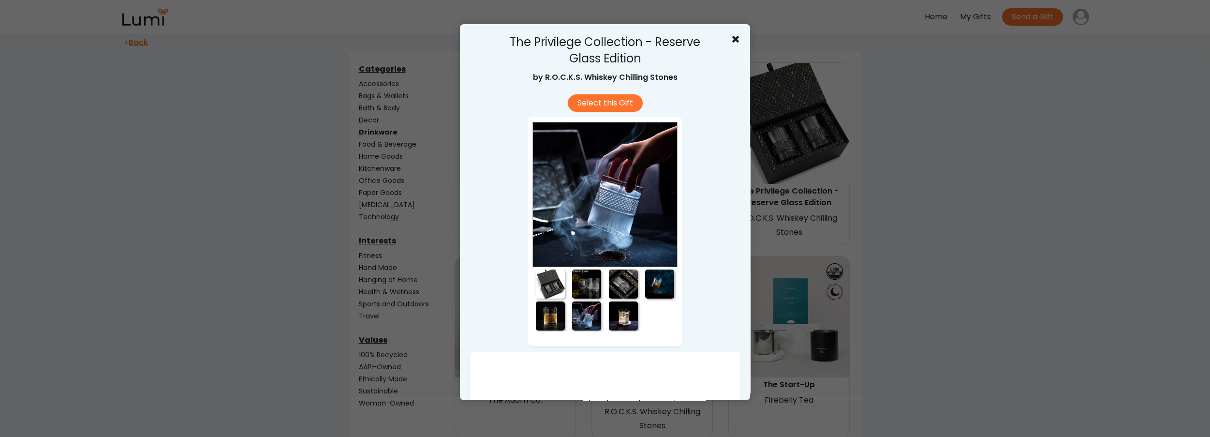
click at [622, 319] on div at bounding box center [623, 315] width 29 height 29
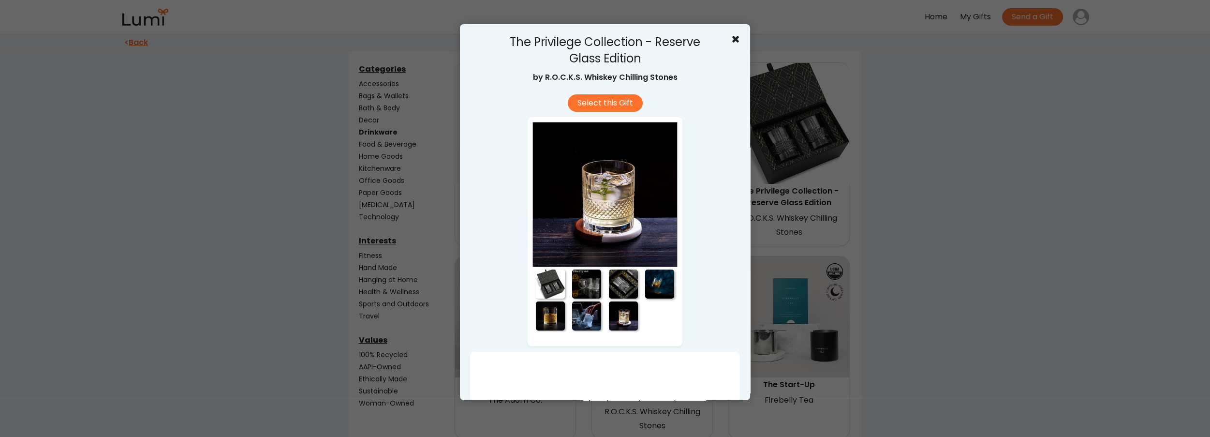
click at [1013, 295] on div at bounding box center [605, 218] width 1210 height 437
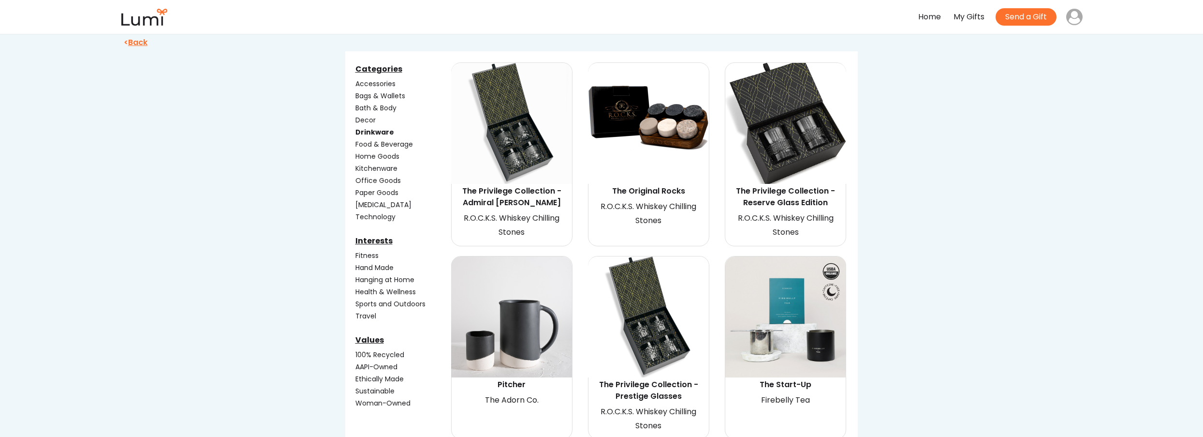
click at [660, 335] on img at bounding box center [648, 316] width 121 height 121
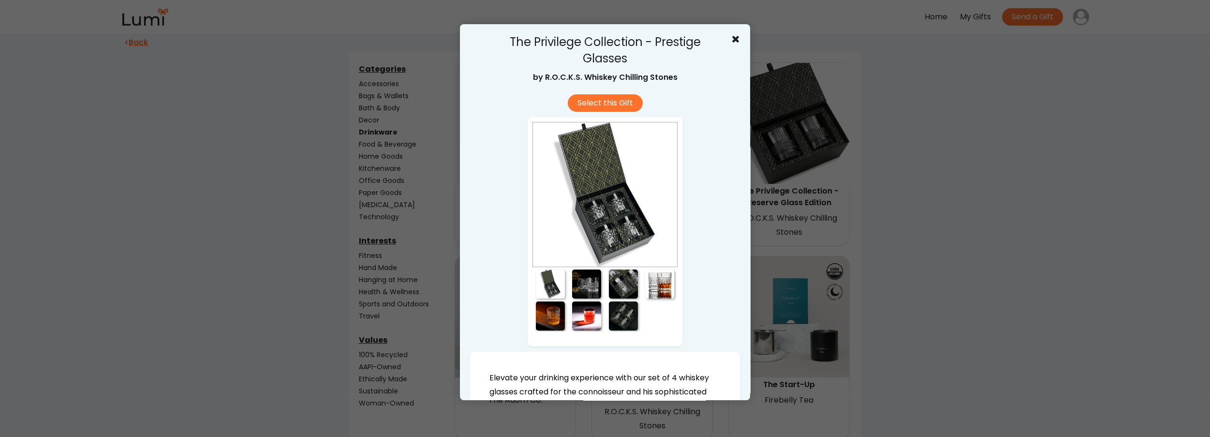
click at [904, 297] on div at bounding box center [605, 218] width 1210 height 437
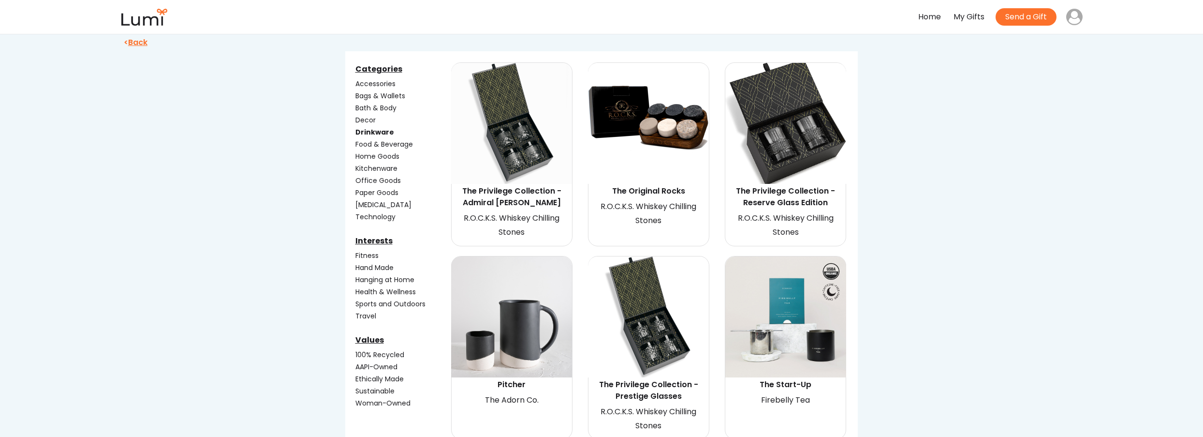
click at [513, 148] on img at bounding box center [511, 123] width 121 height 121
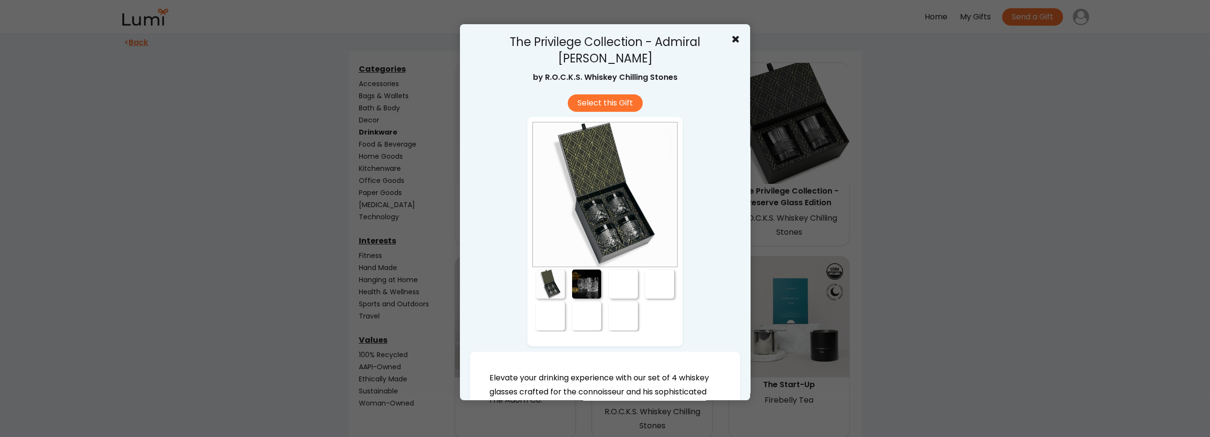
click at [554, 282] on div at bounding box center [550, 283] width 29 height 29
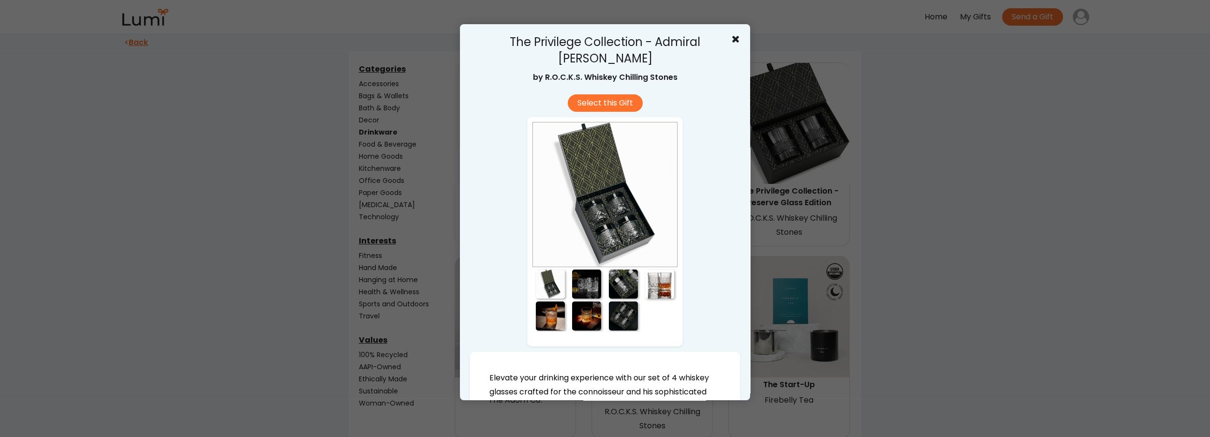
click at [575, 282] on div at bounding box center [586, 283] width 29 height 29
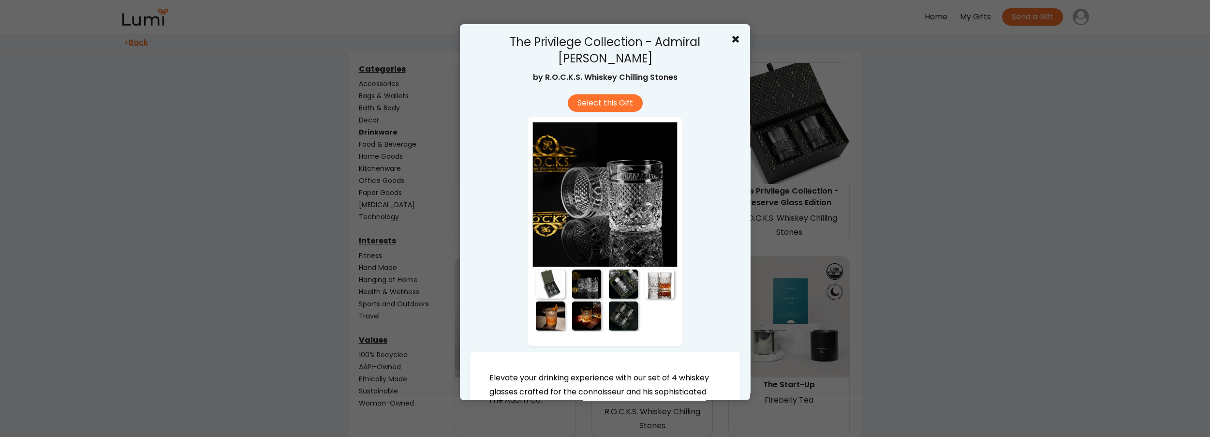
click at [600, 286] on div at bounding box center [586, 283] width 37 height 32
click at [615, 285] on div at bounding box center [623, 283] width 29 height 29
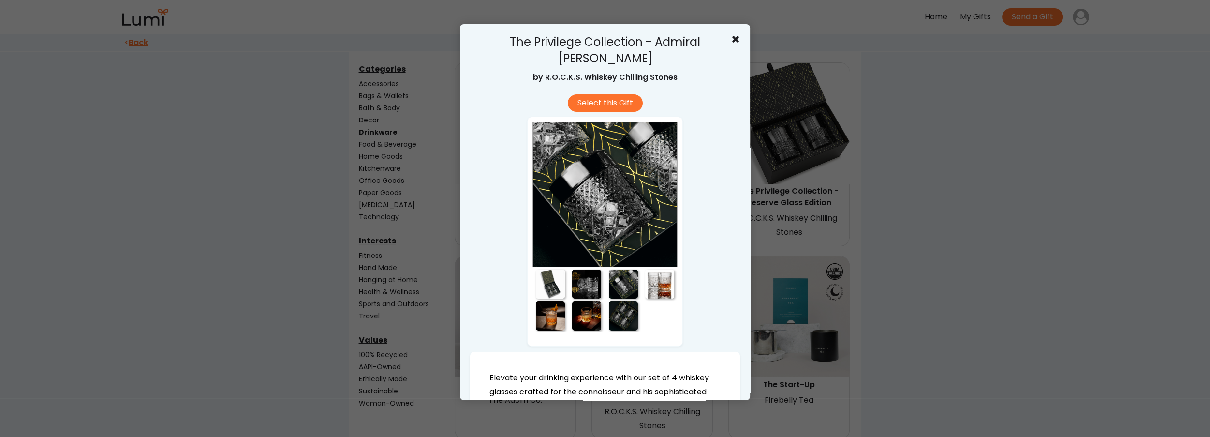
click at [626, 317] on div at bounding box center [623, 315] width 29 height 29
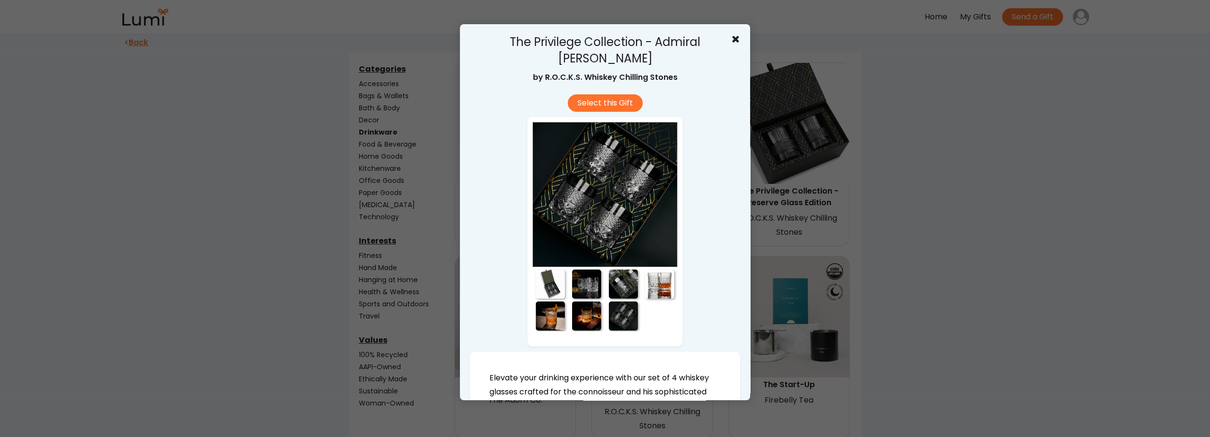
click at [660, 284] on div at bounding box center [659, 283] width 29 height 29
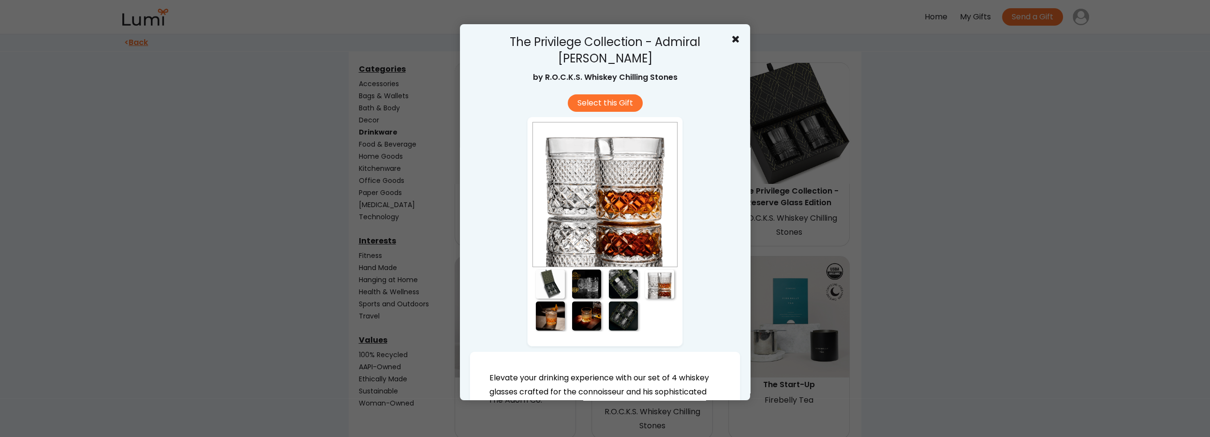
click at [907, 291] on div at bounding box center [605, 218] width 1210 height 437
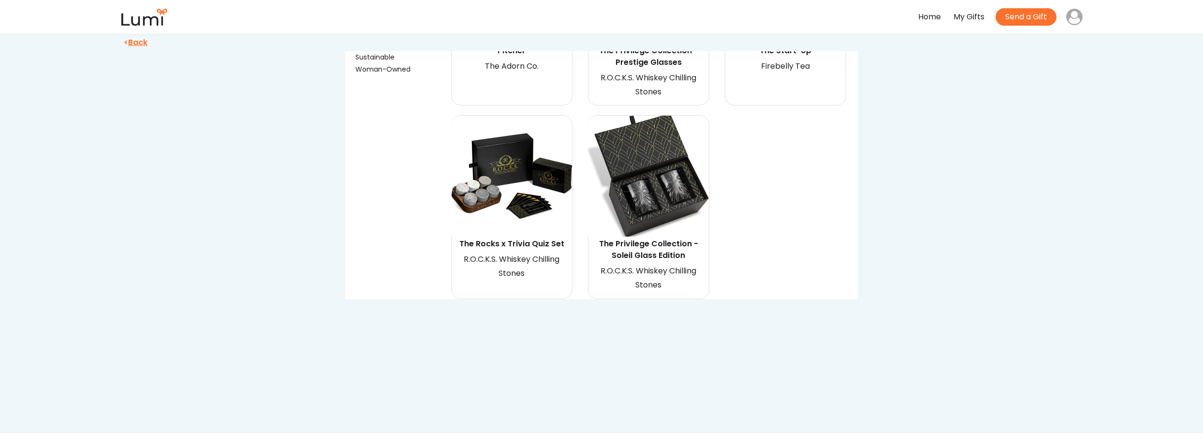
scroll to position [484, 0]
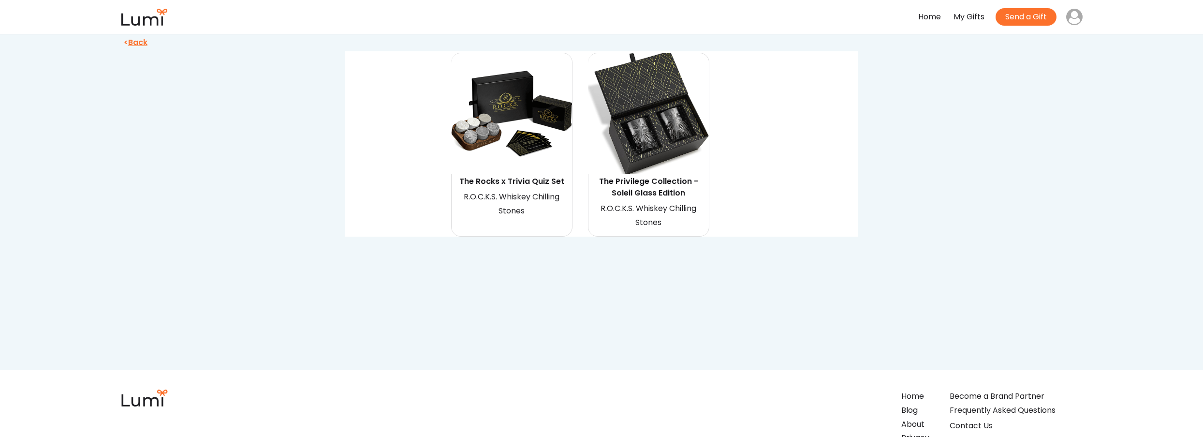
click at [494, 123] on img at bounding box center [511, 113] width 121 height 121
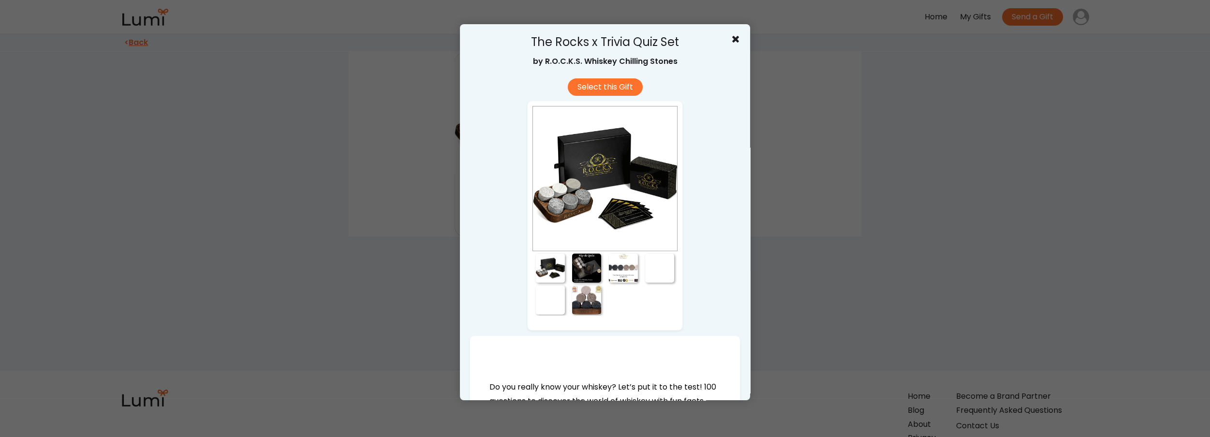
click at [585, 266] on div at bounding box center [586, 267] width 29 height 29
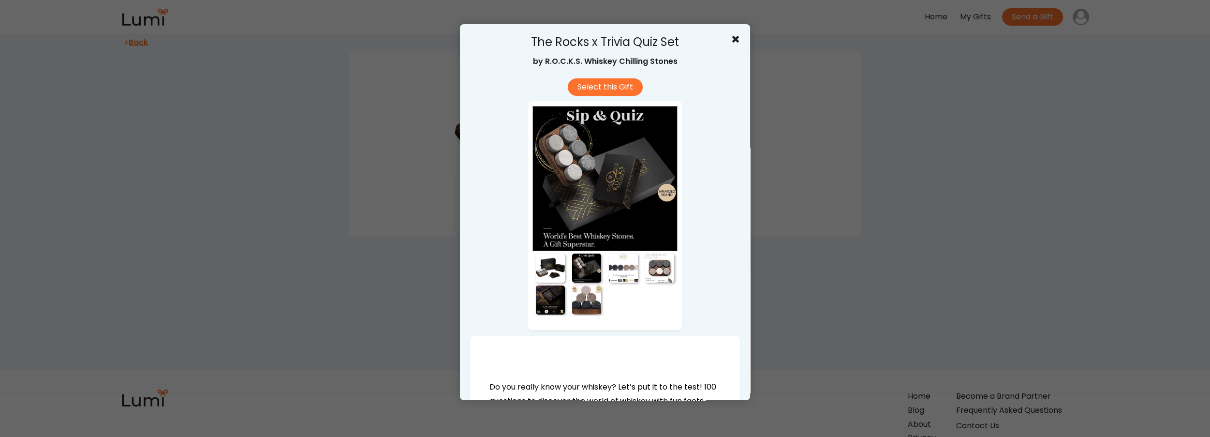
click at [625, 269] on div at bounding box center [623, 267] width 29 height 29
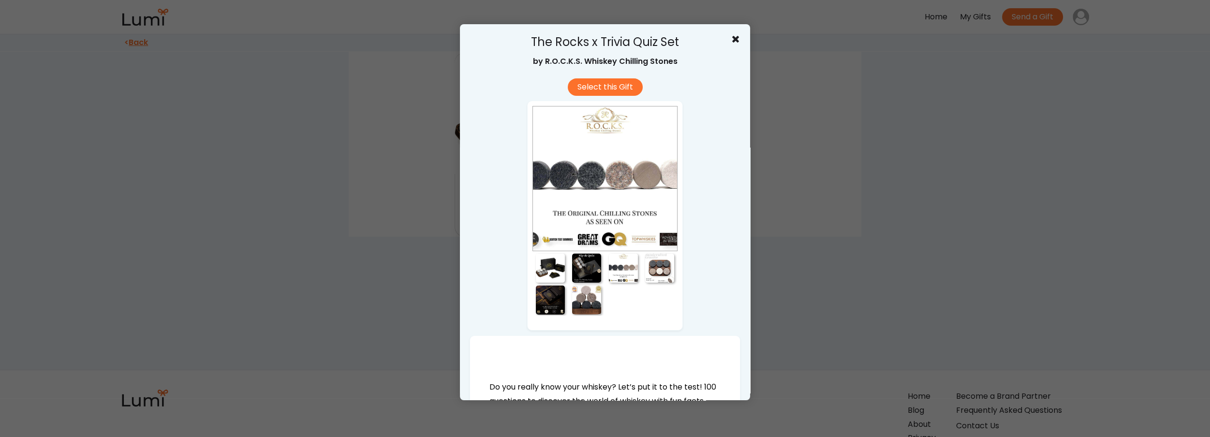
click at [660, 271] on div at bounding box center [659, 267] width 29 height 29
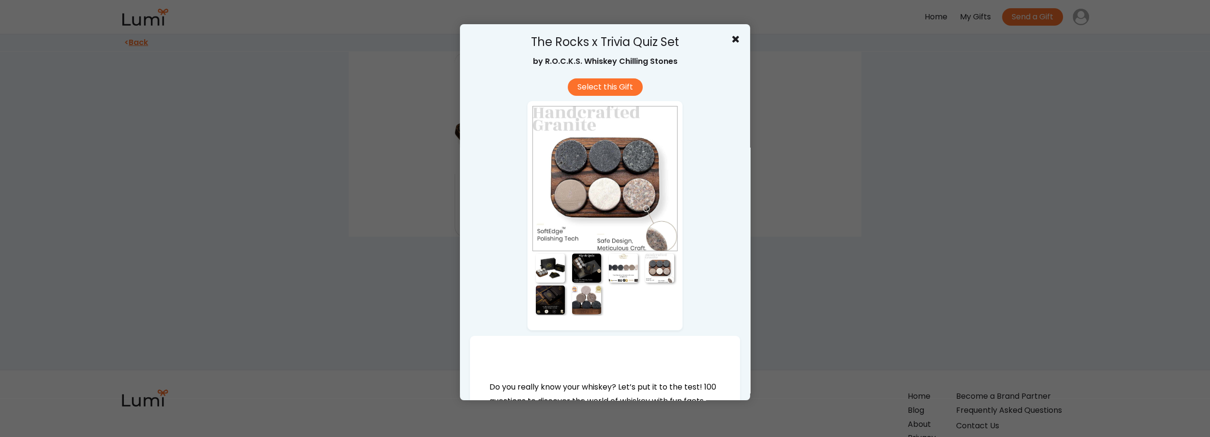
click at [597, 304] on div at bounding box center [586, 299] width 29 height 29
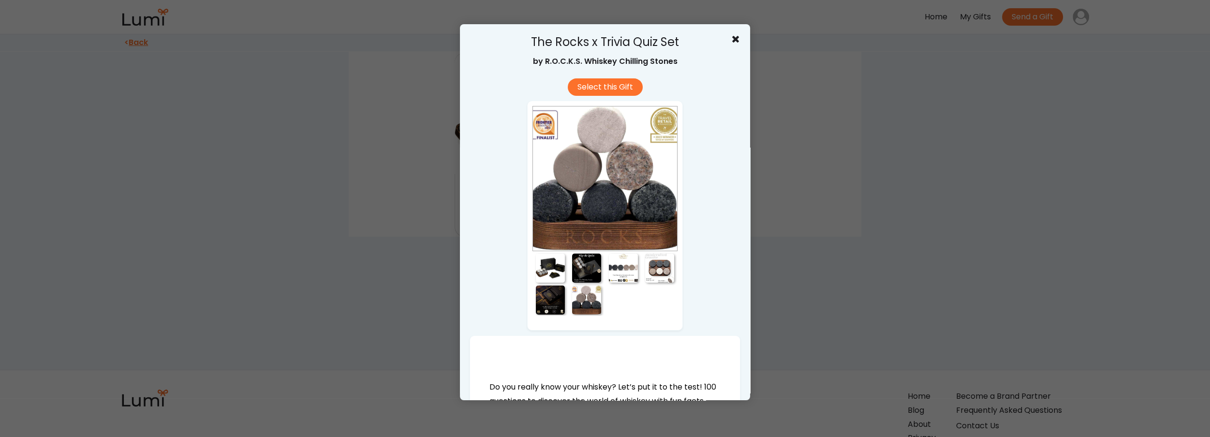
click at [554, 306] on div at bounding box center [550, 299] width 29 height 29
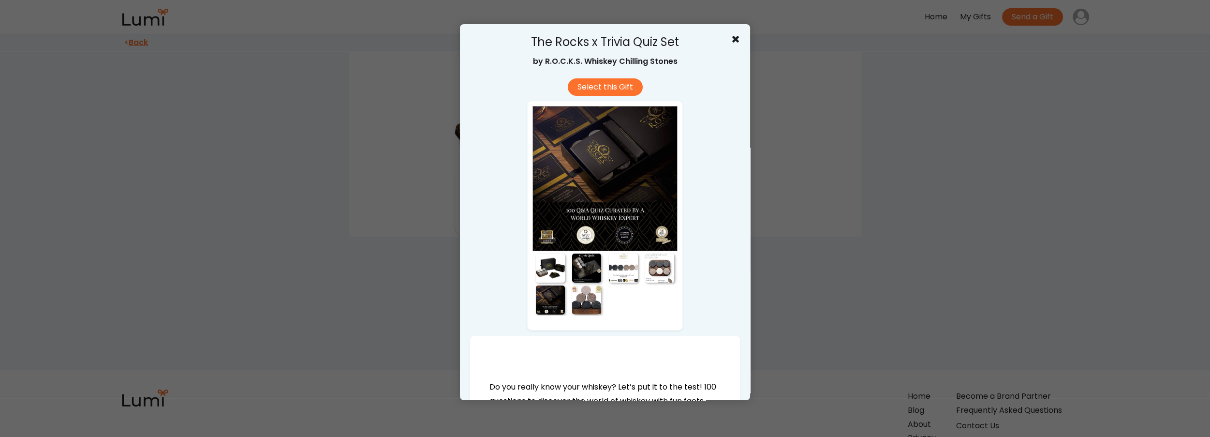
click at [830, 249] on div at bounding box center [605, 218] width 1210 height 437
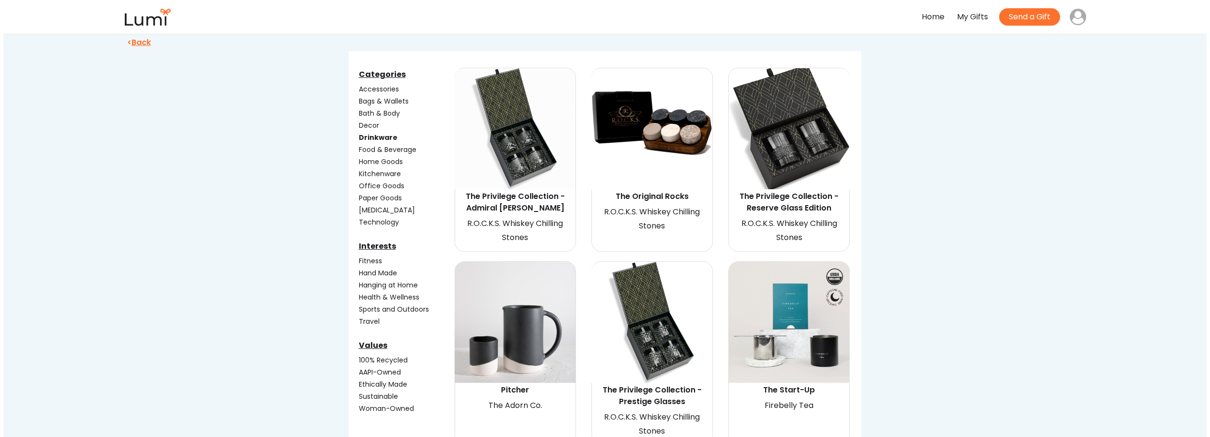
scroll to position [88, 0]
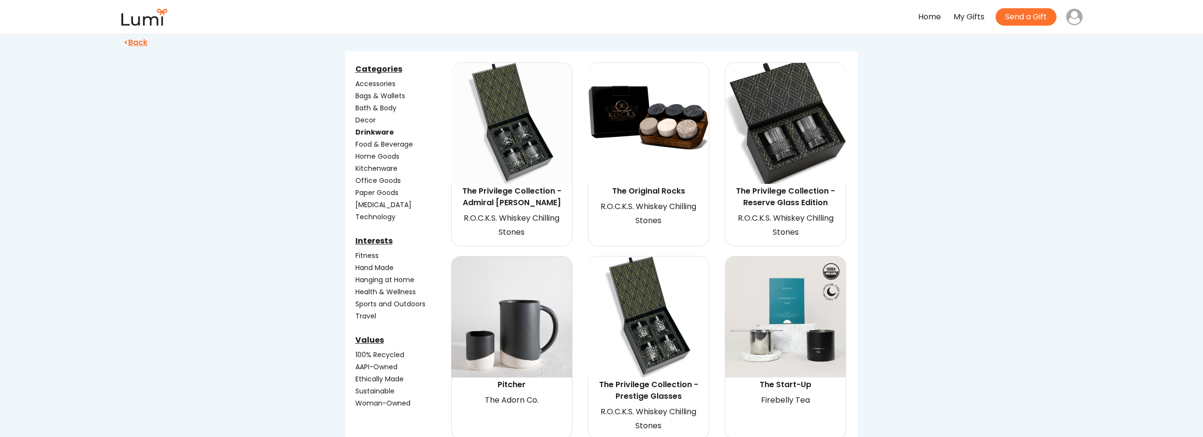
click at [660, 319] on img at bounding box center [648, 316] width 121 height 121
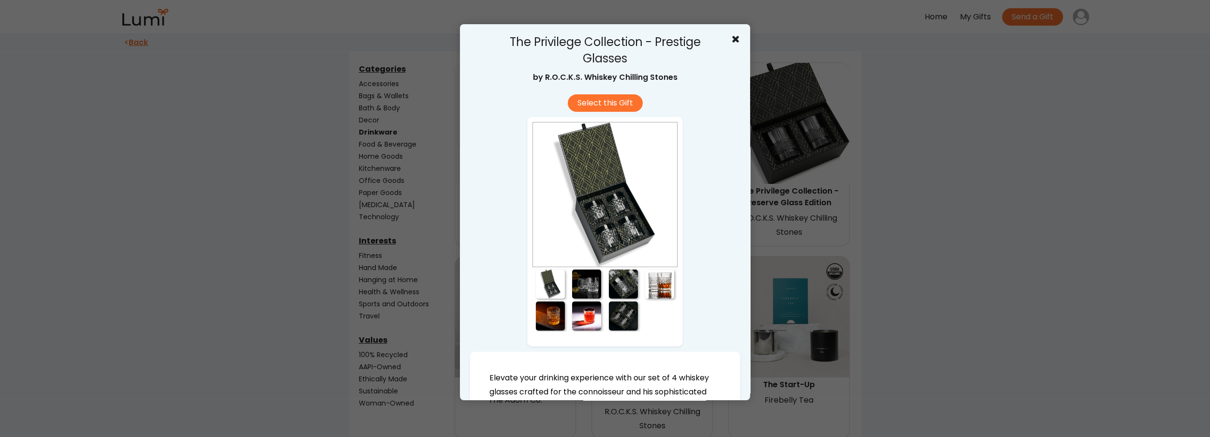
click at [579, 281] on div at bounding box center [586, 283] width 29 height 29
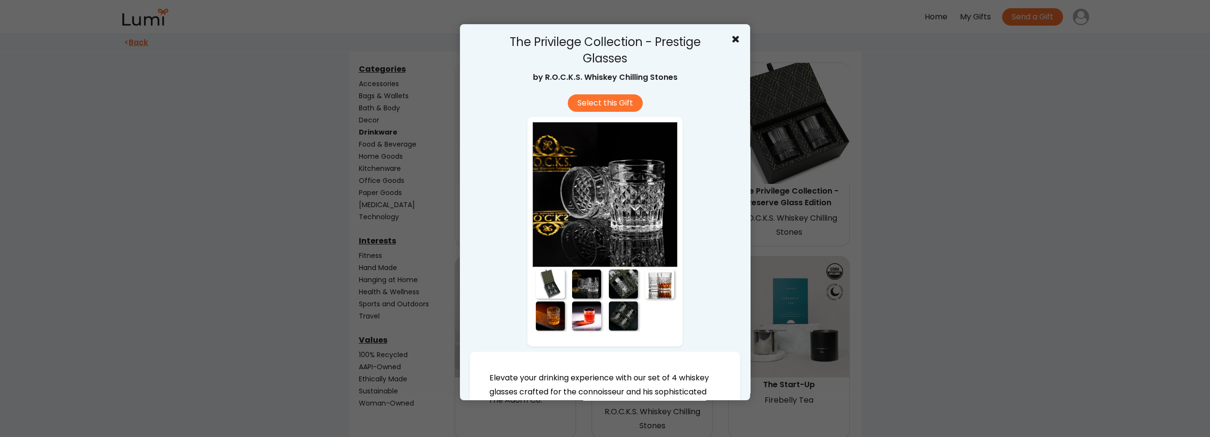
click at [622, 290] on div at bounding box center [623, 283] width 29 height 29
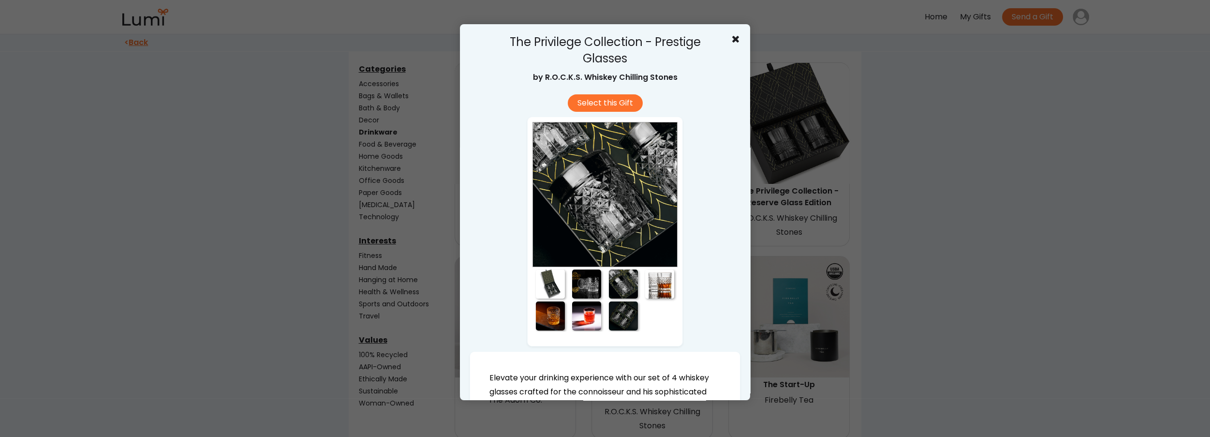
click at [658, 286] on div at bounding box center [659, 283] width 29 height 29
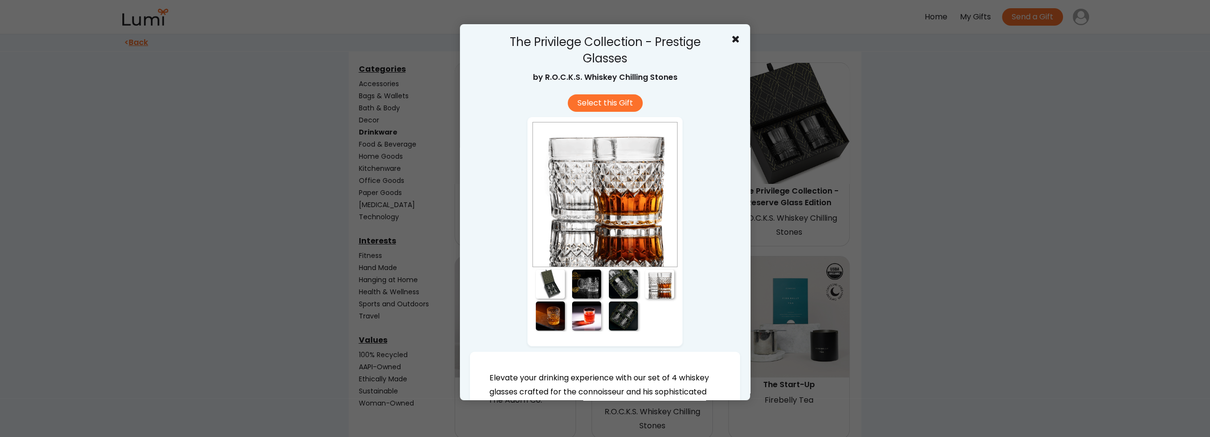
click at [620, 318] on div at bounding box center [623, 315] width 29 height 29
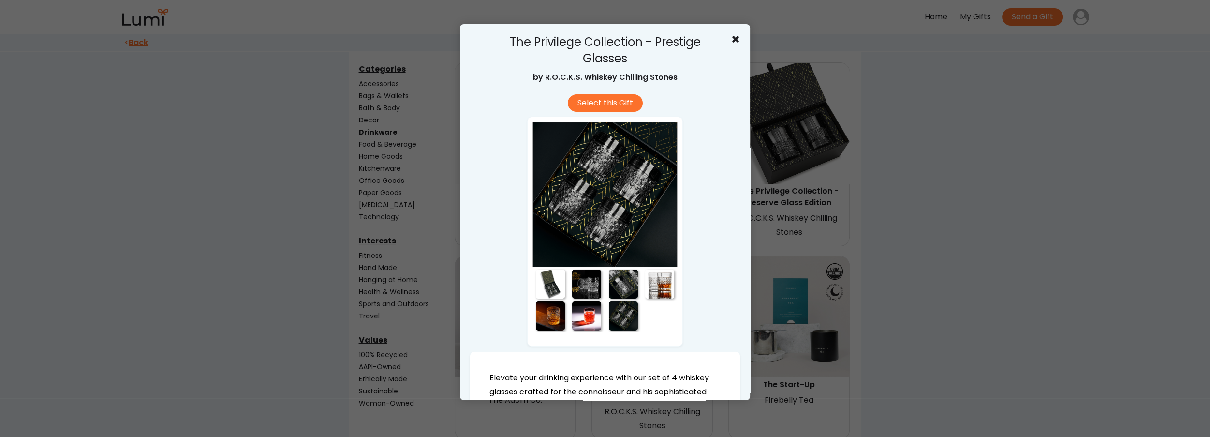
click at [580, 321] on div at bounding box center [586, 315] width 29 height 29
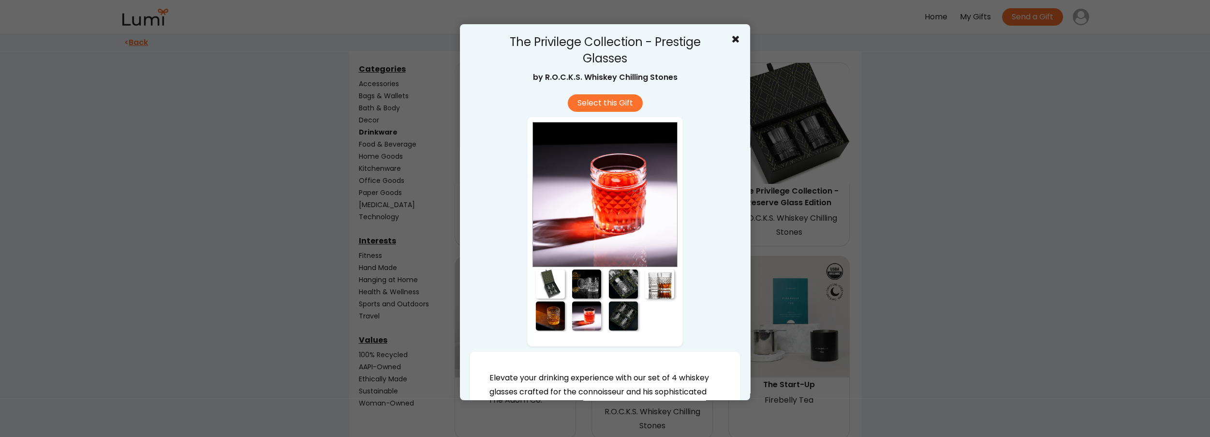
click at [544, 317] on div at bounding box center [550, 315] width 29 height 29
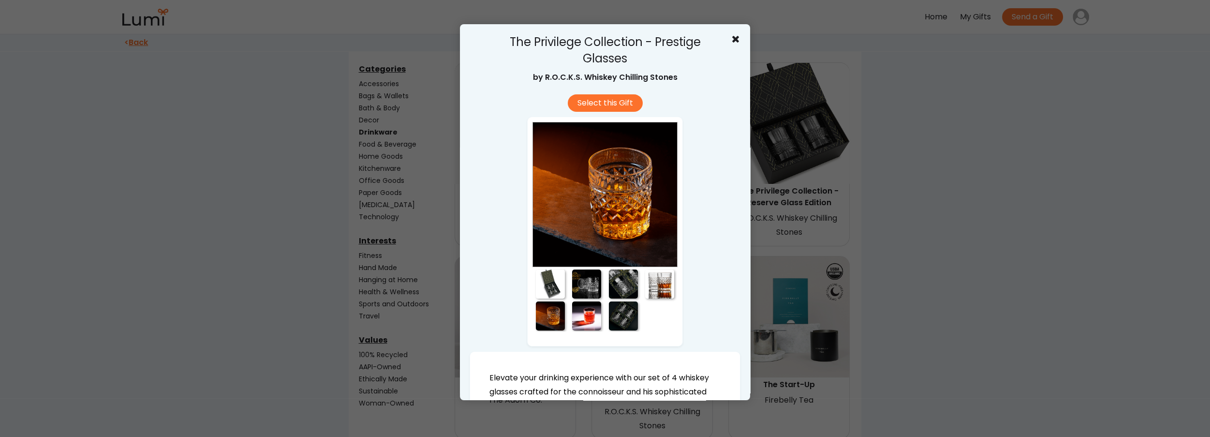
click at [545, 286] on div at bounding box center [550, 283] width 29 height 29
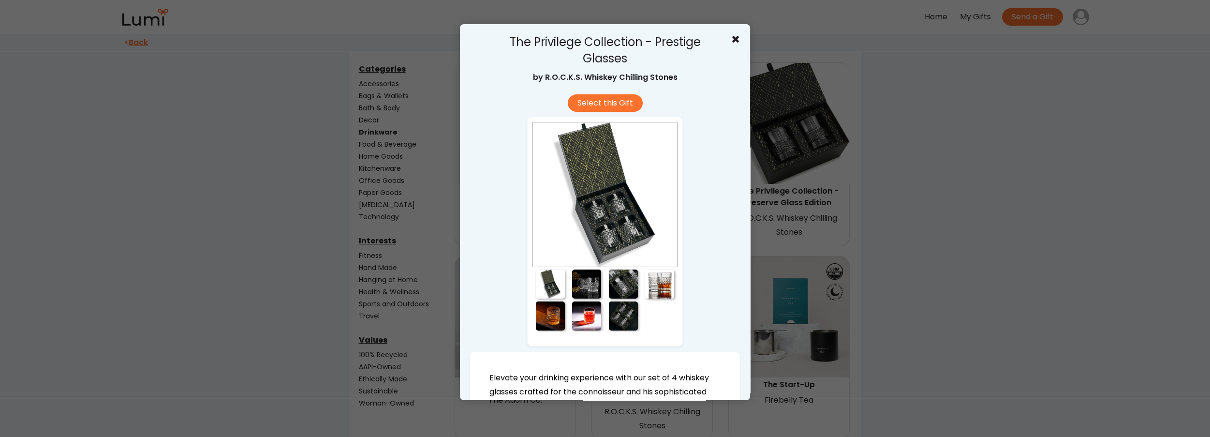
click at [891, 288] on div at bounding box center [605, 218] width 1210 height 437
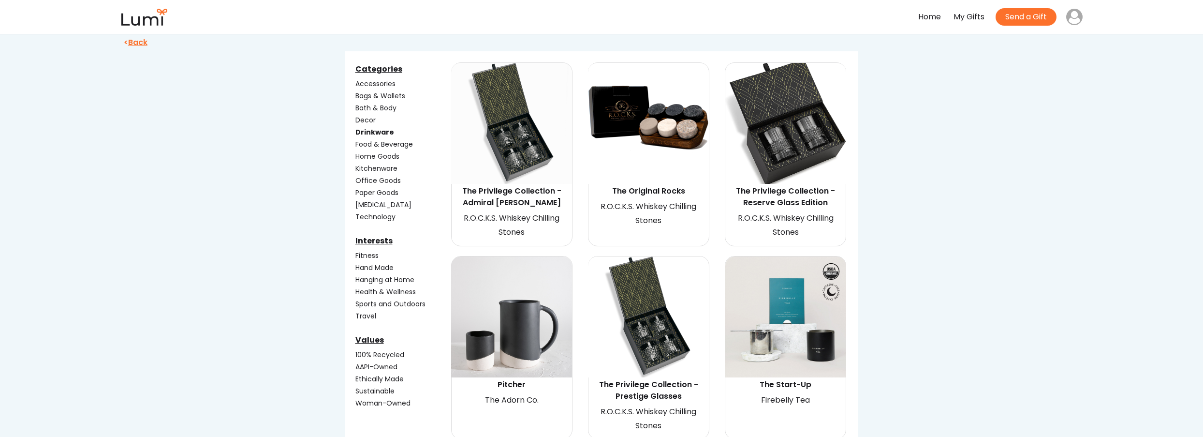
click at [789, 131] on img at bounding box center [785, 123] width 121 height 121
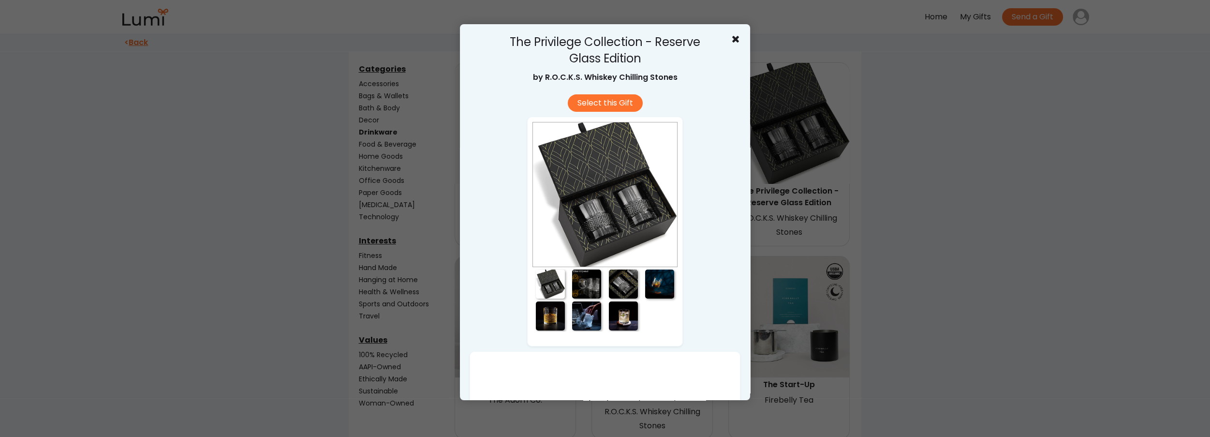
click at [580, 281] on div at bounding box center [586, 283] width 29 height 29
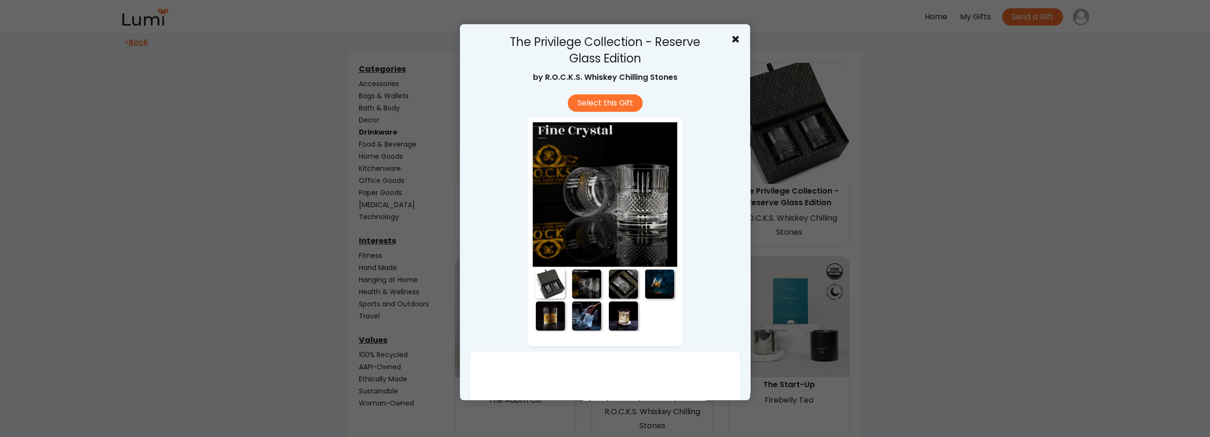
click at [620, 283] on div at bounding box center [623, 283] width 29 height 29
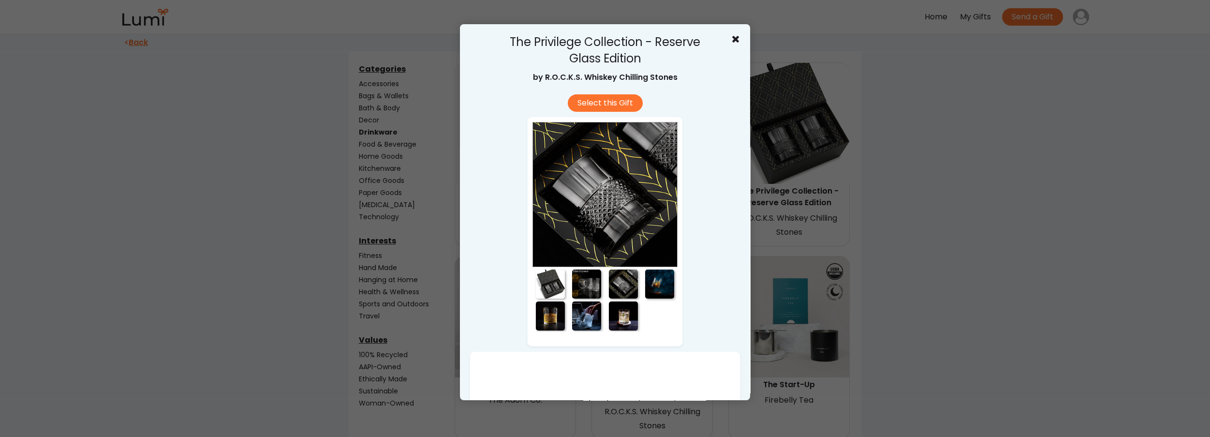
click at [662, 287] on div at bounding box center [659, 283] width 29 height 29
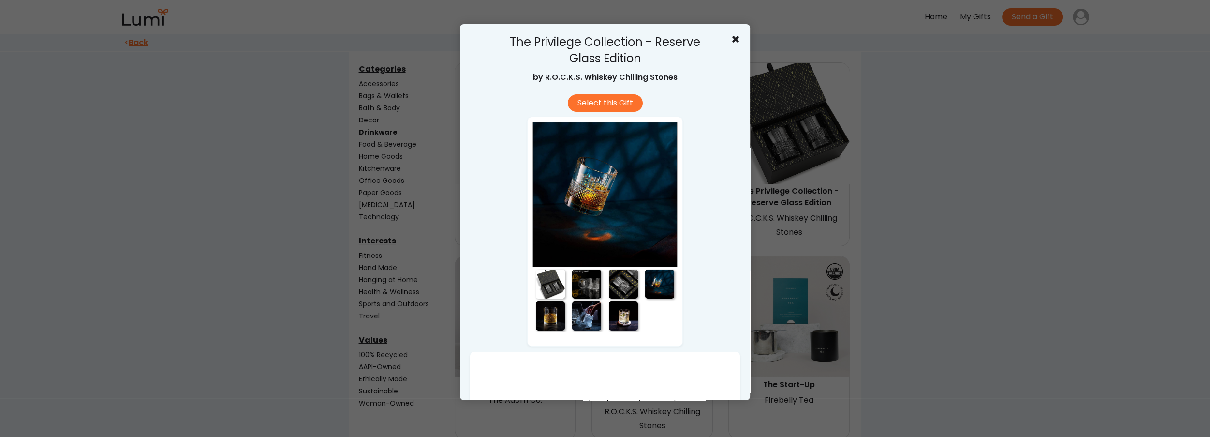
click at [618, 317] on div at bounding box center [623, 315] width 29 height 29
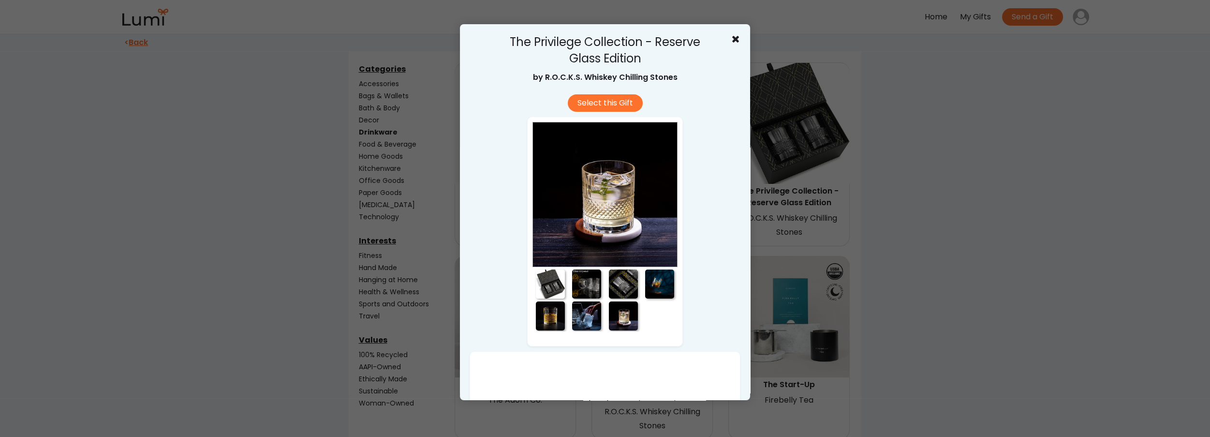
click at [589, 314] on div at bounding box center [586, 315] width 29 height 29
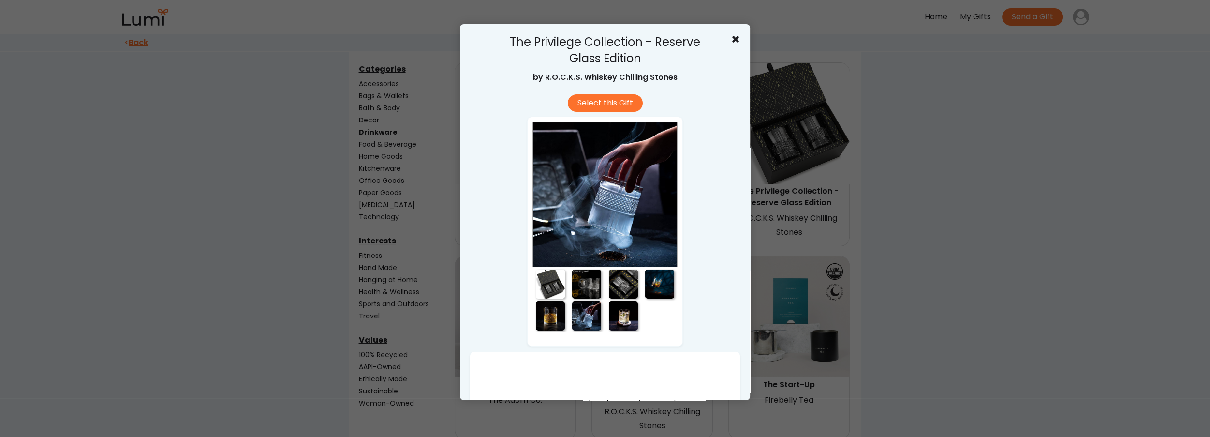
click at [856, 214] on div at bounding box center [605, 218] width 1210 height 437
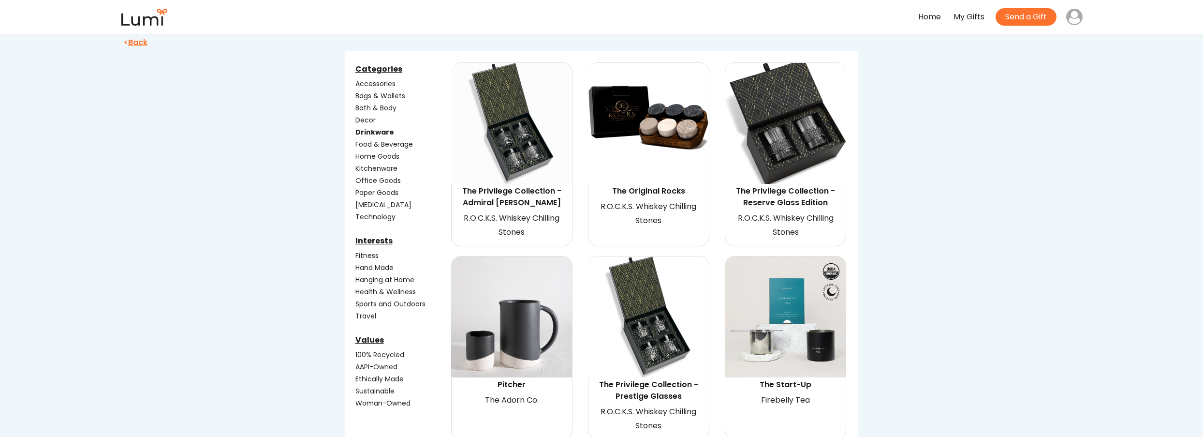
click at [661, 316] on img at bounding box center [648, 316] width 121 height 121
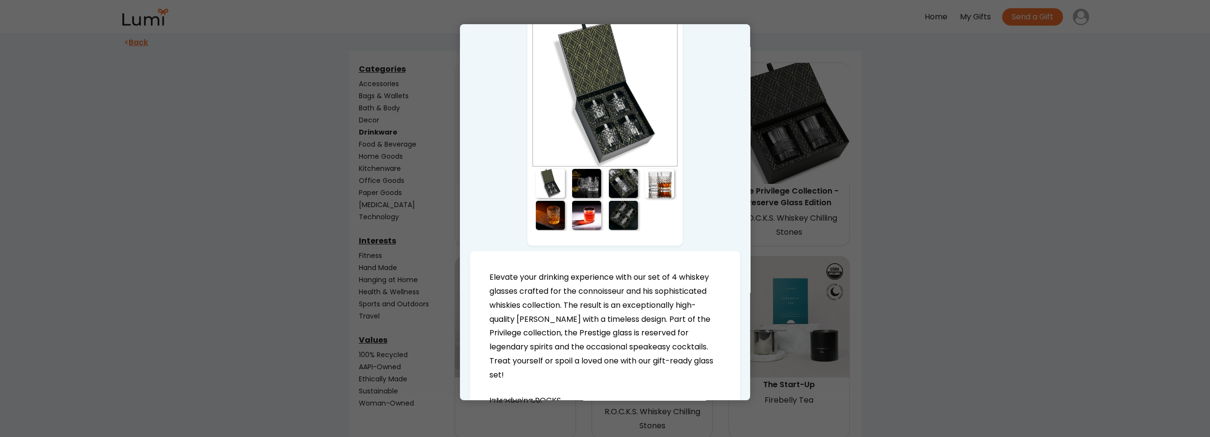
scroll to position [97, 0]
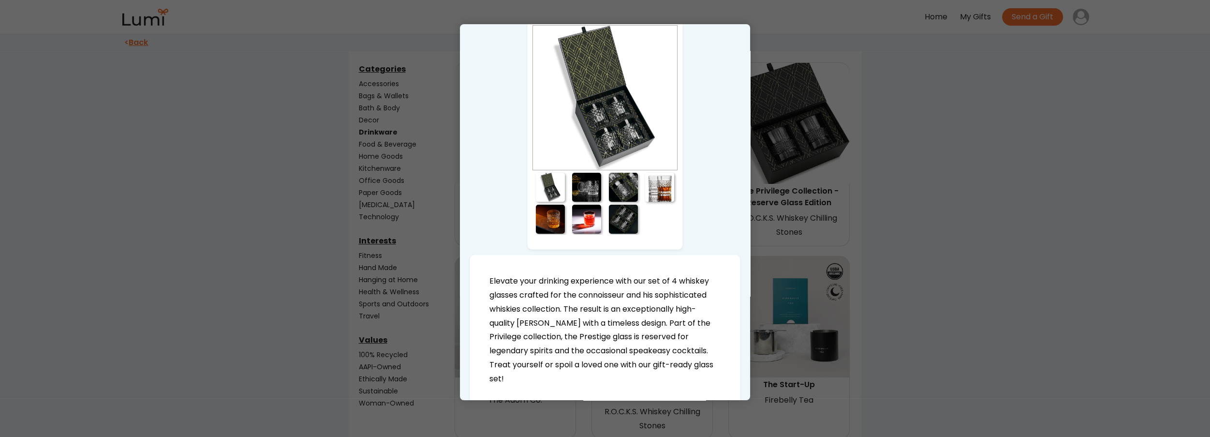
click at [548, 191] on div at bounding box center [550, 187] width 29 height 29
click at [551, 222] on div at bounding box center [550, 219] width 29 height 29
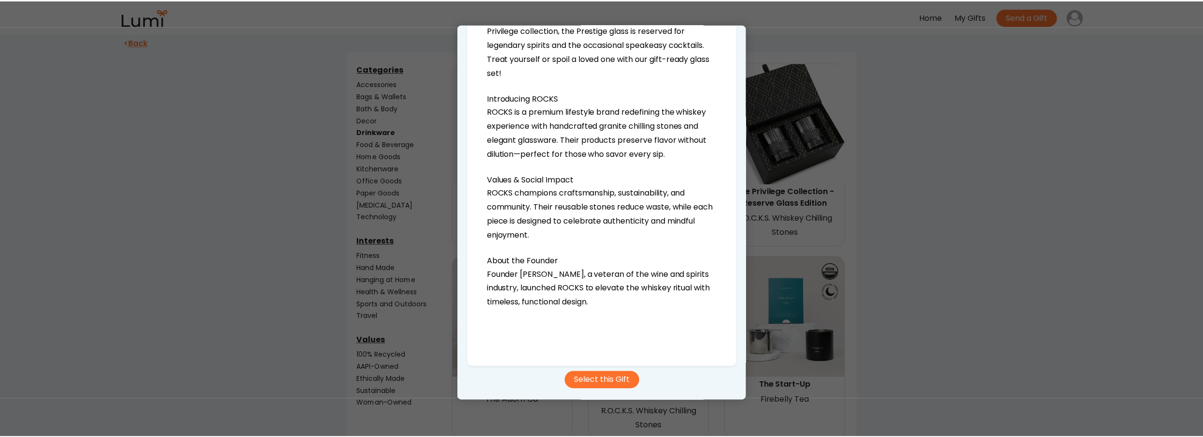
scroll to position [405, 0]
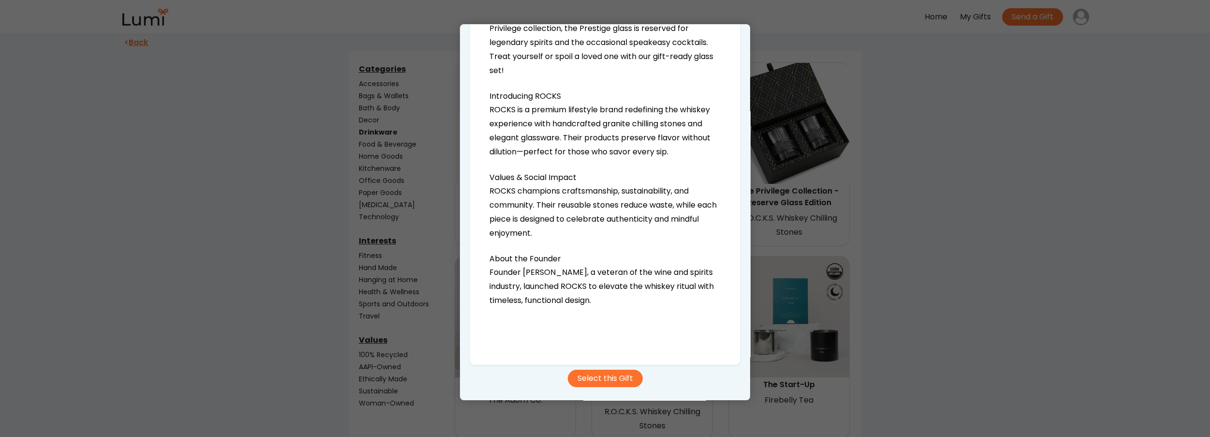
click at [882, 199] on div at bounding box center [605, 218] width 1210 height 437
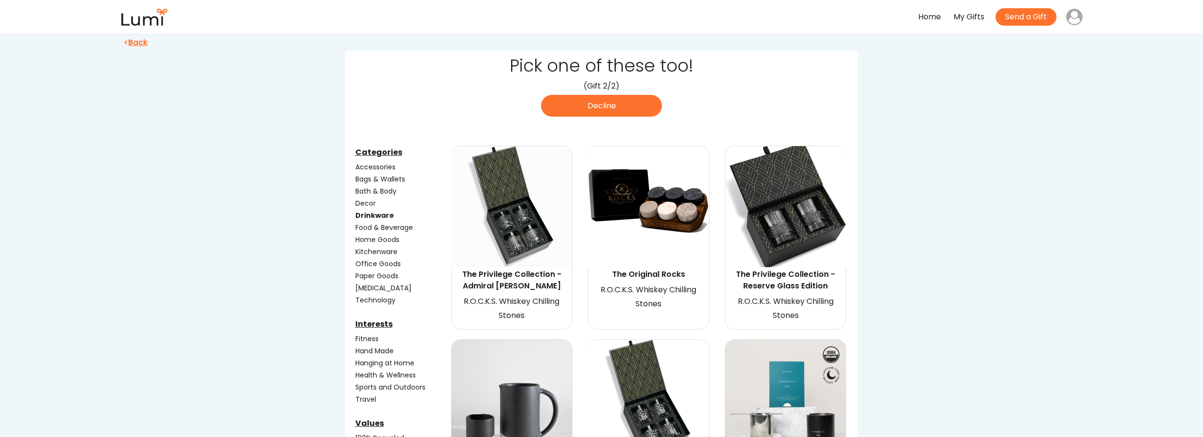
scroll to position [0, 0]
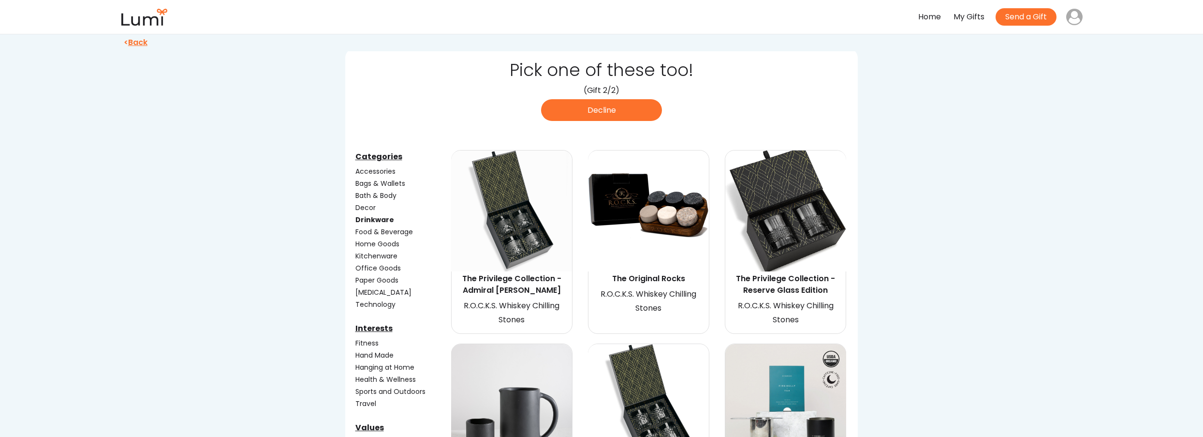
click at [382, 216] on div "Drinkware" at bounding box center [402, 220] width 94 height 10
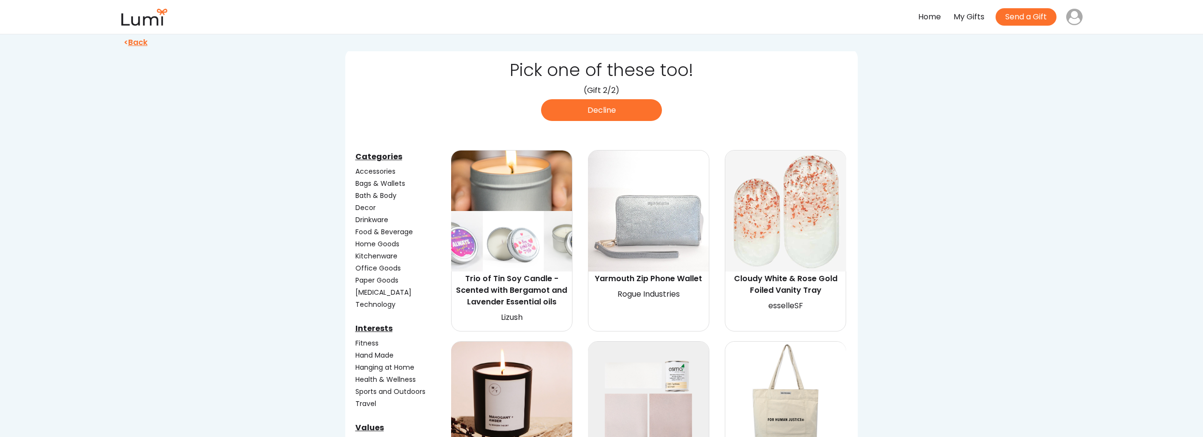
click at [370, 301] on div "Technology" at bounding box center [402, 304] width 94 height 10
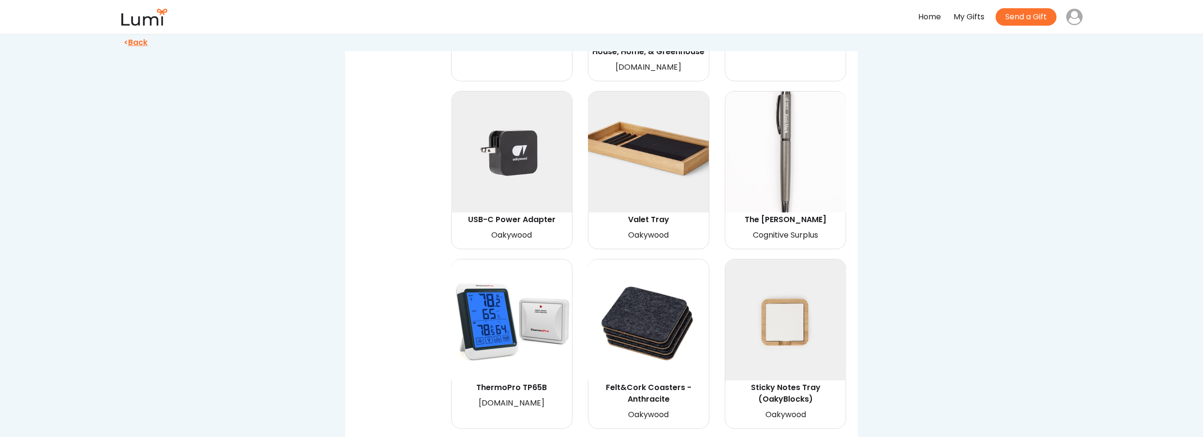
scroll to position [1055, 0]
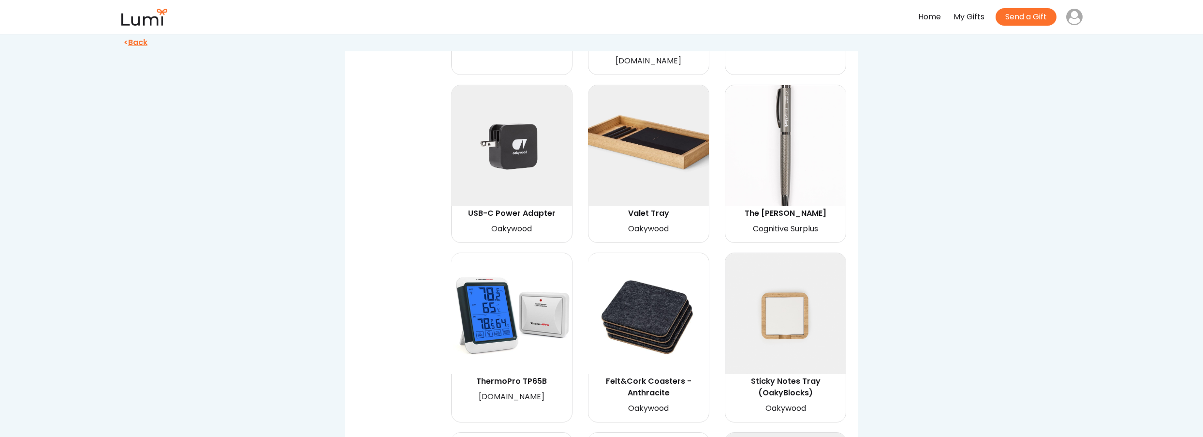
click at [533, 152] on img at bounding box center [511, 145] width 121 height 121
select select "{"_class":"StaticObject","data":{"_api_c2_node.id":"gid://shopify/ProductVarian…"
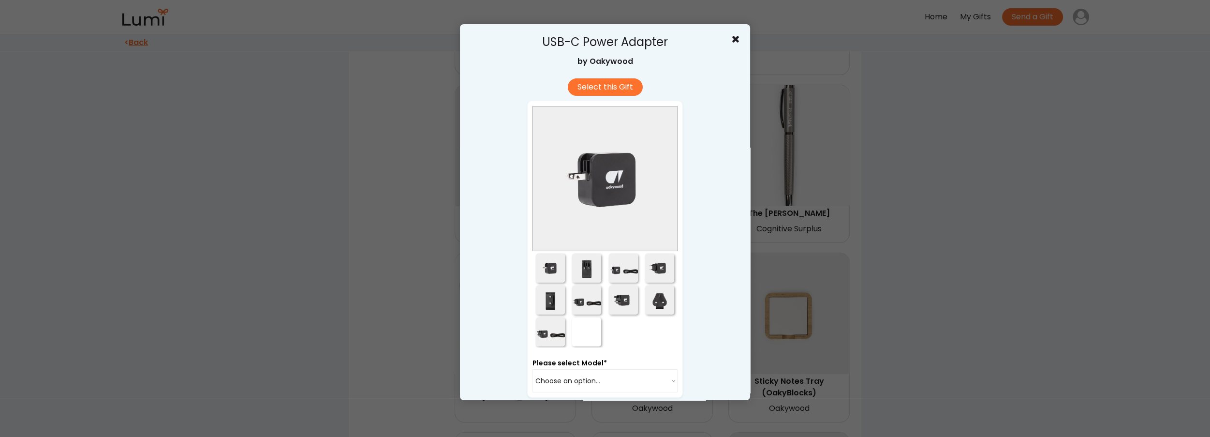
click at [576, 259] on div at bounding box center [586, 267] width 29 height 29
click at [619, 264] on div at bounding box center [623, 267] width 29 height 29
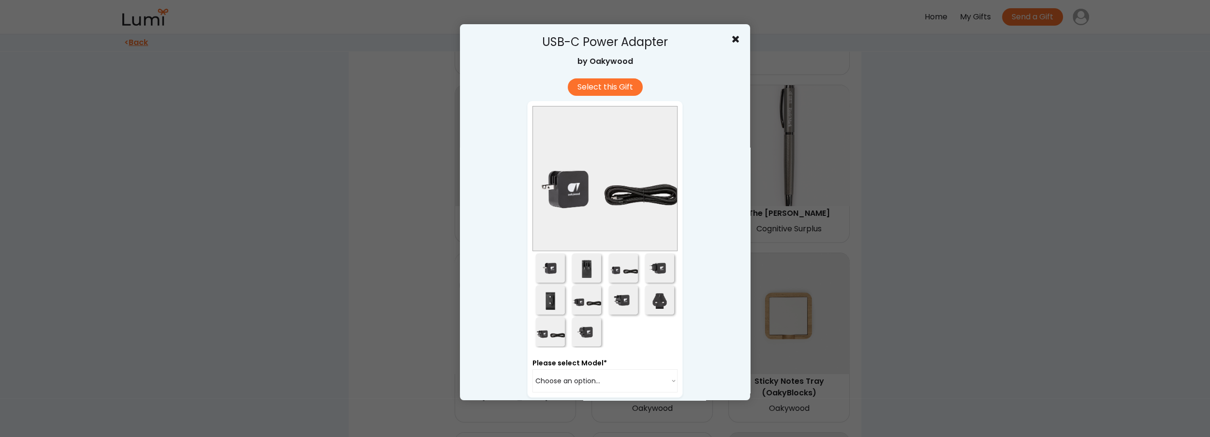
click at [665, 264] on div at bounding box center [659, 267] width 29 height 29
click at [649, 308] on div at bounding box center [659, 299] width 29 height 29
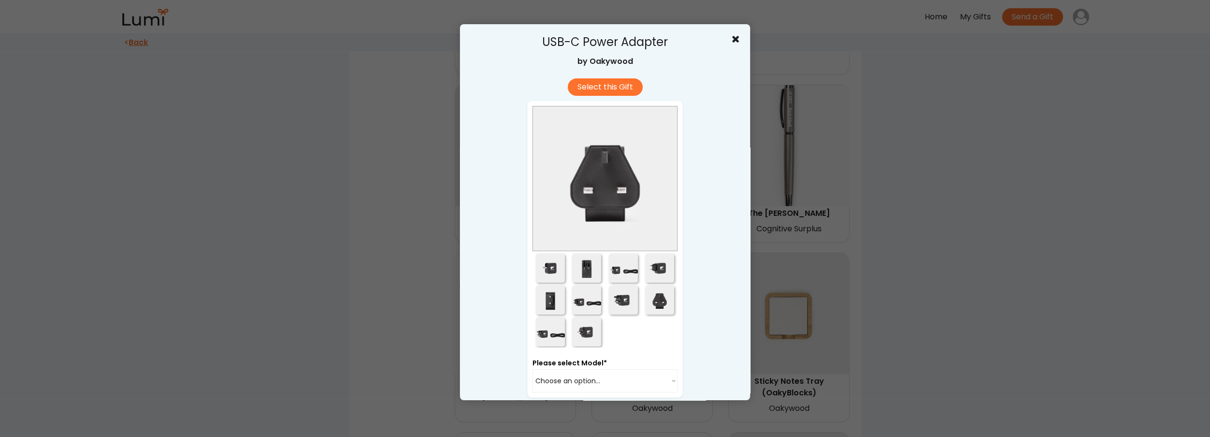
click at [614, 310] on div at bounding box center [623, 299] width 29 height 29
click at [579, 307] on div at bounding box center [586, 299] width 29 height 29
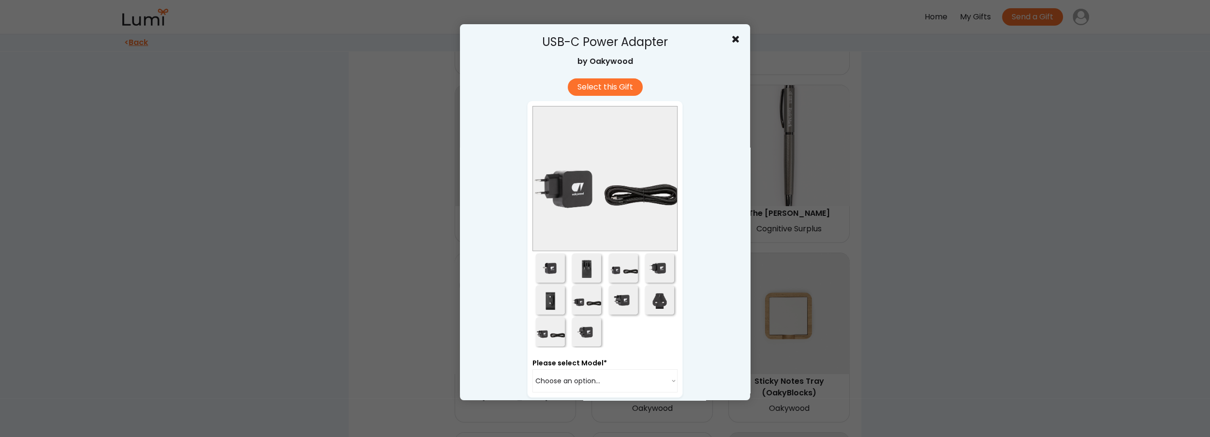
click at [540, 311] on div at bounding box center [550, 299] width 29 height 29
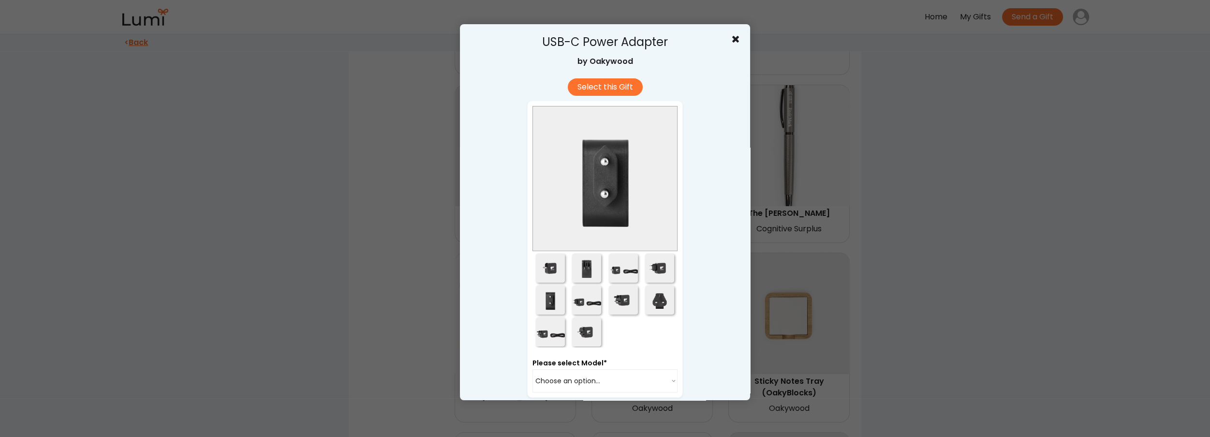
click at [886, 331] on div at bounding box center [605, 218] width 1210 height 437
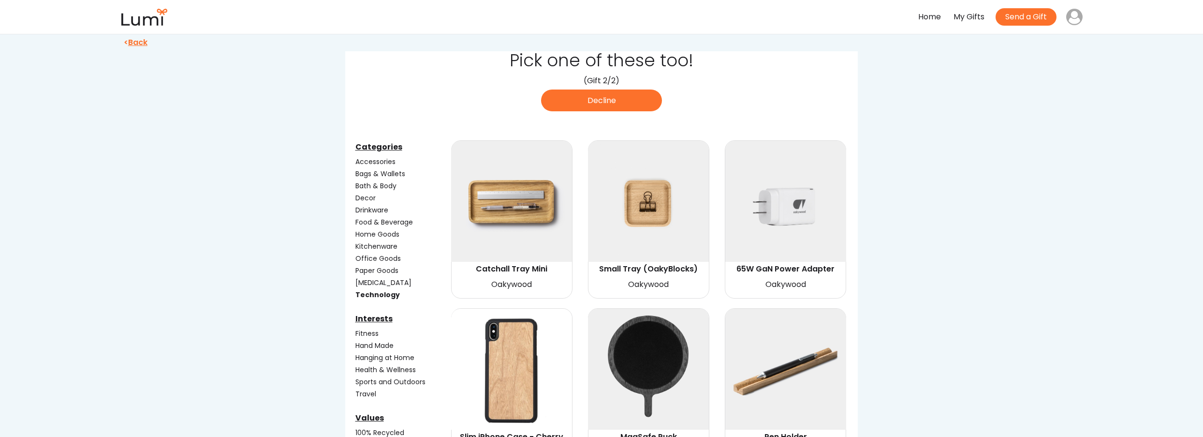
scroll to position [0, 0]
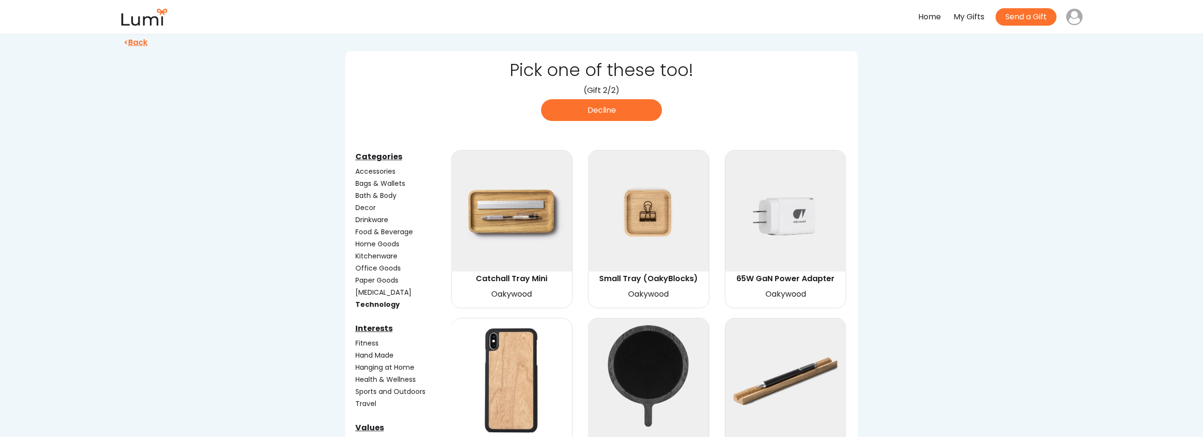
click at [381, 256] on div "Kitchenware" at bounding box center [402, 256] width 94 height 10
click at [376, 300] on div "Technology" at bounding box center [402, 304] width 94 height 10
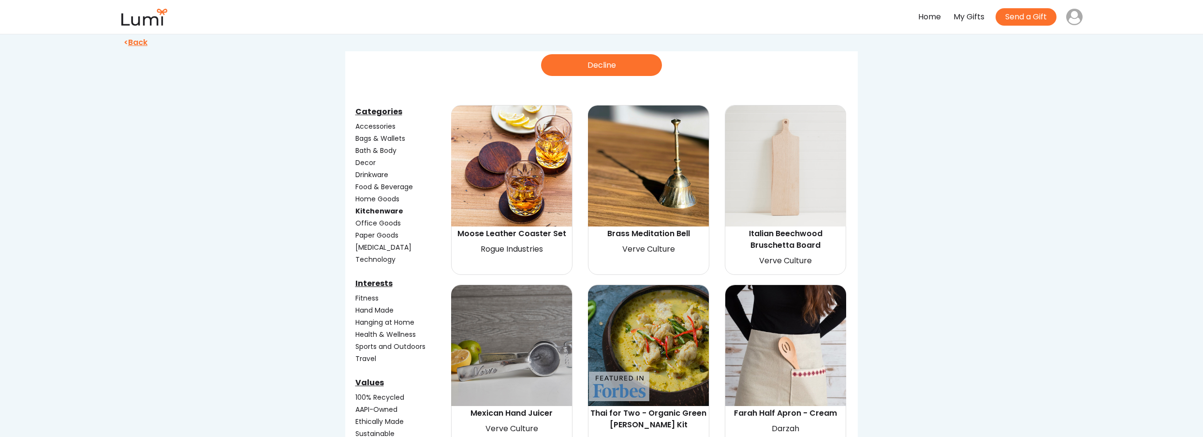
scroll to position [44, 0]
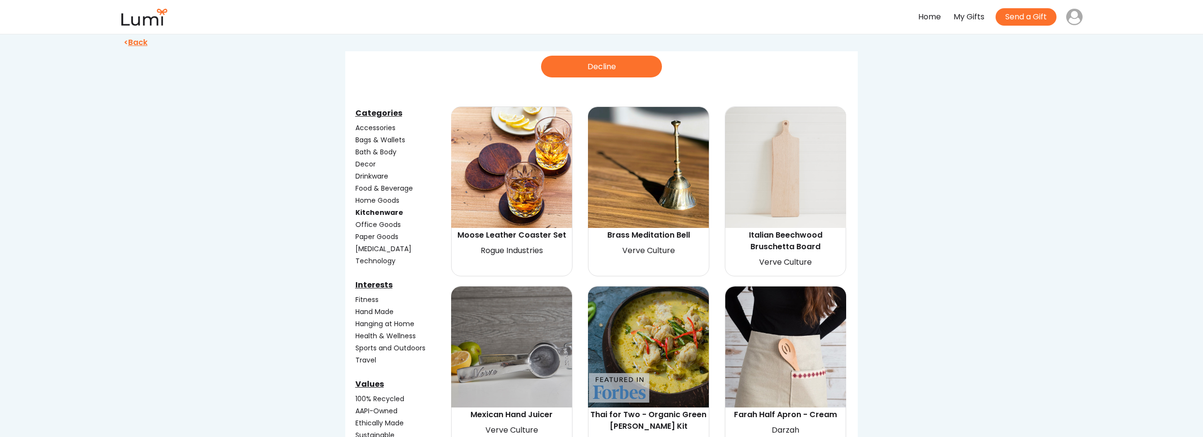
click at [373, 206] on div "Kitchenware" at bounding box center [402, 212] width 97 height 13
click at [373, 207] on div "Kitchenware" at bounding box center [402, 212] width 94 height 10
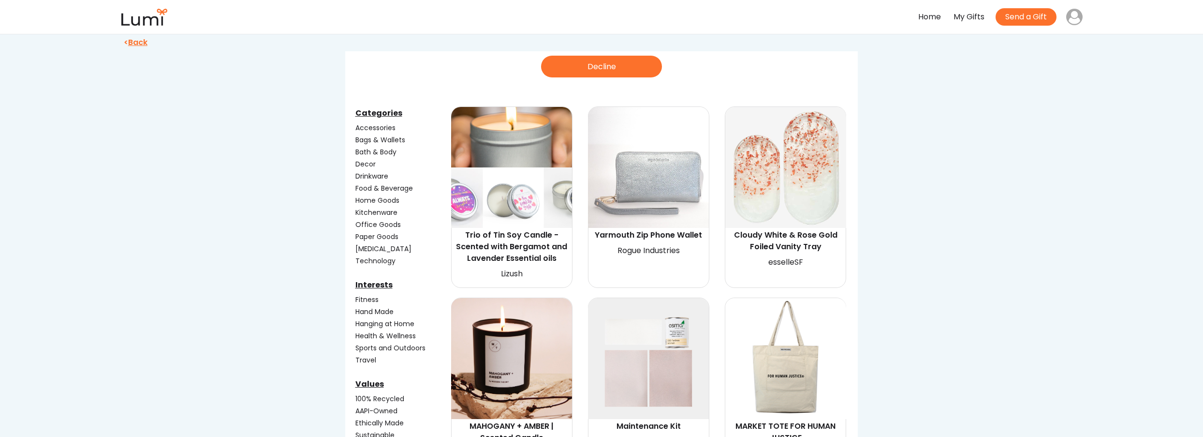
click at [365, 175] on div "Drinkware" at bounding box center [402, 176] width 94 height 10
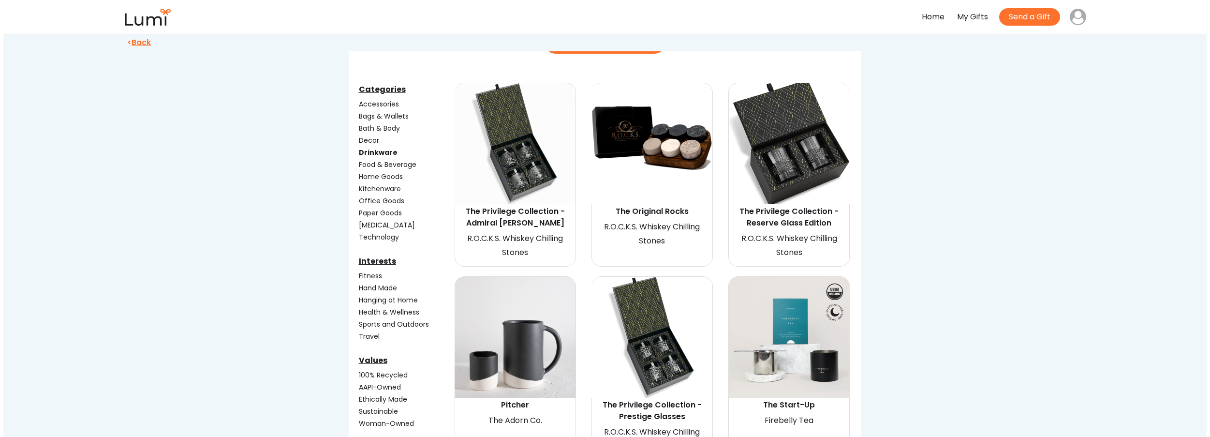
scroll to position [88, 0]
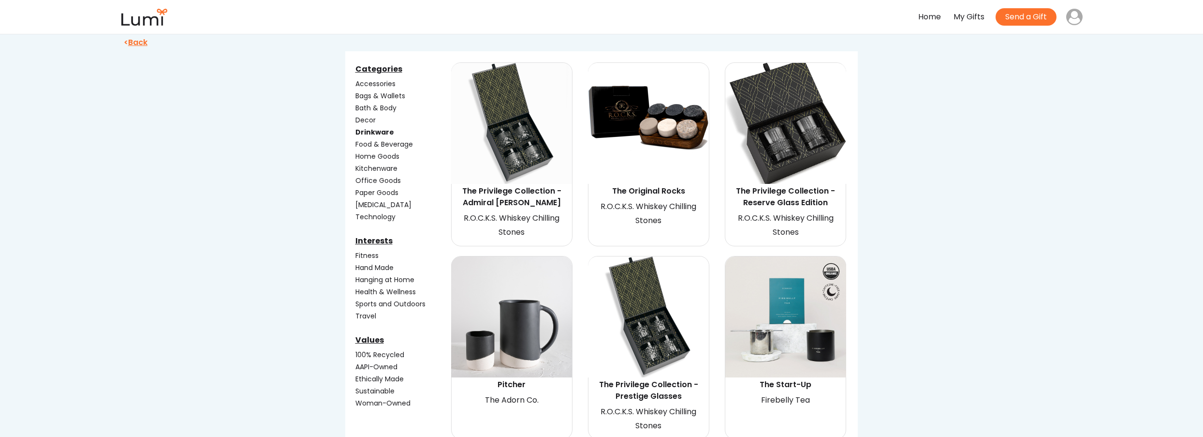
click at [523, 168] on img at bounding box center [511, 123] width 121 height 121
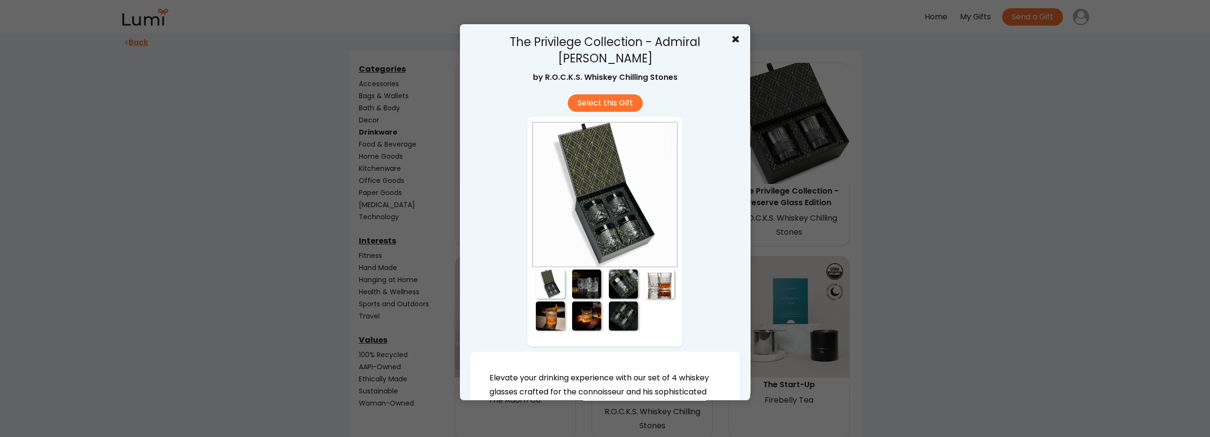
click at [920, 219] on div at bounding box center [605, 218] width 1210 height 437
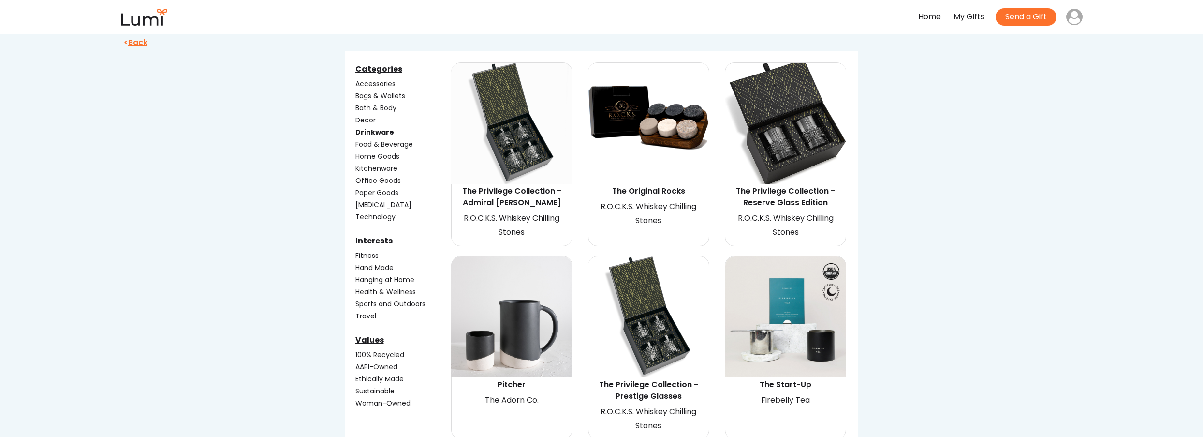
click at [652, 300] on img at bounding box center [648, 316] width 121 height 121
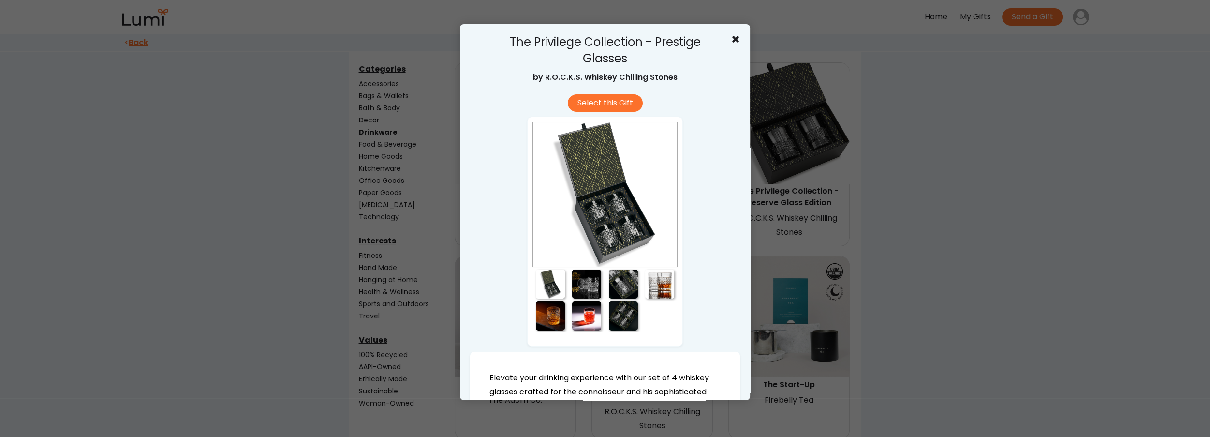
click at [605, 205] on div at bounding box center [604, 194] width 145 height 145
click at [587, 290] on div at bounding box center [586, 283] width 29 height 29
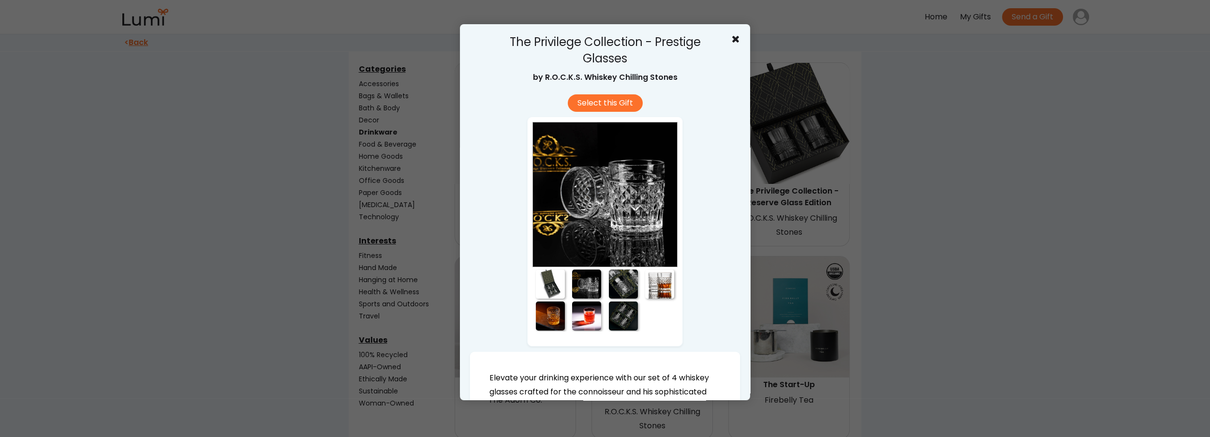
click at [1000, 271] on div at bounding box center [605, 218] width 1210 height 437
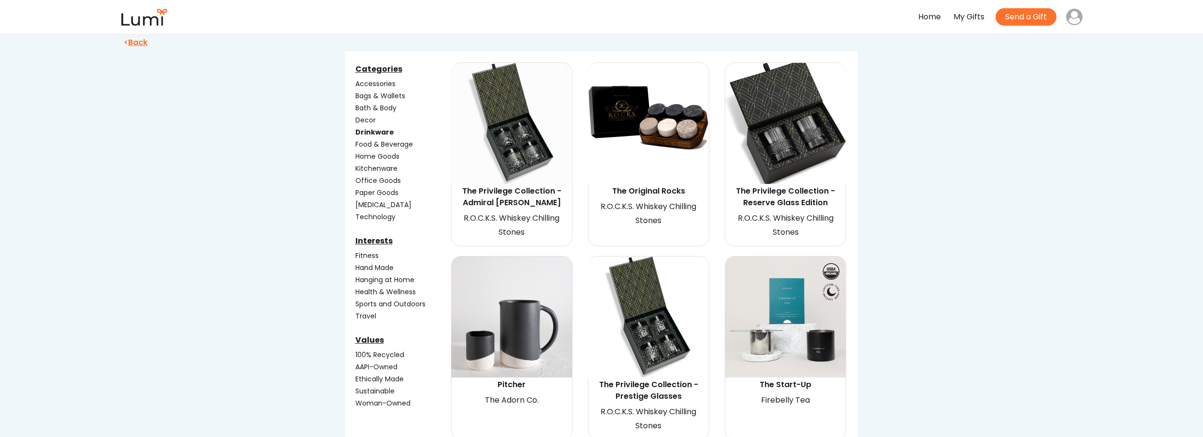
click at [556, 162] on img at bounding box center [511, 123] width 121 height 121
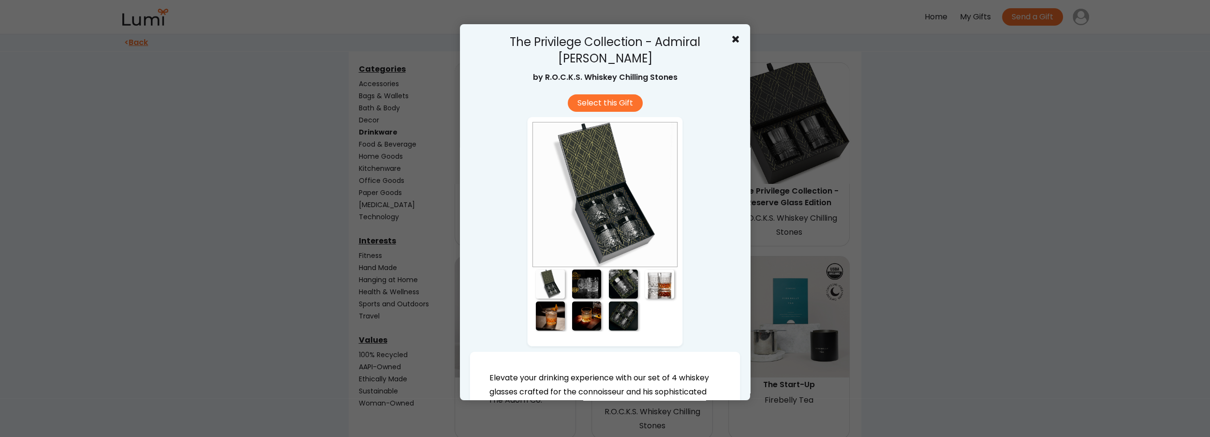
click at [587, 282] on div at bounding box center [586, 283] width 29 height 29
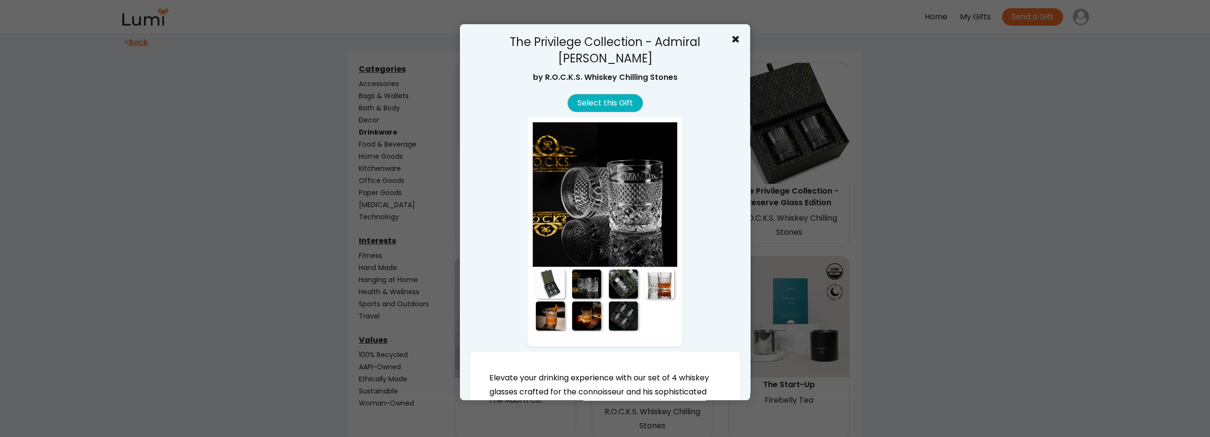
click at [612, 106] on button "Select this Gift" at bounding box center [605, 102] width 75 height 17
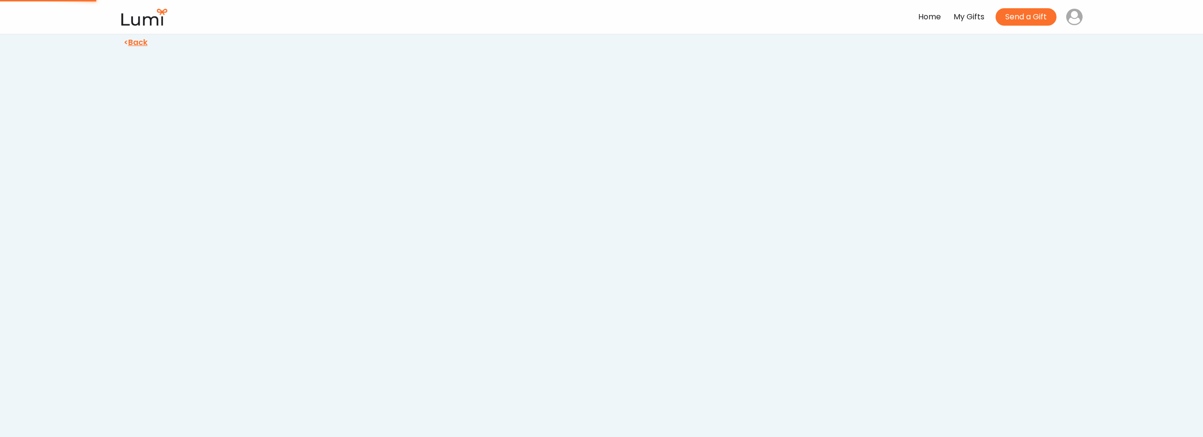
scroll to position [0, 0]
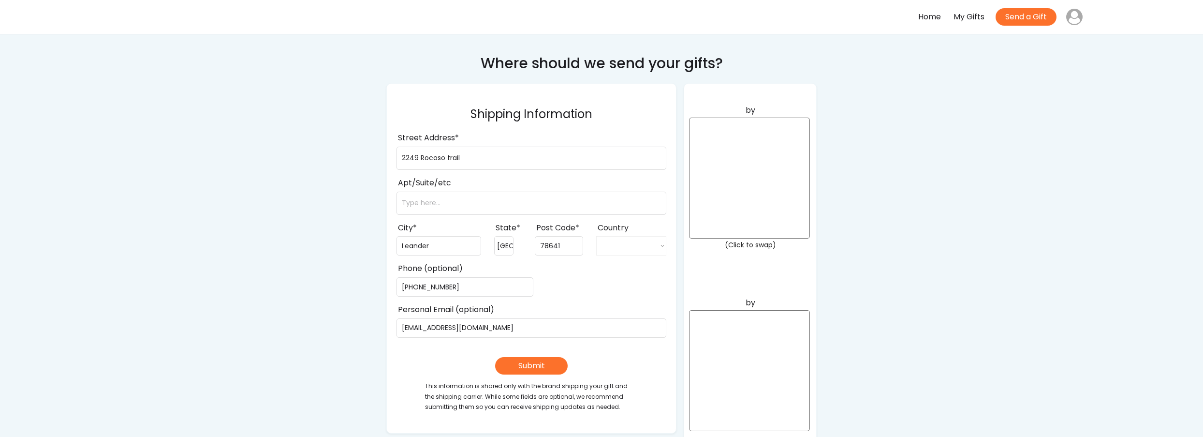
select select ""1348695171700984260__LOOKUP__1708985228834x169246185333063360""
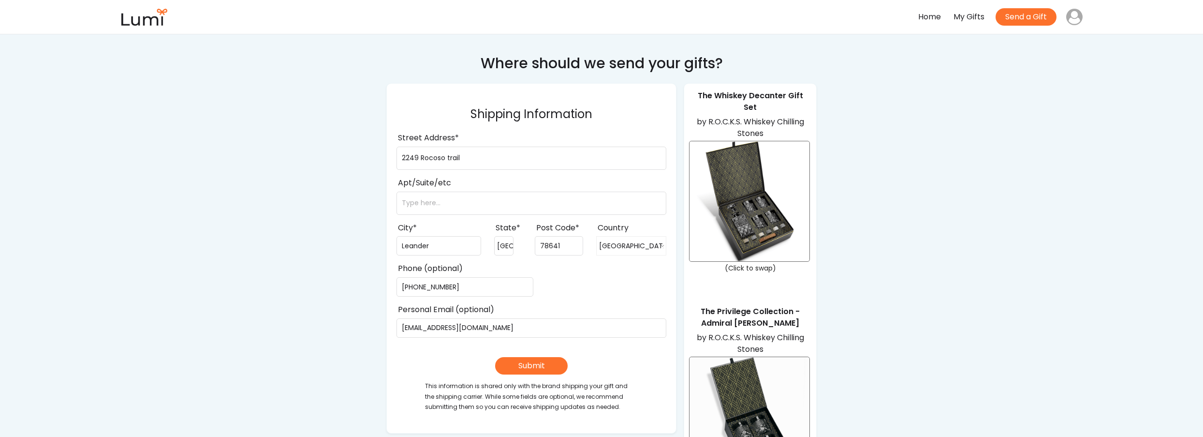
click at [755, 196] on img at bounding box center [750, 201] width 120 height 120
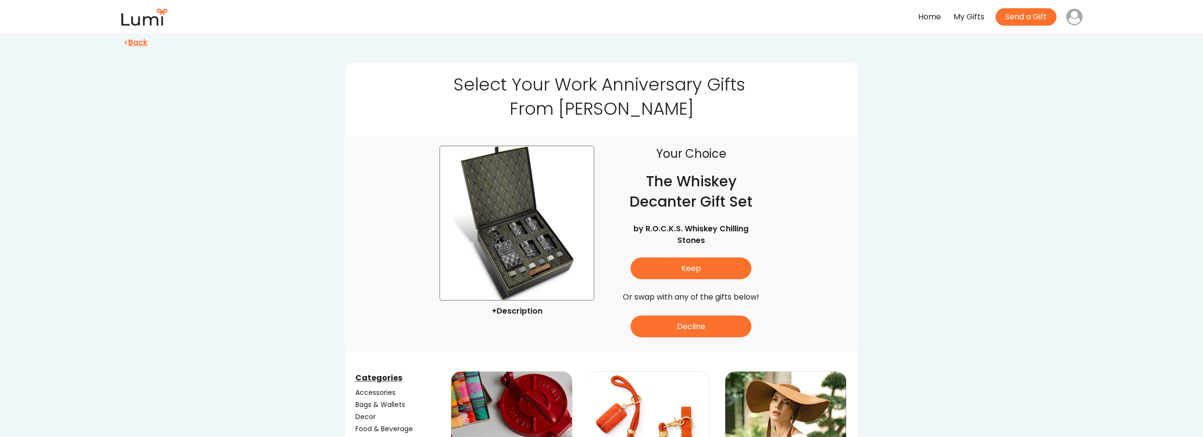
click at [515, 244] on img at bounding box center [517, 223] width 154 height 154
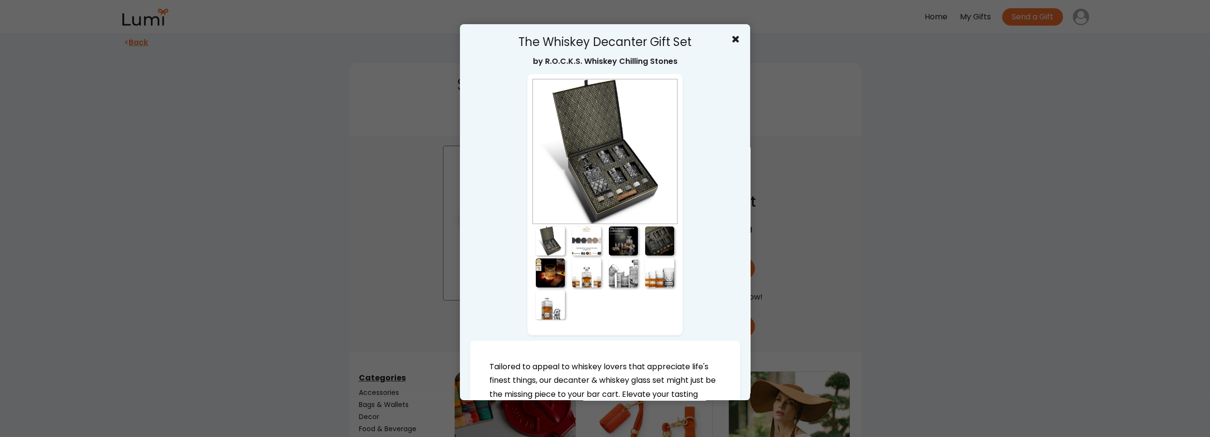
click at [610, 164] on div at bounding box center [604, 151] width 145 height 145
click at [877, 208] on div at bounding box center [605, 218] width 1210 height 437
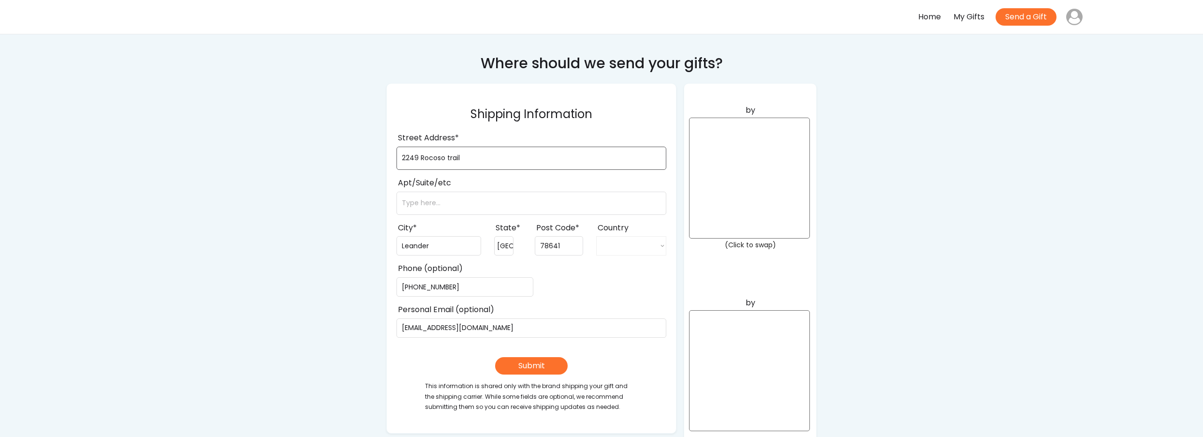
select select ""1348695171700984260__LOOKUP__1708985228834x169246185333063360""
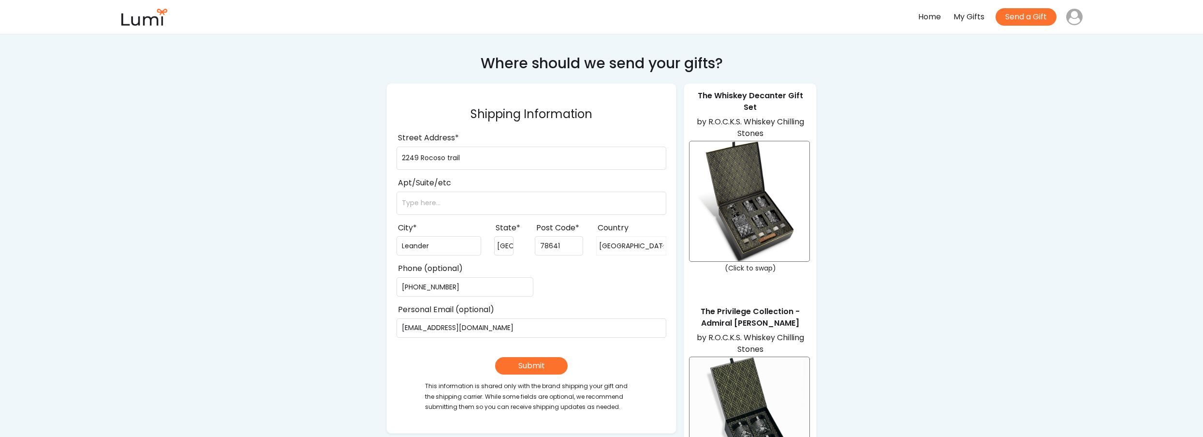
scroll to position [88, 0]
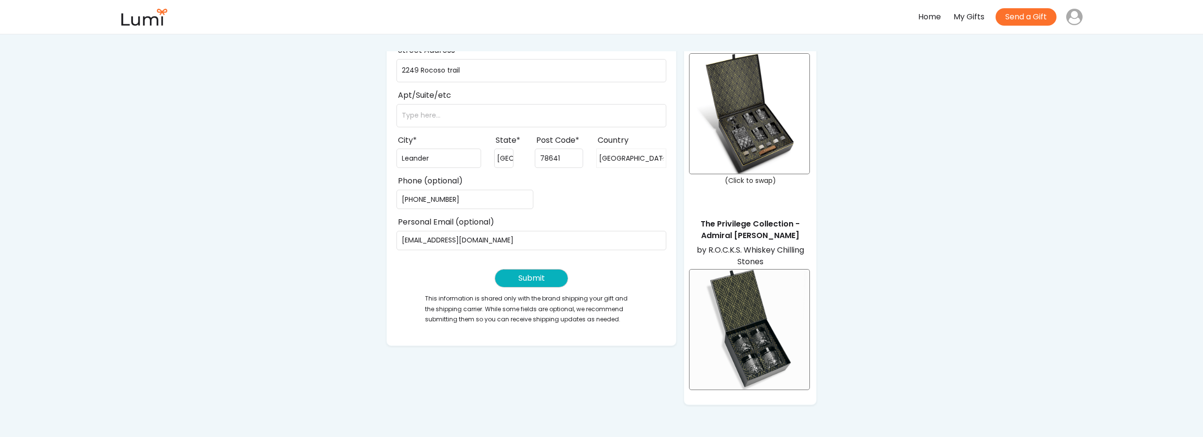
click at [518, 278] on button "Submit" at bounding box center [531, 277] width 73 height 17
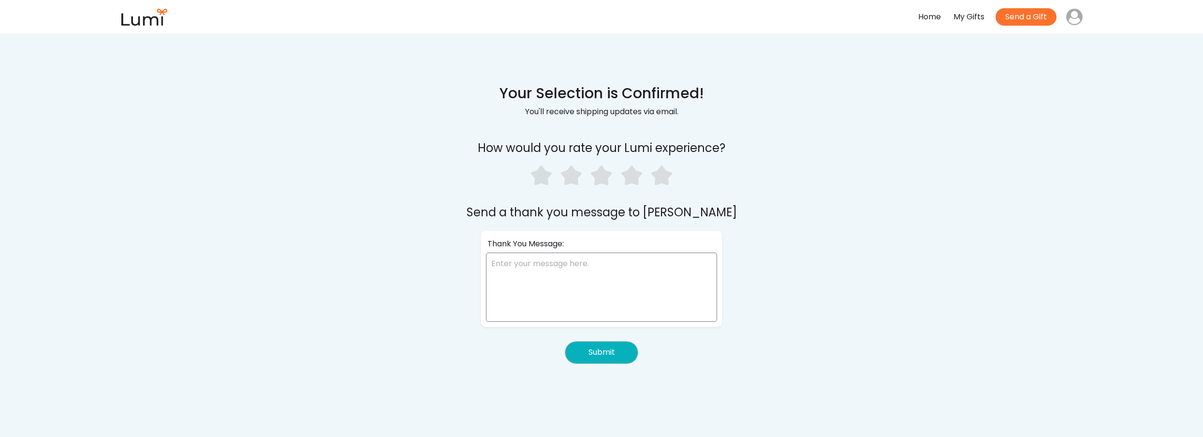
click at [623, 357] on button "Submit" at bounding box center [601, 352] width 73 height 22
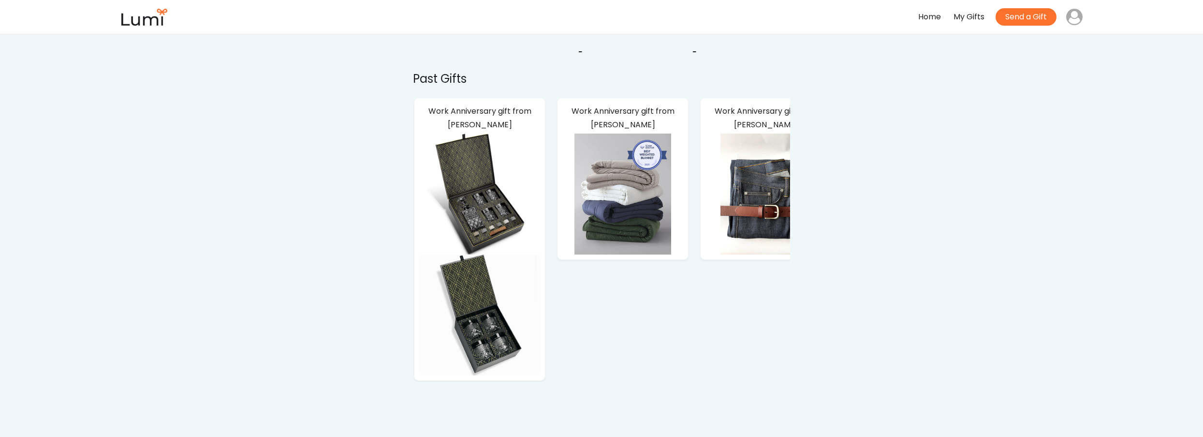
scroll to position [44, 0]
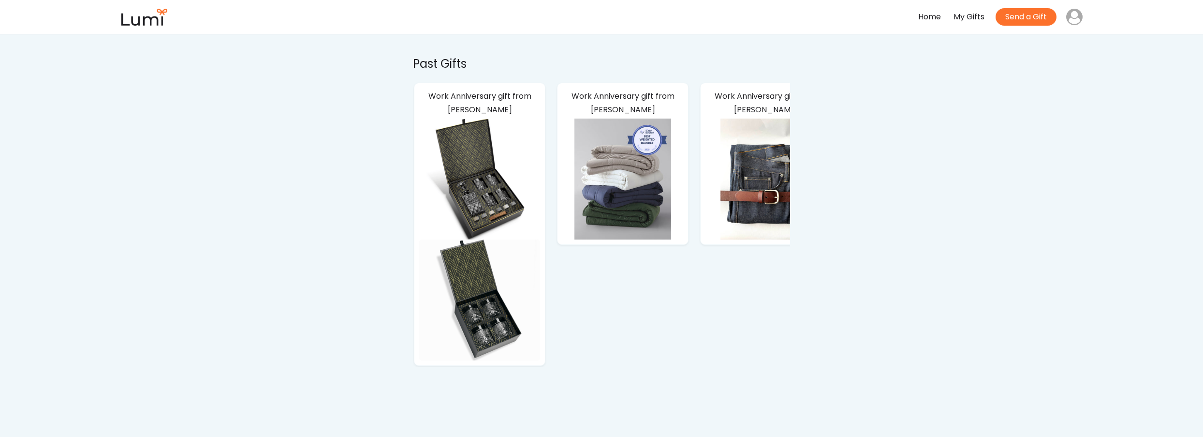
click at [495, 313] on img at bounding box center [479, 299] width 121 height 121
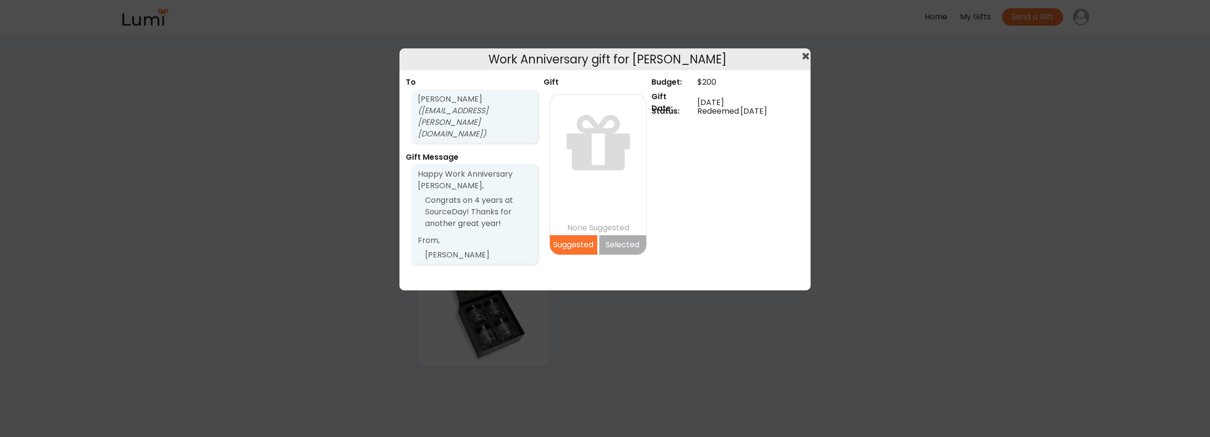
click at [936, 244] on div at bounding box center [605, 218] width 1210 height 437
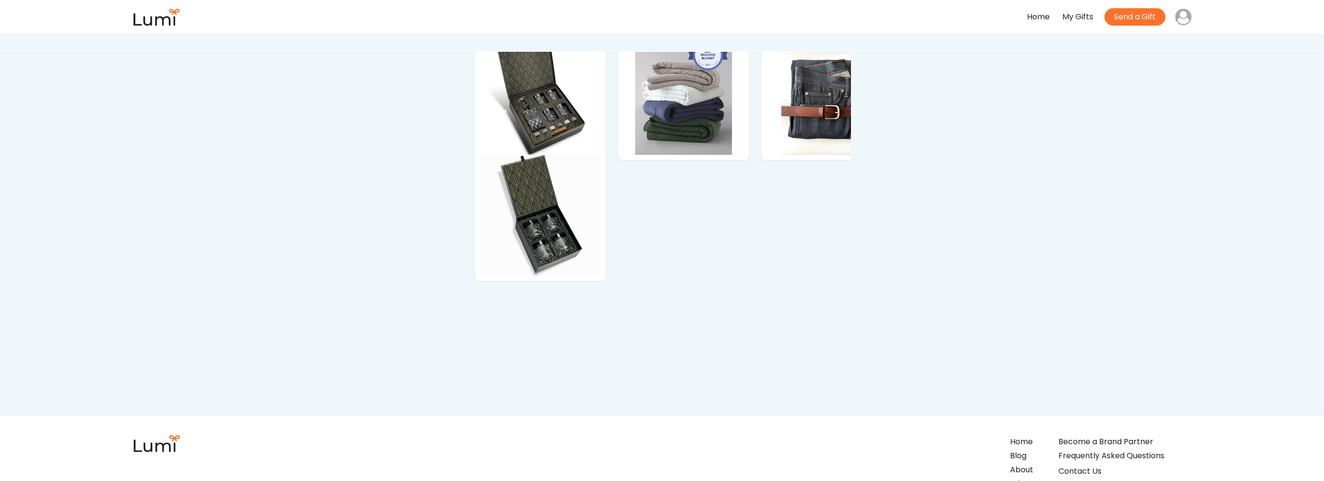
scroll to position [0, 0]
